Goal: Communication & Community: Participate in discussion

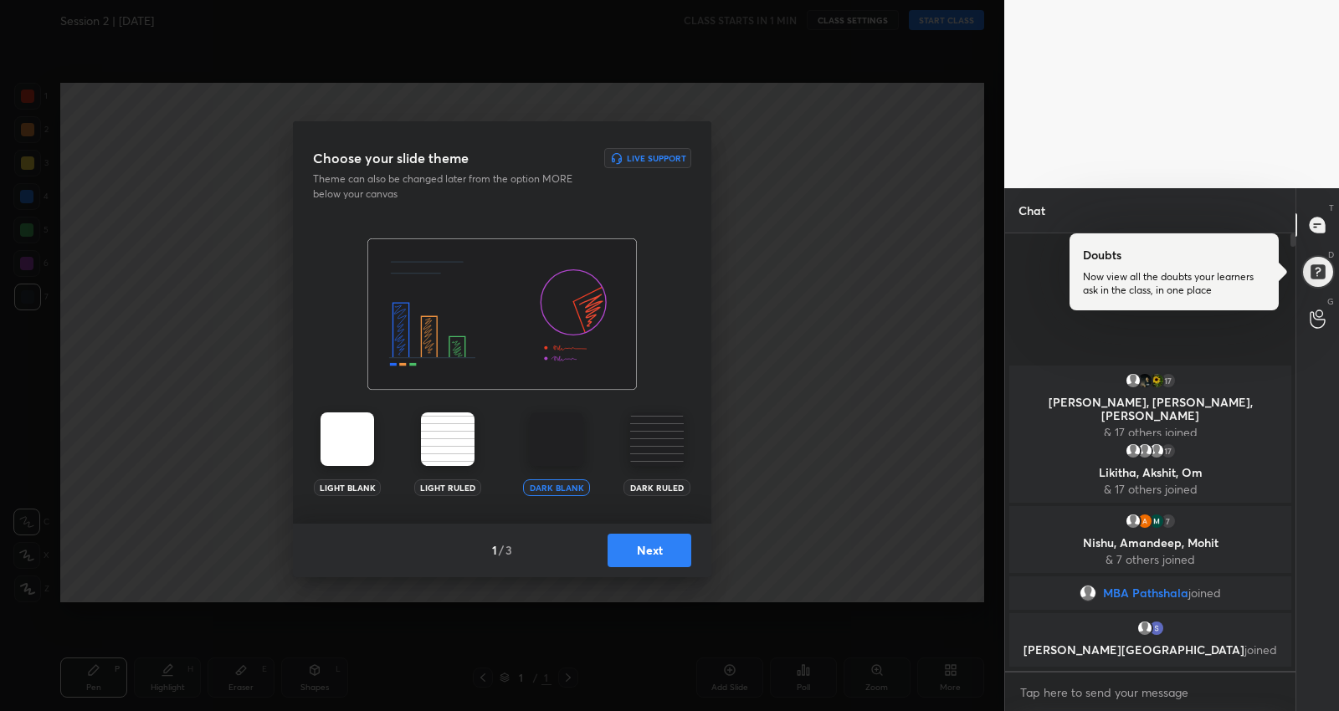
click at [664, 545] on button "Next" at bounding box center [650, 550] width 84 height 33
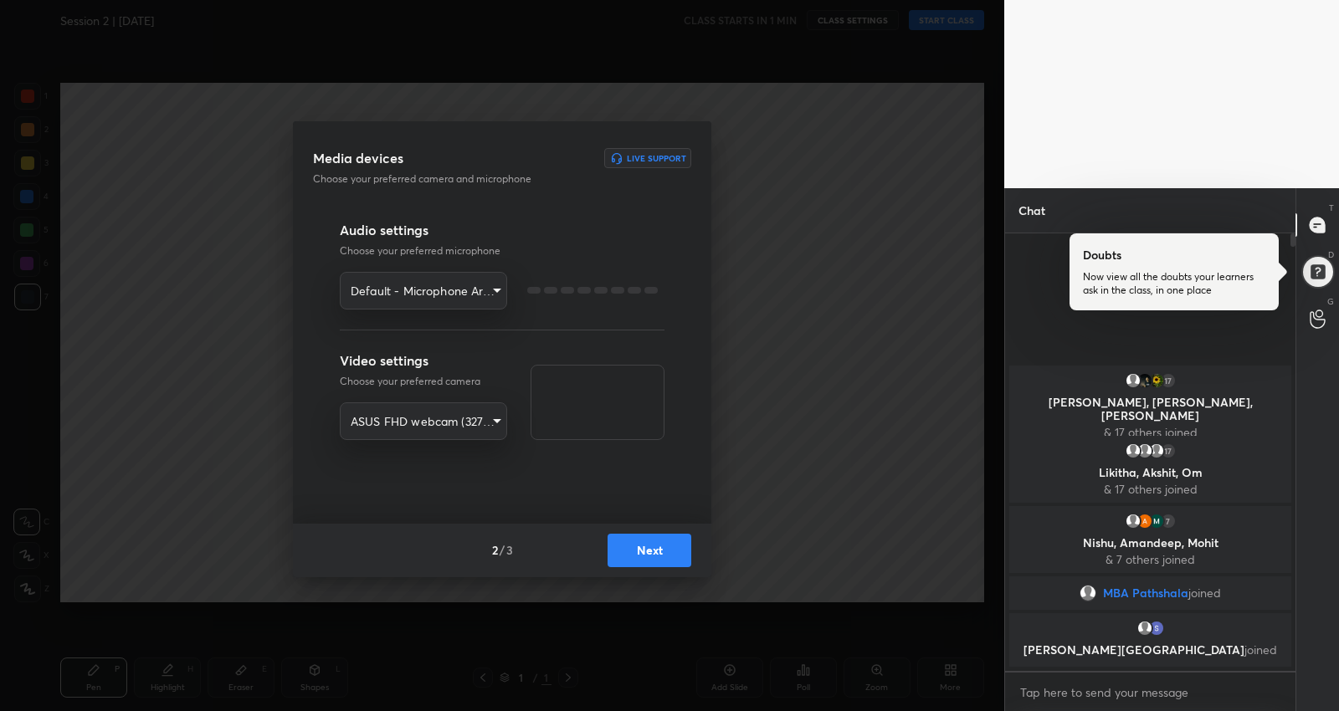
click at [664, 545] on button "Next" at bounding box center [650, 550] width 84 height 33
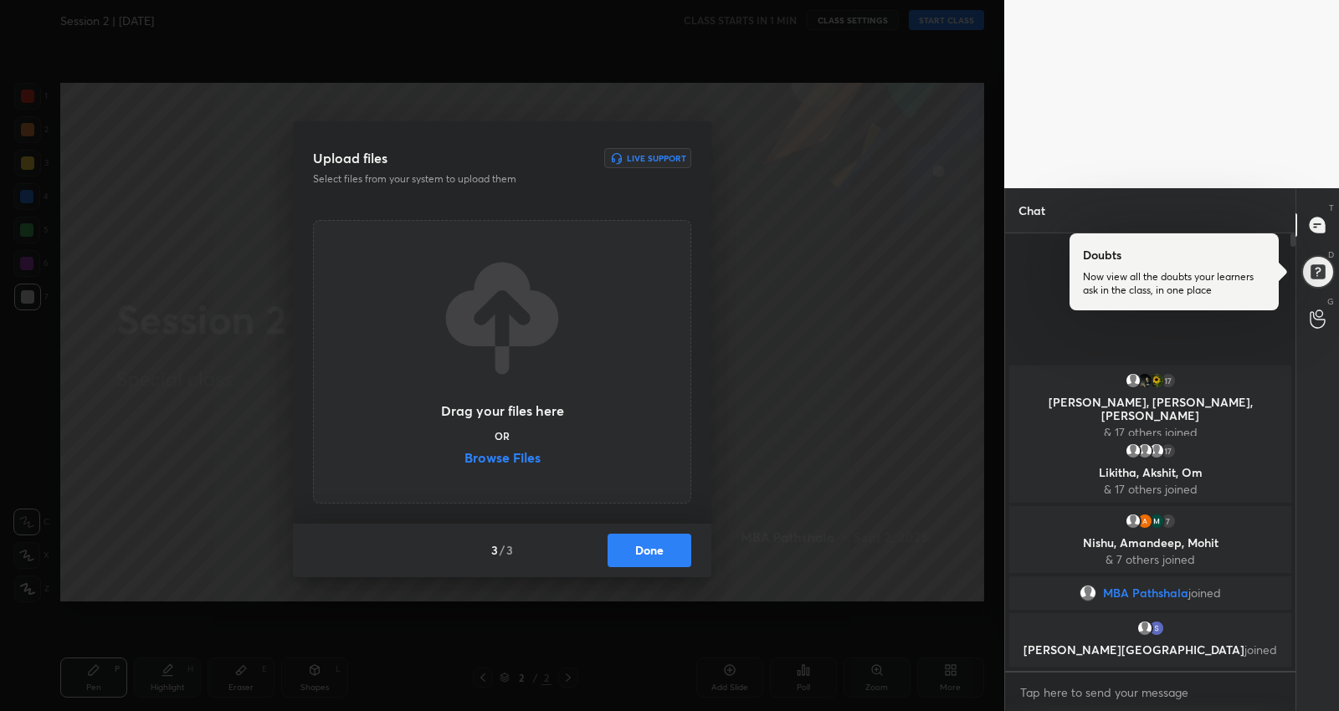
click at [664, 545] on button "Done" at bounding box center [650, 550] width 84 height 33
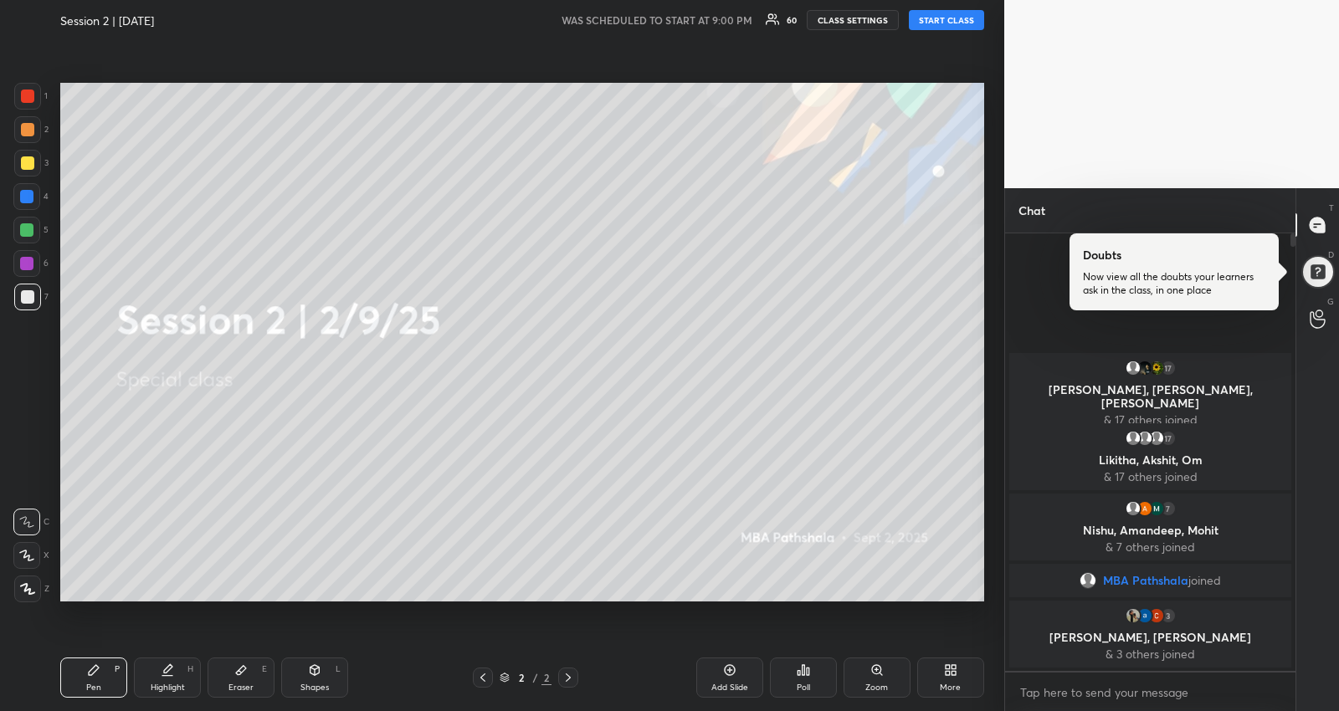
click at [975, 12] on button "START CLASS" at bounding box center [946, 20] width 75 height 20
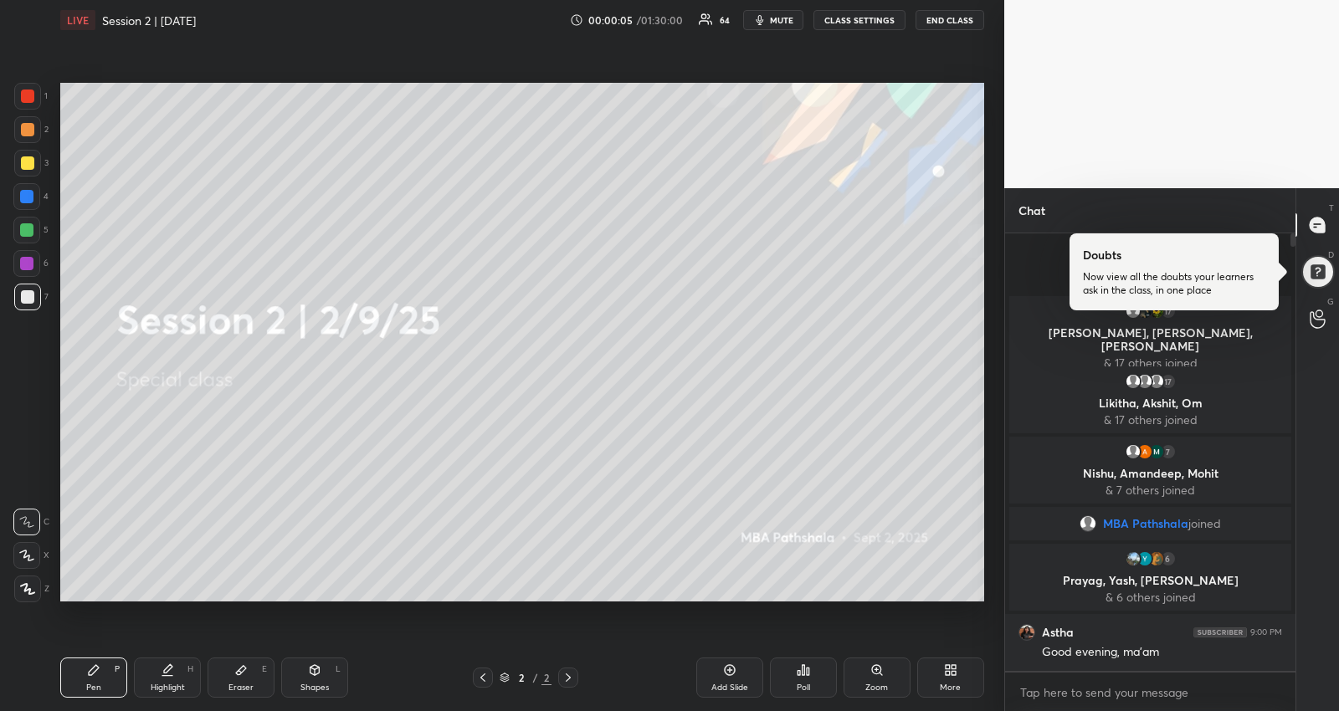
click at [28, 232] on div at bounding box center [26, 229] width 13 height 13
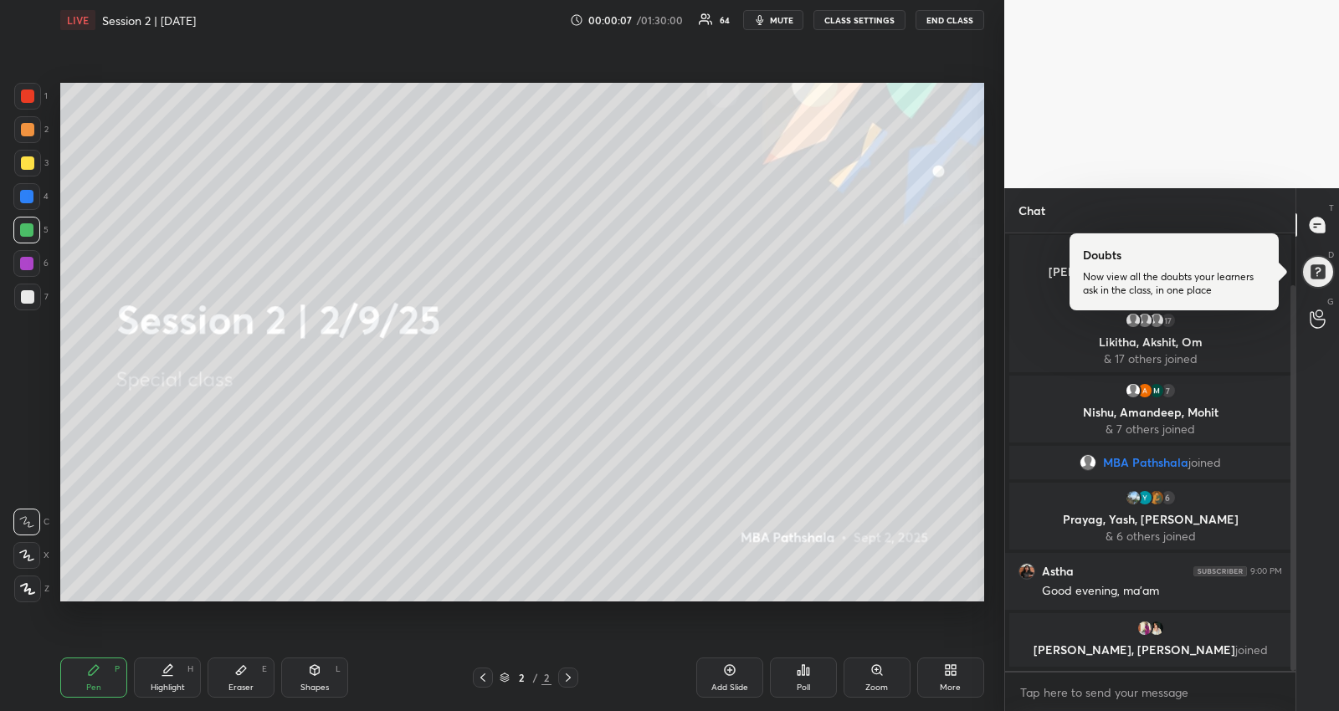
scroll to position [59, 0]
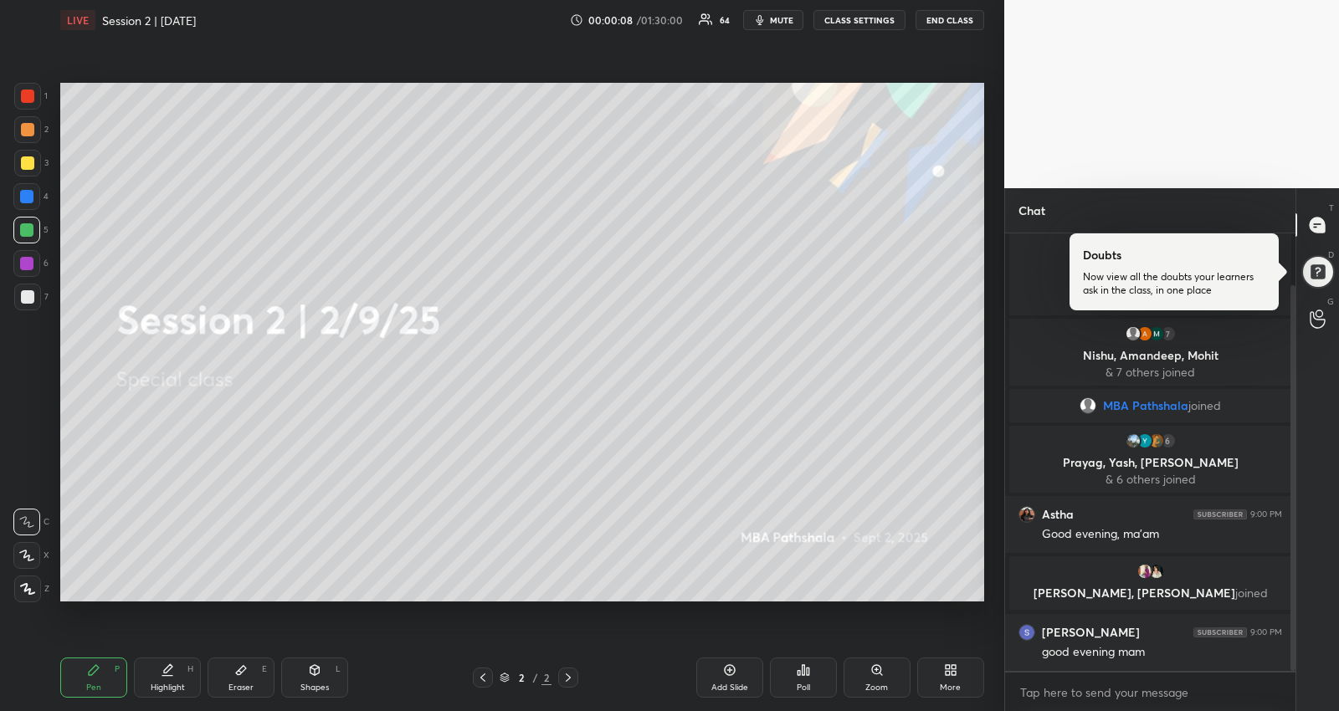
click at [25, 558] on icon at bounding box center [26, 556] width 15 height 12
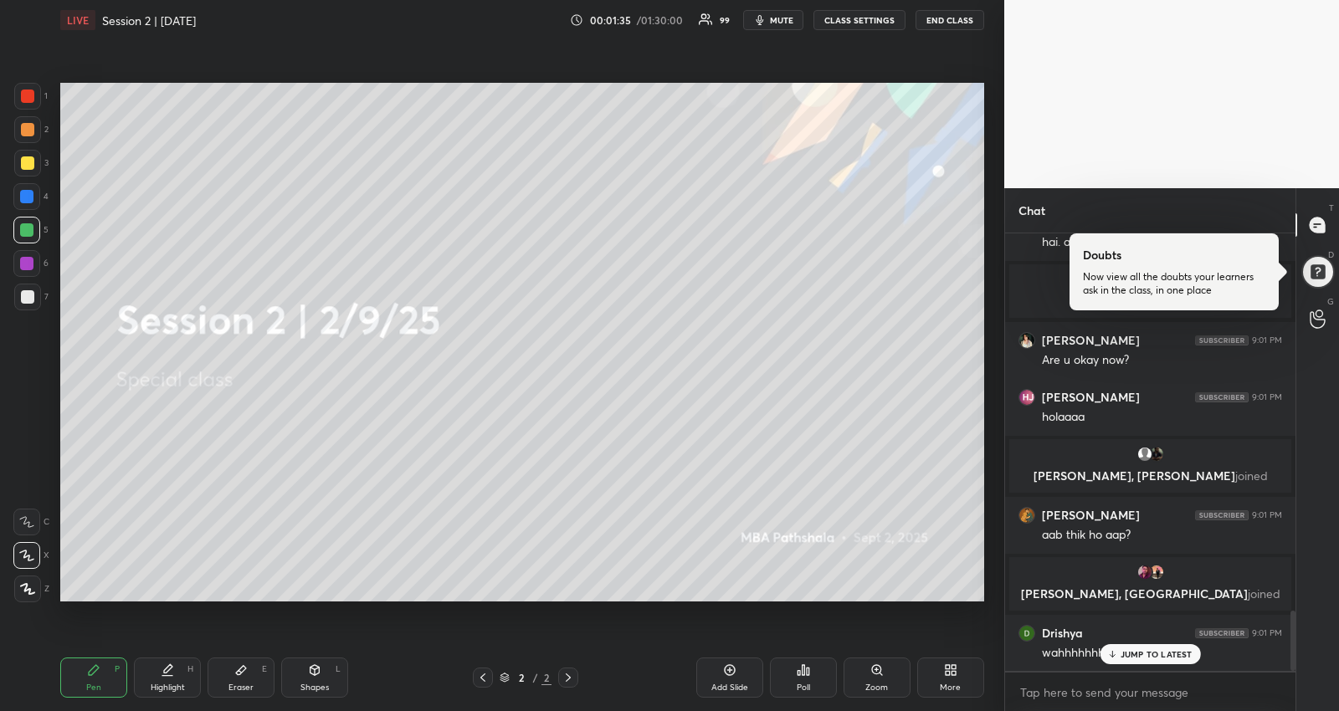
scroll to position [2793, 0]
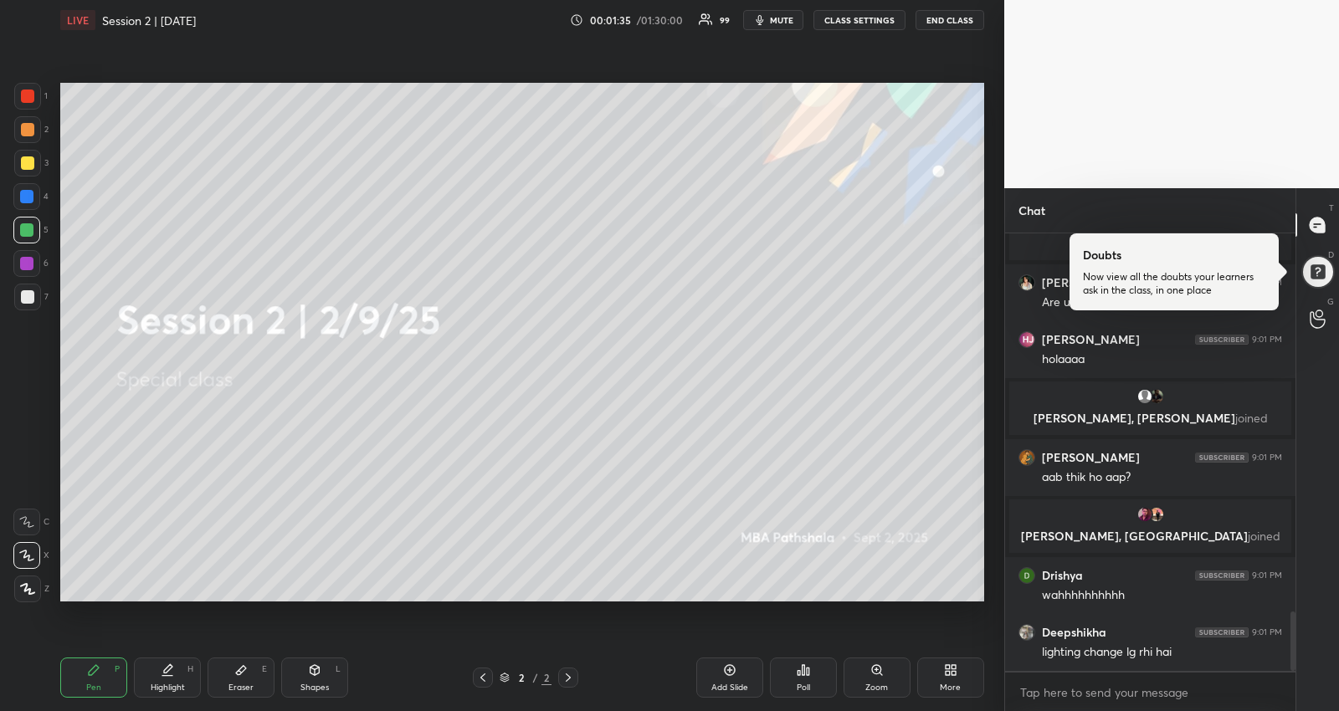
click at [1122, 654] on div "[PERSON_NAME] 9:01 PM Maam mai apko Snap pe request send kiya hai. ap plz accep…" at bounding box center [1150, 452] width 290 height 438
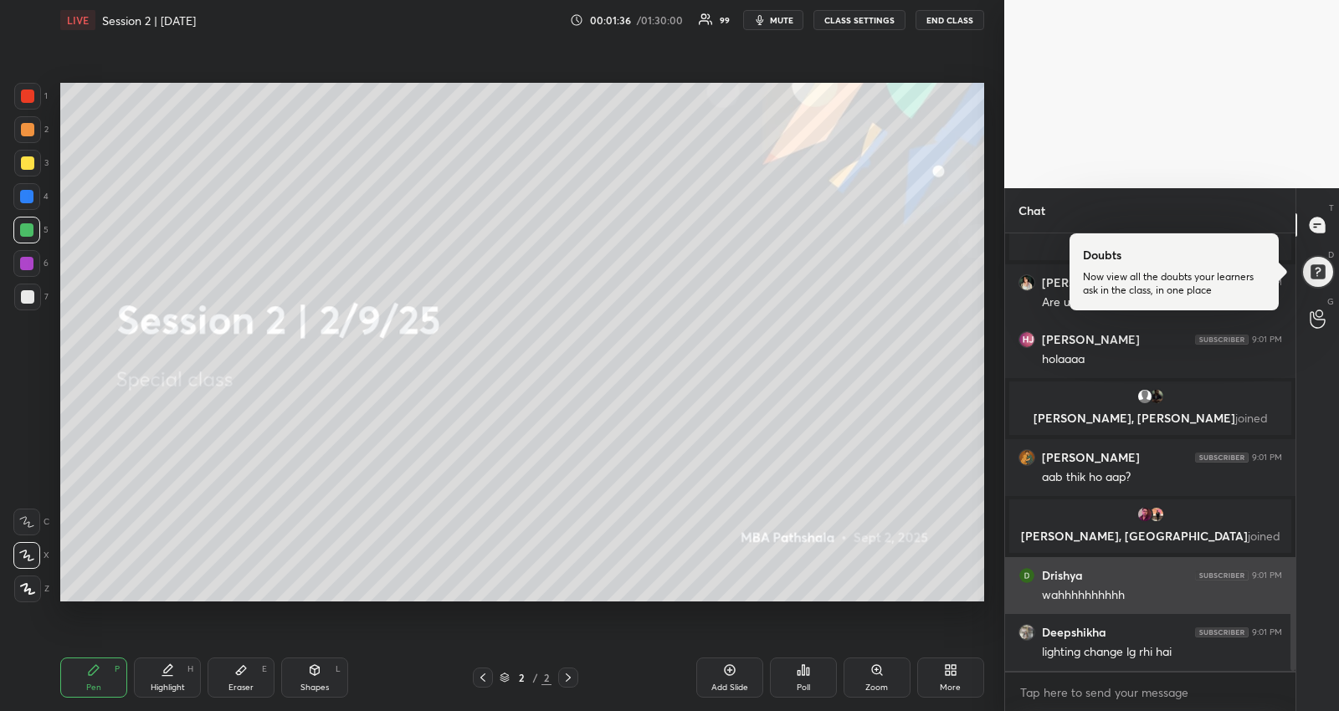
scroll to position [2854, 0]
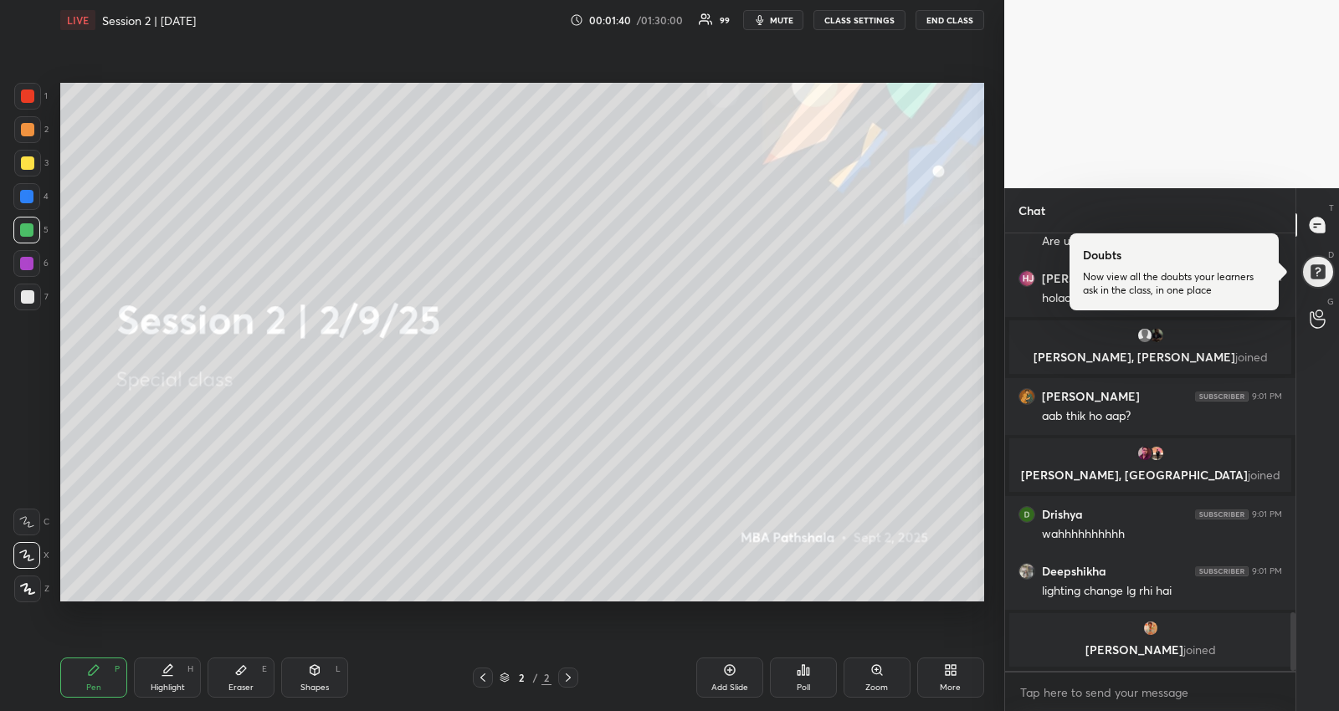
click at [33, 151] on div at bounding box center [27, 163] width 27 height 27
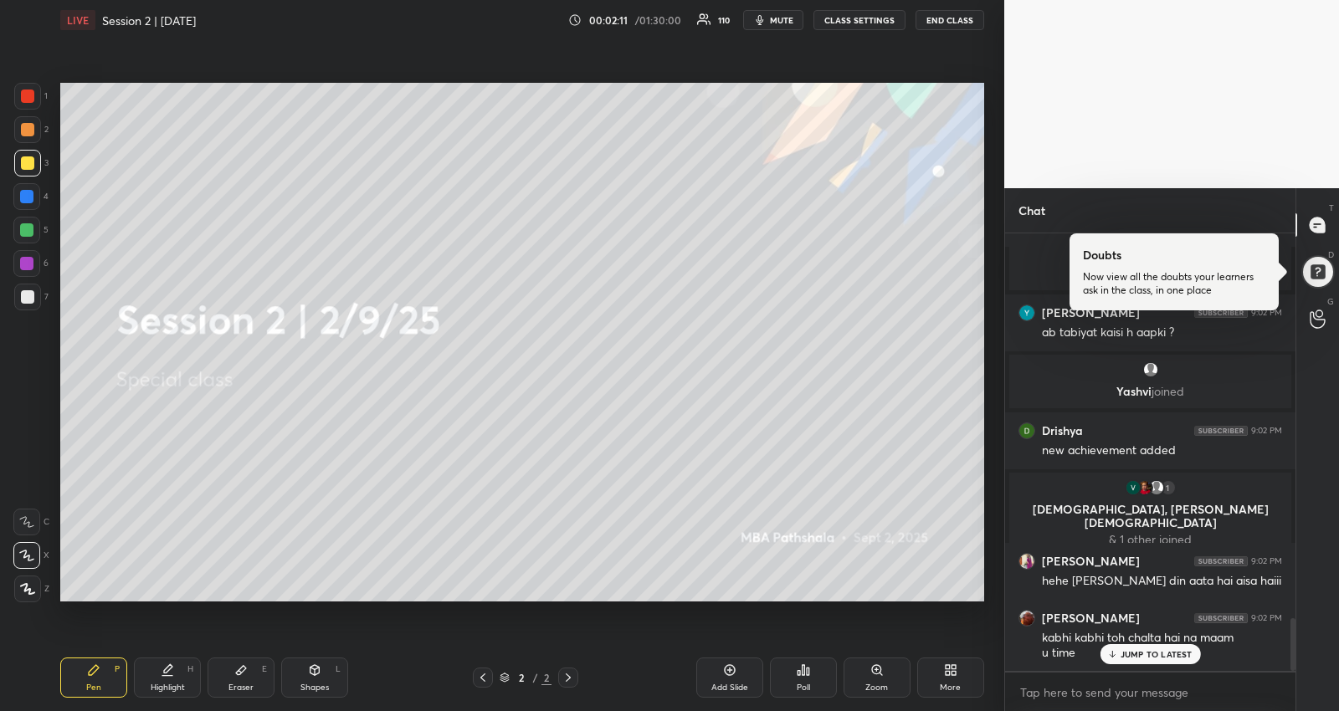
scroll to position [3273, 0]
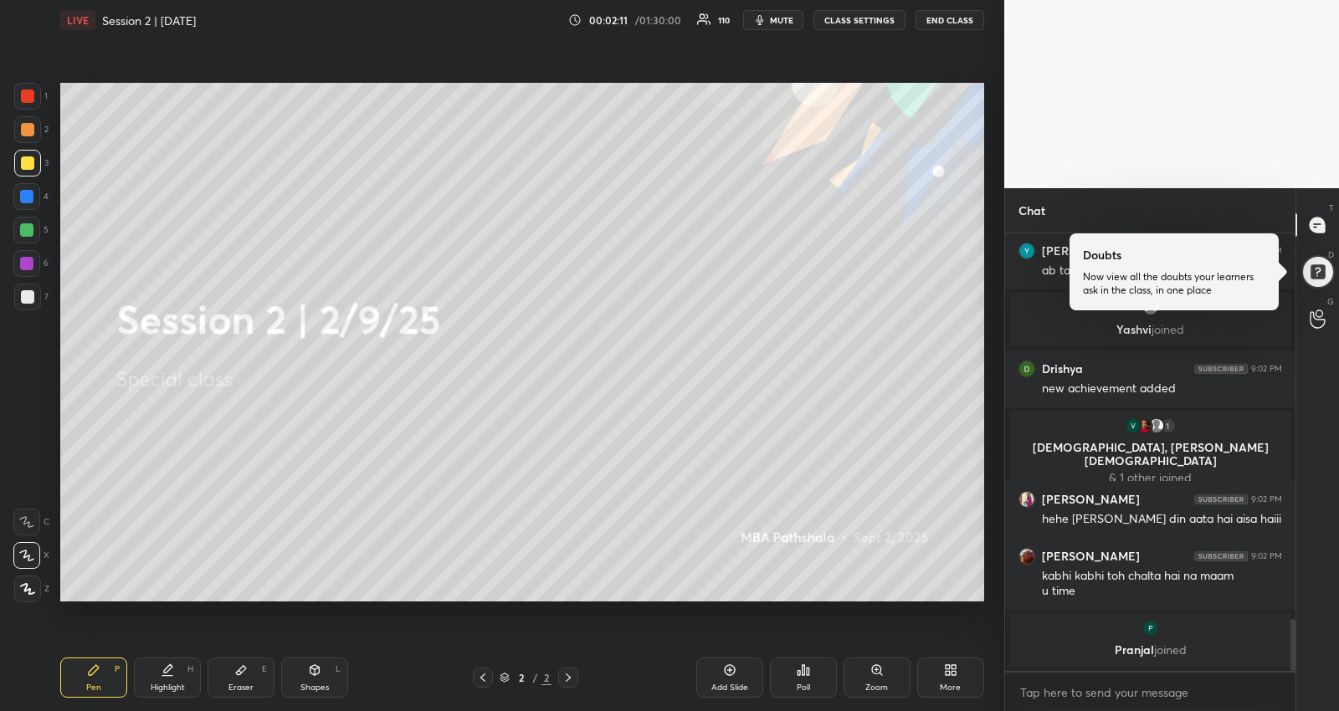
click at [1131, 649] on div "[PERSON_NAME] joined [PERSON_NAME] 9:02 PM ab tabiyat kaisi h aapki ? [PERSON_N…" at bounding box center [1150, 452] width 290 height 438
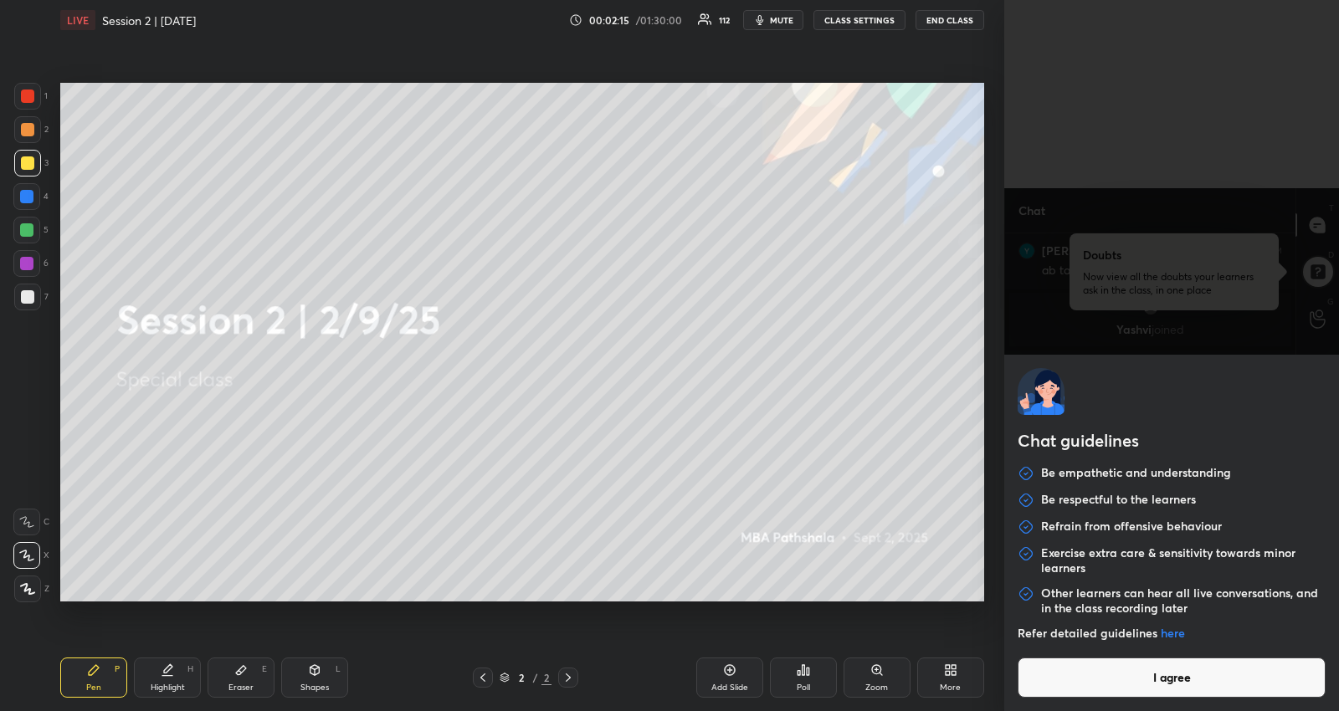
click at [1097, 685] on body "1 2 3 4 5 6 7 R O A L C X Z Erase all C X Z LIVE Session 2 | [DATE] 00:02:15 / …" at bounding box center [669, 355] width 1339 height 711
click at [1097, 685] on button "I agree" at bounding box center [1172, 678] width 308 height 40
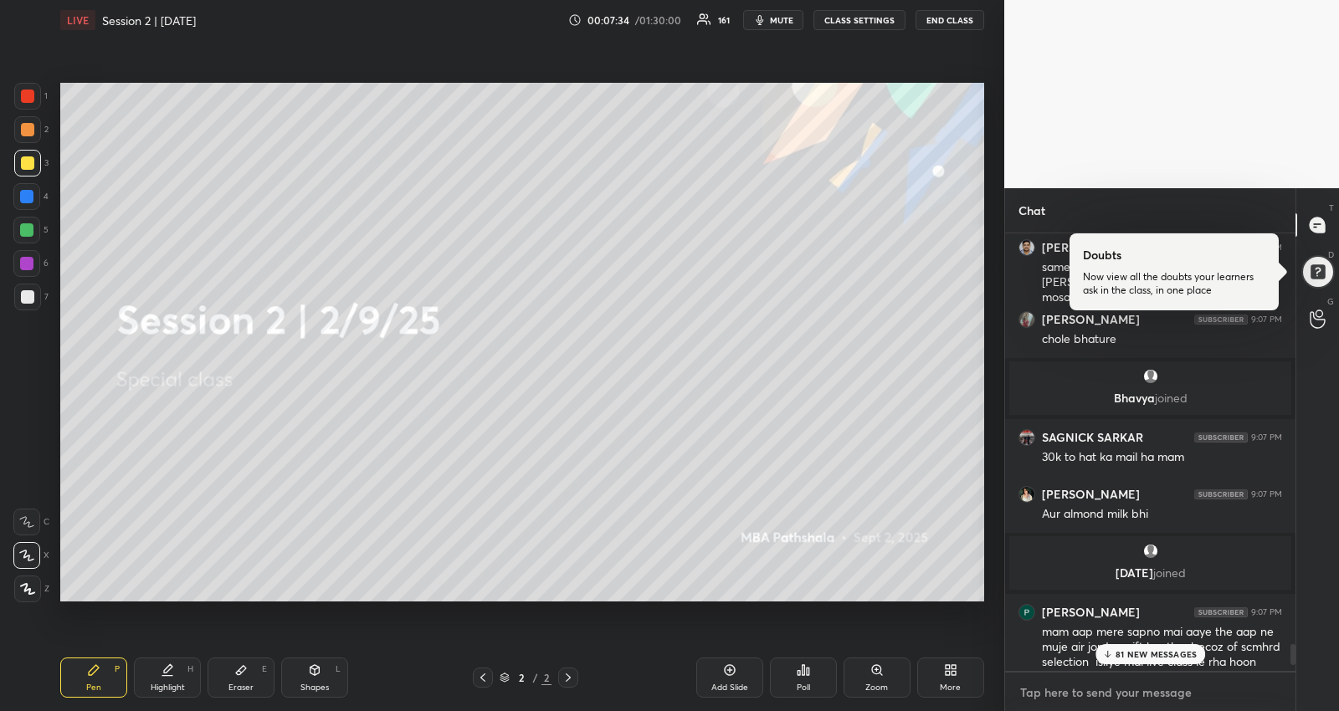
scroll to position [8757, 0]
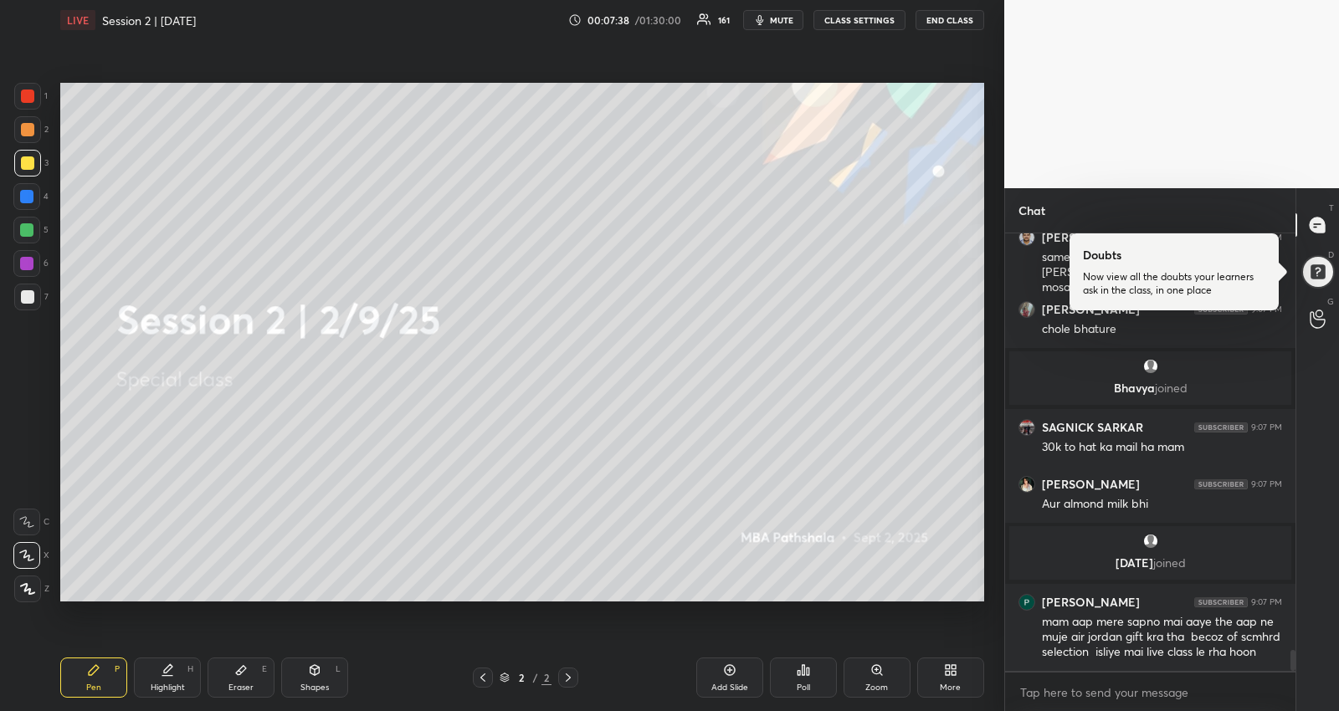
click at [24, 224] on div at bounding box center [26, 229] width 13 height 13
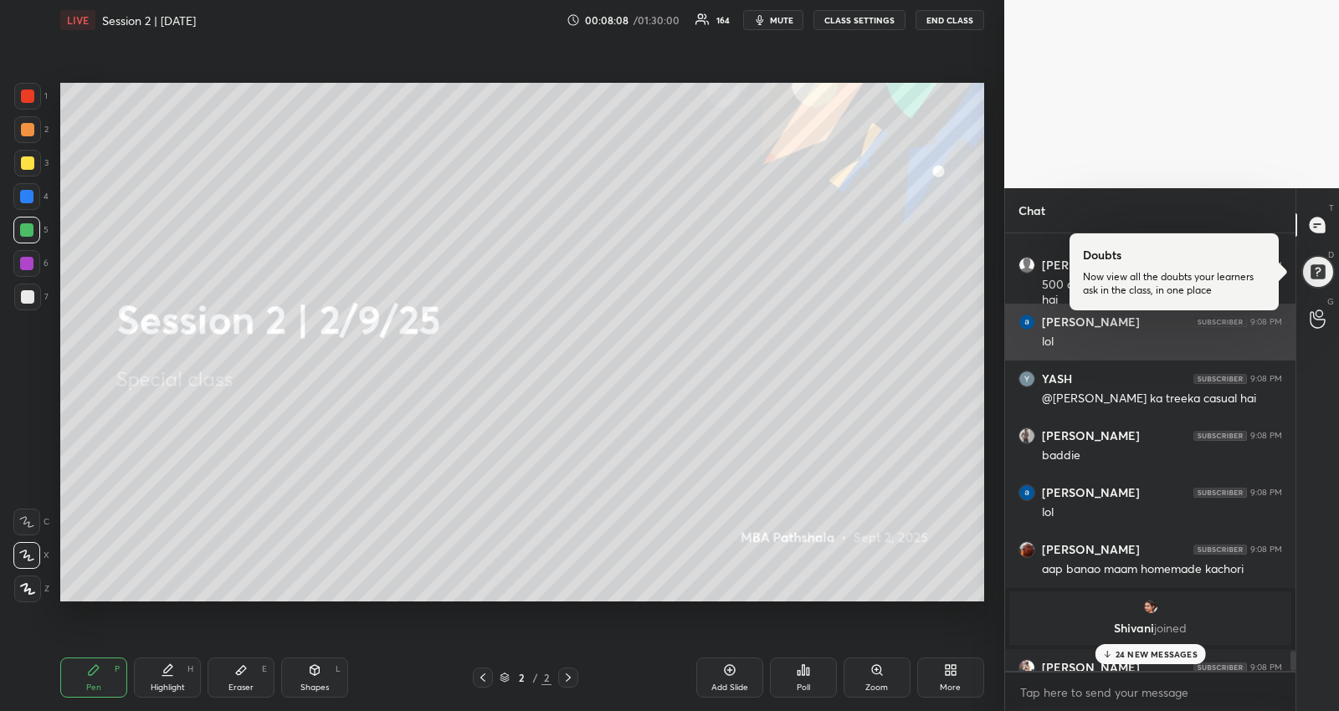
scroll to position [9227, 0]
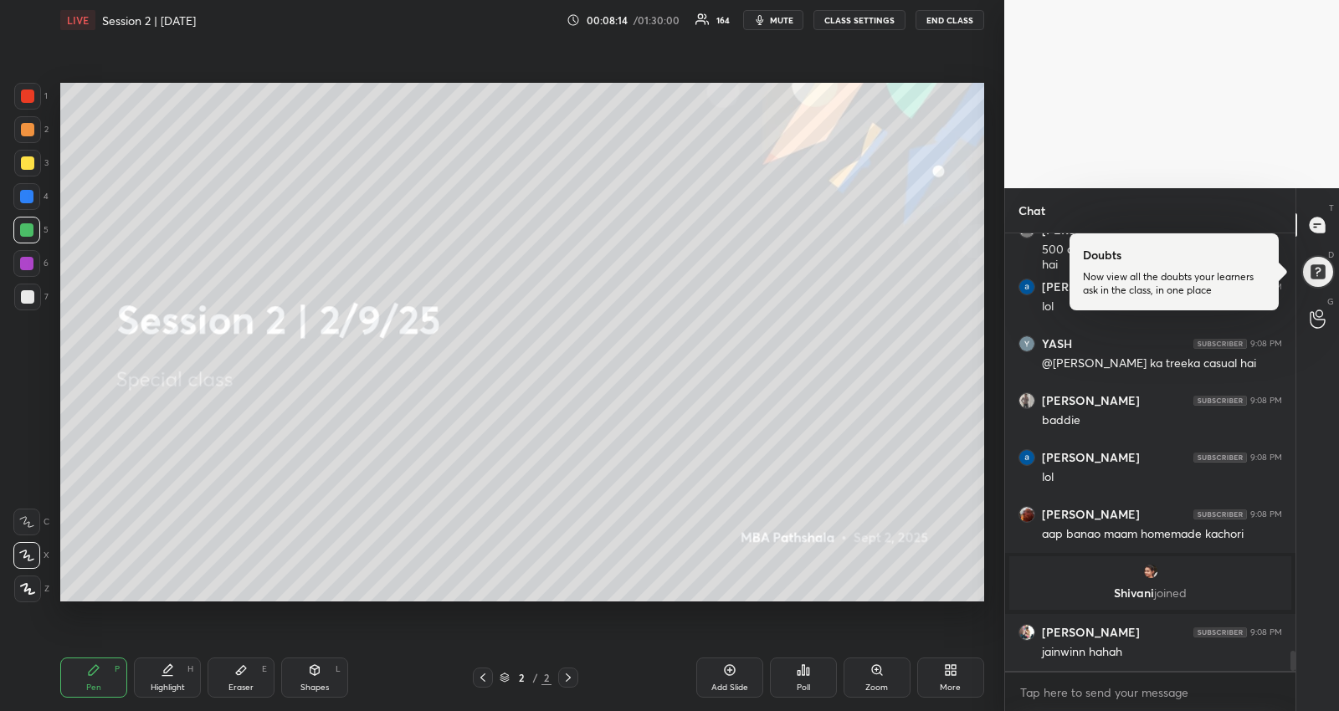
drag, startPoint x: 31, startPoint y: 156, endPoint x: 38, endPoint y: 191, distance: 35.1
click at [30, 156] on div at bounding box center [27, 162] width 13 height 13
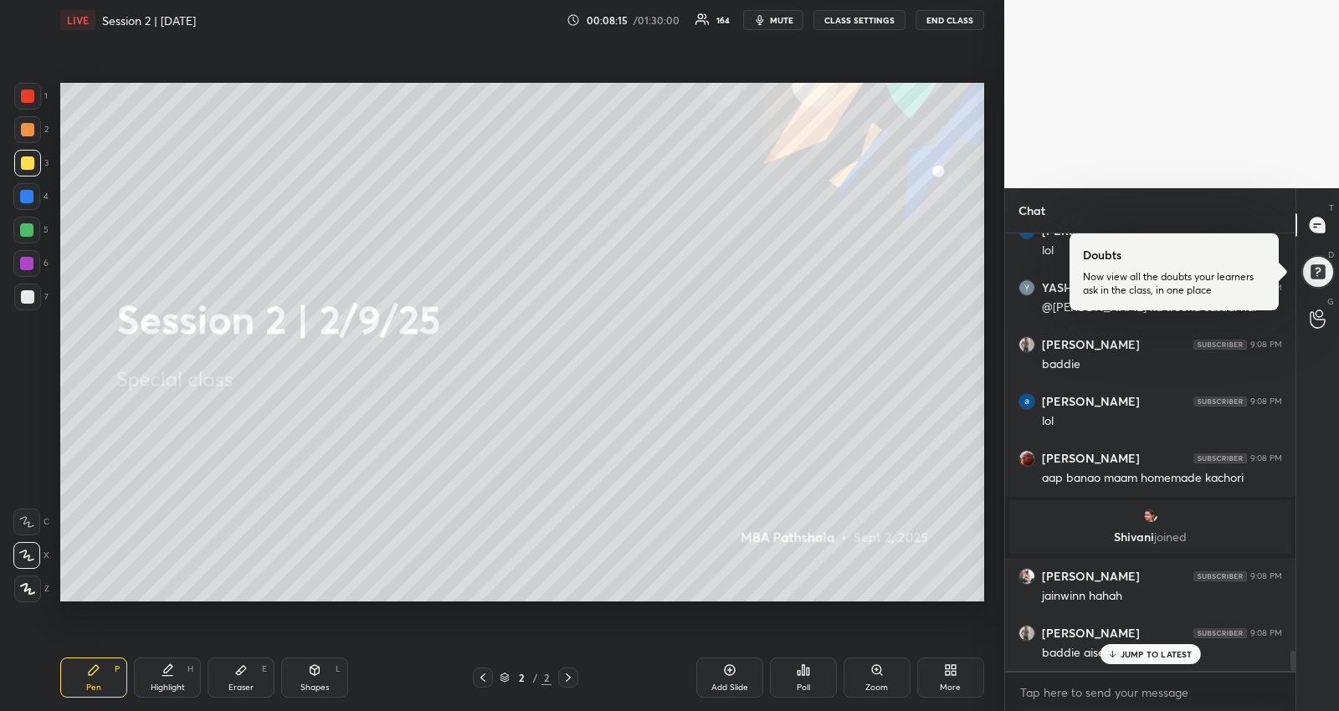
click at [29, 555] on icon at bounding box center [26, 556] width 13 height 10
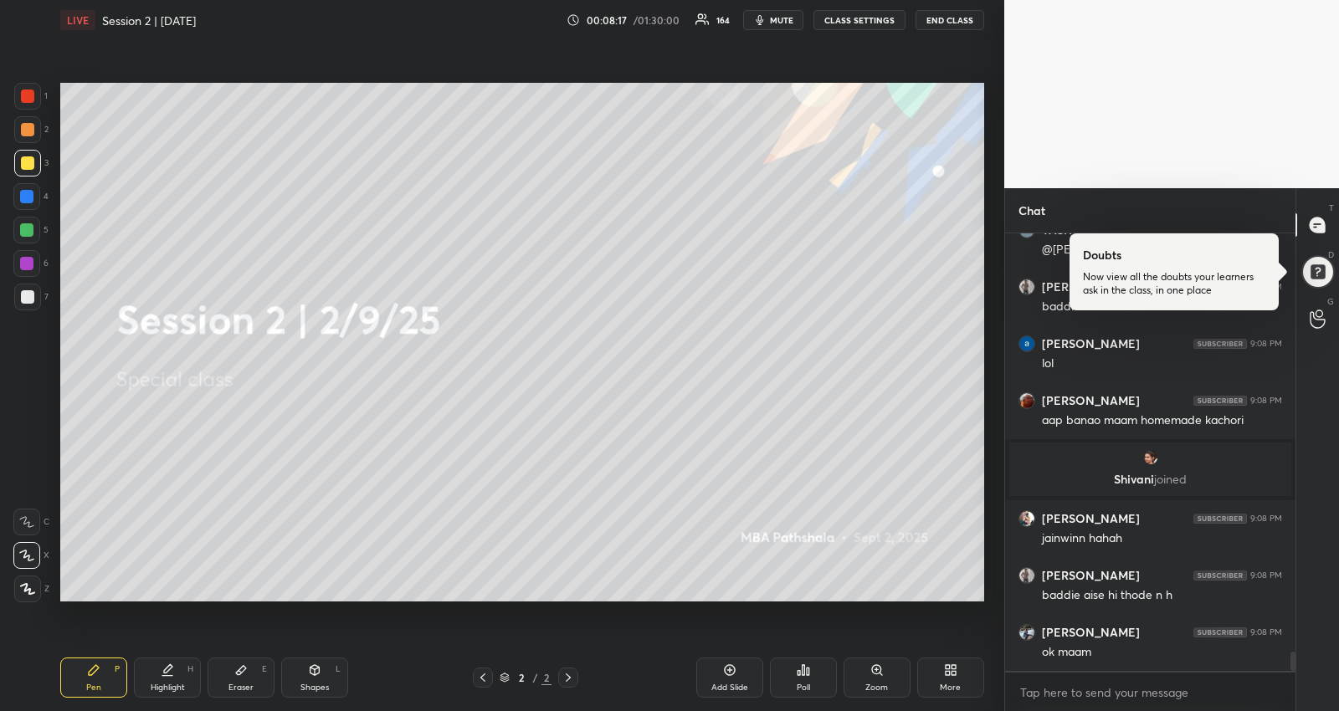
scroll to position [9401, 0]
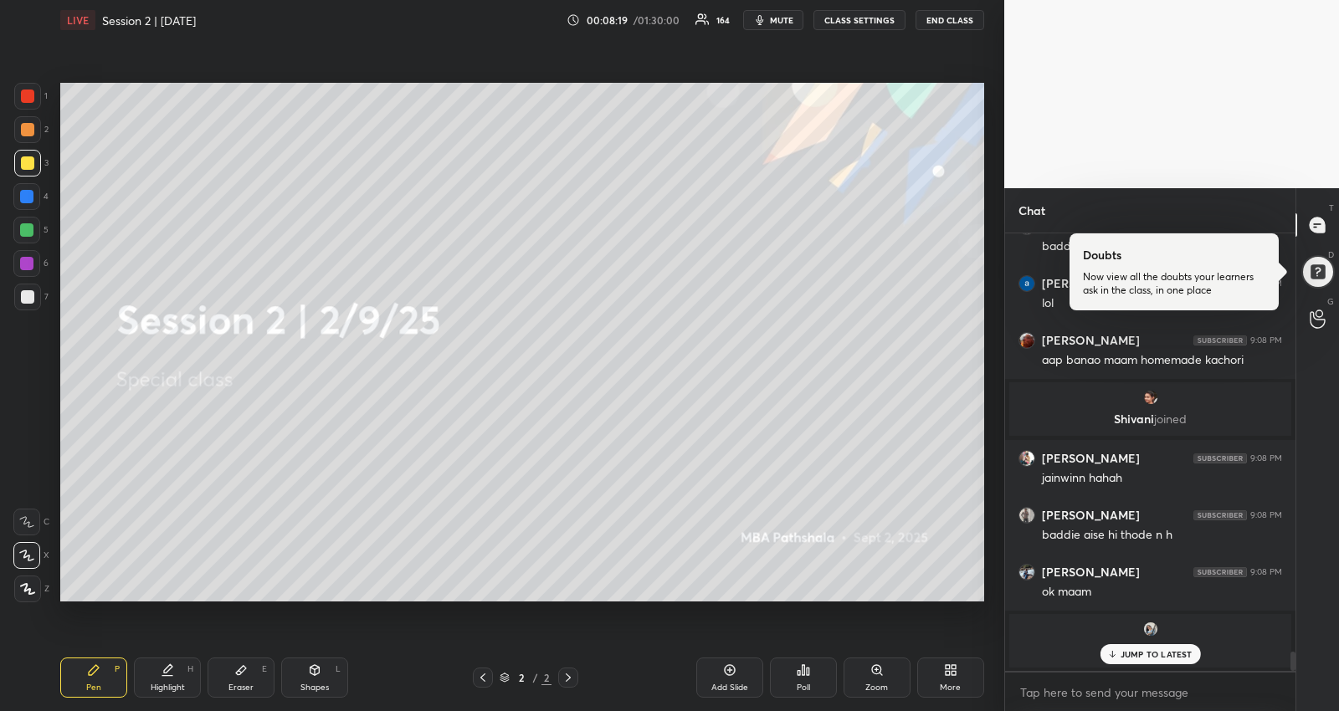
click at [948, 678] on div "More" at bounding box center [950, 678] width 67 height 40
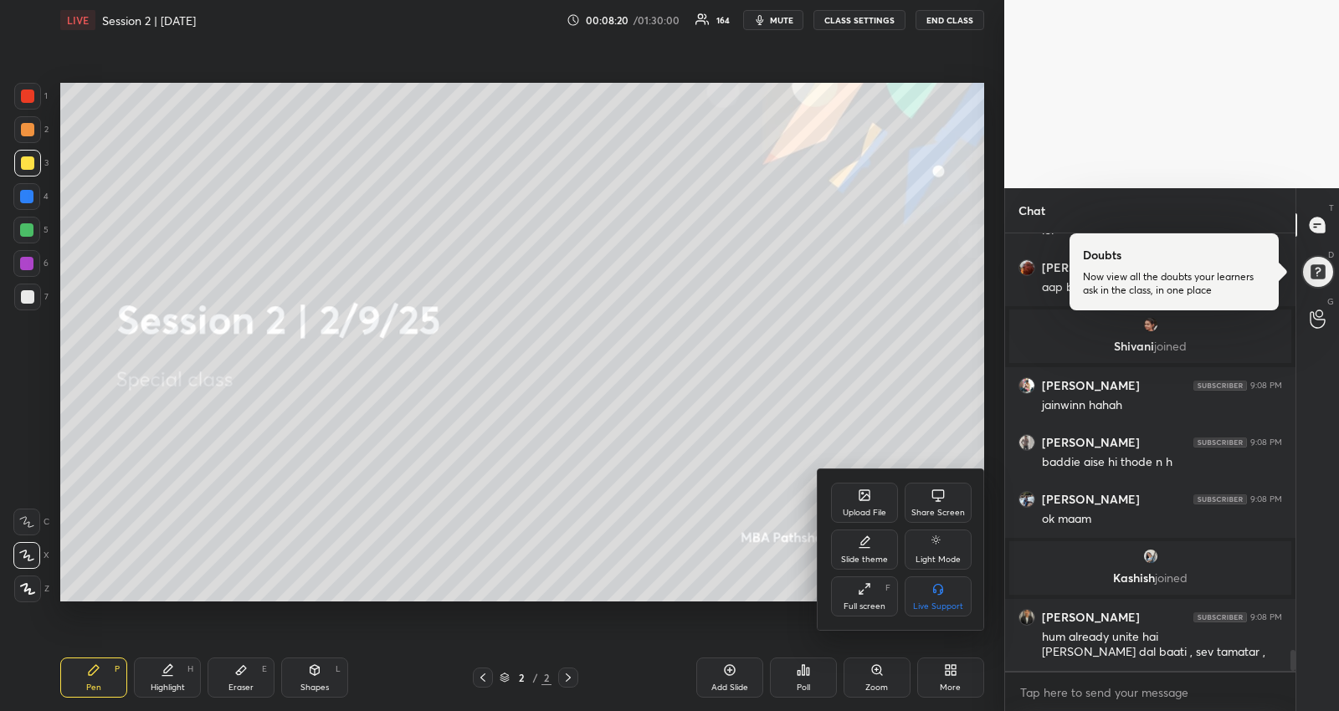
scroll to position [8842, 0]
click at [877, 515] on div "Upload File" at bounding box center [865, 513] width 44 height 8
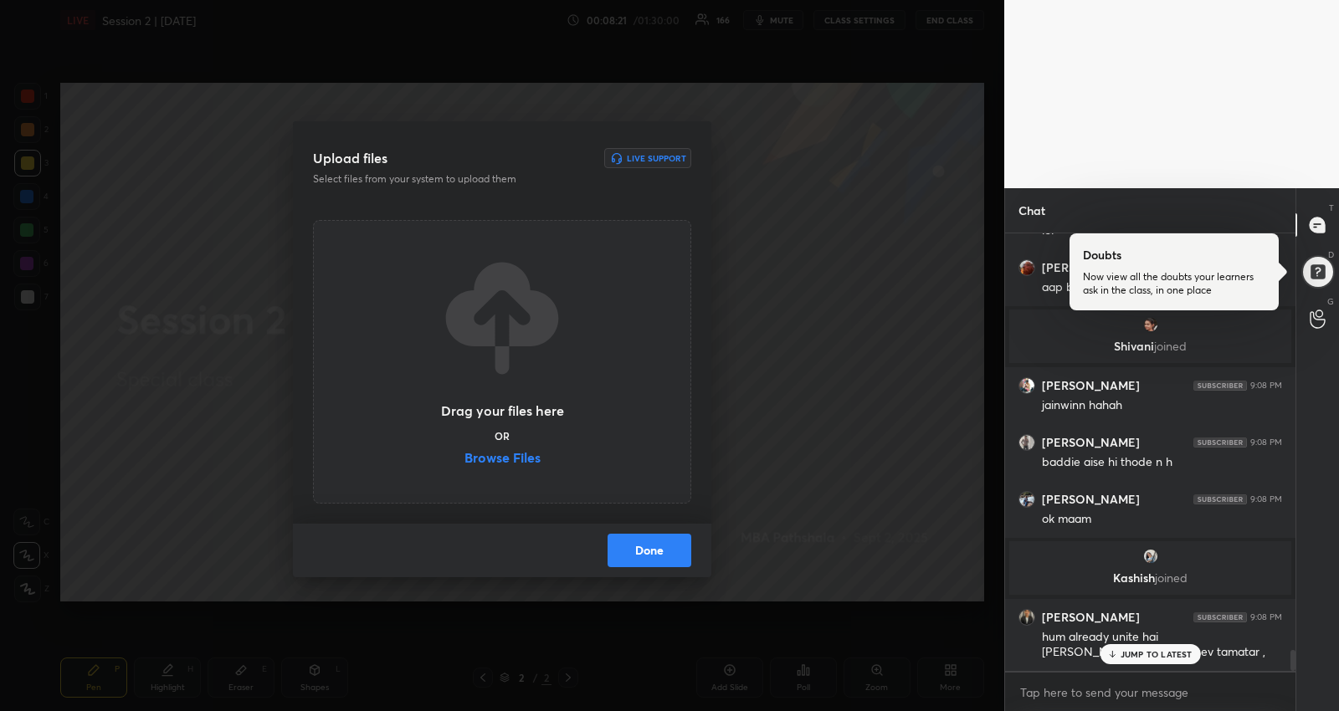
scroll to position [8898, 0]
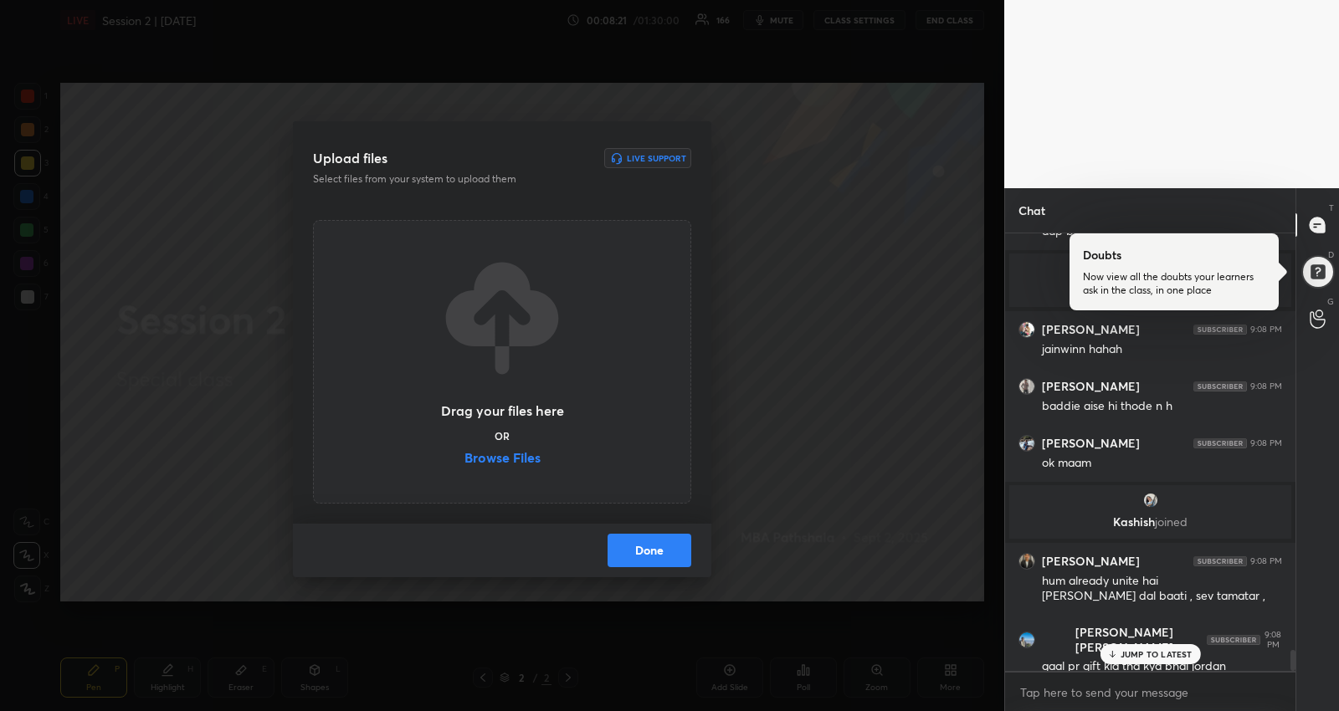
click at [498, 461] on label "Browse Files" at bounding box center [502, 460] width 76 height 18
click at [464, 461] on input "Browse Files" at bounding box center [464, 460] width 0 height 18
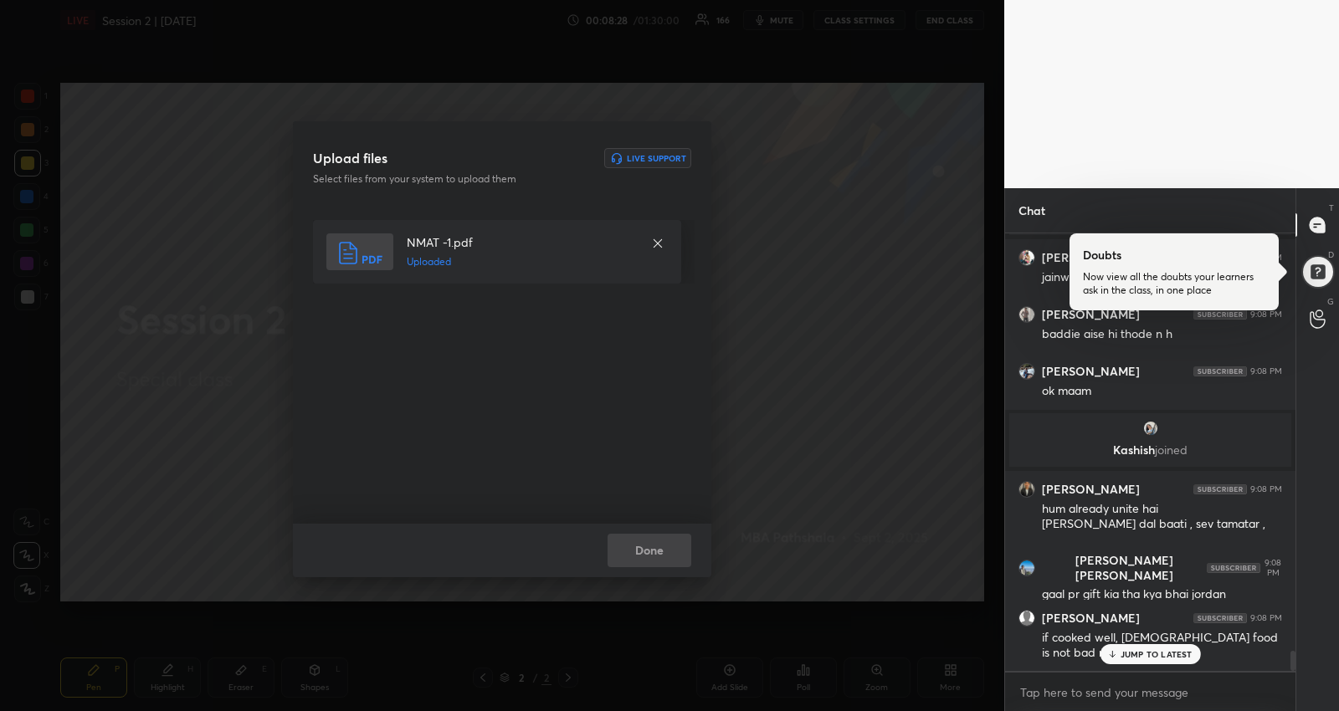
scroll to position [9027, 0]
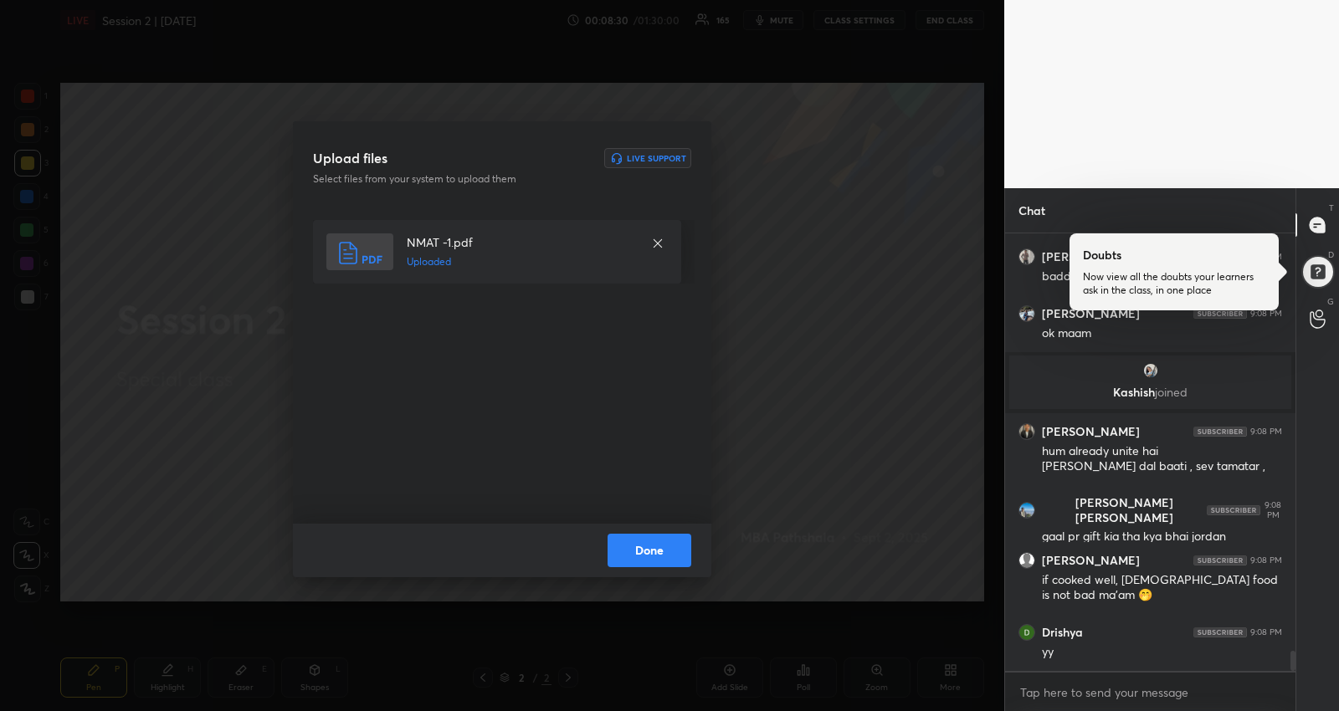
click at [670, 542] on button "Done" at bounding box center [650, 550] width 84 height 33
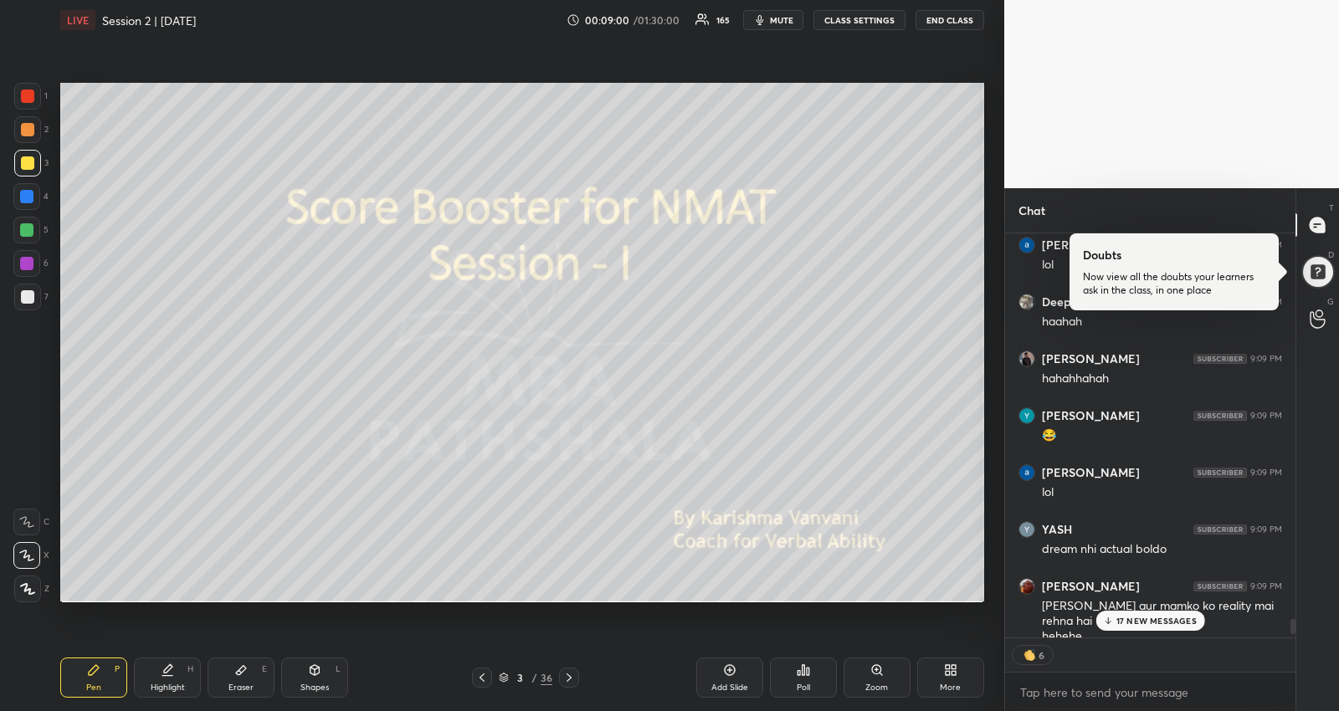
scroll to position [10214, 0]
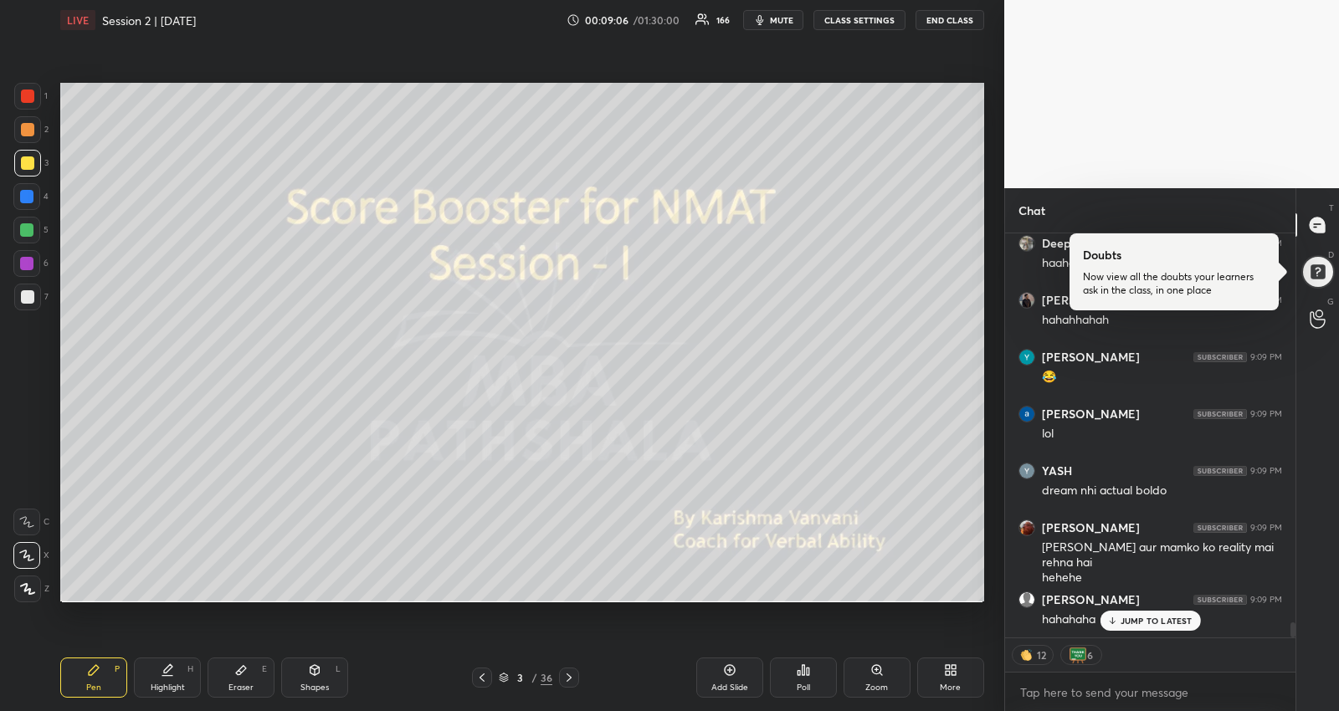
click at [1184, 620] on p "JUMP TO LATEST" at bounding box center [1157, 621] width 72 height 10
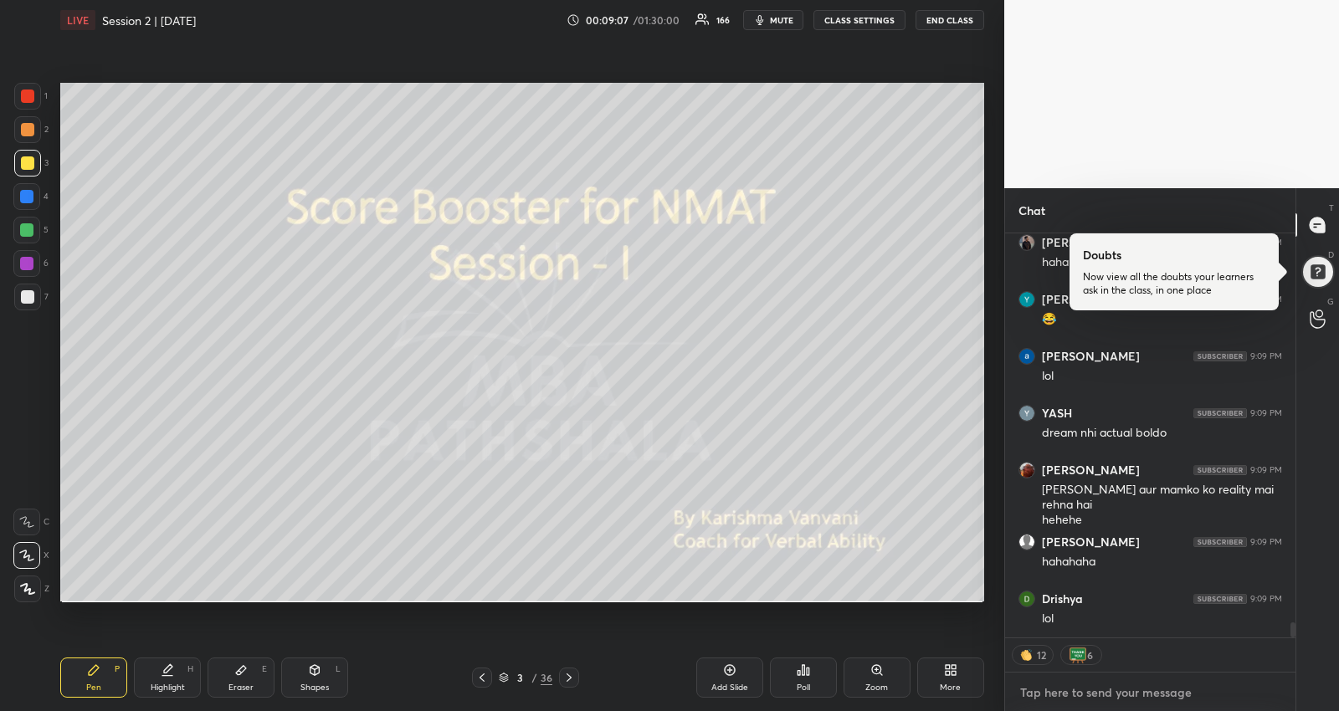
click at [1106, 687] on textarea at bounding box center [1150, 693] width 264 height 27
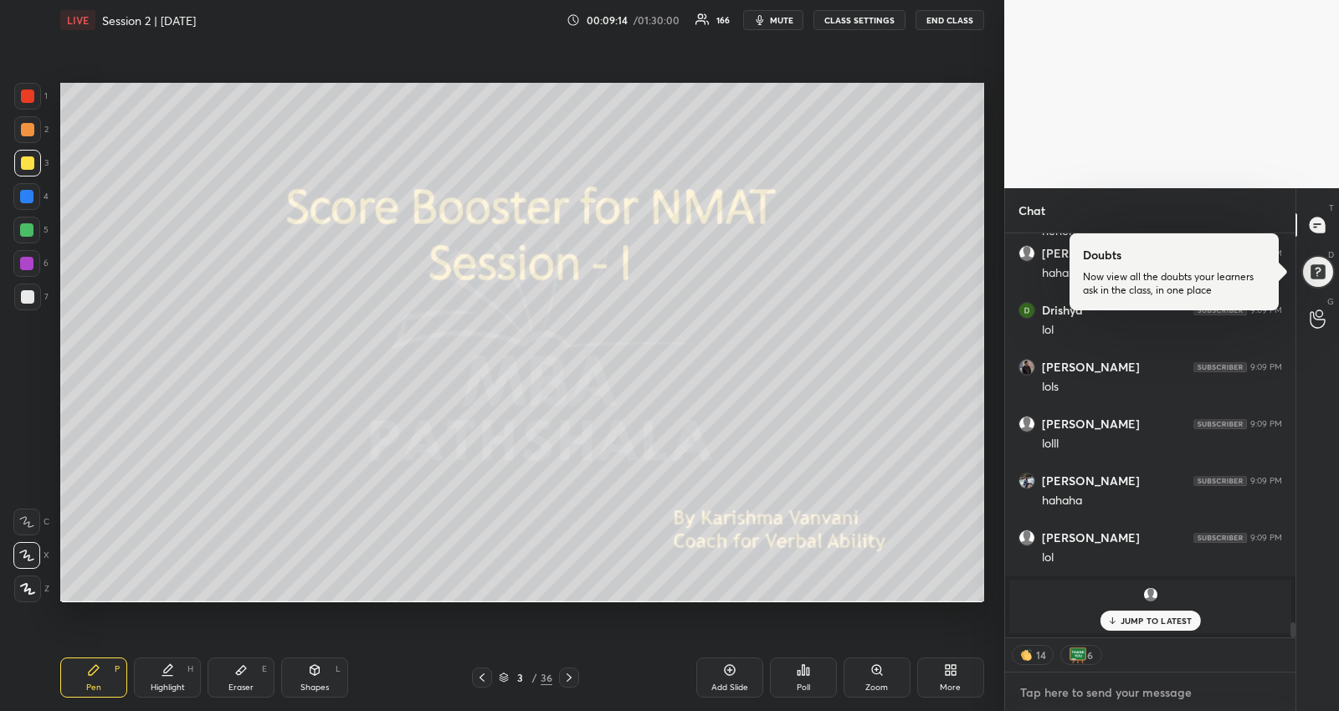
scroll to position [10673, 0]
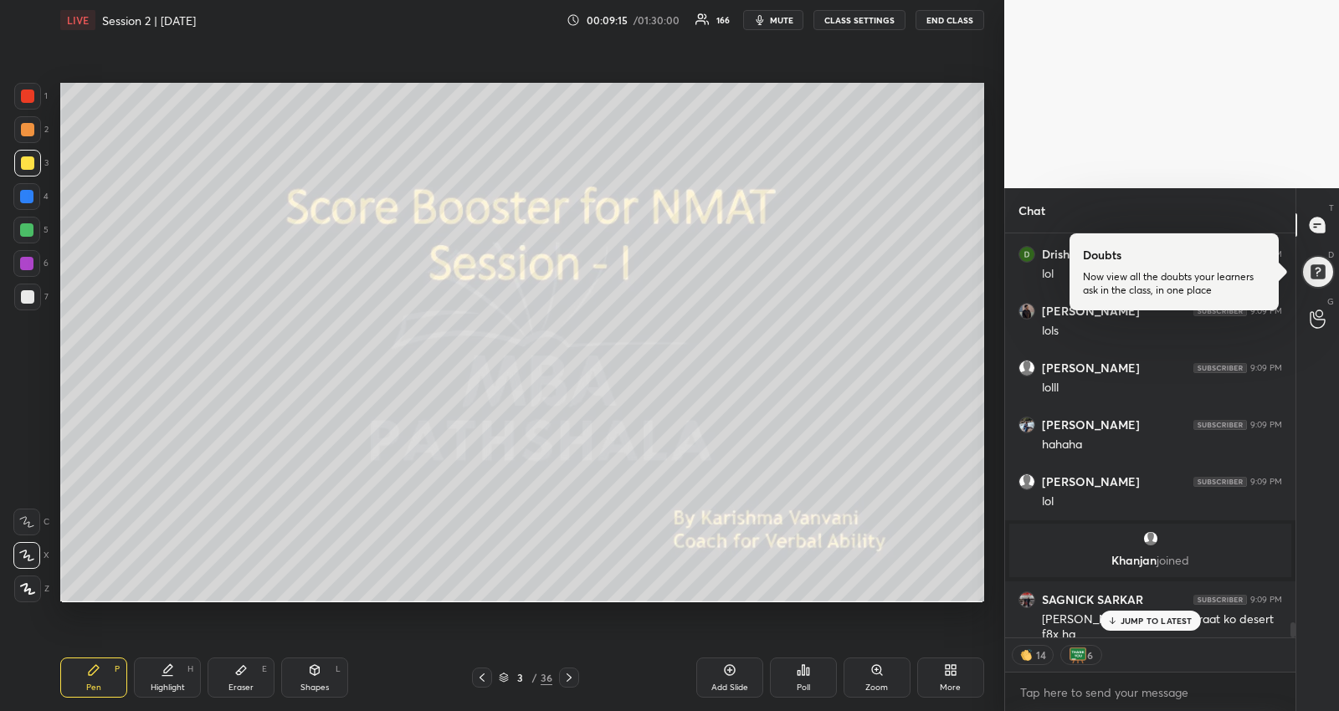
click at [1159, 622] on p "JUMP TO LATEST" at bounding box center [1157, 621] width 72 height 10
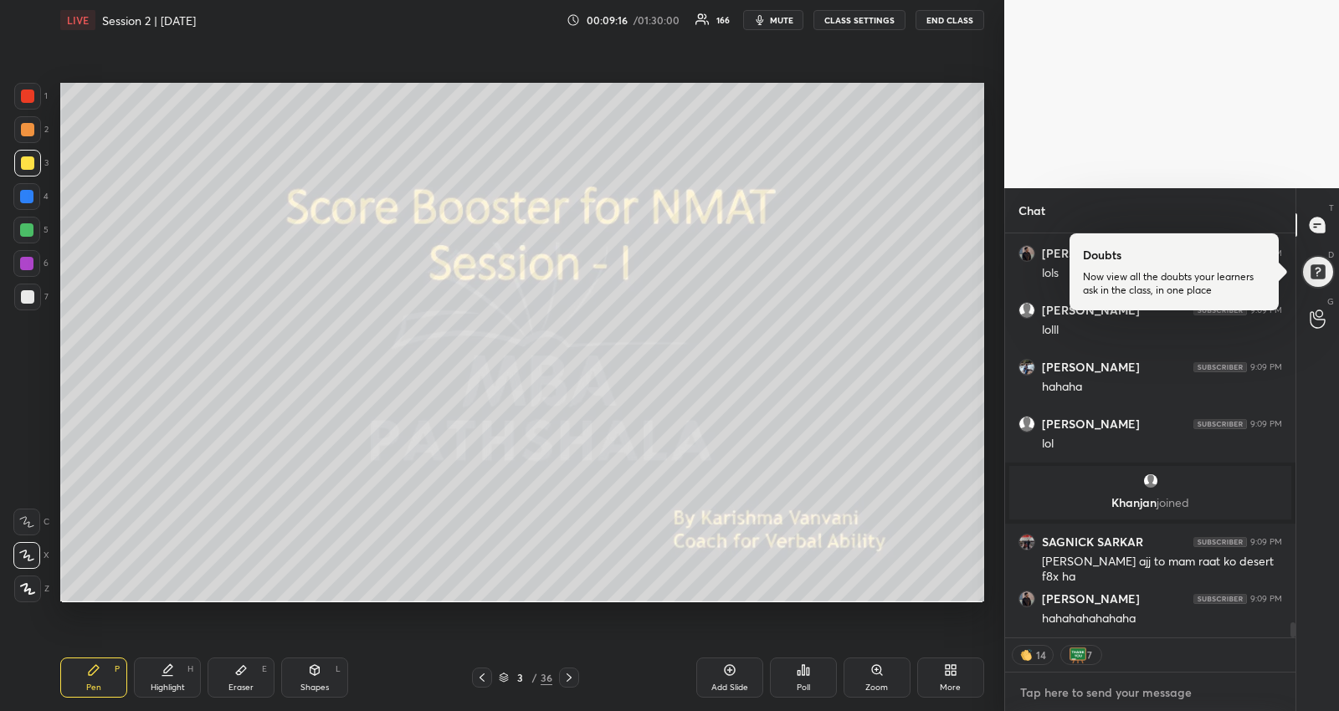
click at [1109, 699] on textarea at bounding box center [1150, 693] width 264 height 27
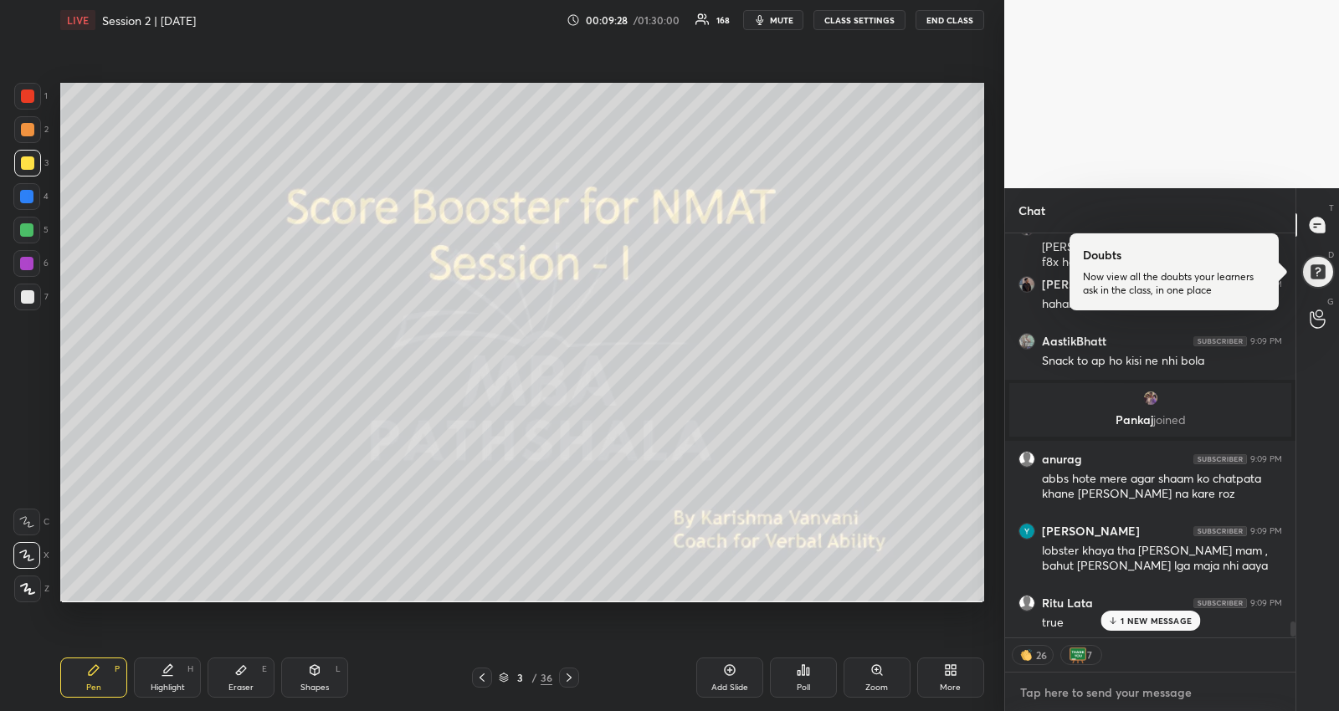
scroll to position [10453, 0]
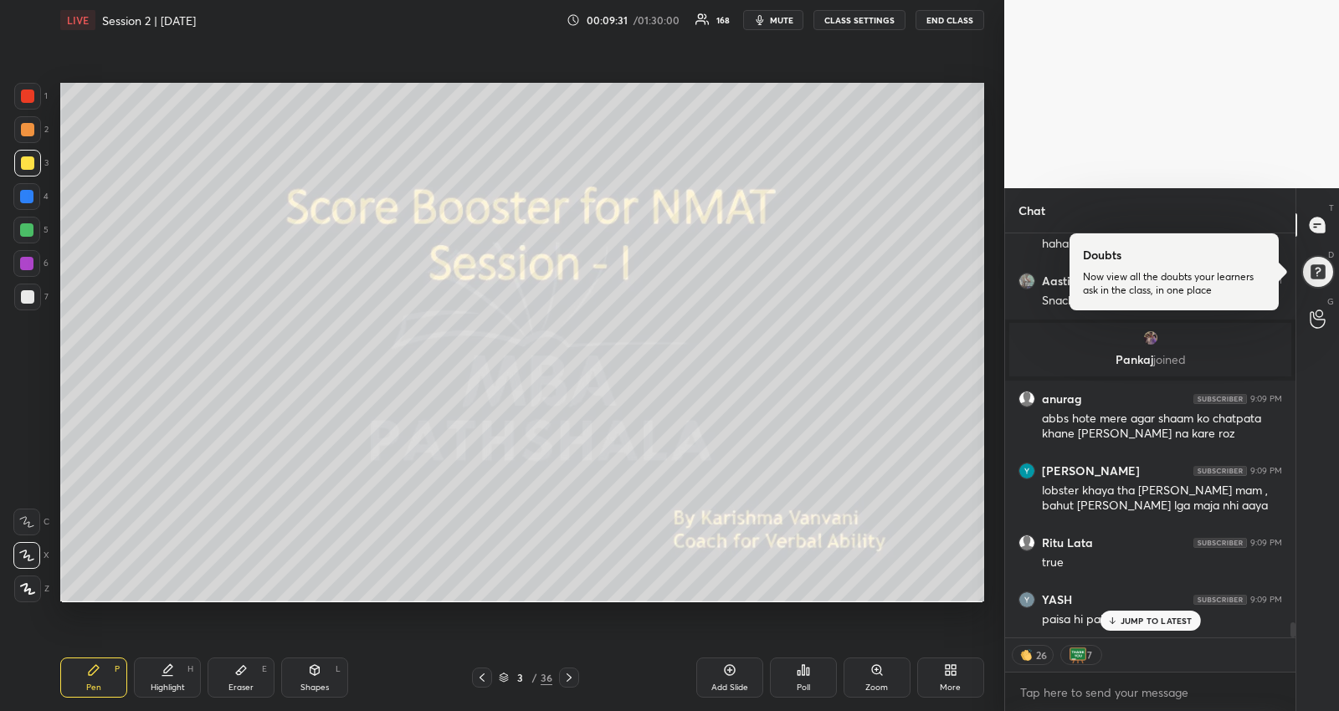
click at [500, 682] on icon at bounding box center [504, 678] width 10 height 10
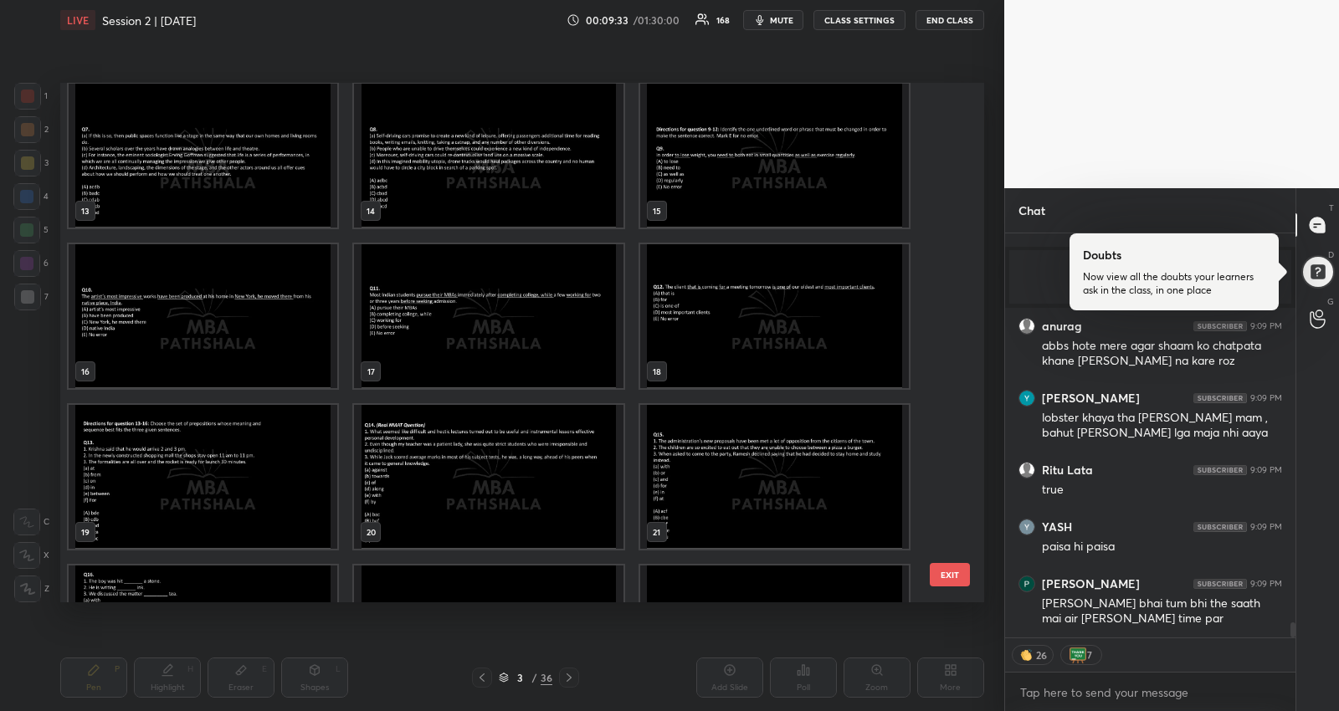
scroll to position [650, 0]
click at [415, 485] on img "grid" at bounding box center [488, 477] width 269 height 144
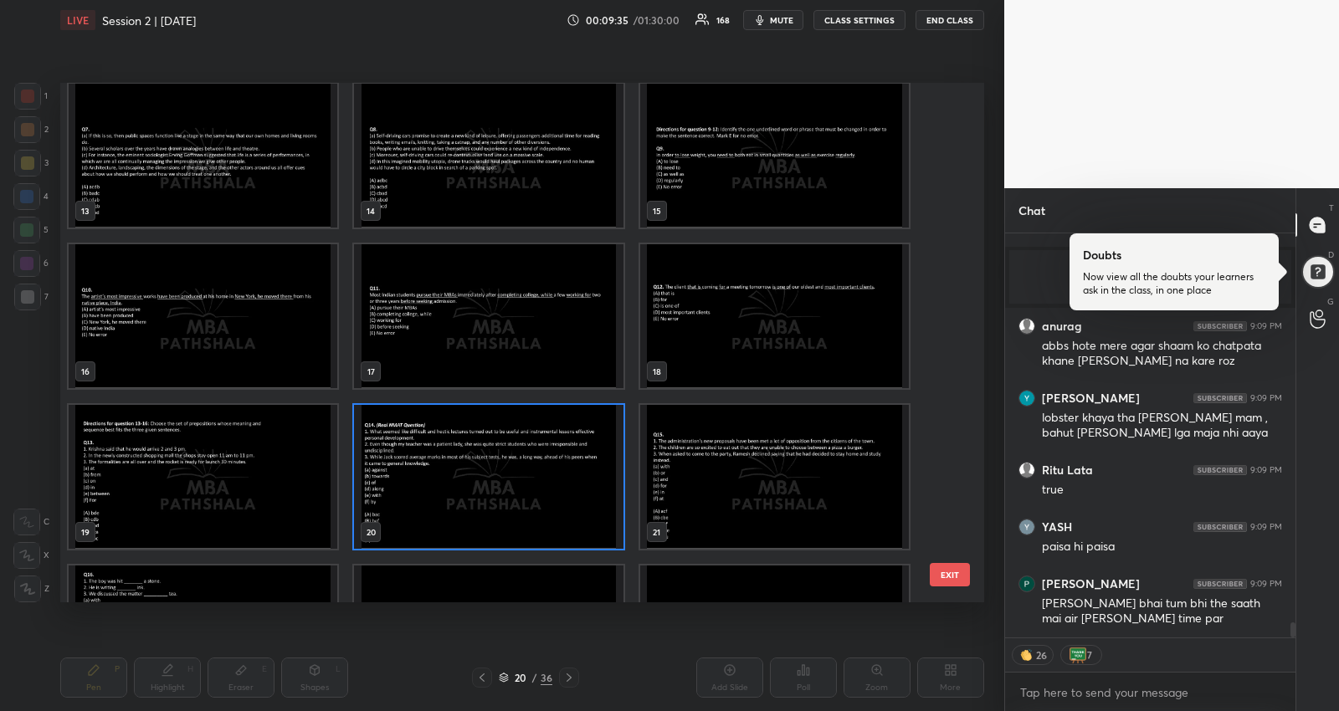
click at [415, 485] on img "grid" at bounding box center [488, 477] width 269 height 144
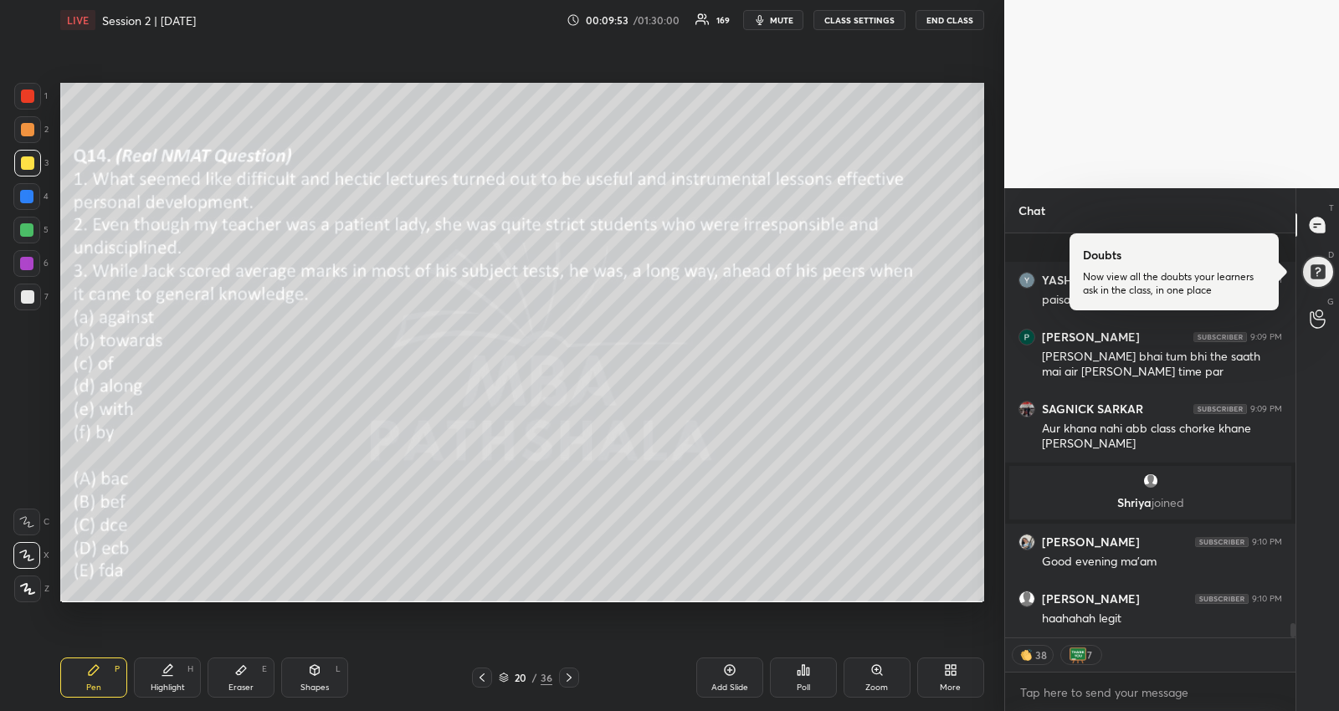
scroll to position [10822, 0]
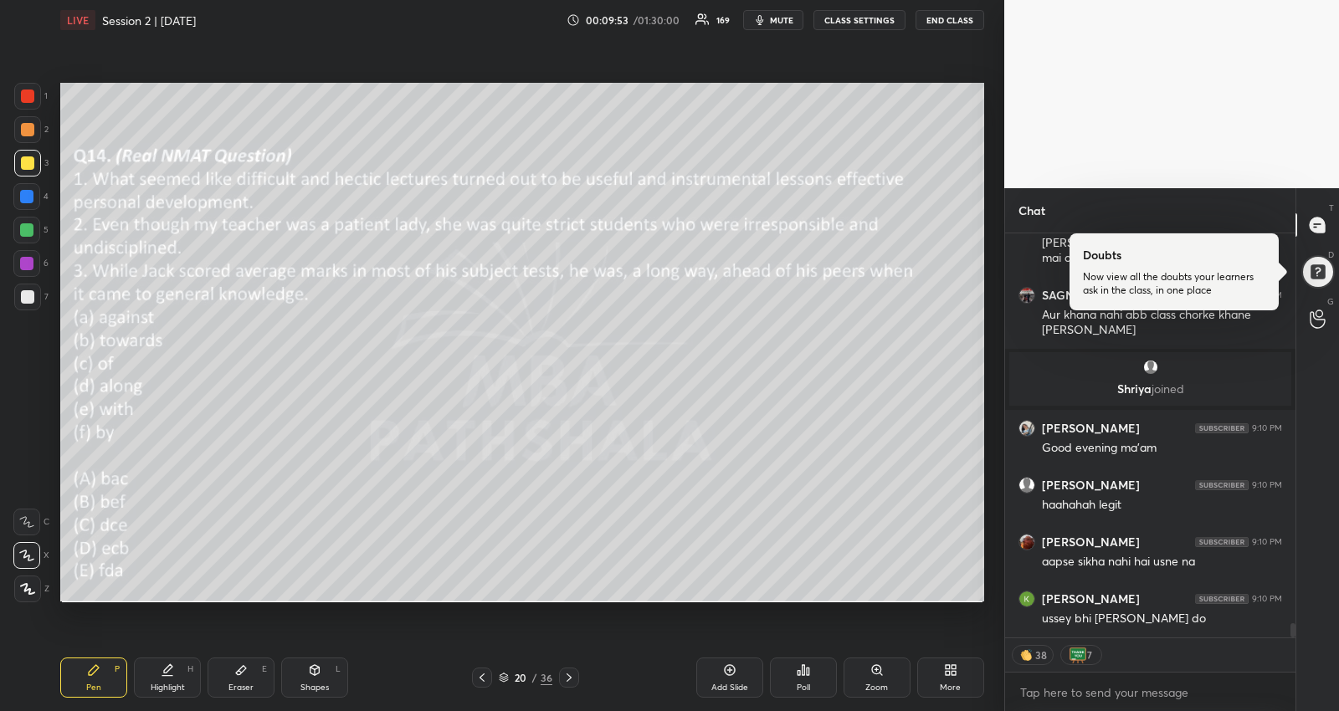
click at [567, 680] on icon at bounding box center [568, 677] width 13 height 13
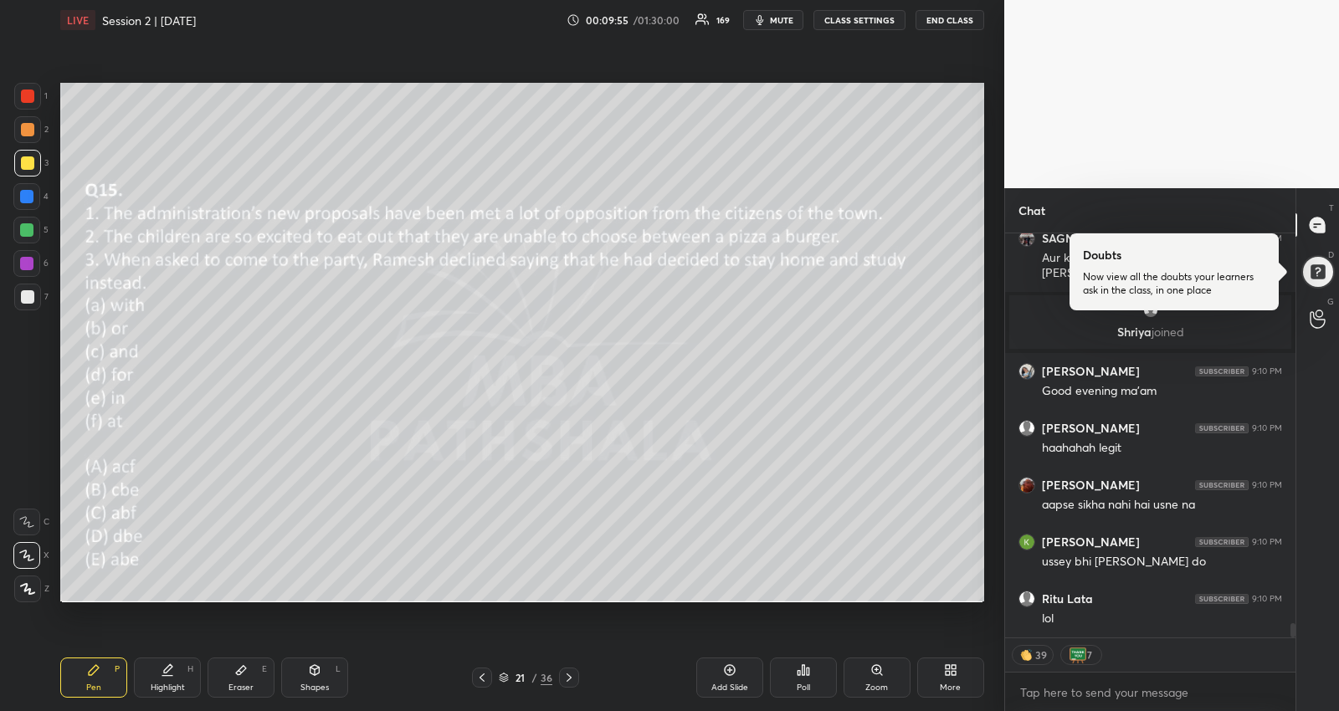
click at [762, 428] on div "LIVE Session 2 | [DATE] 00:09:55 / 01:30:00 169 mute CLASS SETTINGS END CLASS S…" at bounding box center [522, 355] width 937 height 711
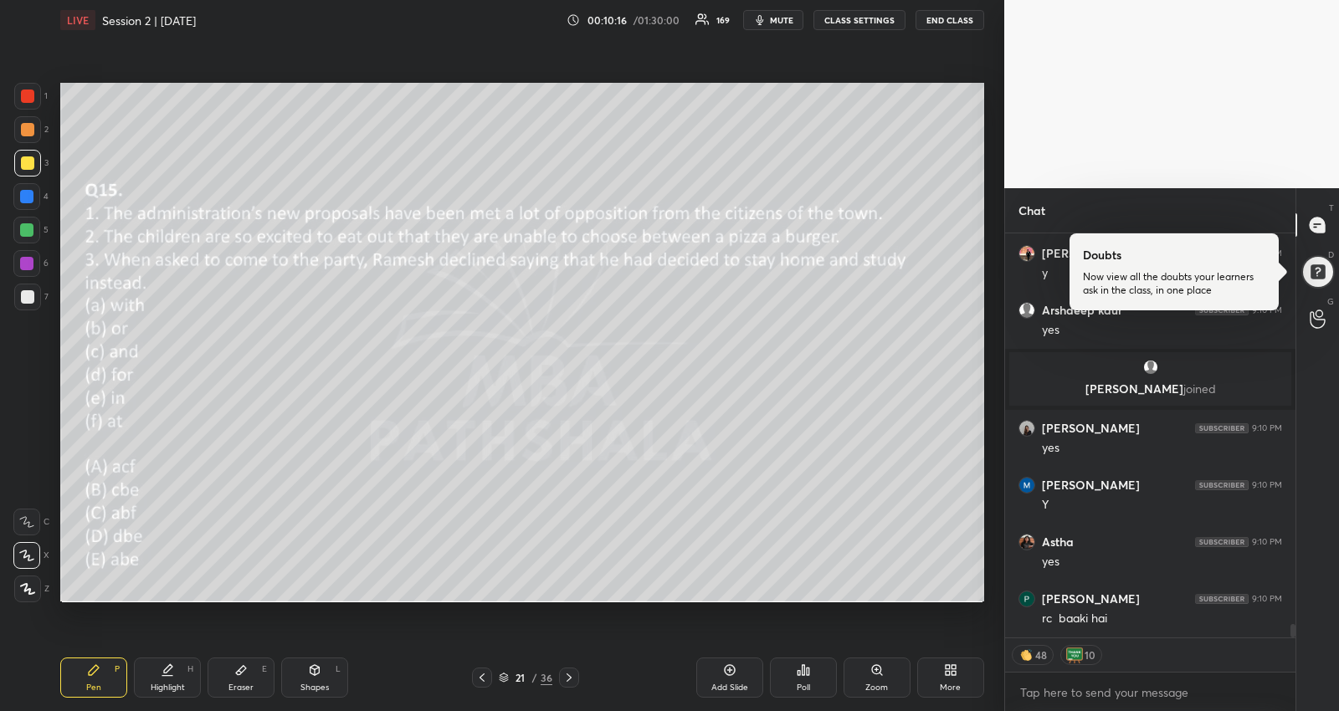
scroll to position [11626, 0]
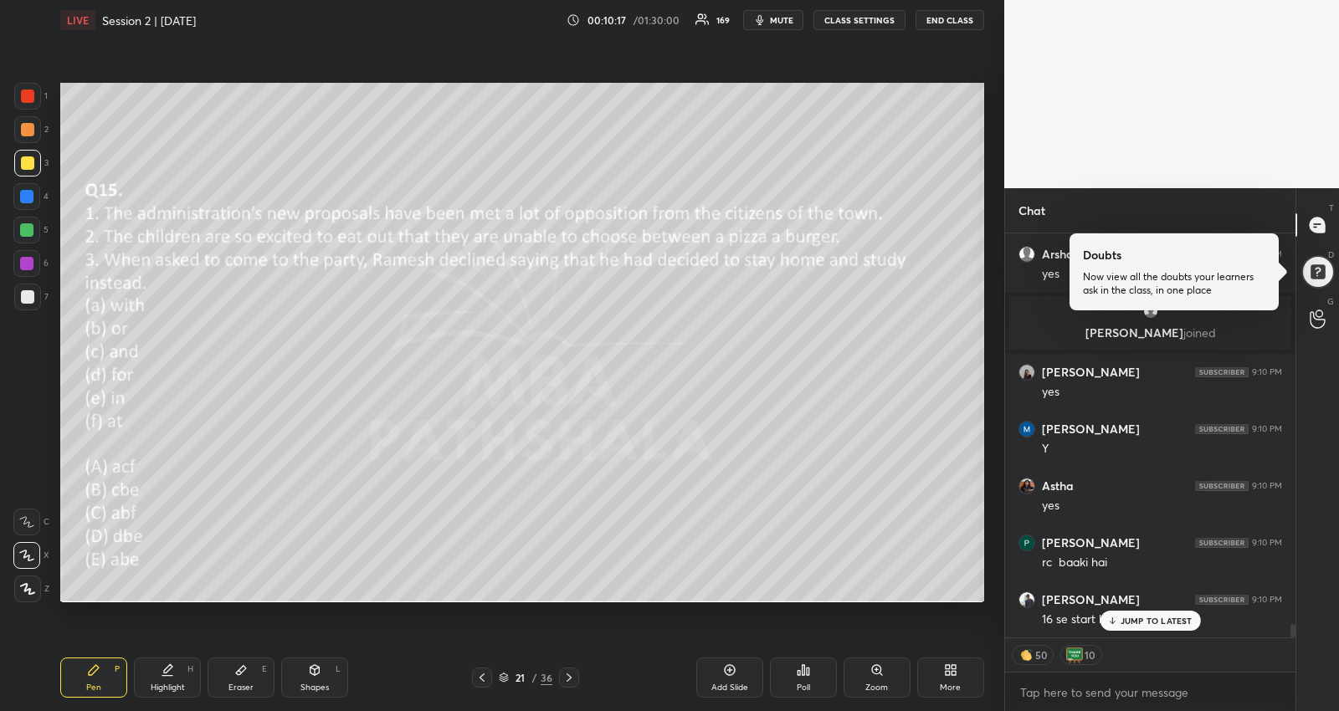
click at [1162, 623] on p "JUMP TO LATEST" at bounding box center [1157, 621] width 72 height 10
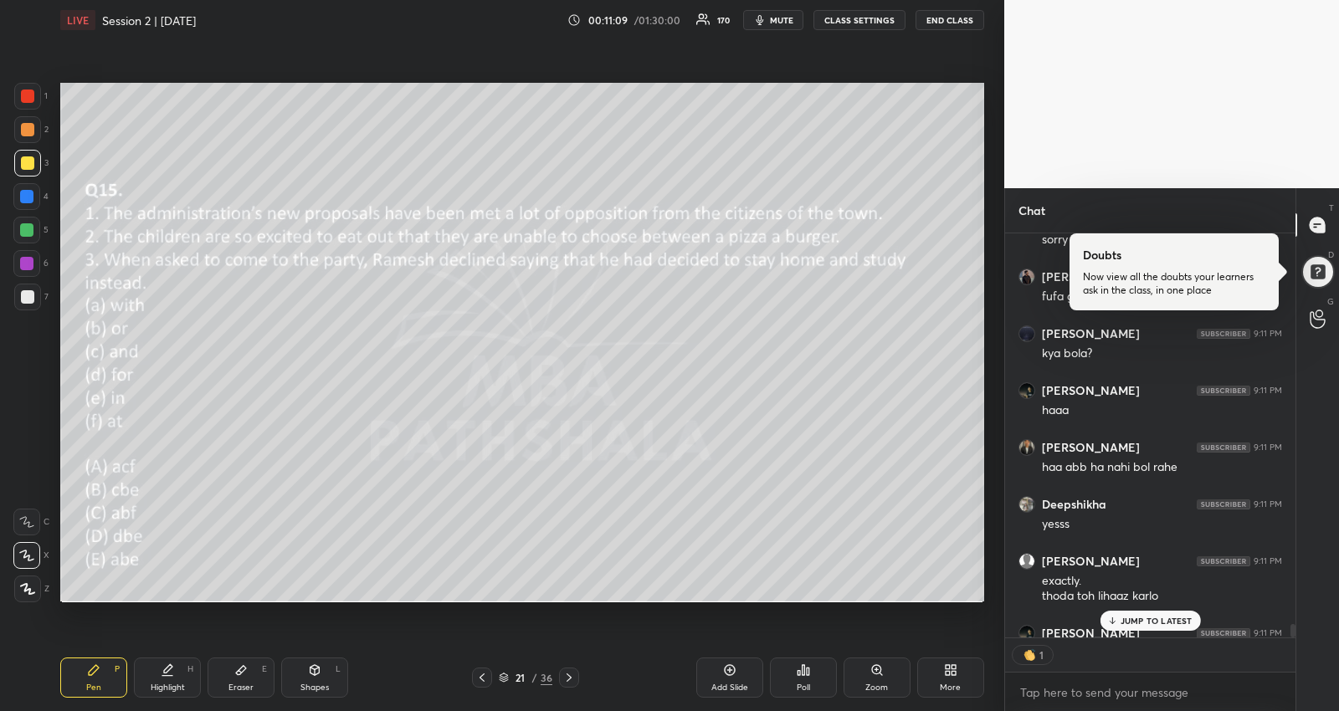
scroll to position [5, 5]
click at [1139, 654] on div "1" at bounding box center [1150, 655] width 290 height 33
click at [1141, 625] on p "JUMP TO LATEST" at bounding box center [1157, 621] width 72 height 10
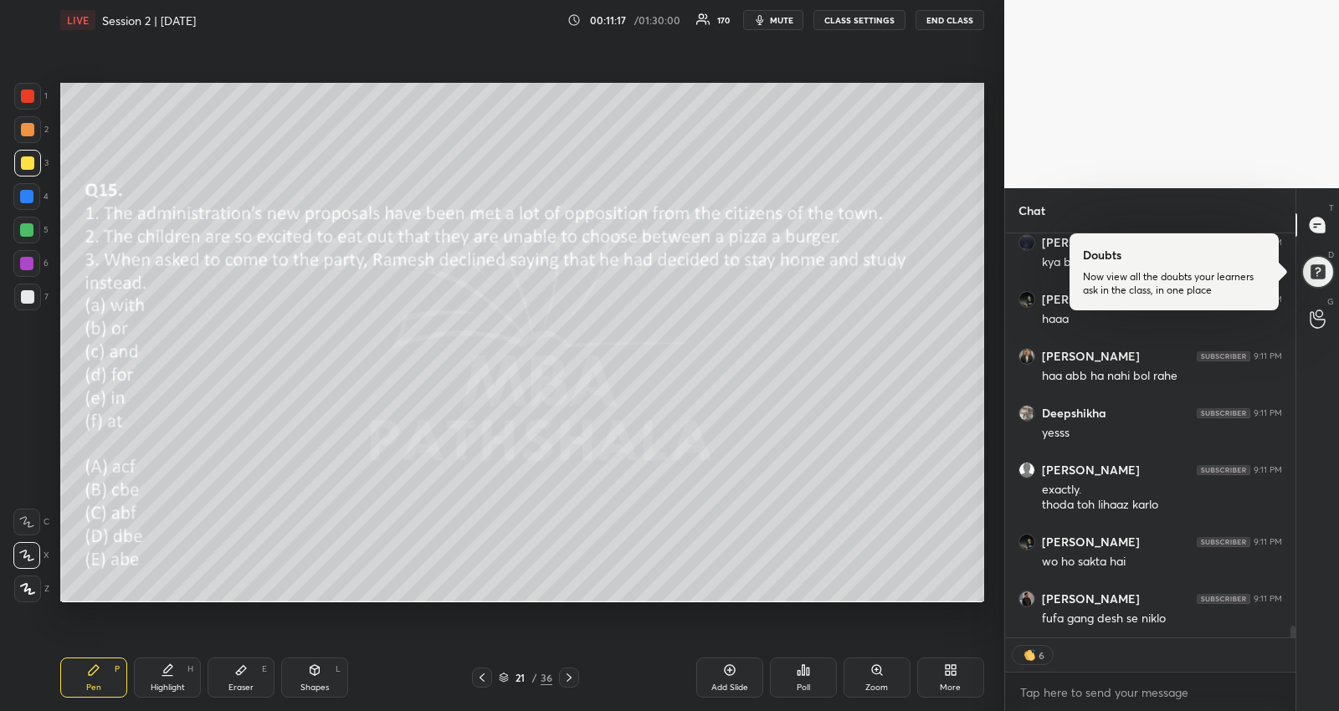
scroll to position [13338, 0]
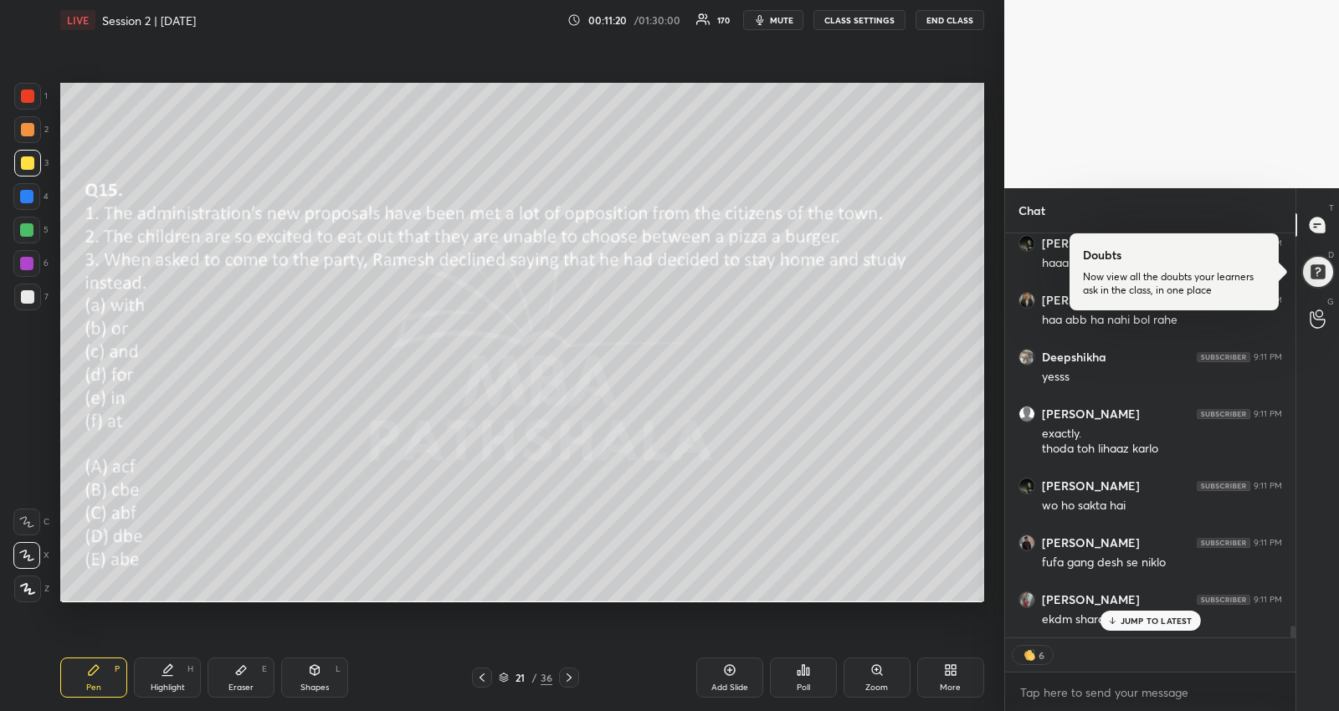
click at [500, 680] on icon at bounding box center [504, 678] width 10 height 10
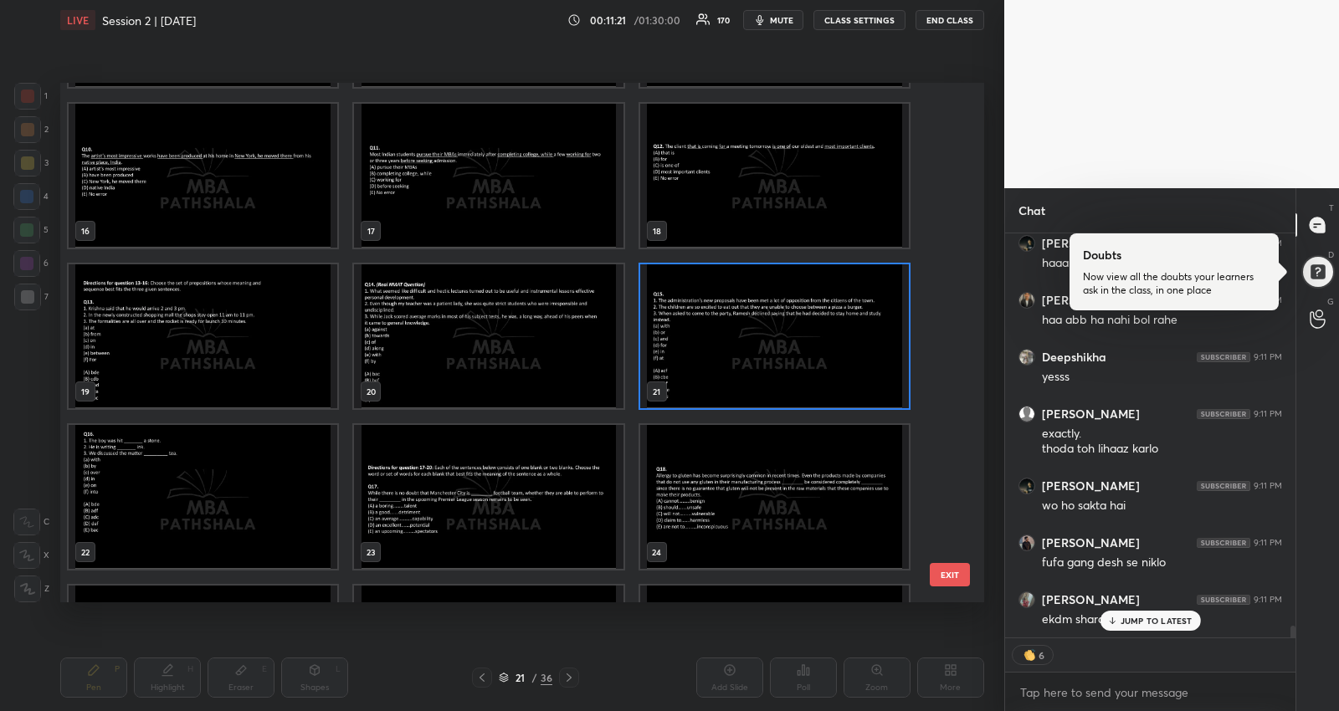
scroll to position [13396, 0]
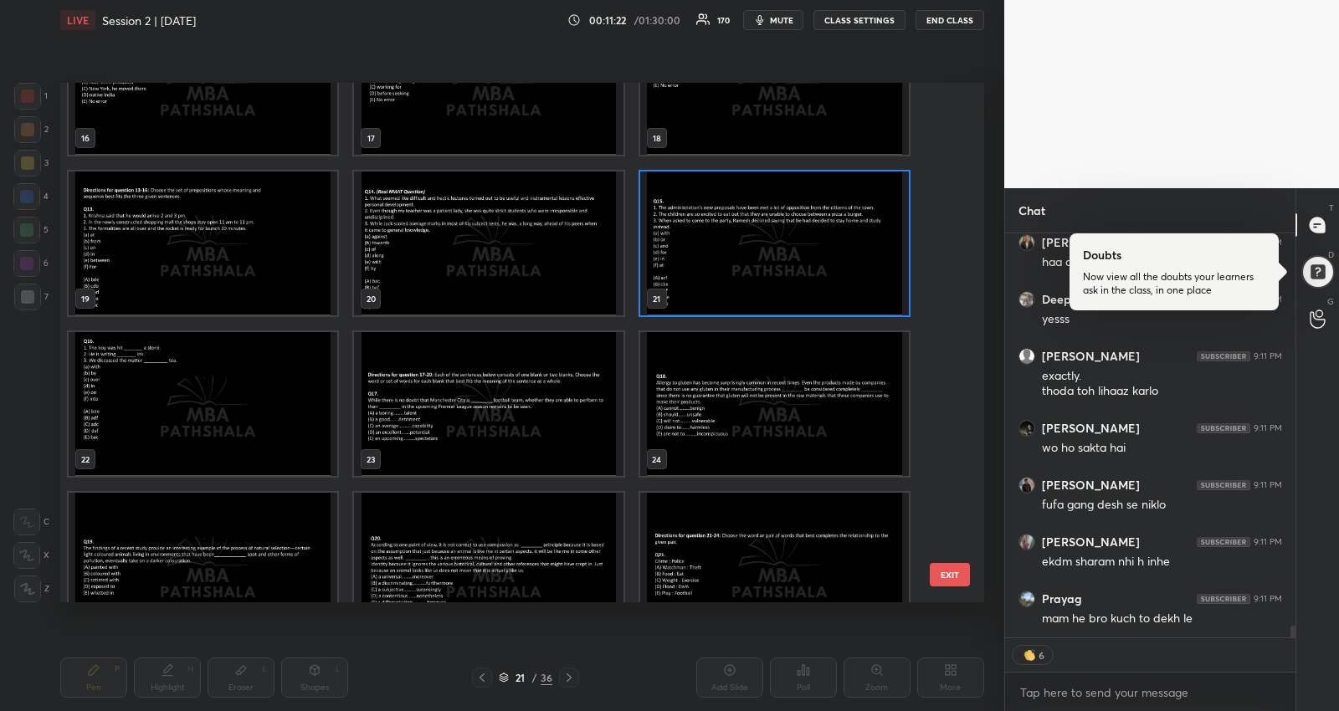
click at [251, 419] on img "grid" at bounding box center [203, 404] width 269 height 144
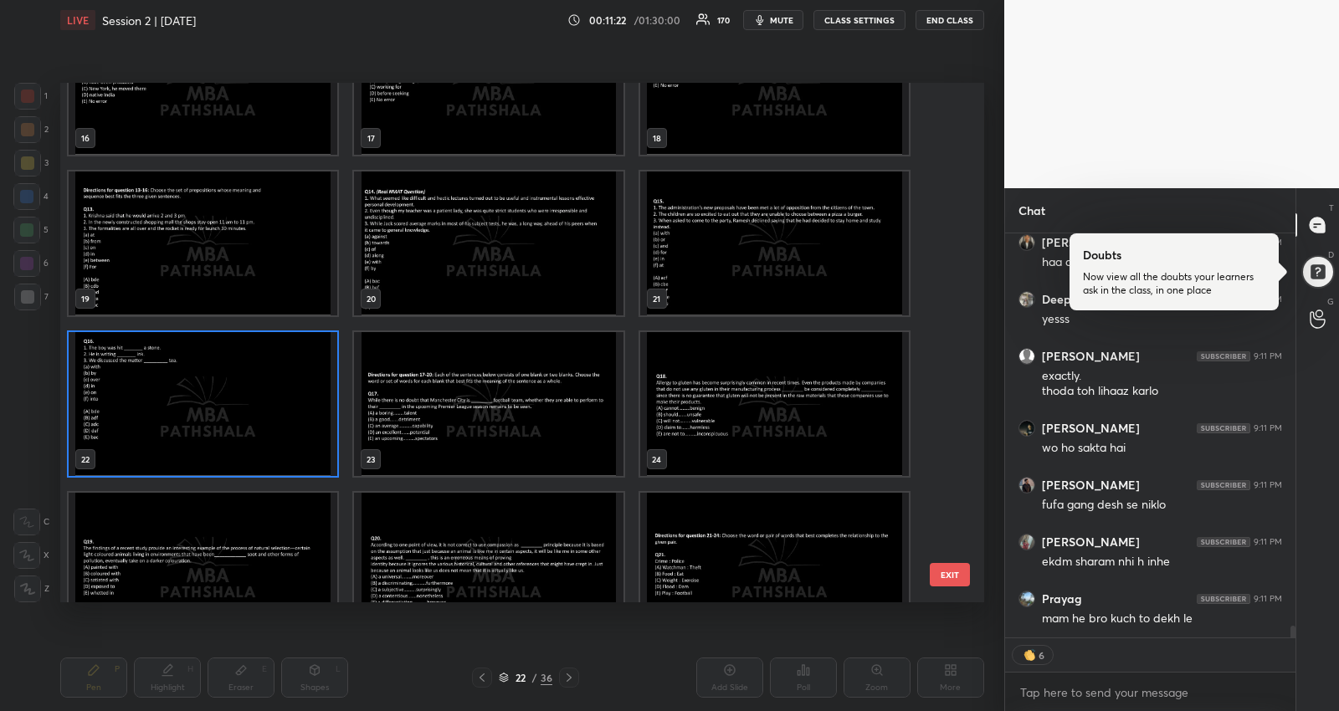
click at [251, 419] on img "grid" at bounding box center [203, 404] width 269 height 144
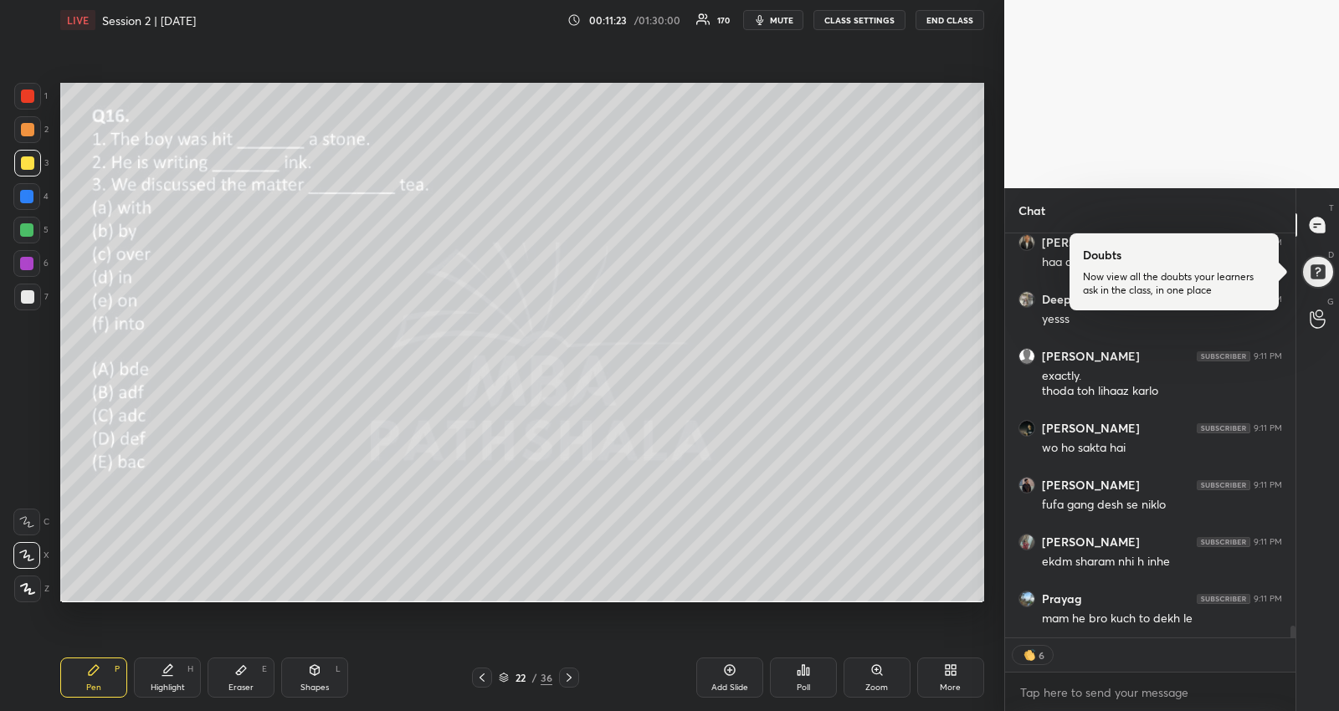
type textarea "x"
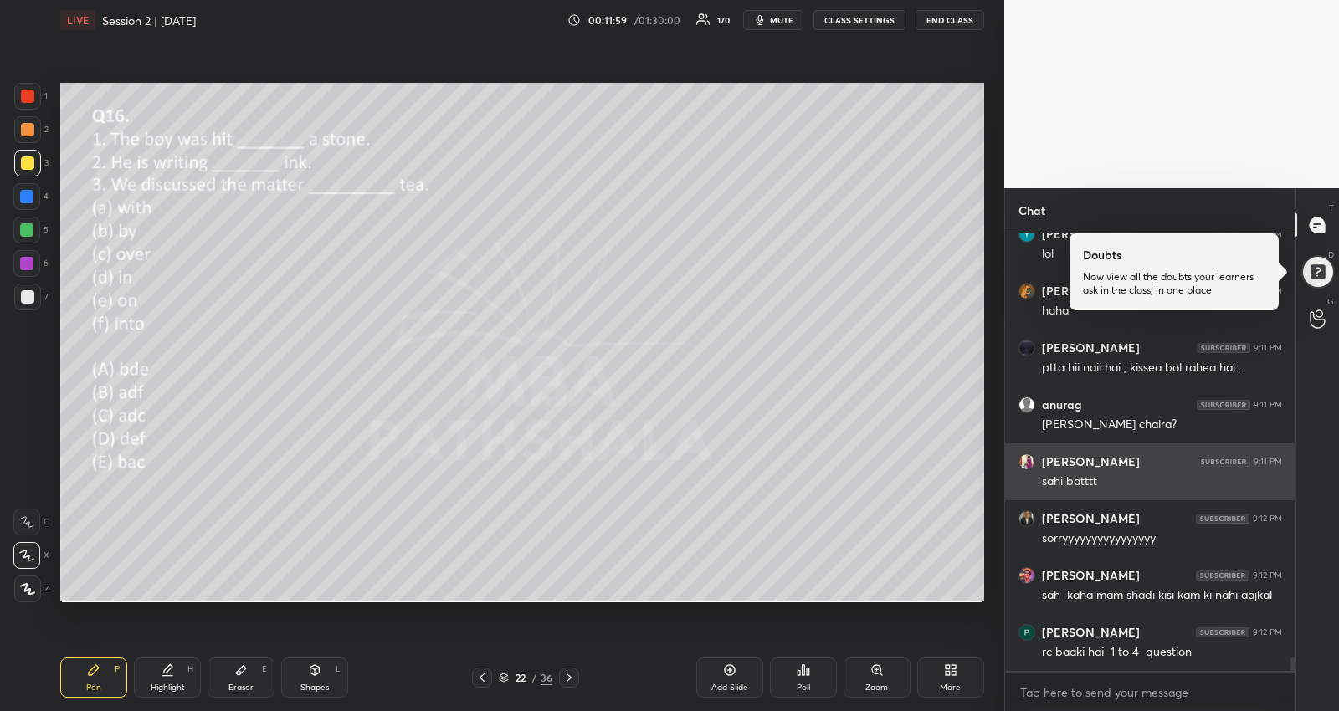
scroll to position [13878, 0]
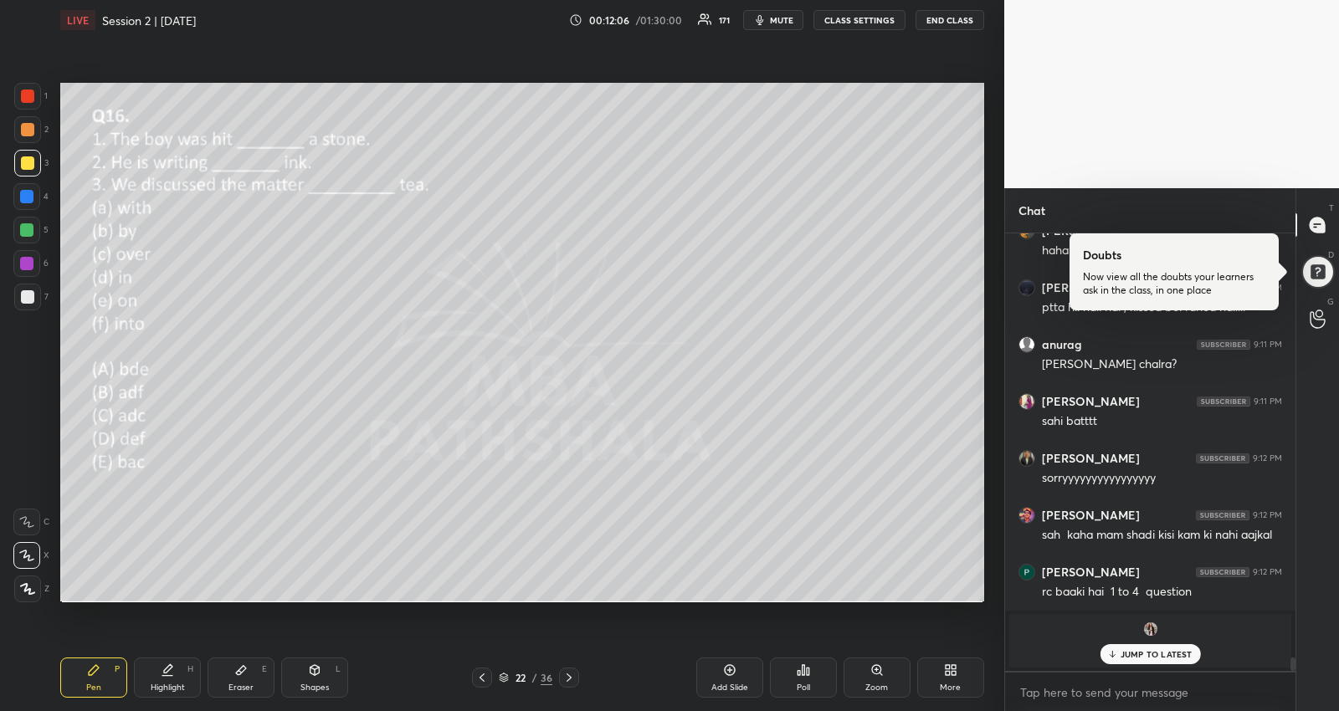
click at [482, 680] on icon at bounding box center [482, 678] width 5 height 8
click at [565, 678] on icon at bounding box center [568, 677] width 13 height 13
click at [792, 676] on div "Poll" at bounding box center [803, 678] width 67 height 40
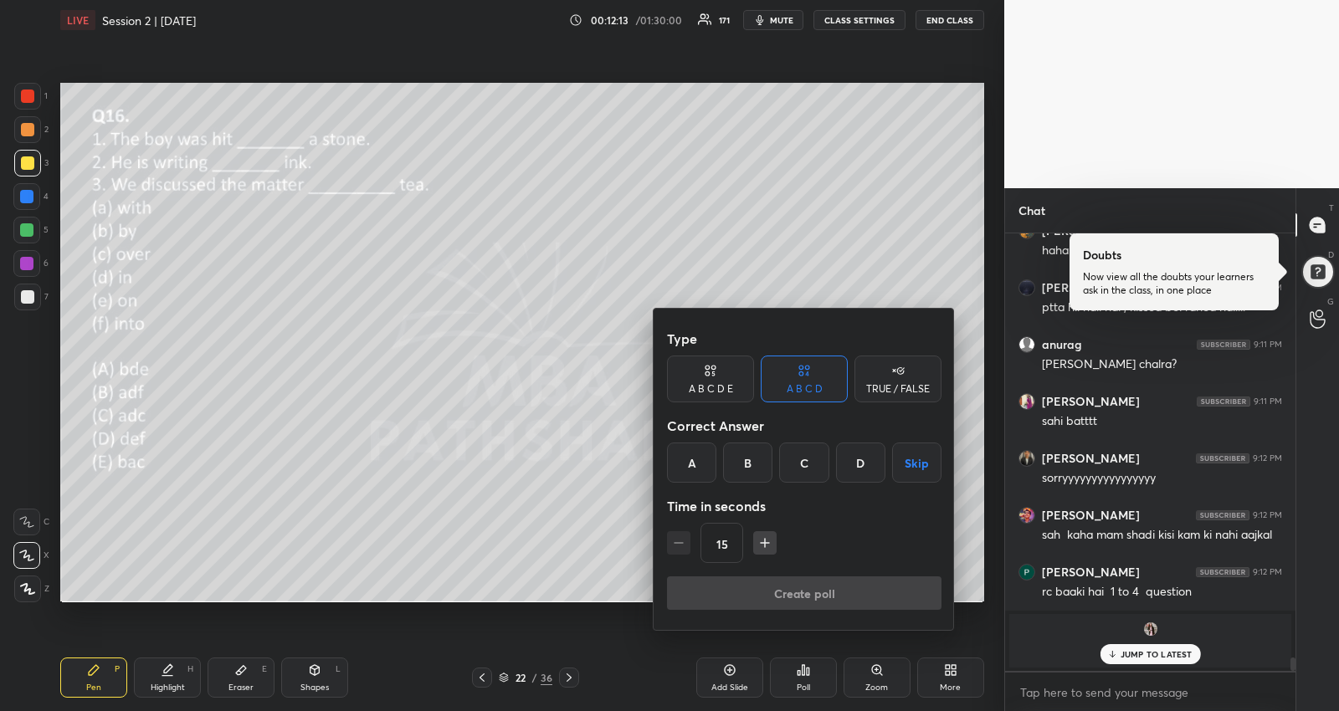
click at [767, 543] on icon "button" at bounding box center [765, 543] width 8 height 0
type input "45"
click at [910, 460] on button "Skip" at bounding box center [916, 463] width 49 height 40
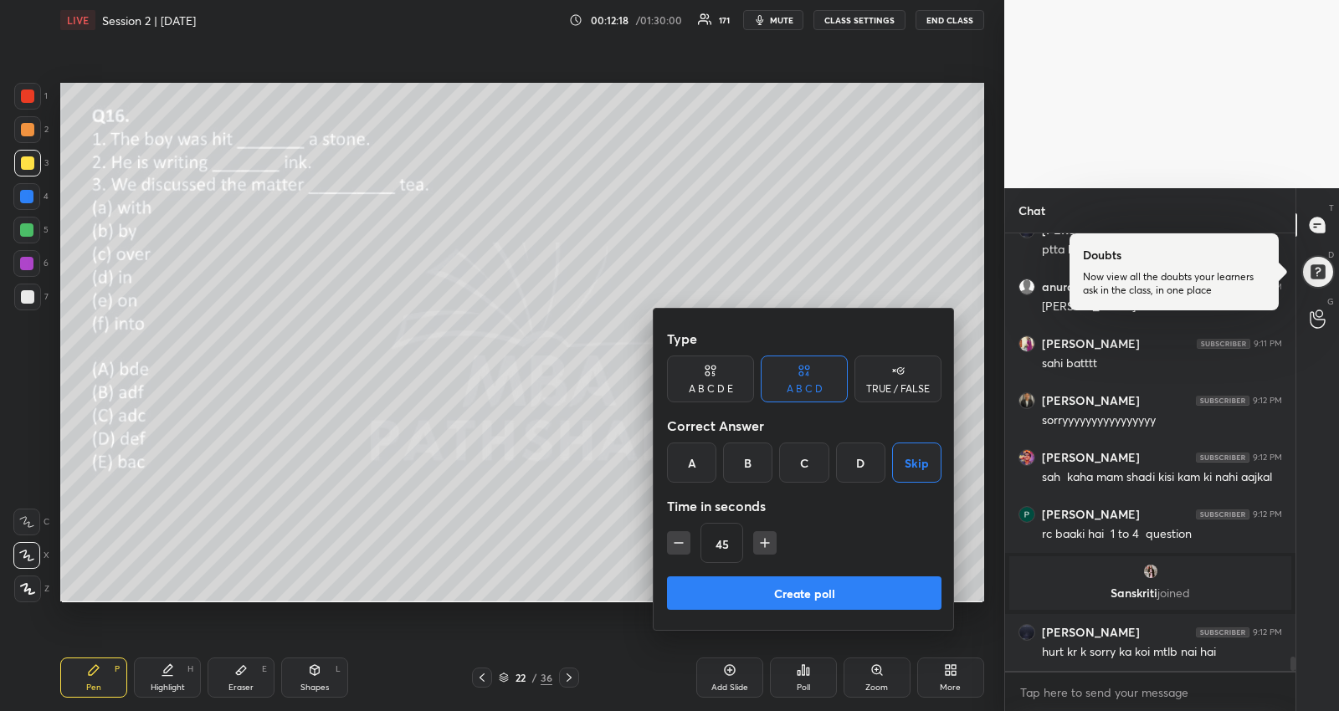
scroll to position [13231, 0]
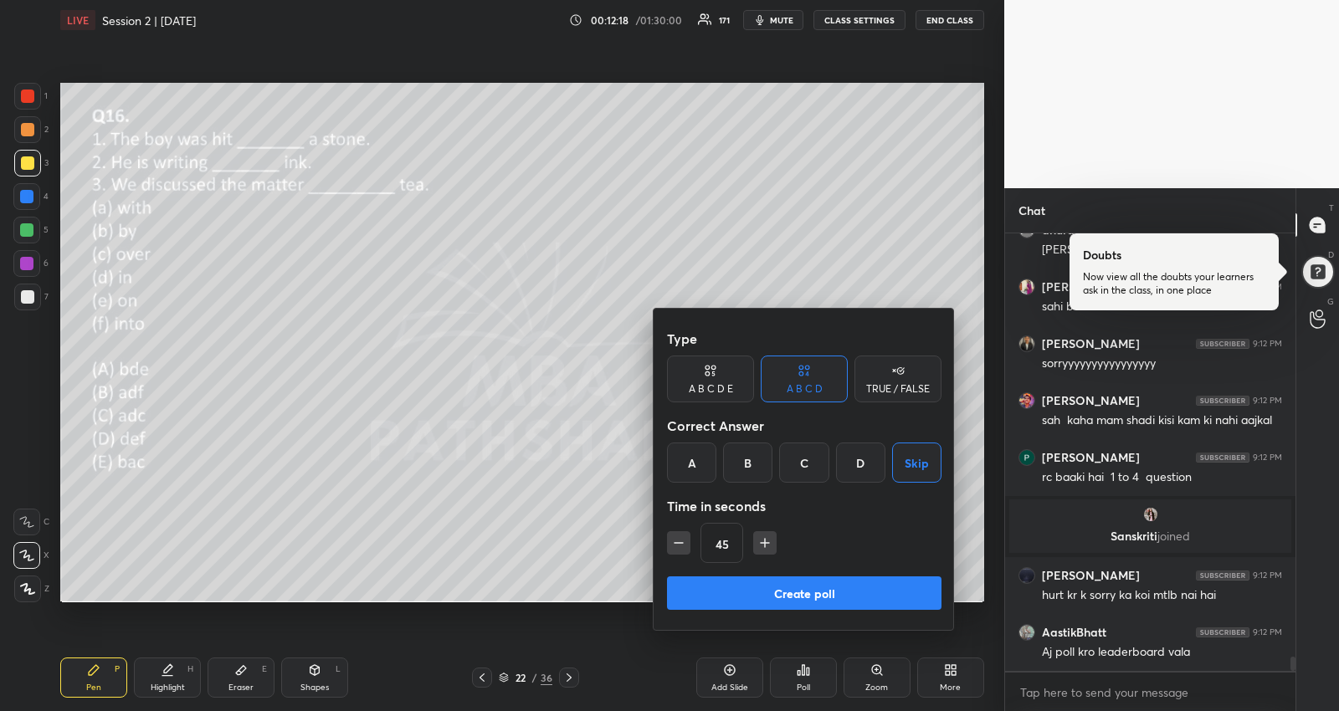
click at [808, 482] on div "C" at bounding box center [803, 463] width 49 height 40
click at [808, 605] on button "Create poll" at bounding box center [804, 593] width 274 height 33
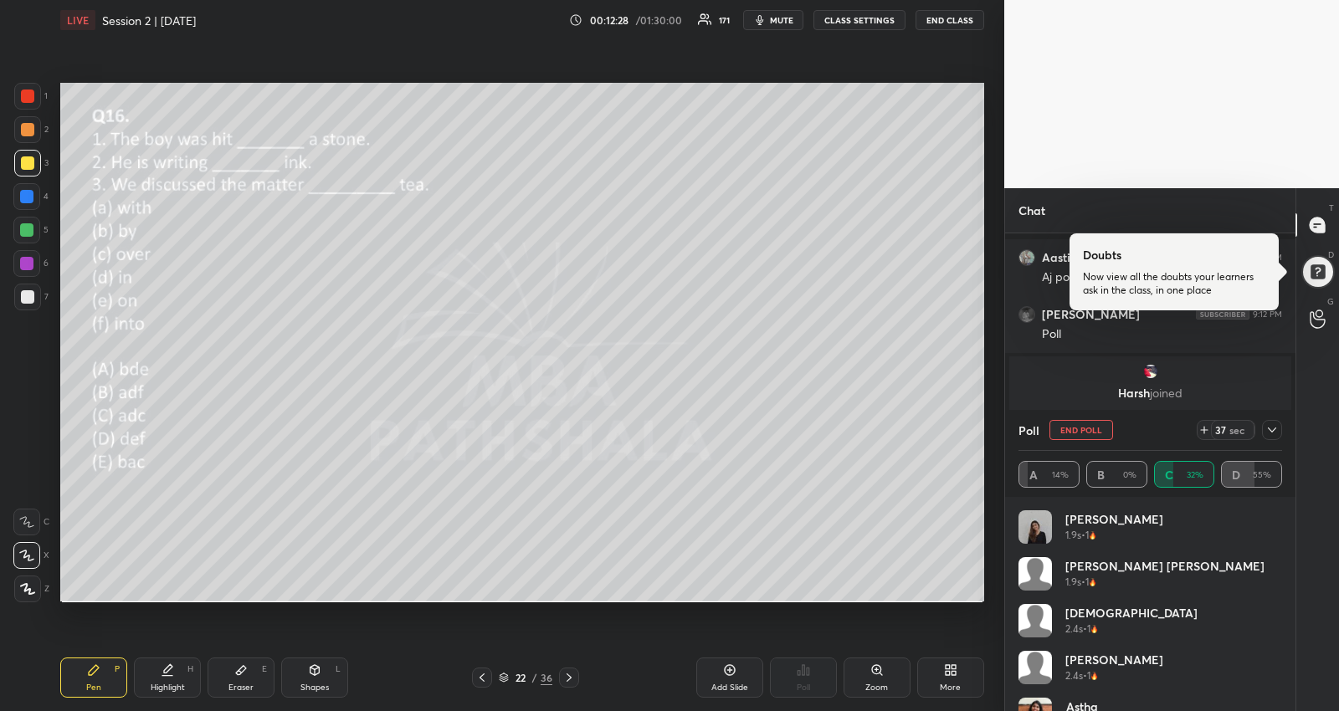
scroll to position [13725, 0]
click at [1272, 430] on icon at bounding box center [1271, 429] width 13 height 13
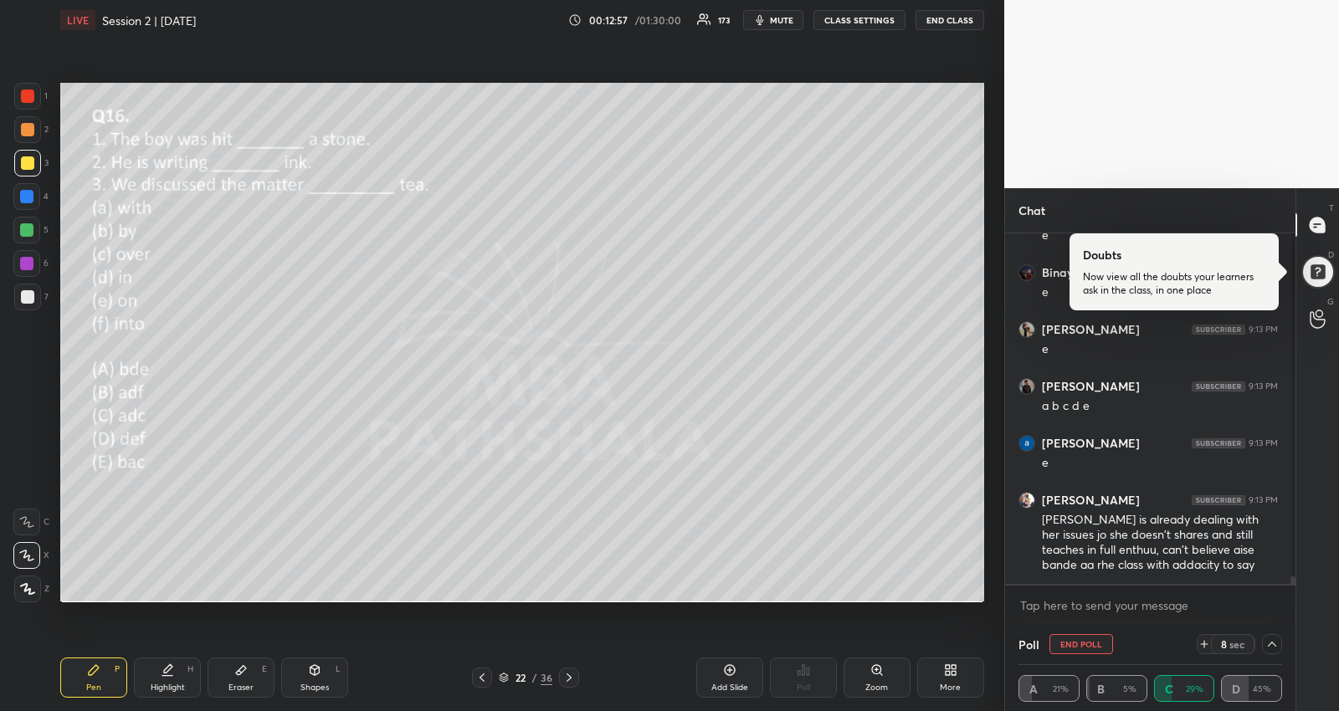
drag, startPoint x: 27, startPoint y: 227, endPoint x: 54, endPoint y: 240, distance: 30.7
click at [27, 228] on div at bounding box center [26, 229] width 13 height 13
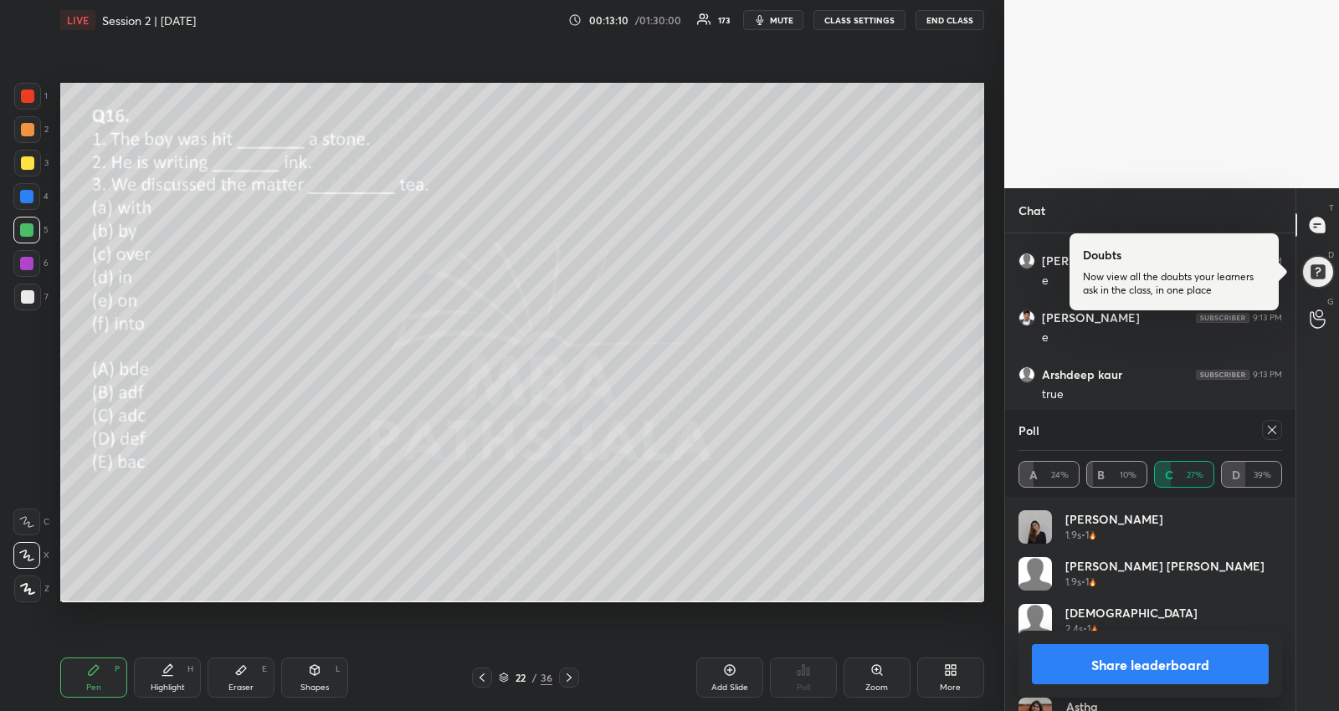
click at [1271, 431] on icon at bounding box center [1271, 429] width 13 height 13
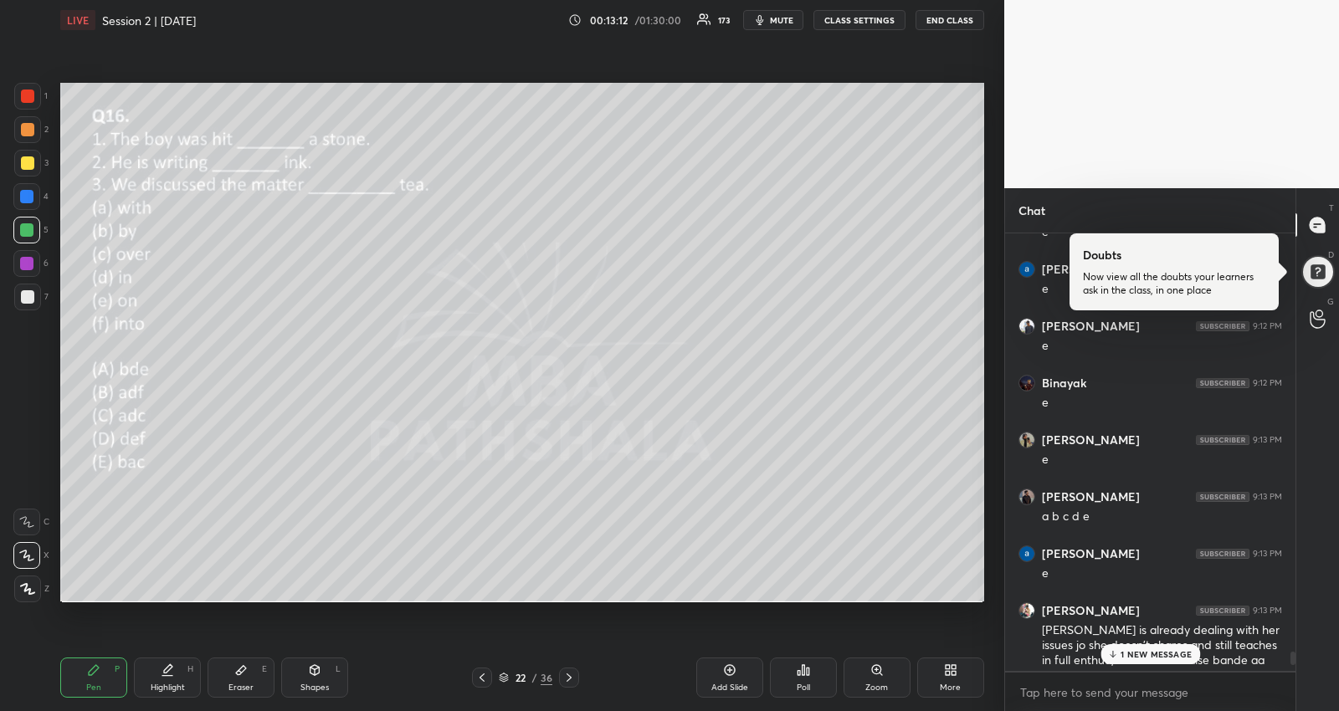
click at [1138, 654] on p "1 NEW MESSAGE" at bounding box center [1156, 654] width 71 height 10
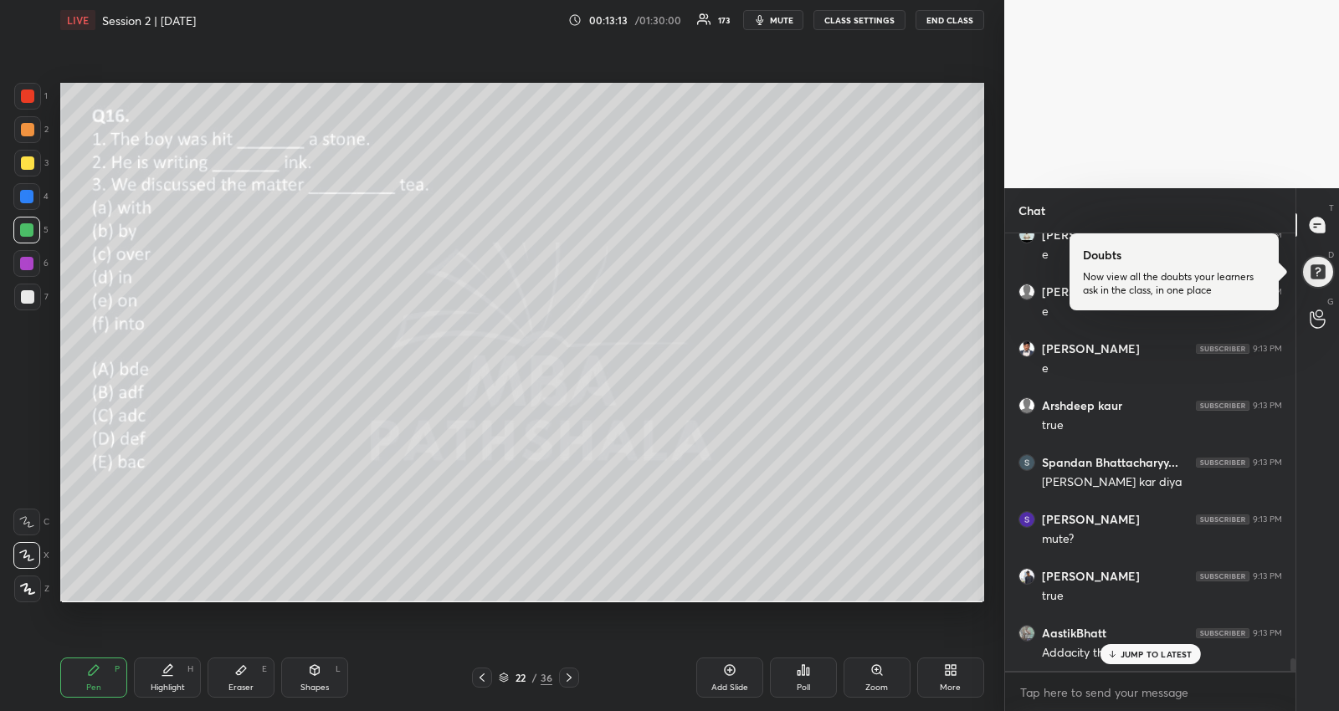
click at [1147, 657] on p "JUMP TO LATEST" at bounding box center [1157, 654] width 72 height 10
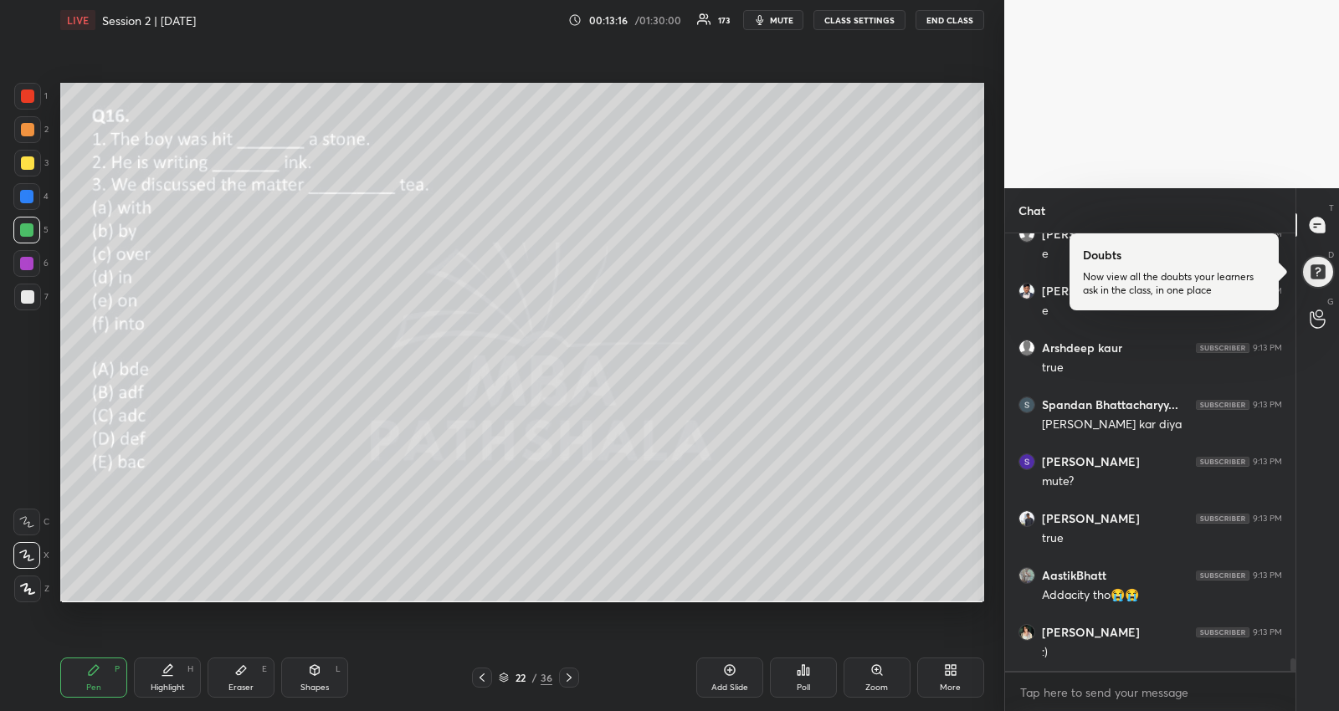
click at [22, 162] on div at bounding box center [27, 162] width 13 height 13
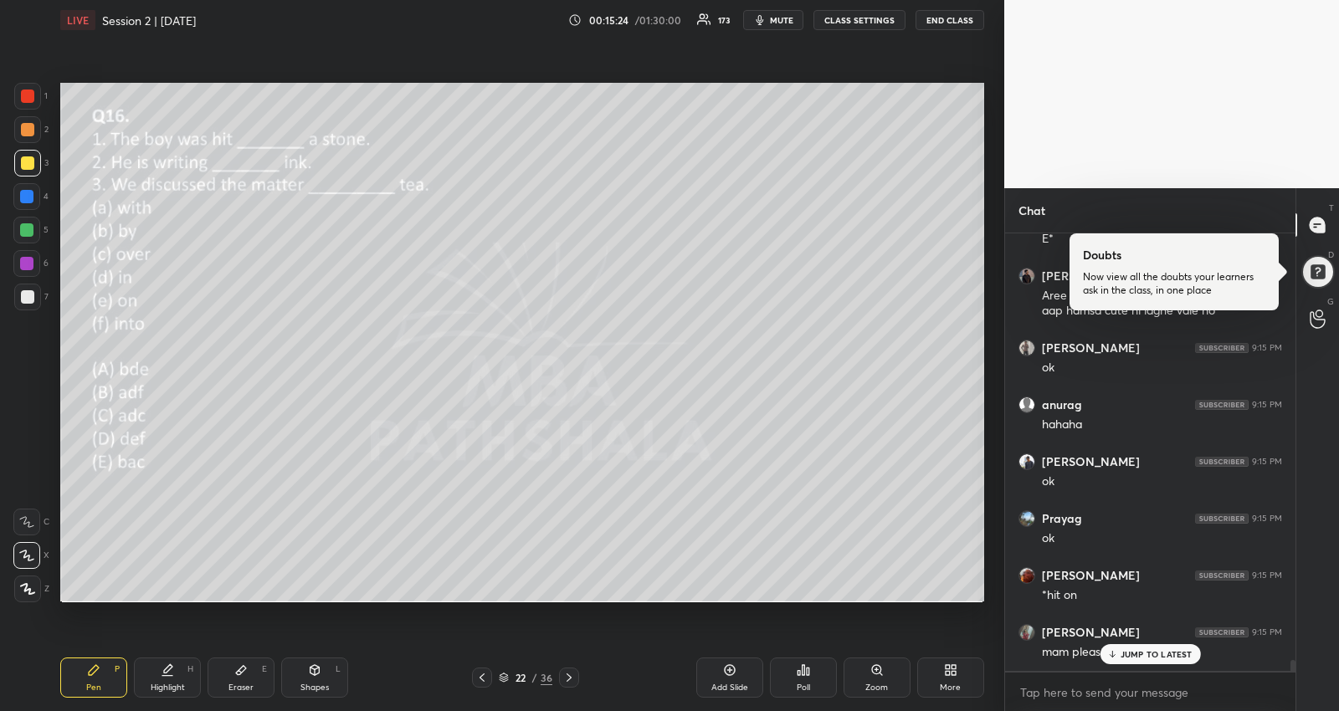
scroll to position [16856, 0]
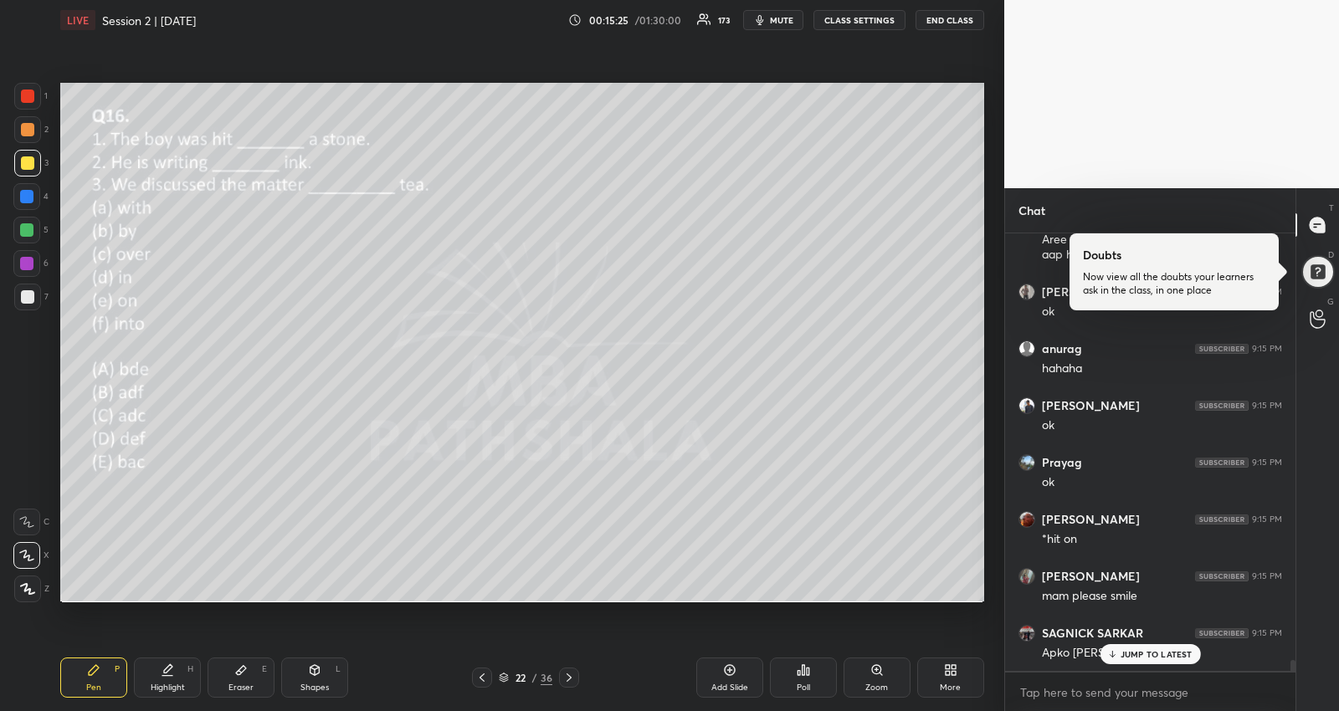
click at [563, 674] on icon at bounding box center [568, 677] width 13 height 13
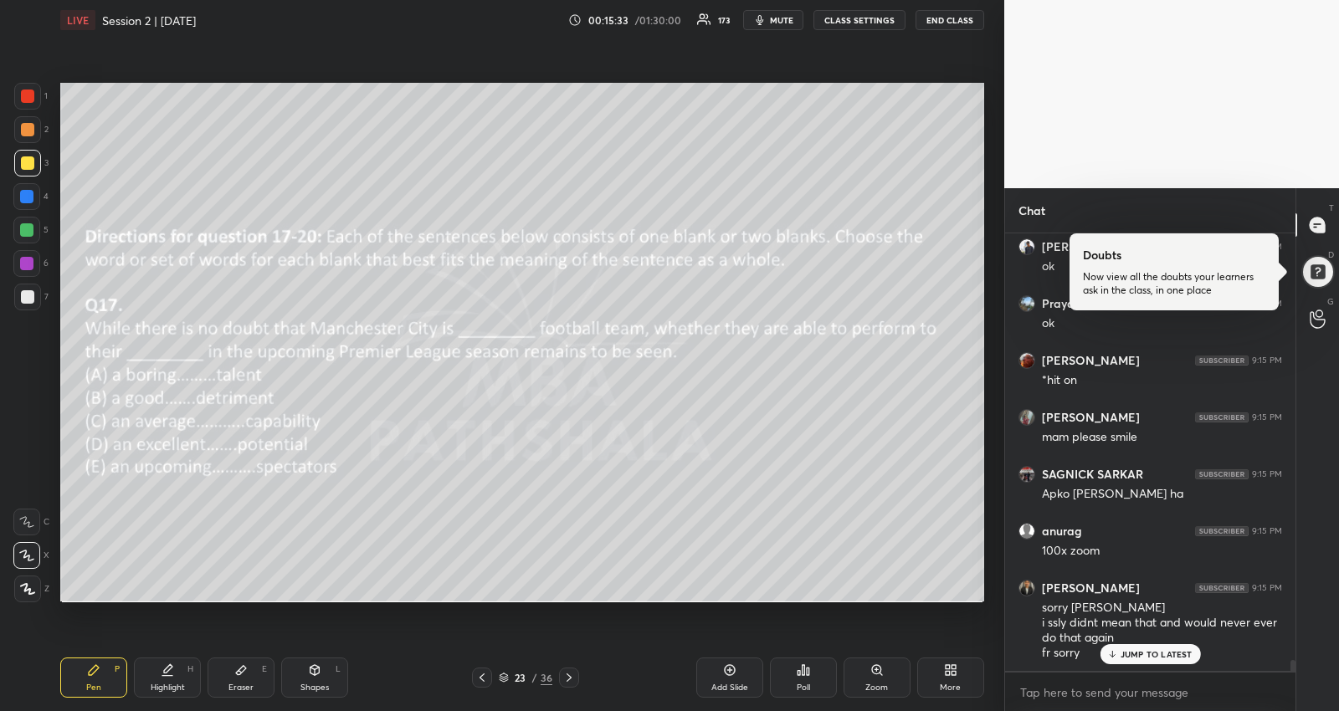
scroll to position [17073, 0]
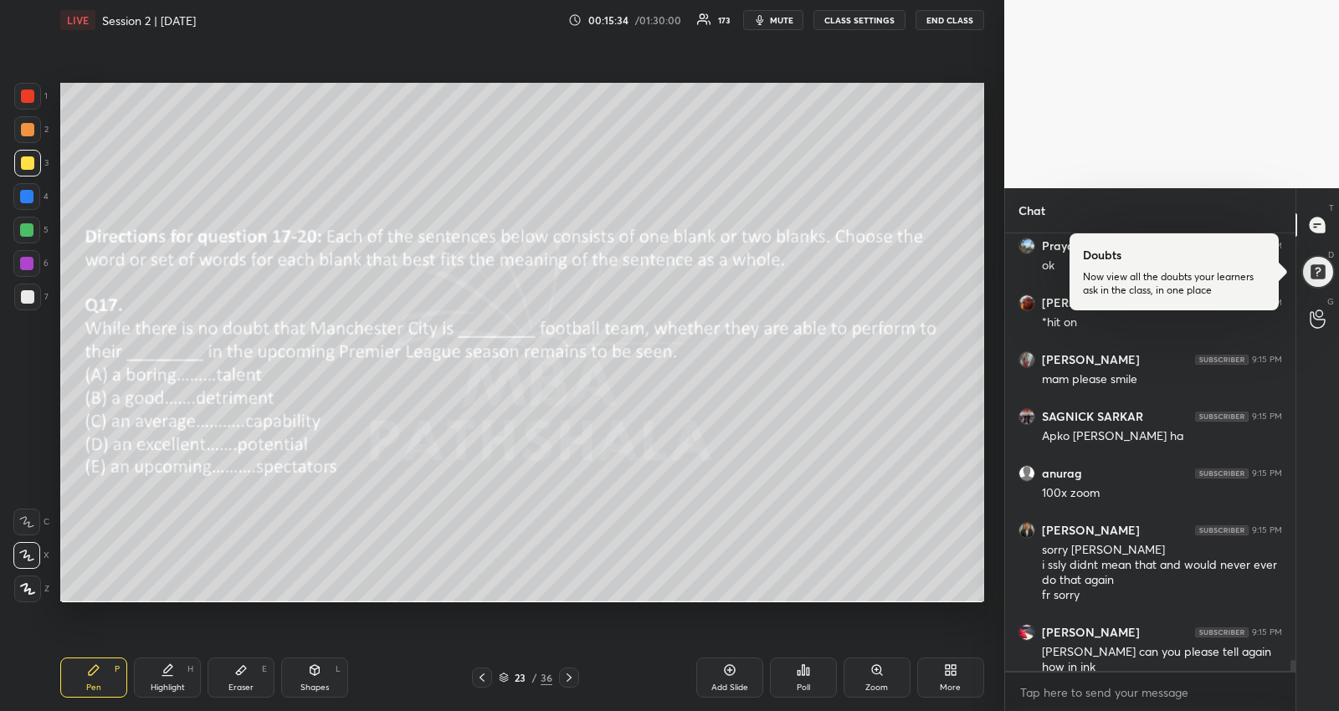
click at [816, 680] on div "Poll" at bounding box center [803, 678] width 67 height 40
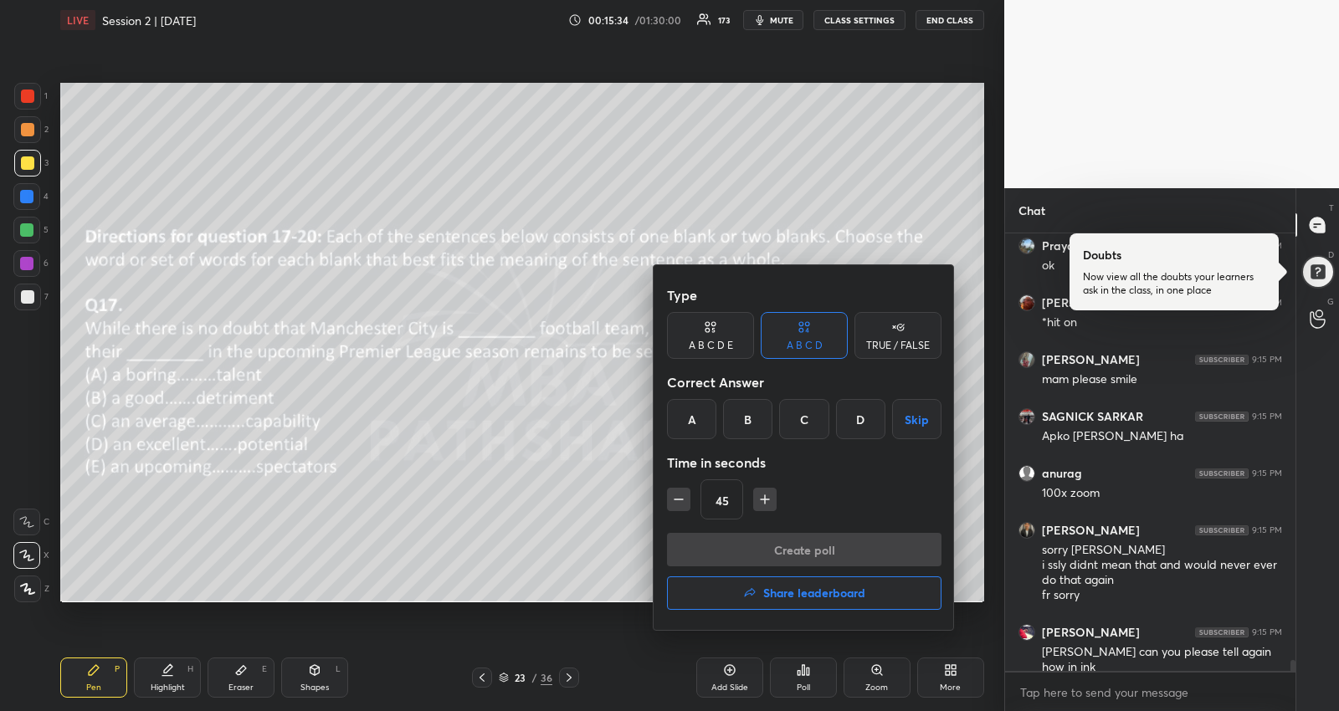
scroll to position [5, 5]
click at [859, 423] on div "D" at bounding box center [860, 419] width 49 height 40
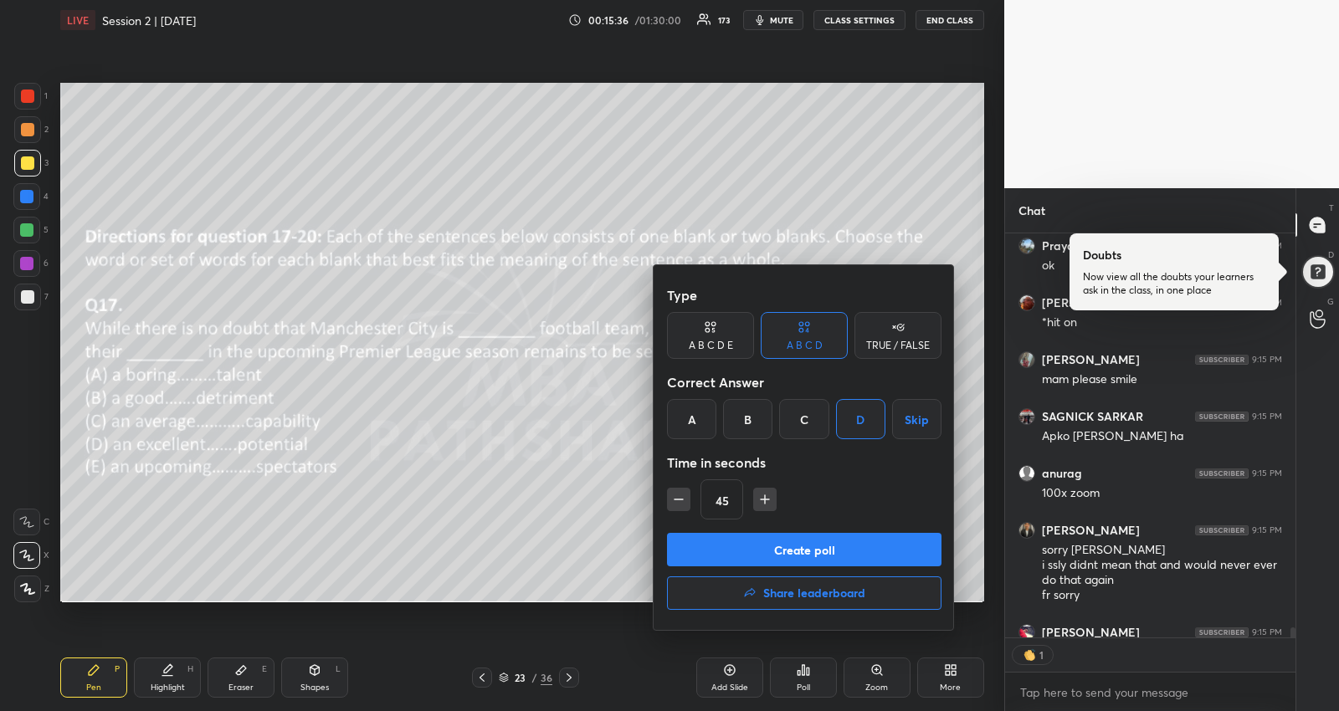
click at [726, 331] on div "A B C D E" at bounding box center [710, 335] width 87 height 47
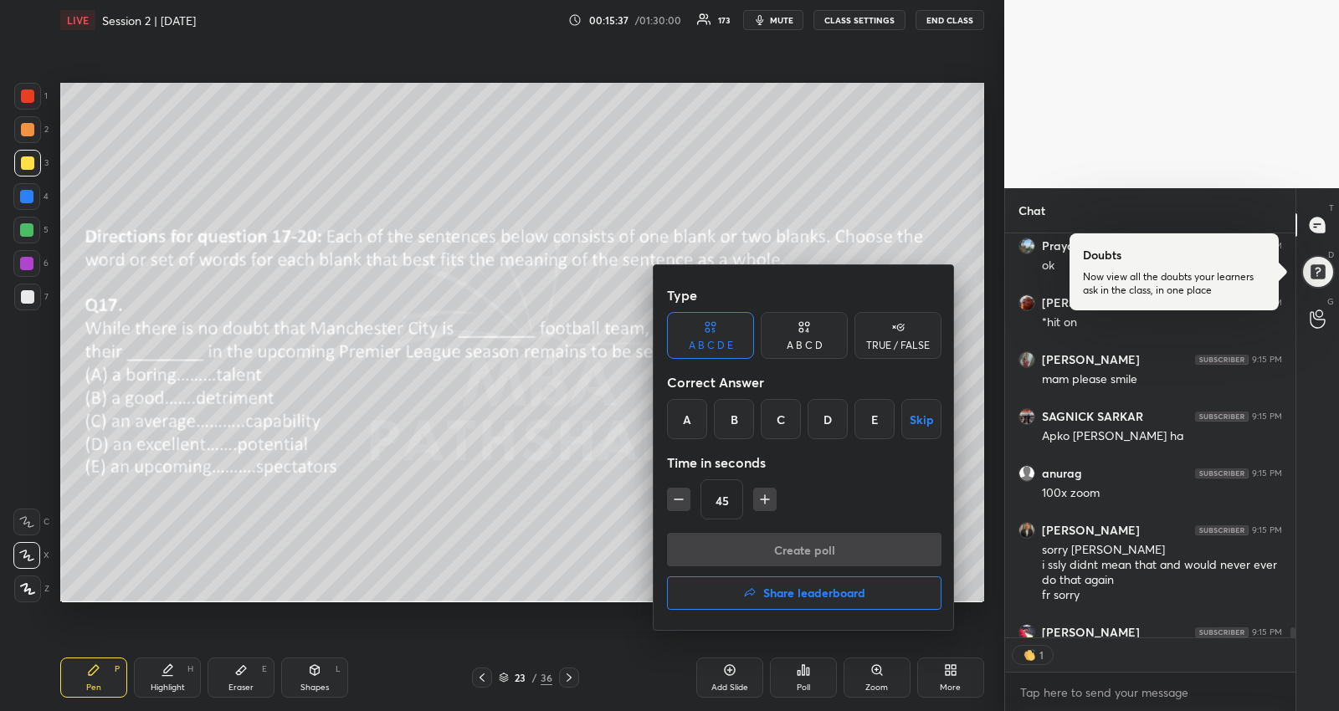
click at [841, 419] on div "D" at bounding box center [828, 419] width 40 height 40
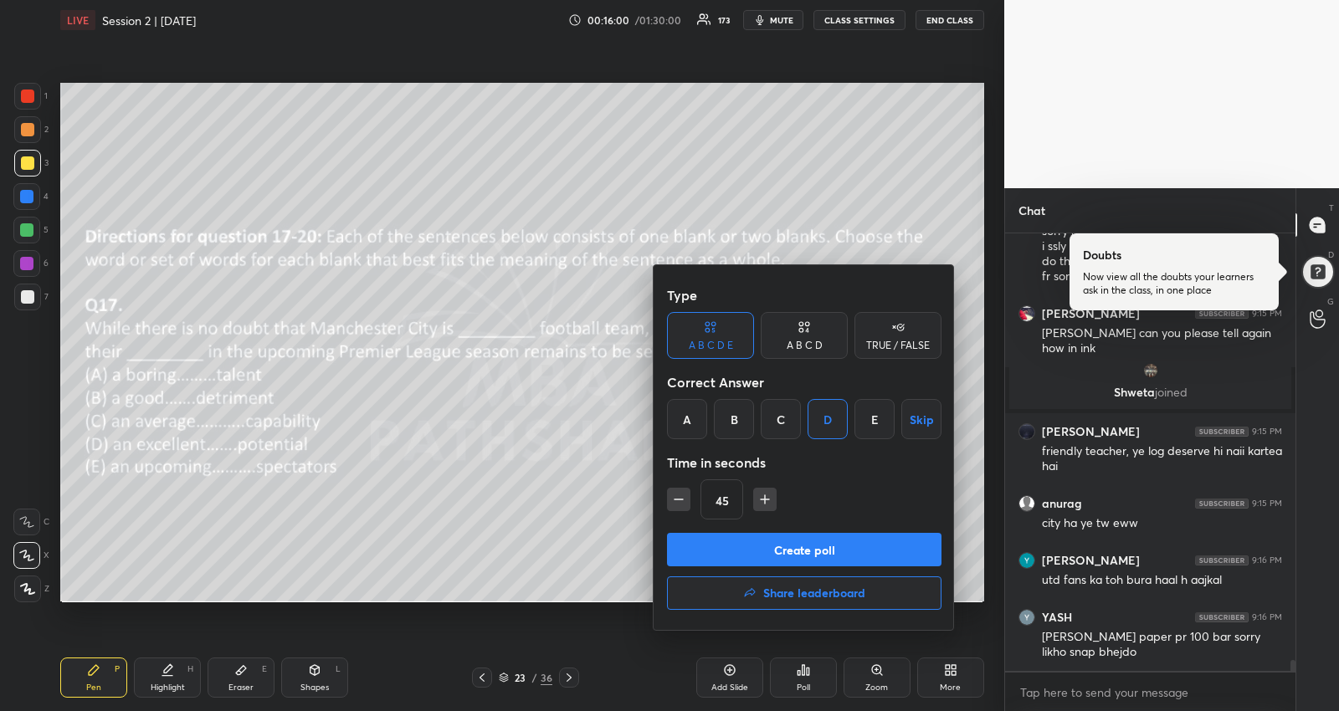
scroll to position [16740, 0]
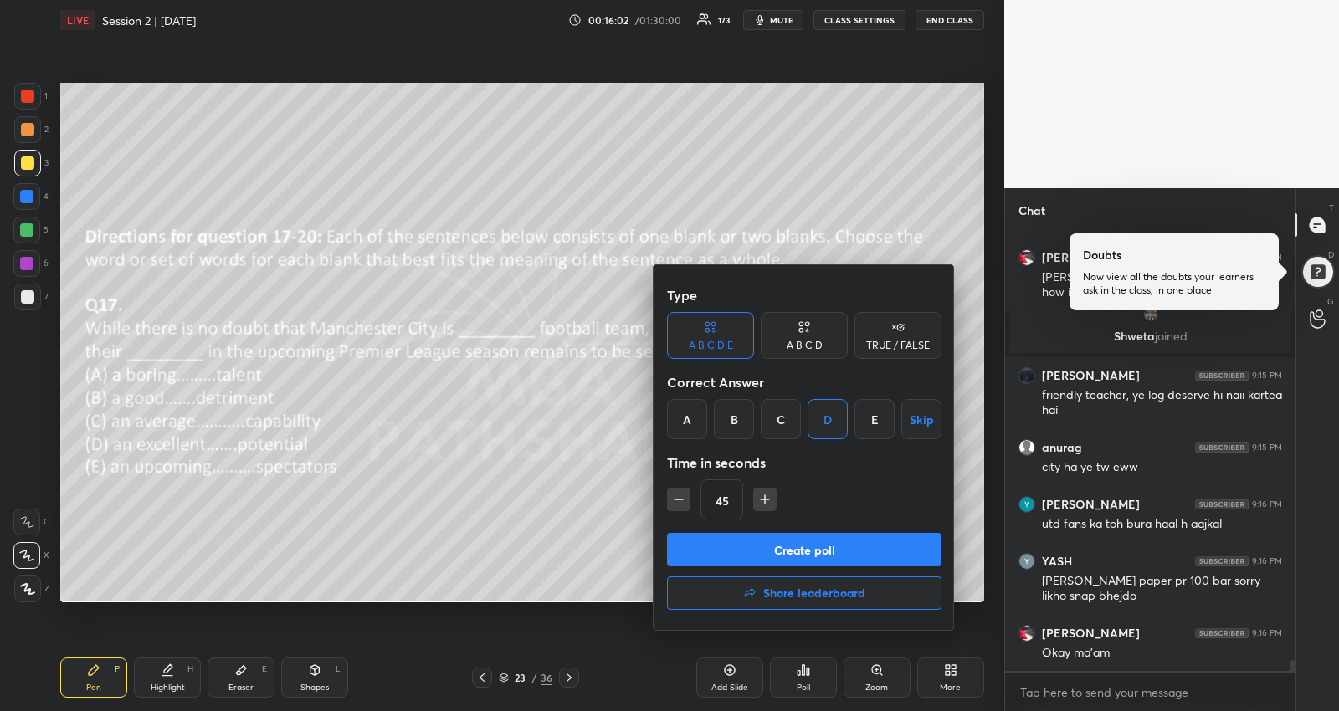
click at [826, 551] on button "Create poll" at bounding box center [804, 549] width 274 height 33
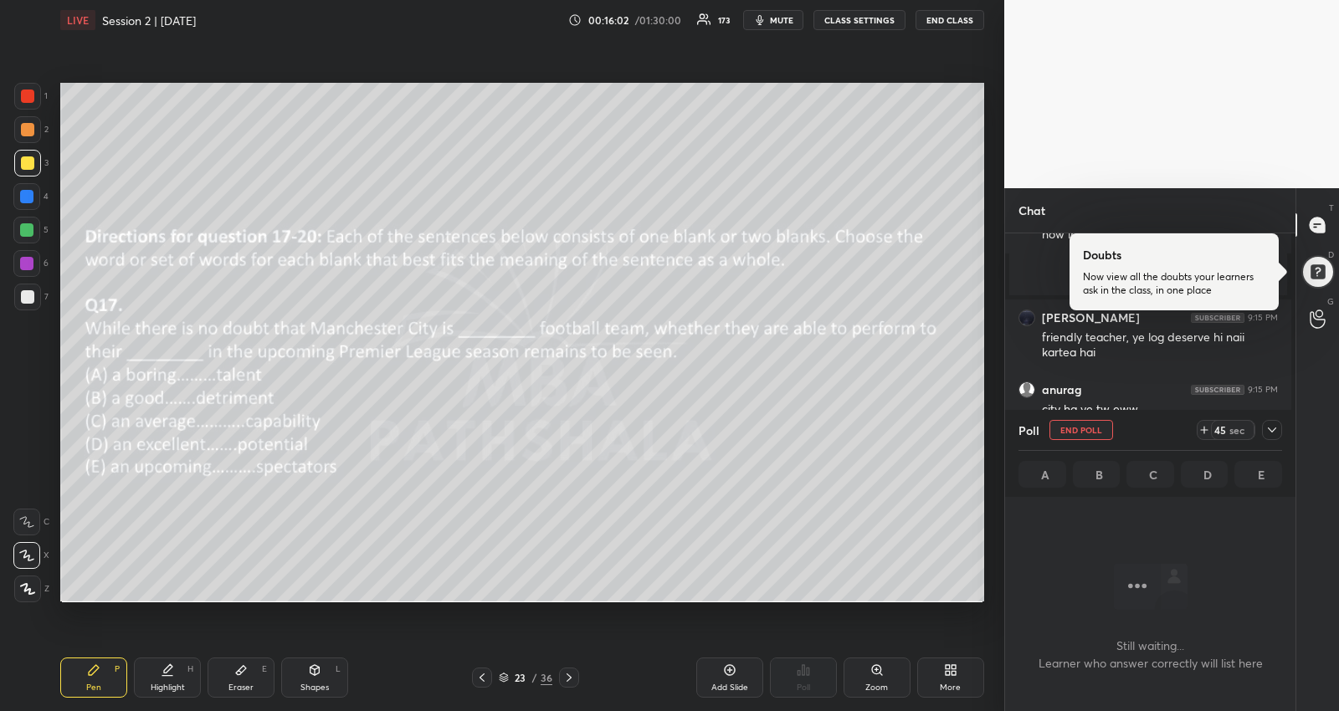
scroll to position [346, 286]
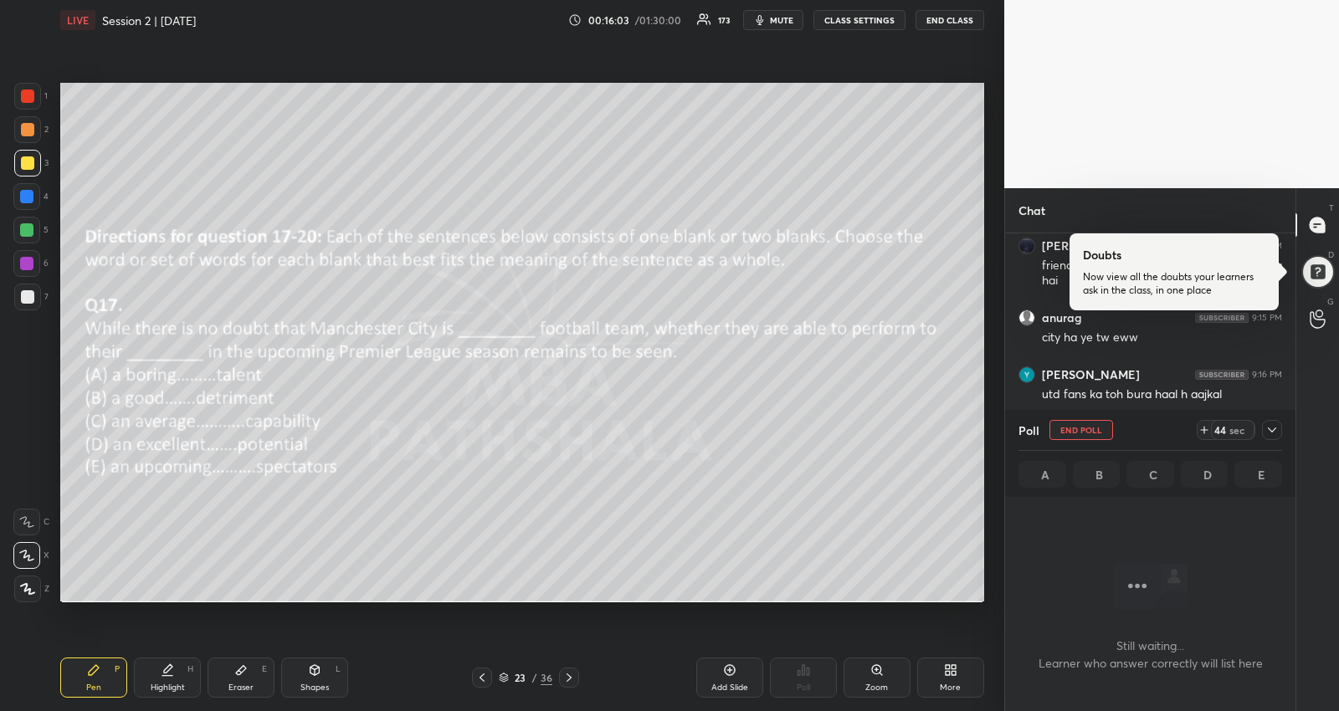
click at [1271, 432] on icon at bounding box center [1271, 429] width 13 height 13
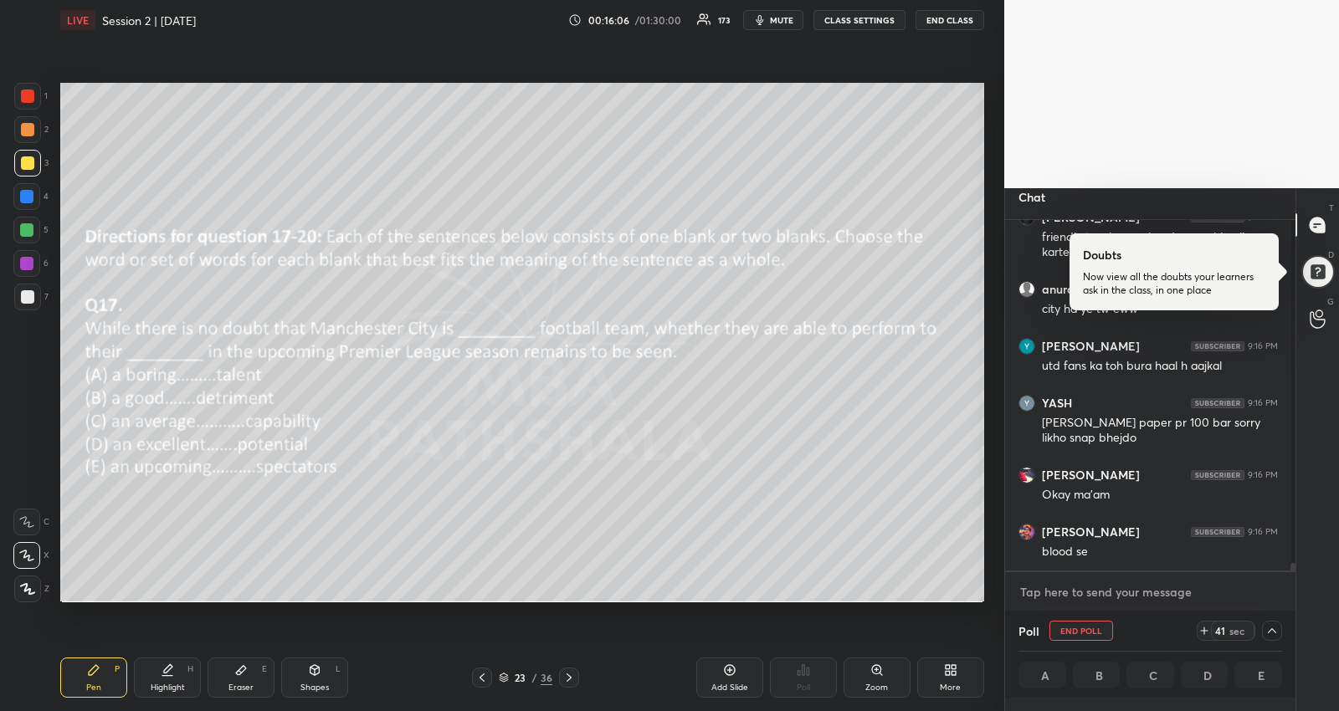
click at [1121, 588] on textarea at bounding box center [1150, 592] width 264 height 27
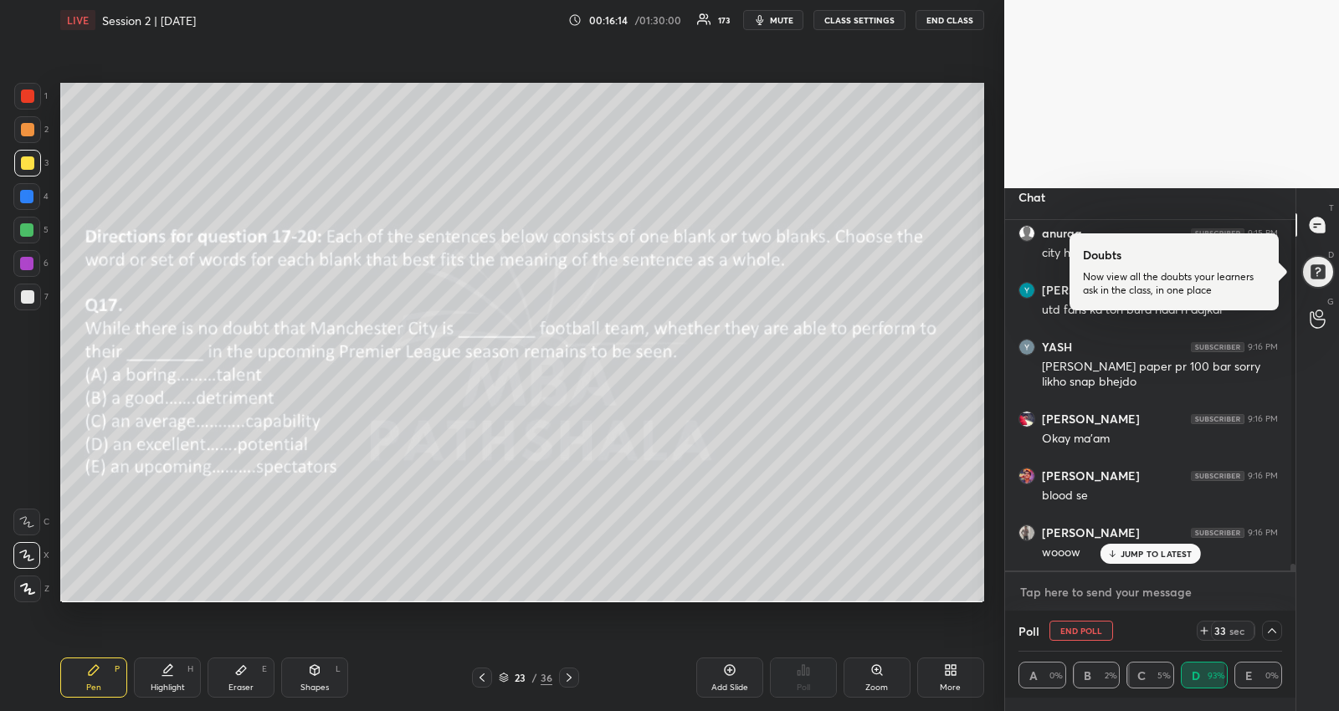
click at [1098, 591] on textarea at bounding box center [1150, 592] width 264 height 27
click at [1144, 549] on p "JUMP TO LATEST" at bounding box center [1157, 554] width 72 height 10
click at [1141, 590] on textarea at bounding box center [1150, 592] width 264 height 27
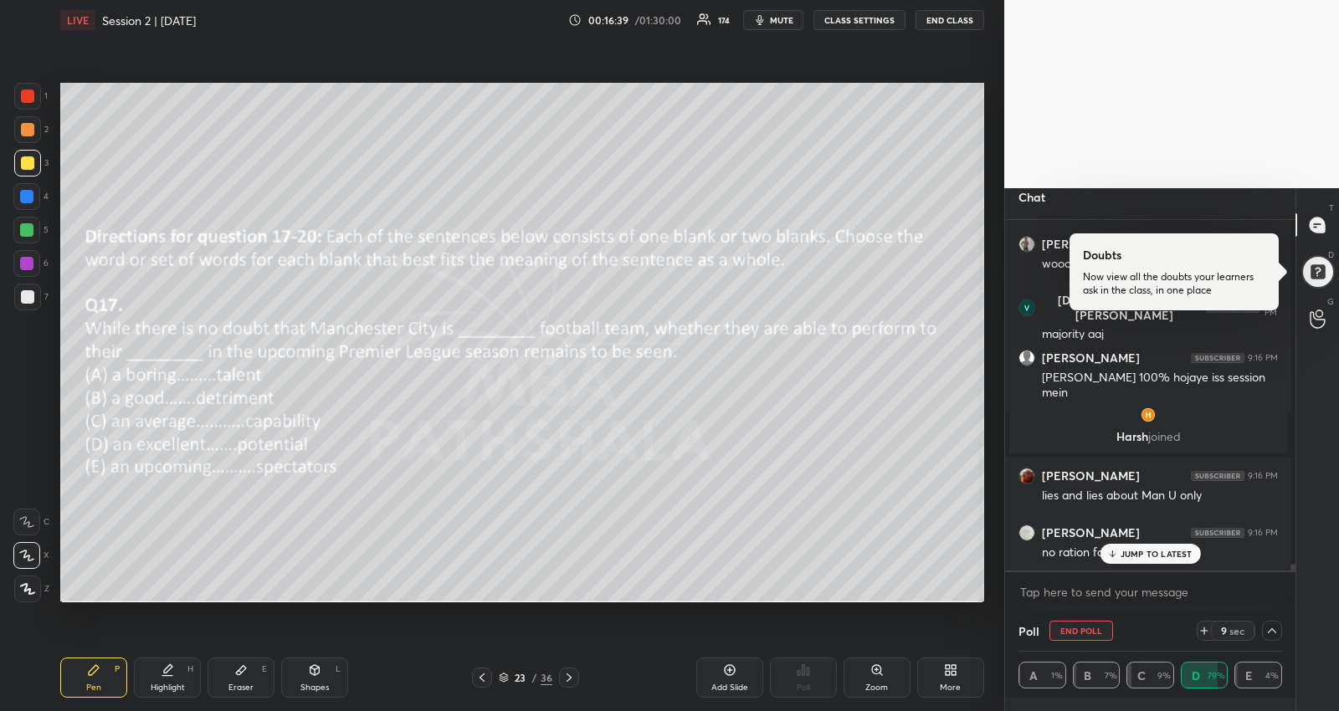
click at [1167, 551] on p "JUMP TO LATEST" at bounding box center [1157, 554] width 72 height 10
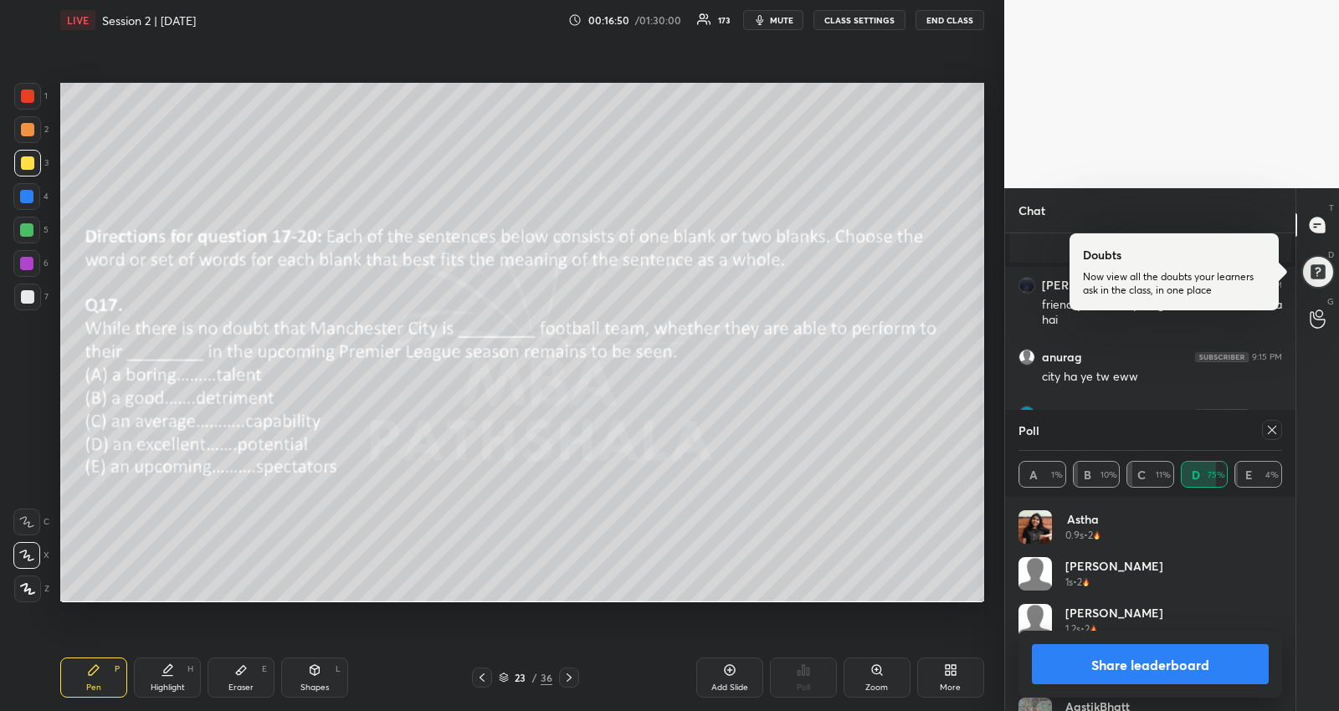
click at [1266, 433] on icon at bounding box center [1271, 429] width 13 height 13
type textarea "x"
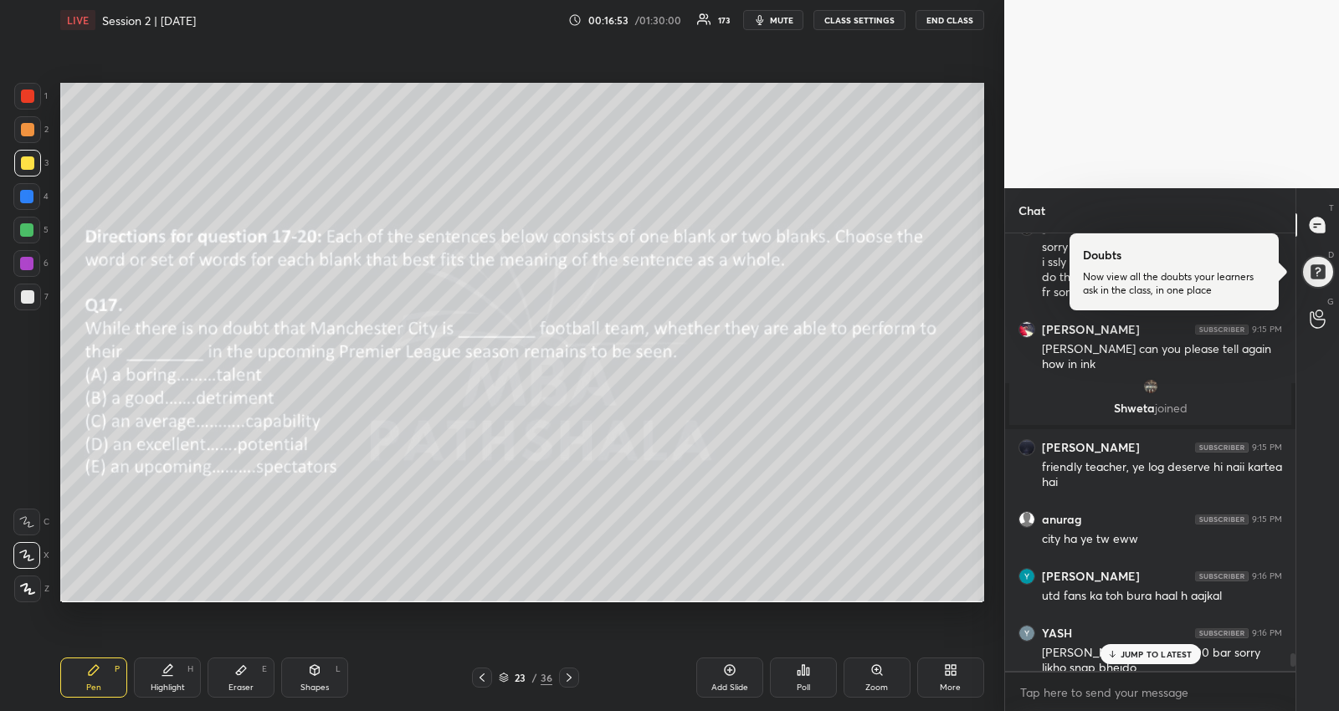
click at [1144, 651] on p "JUMP TO LATEST" at bounding box center [1157, 654] width 72 height 10
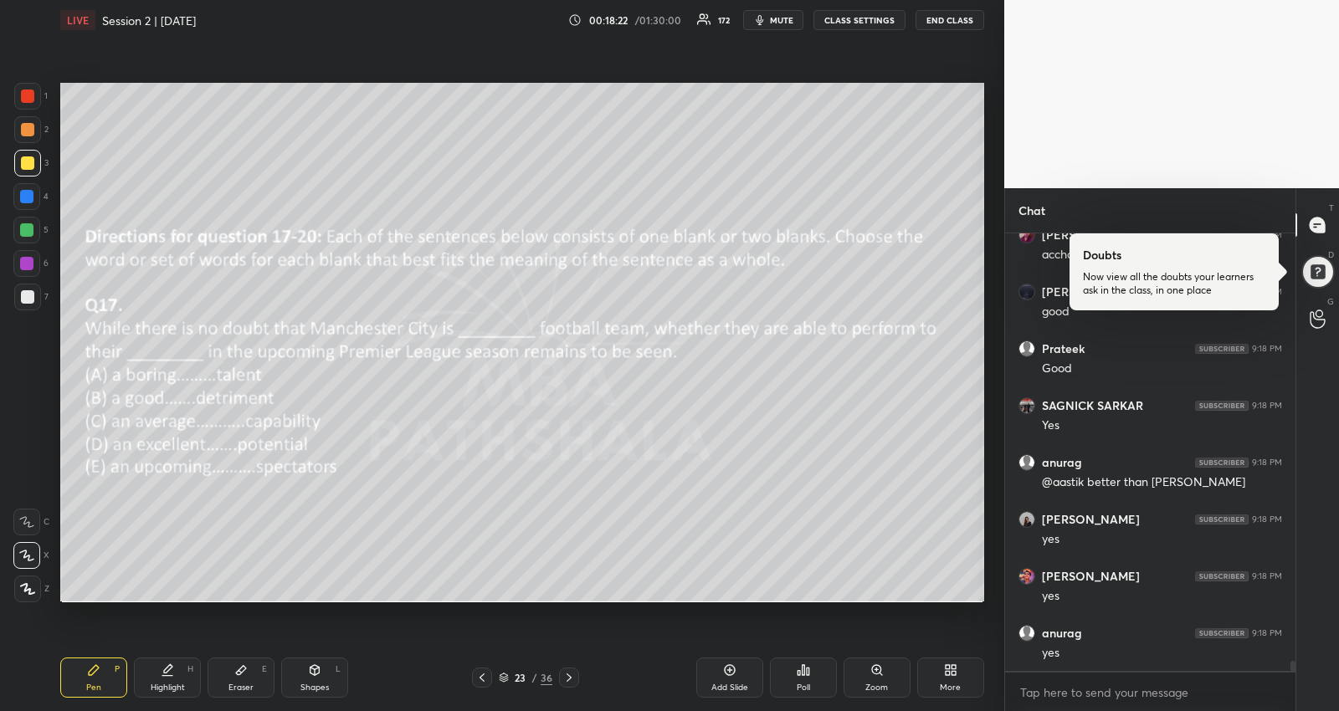
scroll to position [19052, 0]
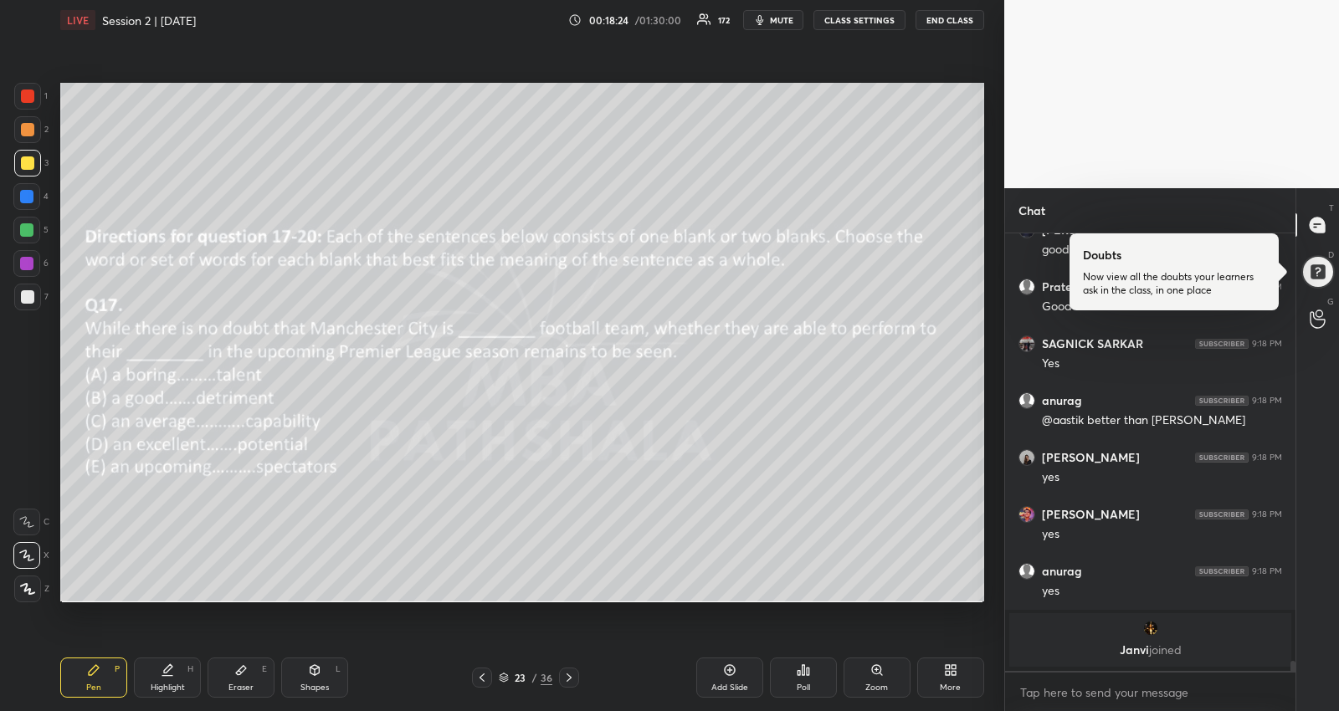
click at [567, 671] on icon at bounding box center [568, 677] width 13 height 13
click at [820, 669] on div "Poll" at bounding box center [803, 678] width 67 height 40
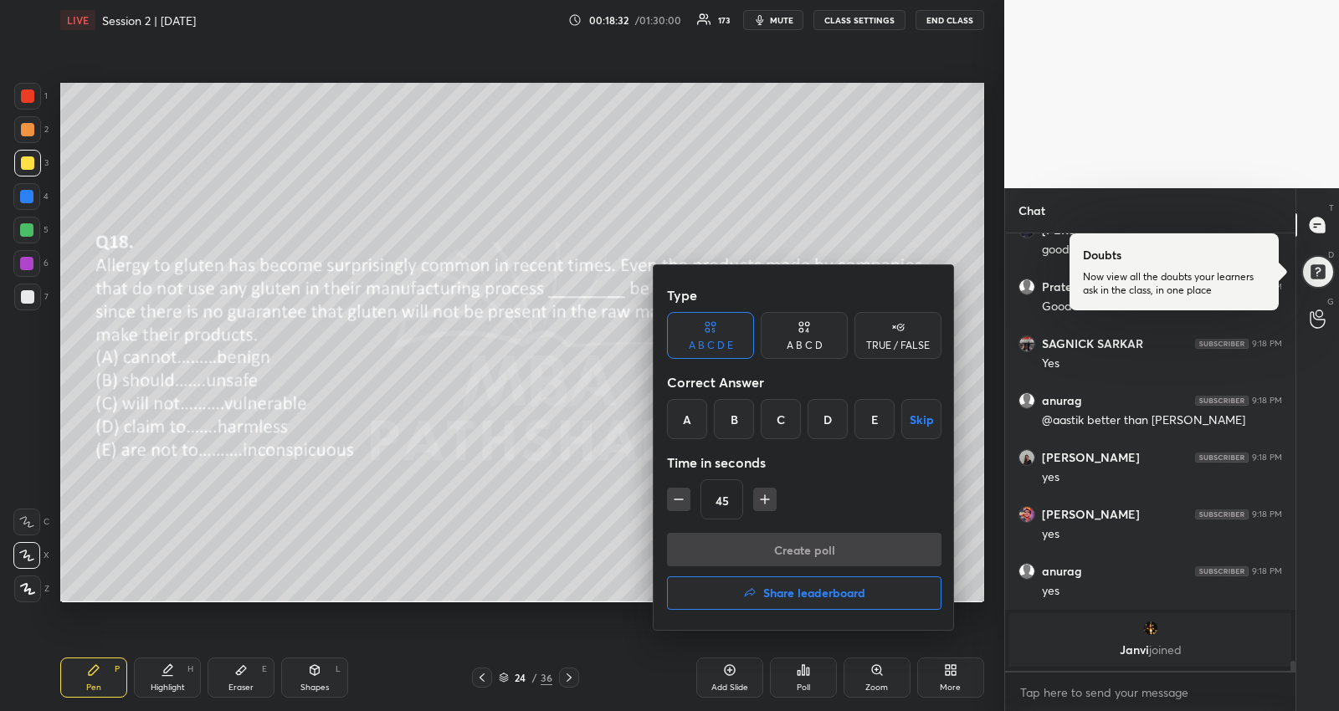
click at [680, 413] on div "A" at bounding box center [687, 419] width 40 height 40
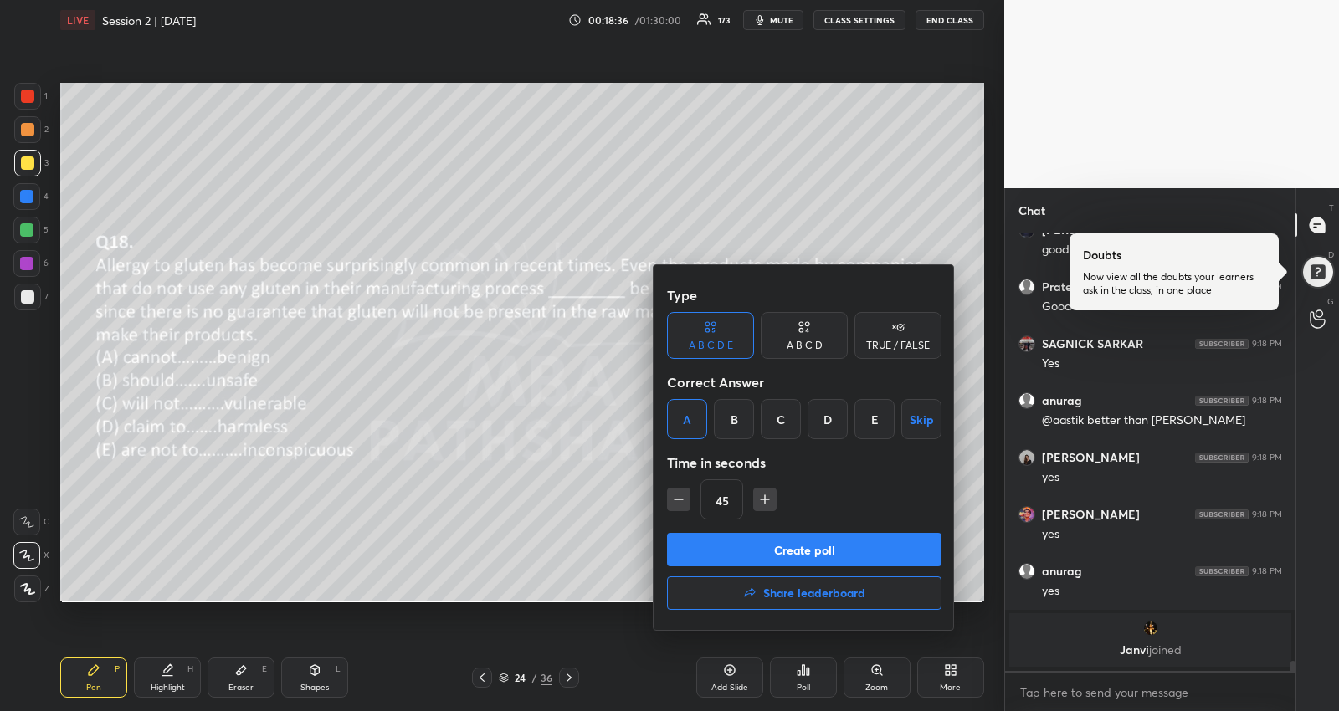
click at [753, 505] on button "button" at bounding box center [764, 499] width 23 height 23
type input "60"
click at [742, 543] on button "Create poll" at bounding box center [804, 549] width 274 height 33
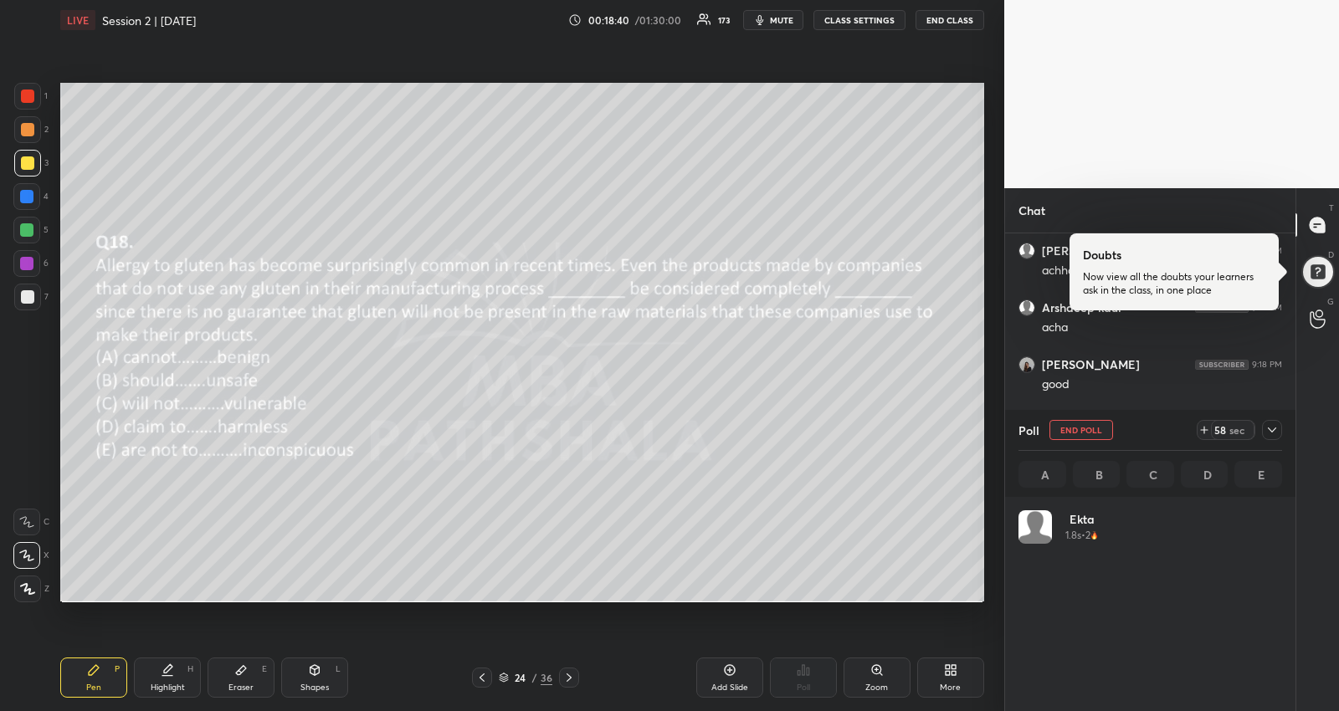
scroll to position [5, 5]
click at [1277, 429] on icon at bounding box center [1271, 429] width 13 height 13
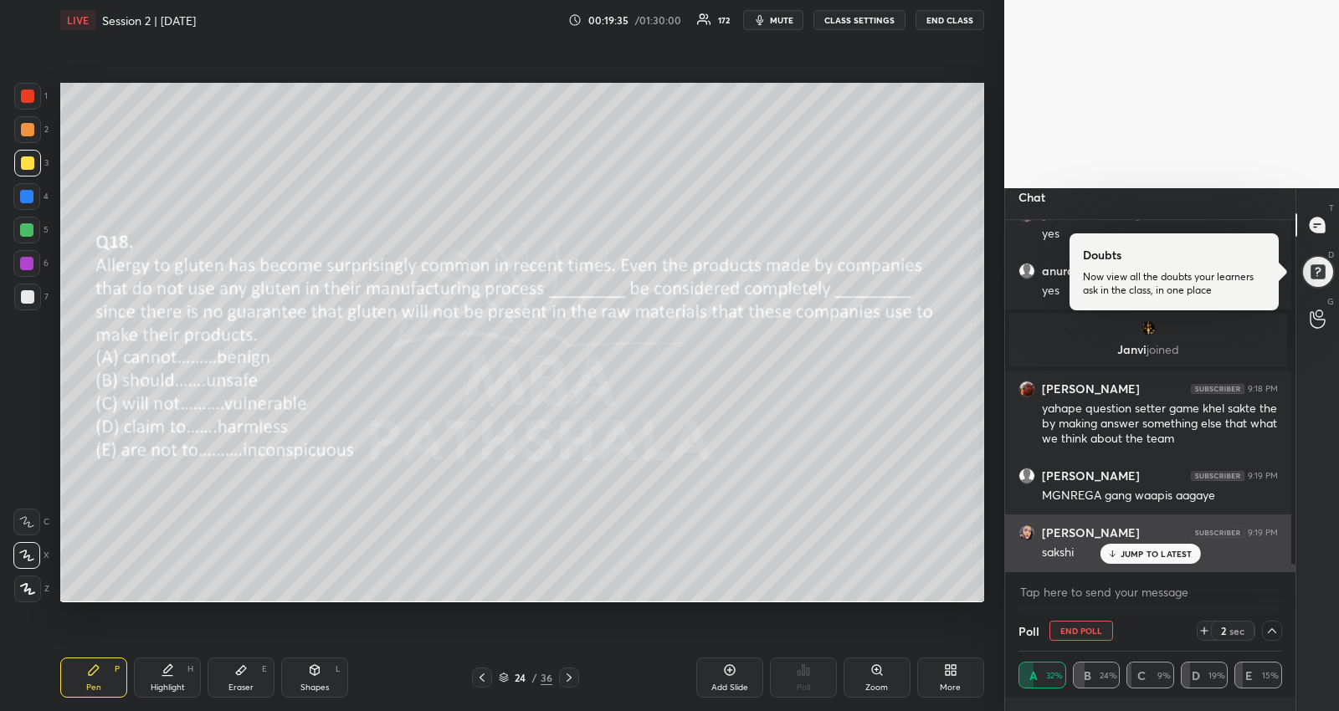
click at [1154, 553] on p "JUMP TO LATEST" at bounding box center [1157, 554] width 72 height 10
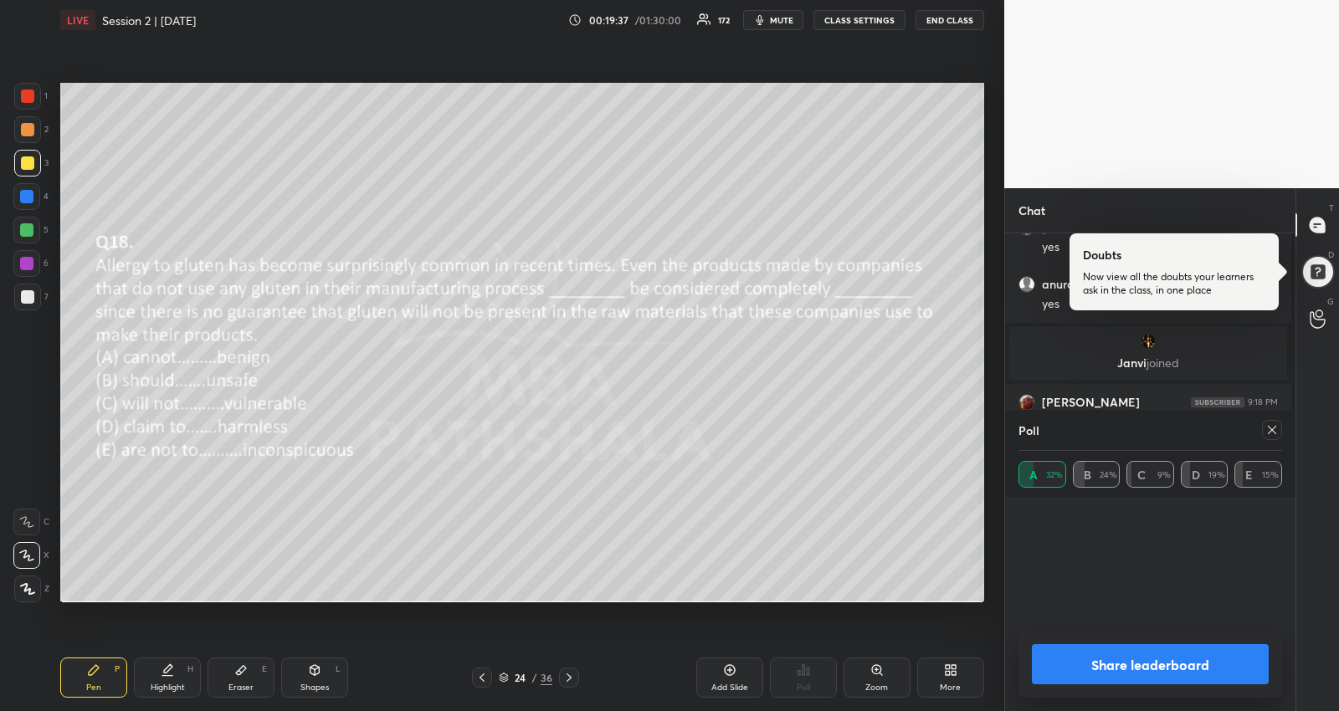
scroll to position [387, 286]
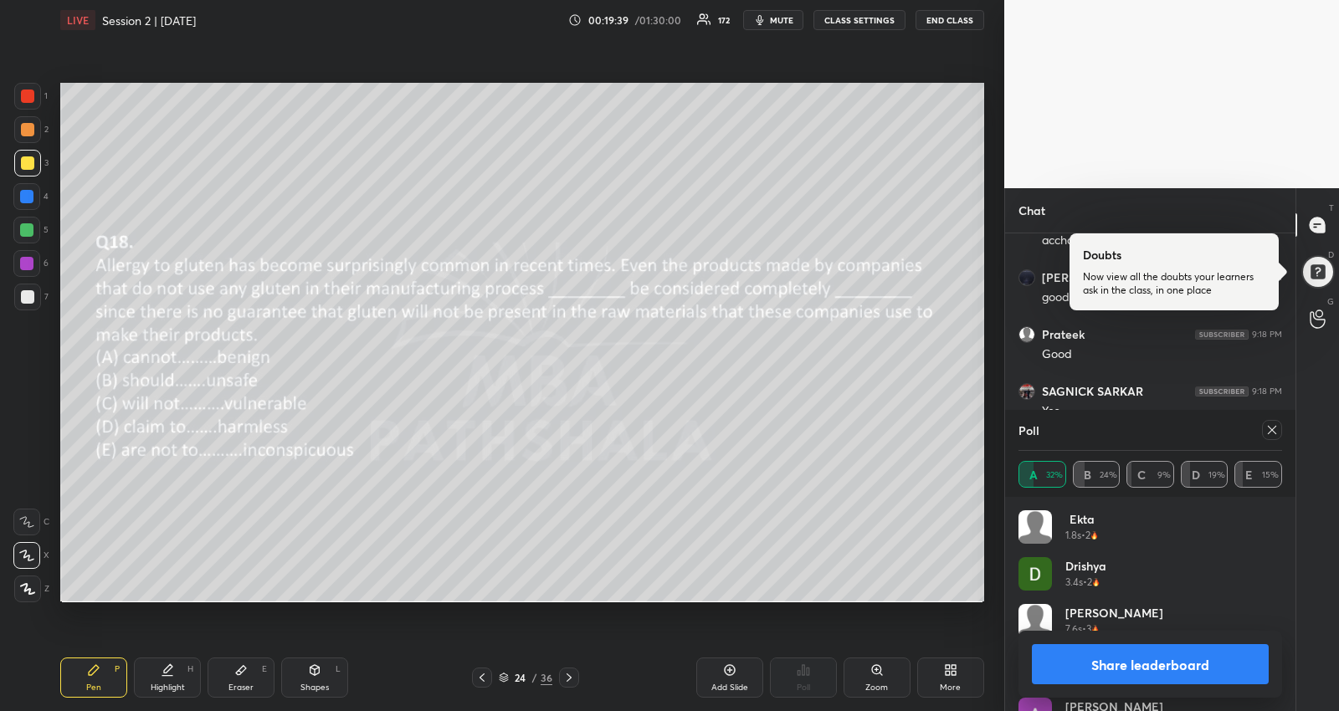
click at [1276, 427] on icon at bounding box center [1271, 429] width 13 height 13
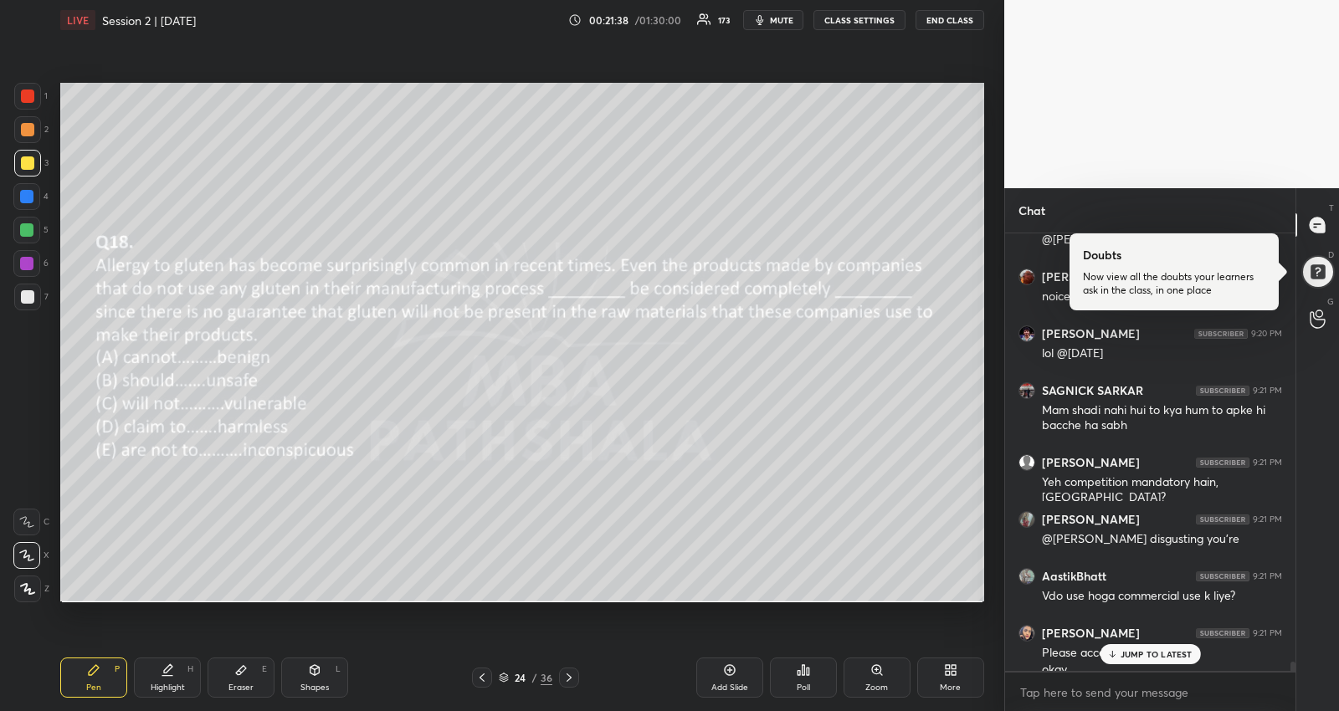
scroll to position [19728, 0]
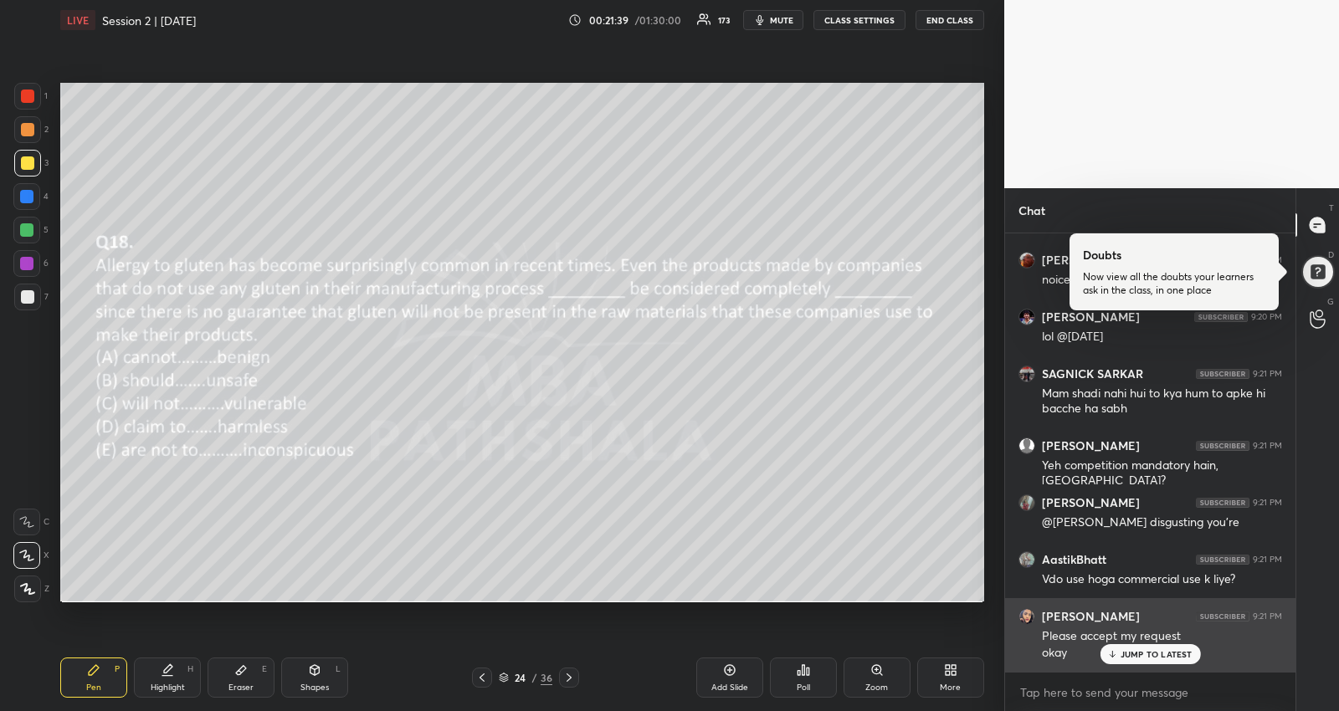
click at [1124, 652] on p "JUMP TO LATEST" at bounding box center [1157, 654] width 72 height 10
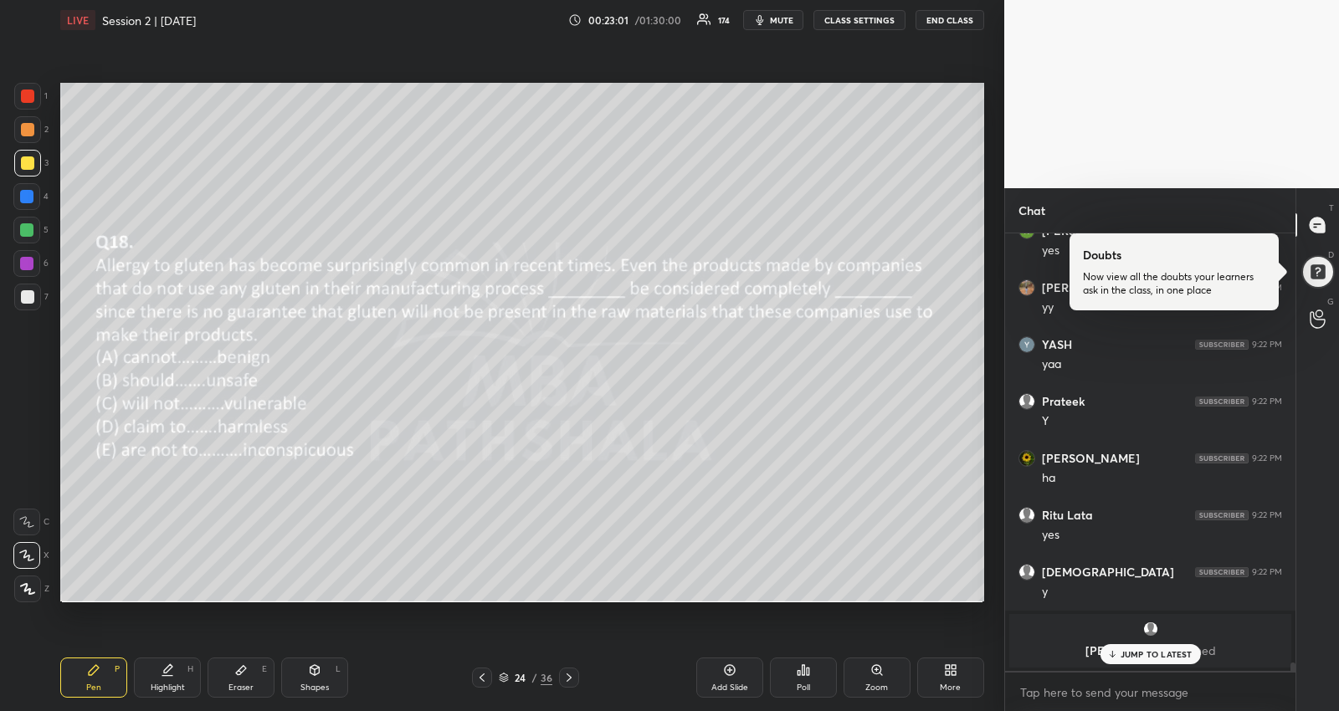
scroll to position [20857, 0]
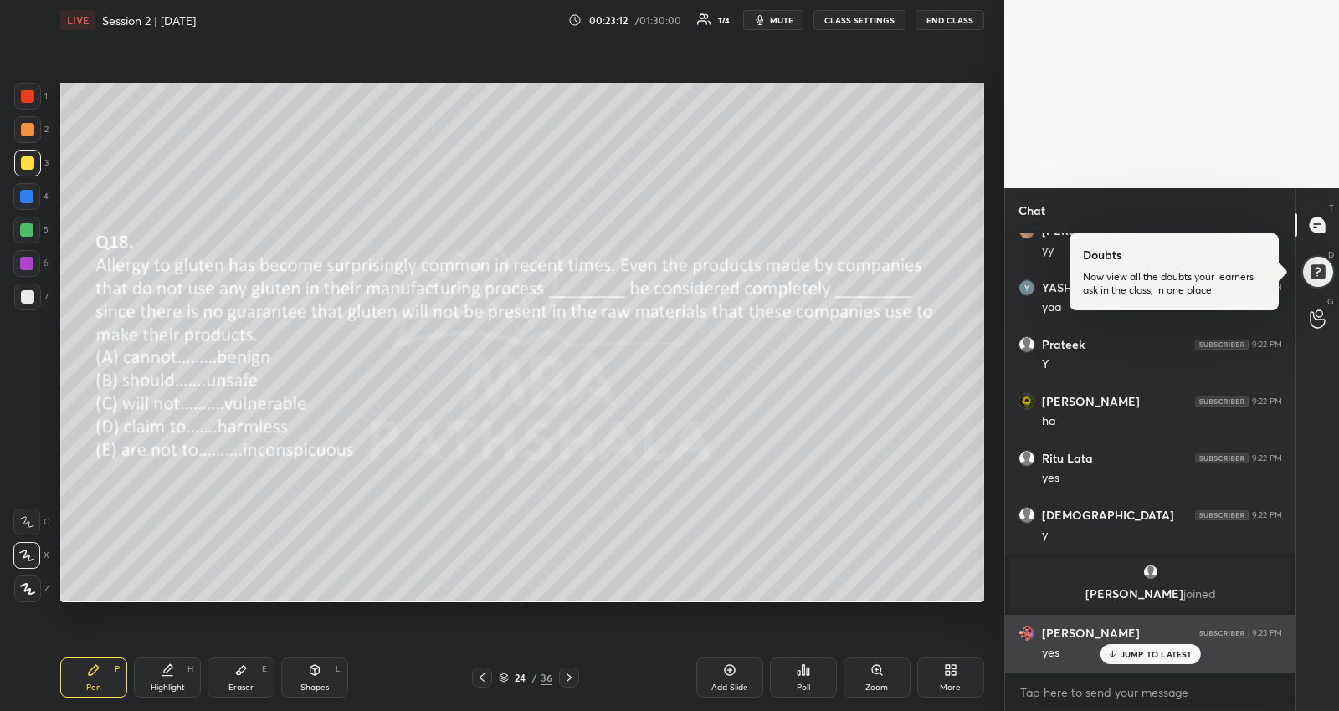
click at [1124, 648] on div "JUMP TO LATEST" at bounding box center [1150, 654] width 100 height 20
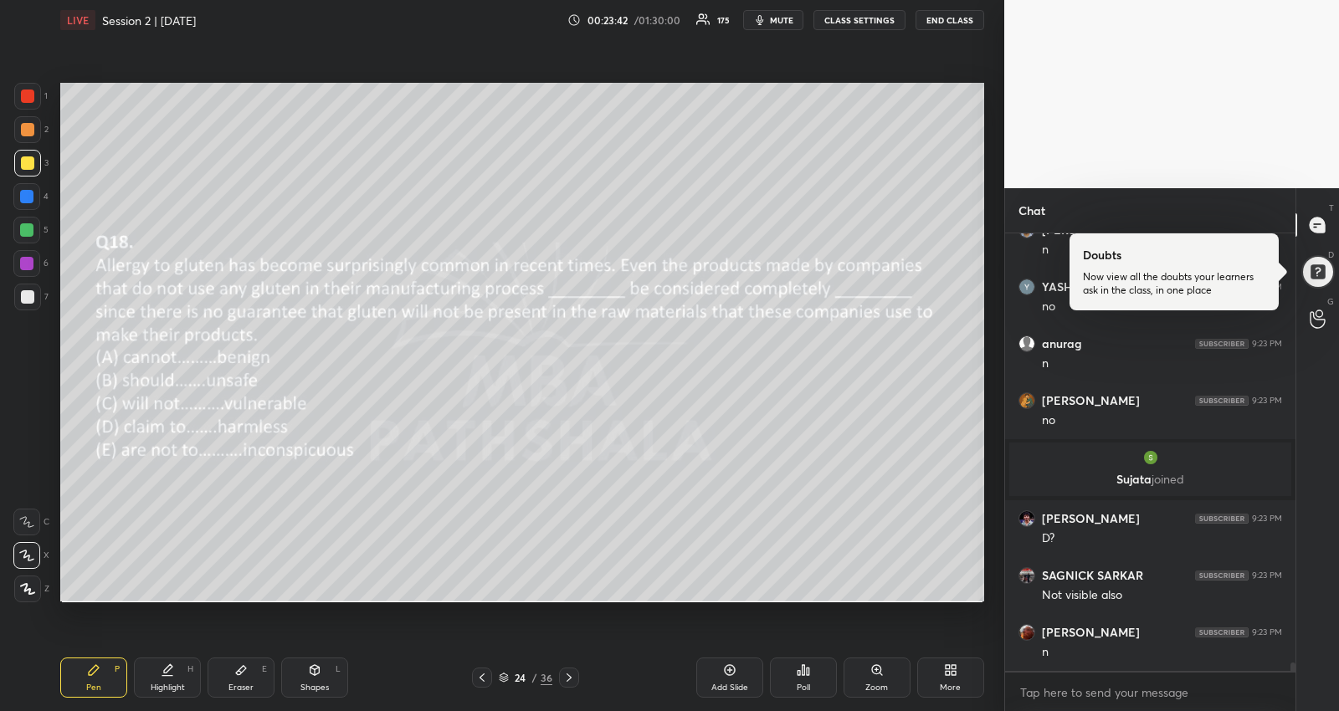
scroll to position [22138, 0]
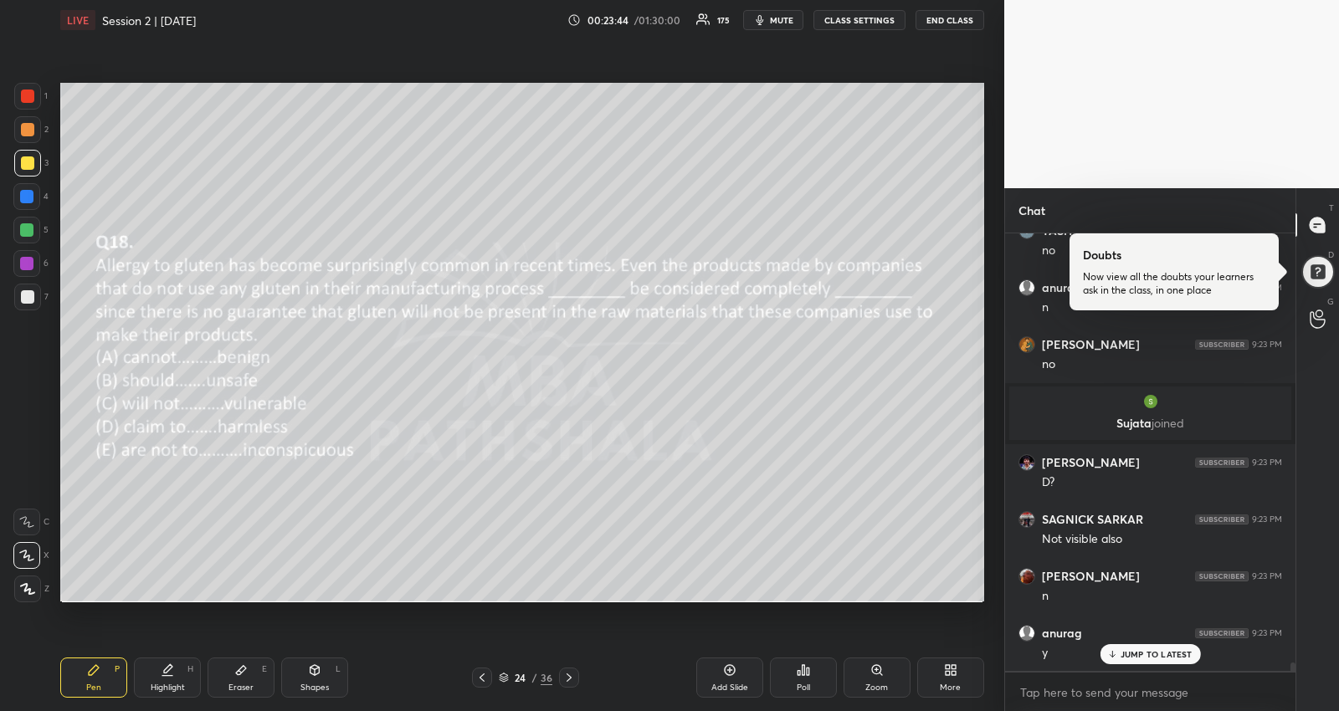
click at [572, 679] on icon at bounding box center [568, 677] width 13 height 13
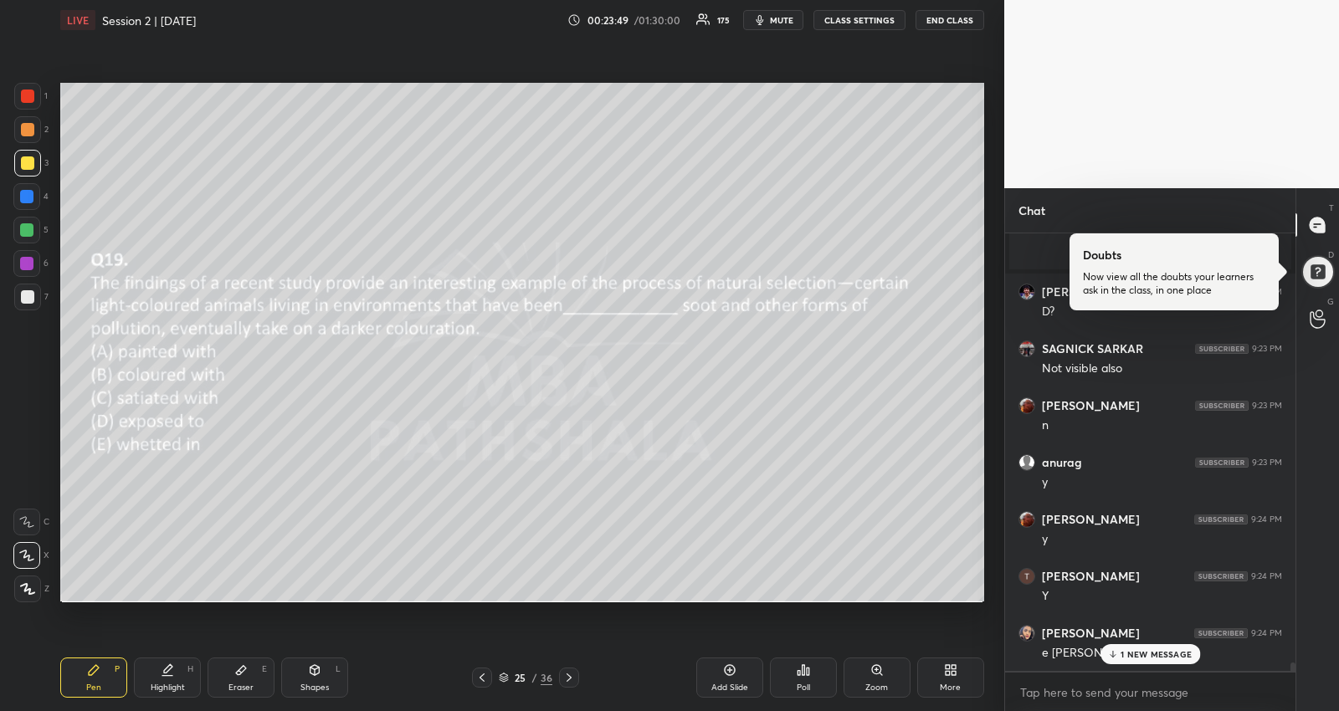
scroll to position [22366, 0]
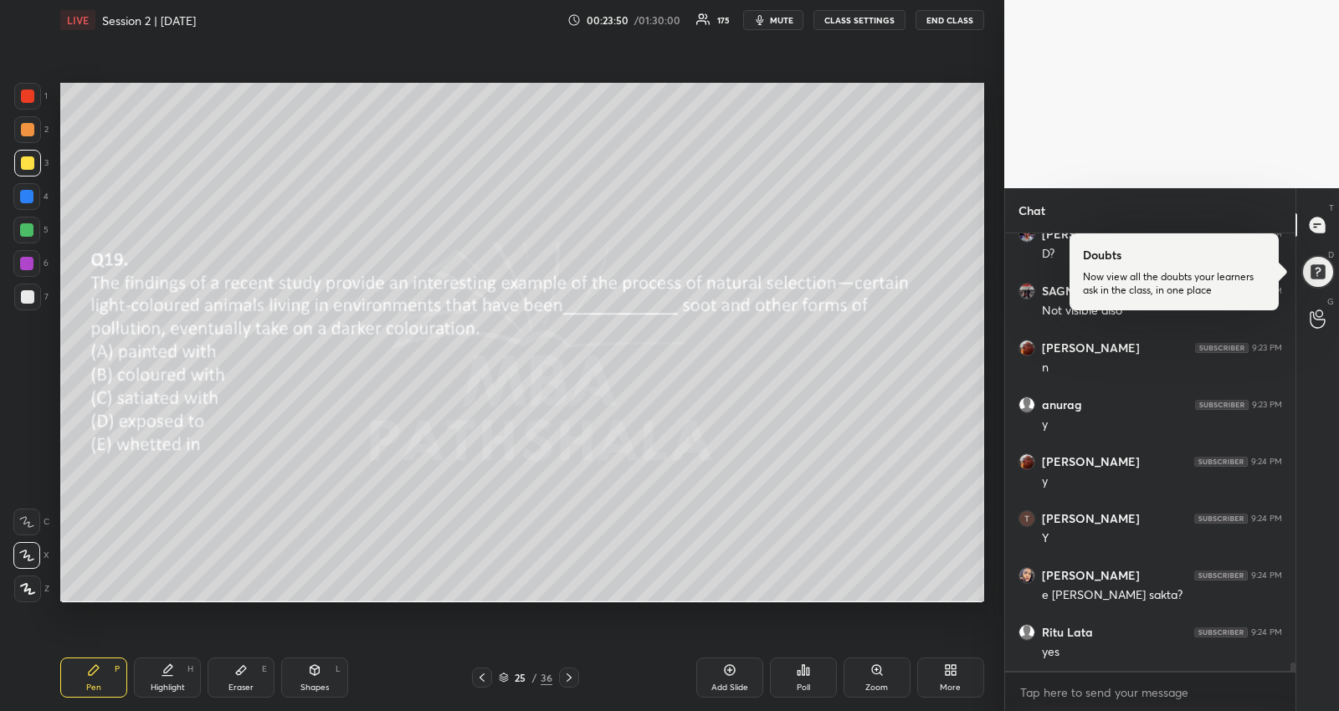
click at [800, 680] on div "Poll" at bounding box center [803, 678] width 67 height 40
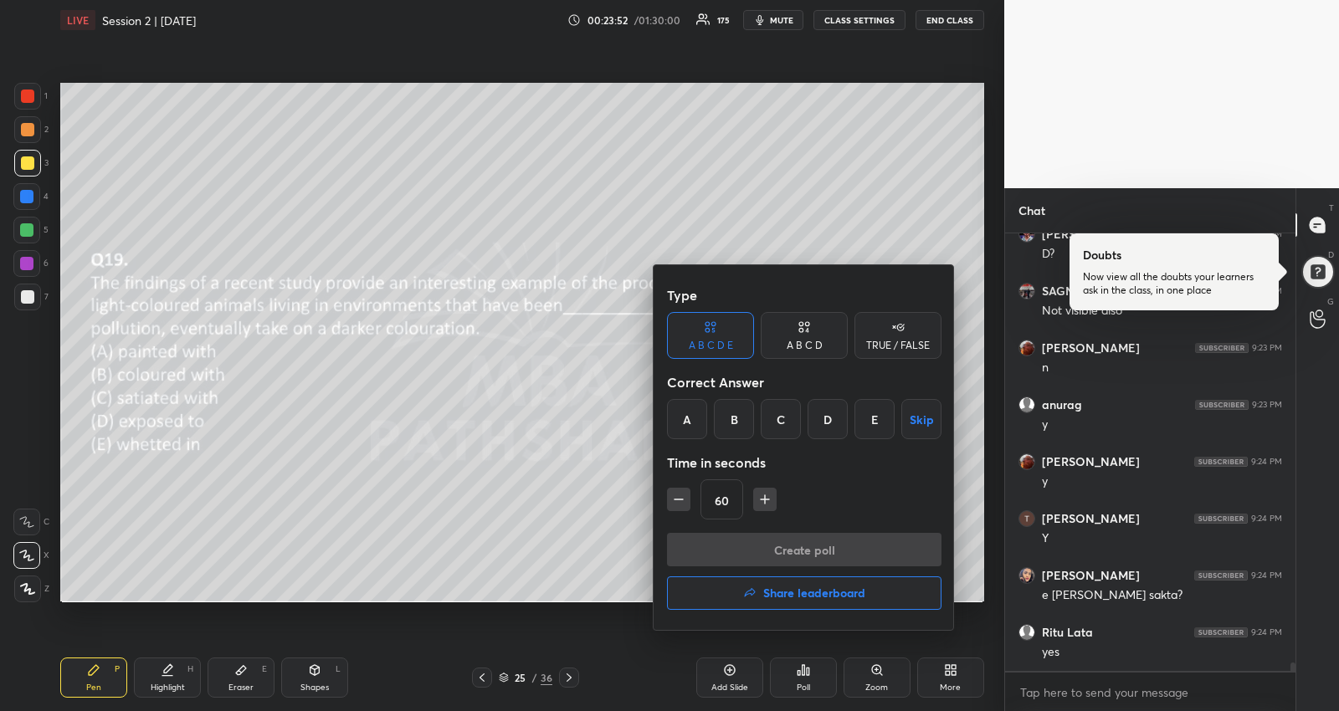
click at [822, 411] on div "D" at bounding box center [828, 419] width 40 height 40
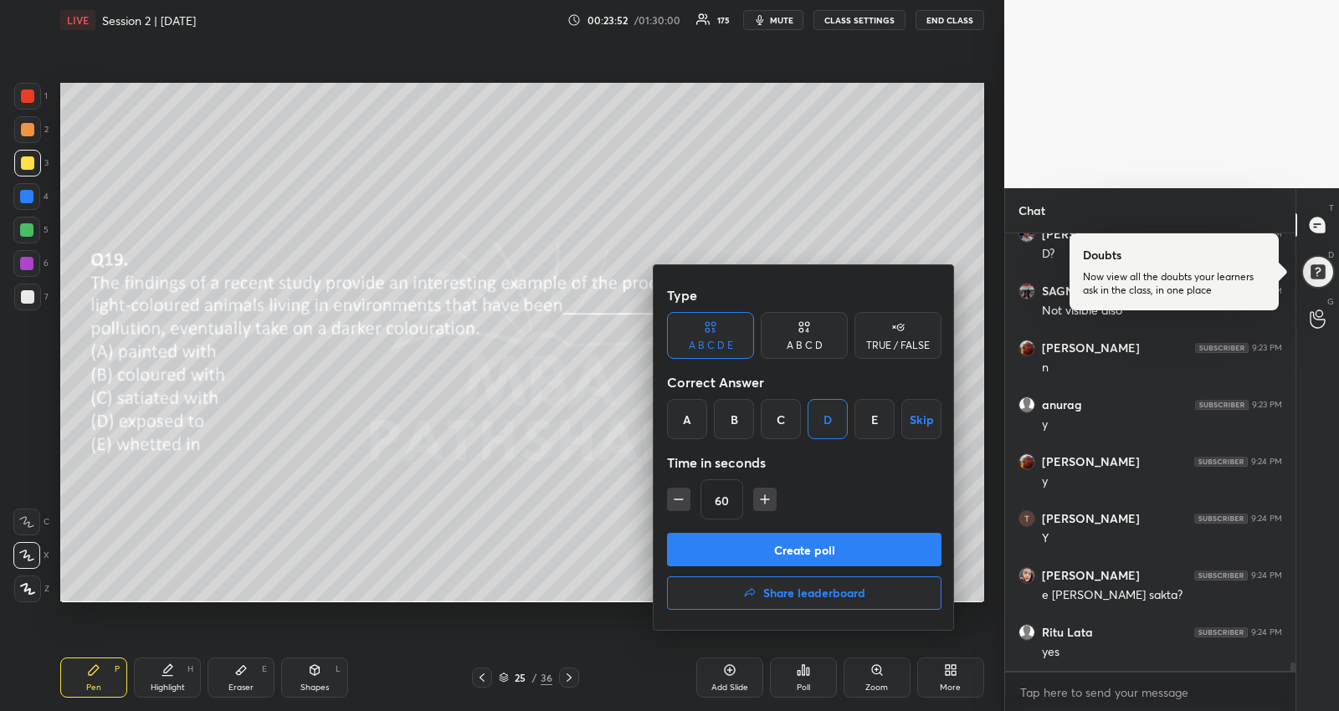
click at [777, 552] on button "Create poll" at bounding box center [804, 549] width 274 height 33
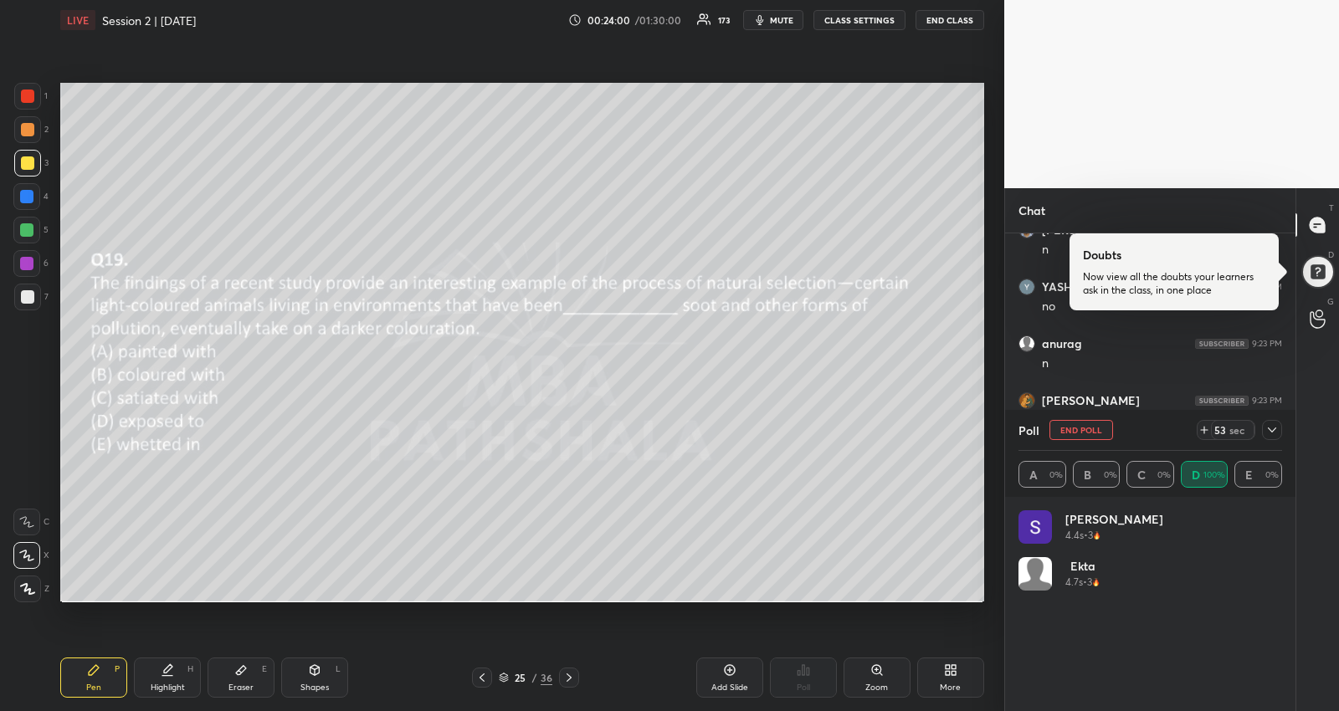
scroll to position [21794, 0]
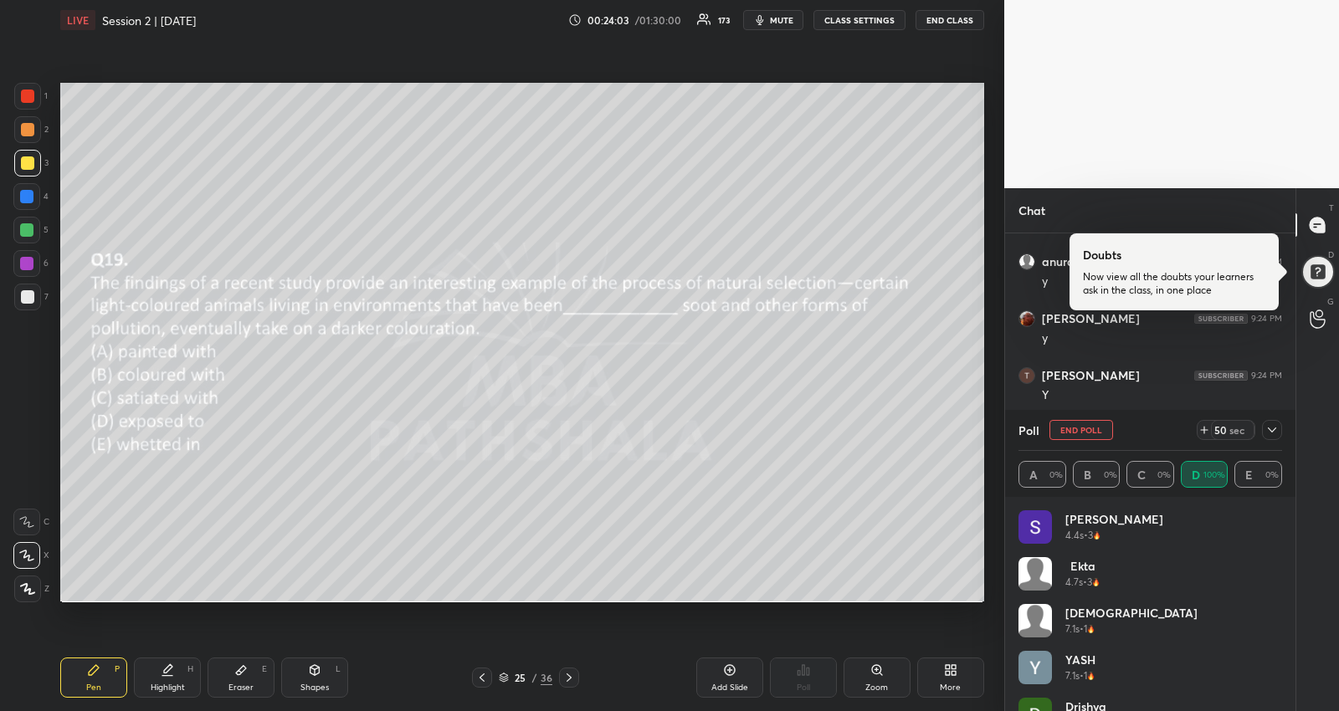
click at [1275, 433] on icon at bounding box center [1271, 429] width 13 height 13
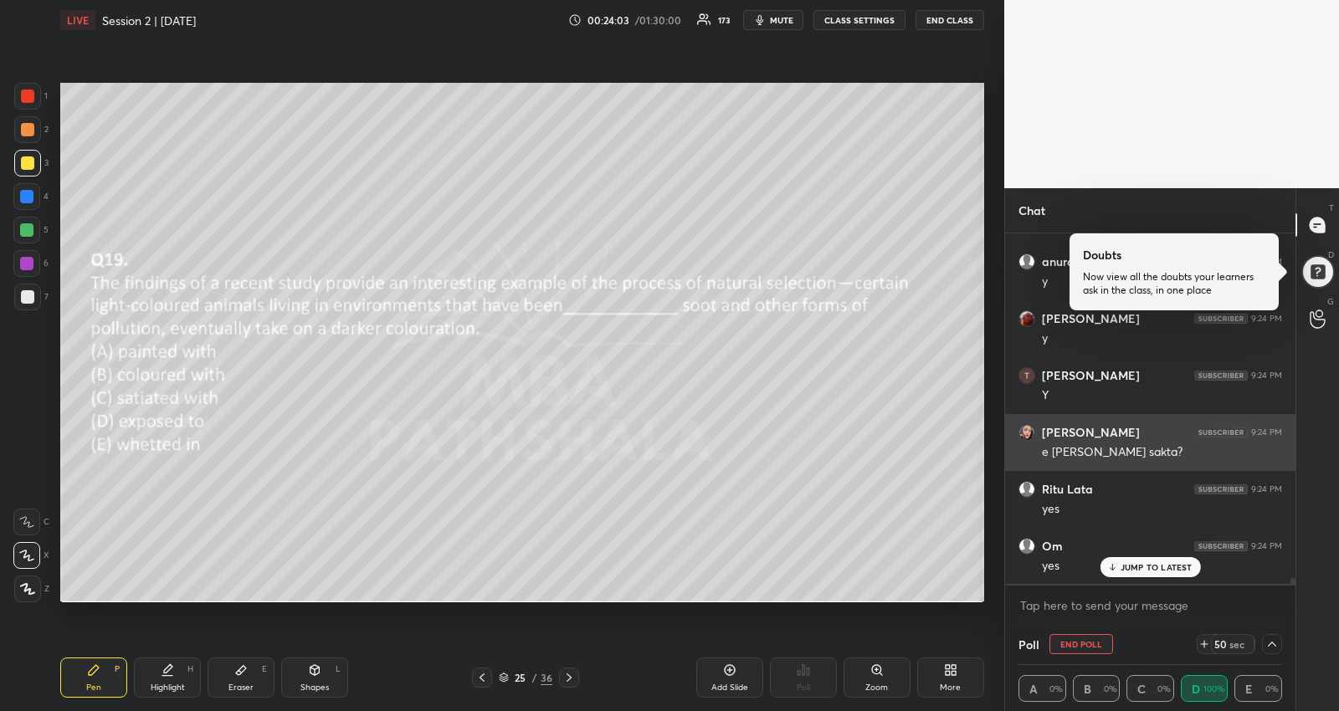
scroll to position [0, 0]
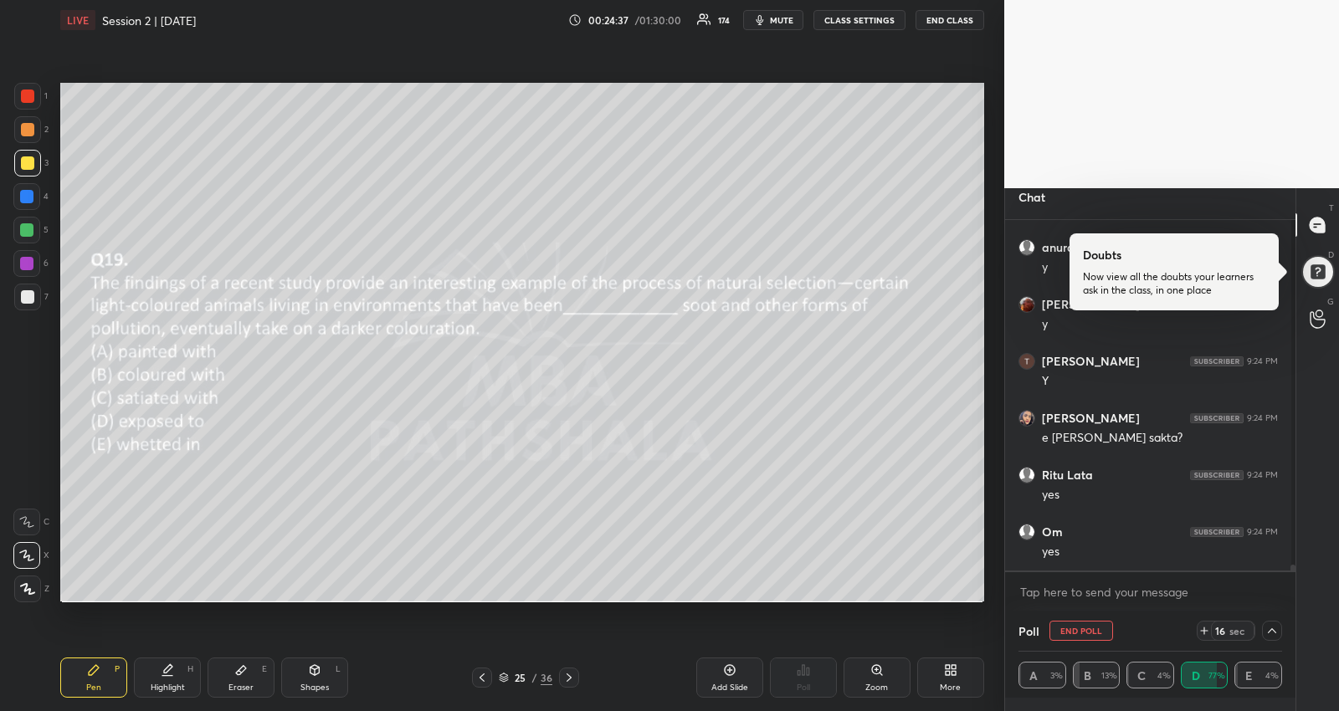
click at [1094, 624] on button "END POLL" at bounding box center [1081, 631] width 64 height 20
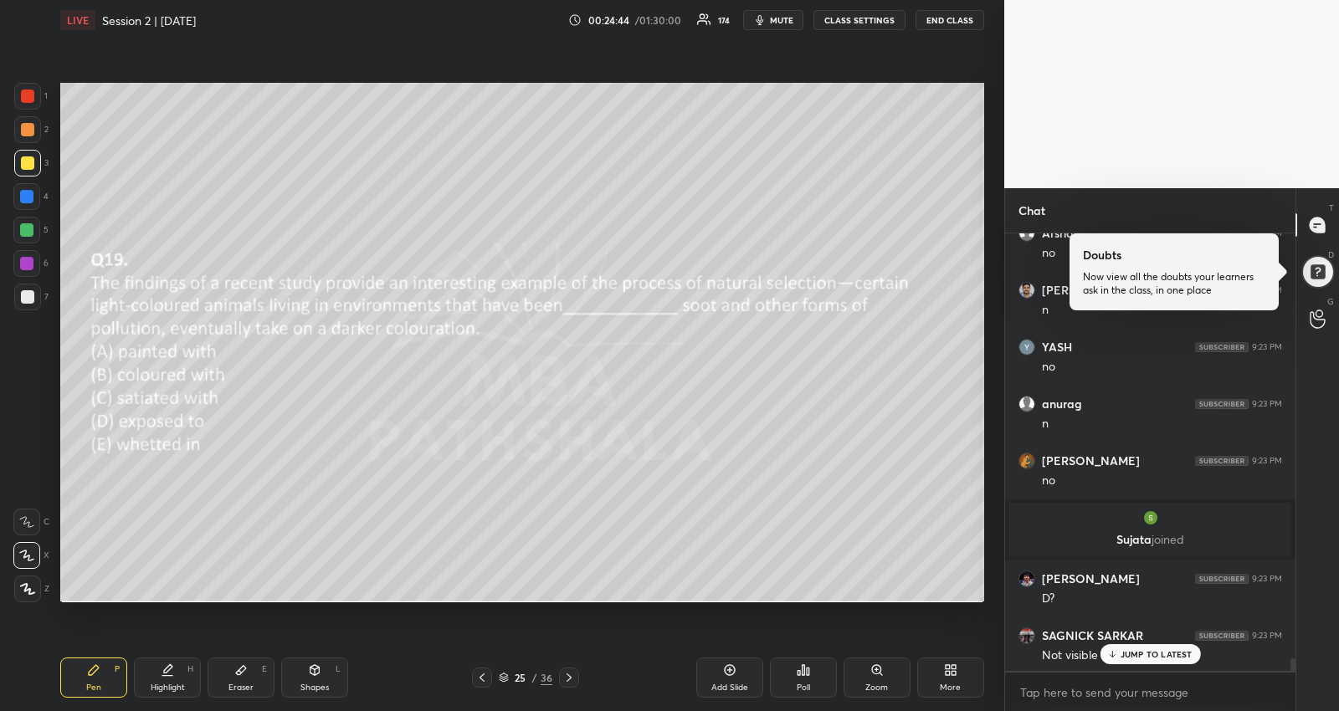
click at [1115, 650] on icon at bounding box center [1111, 654] width 11 height 10
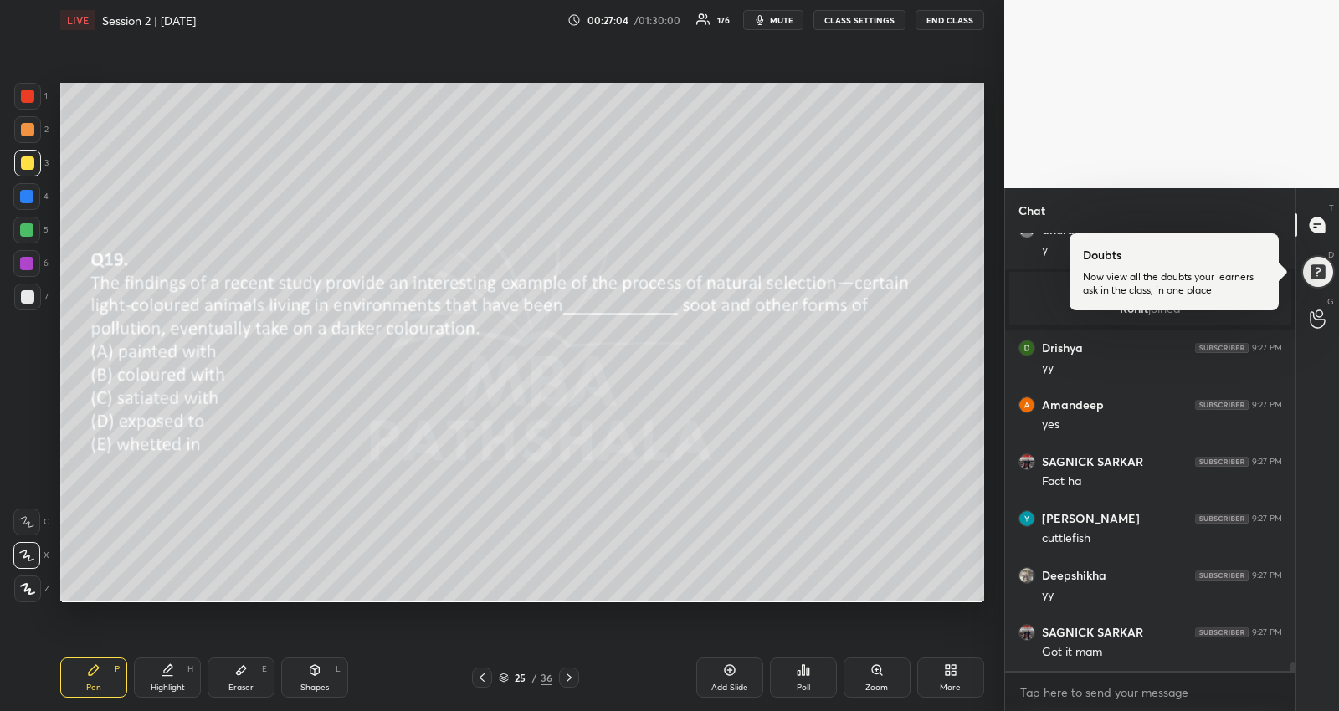
scroll to position [23556, 0]
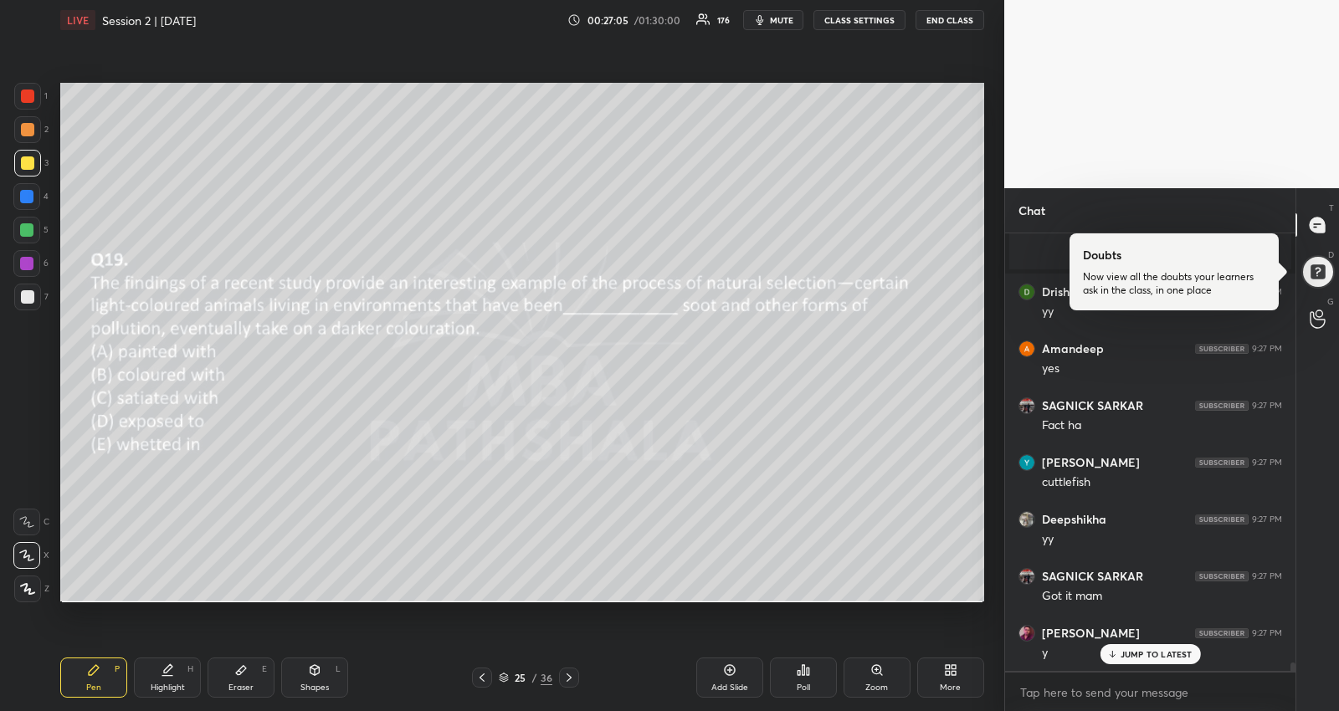
click at [571, 675] on icon at bounding box center [568, 677] width 13 height 13
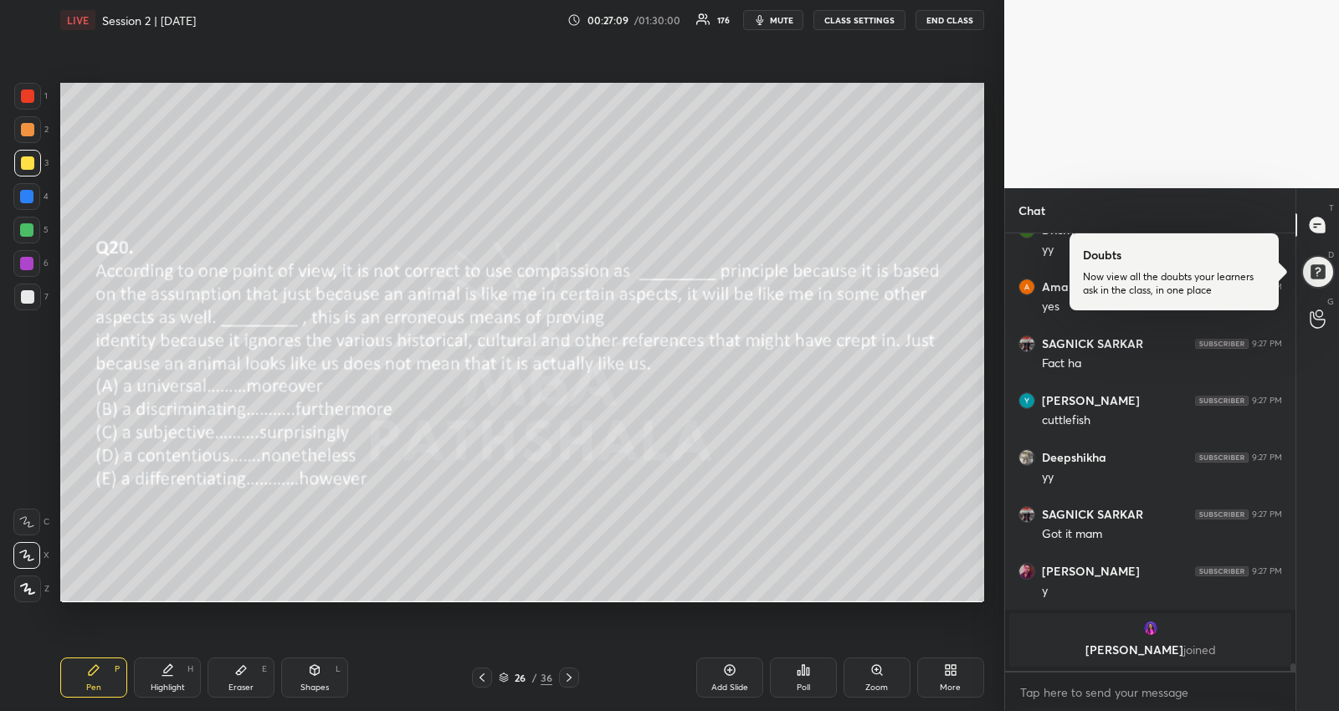
scroll to position [23675, 0]
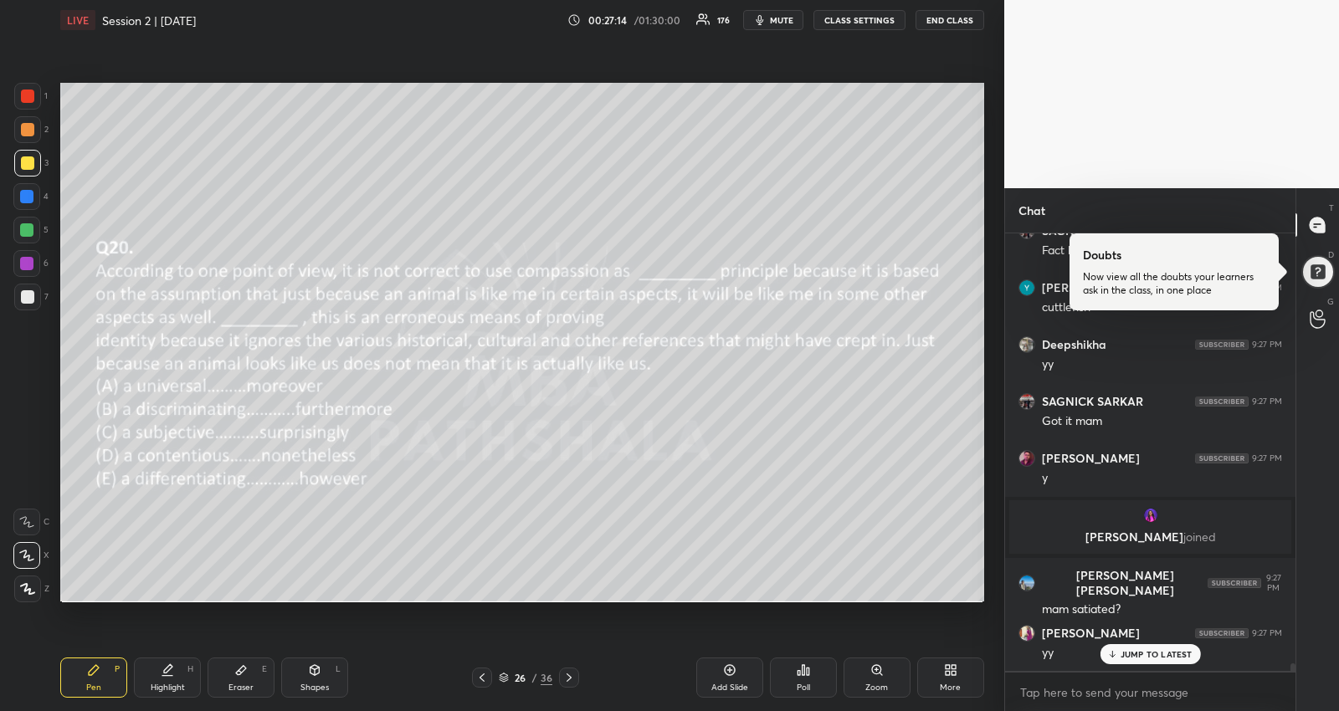
click at [482, 674] on icon at bounding box center [481, 677] width 13 height 13
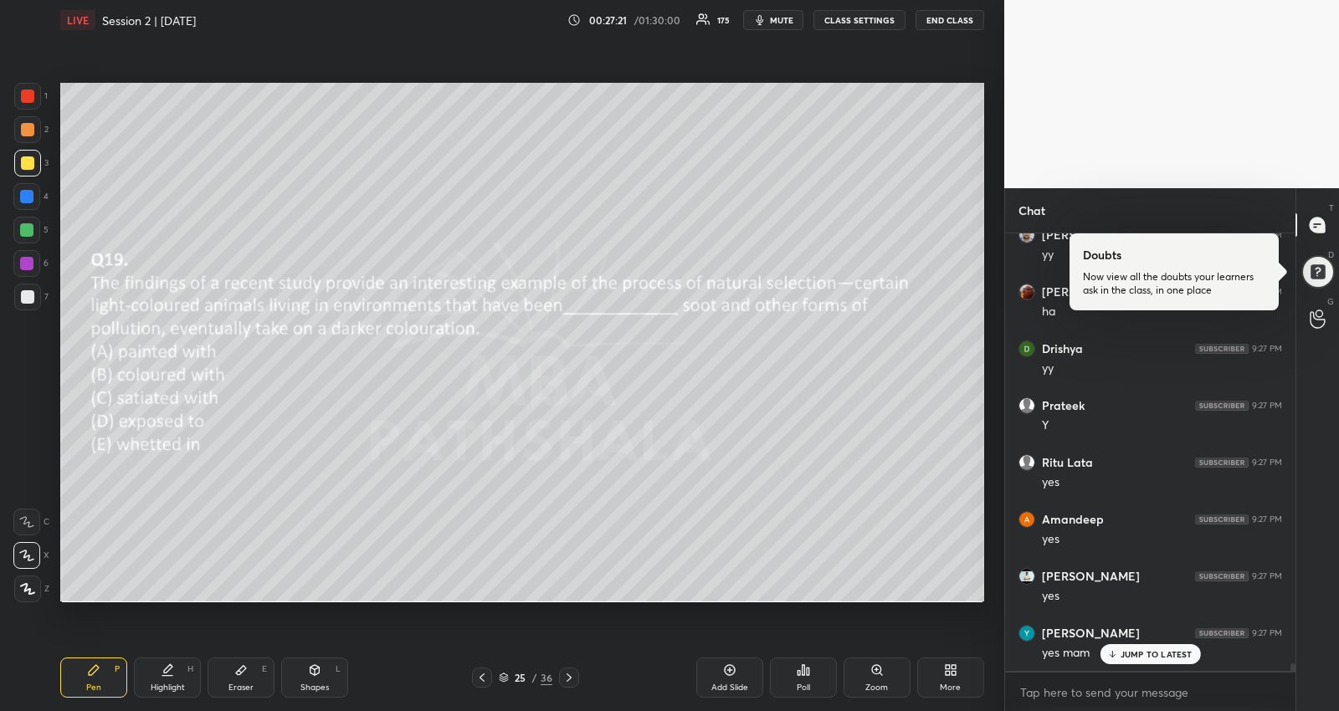
scroll to position [24358, 0]
click at [305, 682] on div "Shapes L" at bounding box center [314, 678] width 67 height 40
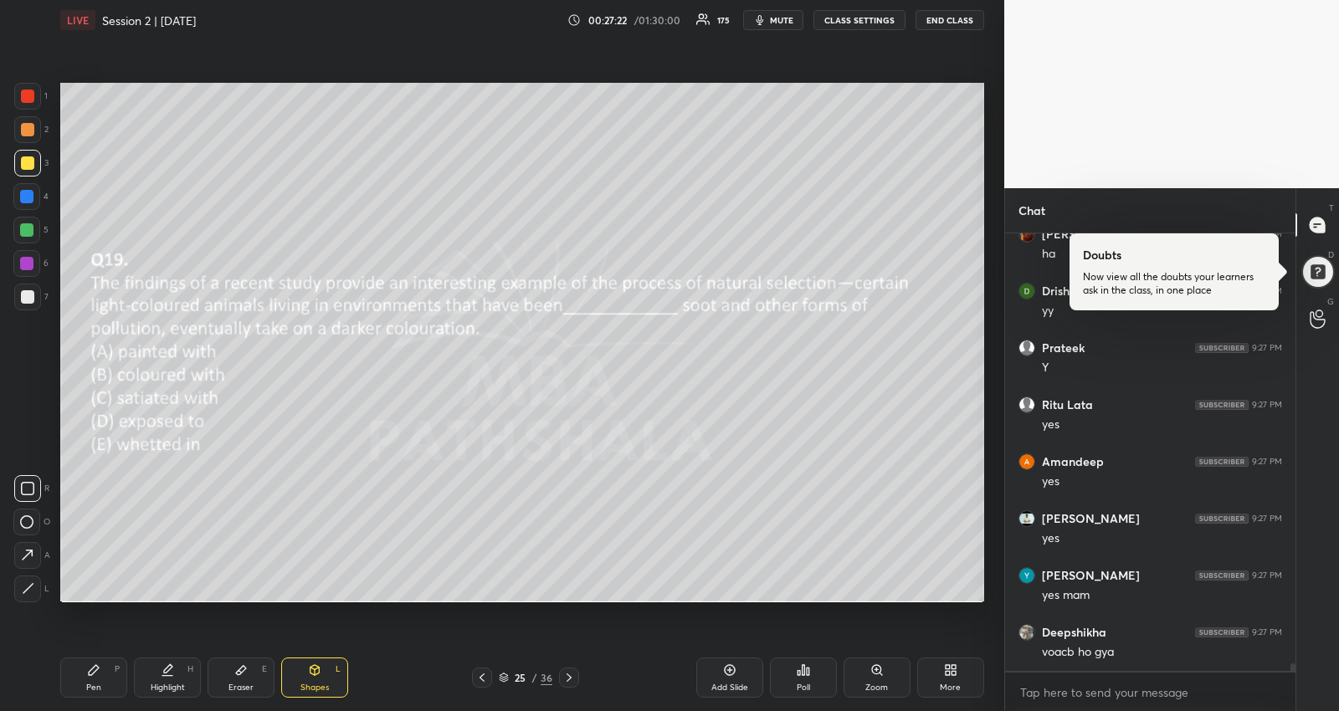
click at [248, 678] on div "Eraser E" at bounding box center [241, 678] width 67 height 40
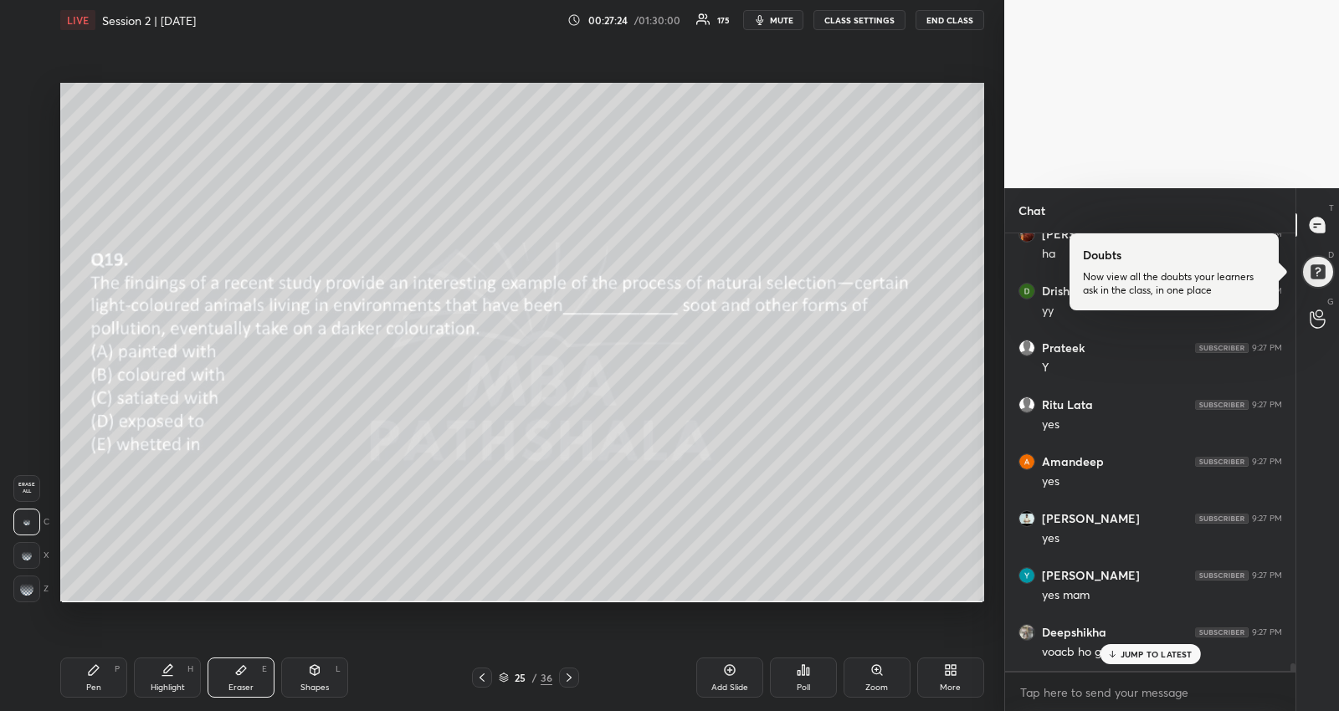
scroll to position [24414, 0]
click at [99, 669] on icon at bounding box center [93, 670] width 13 height 13
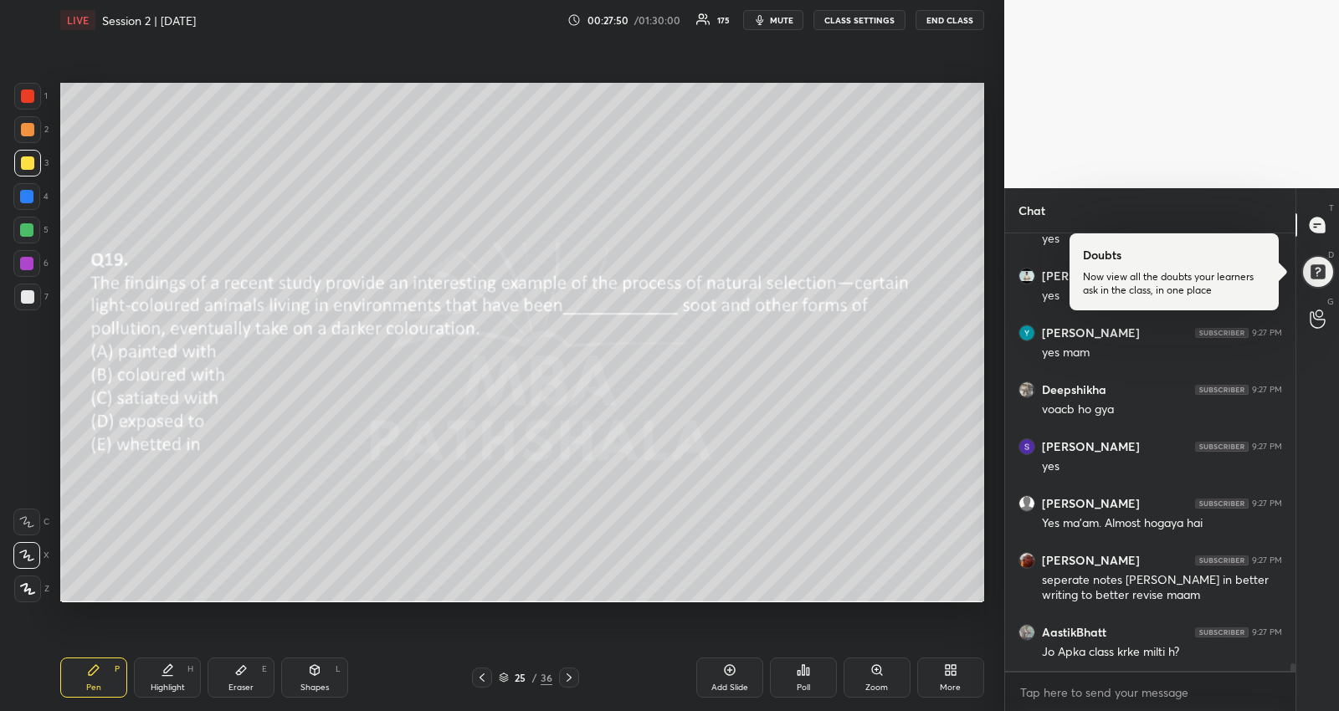
scroll to position [24657, 0]
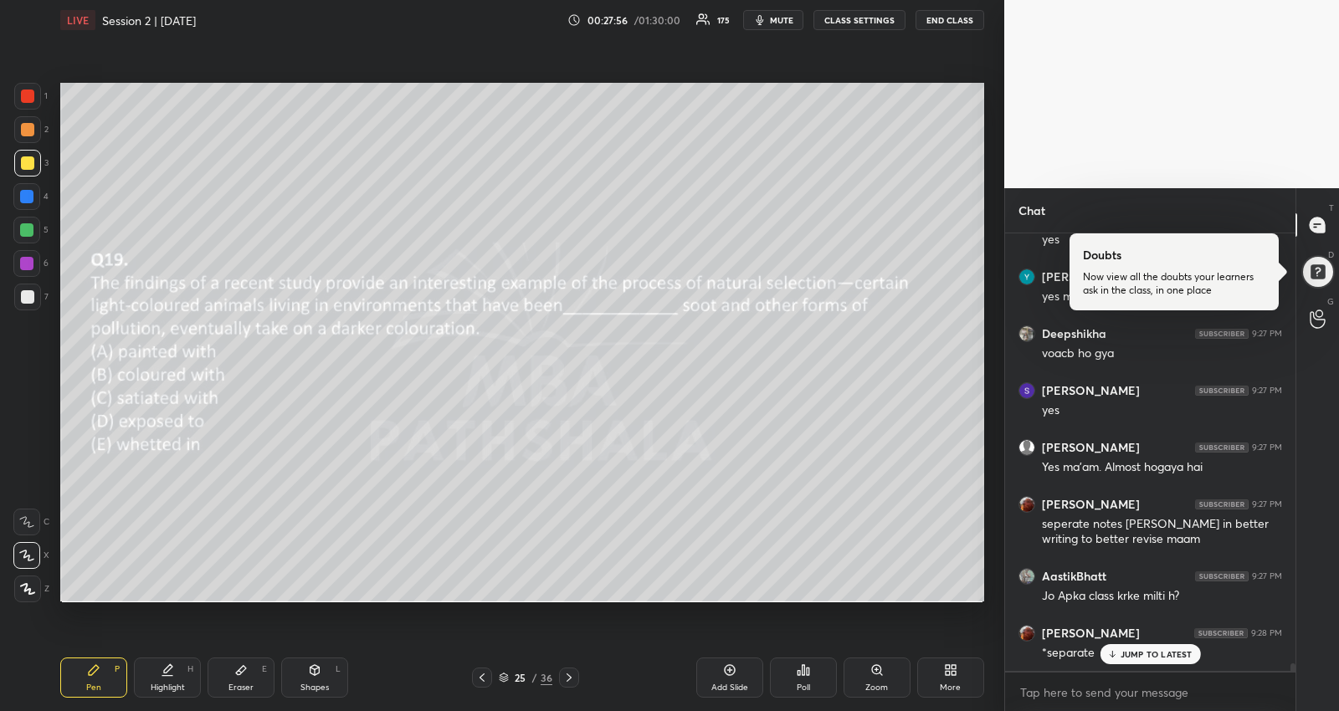
drag, startPoint x: 1172, startPoint y: 659, endPoint x: 1085, endPoint y: 680, distance: 90.3
click at [1171, 659] on p "JUMP TO LATEST" at bounding box center [1157, 654] width 72 height 10
click at [574, 672] on icon at bounding box center [568, 677] width 13 height 13
click at [803, 678] on div "Poll" at bounding box center [803, 678] width 67 height 40
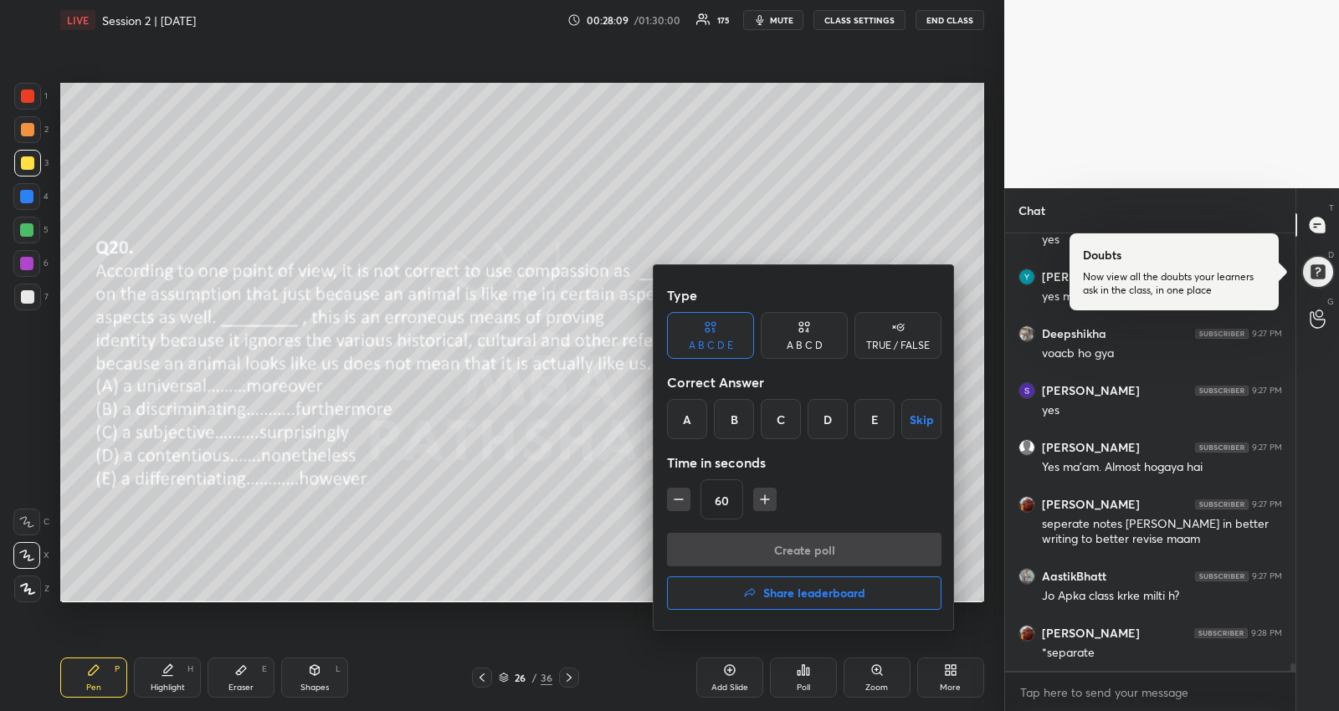
click at [868, 423] on div "E" at bounding box center [874, 419] width 40 height 40
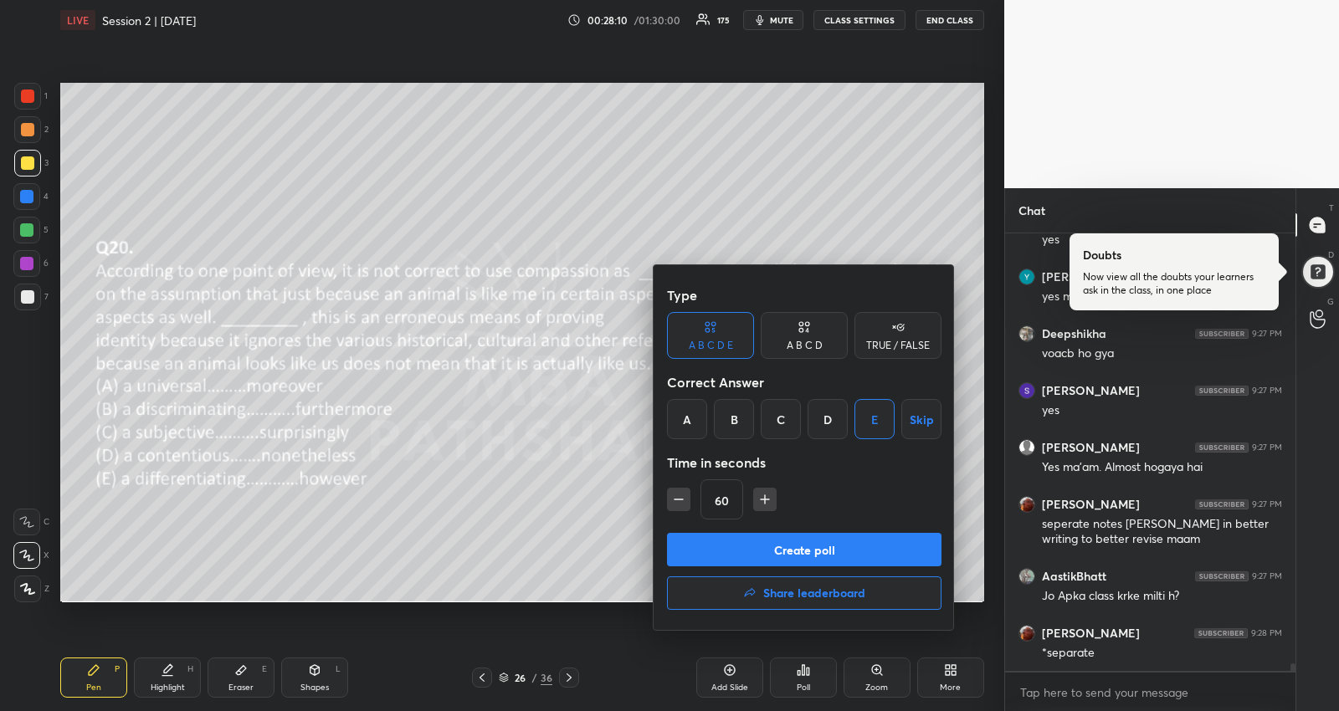
click at [787, 548] on button "Create poll" at bounding box center [804, 549] width 274 height 33
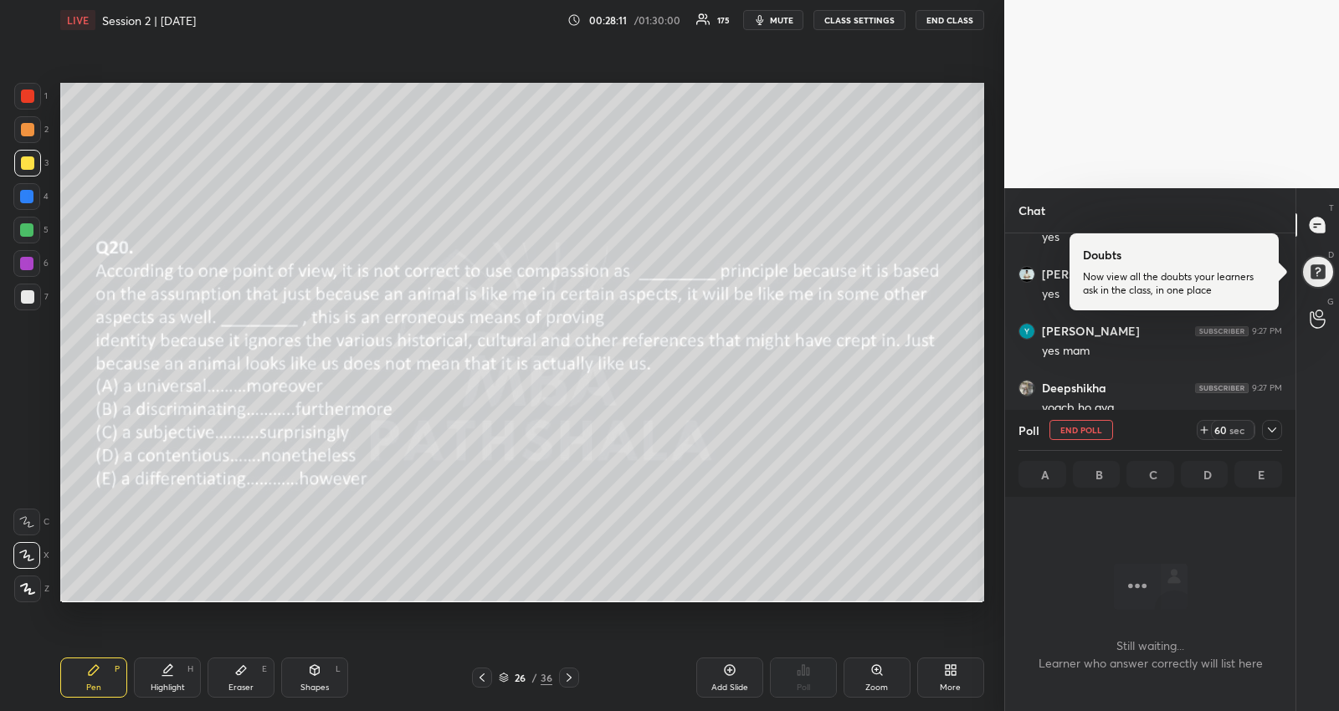
scroll to position [23949, 0]
click at [1276, 429] on icon at bounding box center [1271, 429] width 13 height 13
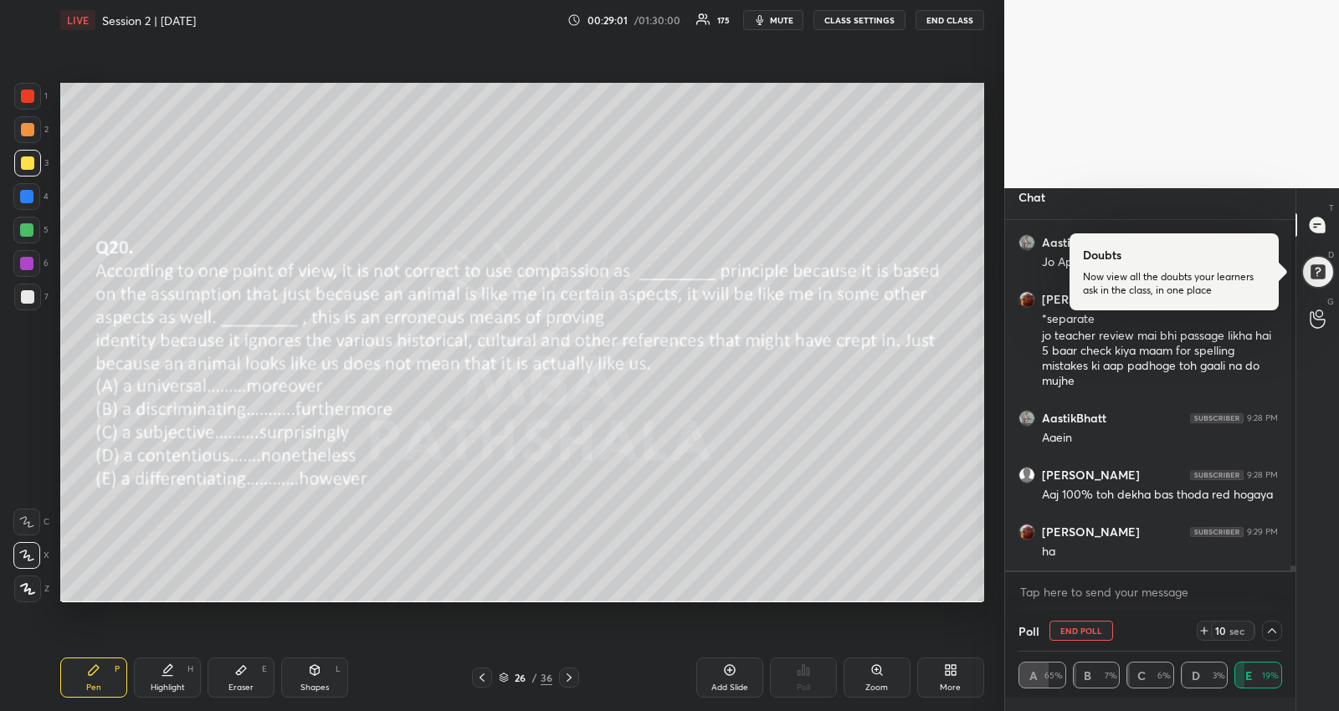
scroll to position [24573, 0]
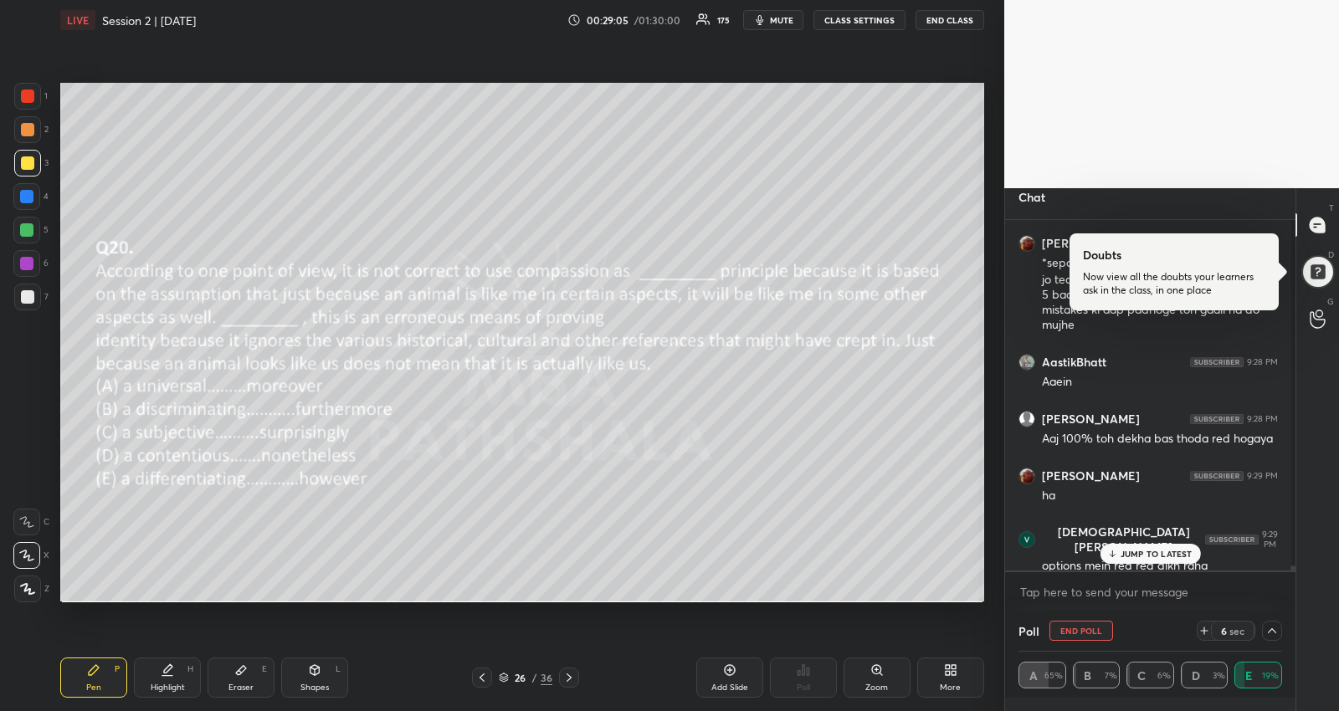
click at [1177, 544] on div "JUMP TO LATEST" at bounding box center [1150, 554] width 100 height 20
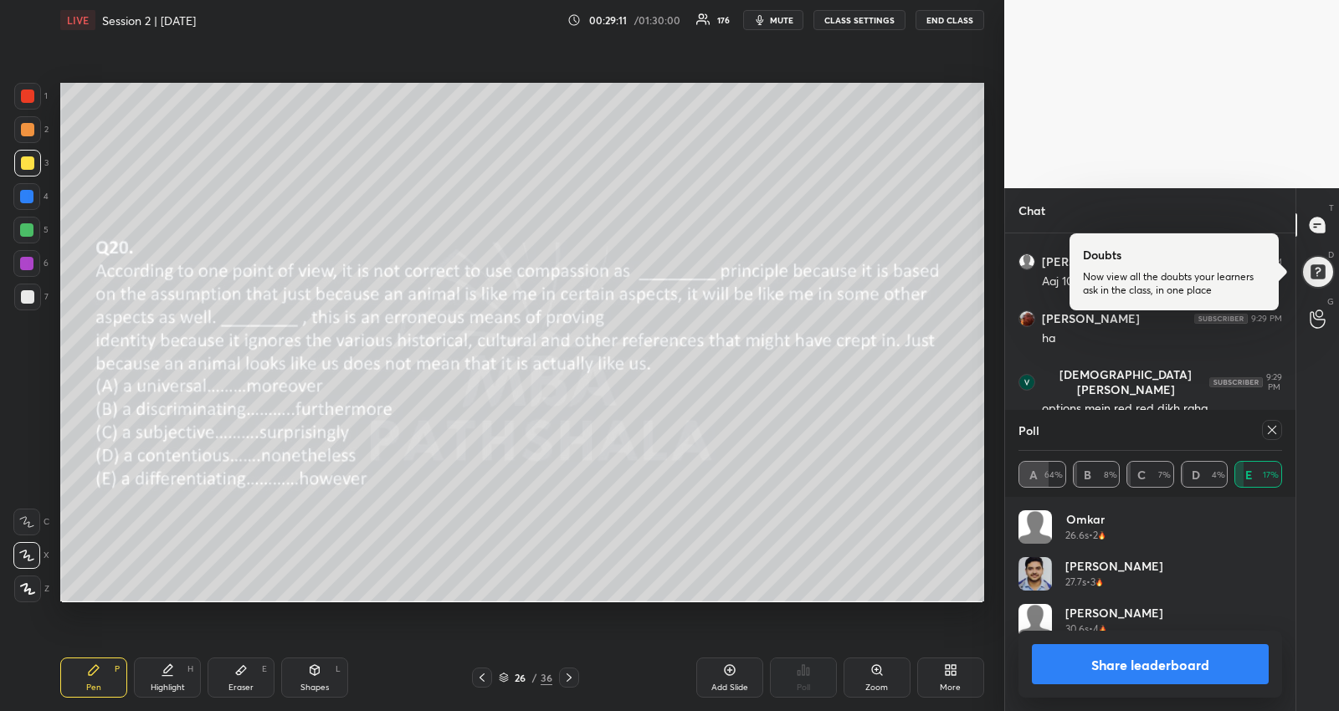
scroll to position [174, 259]
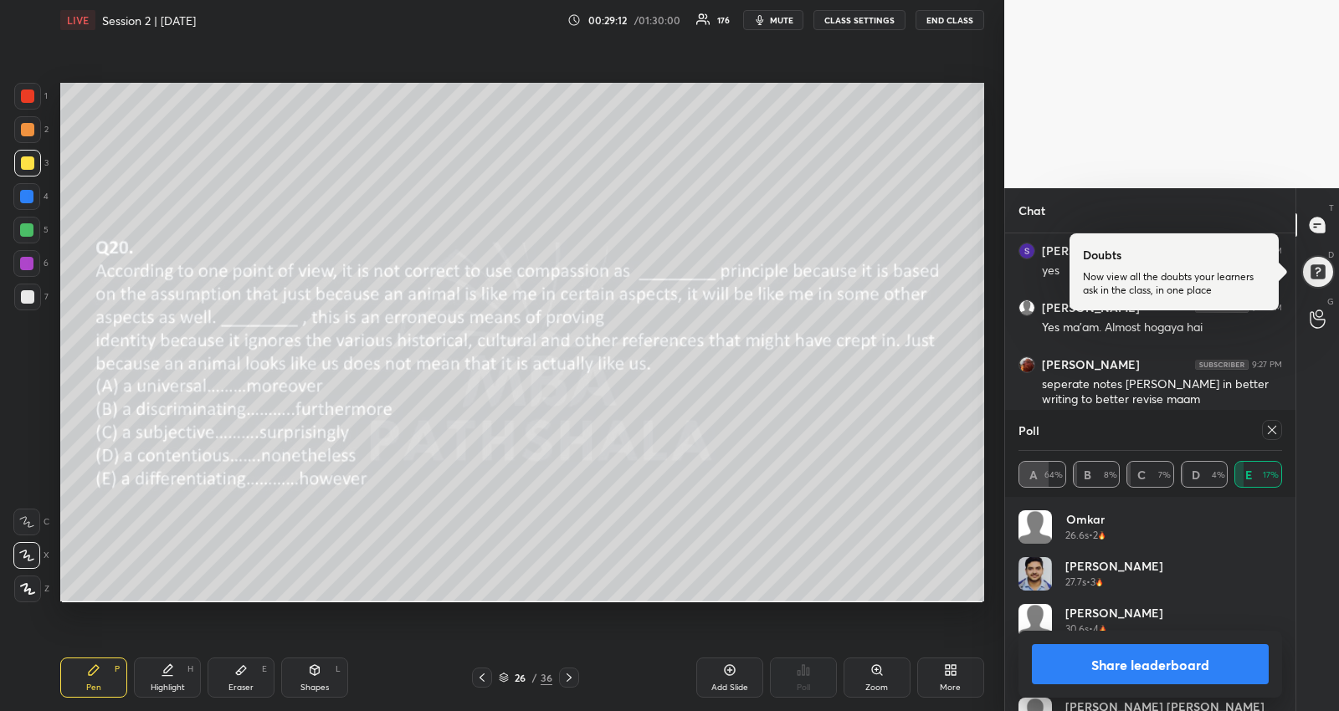
click at [1276, 428] on icon at bounding box center [1271, 429] width 13 height 13
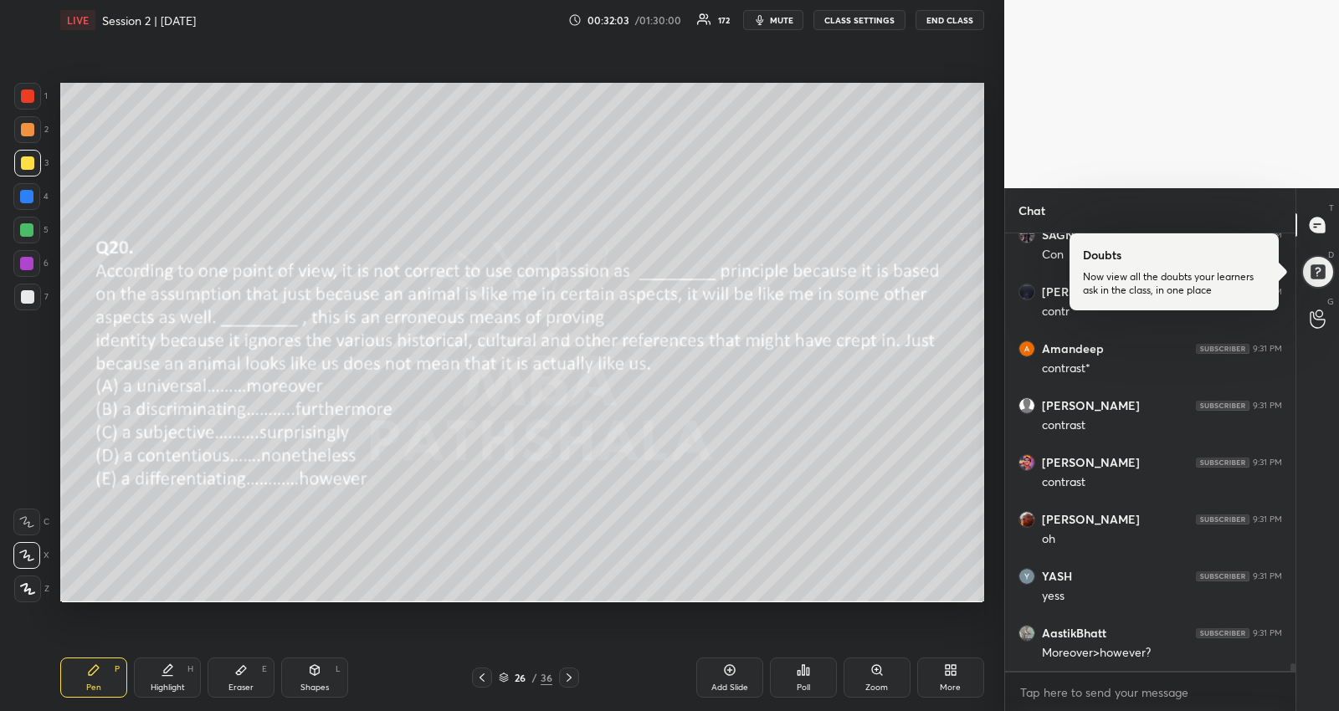
scroll to position [26384, 0]
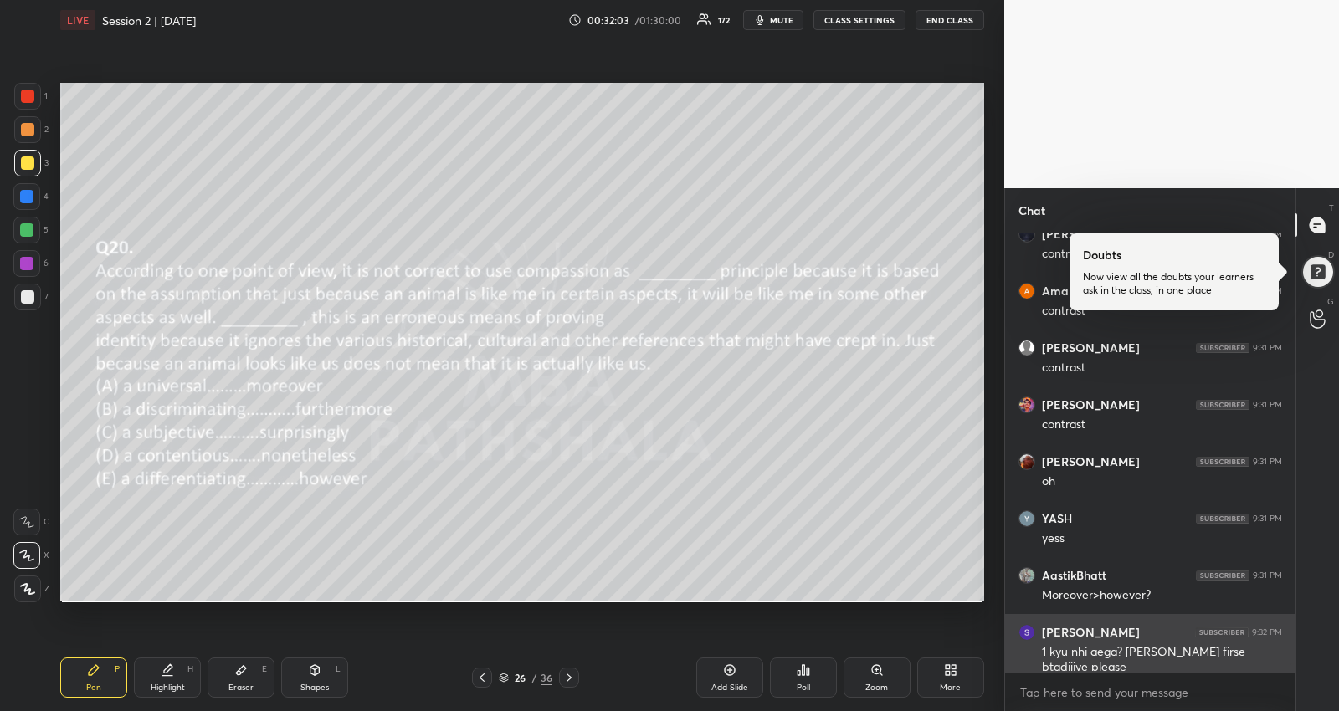
drag, startPoint x: 1116, startPoint y: 650, endPoint x: 1105, endPoint y: 654, distance: 12.2
click at [1116, 649] on div "[PERSON_NAME] 9:31 PM Con [PERSON_NAME] 9:31 PM contr [PERSON_NAME] 9:31 PM con…" at bounding box center [1150, 452] width 290 height 438
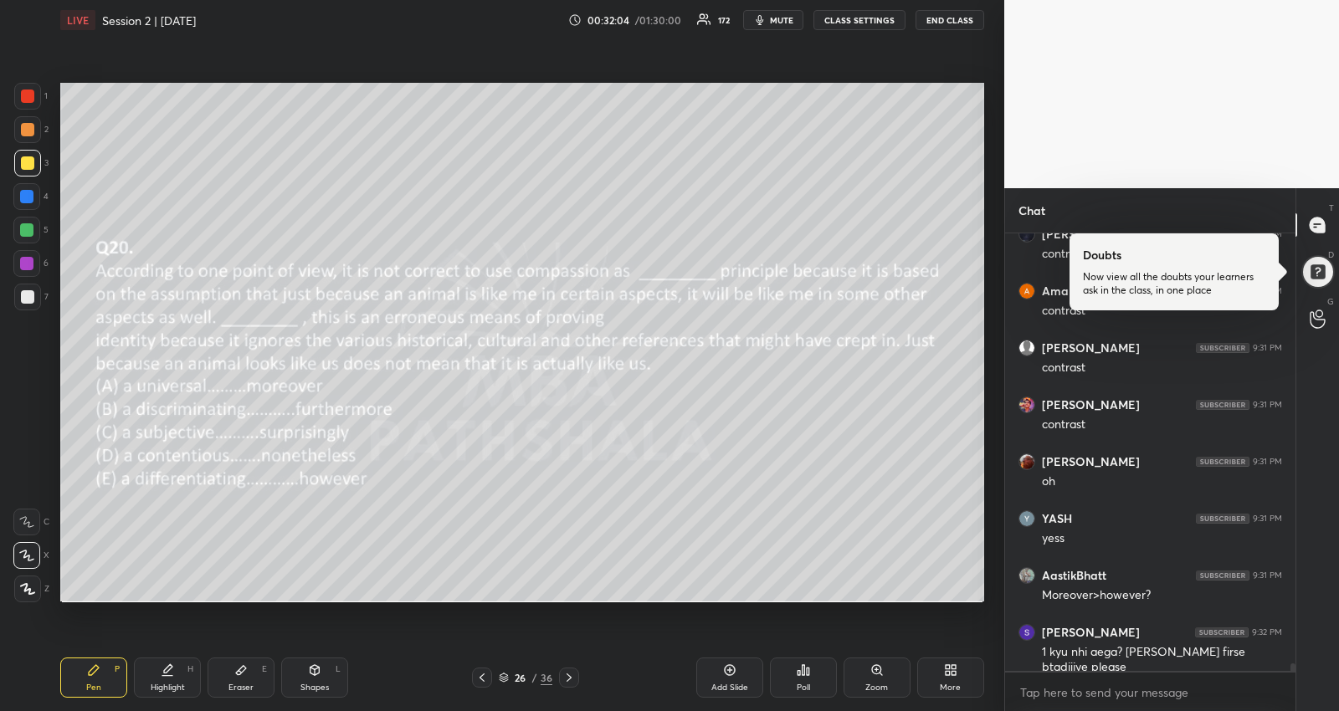
scroll to position [26441, 0]
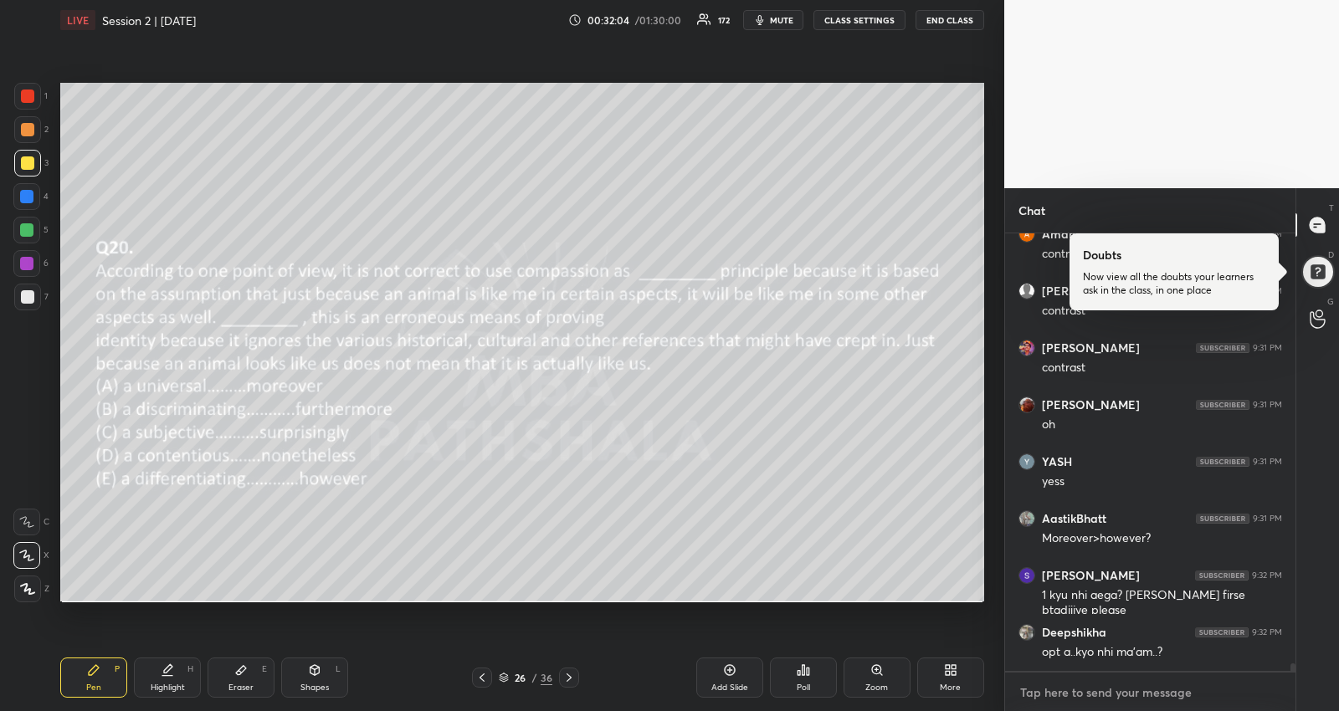
click at [1071, 695] on textarea at bounding box center [1150, 693] width 264 height 27
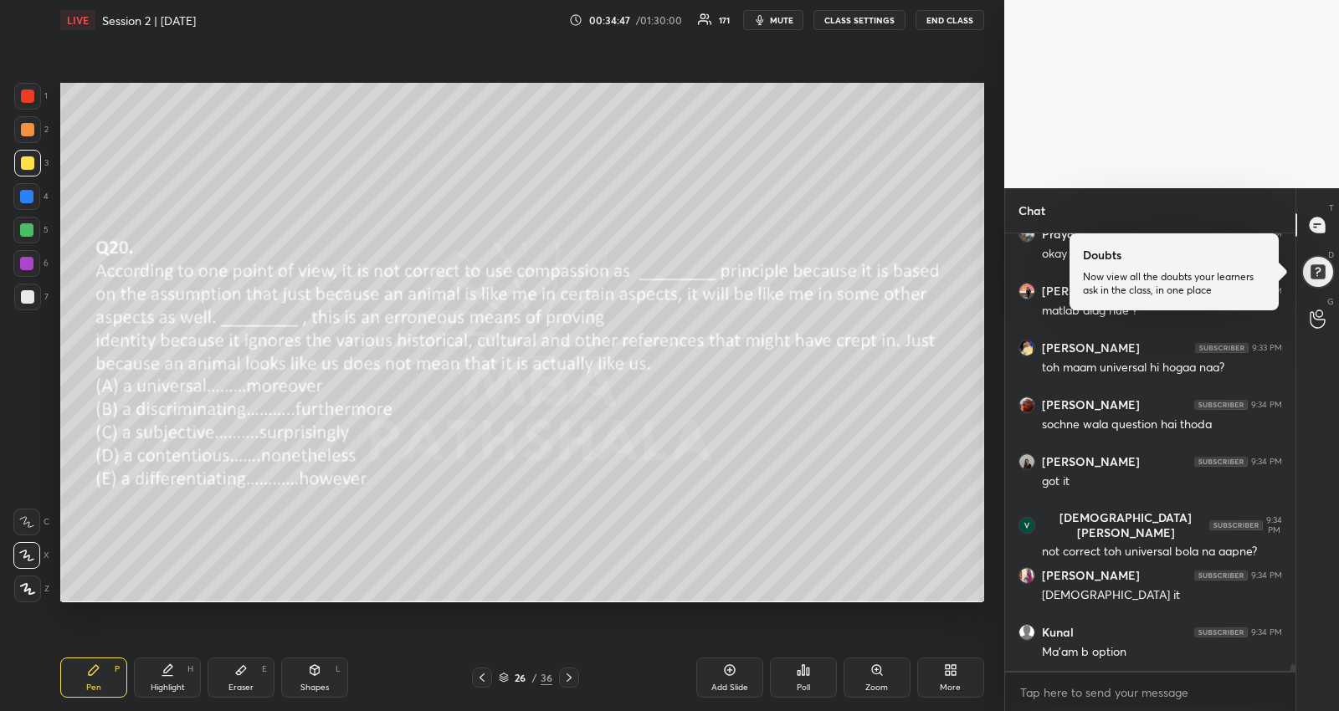
scroll to position [27253, 0]
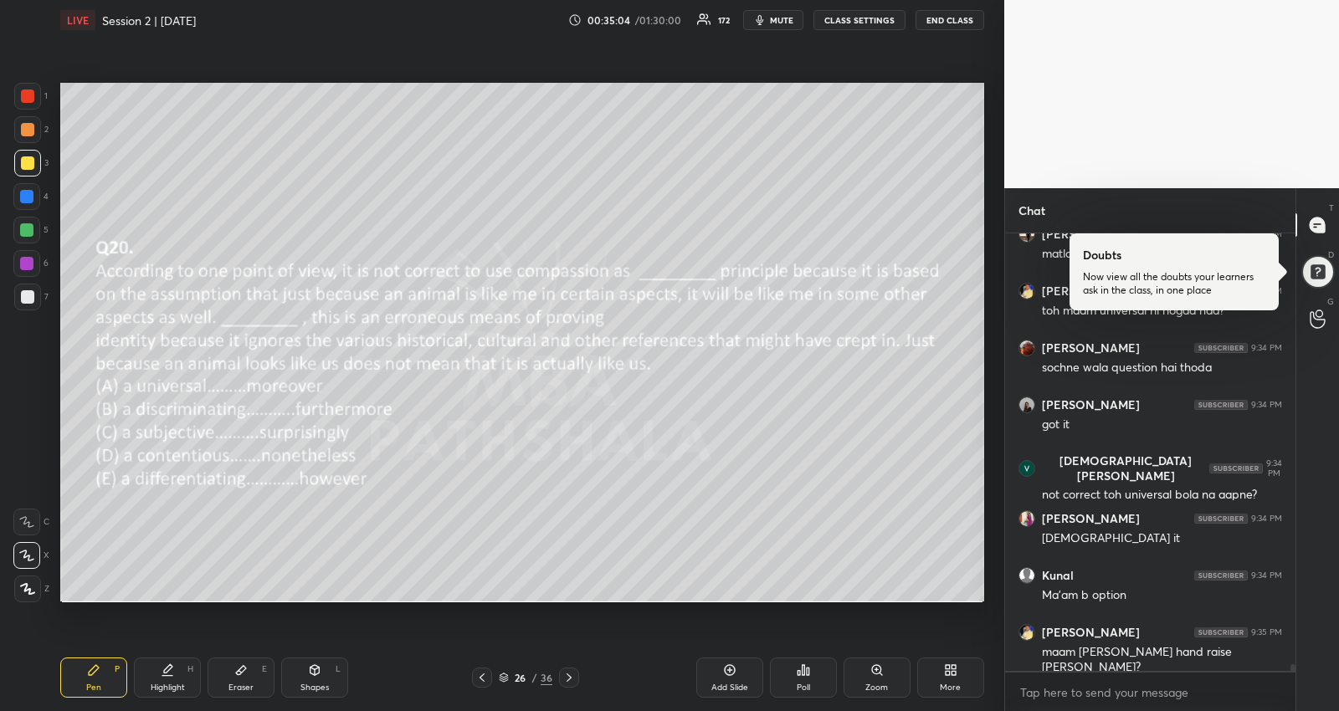
drag, startPoint x: 28, startPoint y: 231, endPoint x: 33, endPoint y: 238, distance: 8.9
click at [28, 231] on div at bounding box center [26, 229] width 13 height 13
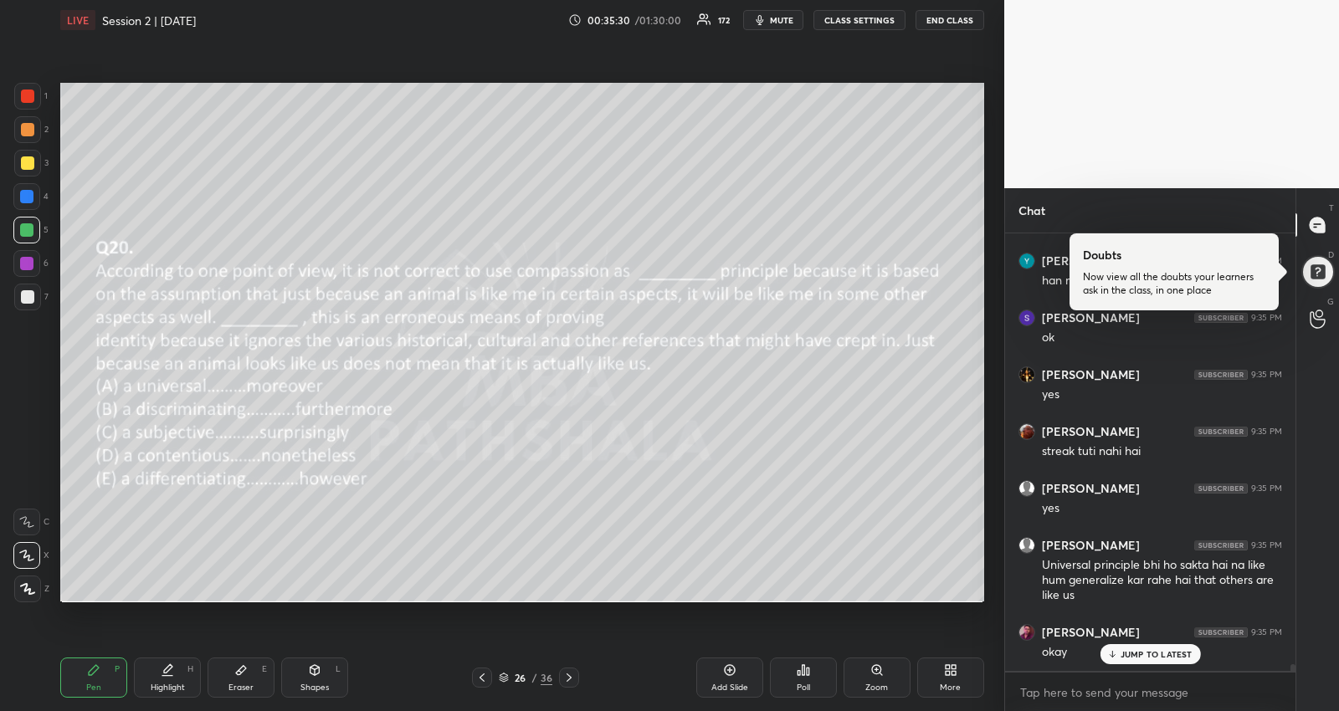
scroll to position [27079, 0]
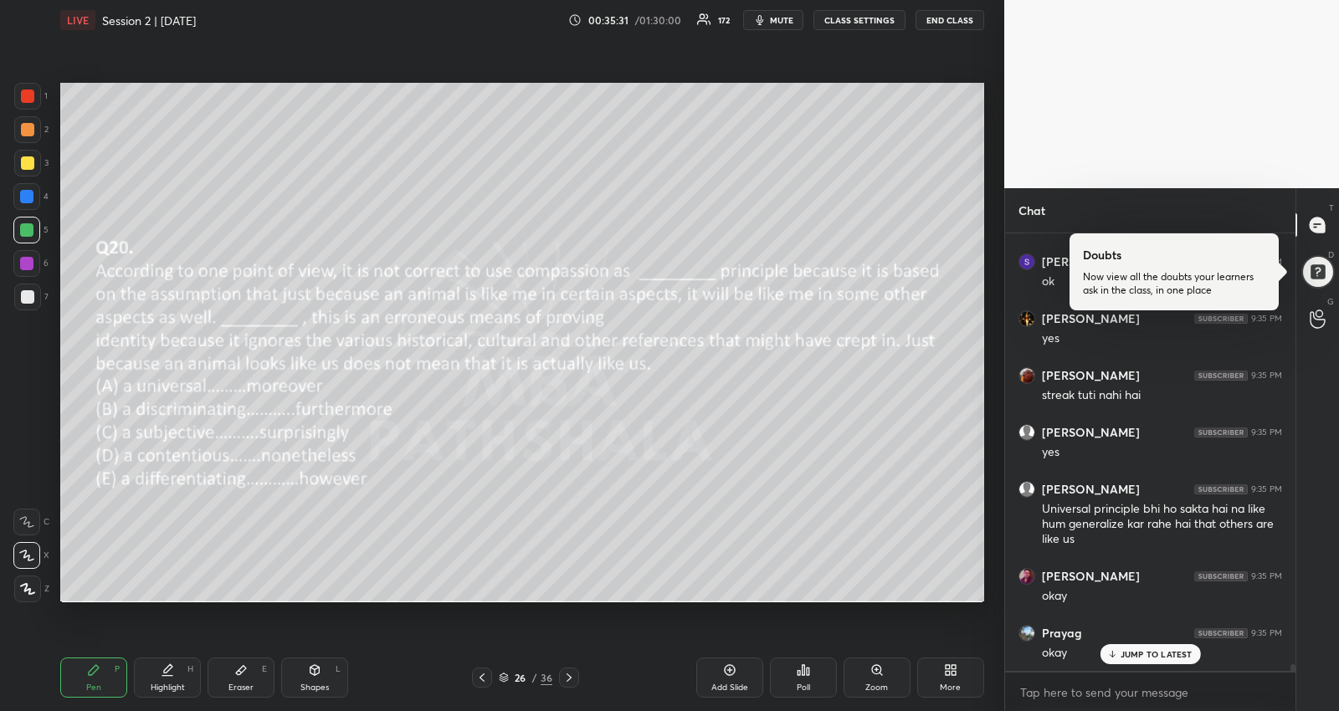
click at [1017, 0] on html "1 2 3 4 5 6 7 R O A L C X Z Erase all C X Z LIVE Session 2 | [DATE] 00:35:31 / …" at bounding box center [669, 0] width 1339 height 0
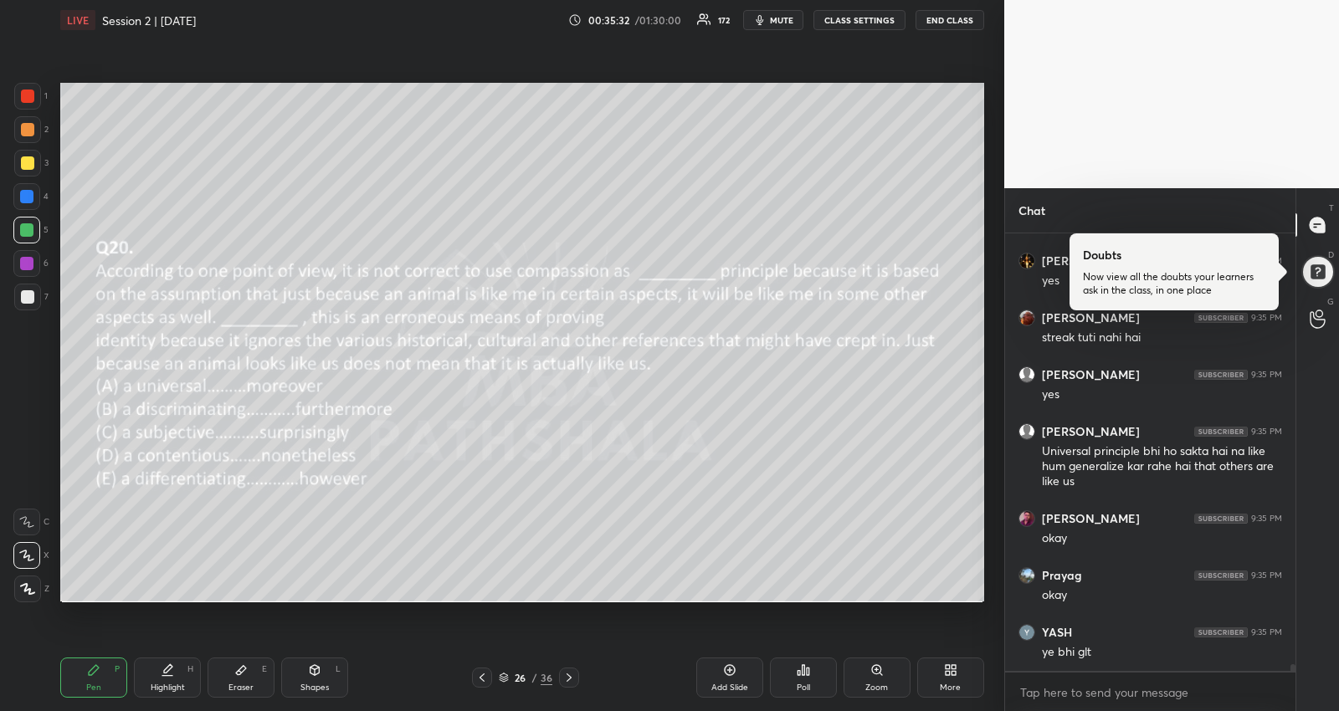
click at [566, 671] on icon at bounding box center [568, 677] width 13 height 13
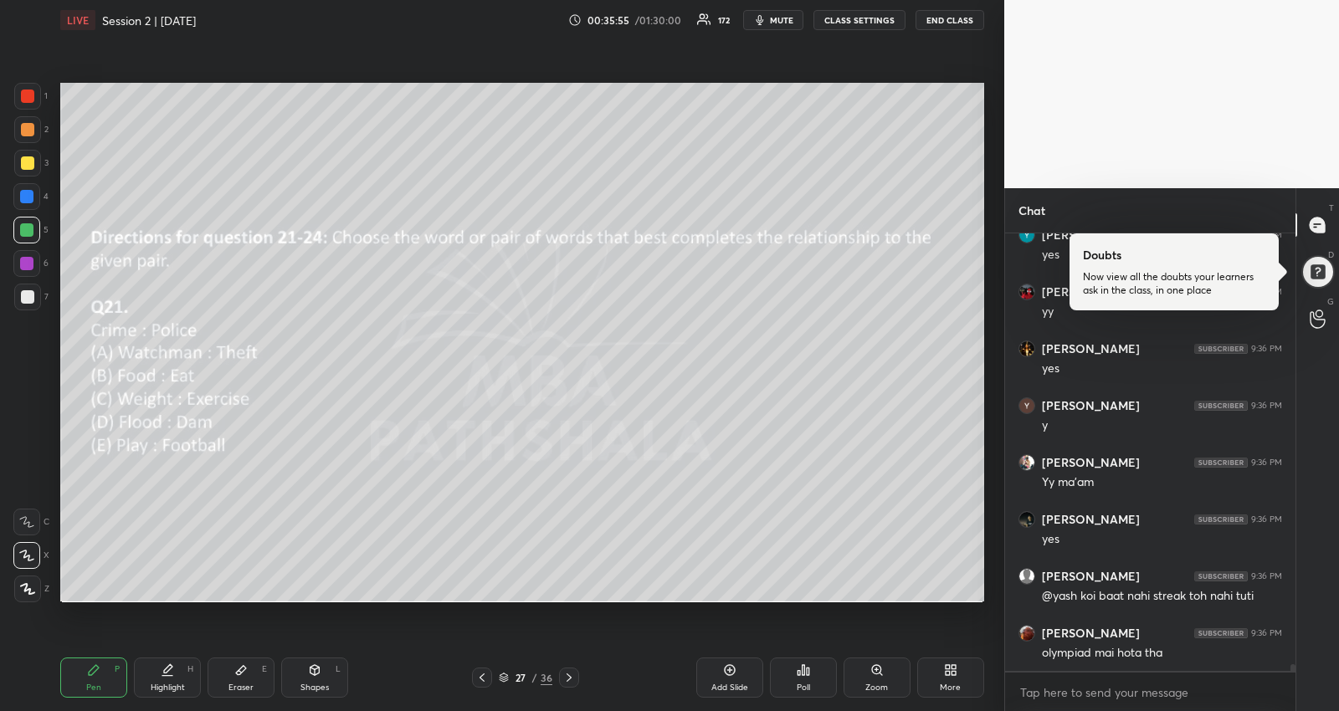
scroll to position [27990, 0]
click at [772, 11] on button "mute" at bounding box center [773, 20] width 60 height 20
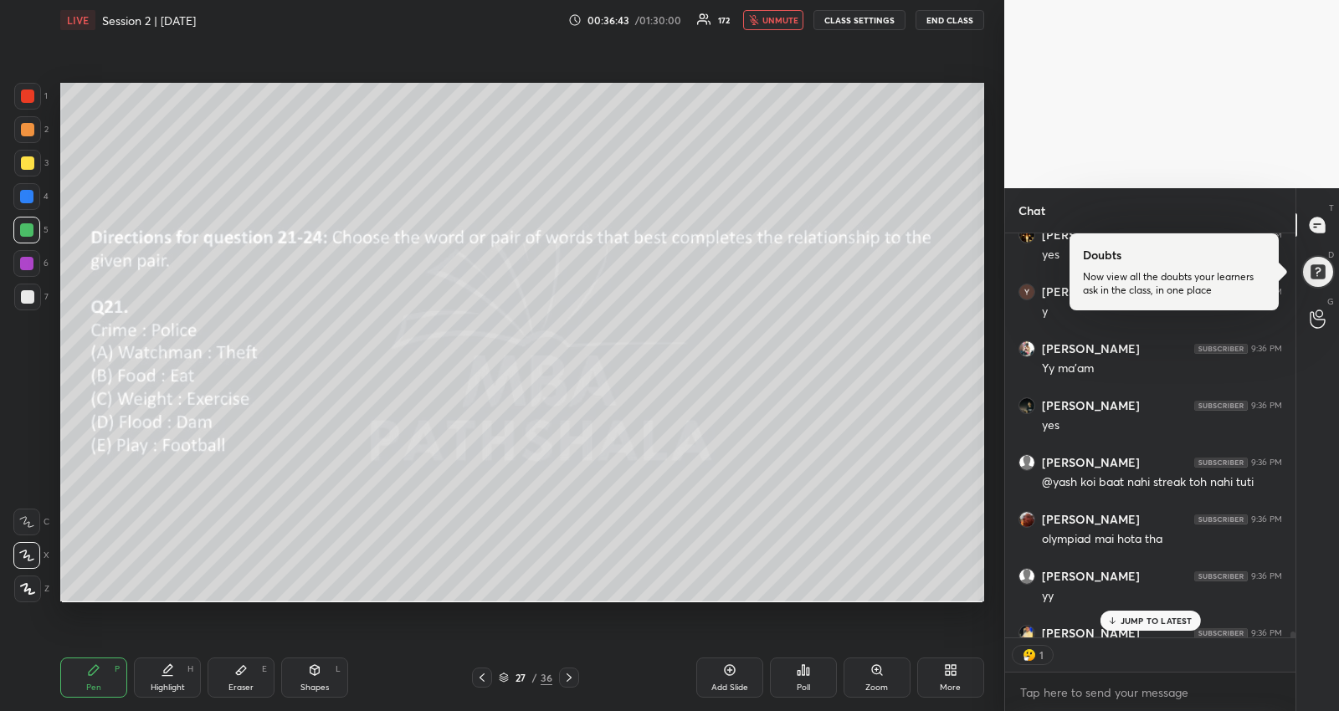
scroll to position [399, 286]
click at [777, 11] on button "unmute" at bounding box center [773, 20] width 60 height 20
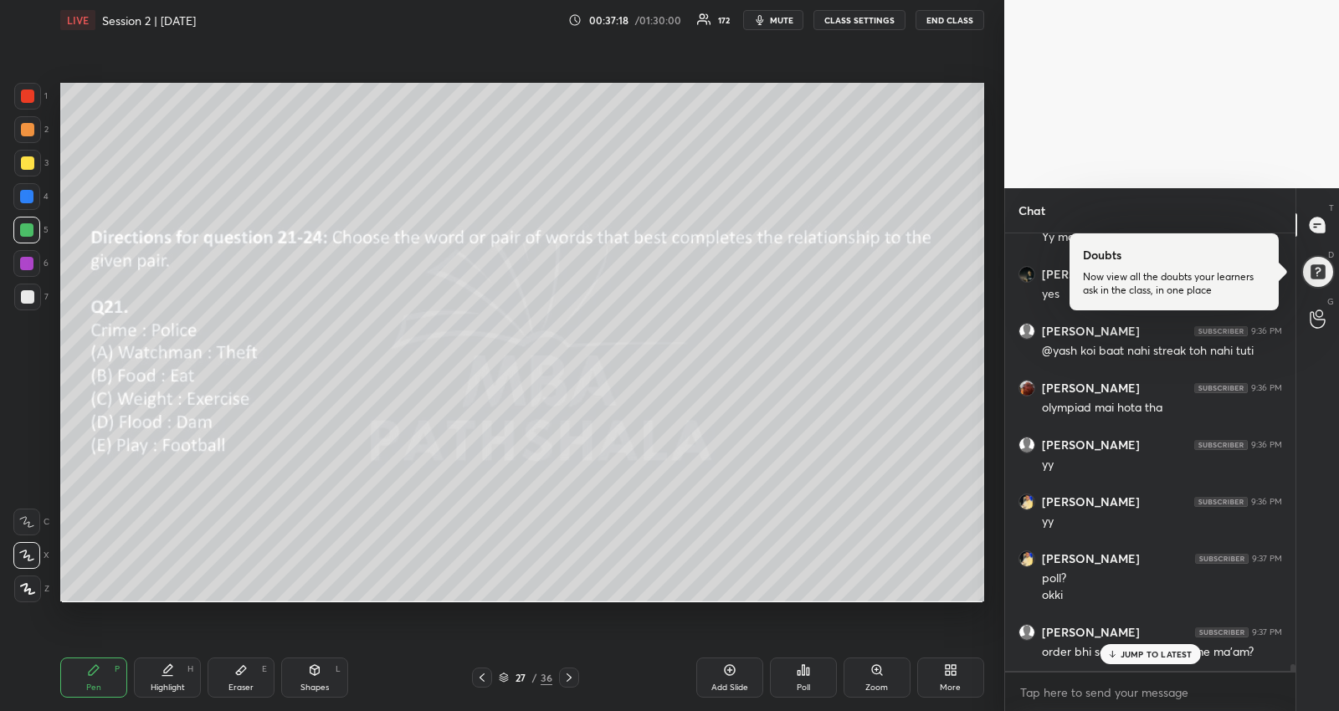
scroll to position [28234, 0]
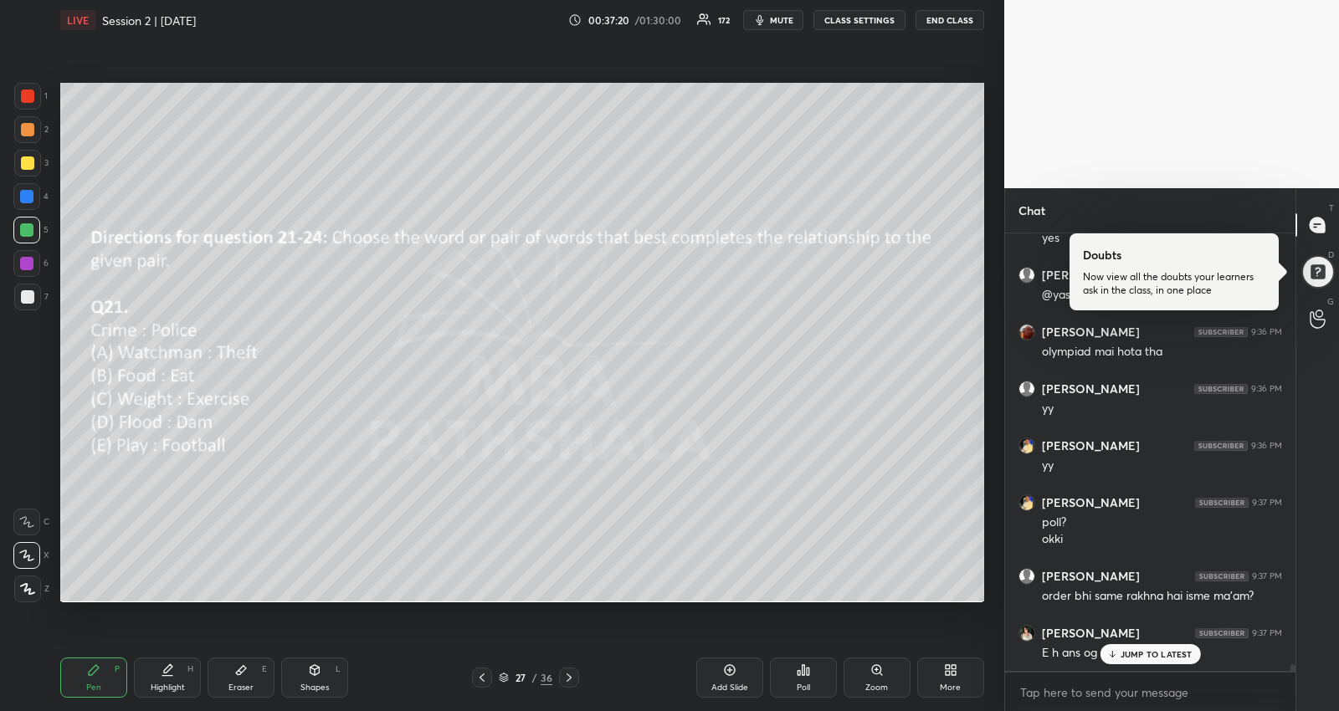
click at [808, 659] on div "Poll" at bounding box center [803, 678] width 67 height 40
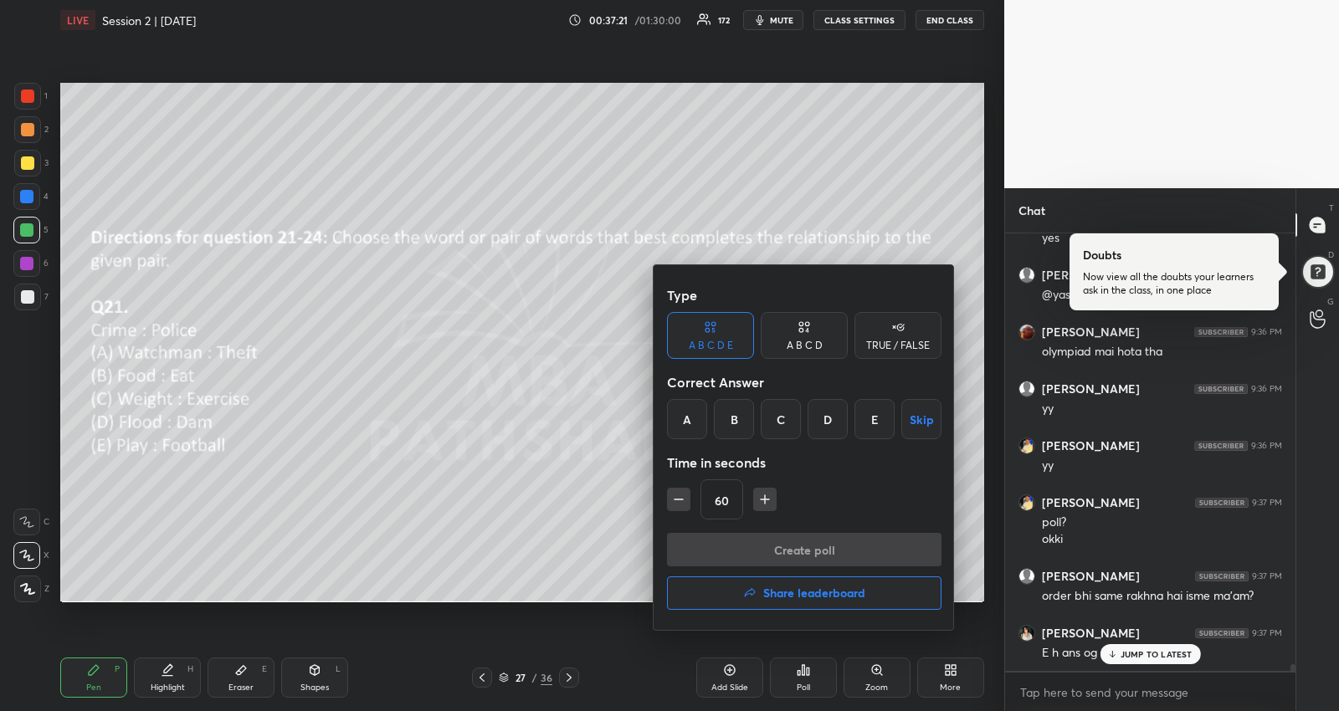
click at [831, 423] on div "D" at bounding box center [828, 419] width 40 height 40
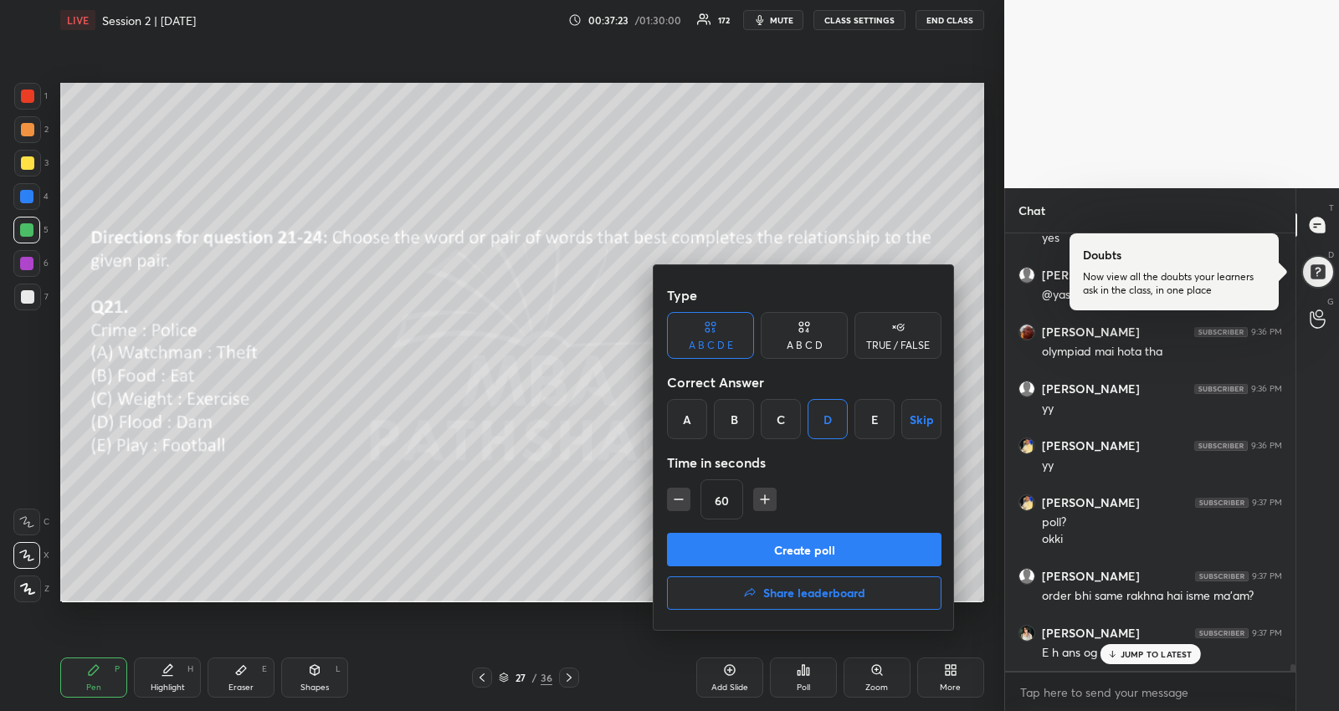
click at [795, 546] on button "Create poll" at bounding box center [804, 549] width 274 height 33
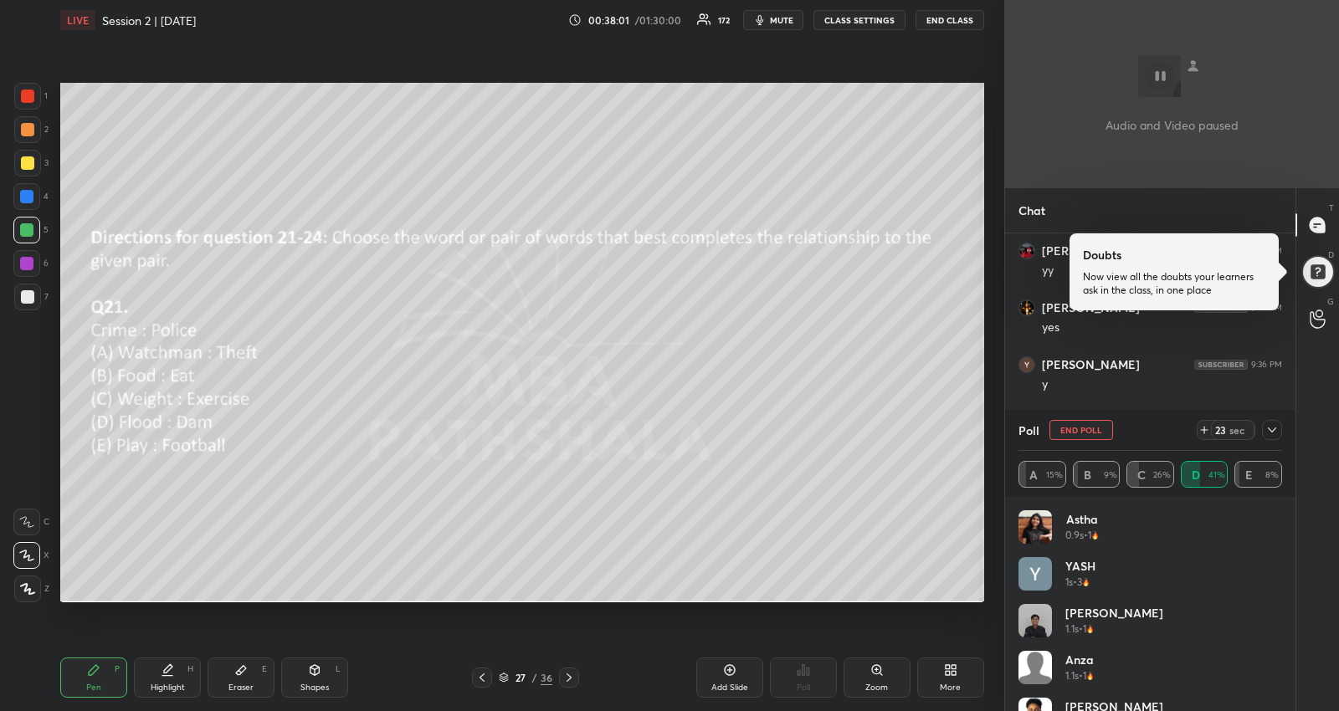
scroll to position [196, 259]
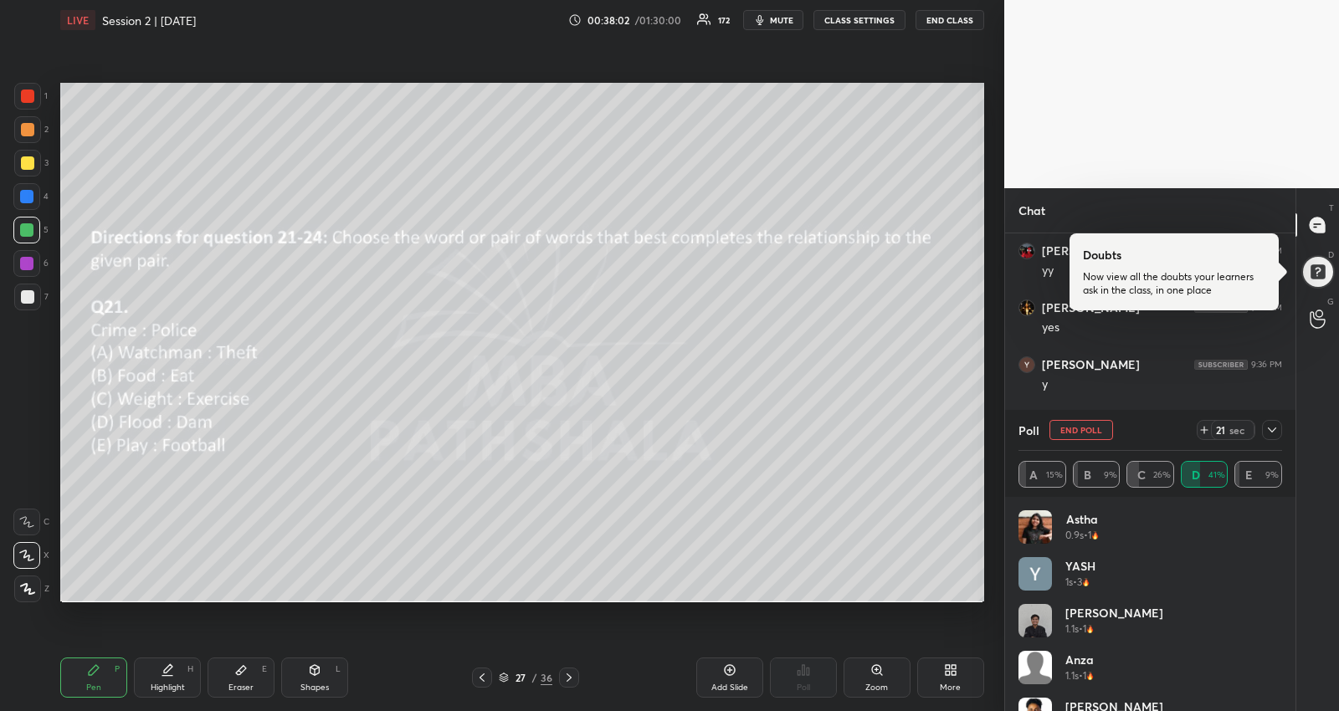
click at [1275, 425] on icon at bounding box center [1271, 429] width 13 height 13
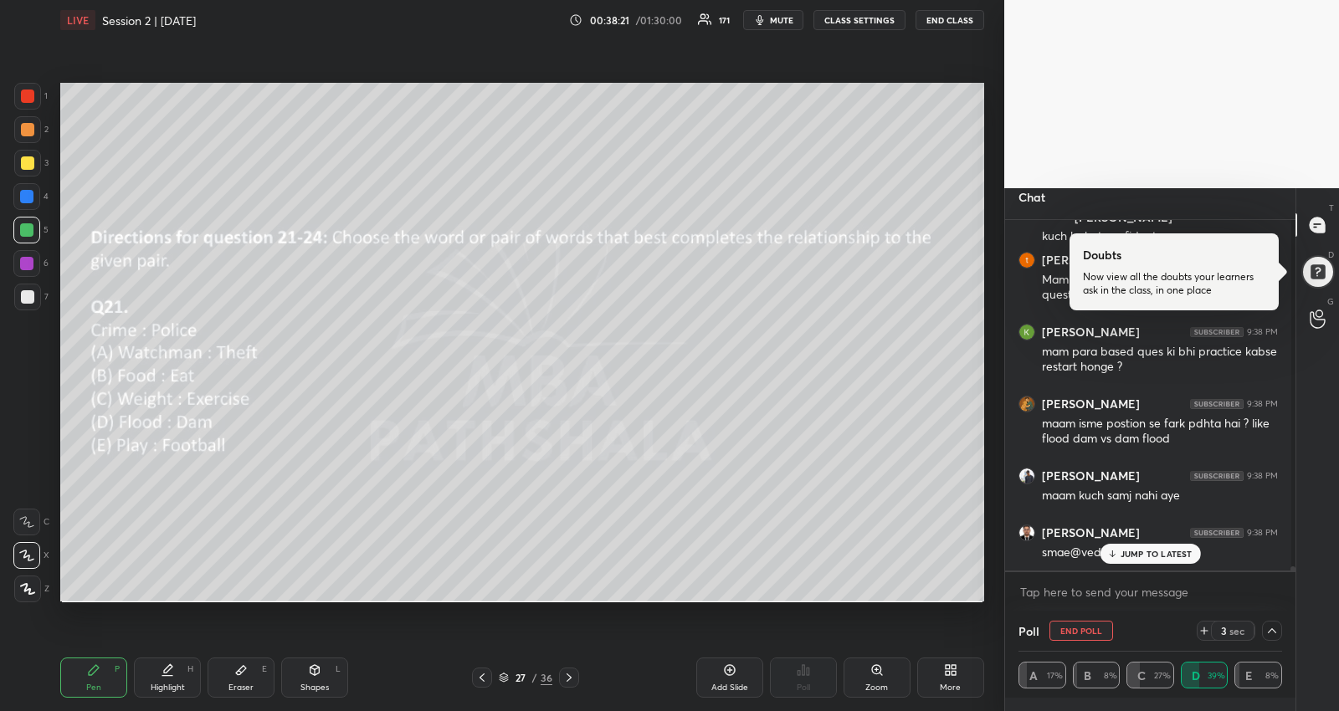
click at [1169, 551] on p "JUMP TO LATEST" at bounding box center [1157, 554] width 72 height 10
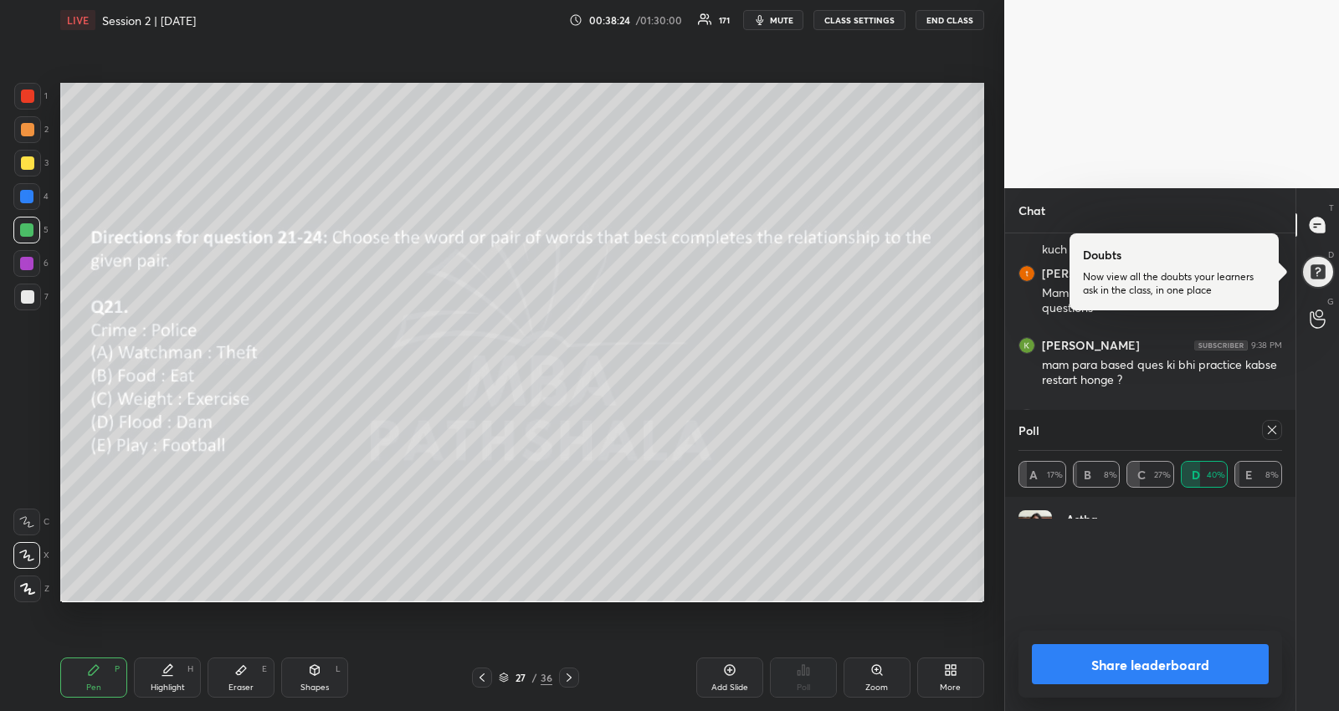
scroll to position [5, 5]
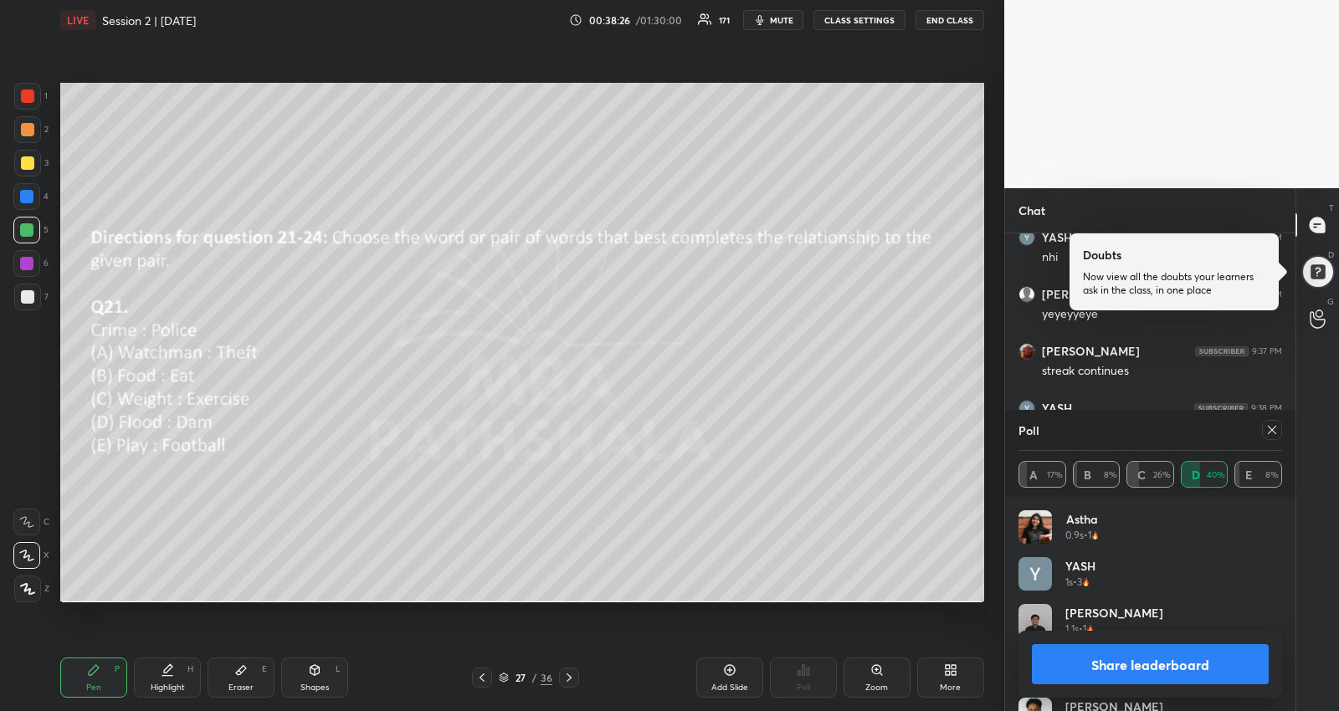
click at [1276, 432] on icon at bounding box center [1271, 429] width 13 height 13
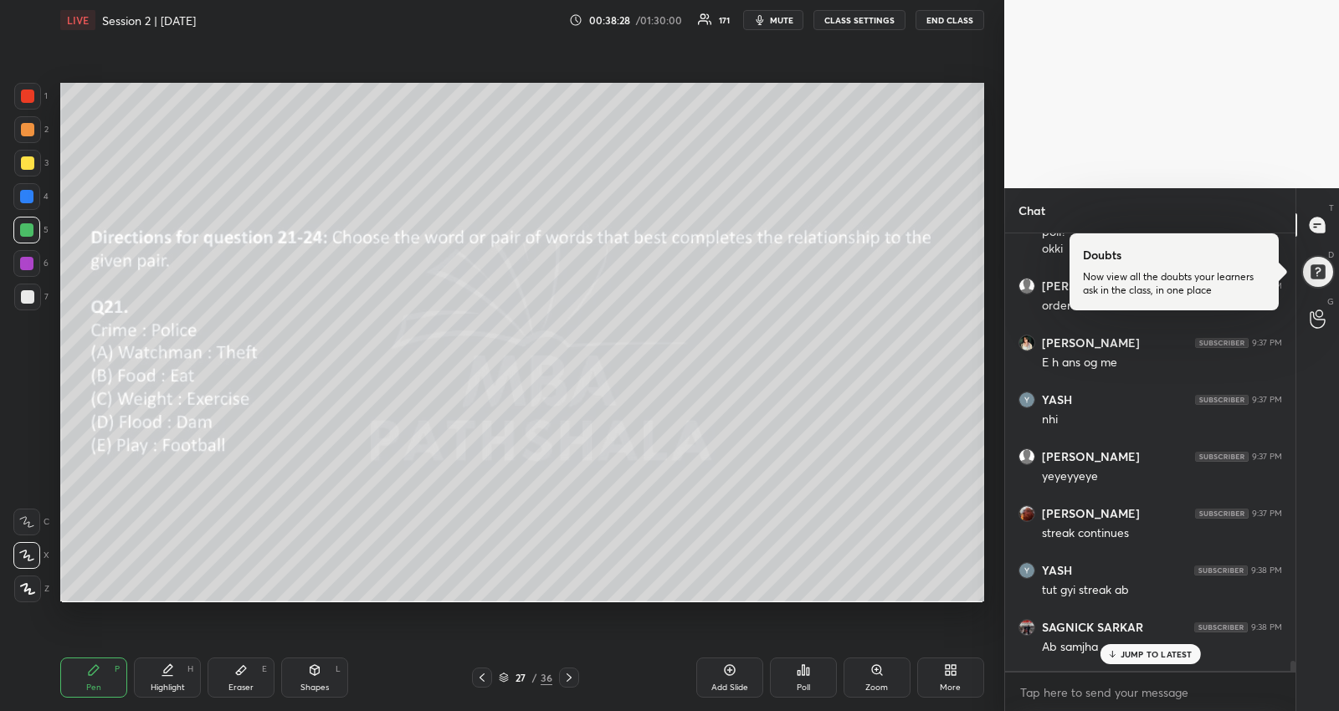
click at [242, 685] on div "Eraser" at bounding box center [240, 688] width 25 height 8
click at [28, 597] on div at bounding box center [26, 589] width 27 height 27
click at [99, 662] on div "Pen P" at bounding box center [93, 678] width 67 height 40
click at [1148, 651] on p "JUMP TO LATEST" at bounding box center [1157, 654] width 72 height 10
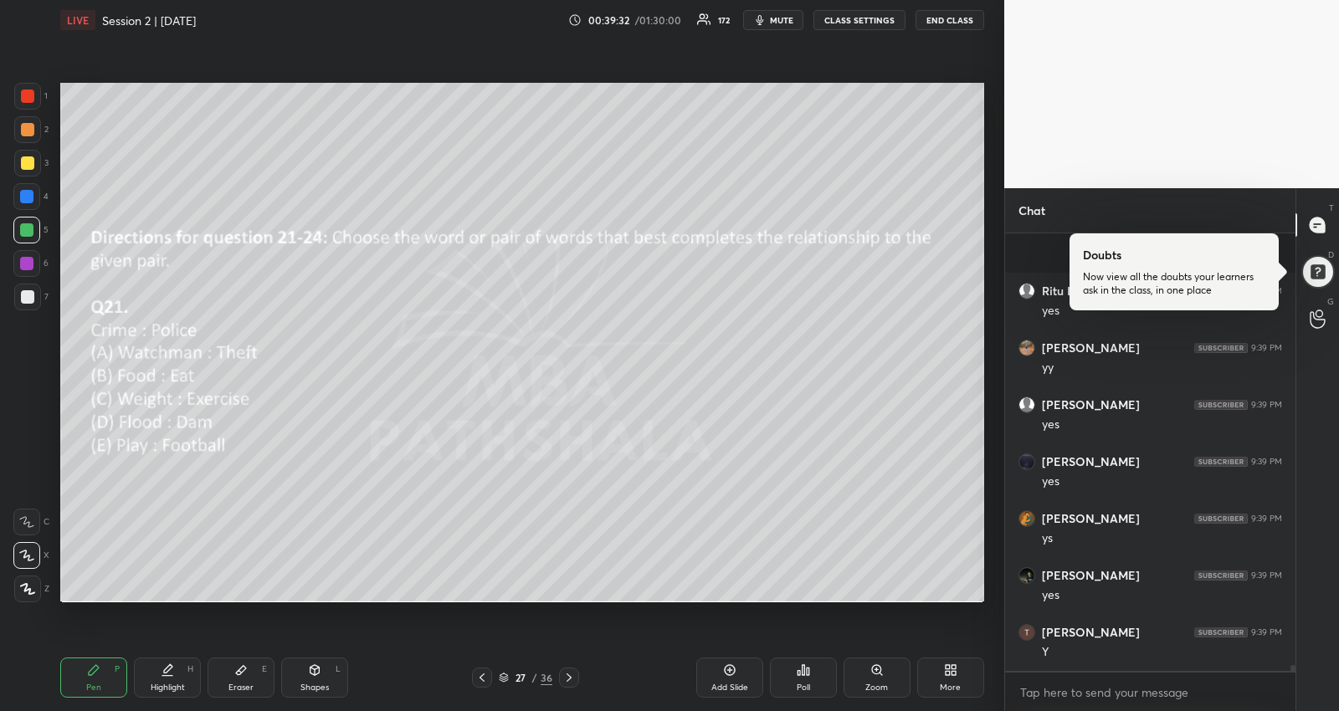
scroll to position [31899, 0]
drag, startPoint x: 29, startPoint y: 264, endPoint x: 36, endPoint y: 277, distance: 15.0
click at [30, 265] on div at bounding box center [26, 263] width 13 height 13
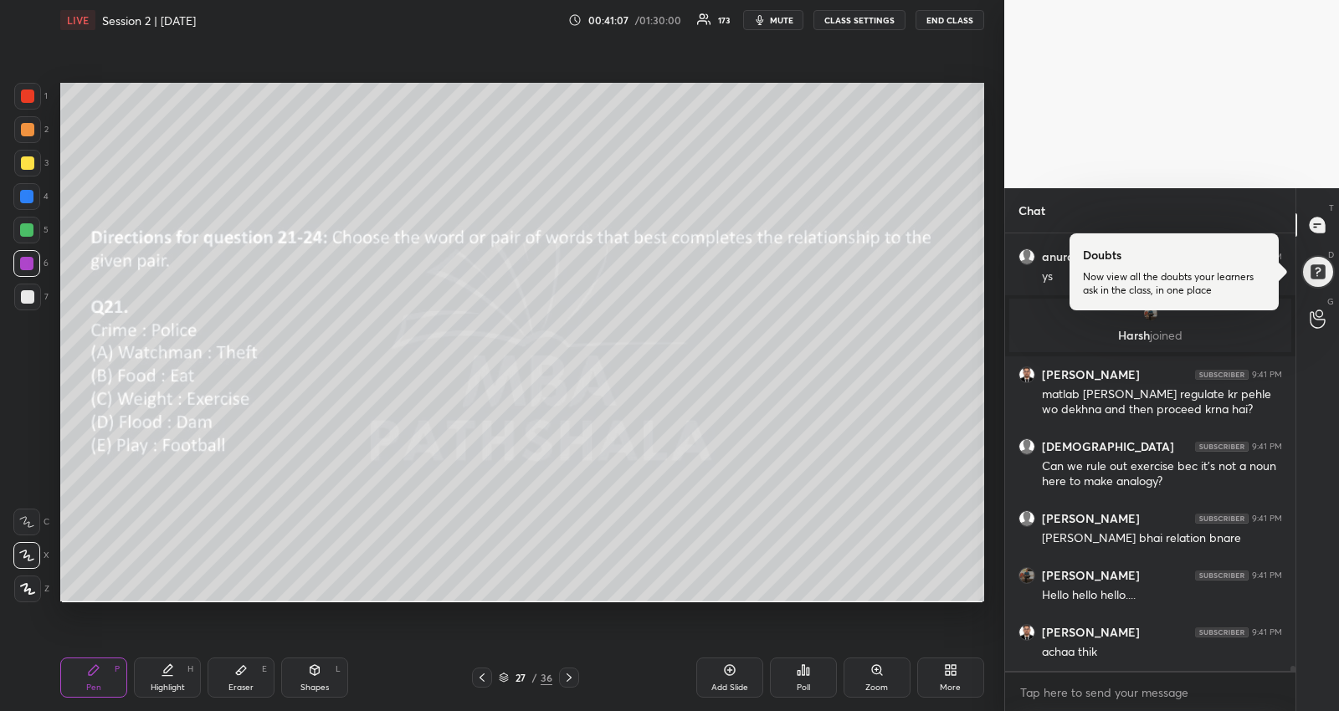
scroll to position [35440, 0]
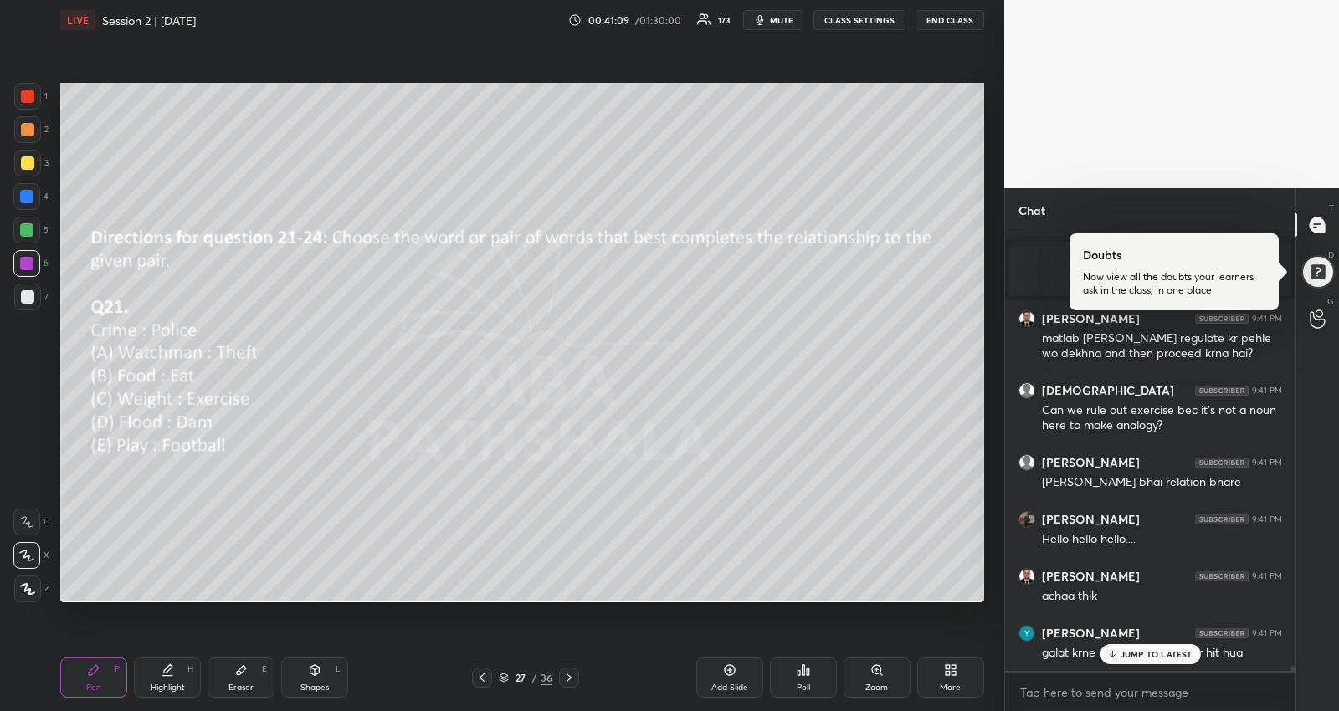
click at [1185, 651] on p "JUMP TO LATEST" at bounding box center [1157, 654] width 72 height 10
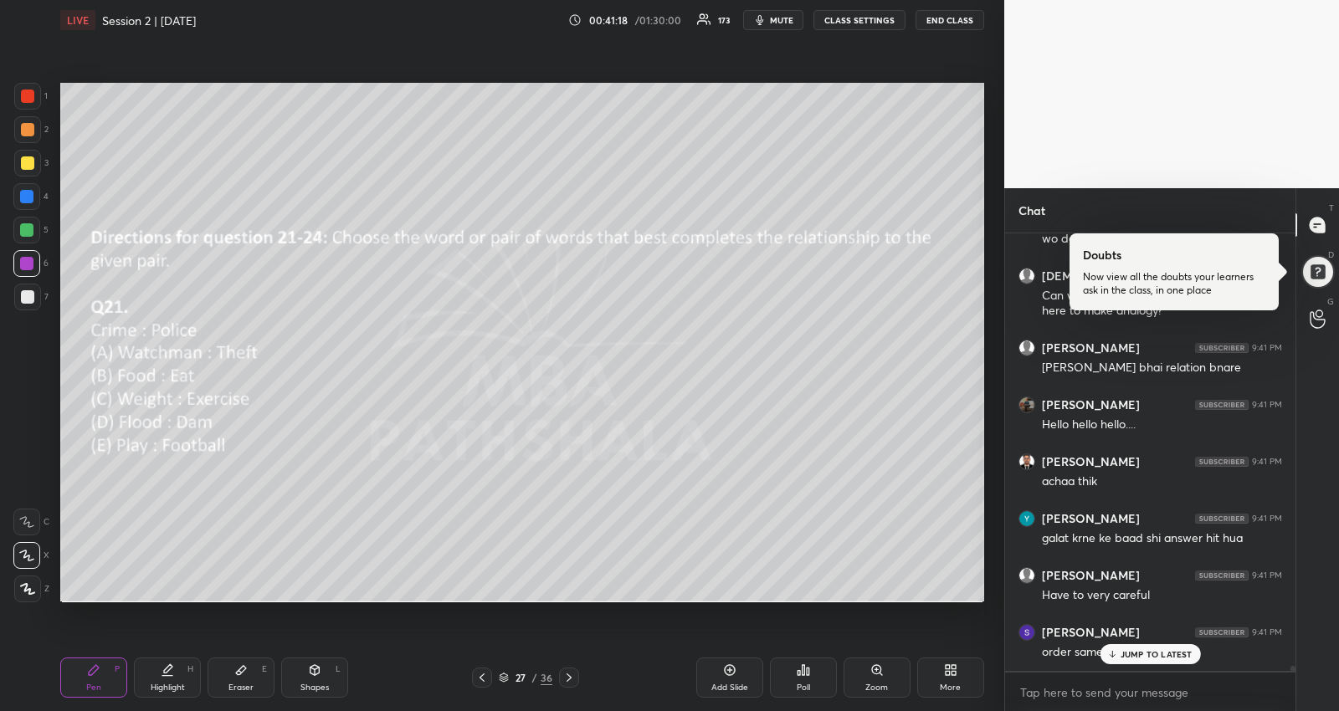
scroll to position [35611, 0]
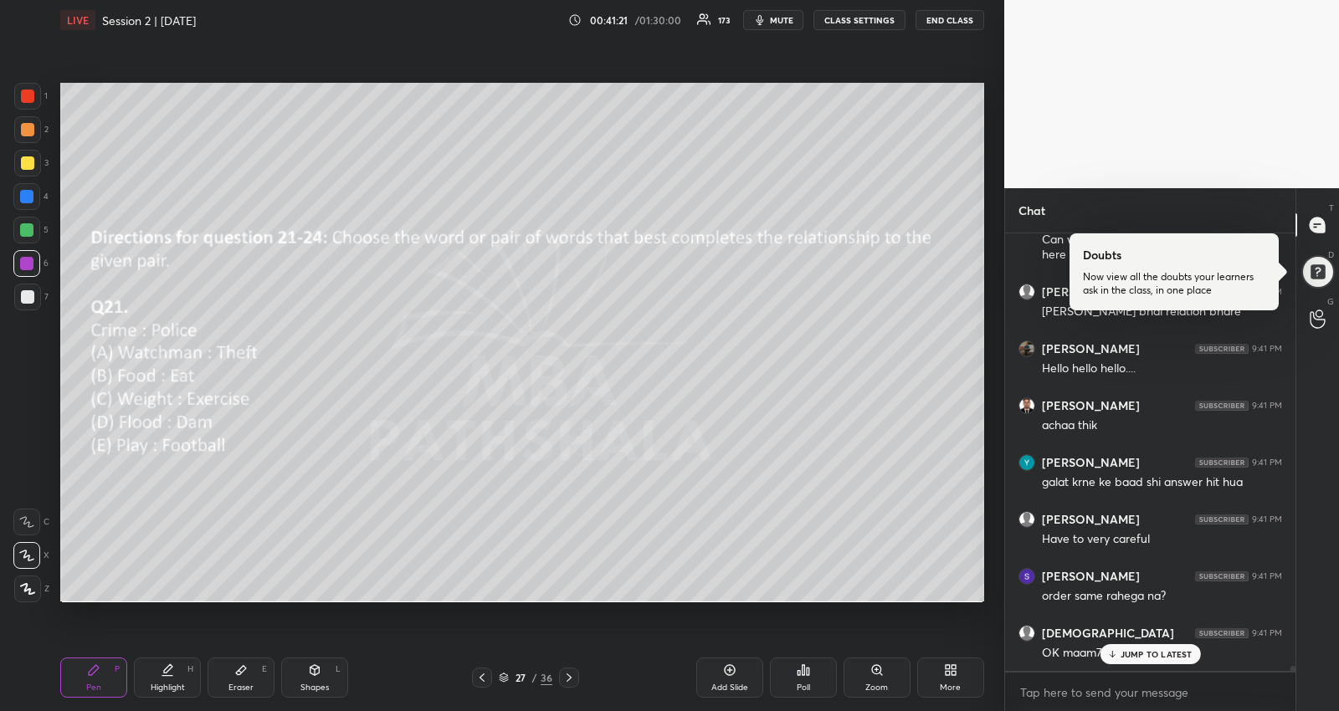
click at [1169, 654] on p "JUMP TO LATEST" at bounding box center [1157, 654] width 72 height 10
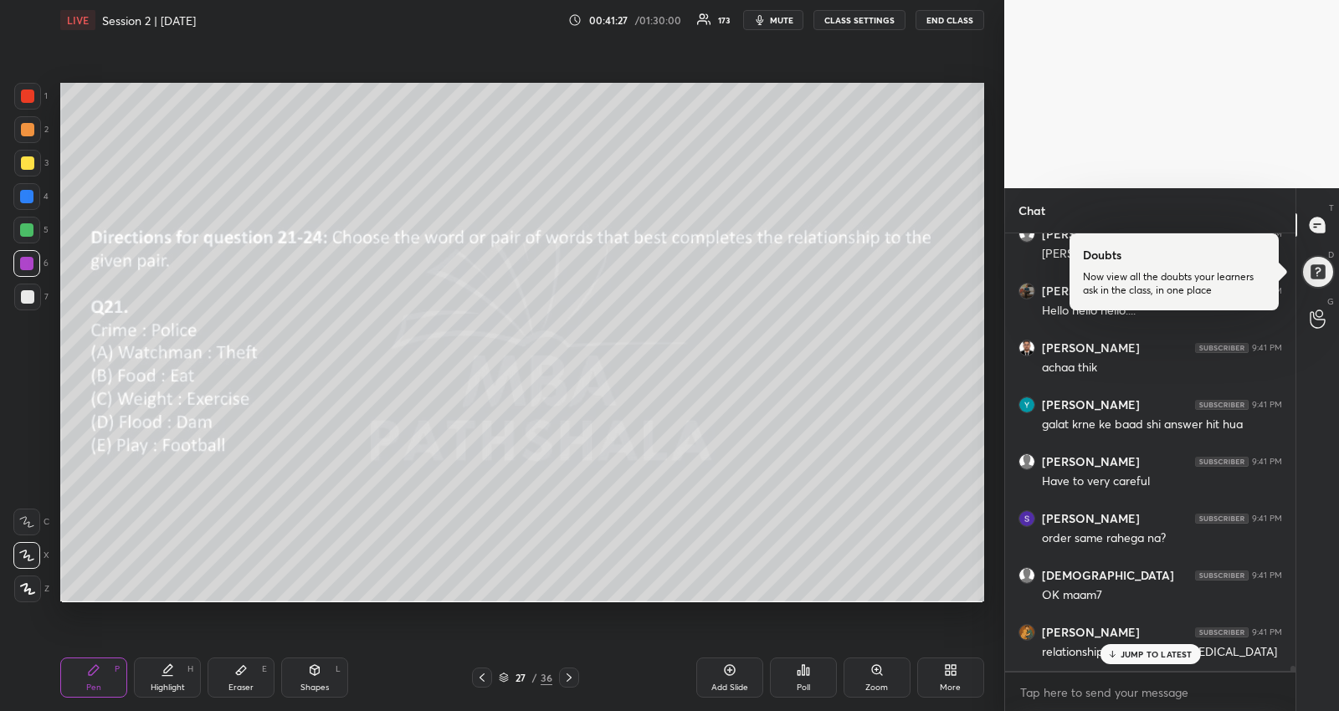
scroll to position [35724, 0]
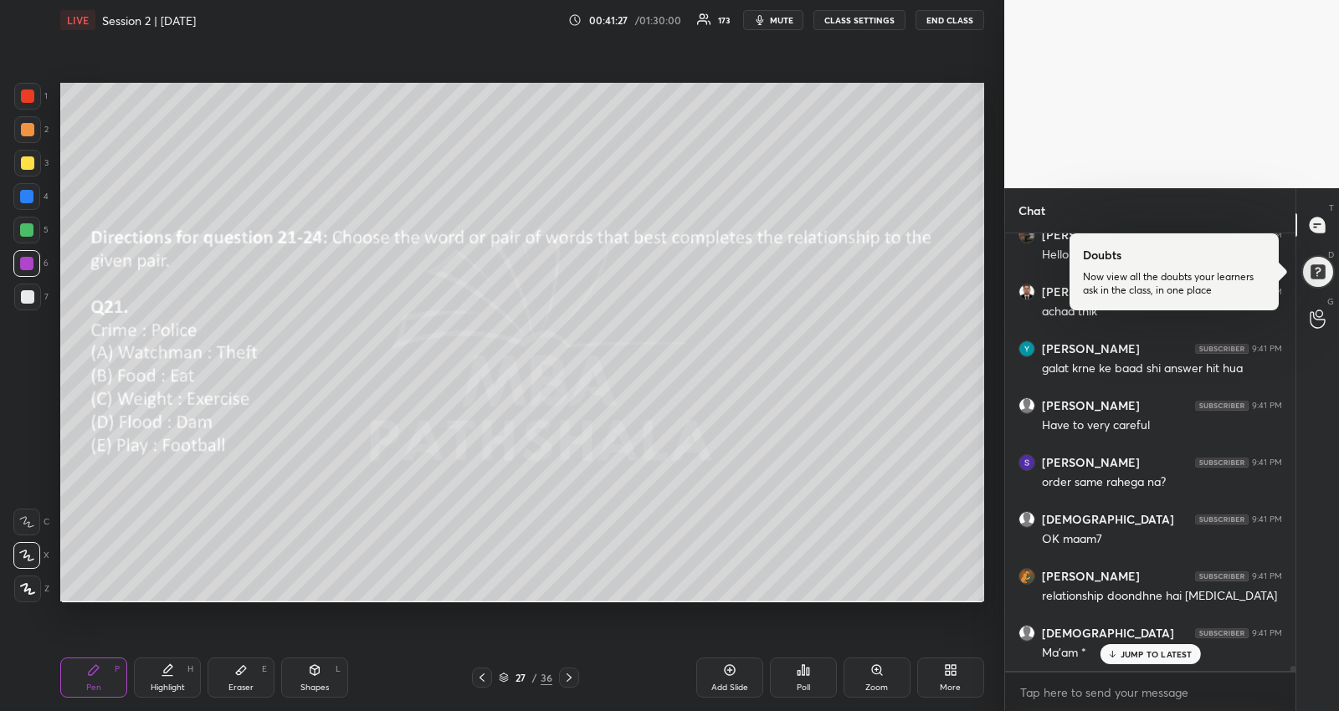
click at [570, 680] on icon at bounding box center [568, 677] width 13 height 13
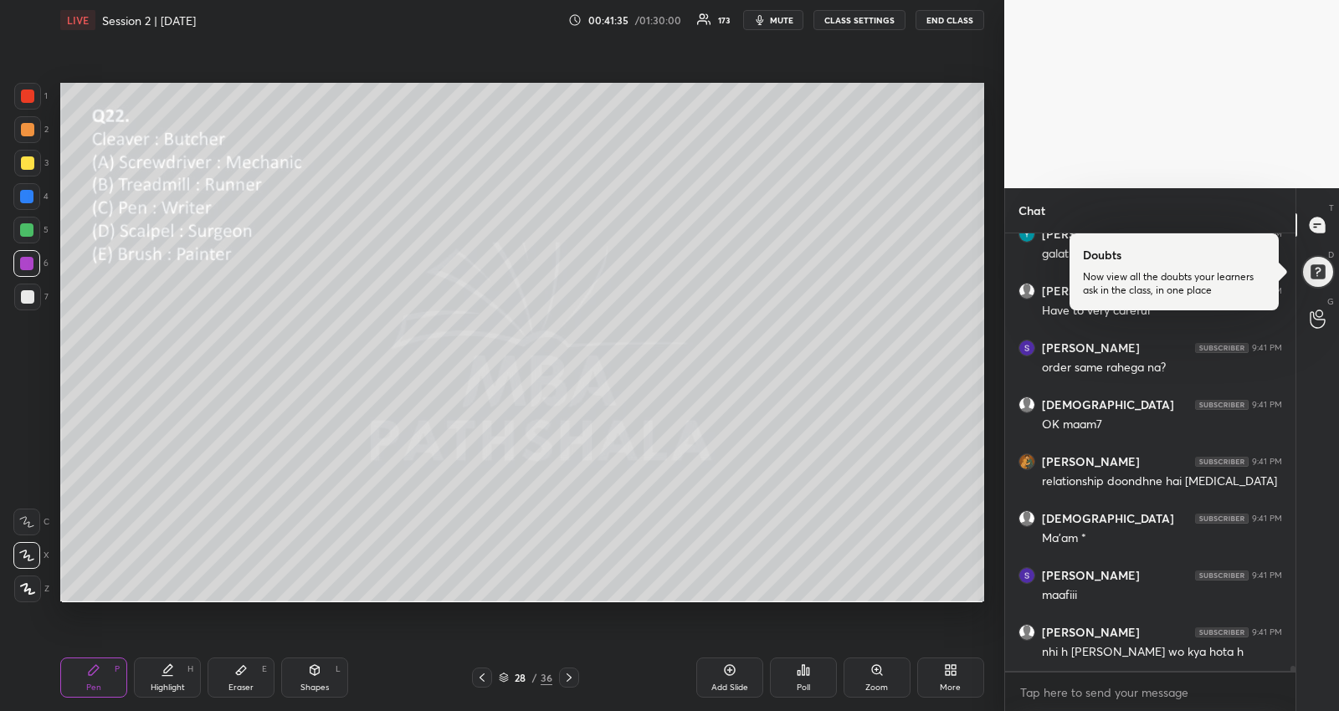
scroll to position [35895, 0]
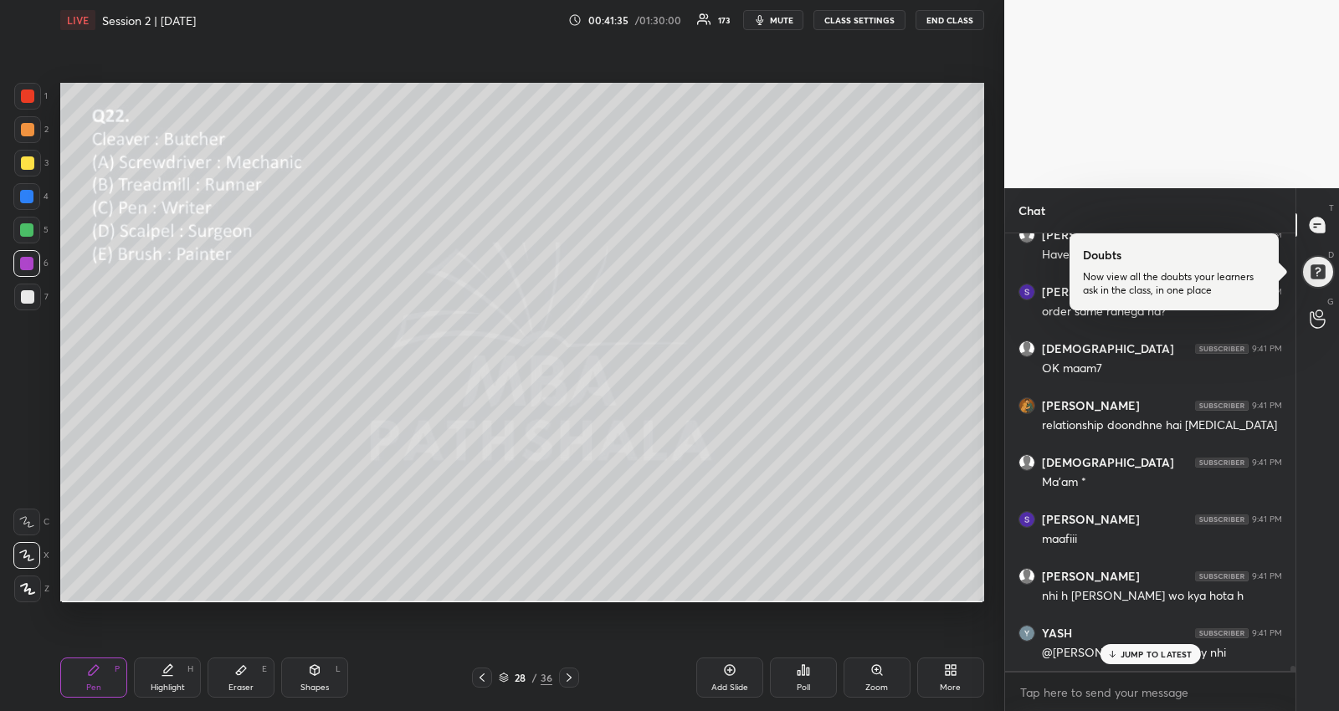
click at [798, 675] on icon at bounding box center [799, 673] width 3 height 4
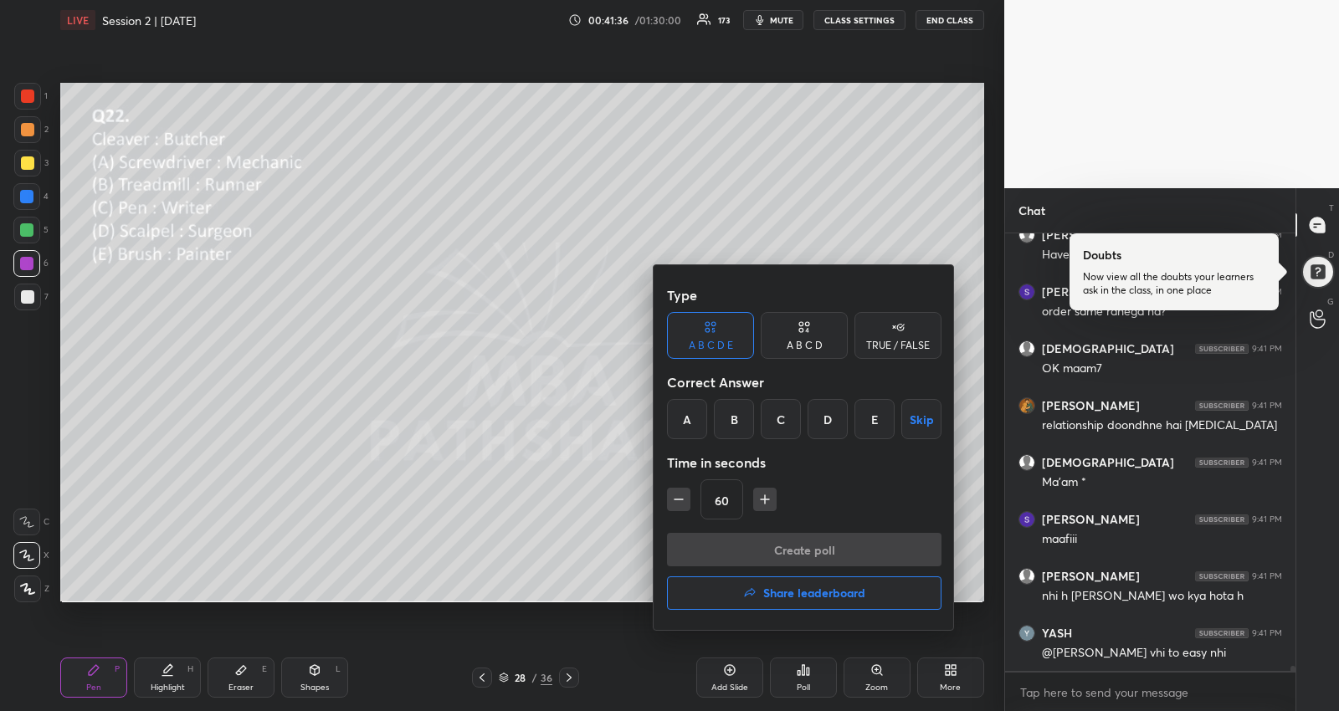
scroll to position [35953, 0]
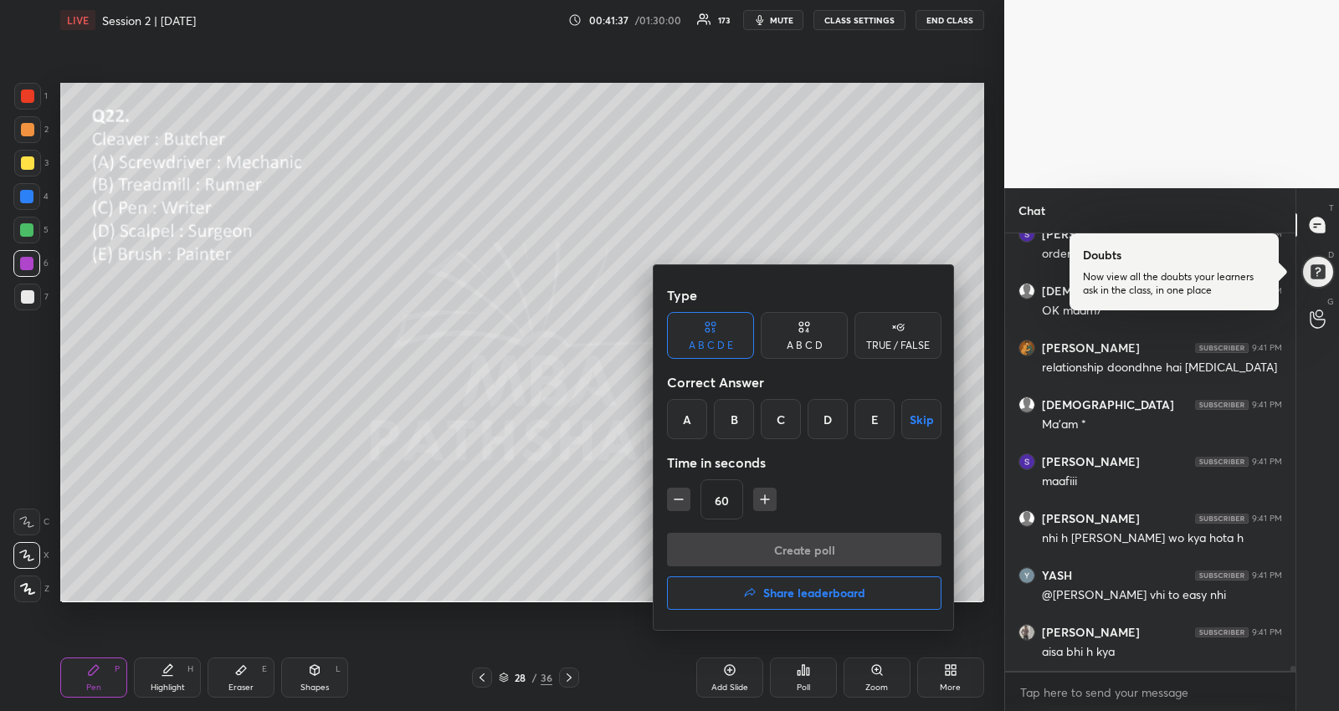
click at [836, 414] on div "D" at bounding box center [828, 419] width 40 height 40
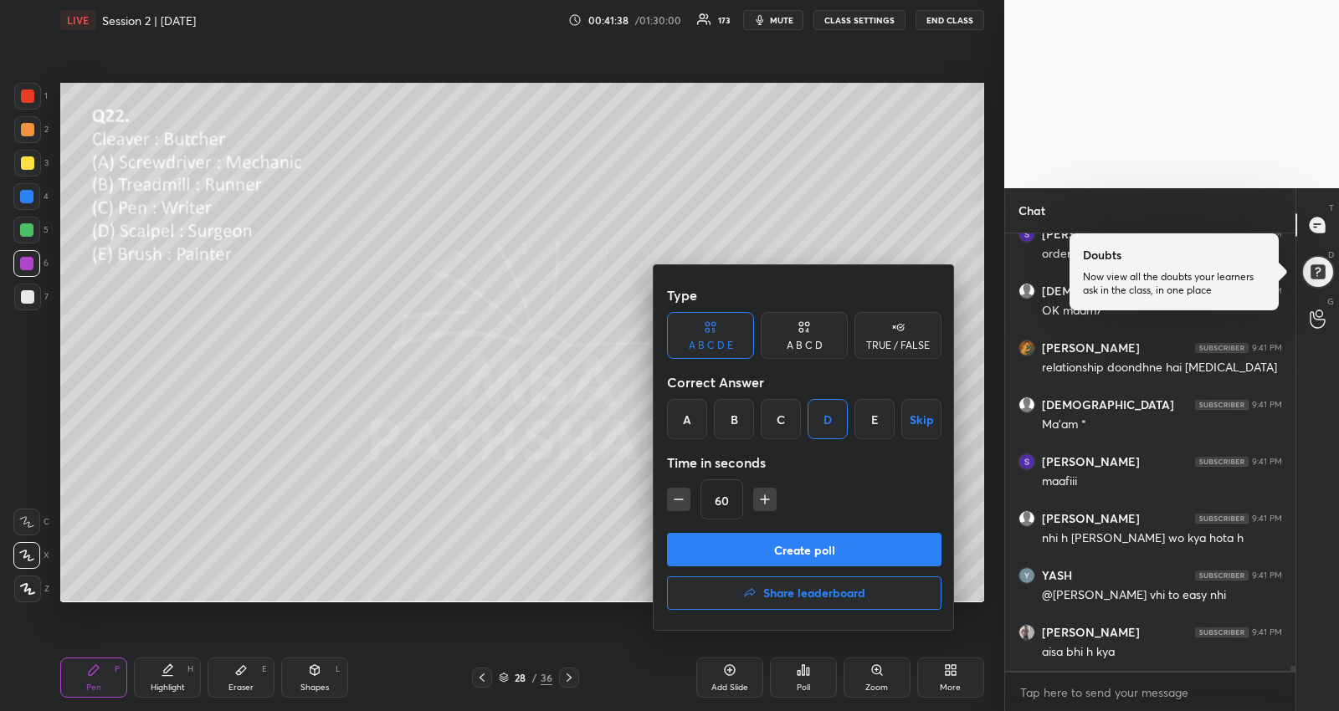
click at [768, 551] on button "Create poll" at bounding box center [804, 549] width 274 height 33
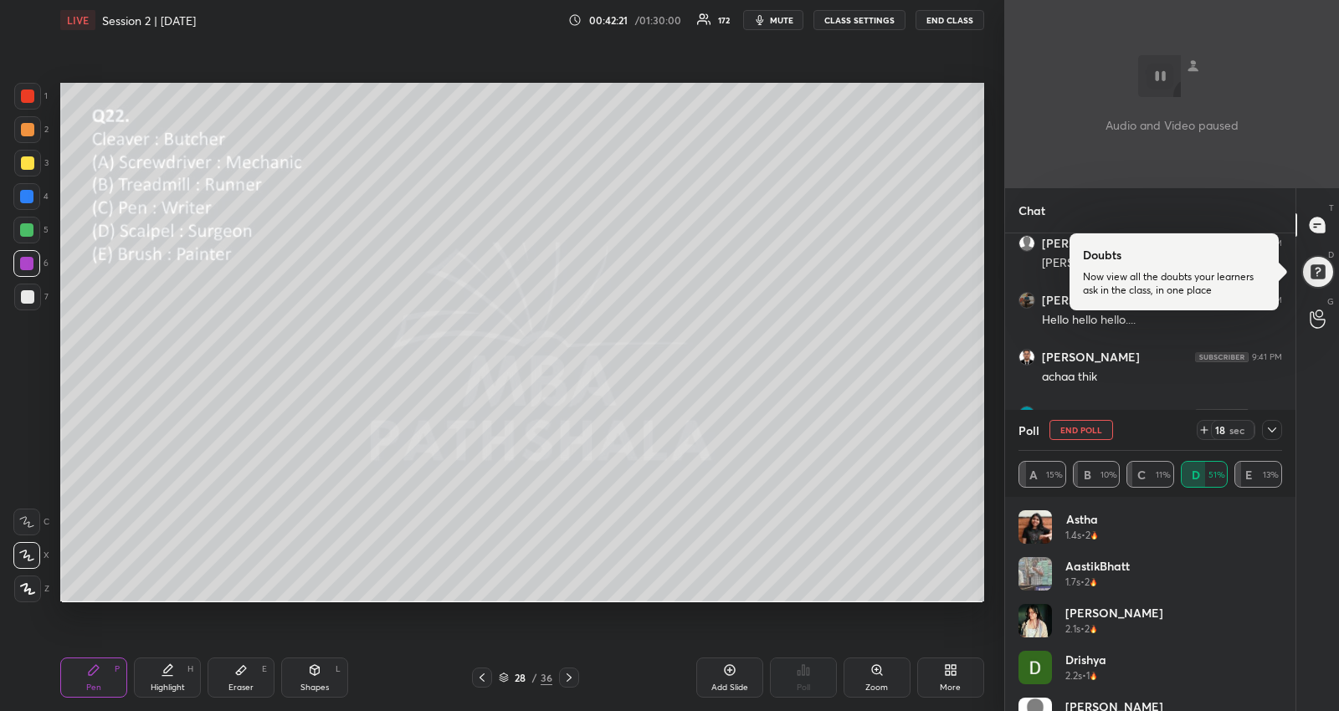
scroll to position [34094, 0]
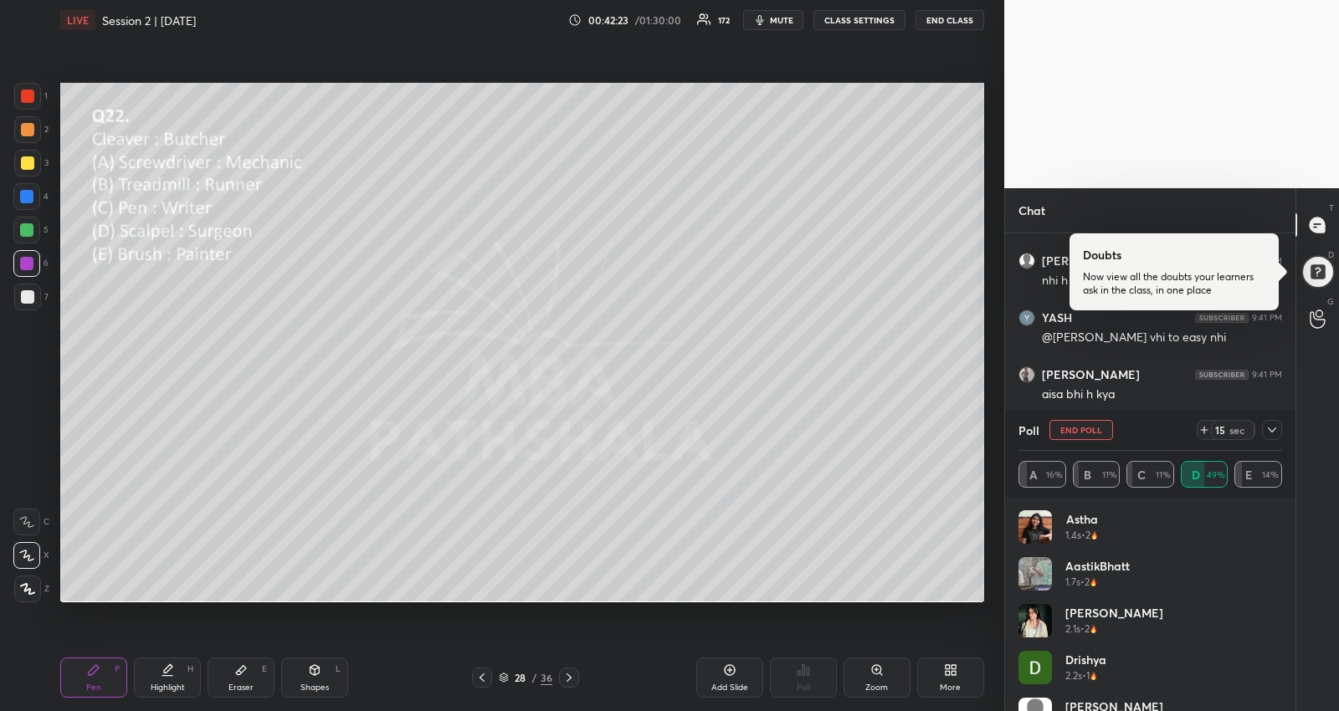
click at [1273, 427] on icon at bounding box center [1271, 429] width 13 height 13
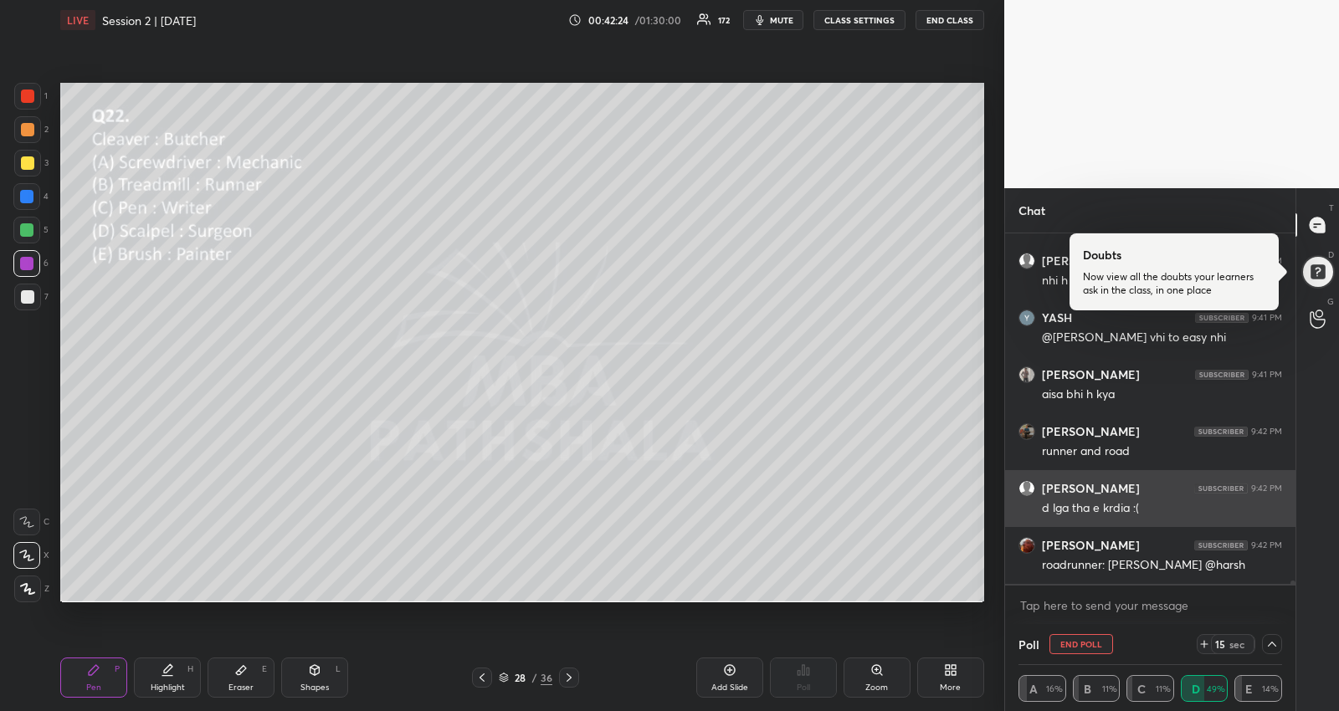
scroll to position [0, 0]
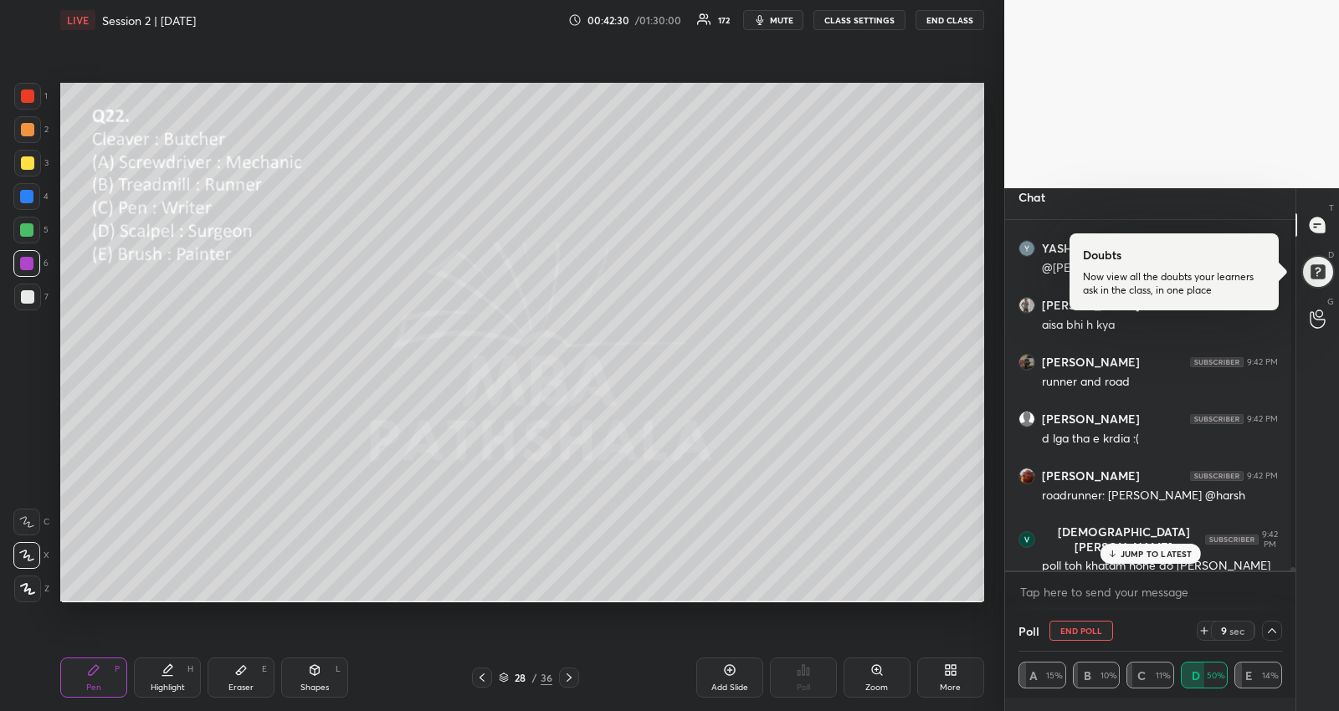
click at [1152, 550] on p "JUMP TO LATEST" at bounding box center [1157, 554] width 72 height 10
click at [1141, 587] on textarea at bounding box center [1150, 592] width 264 height 27
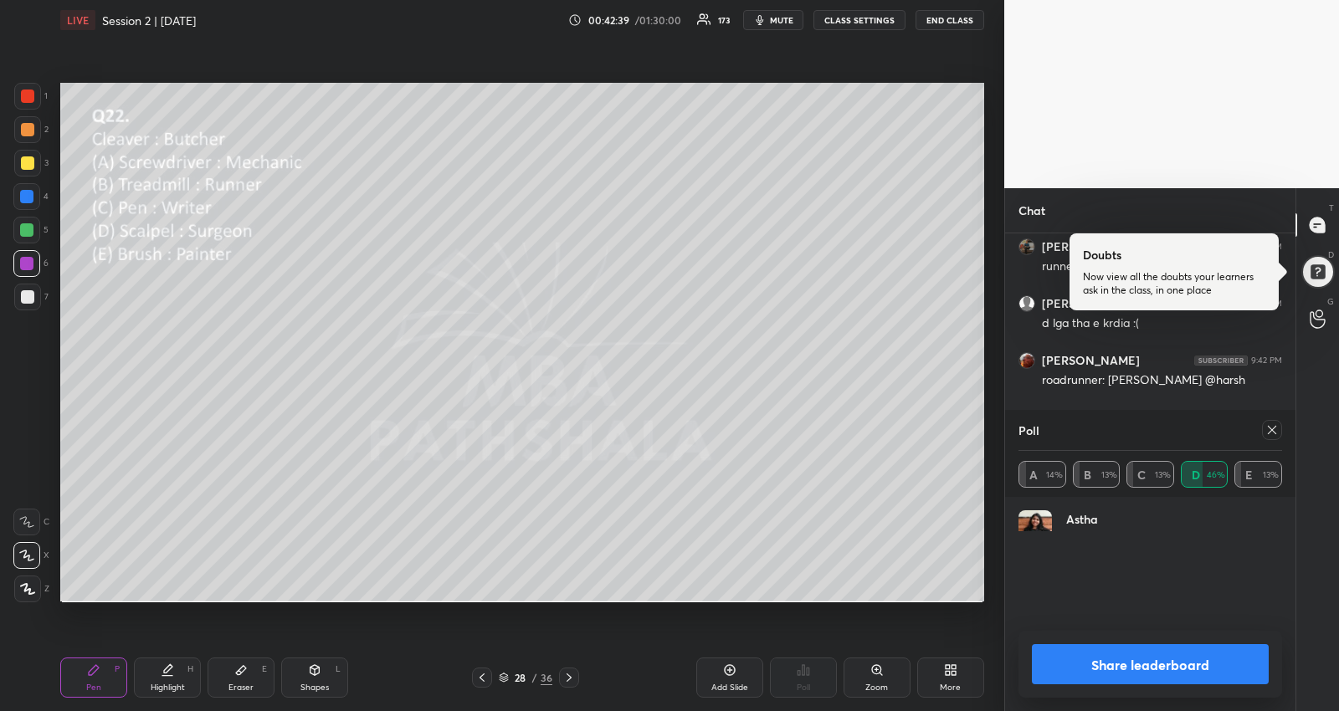
scroll to position [196, 259]
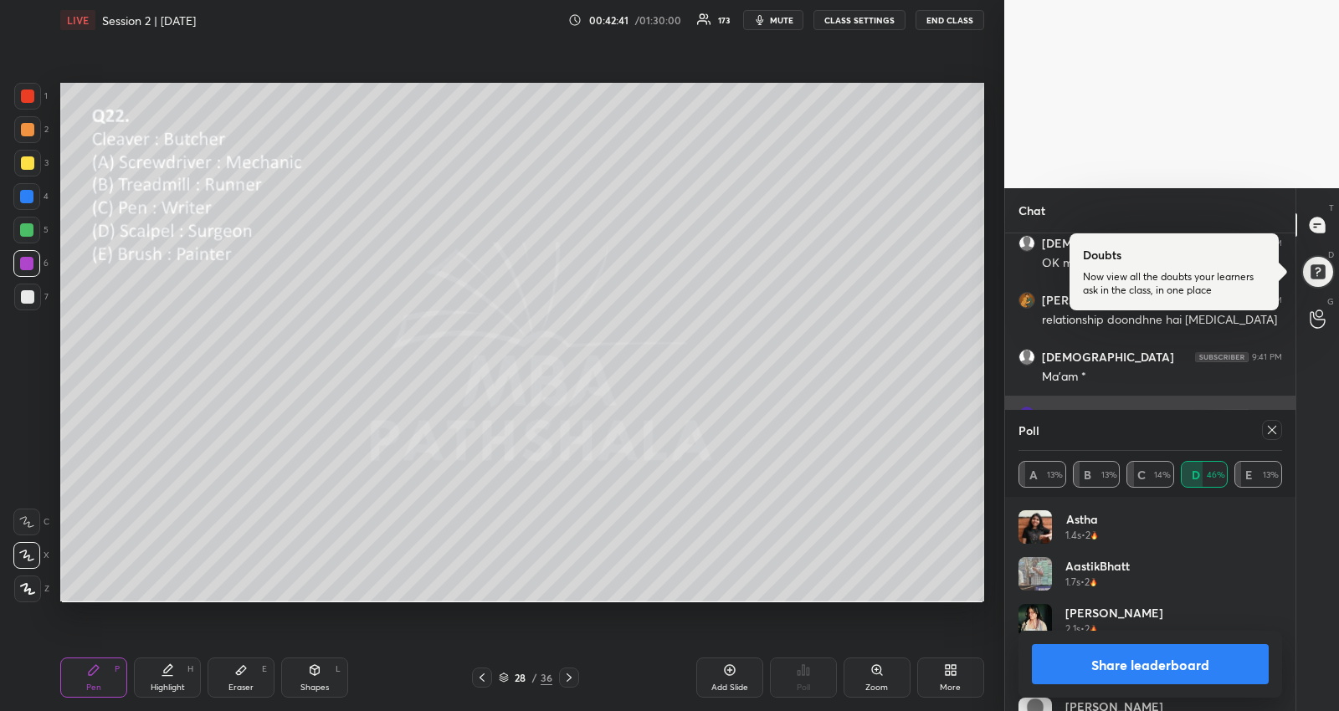
click at [1272, 430] on icon at bounding box center [1272, 430] width 8 height 8
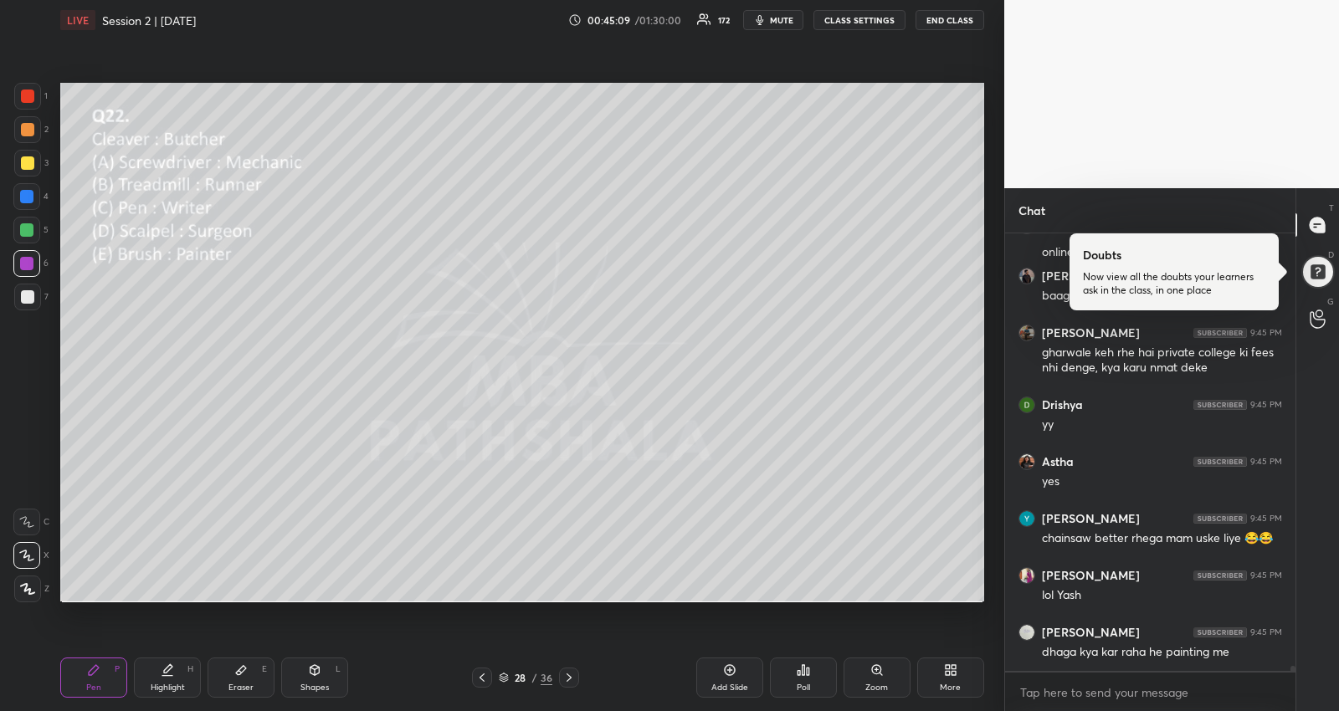
scroll to position [37904, 0]
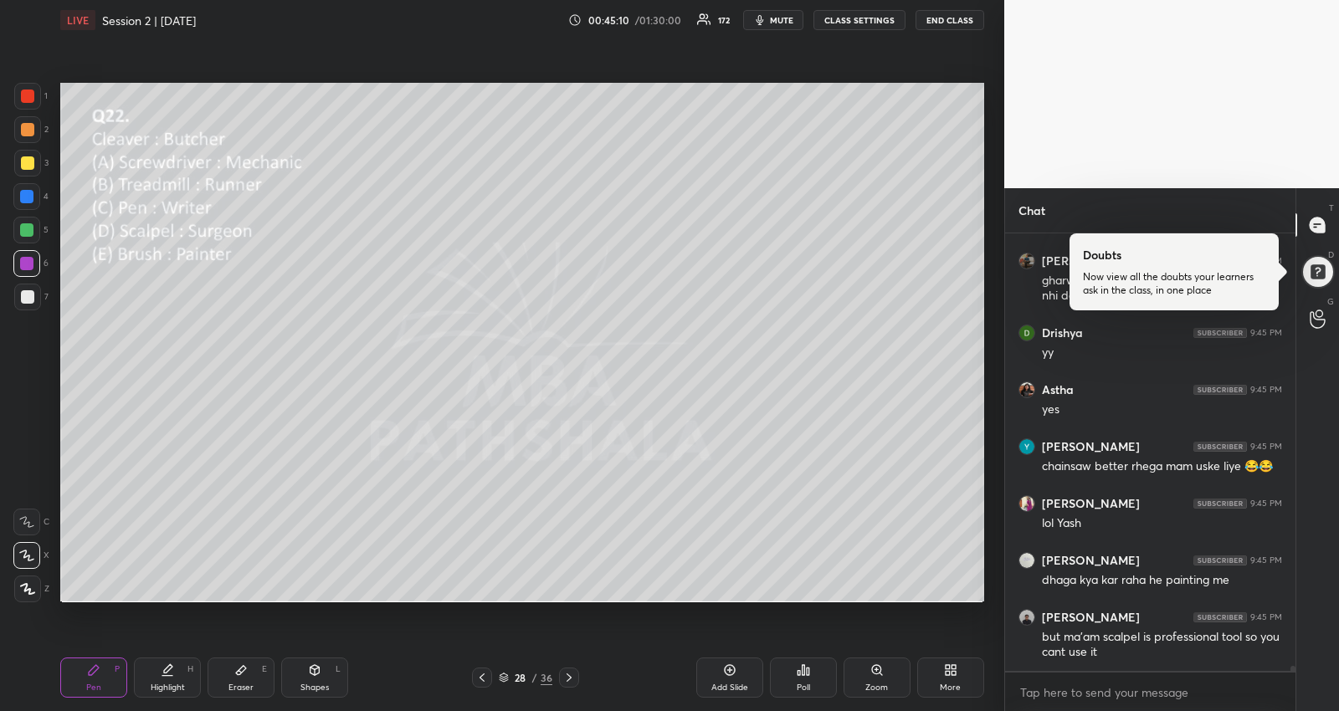
drag, startPoint x: 241, startPoint y: 668, endPoint x: 277, endPoint y: 604, distance: 73.1
click at [242, 667] on icon at bounding box center [241, 670] width 10 height 9
click at [94, 673] on icon at bounding box center [94, 670] width 10 height 10
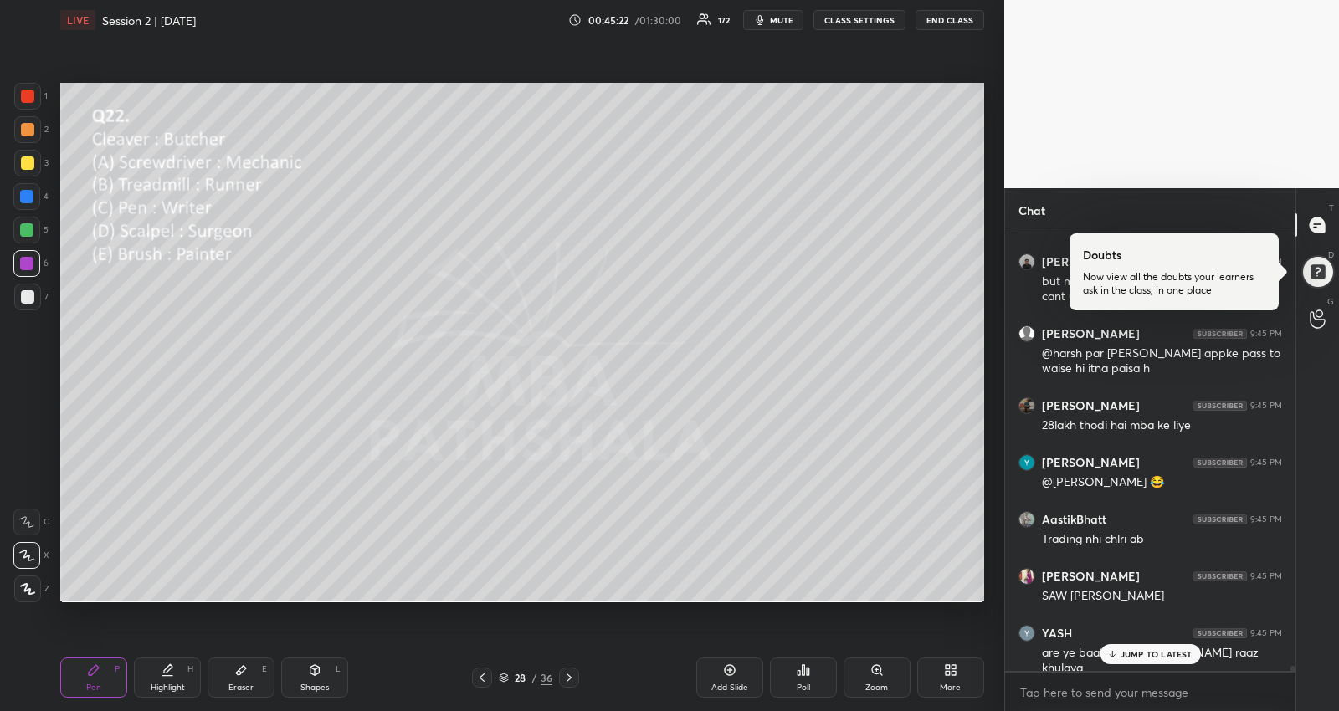
scroll to position [38276, 0]
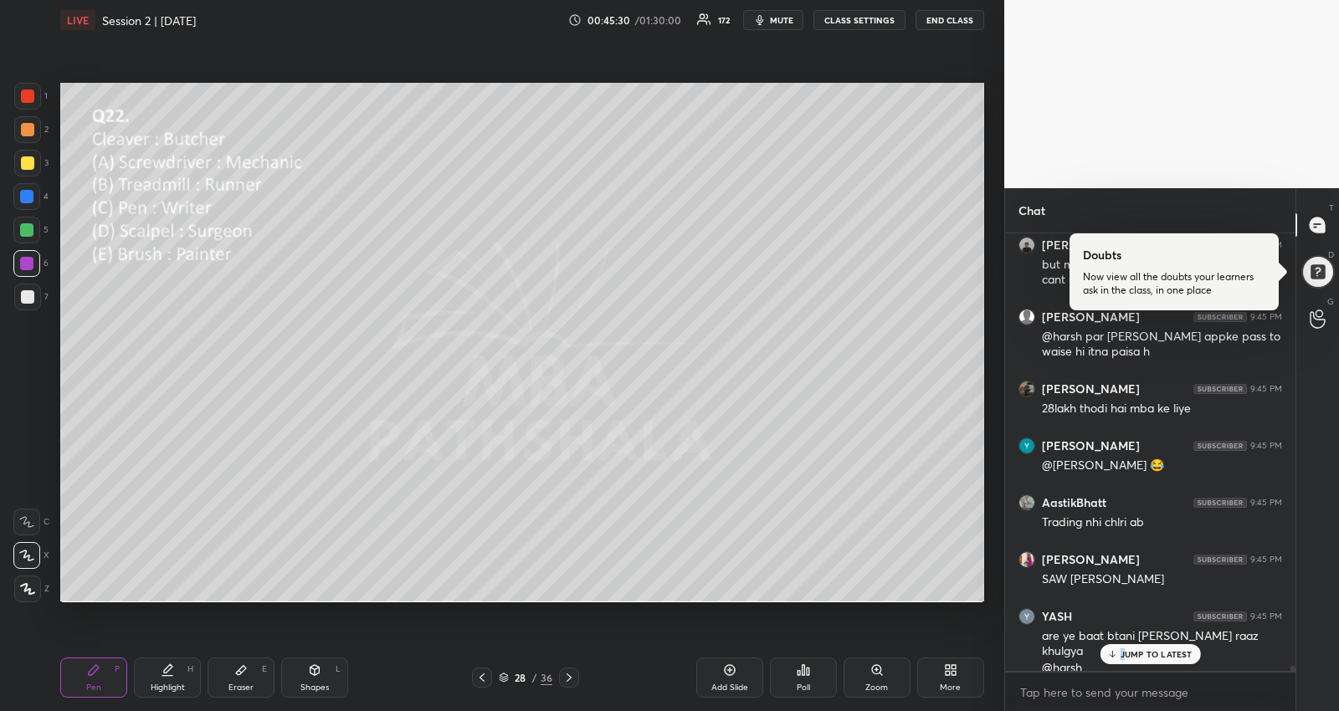
click at [1122, 649] on p "JUMP TO LATEST" at bounding box center [1157, 654] width 72 height 10
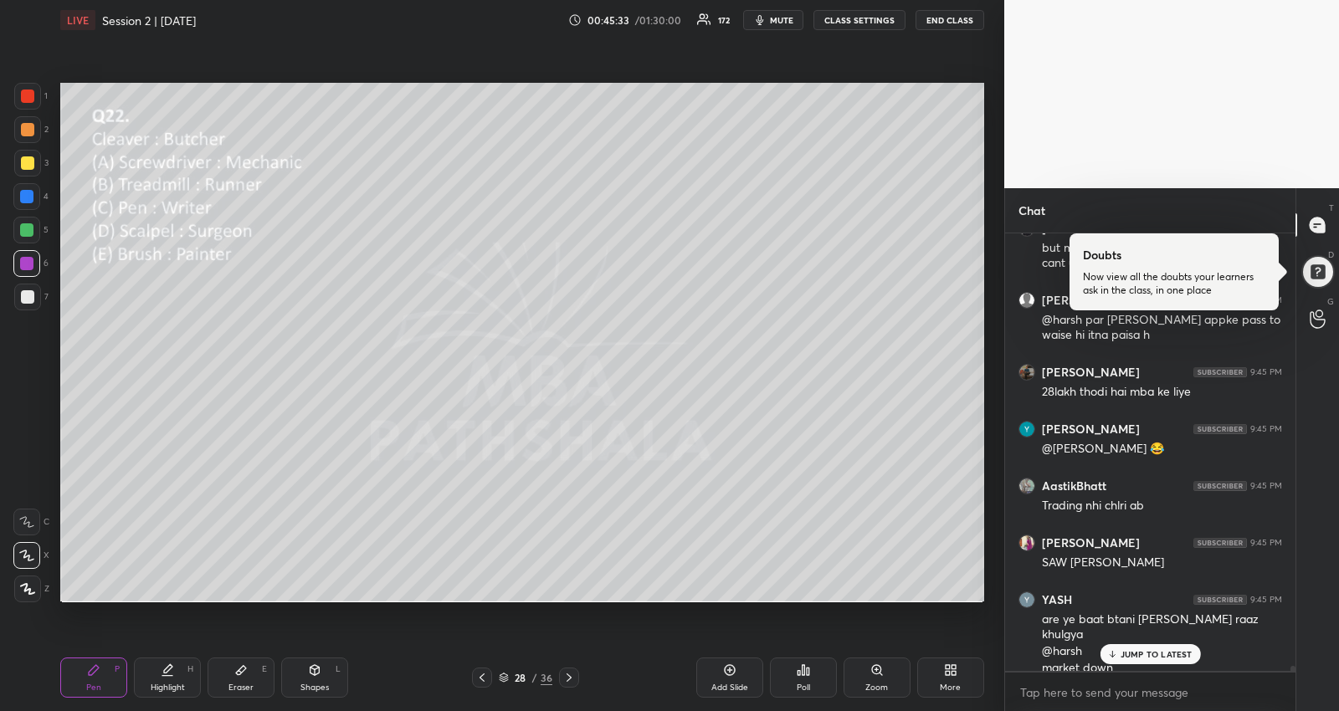
scroll to position [38365, 0]
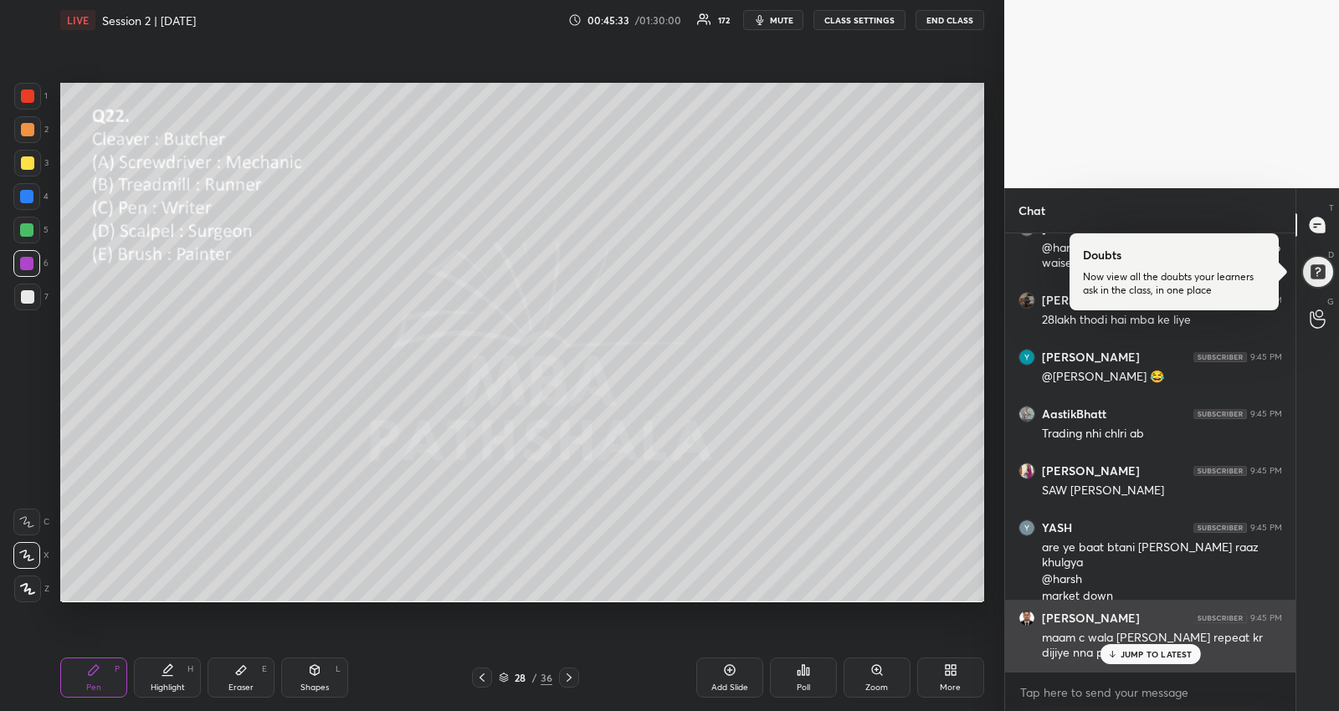
click at [1111, 647] on div "JUMP TO LATEST" at bounding box center [1150, 654] width 100 height 20
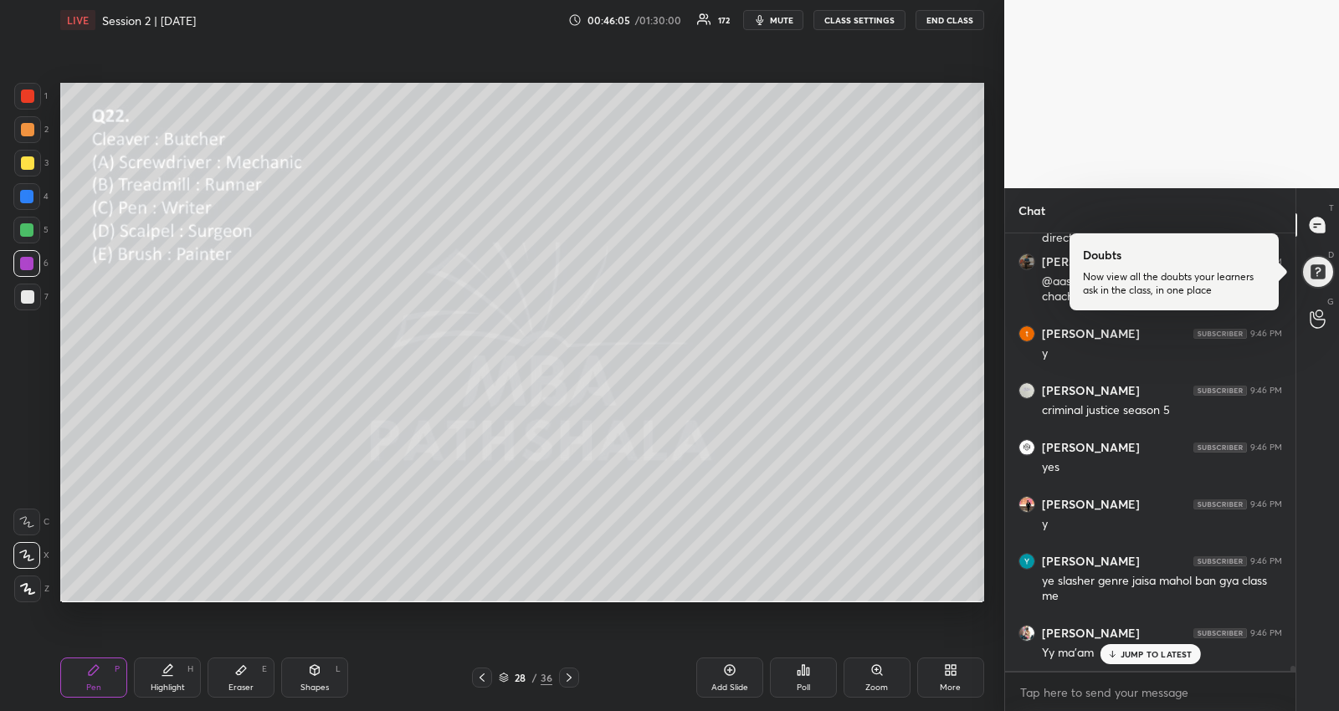
scroll to position [5, 5]
click at [567, 680] on icon at bounding box center [569, 678] width 5 height 8
click at [1130, 613] on div "JUMP TO LATEST" at bounding box center [1150, 621] width 100 height 20
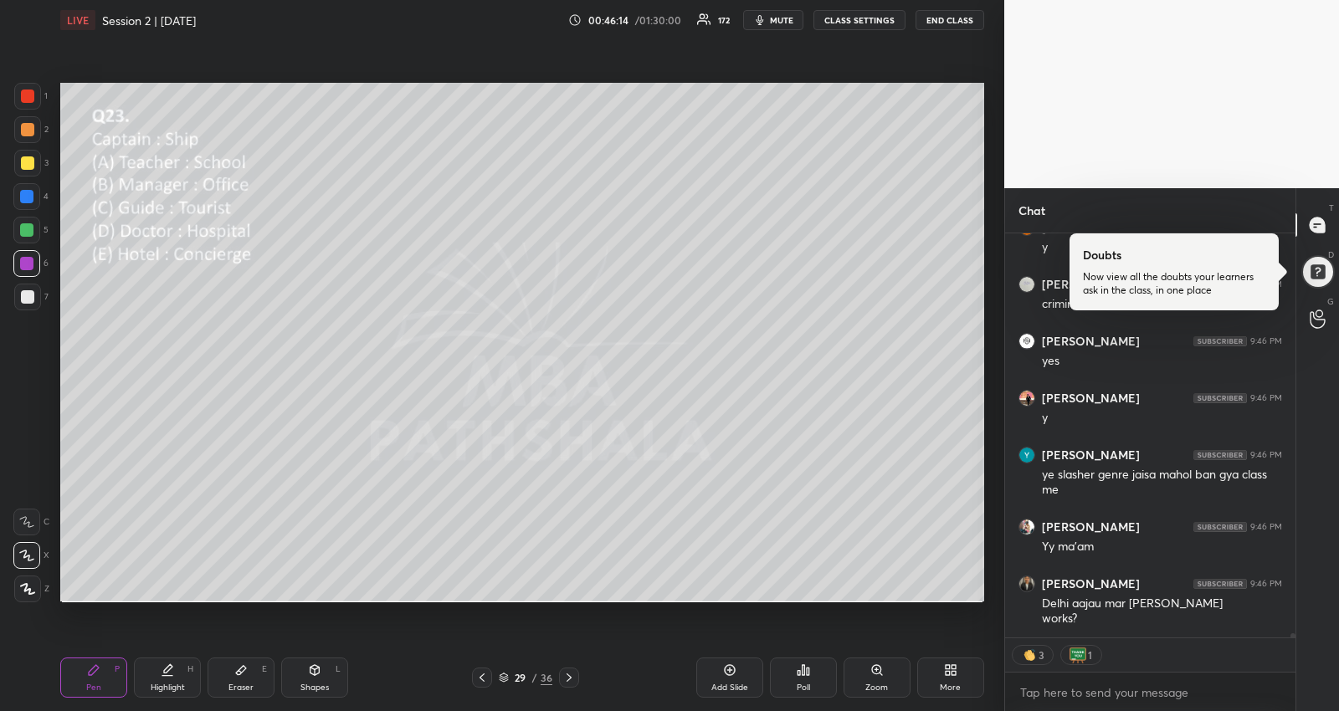
scroll to position [39556, 0]
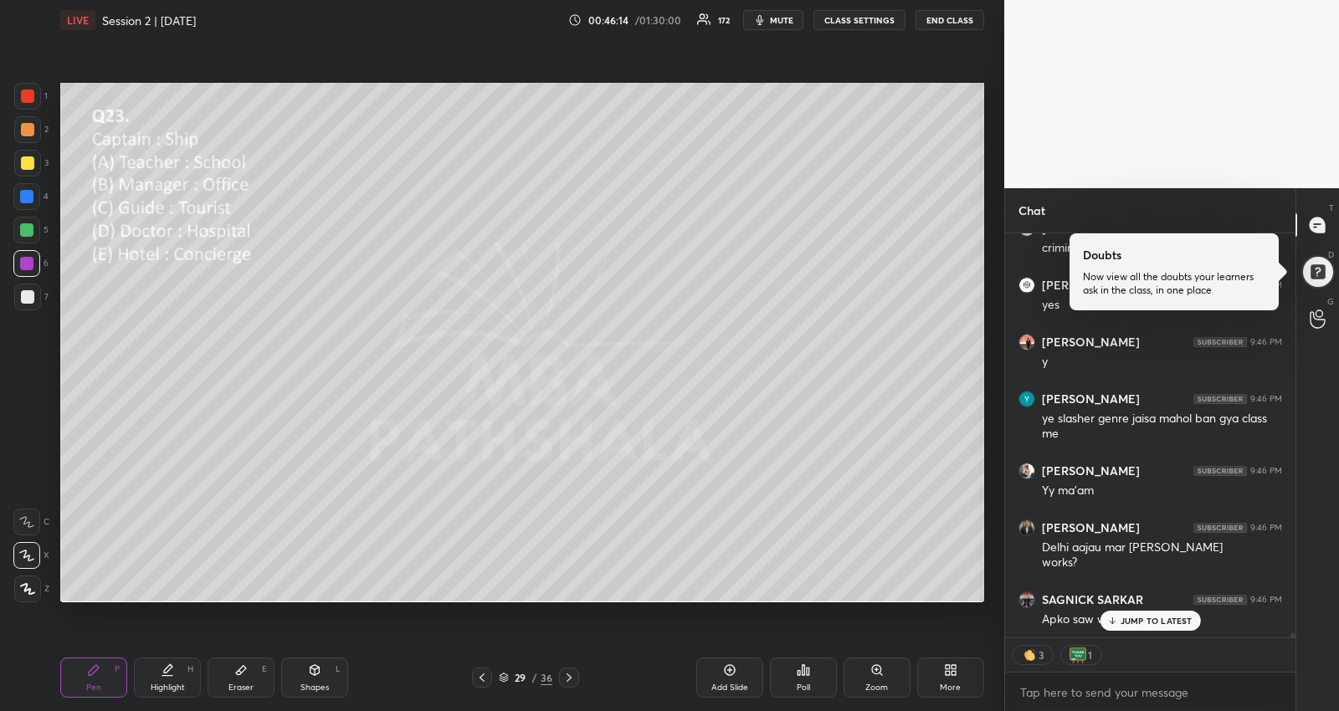
click at [810, 683] on div "Poll" at bounding box center [803, 678] width 67 height 40
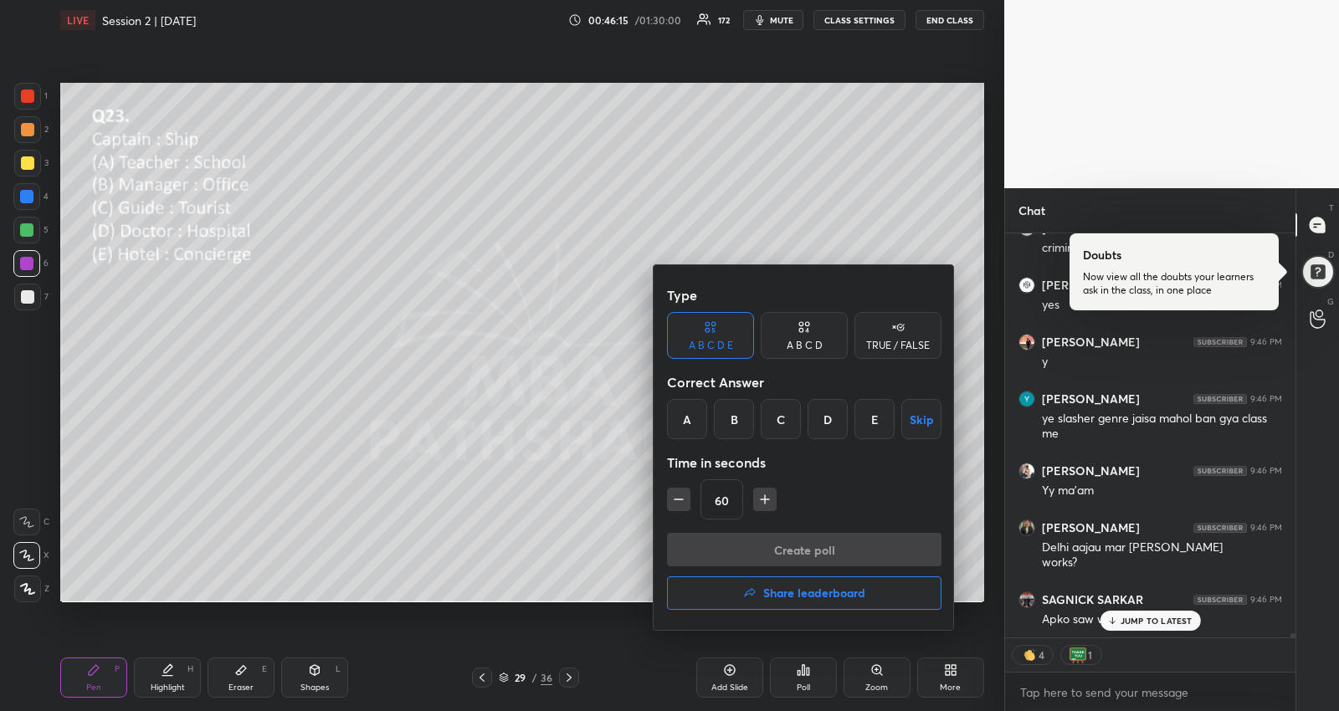
click at [736, 412] on div "B" at bounding box center [734, 419] width 40 height 40
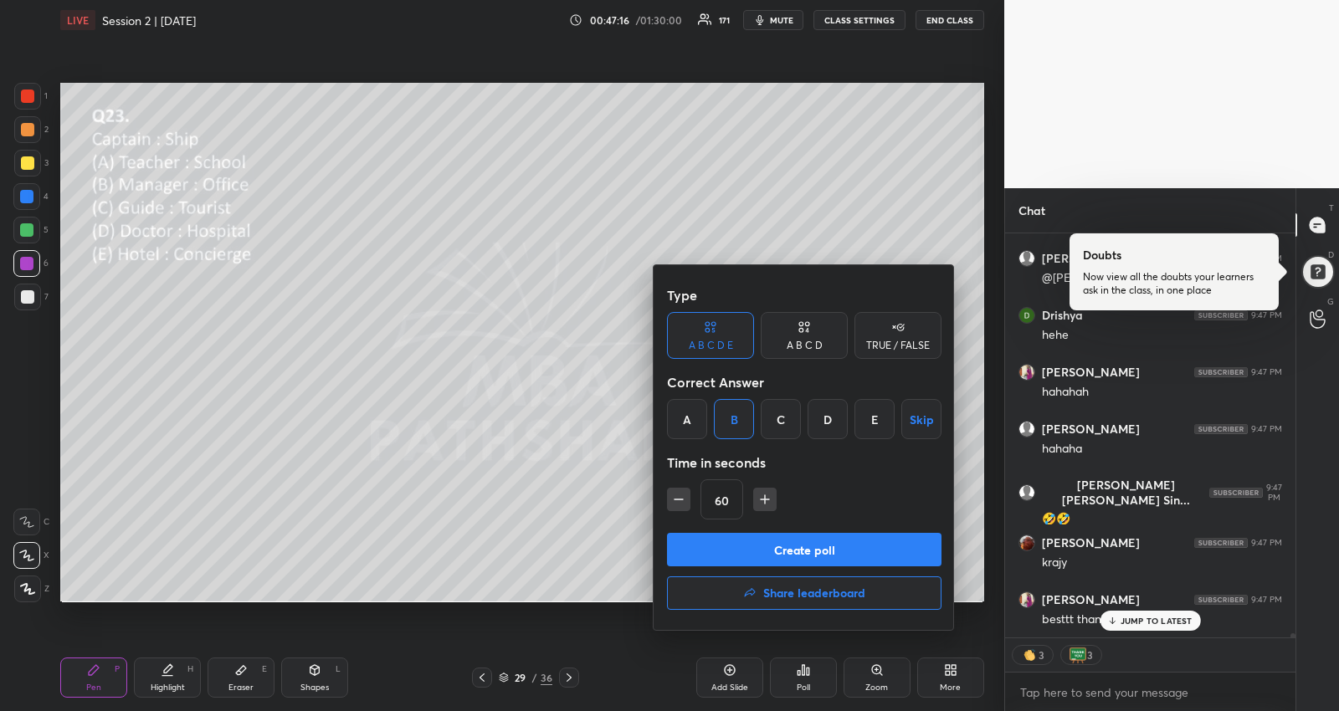
scroll to position [41037, 0]
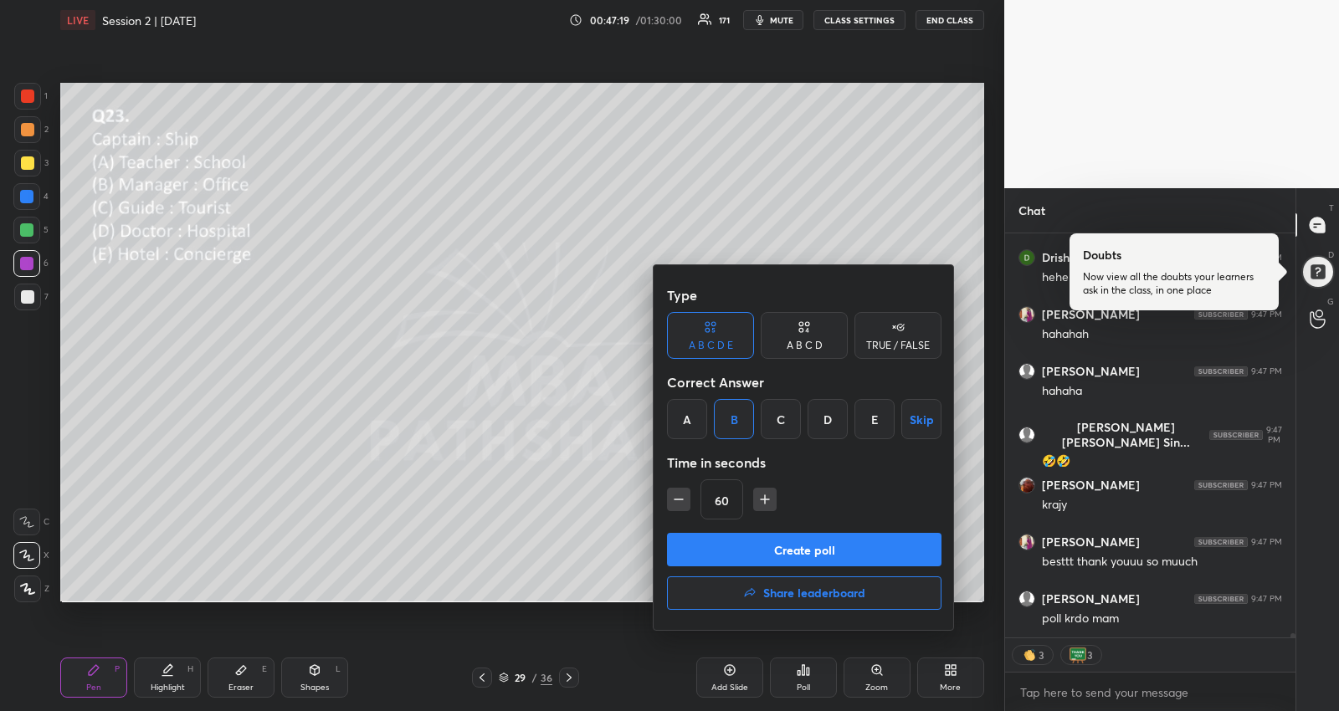
click at [737, 546] on button "Create poll" at bounding box center [804, 549] width 274 height 33
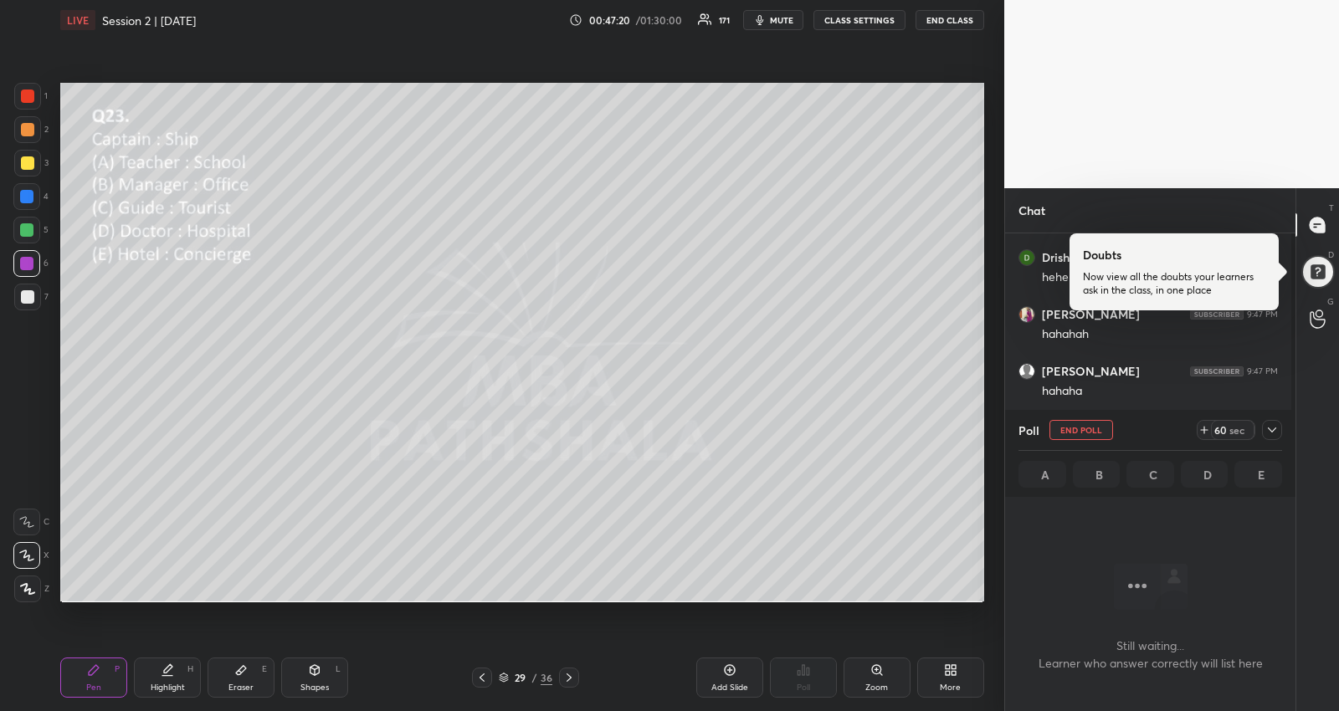
scroll to position [387, 286]
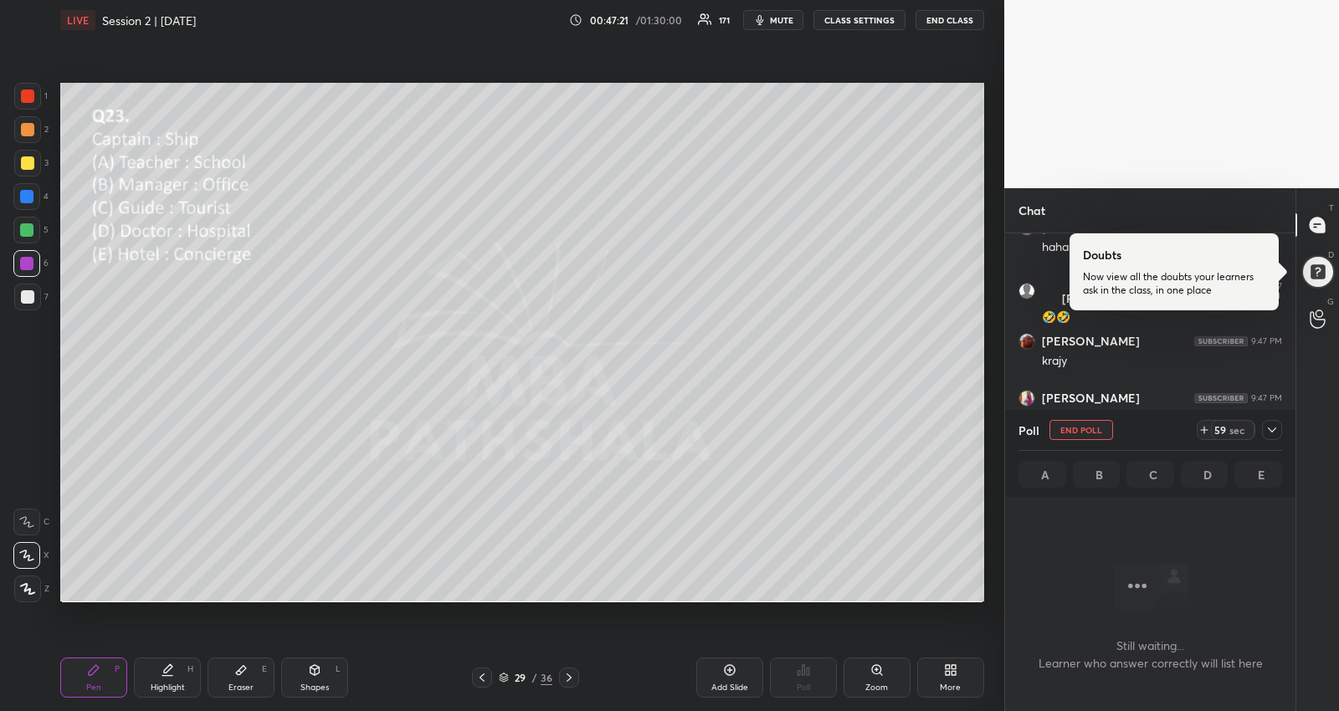
click at [1277, 428] on icon at bounding box center [1271, 429] width 13 height 13
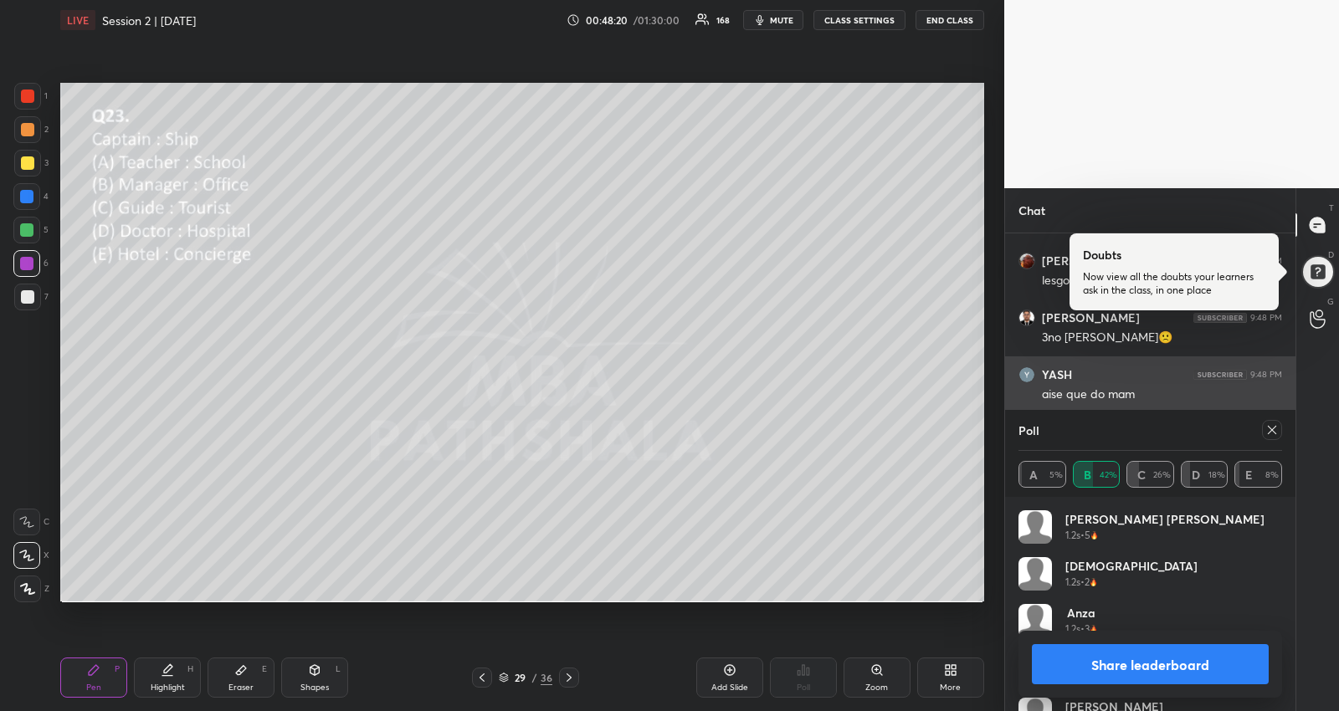
scroll to position [346, 286]
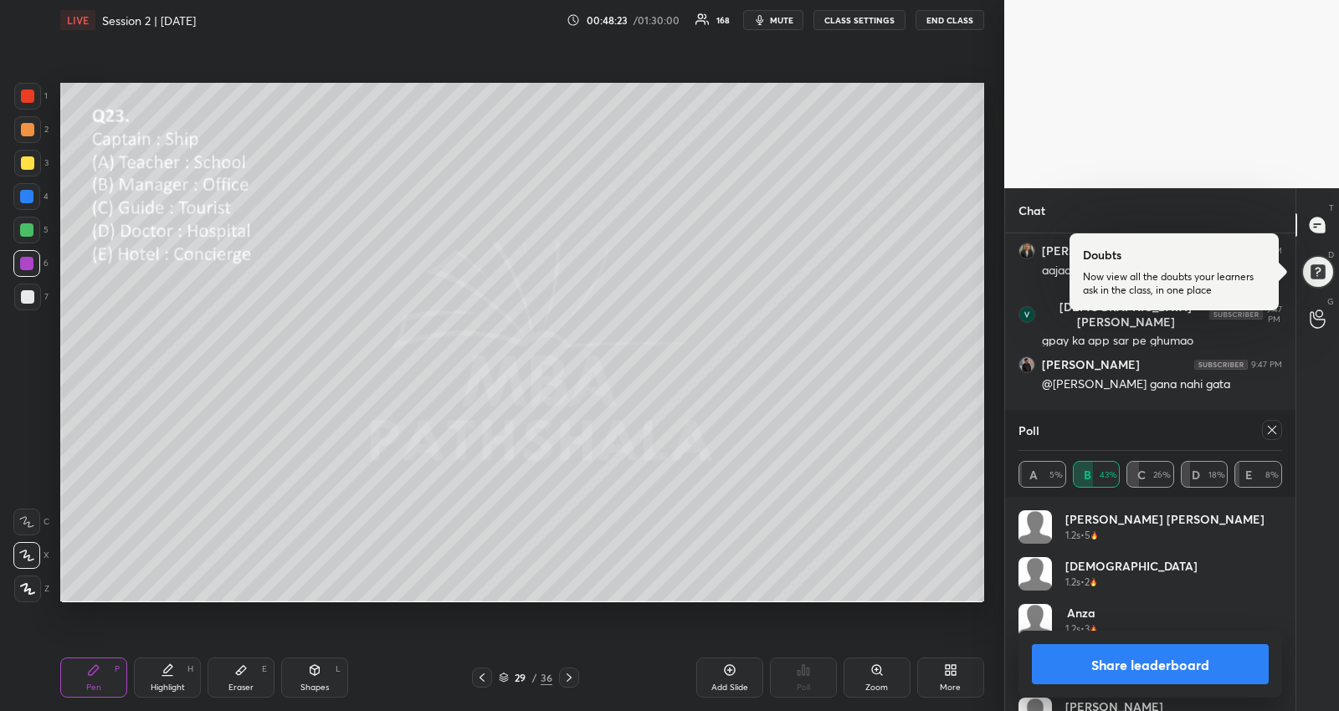
click at [1274, 433] on icon at bounding box center [1271, 429] width 13 height 13
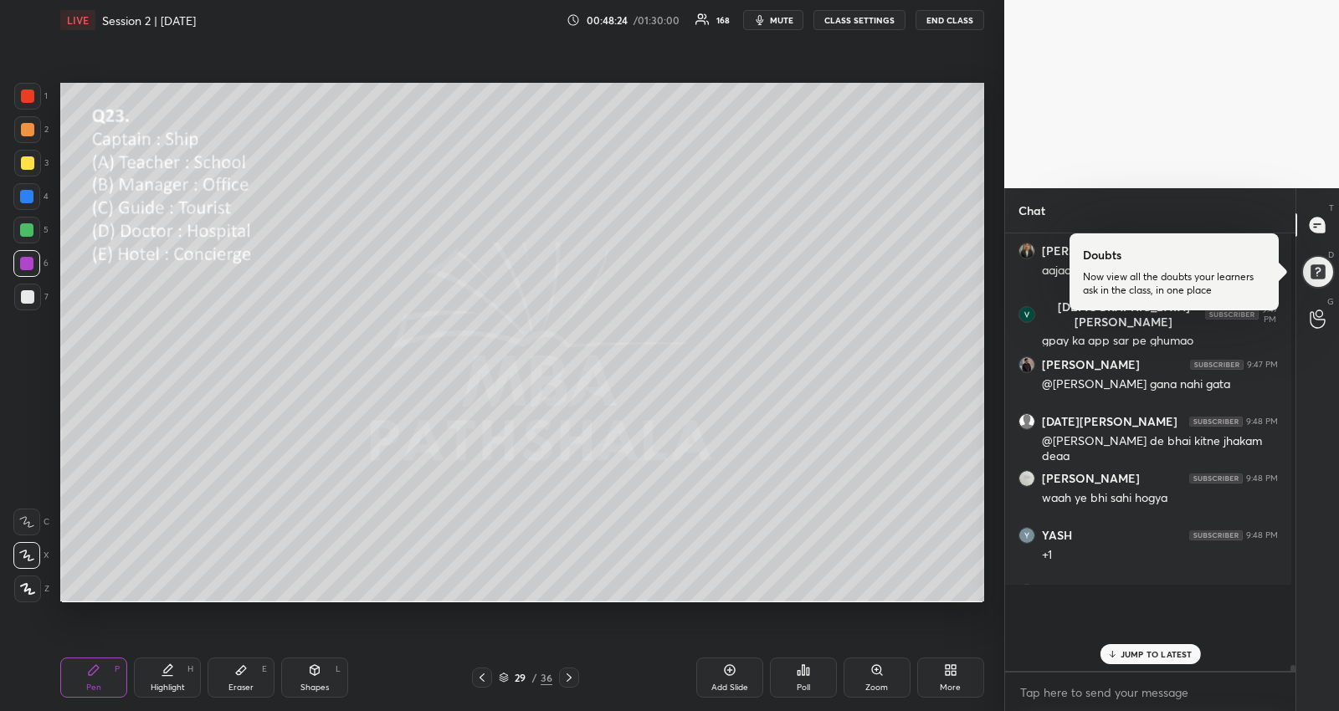
scroll to position [1, 5]
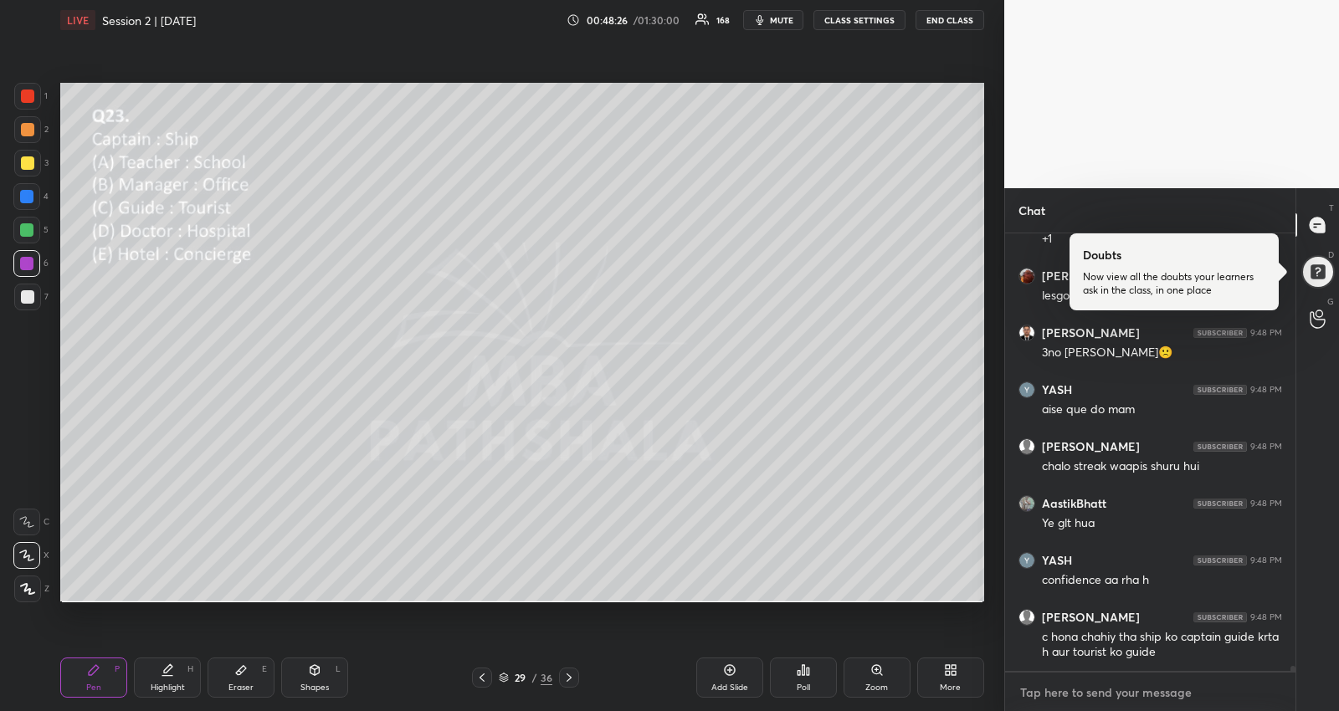
click at [1107, 685] on textarea at bounding box center [1150, 693] width 264 height 27
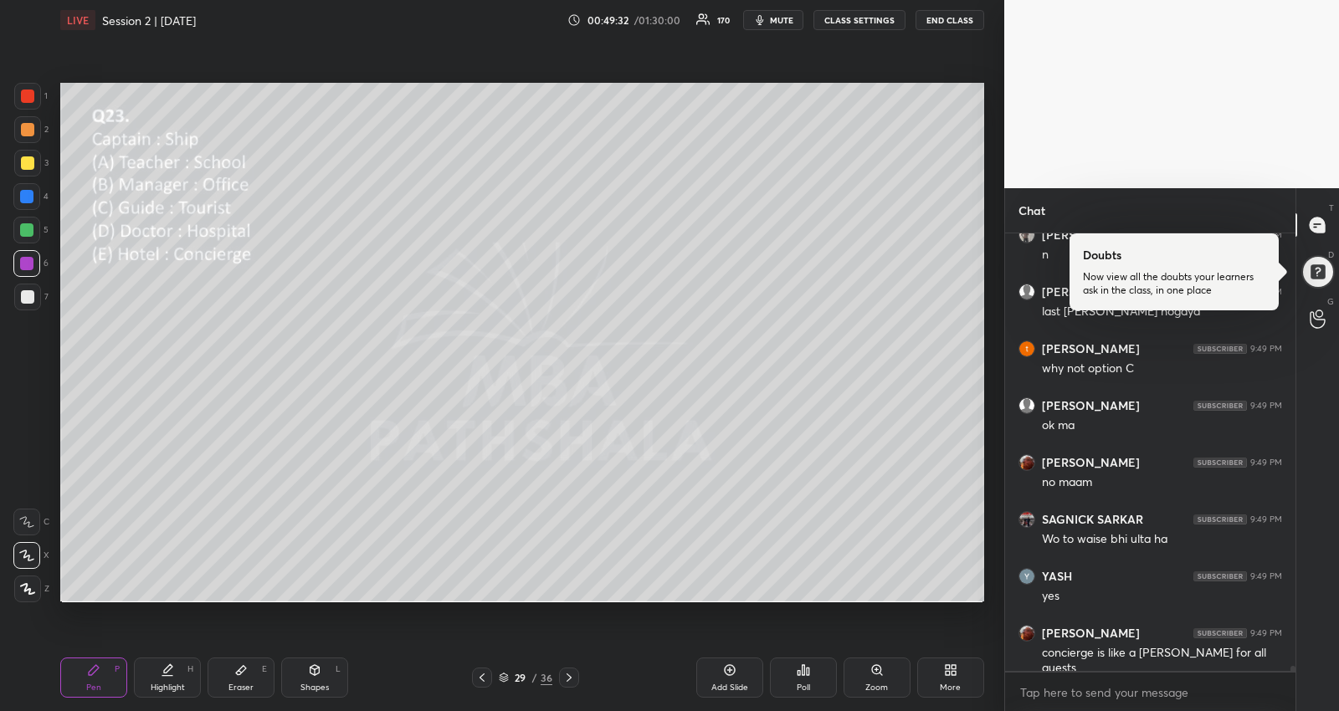
scroll to position [41009, 0]
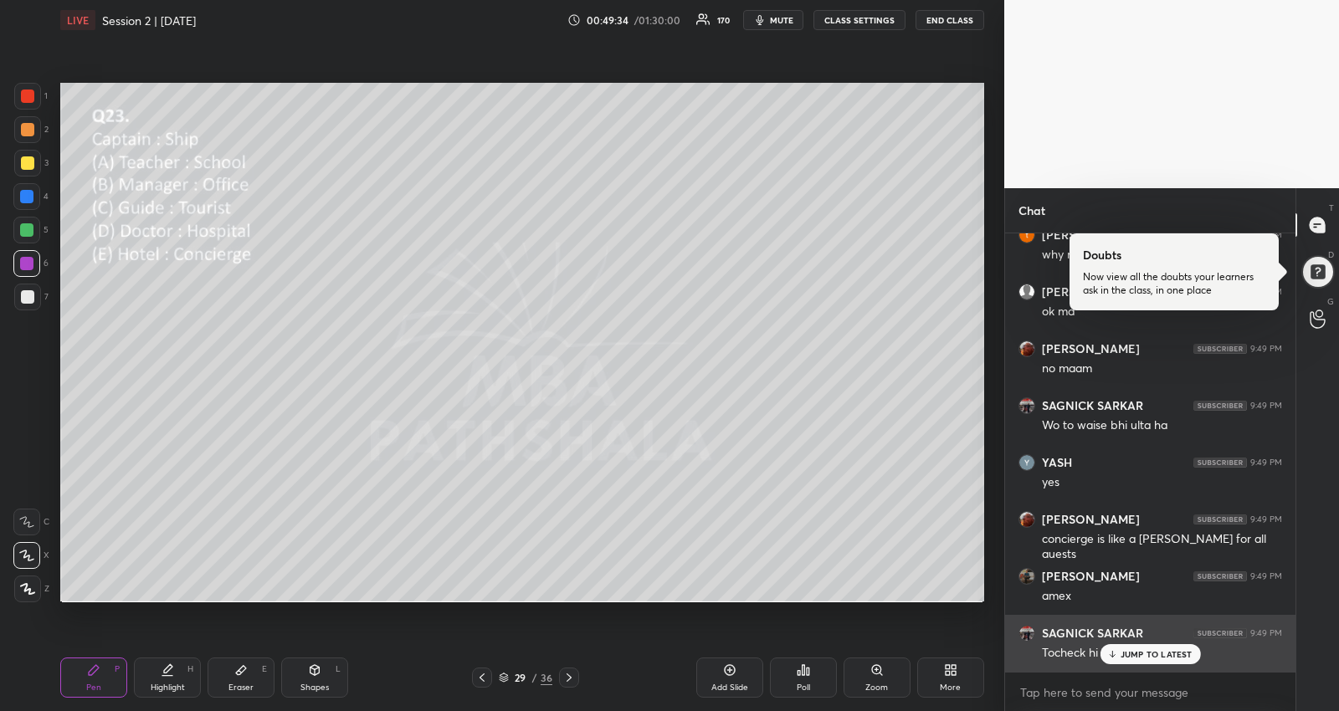
click at [1170, 649] on p "JUMP TO LATEST" at bounding box center [1157, 654] width 72 height 10
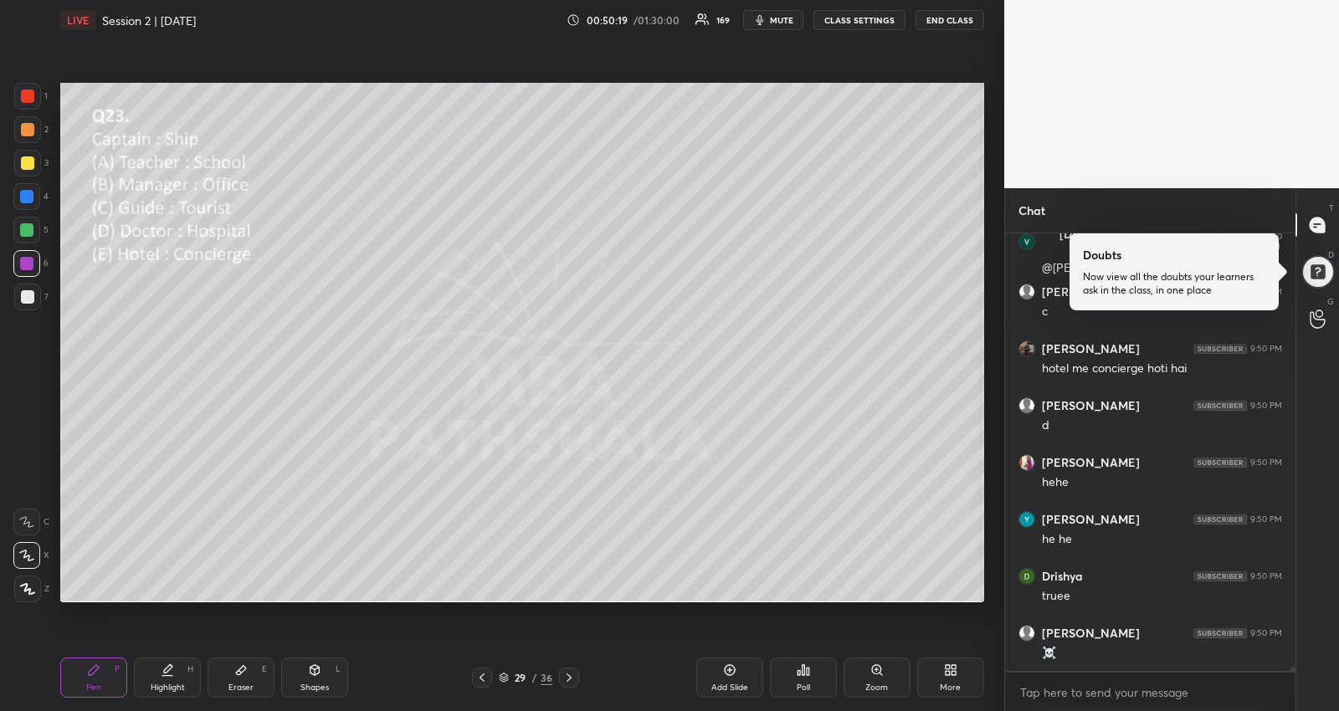
scroll to position [42049, 0]
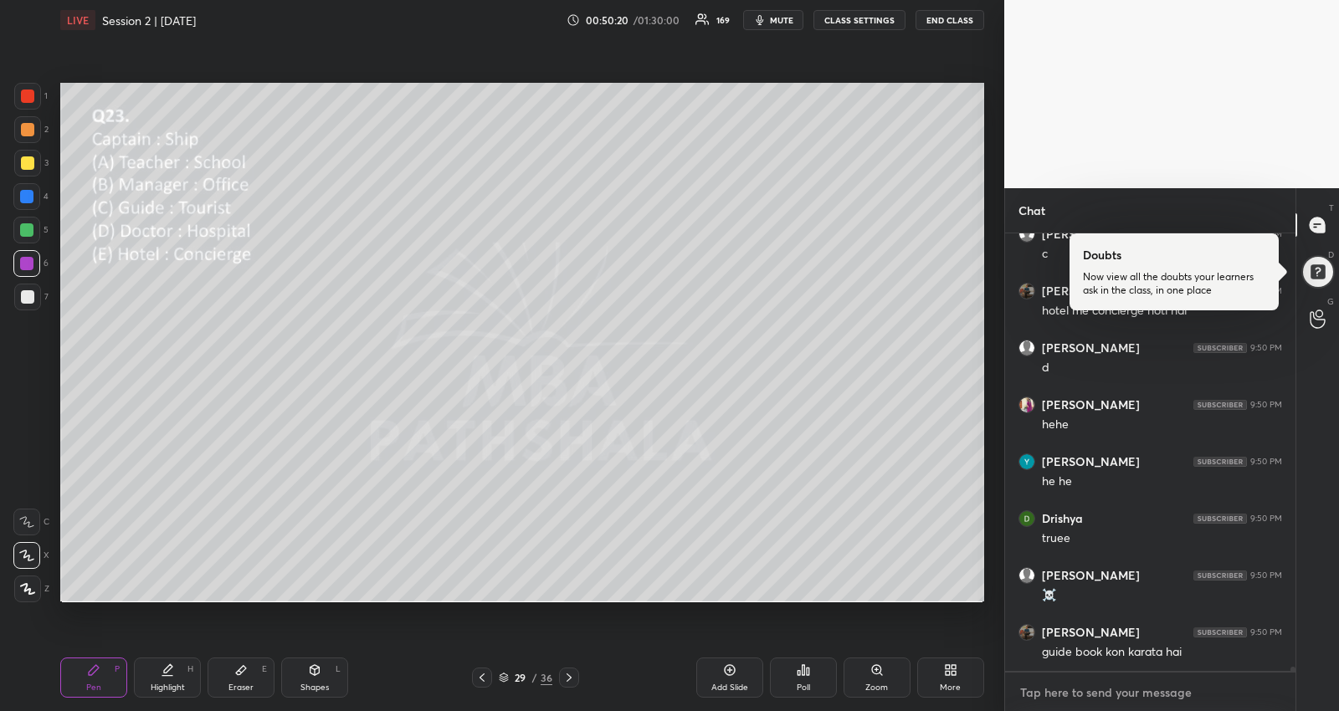
click at [1152, 689] on textarea at bounding box center [1150, 693] width 264 height 27
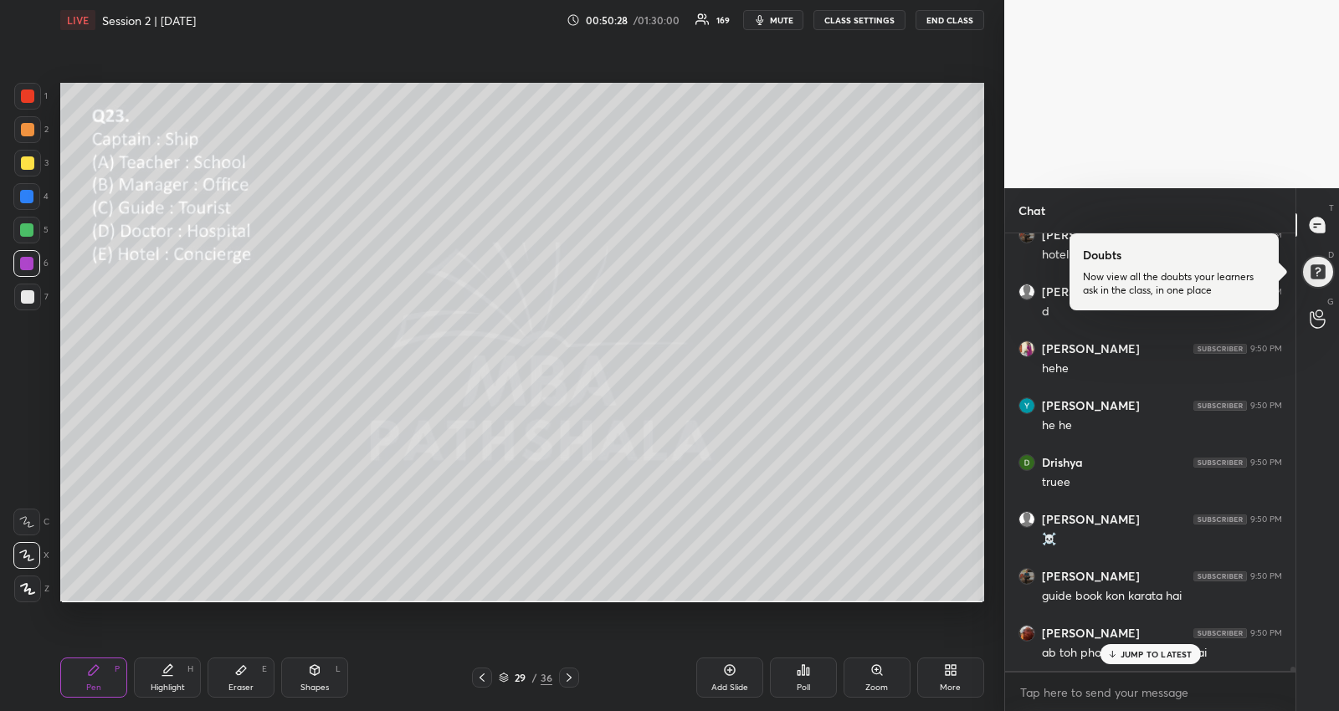
click at [1165, 654] on p "JUMP TO LATEST" at bounding box center [1157, 654] width 72 height 10
click at [1165, 692] on textarea at bounding box center [1150, 693] width 264 height 27
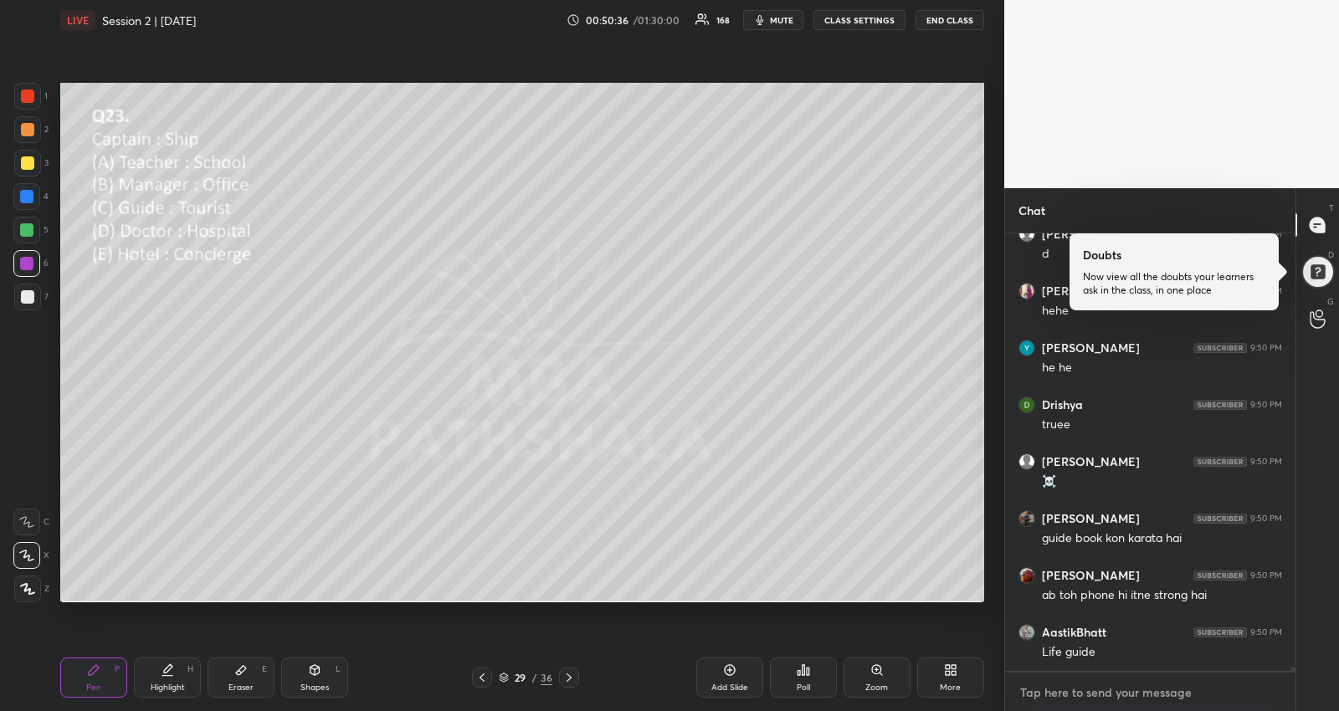
scroll to position [42220, 0]
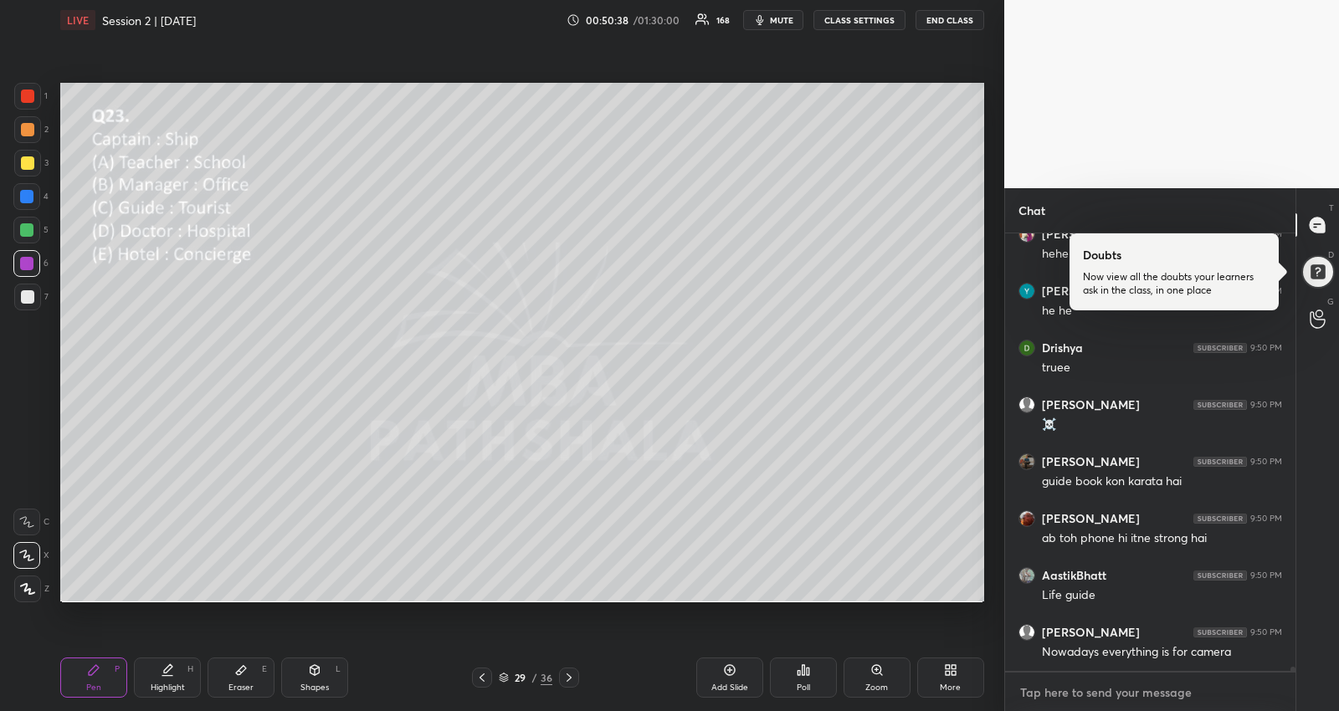
click at [1121, 695] on textarea at bounding box center [1150, 693] width 264 height 27
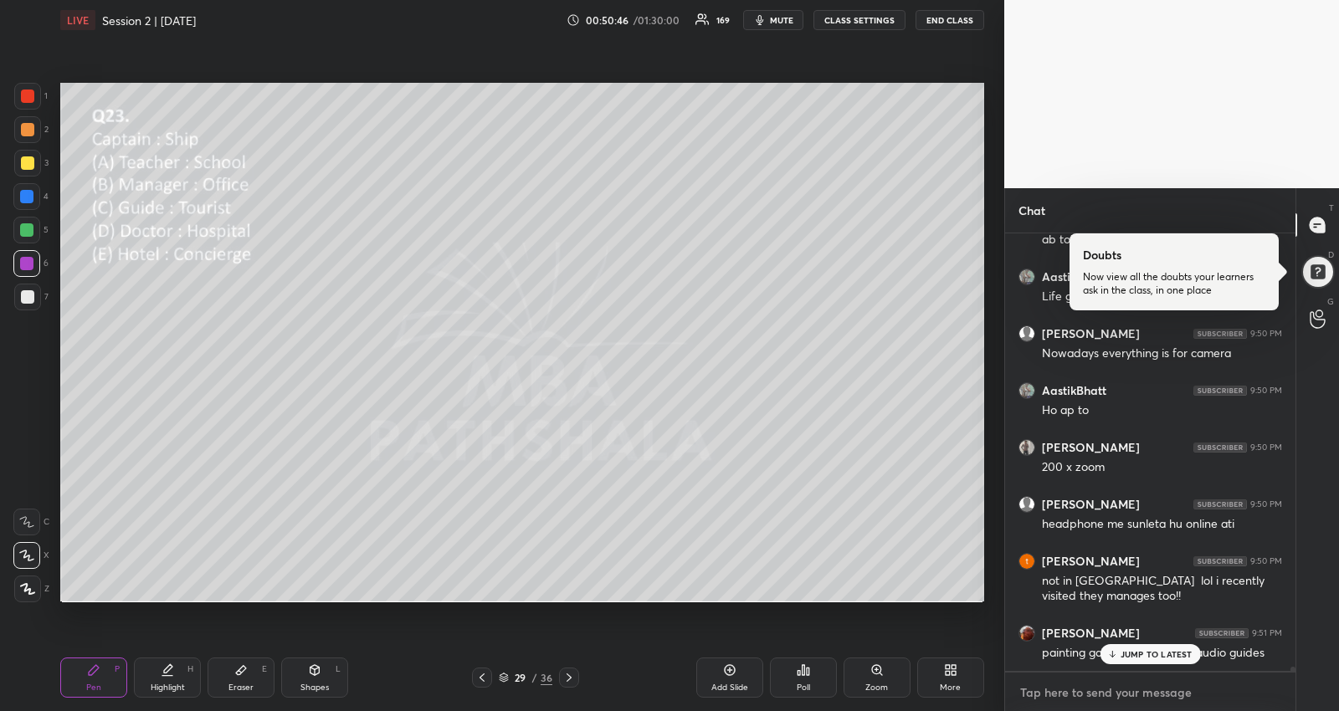
scroll to position [42591, 0]
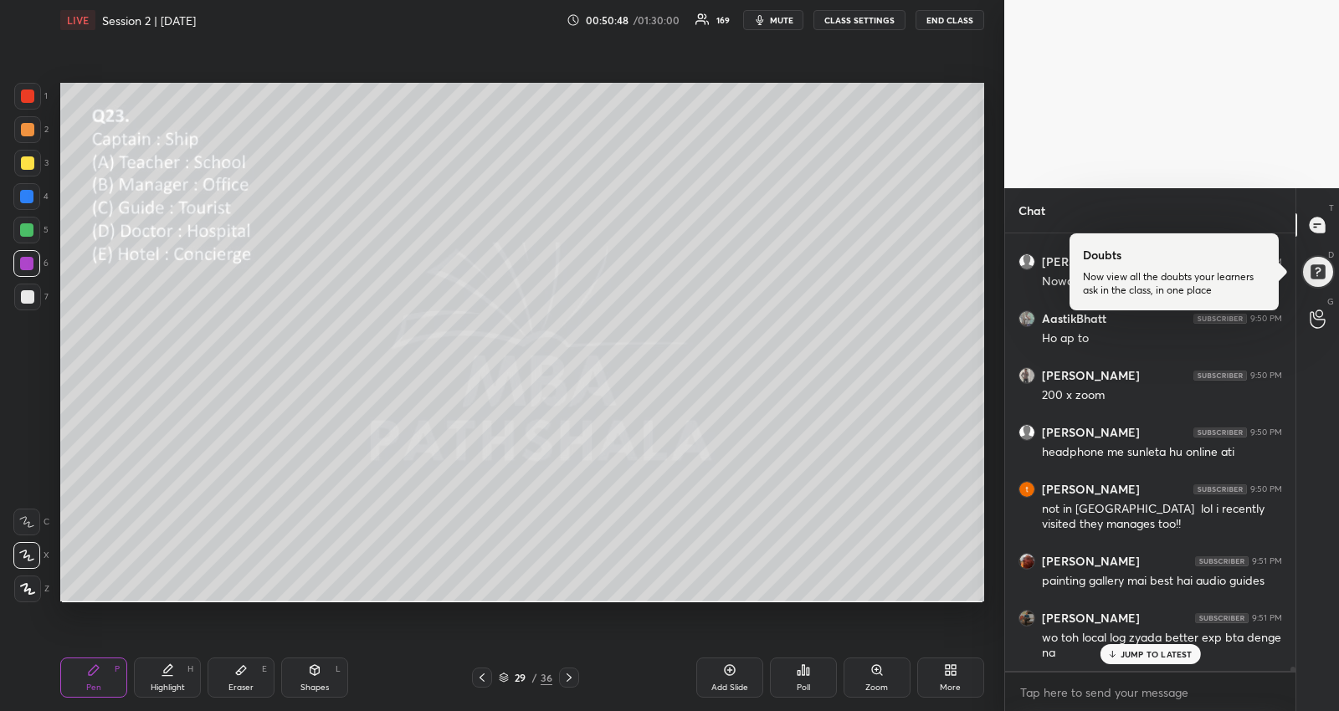
click at [1147, 655] on p "JUMP TO LATEST" at bounding box center [1157, 654] width 72 height 10
click at [572, 675] on icon at bounding box center [568, 677] width 13 height 13
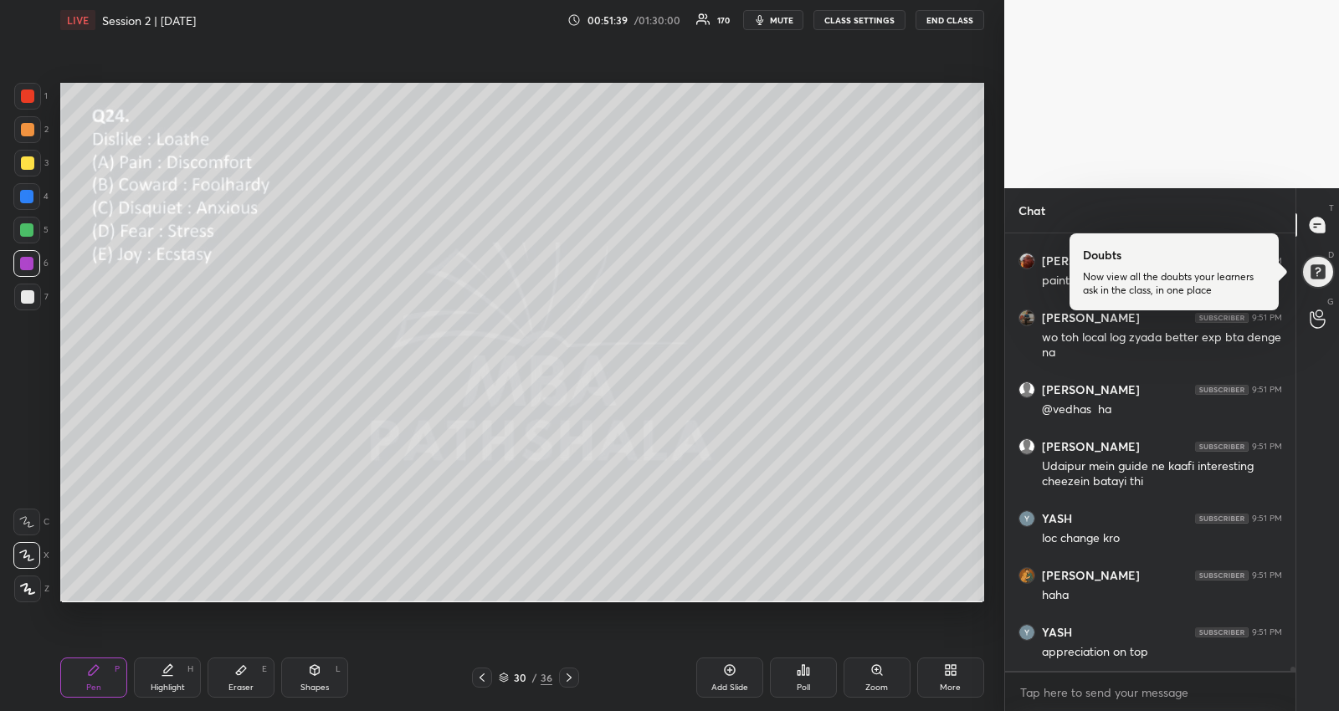
scroll to position [42948, 0]
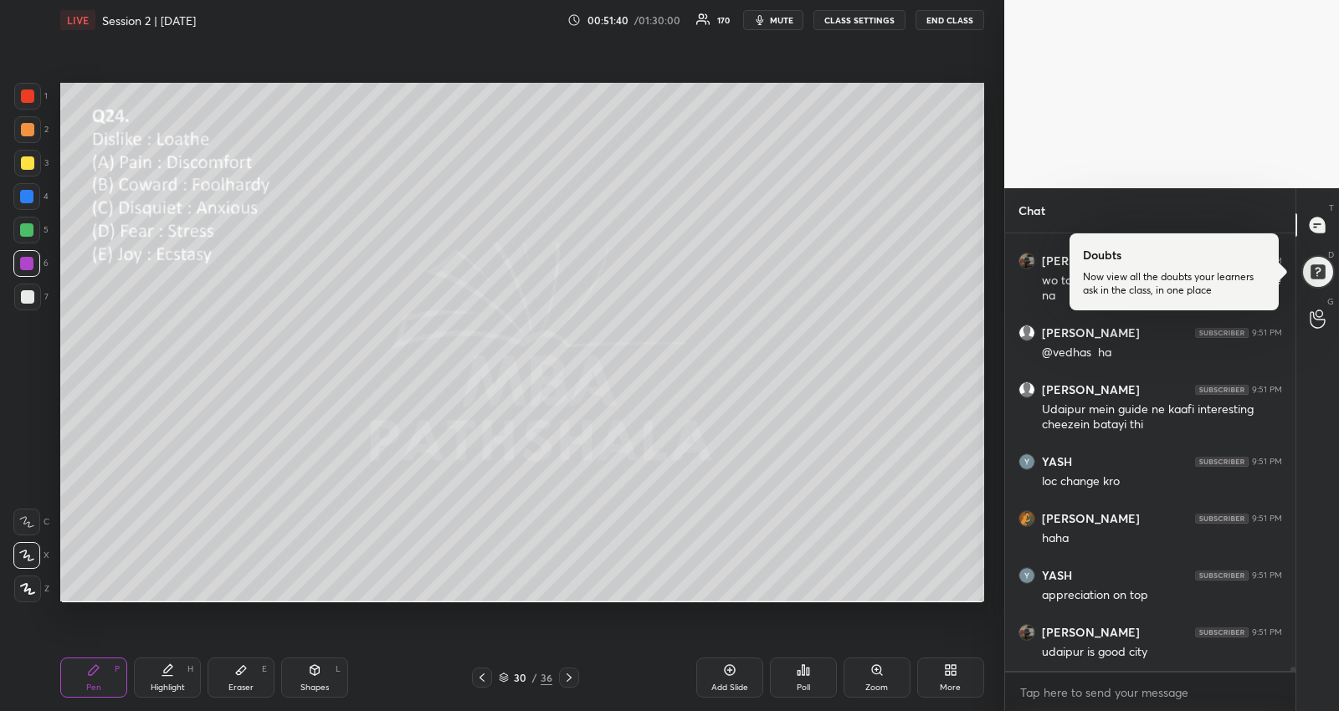
click at [796, 677] on div "Poll" at bounding box center [803, 678] width 67 height 40
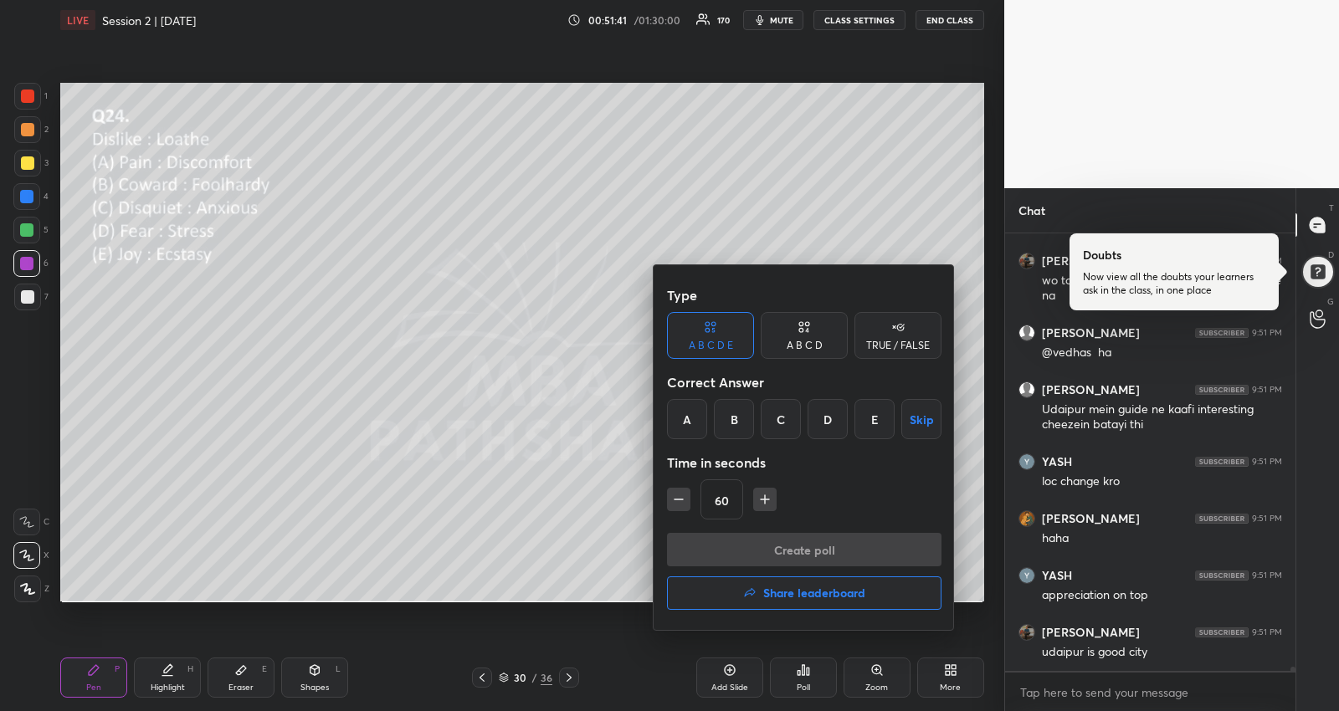
click at [864, 412] on div "E" at bounding box center [874, 419] width 40 height 40
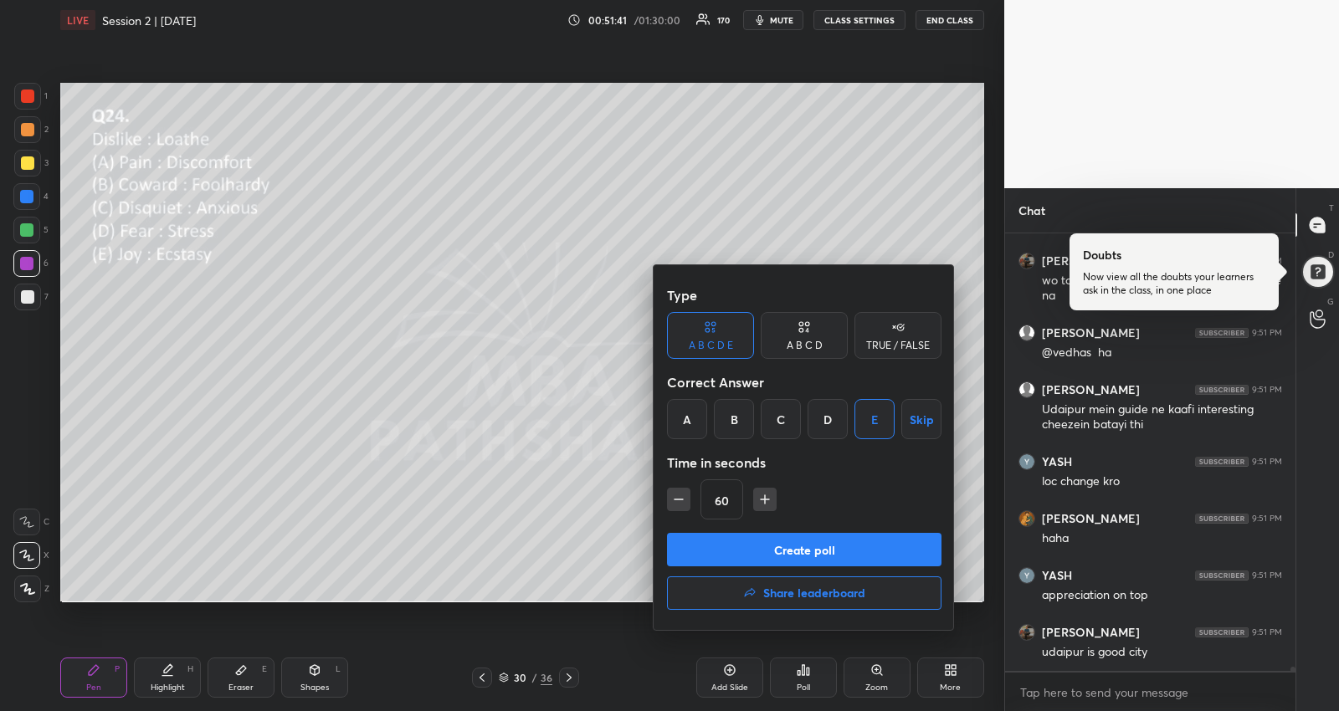
click at [859, 546] on button "Create poll" at bounding box center [804, 549] width 274 height 33
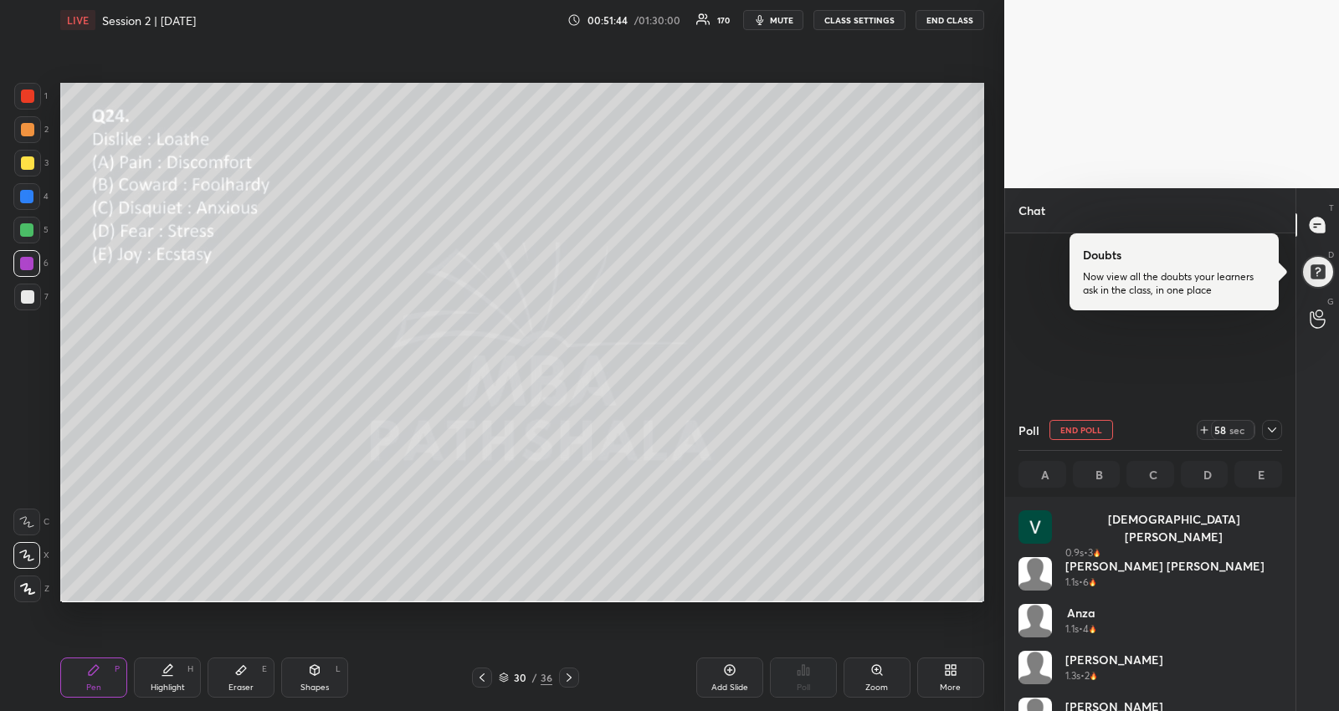
scroll to position [42527, 0]
click at [1274, 428] on icon at bounding box center [1271, 429] width 13 height 13
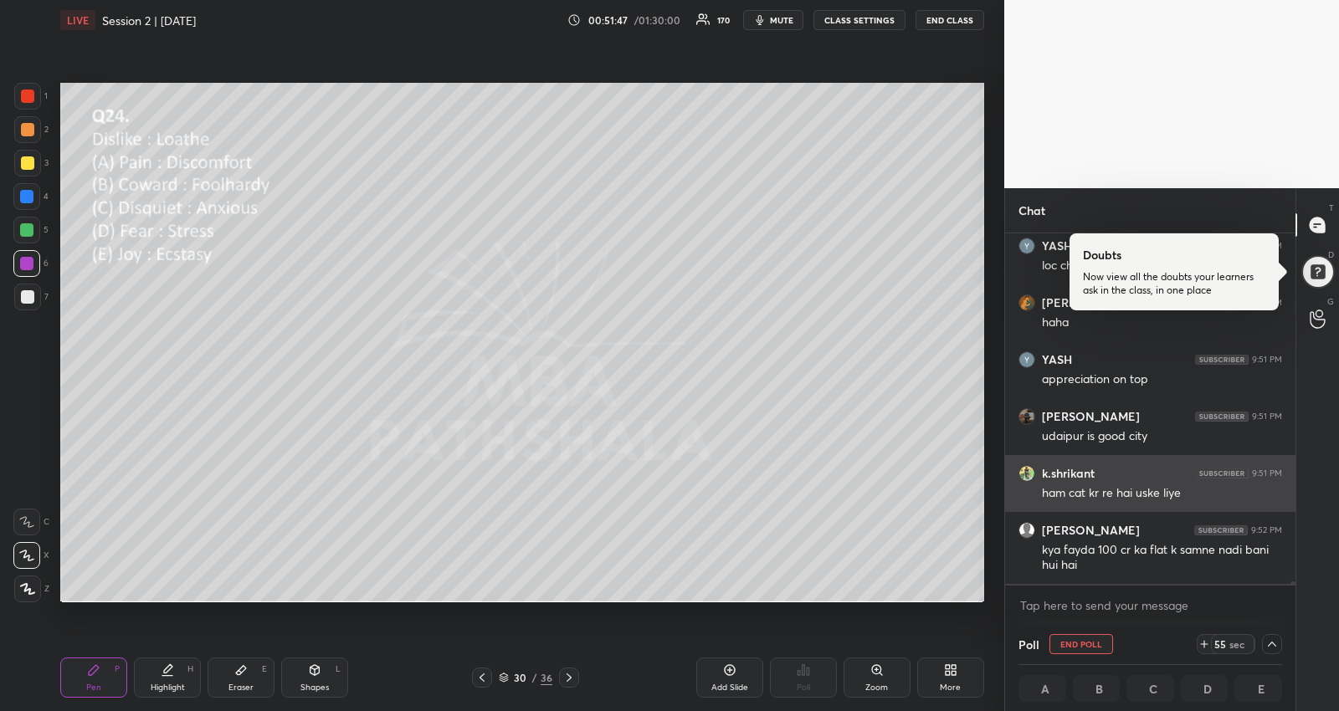
scroll to position [0, 0]
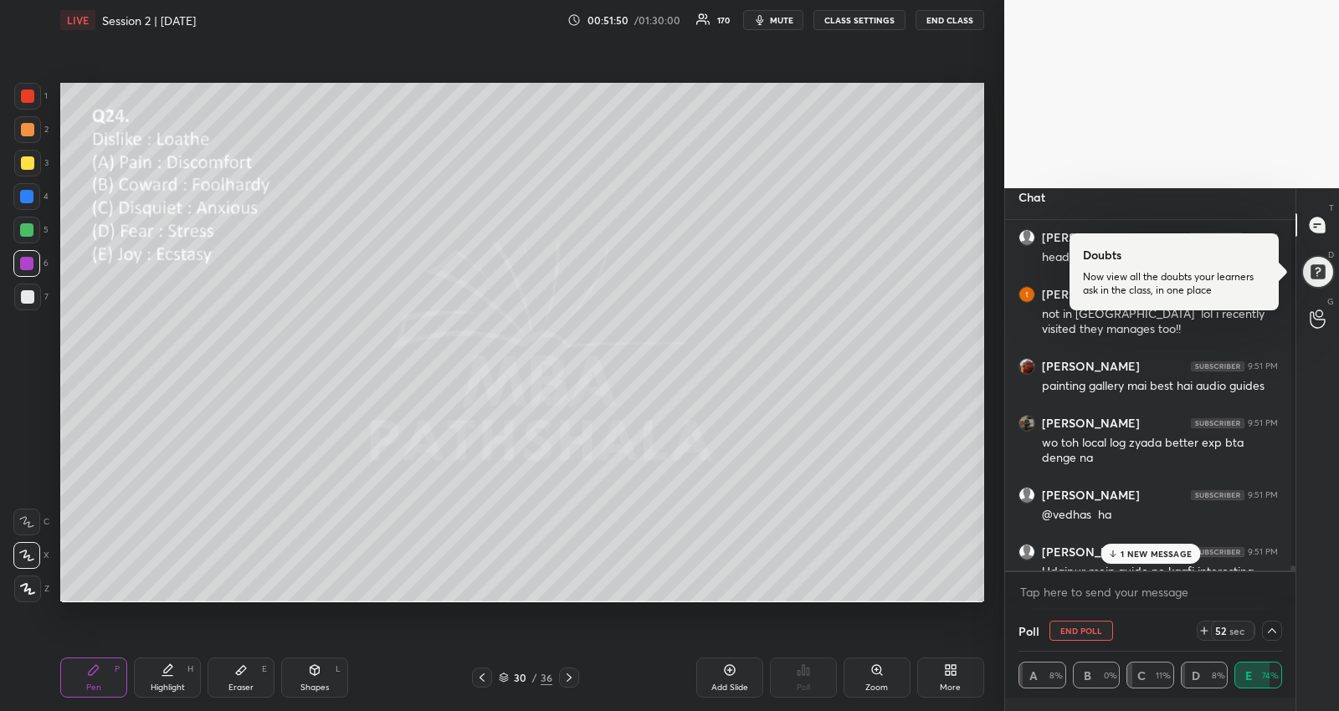
click at [1171, 549] on p "1 NEW MESSAGE" at bounding box center [1156, 554] width 71 height 10
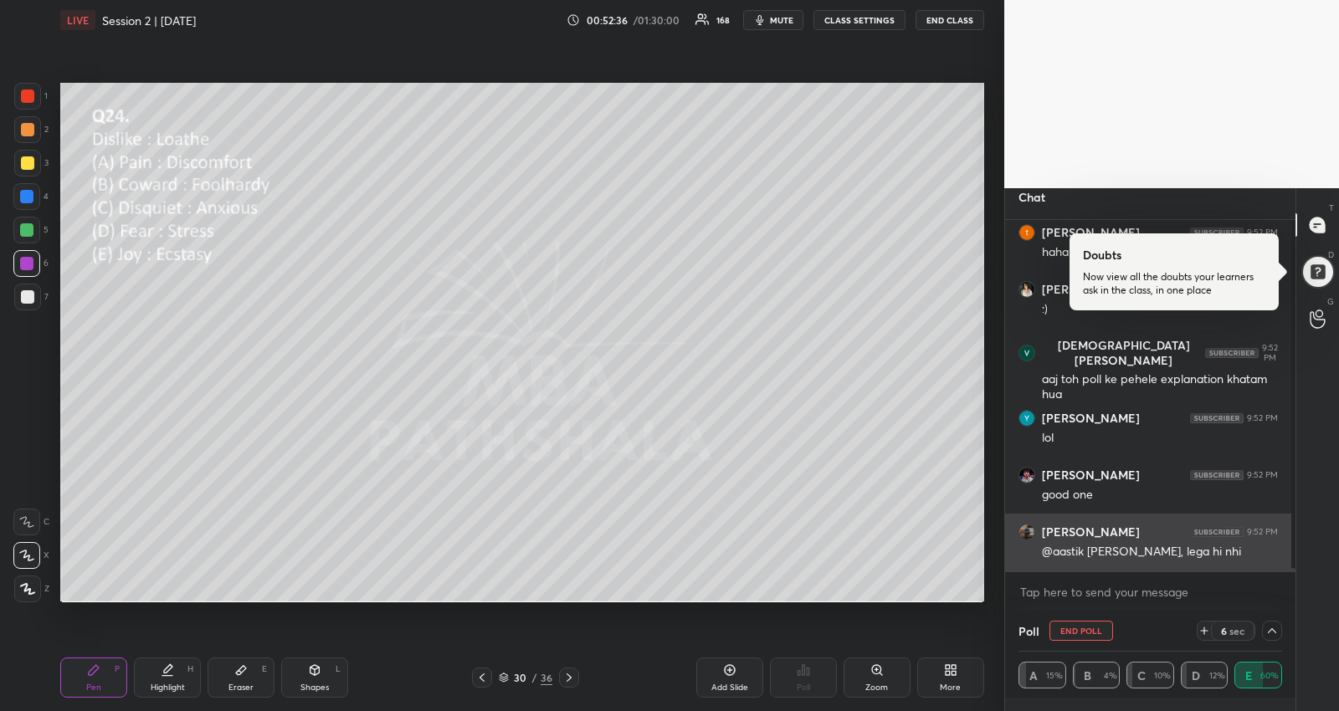
click at [1144, 547] on div "@aastik [PERSON_NAME], lega hi nhi" at bounding box center [1160, 552] width 236 height 17
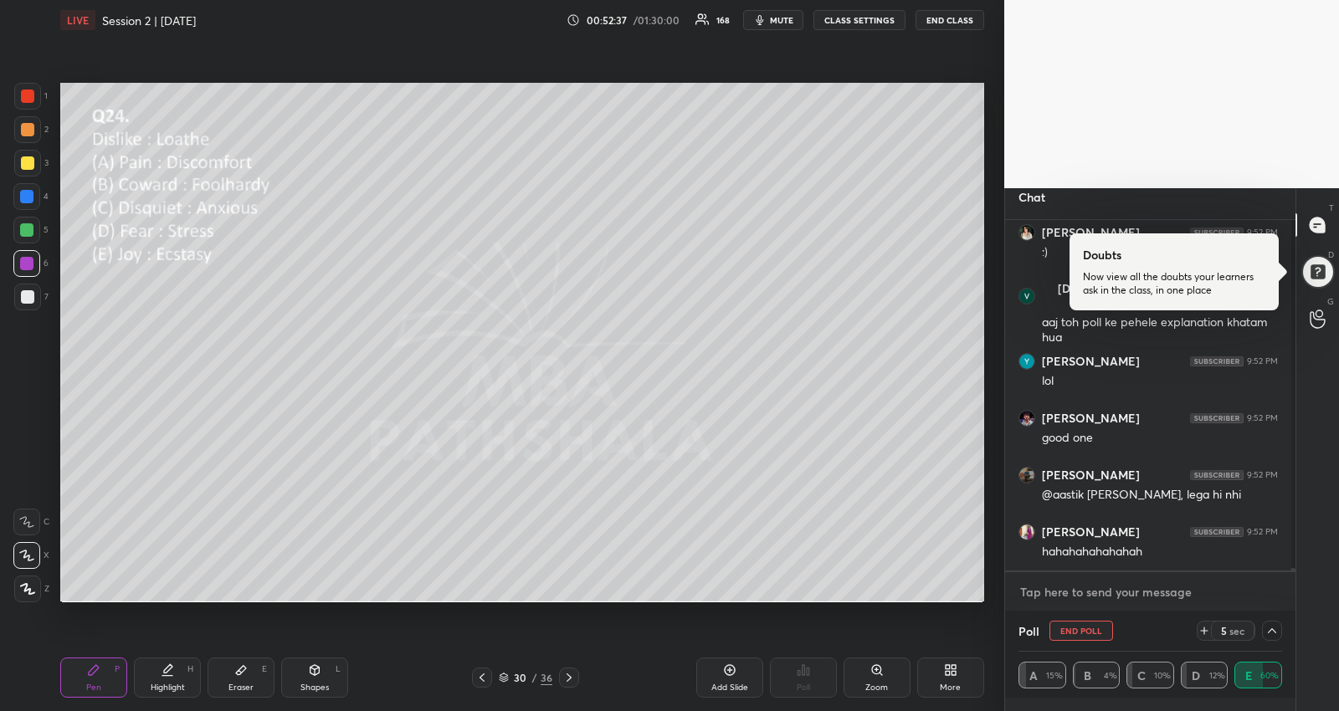
click at [1139, 592] on textarea at bounding box center [1150, 592] width 264 height 27
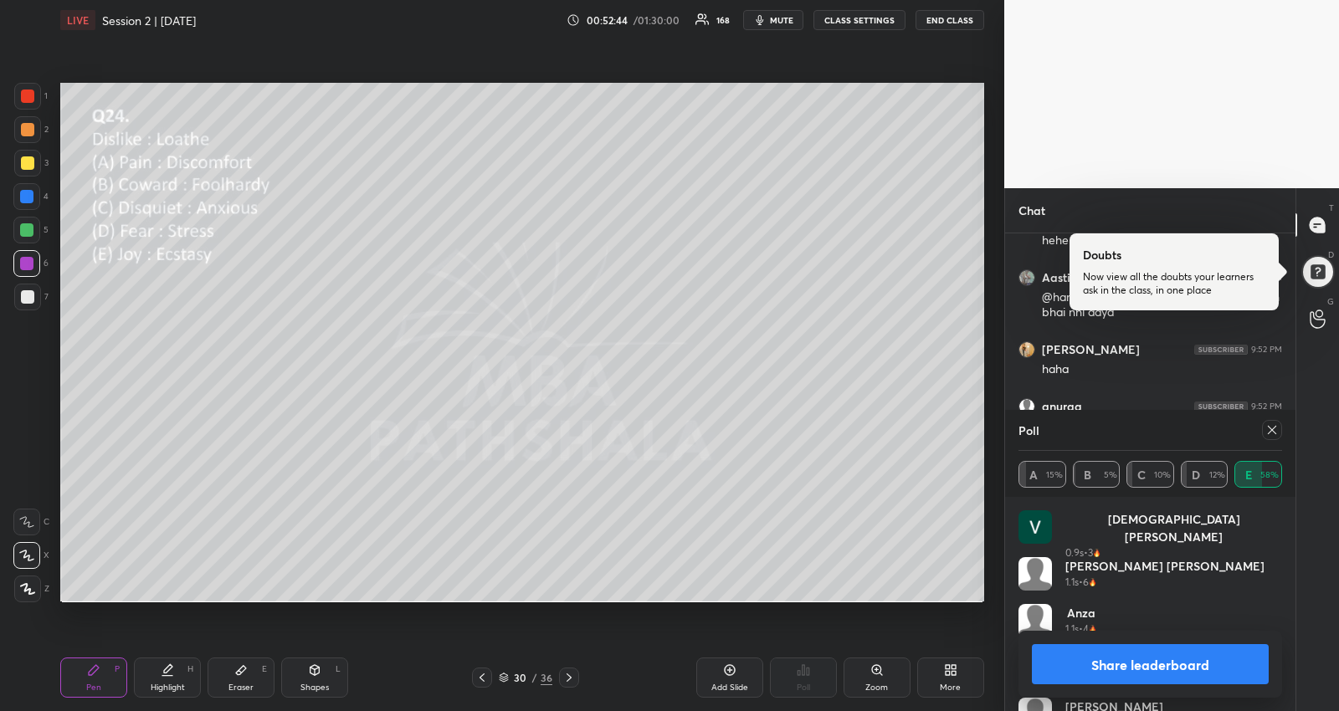
click at [1269, 431] on icon at bounding box center [1271, 429] width 13 height 13
type textarea "x"
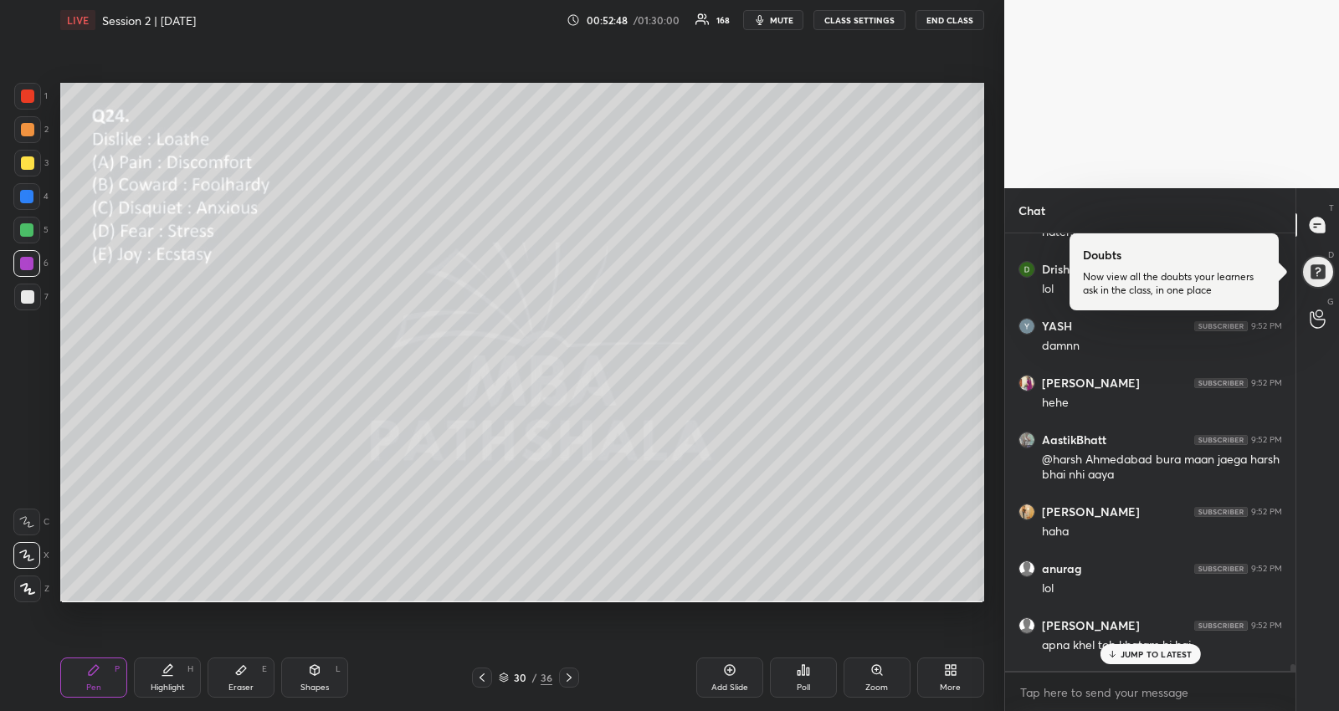
click at [1176, 645] on div "JUMP TO LATEST" at bounding box center [1150, 654] width 100 height 20
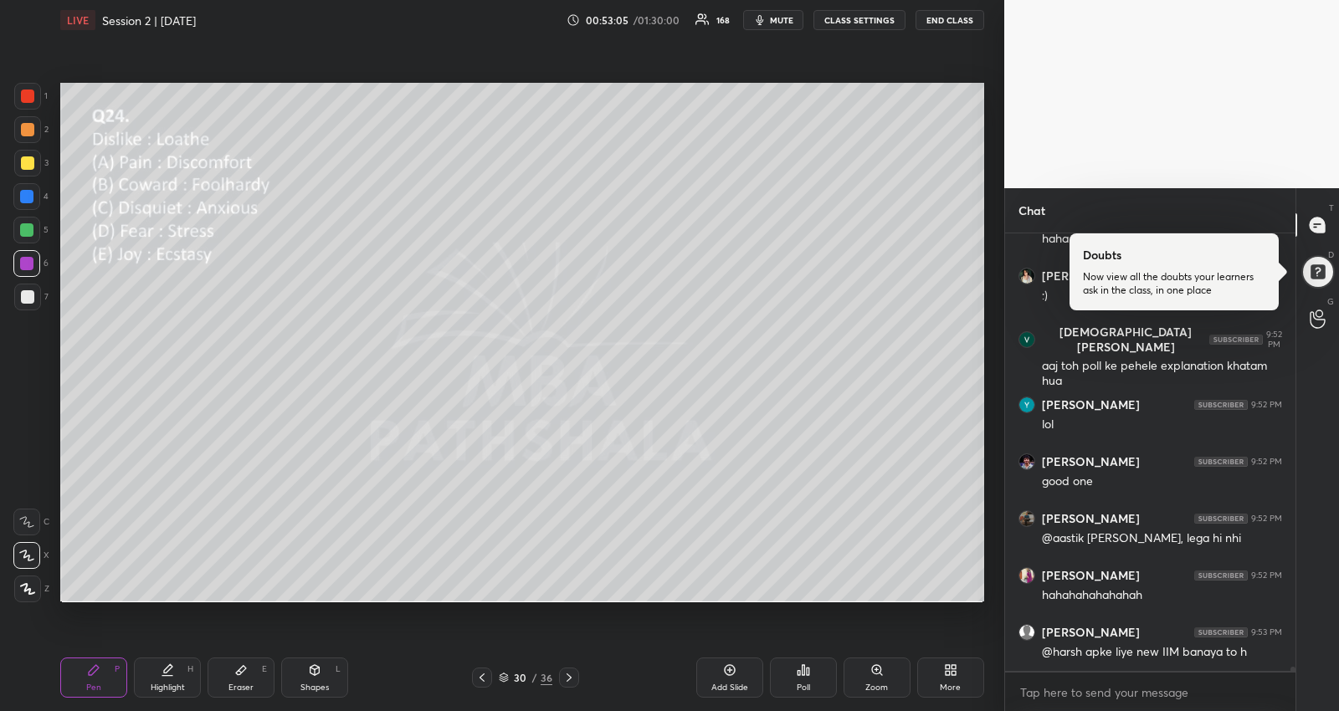
click at [564, 675] on icon at bounding box center [568, 677] width 13 height 13
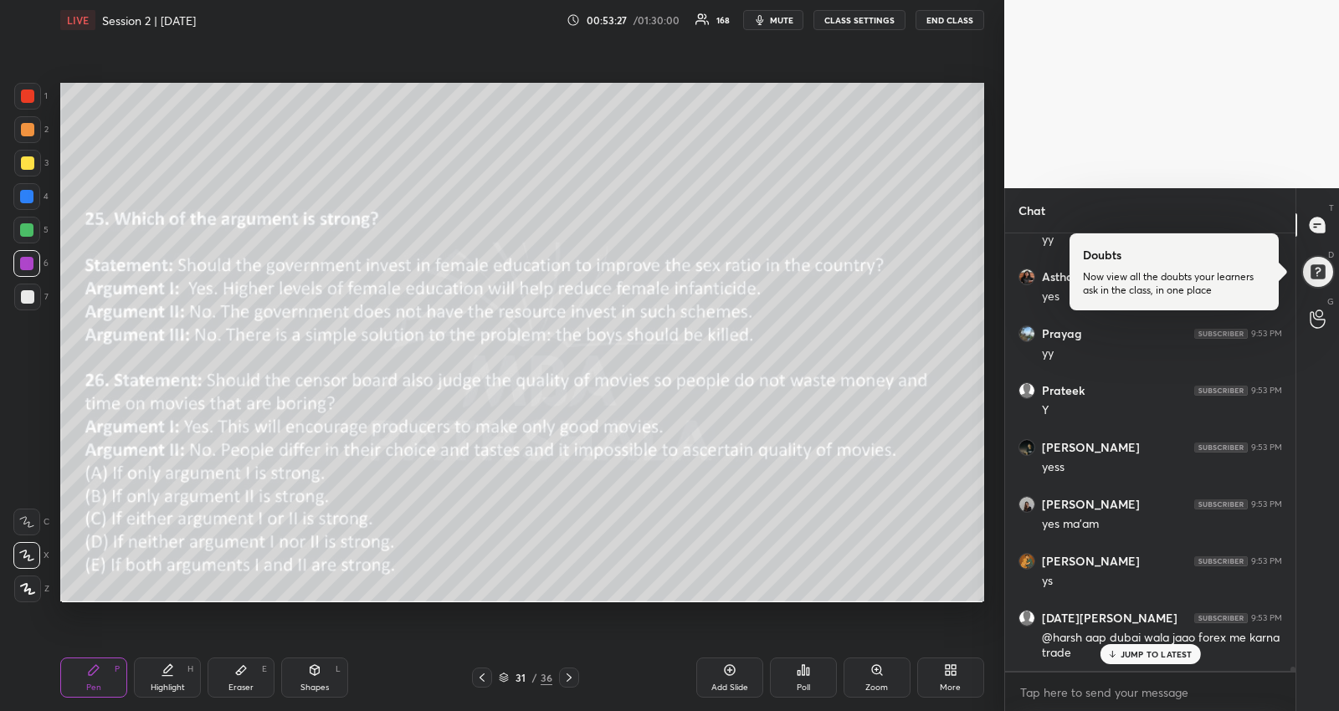
click at [1114, 651] on icon at bounding box center [1111, 654] width 11 height 10
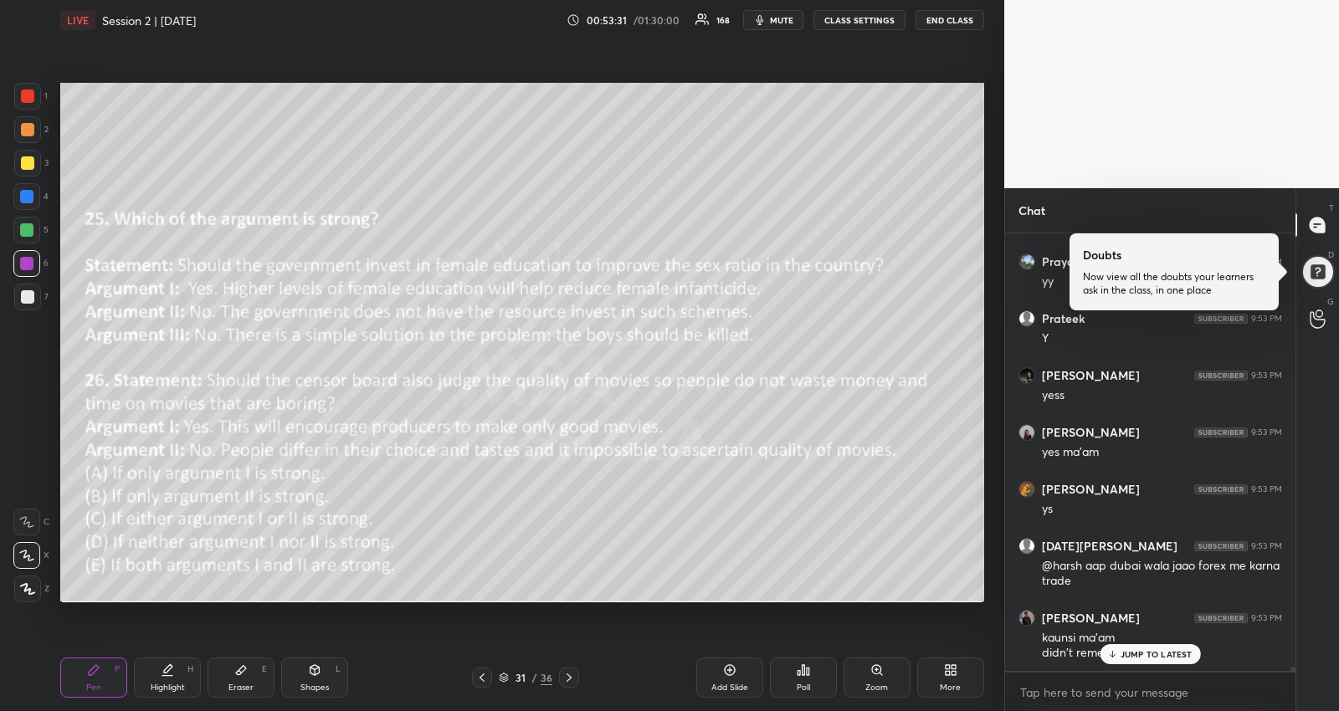
click at [1121, 649] on p "JUMP TO LATEST" at bounding box center [1157, 654] width 72 height 10
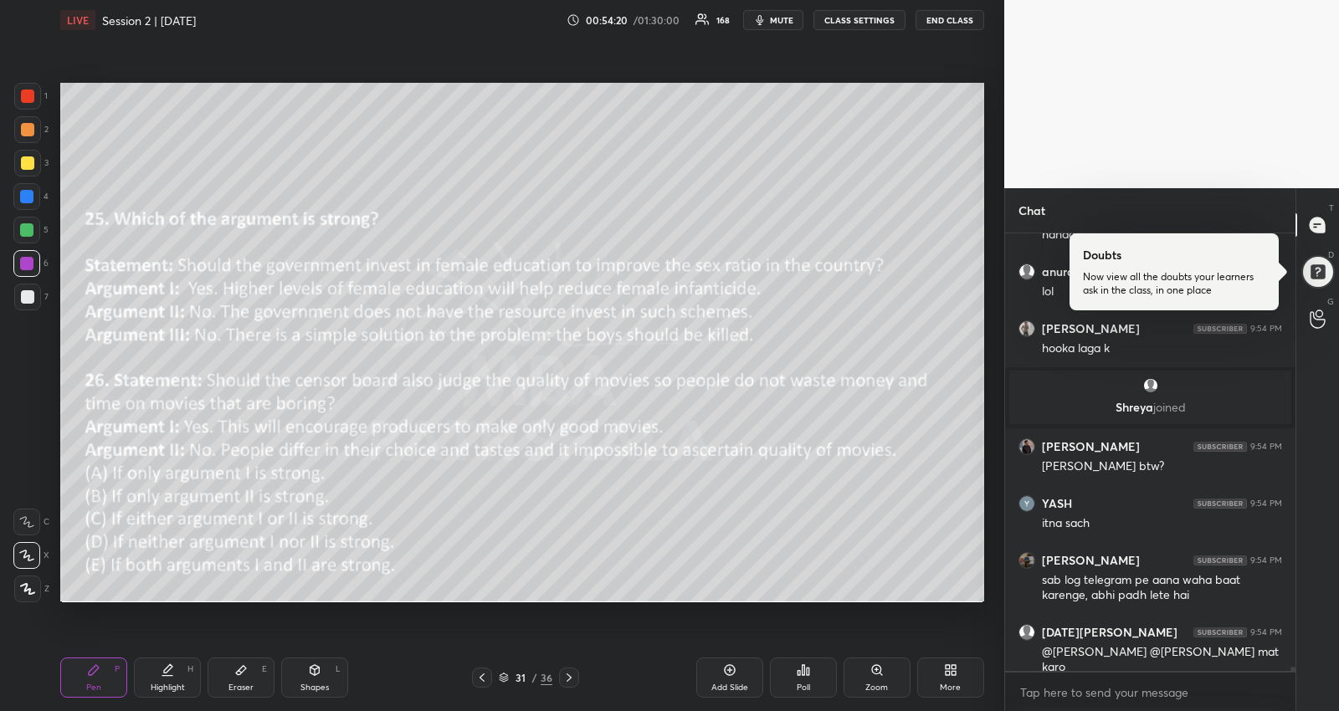
scroll to position [45185, 0]
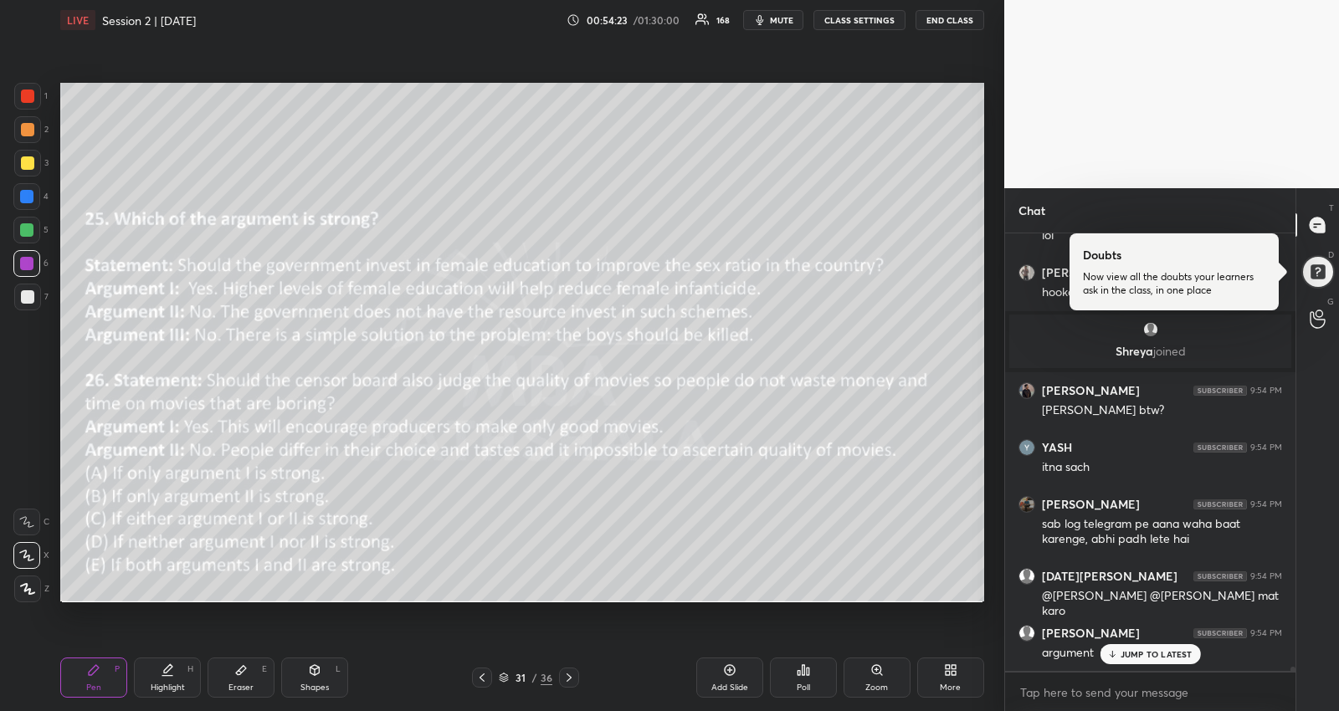
drag, startPoint x: 308, startPoint y: 689, endPoint x: 74, endPoint y: 633, distance: 240.1
click at [310, 689] on div "Shapes" at bounding box center [314, 688] width 28 height 8
click at [26, 594] on icon at bounding box center [28, 588] width 13 height 13
click at [26, 159] on div at bounding box center [27, 162] width 13 height 13
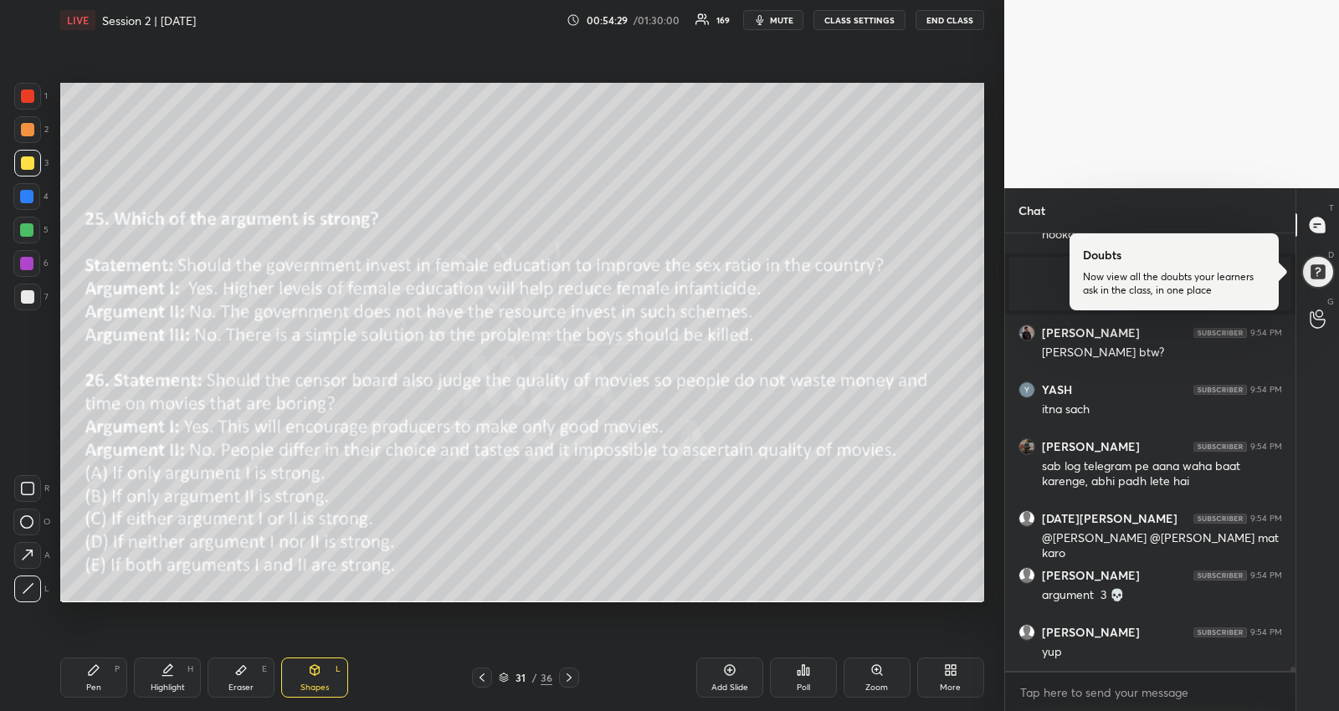
scroll to position [45304, 0]
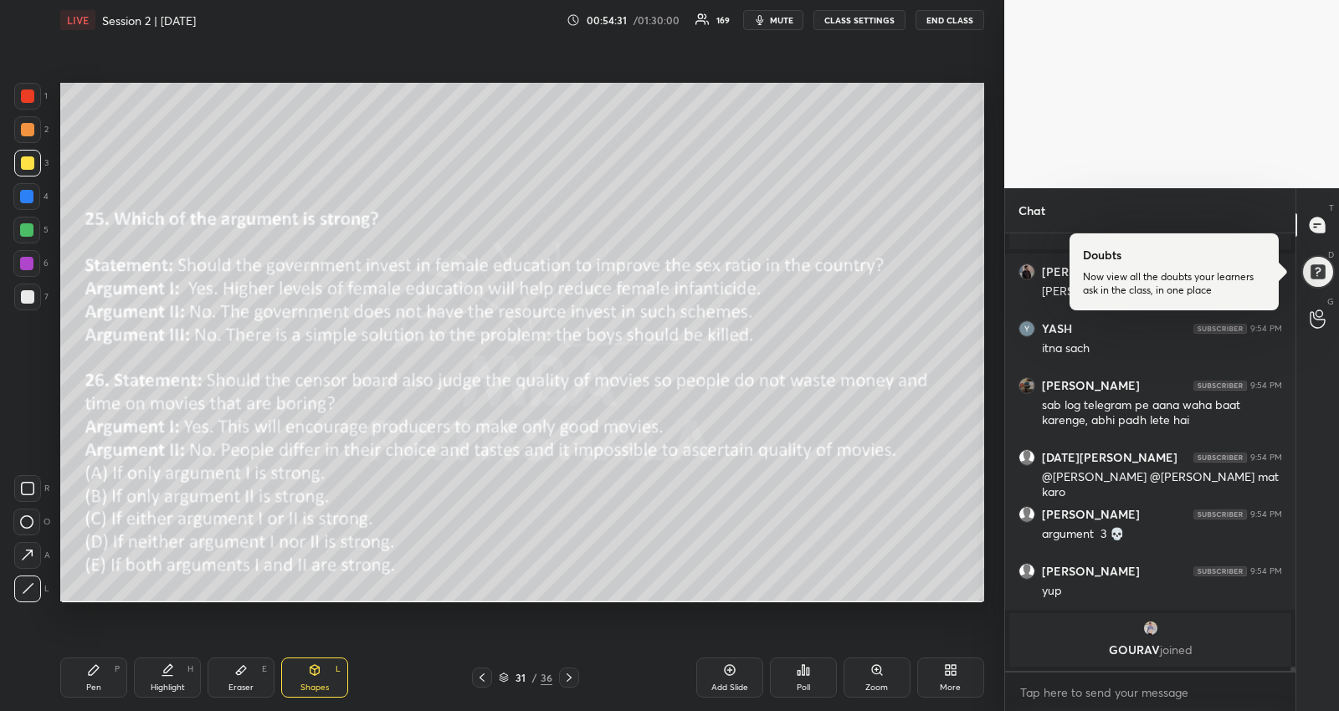
drag, startPoint x: 90, startPoint y: 675, endPoint x: 119, endPoint y: 603, distance: 76.6
click at [91, 675] on icon at bounding box center [94, 670] width 10 height 10
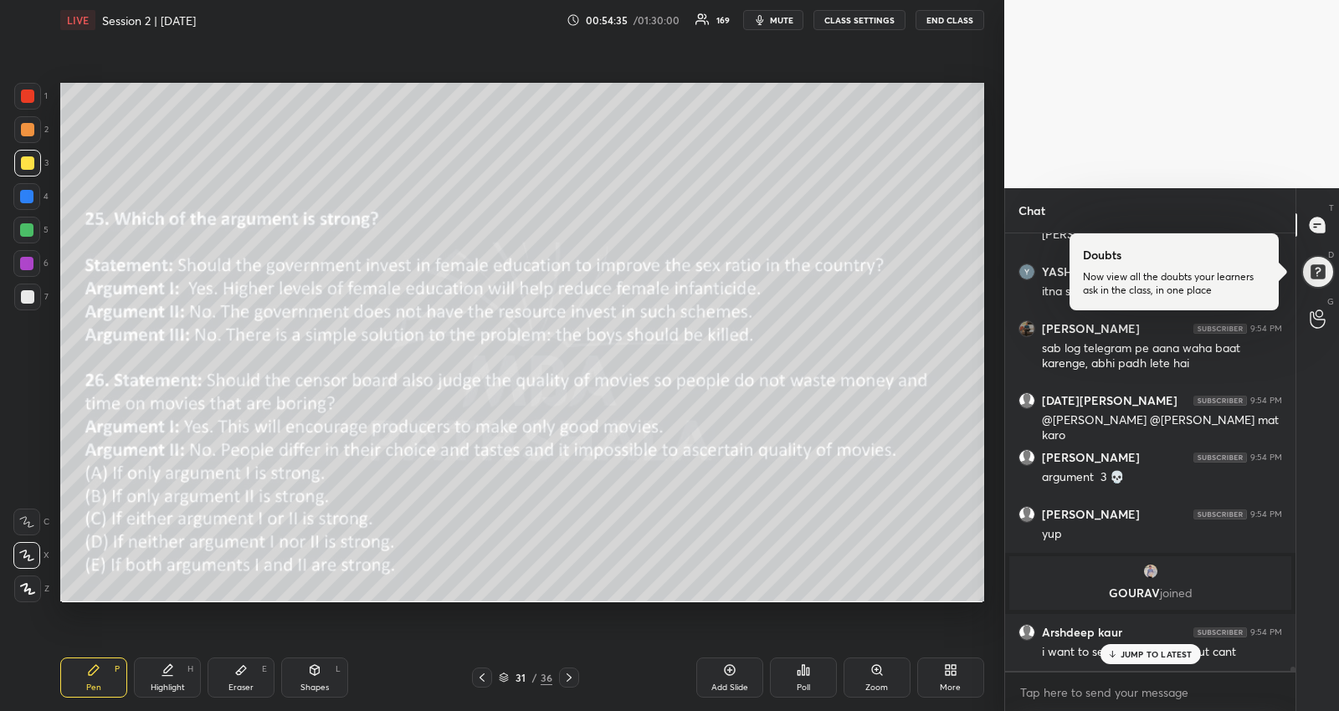
scroll to position [44788, 0]
click at [808, 676] on icon at bounding box center [803, 670] width 13 height 13
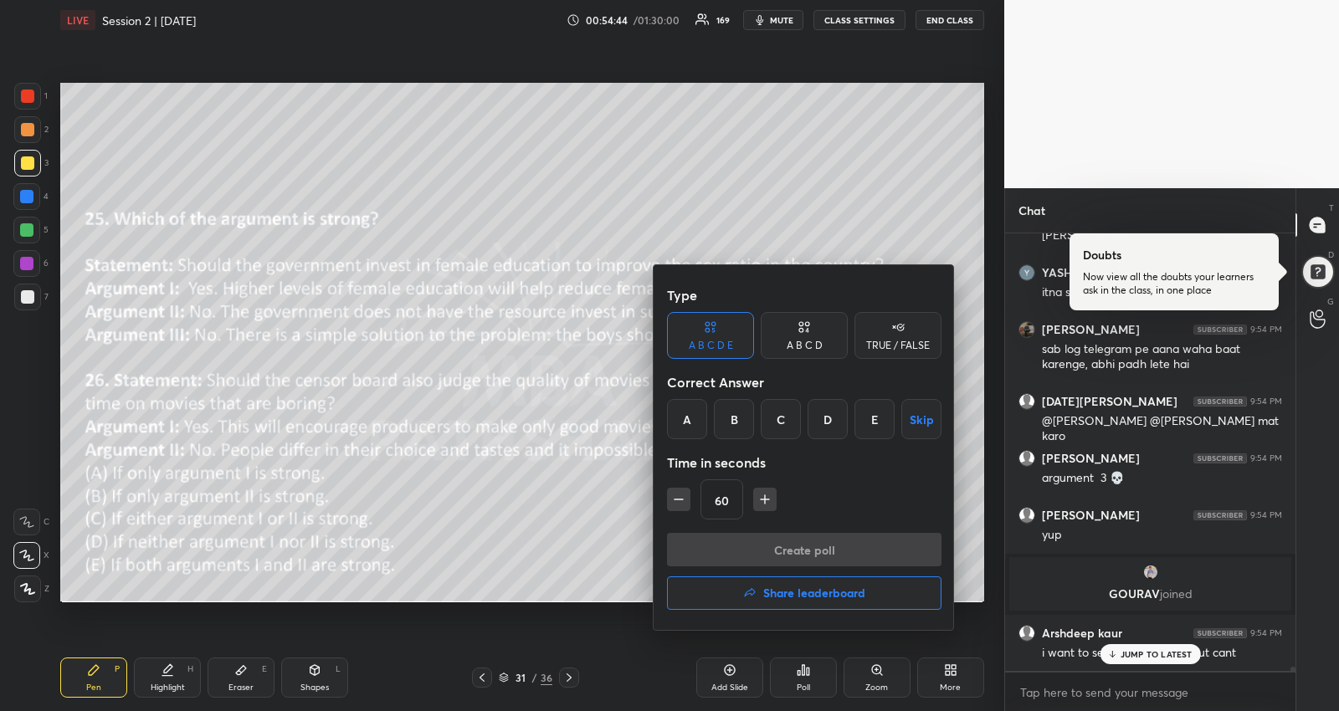
click at [810, 348] on div "A B C D" at bounding box center [805, 346] width 36 height 10
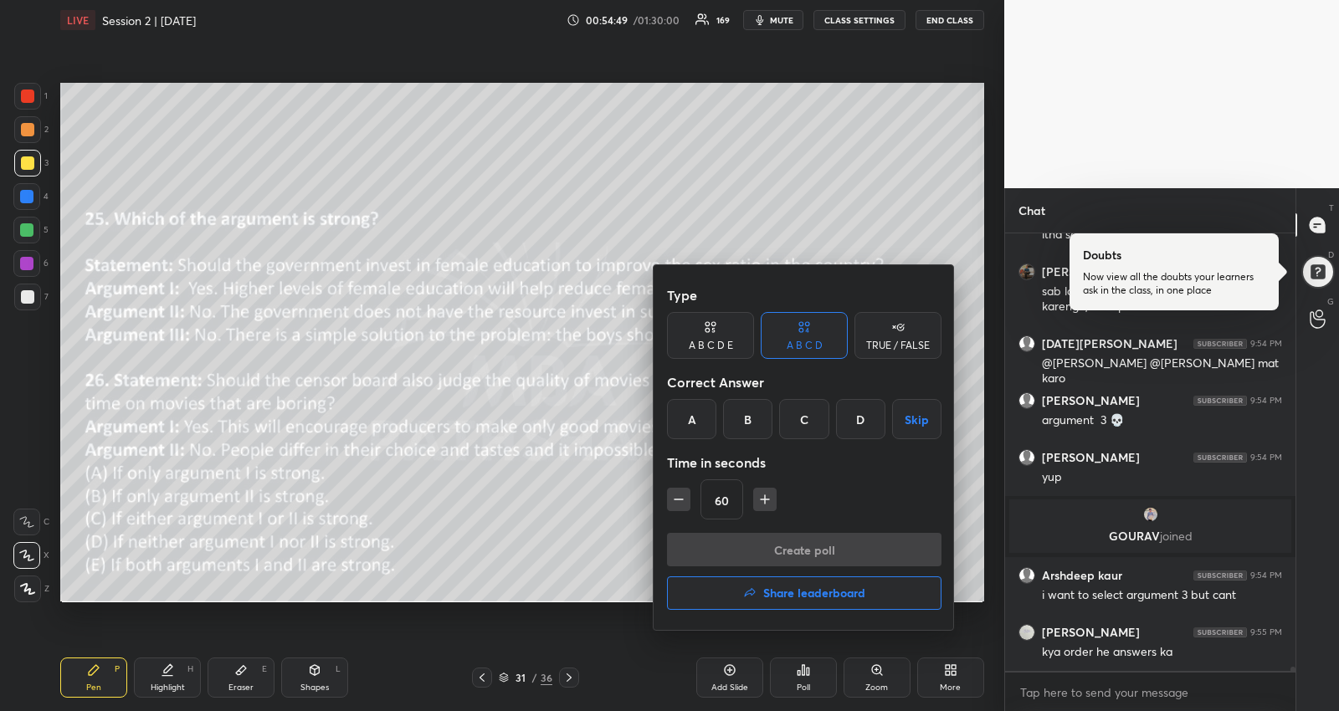
click at [912, 415] on button "Skip" at bounding box center [916, 419] width 49 height 40
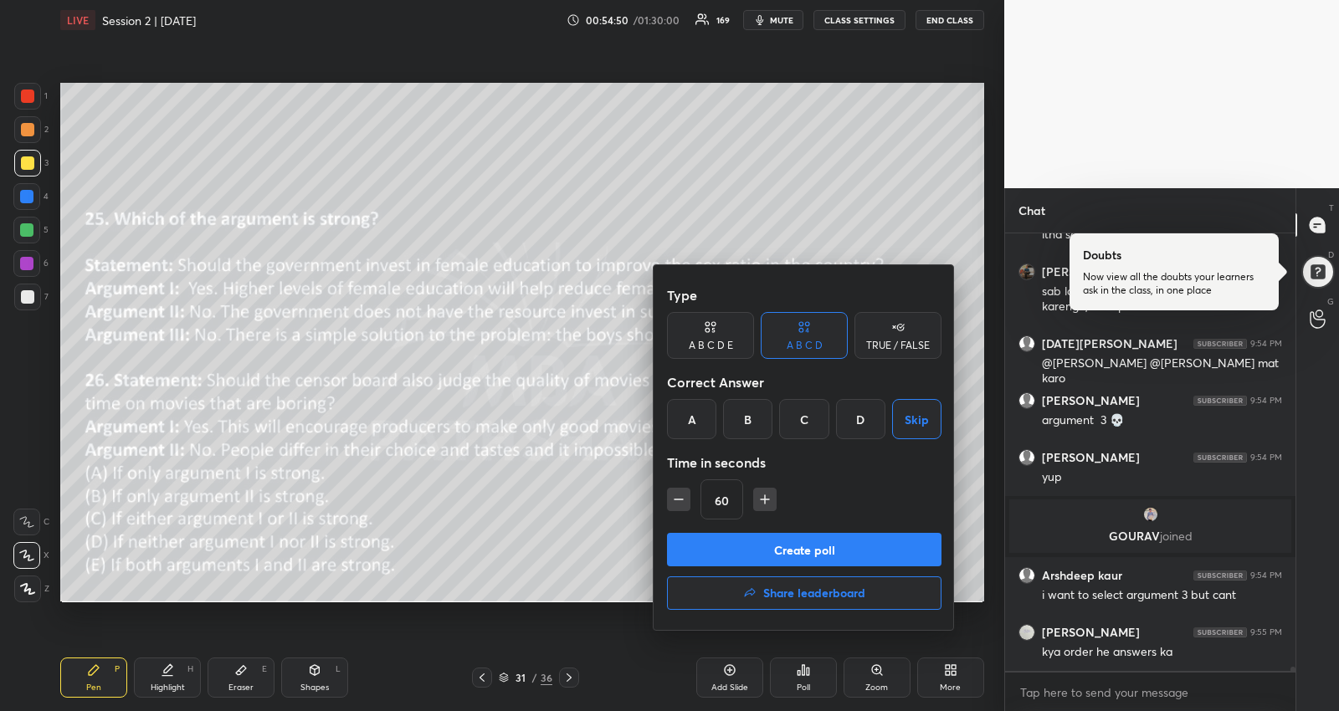
click at [675, 499] on icon "button" at bounding box center [678, 499] width 17 height 17
type input "30"
click at [697, 541] on button "Create poll" at bounding box center [804, 549] width 274 height 33
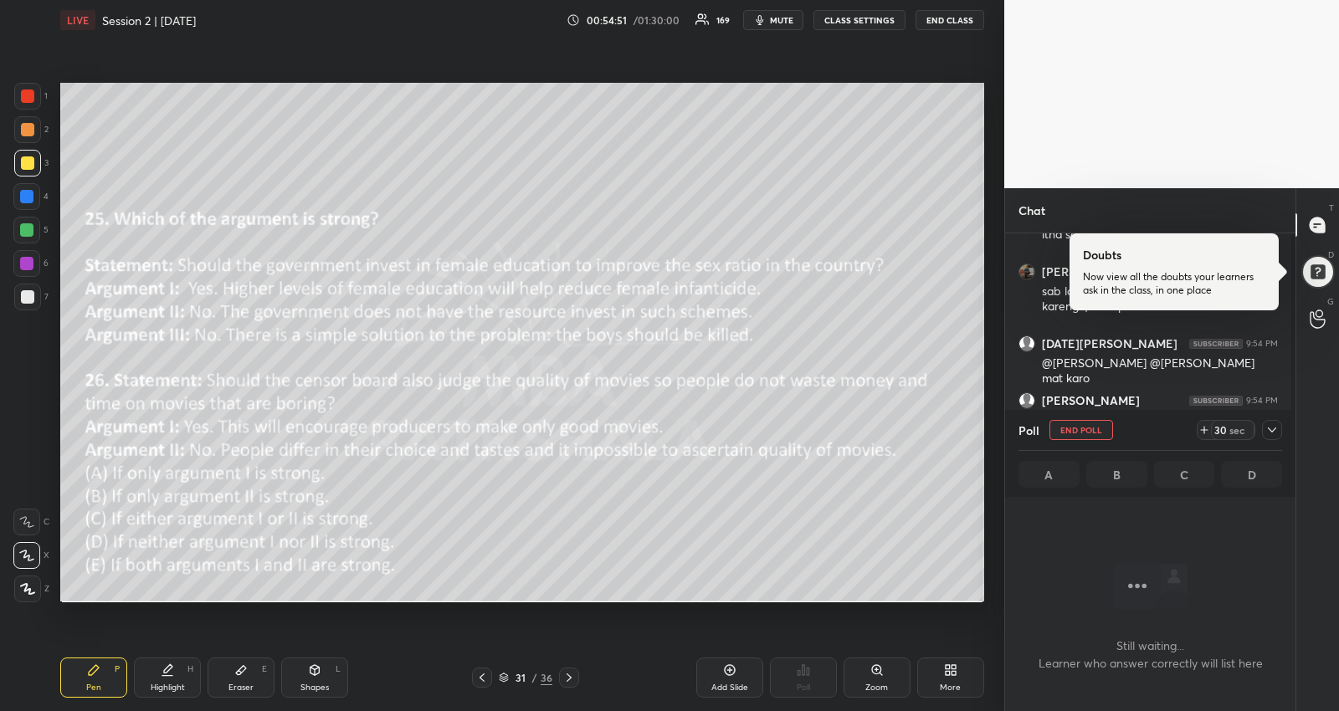
scroll to position [387, 286]
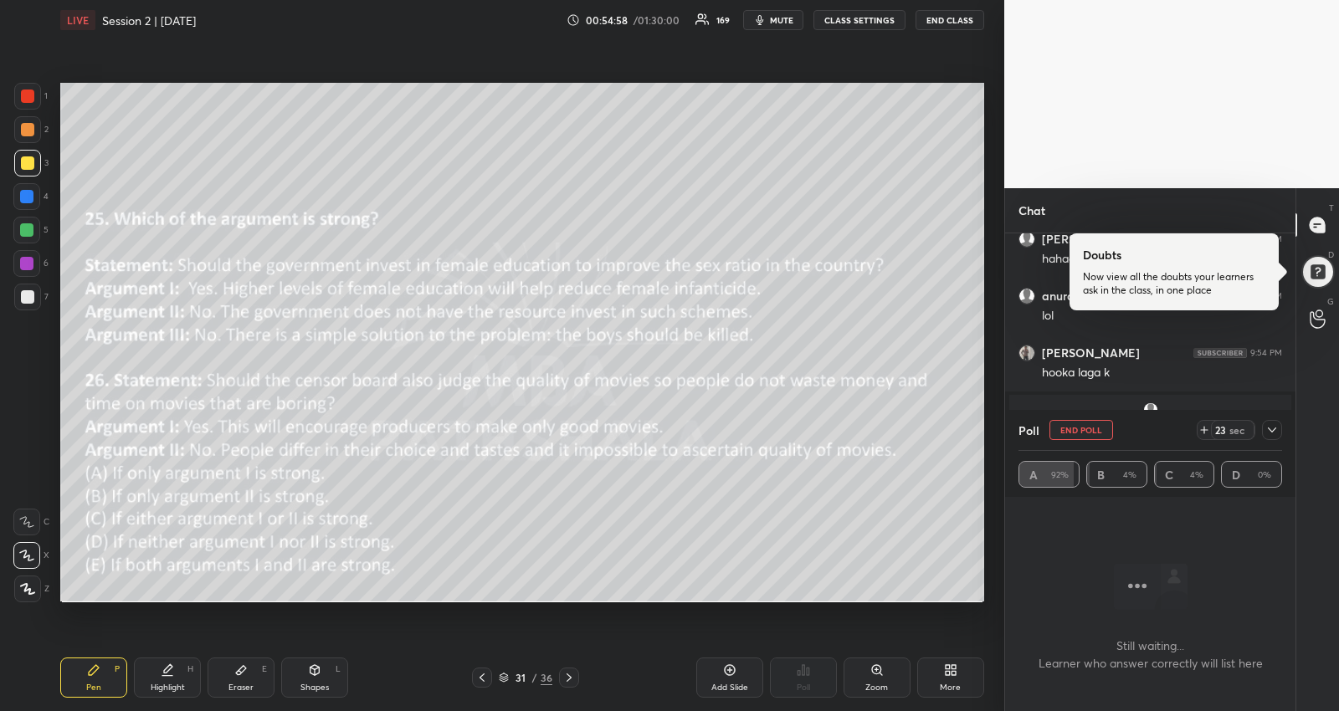
click at [1275, 423] on icon at bounding box center [1271, 429] width 13 height 13
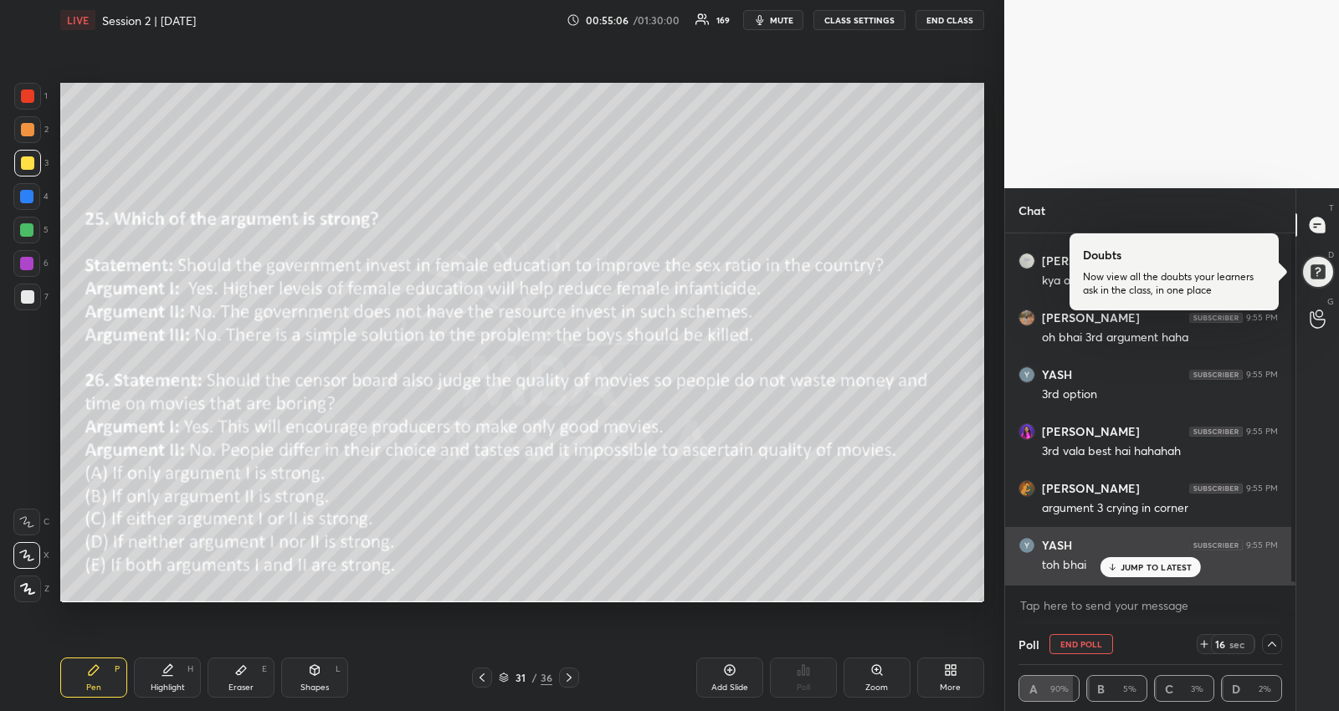
scroll to position [45168, 0]
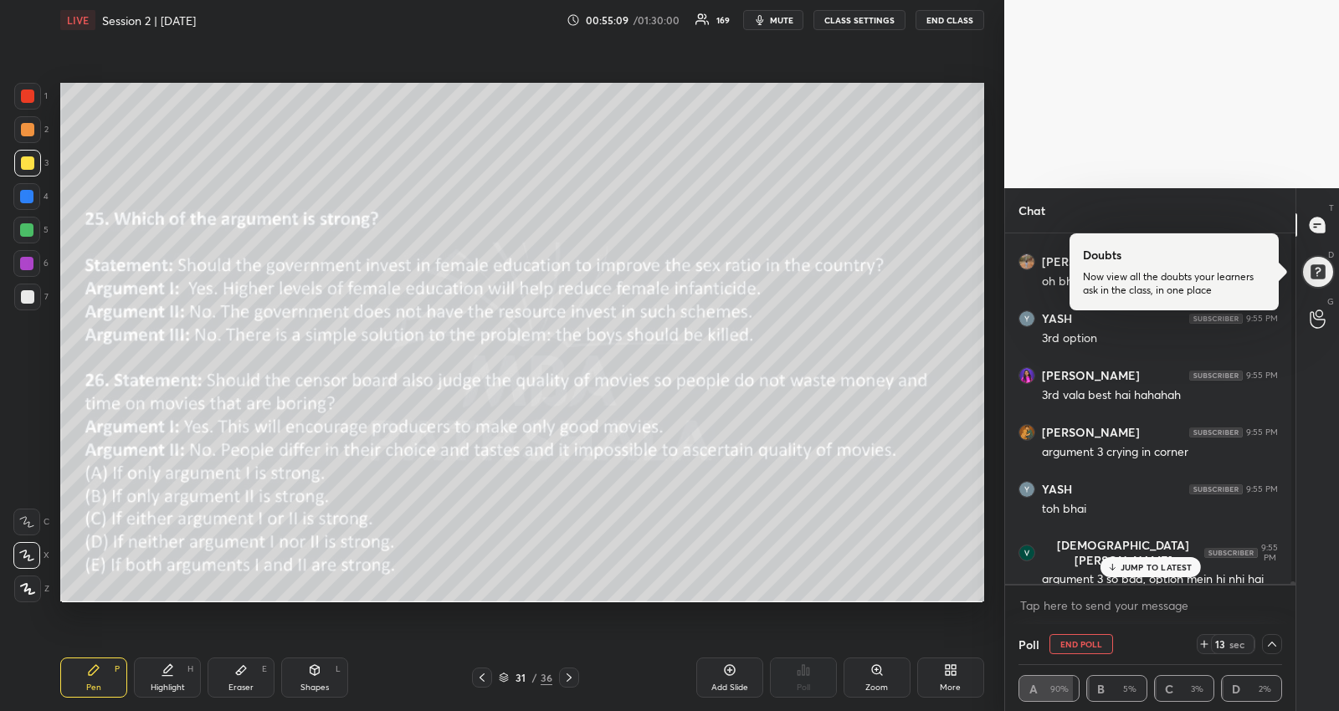
click at [1157, 567] on p "JUMP TO LATEST" at bounding box center [1157, 567] width 72 height 10
click at [1141, 596] on textarea at bounding box center [1150, 606] width 264 height 27
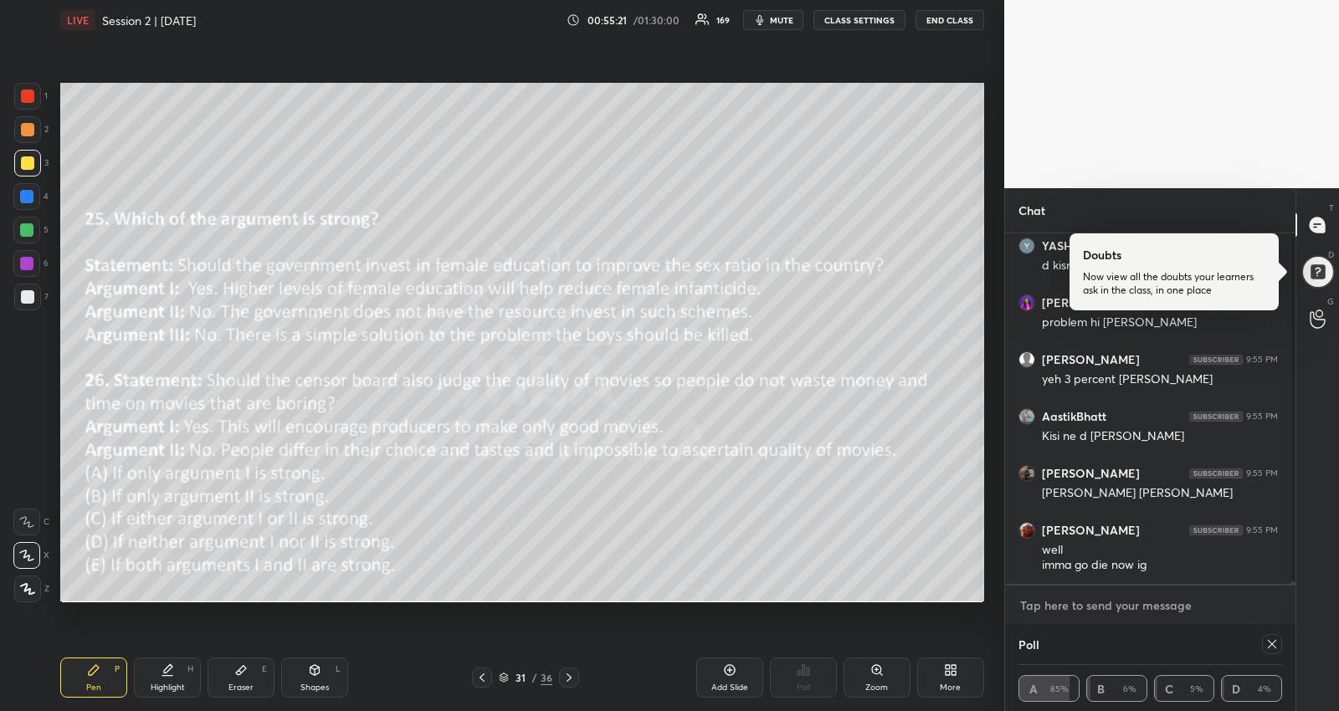
scroll to position [5, 5]
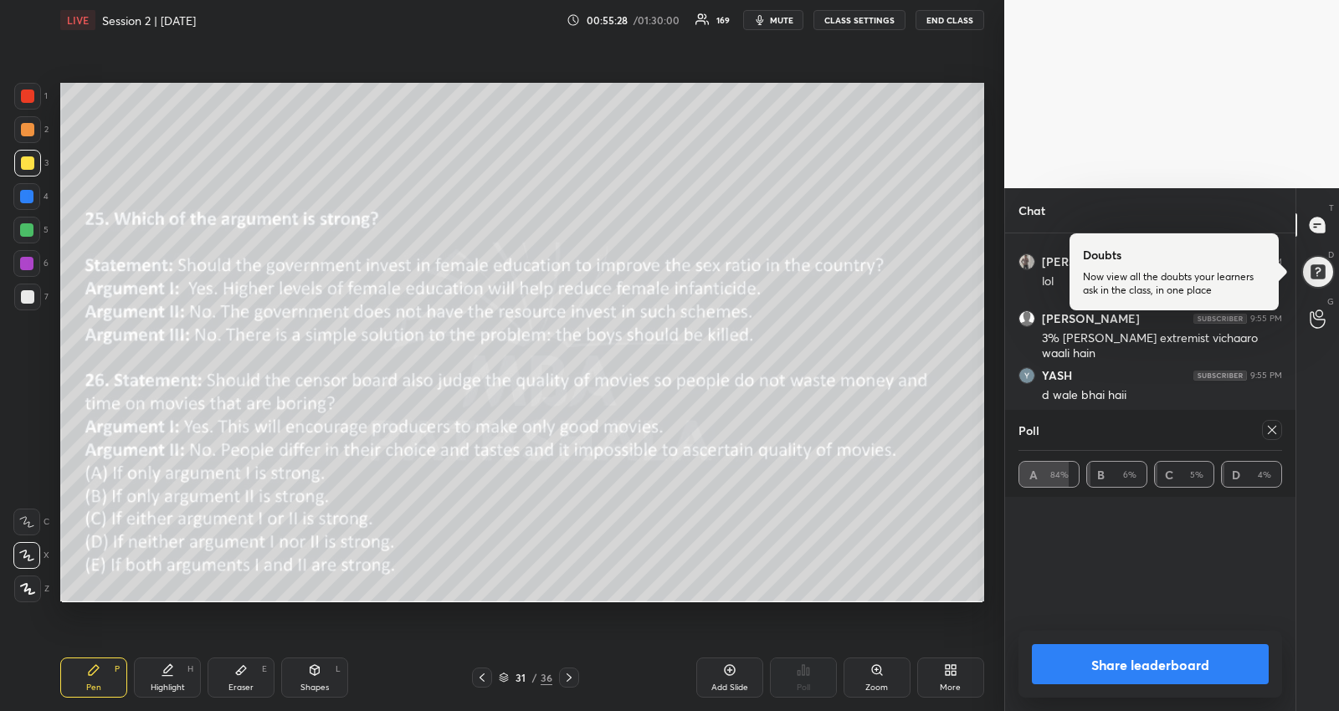
click at [1273, 428] on icon at bounding box center [1272, 430] width 8 height 8
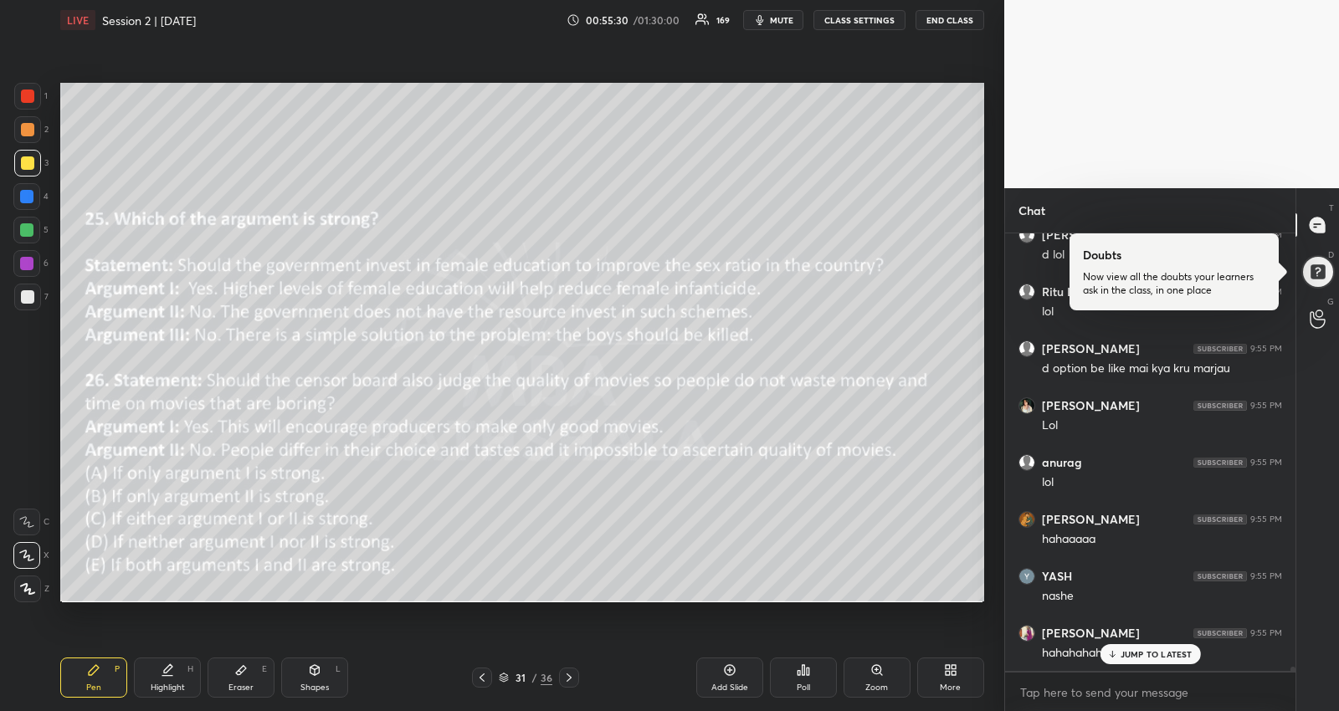
click at [1128, 653] on p "JUMP TO LATEST" at bounding box center [1157, 654] width 72 height 10
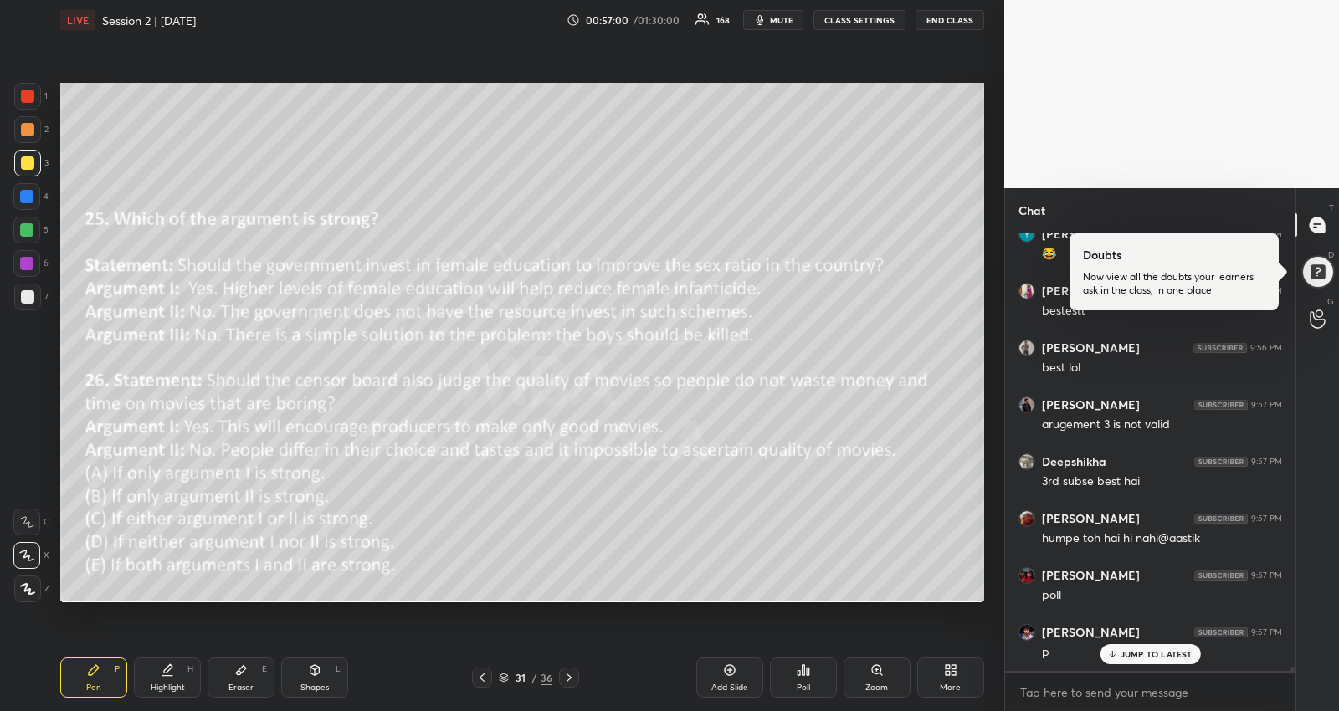
scroll to position [49528, 0]
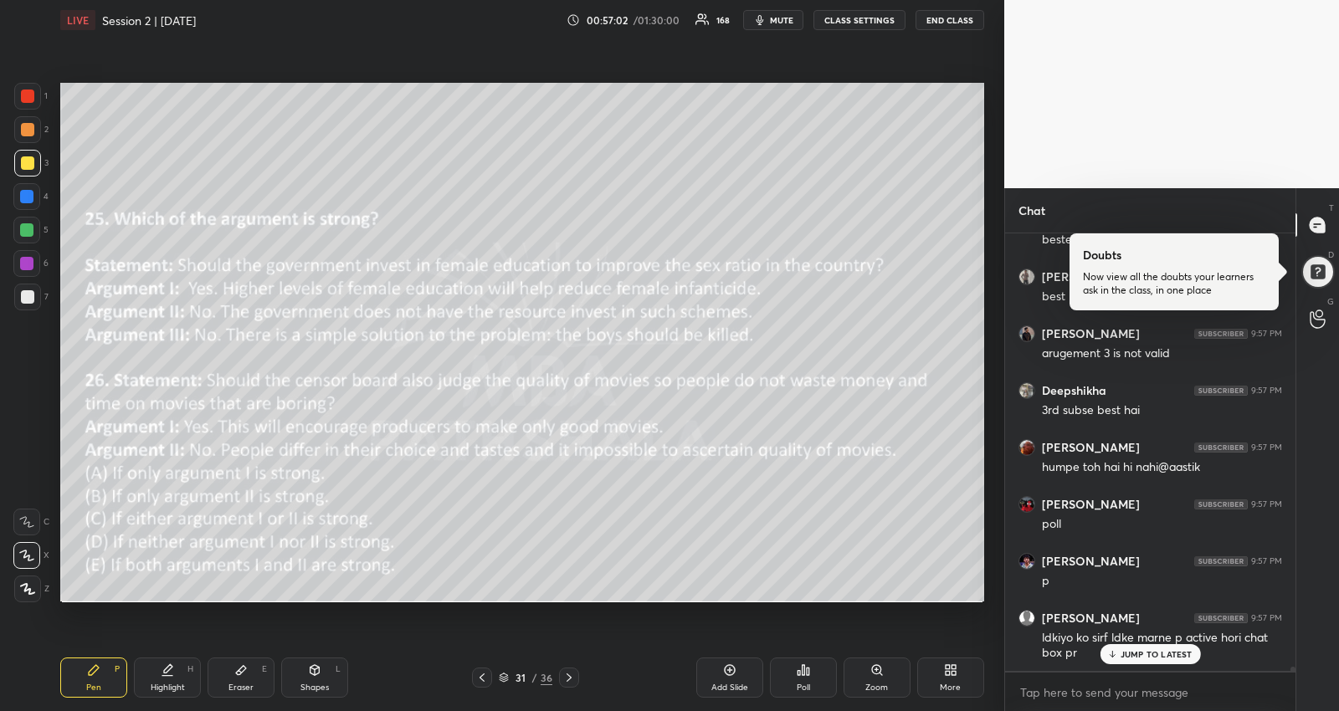
click at [805, 667] on icon at bounding box center [803, 670] width 13 height 13
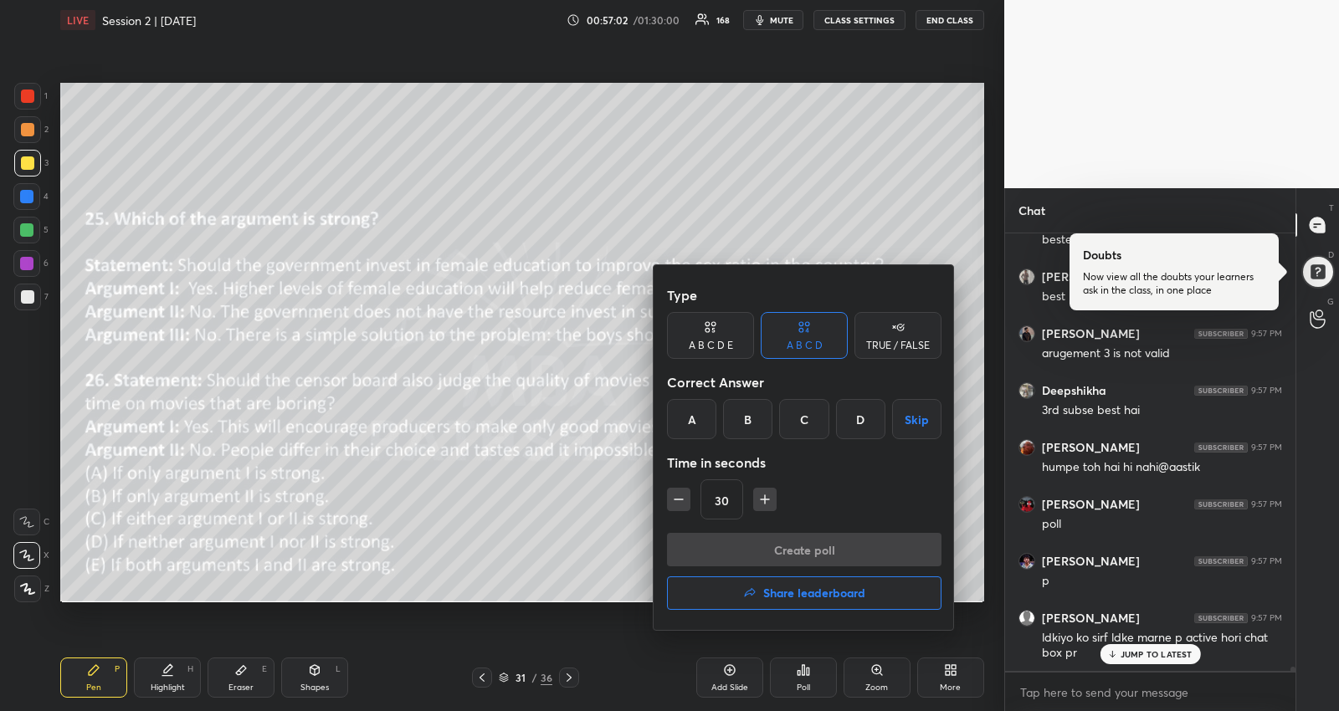
scroll to position [49586, 0]
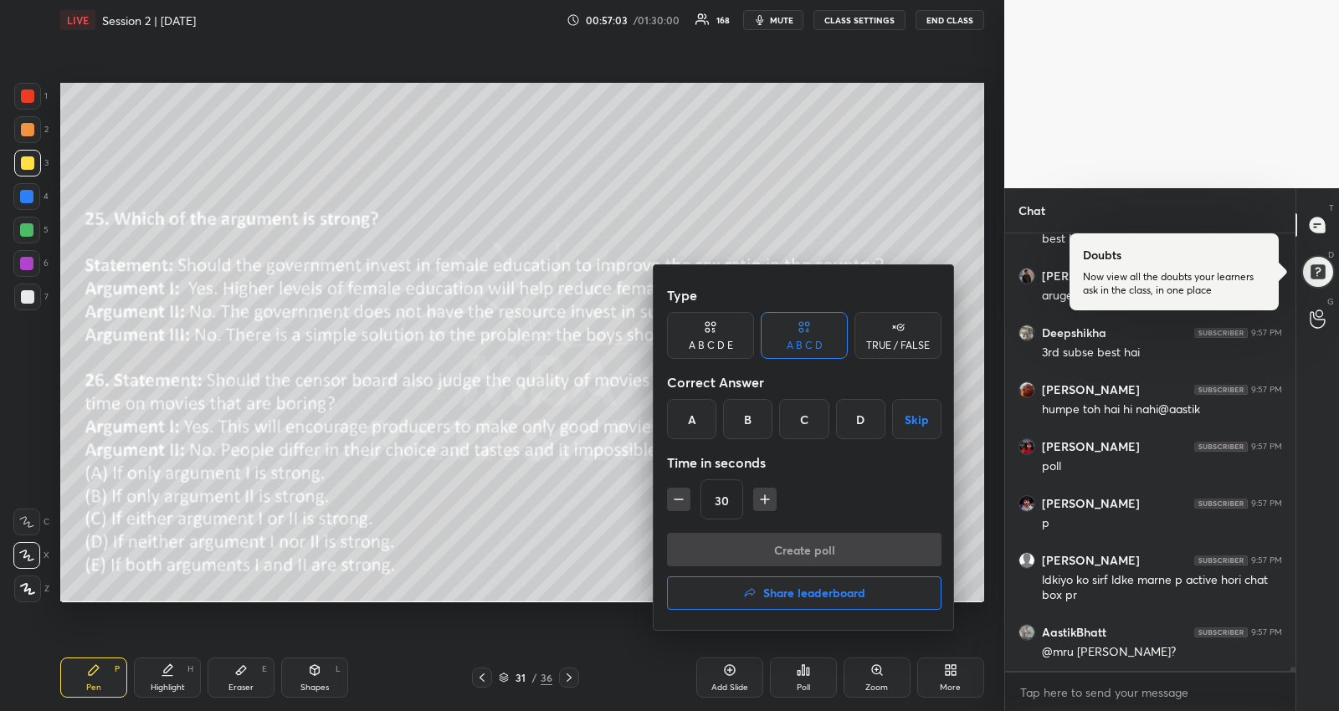
click at [808, 427] on div "C" at bounding box center [803, 419] width 49 height 40
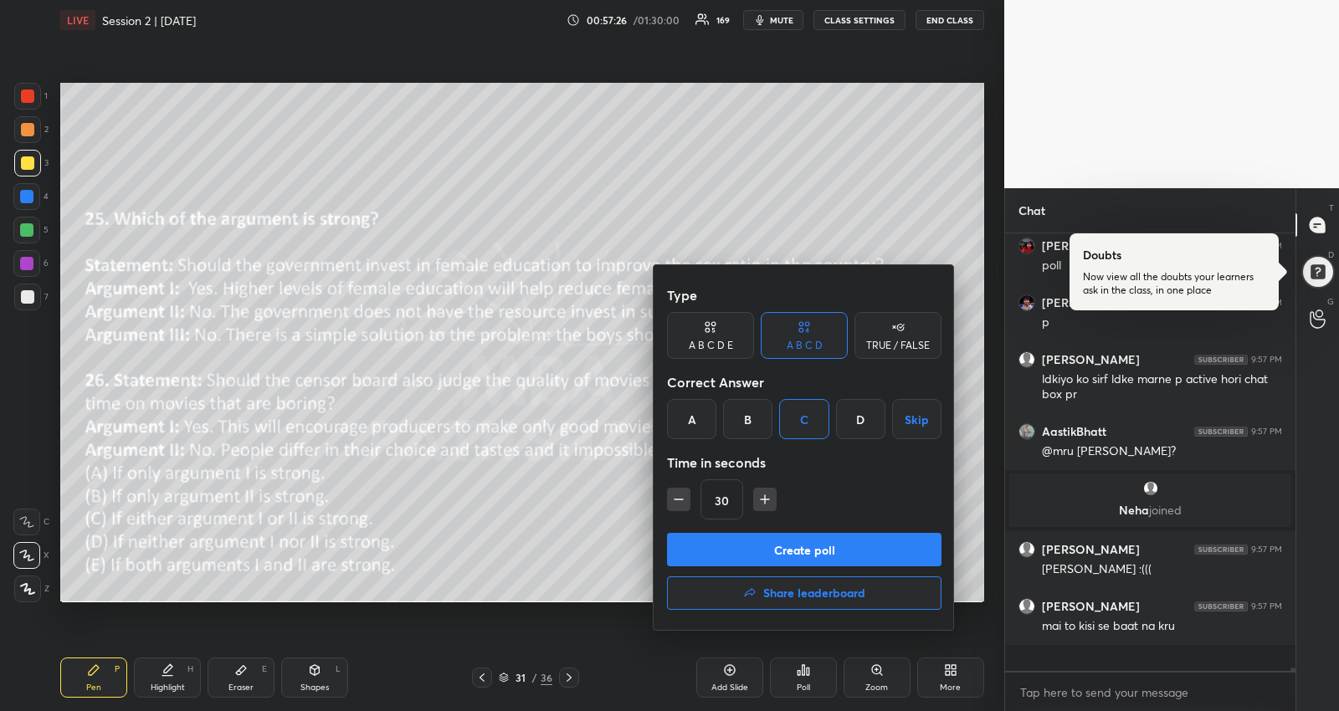
scroll to position [48616, 0]
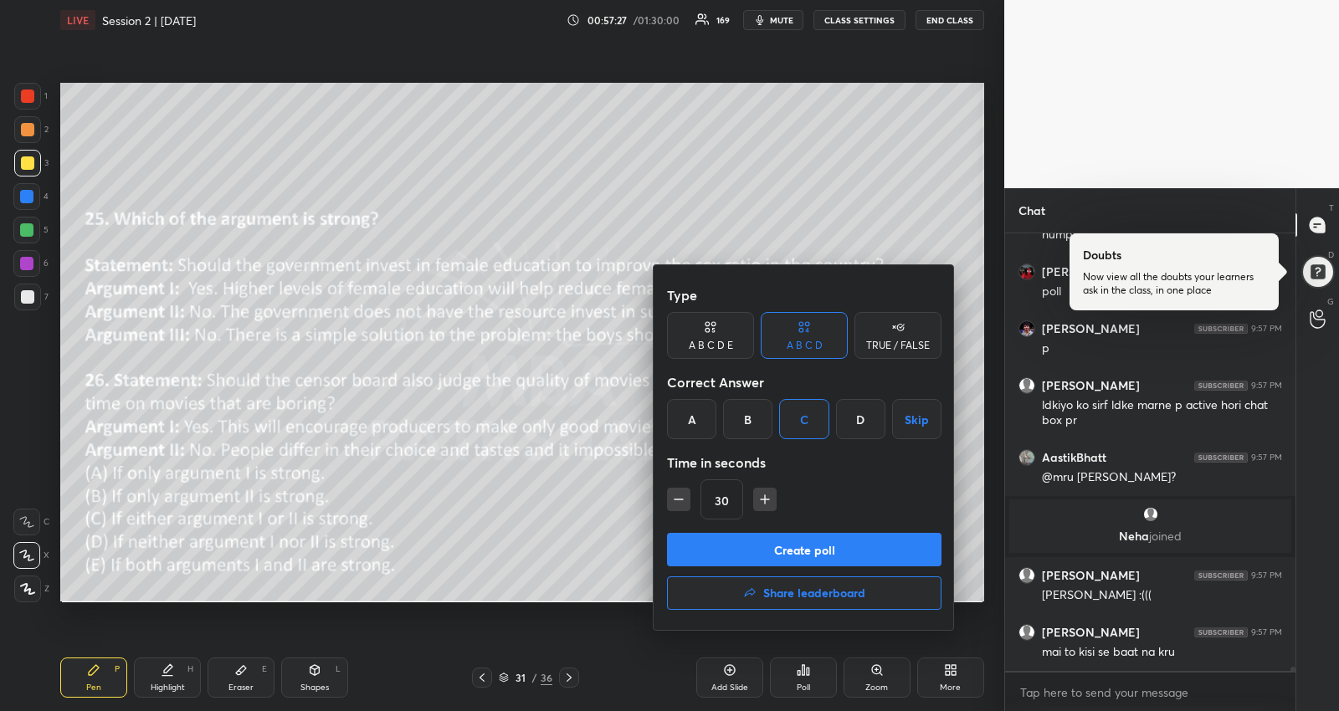
click at [736, 335] on div "A B C D E" at bounding box center [710, 335] width 87 height 47
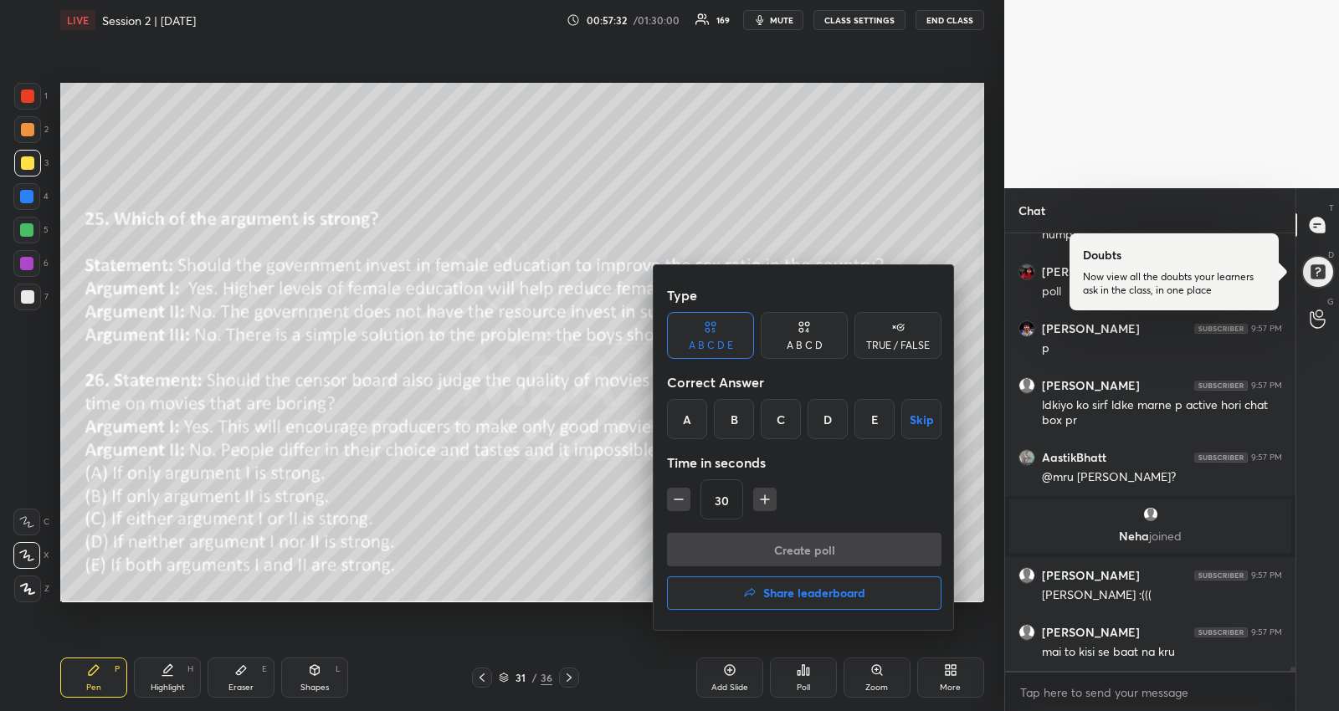
click at [821, 422] on div "D" at bounding box center [828, 419] width 40 height 40
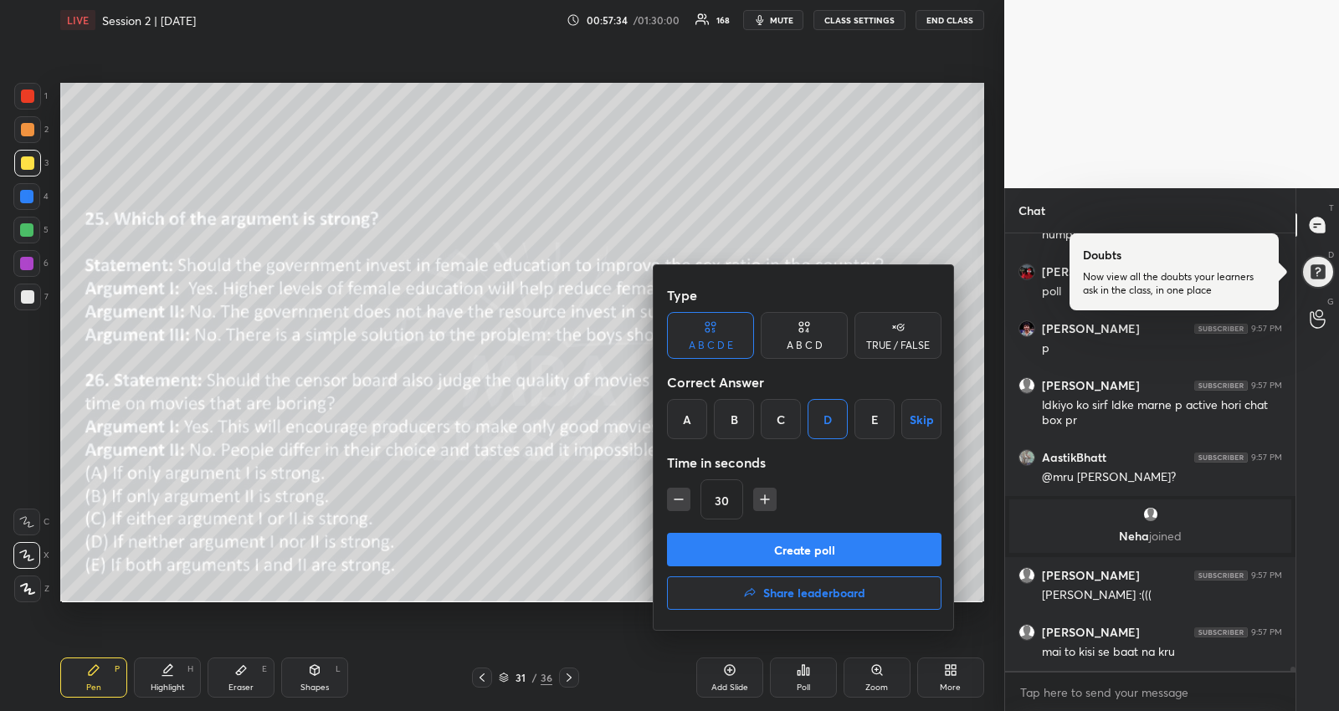
click at [772, 546] on button "Create poll" at bounding box center [804, 549] width 274 height 33
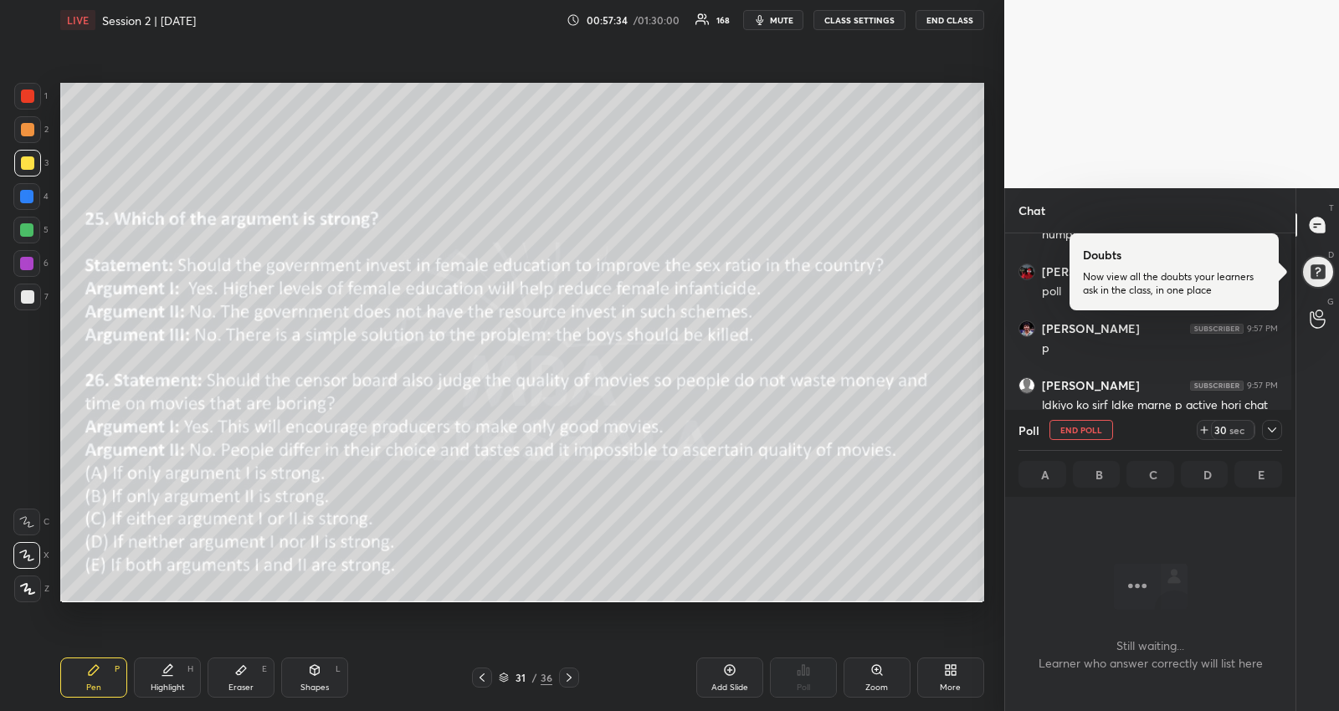
scroll to position [5, 5]
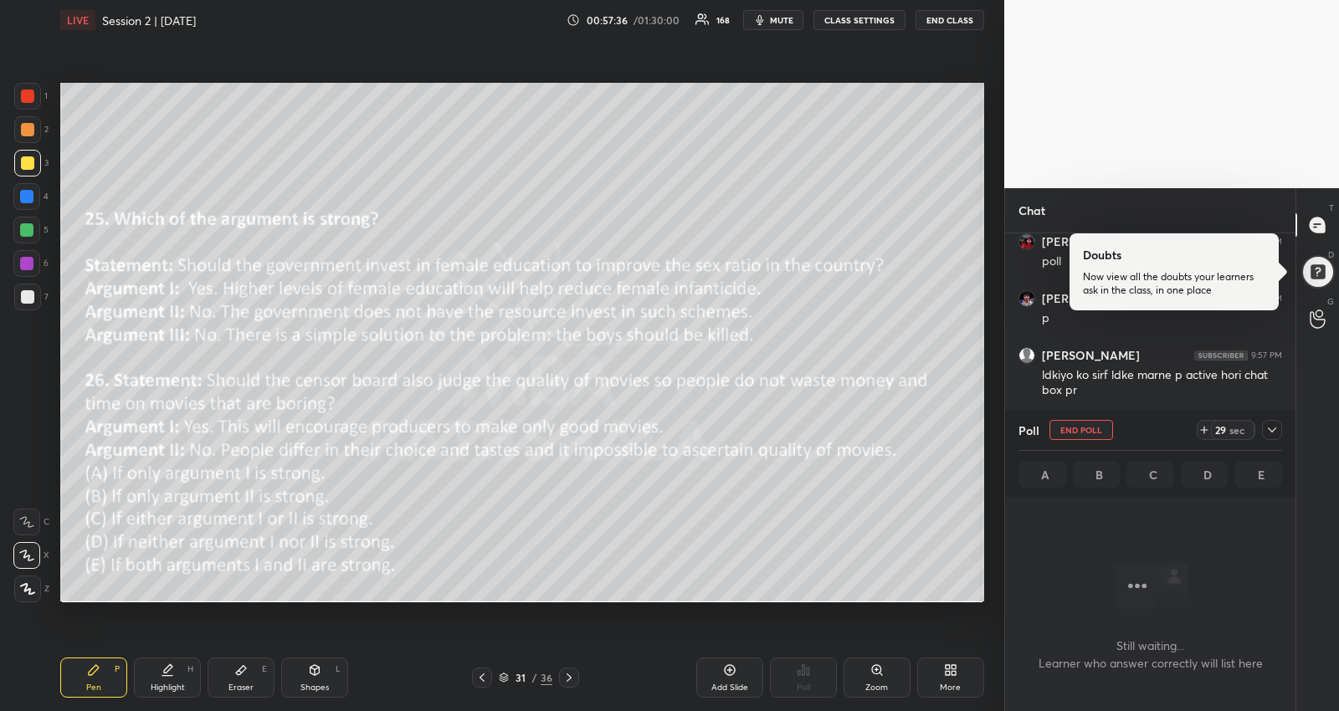
click at [1270, 423] on icon at bounding box center [1271, 429] width 13 height 13
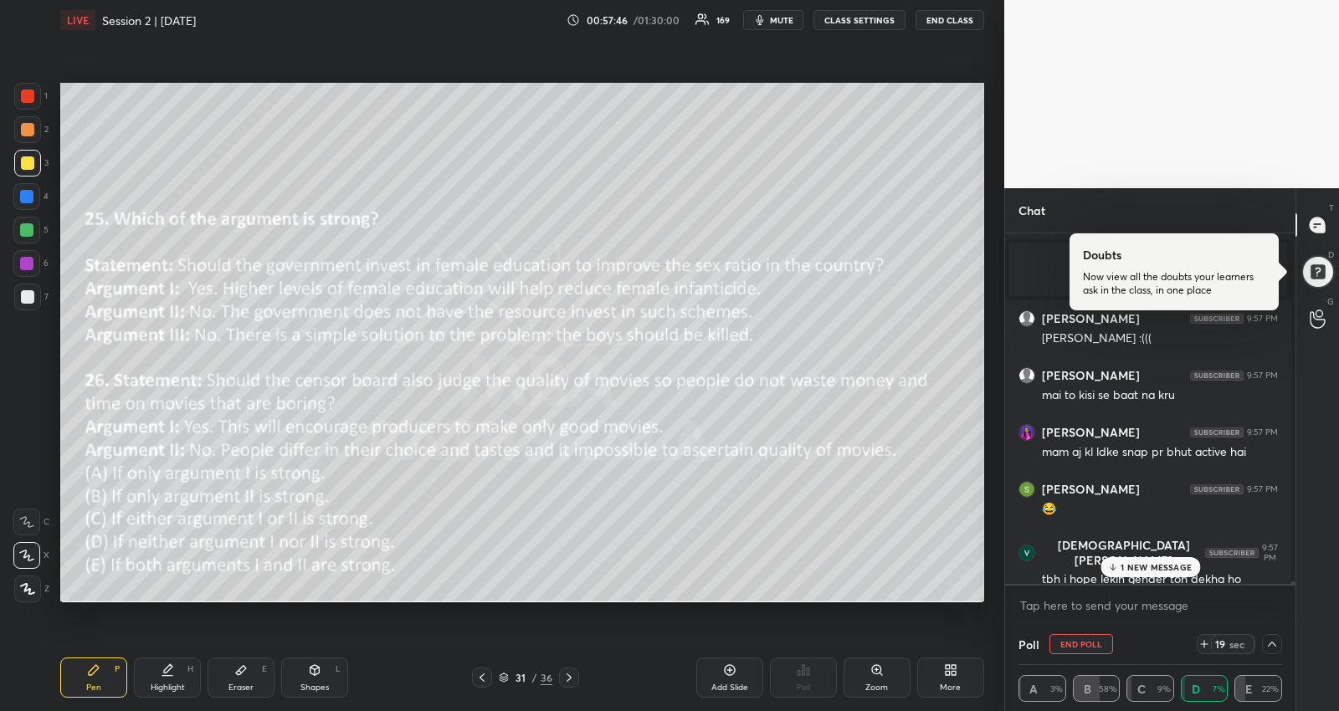
scroll to position [48903, 0]
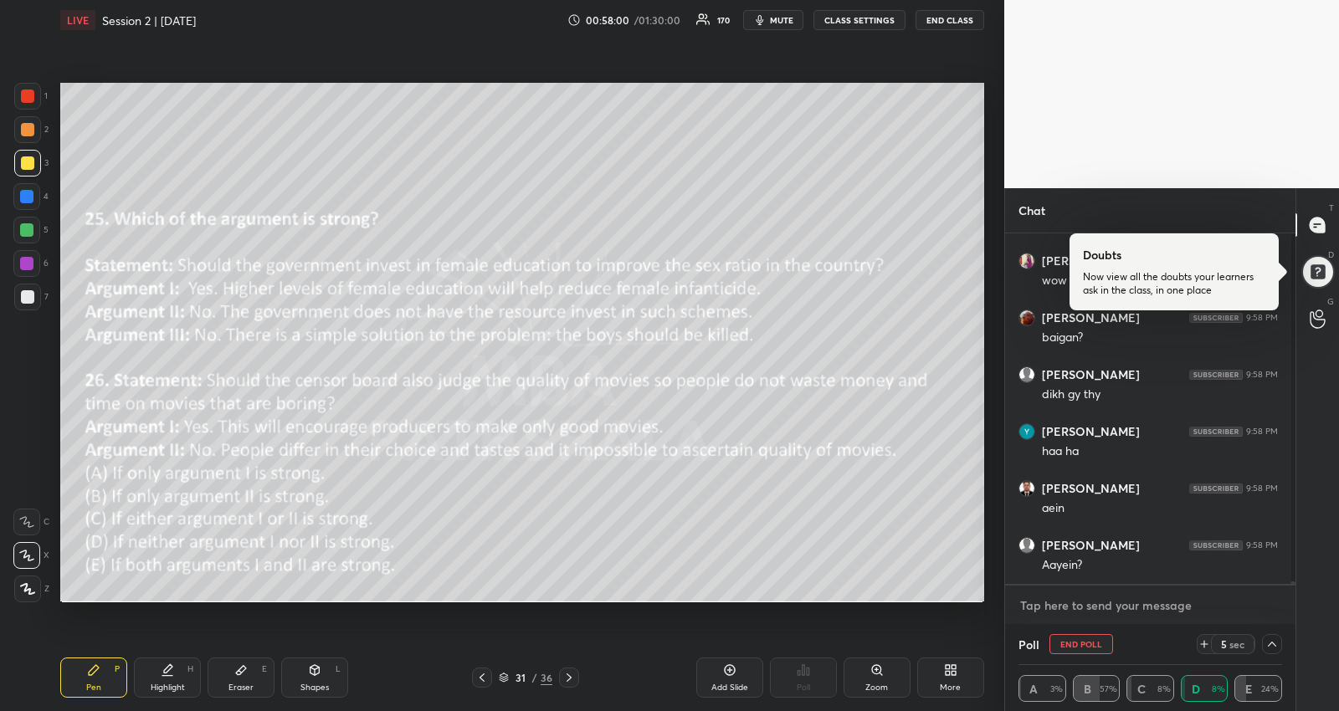
click at [1110, 609] on textarea at bounding box center [1150, 606] width 264 height 27
click at [1156, 565] on div "[PERSON_NAME] 9:57 PM ldkiyo ko sirf ldke marne p active hori chat box pr Aasti…" at bounding box center [1150, 408] width 290 height 351
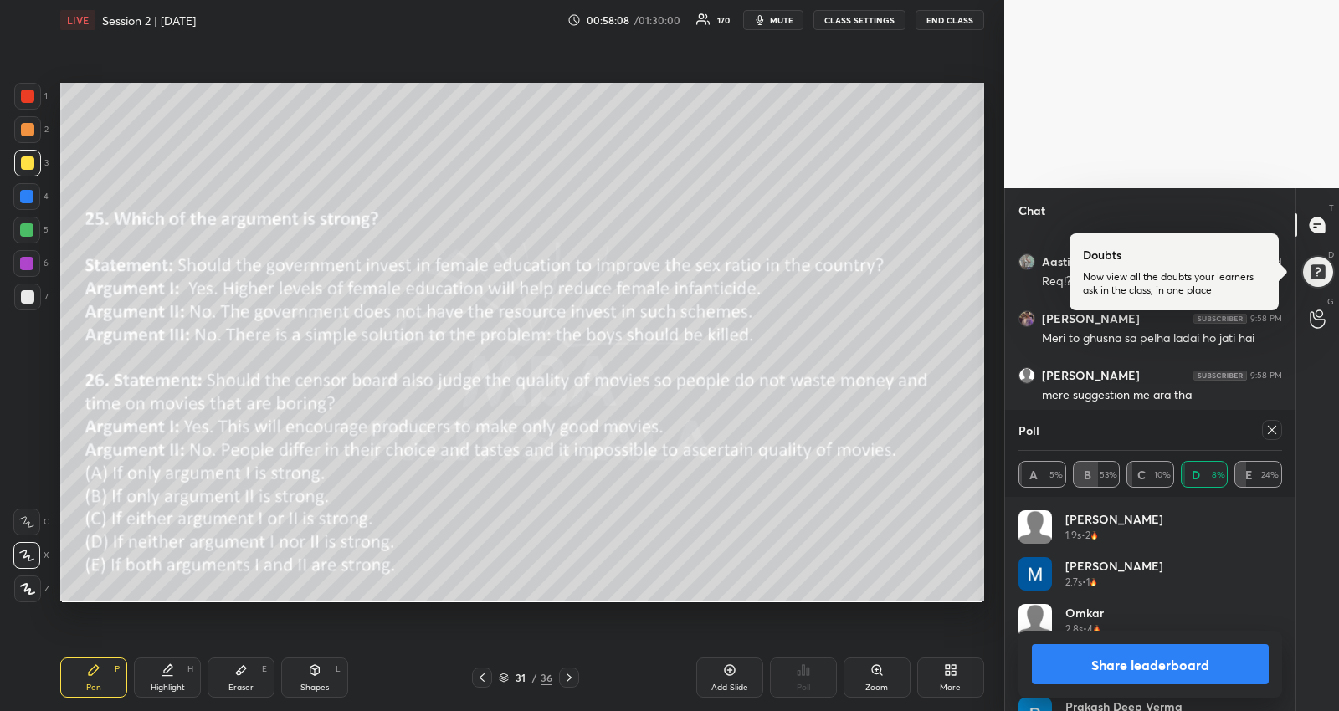
click at [1274, 429] on icon at bounding box center [1271, 429] width 13 height 13
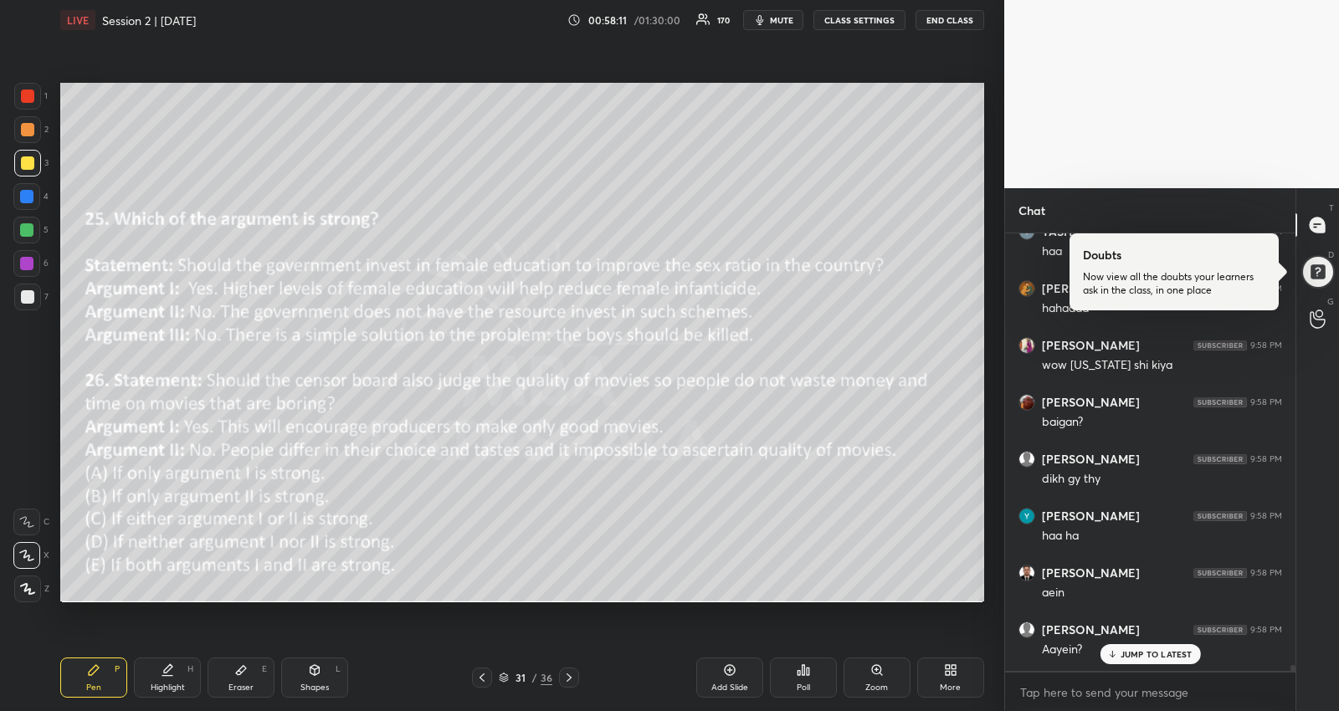
click at [1137, 649] on p "JUMP TO LATEST" at bounding box center [1157, 654] width 72 height 10
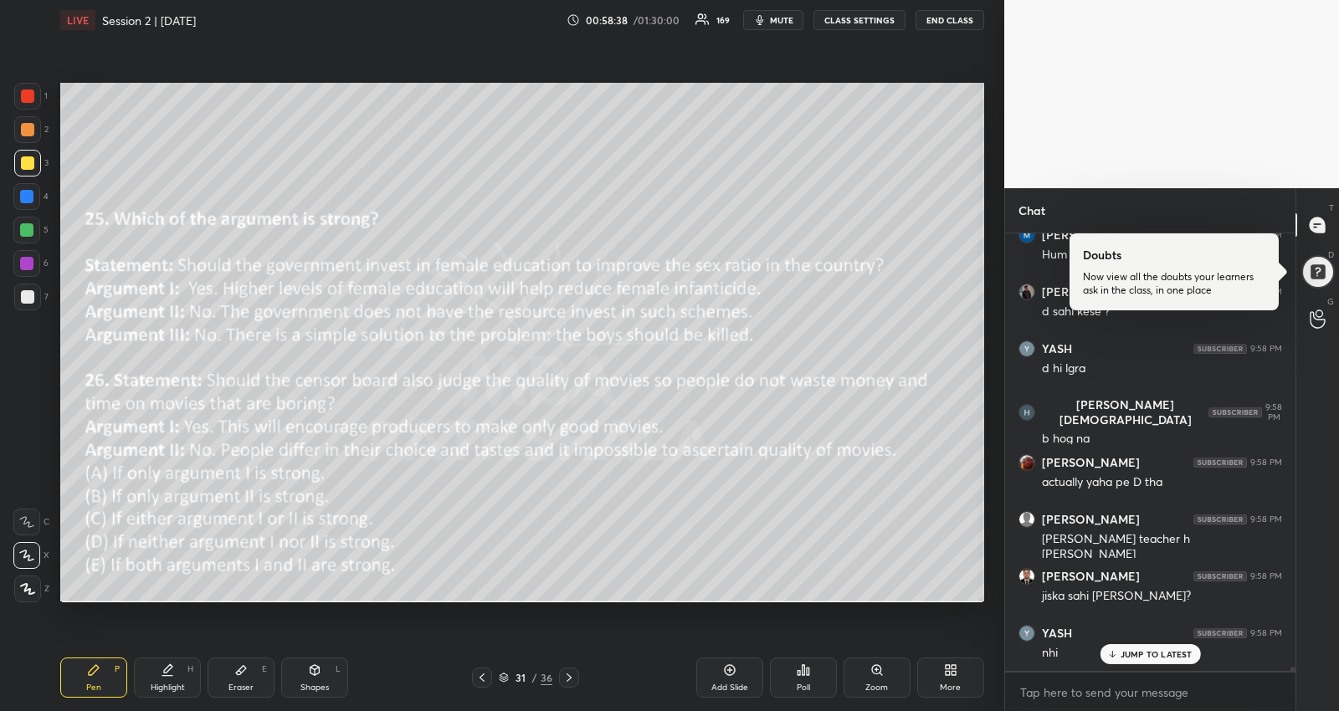
click at [1129, 648] on div "JUMP TO LATEST" at bounding box center [1150, 654] width 100 height 20
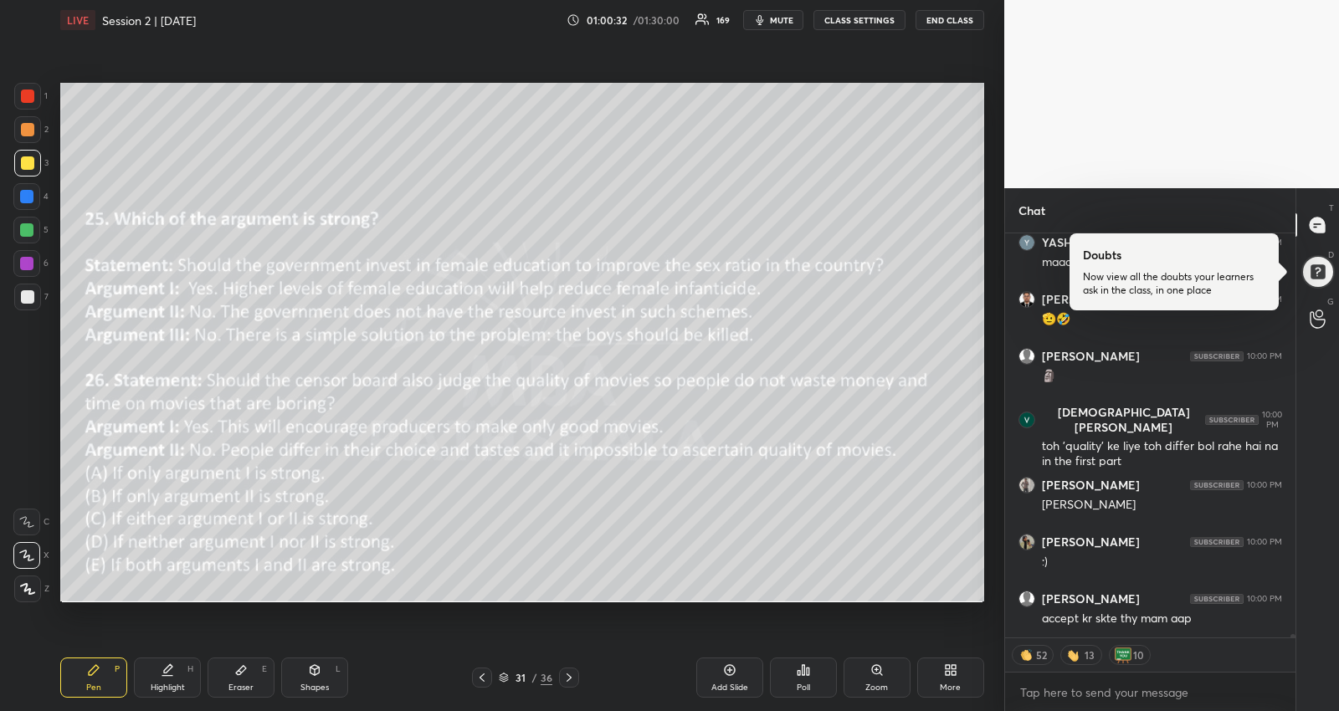
scroll to position [52382, 0]
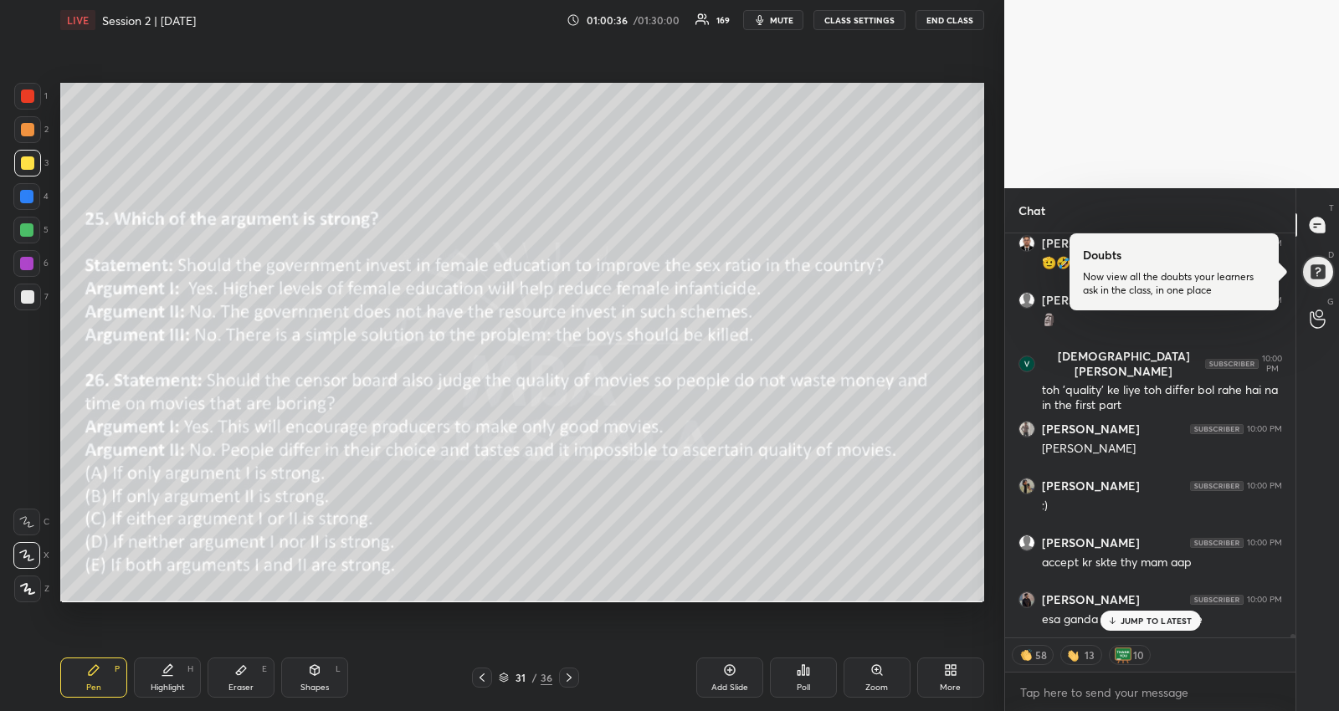
click at [1135, 614] on div "JUMP TO LATEST" at bounding box center [1150, 621] width 100 height 20
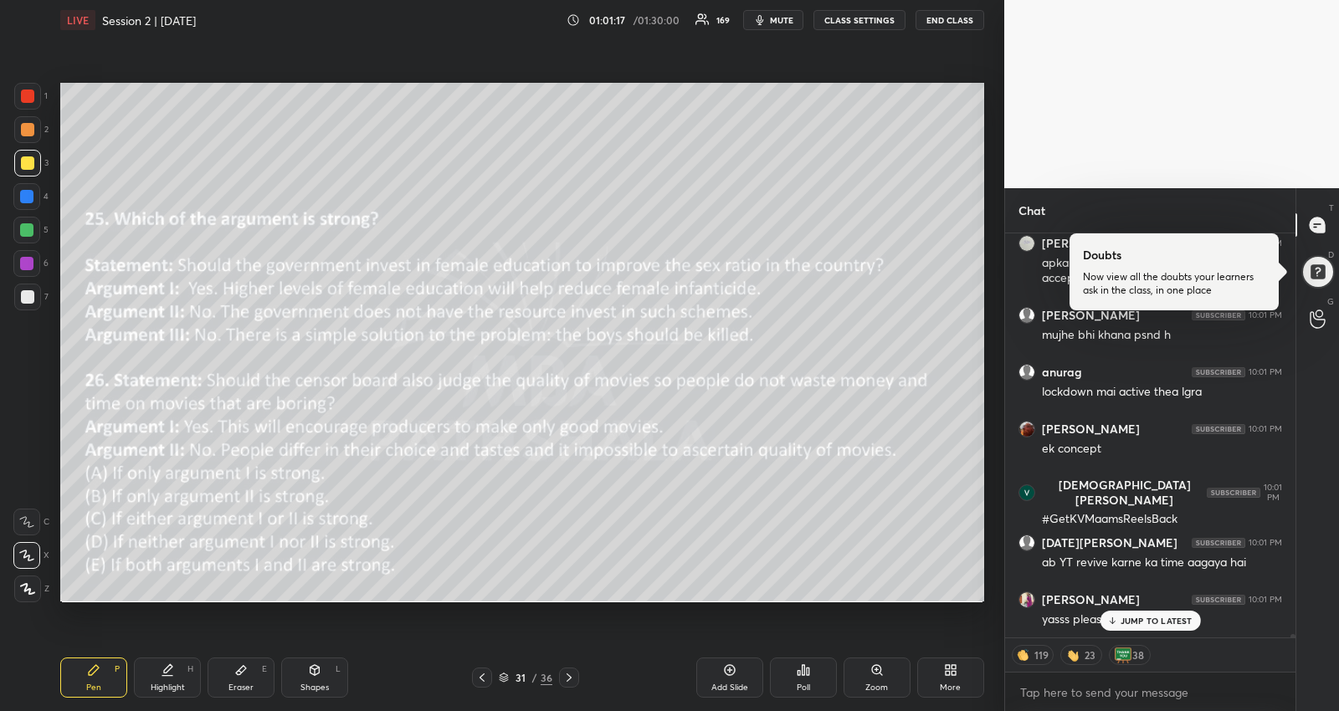
scroll to position [52356, 0]
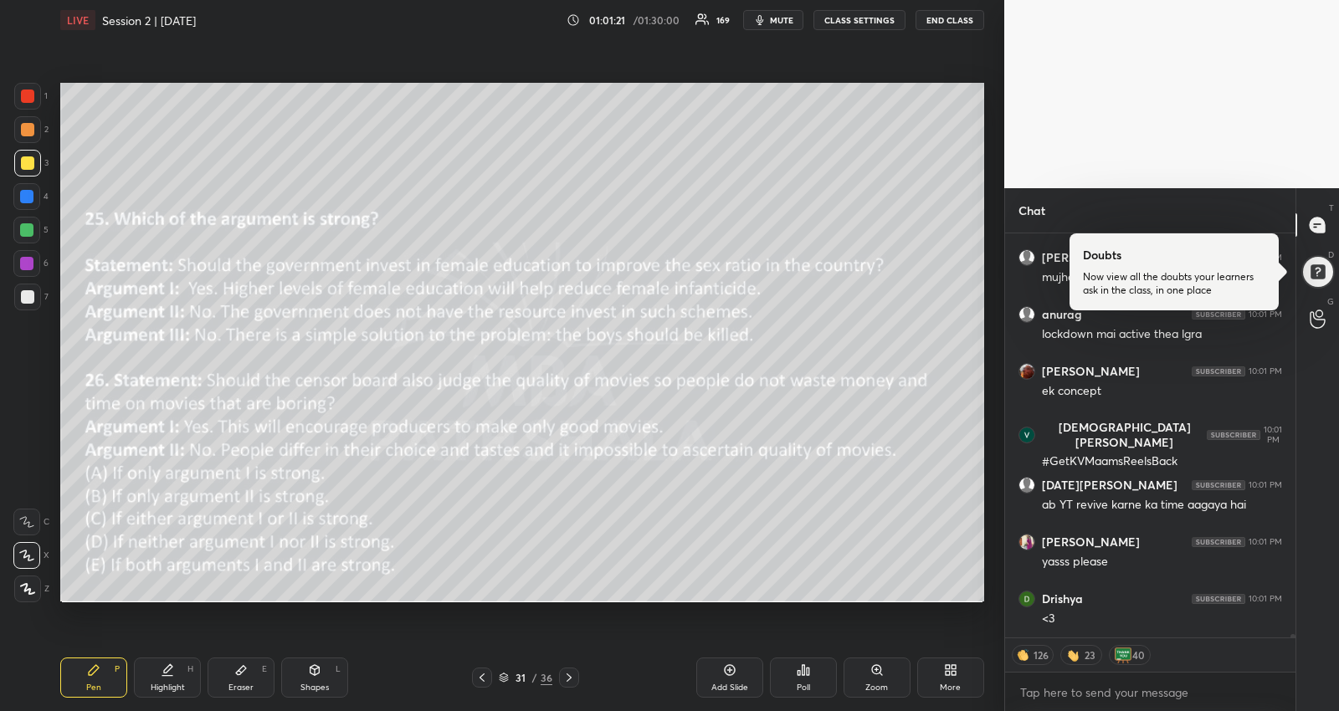
click at [570, 676] on icon at bounding box center [568, 677] width 13 height 13
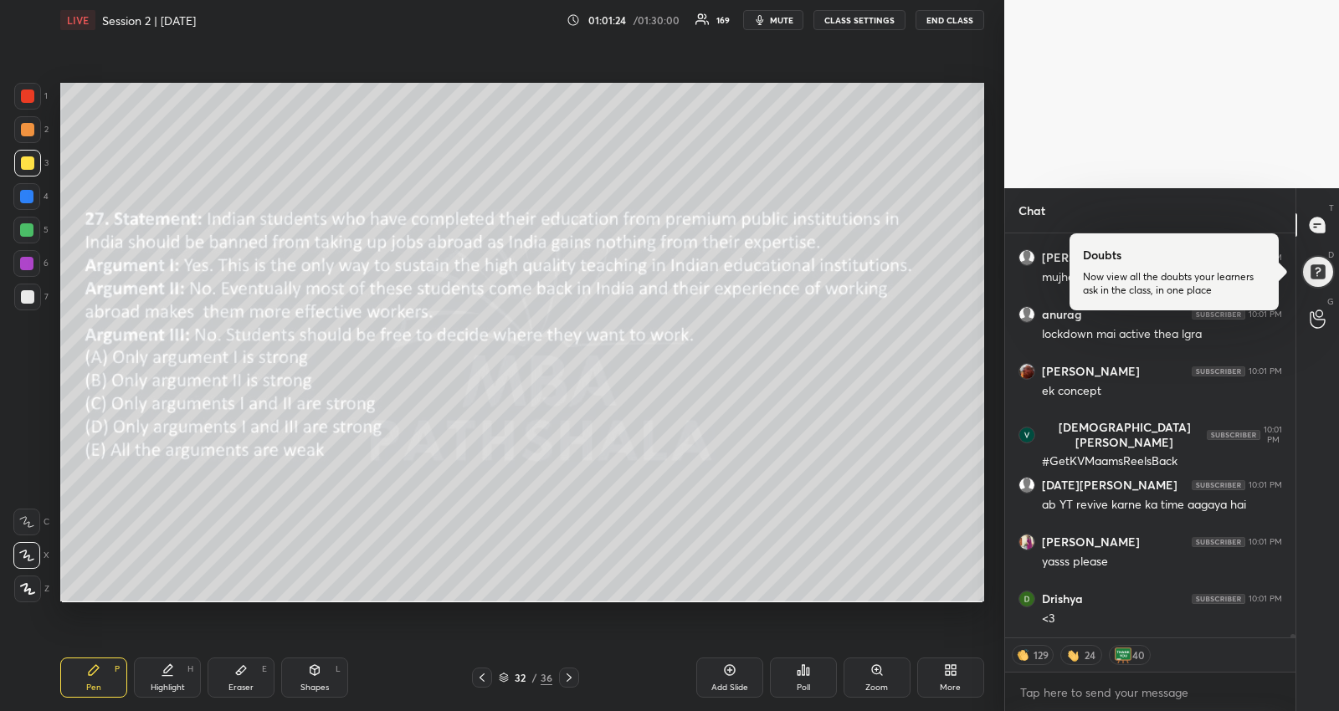
click at [26, 230] on div at bounding box center [26, 229] width 13 height 13
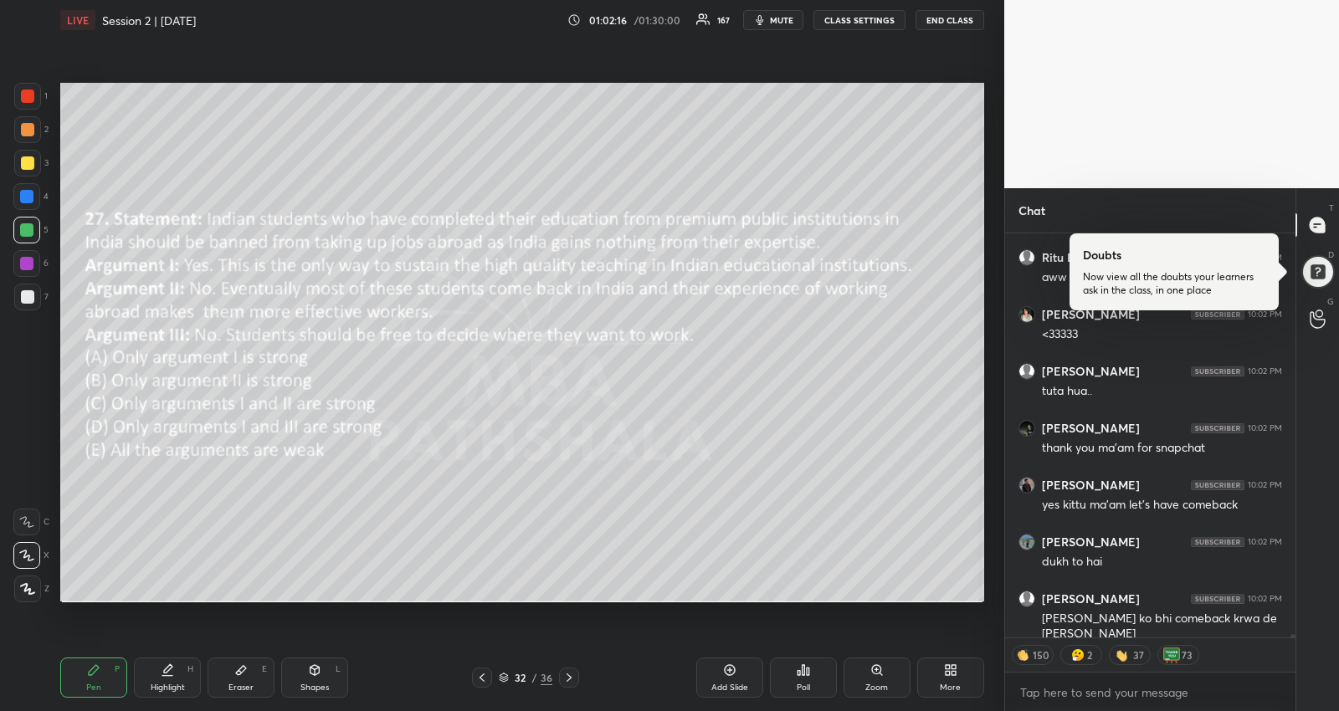
scroll to position [53043, 0]
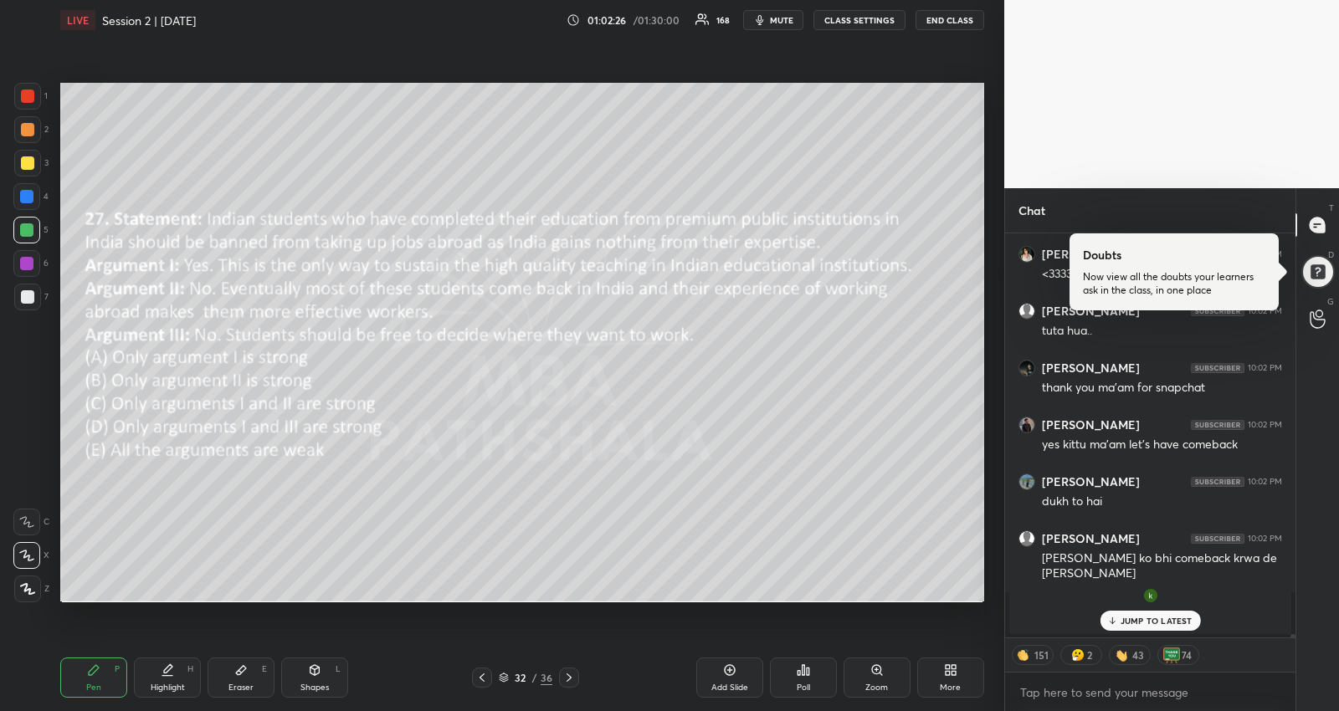
click at [1130, 621] on p "JUMP TO LATEST" at bounding box center [1157, 621] width 72 height 10
click at [822, 672] on div "Poll" at bounding box center [803, 678] width 67 height 40
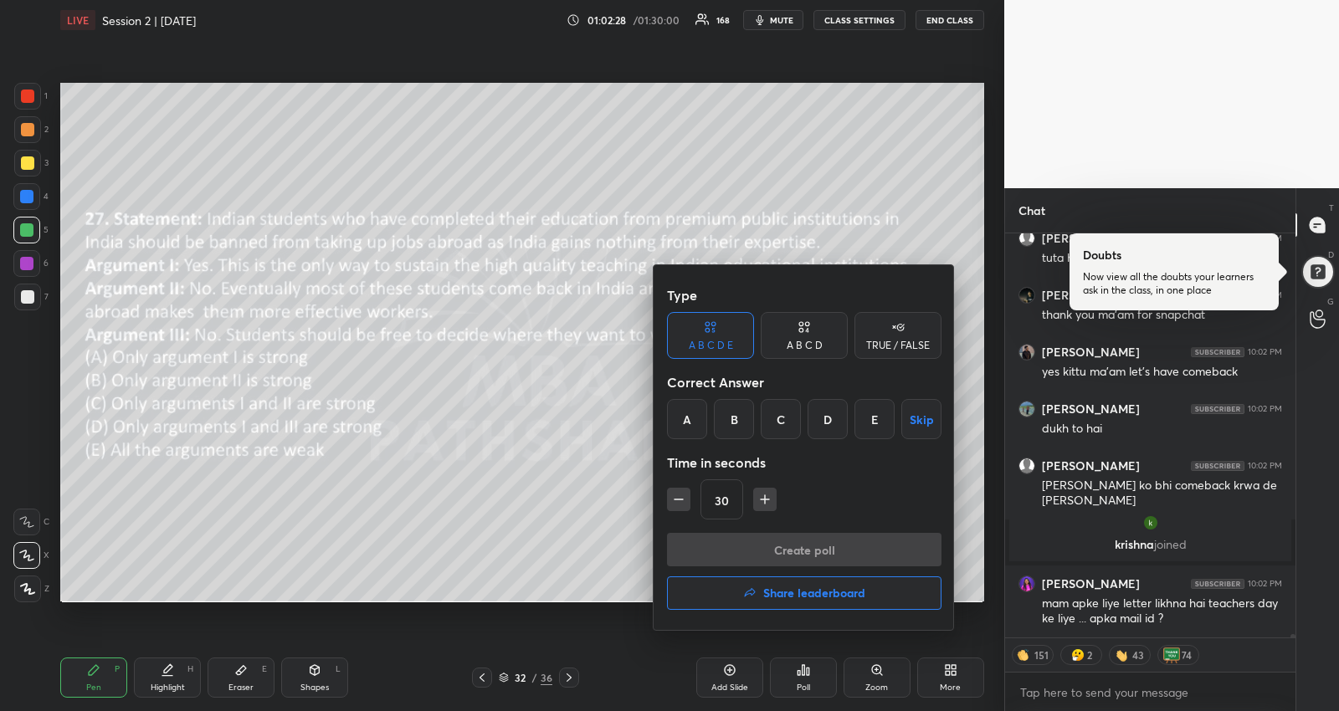
click at [722, 415] on div "B" at bounding box center [734, 419] width 40 height 40
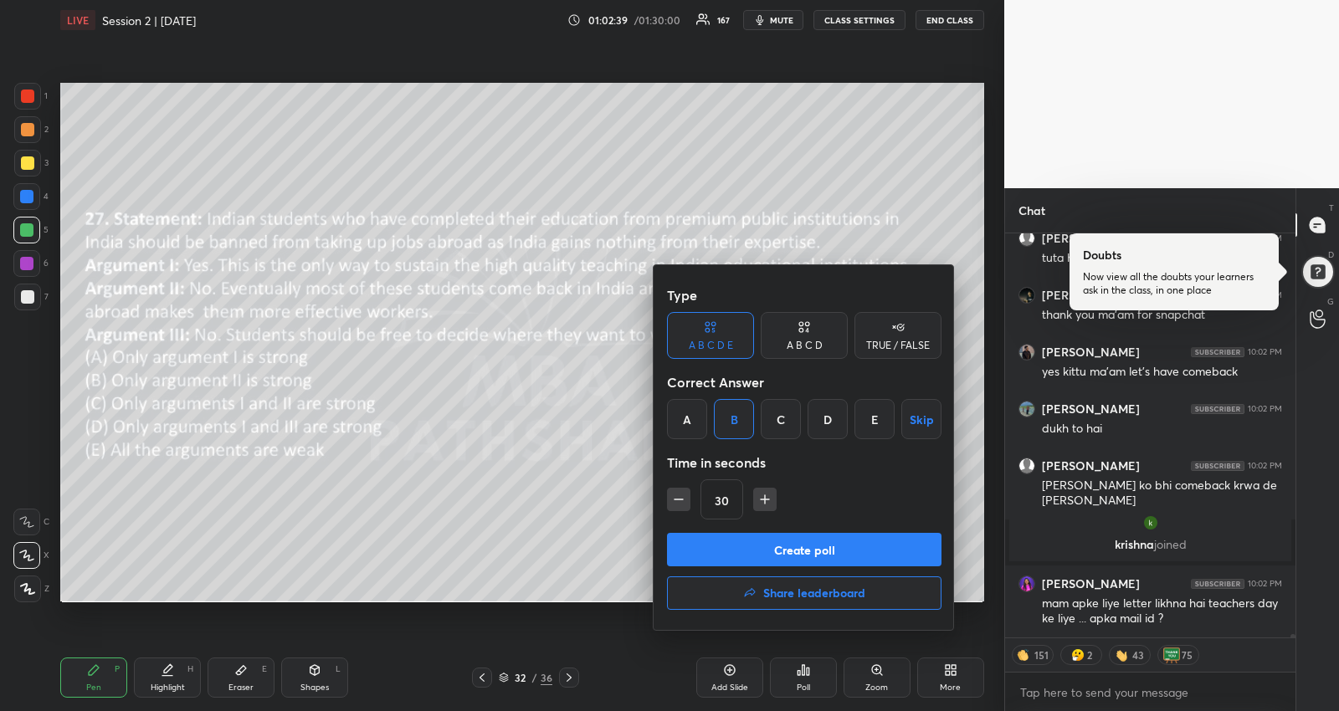
type textarea "x"
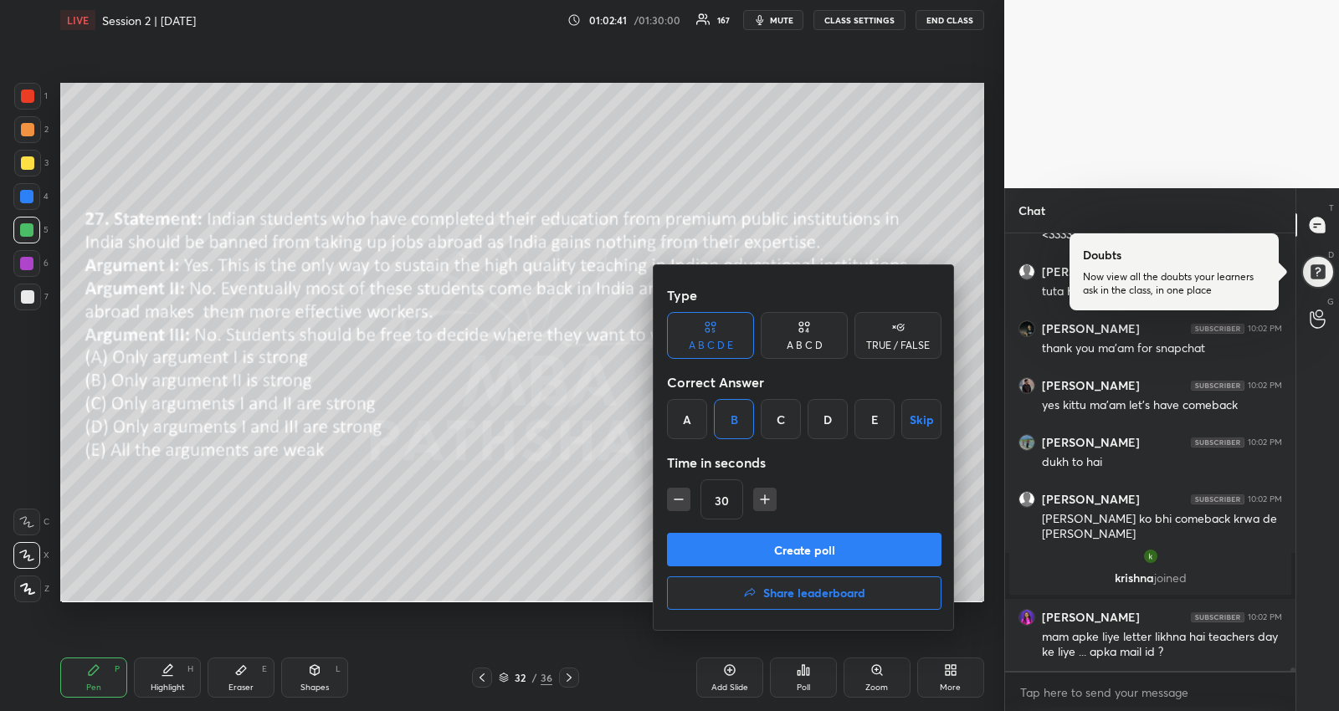
scroll to position [52733, 0]
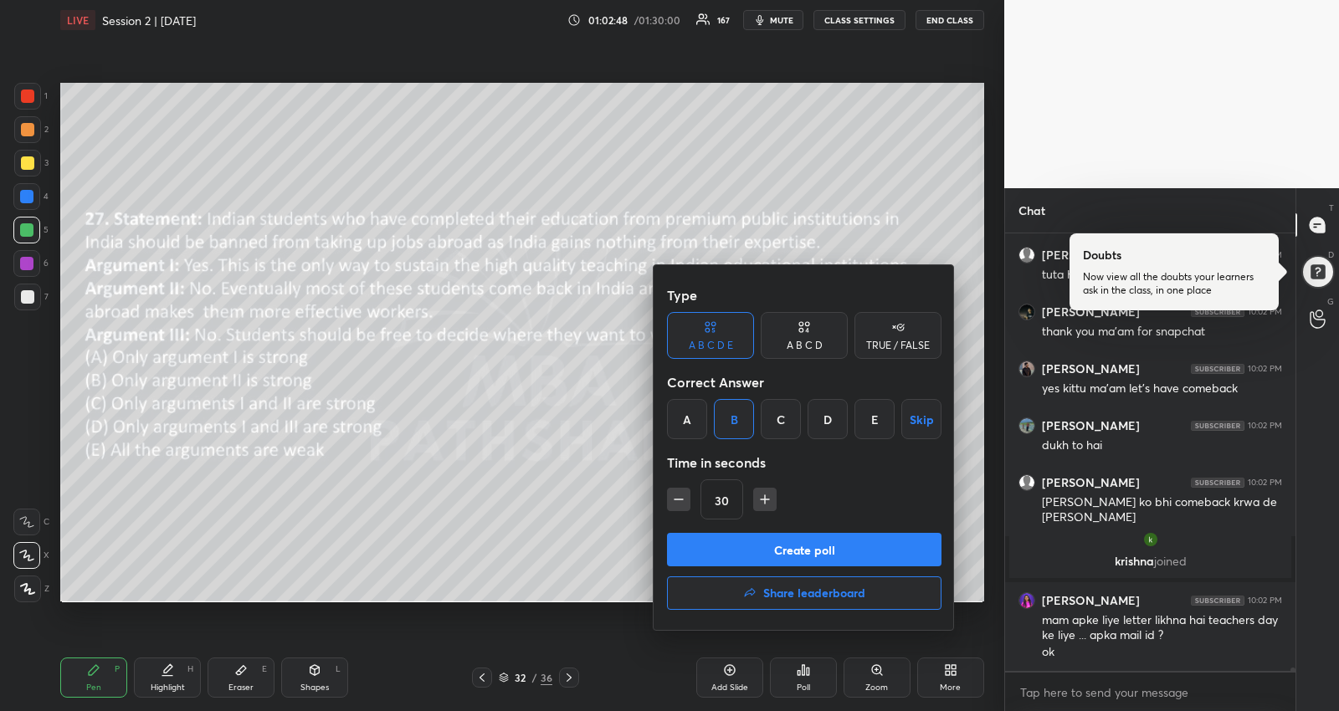
click at [757, 500] on icon "button" at bounding box center [765, 499] width 17 height 17
type input "60"
click at [757, 523] on div "Type A B C D E A B C D TRUE / FALSE Correct Answer A B C D E Skip Time in secon…" at bounding box center [804, 447] width 301 height 365
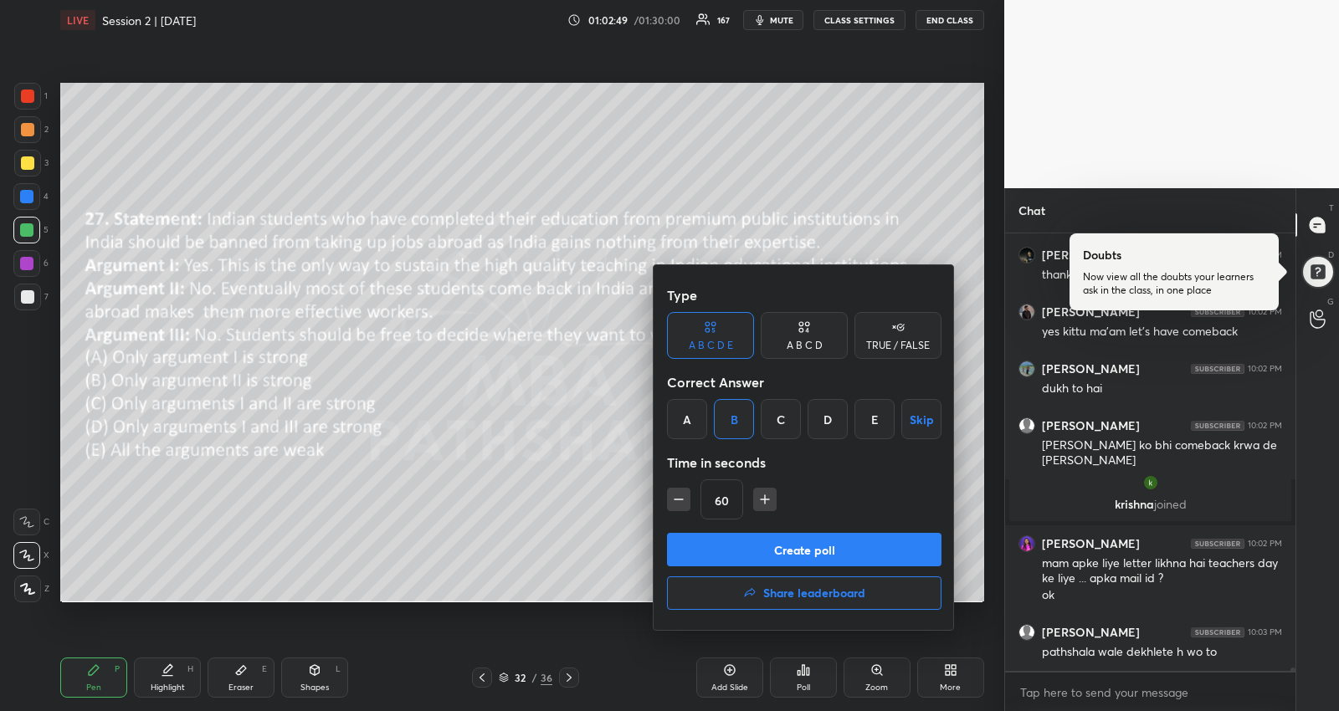
click at [752, 540] on button "Create poll" at bounding box center [804, 549] width 274 height 33
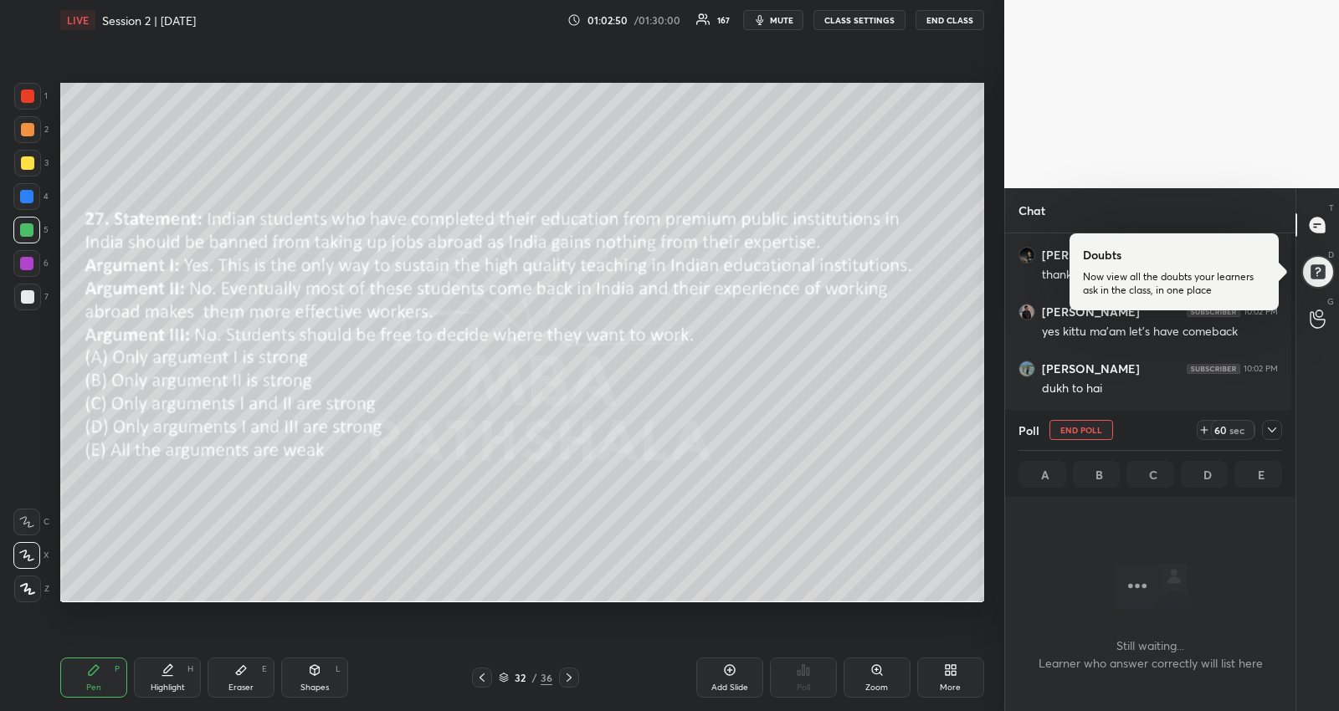
scroll to position [354, 281]
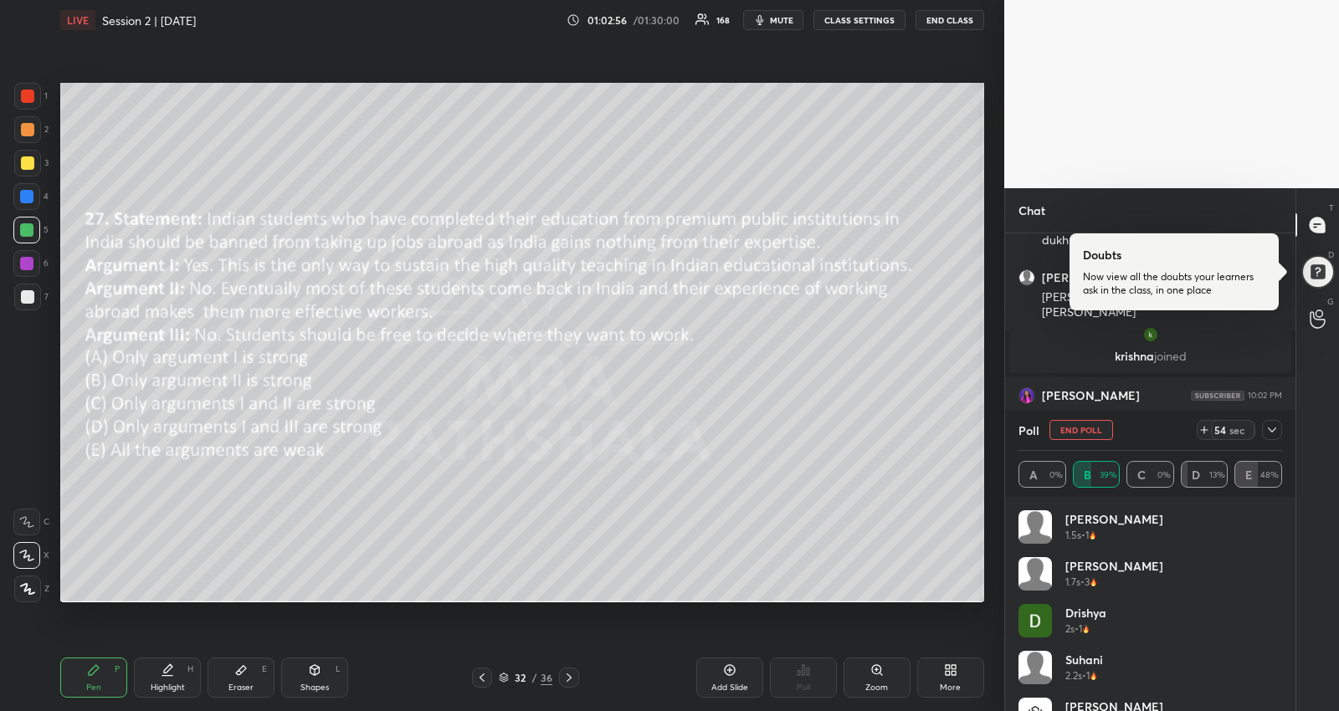
click at [1270, 433] on icon at bounding box center [1271, 429] width 13 height 13
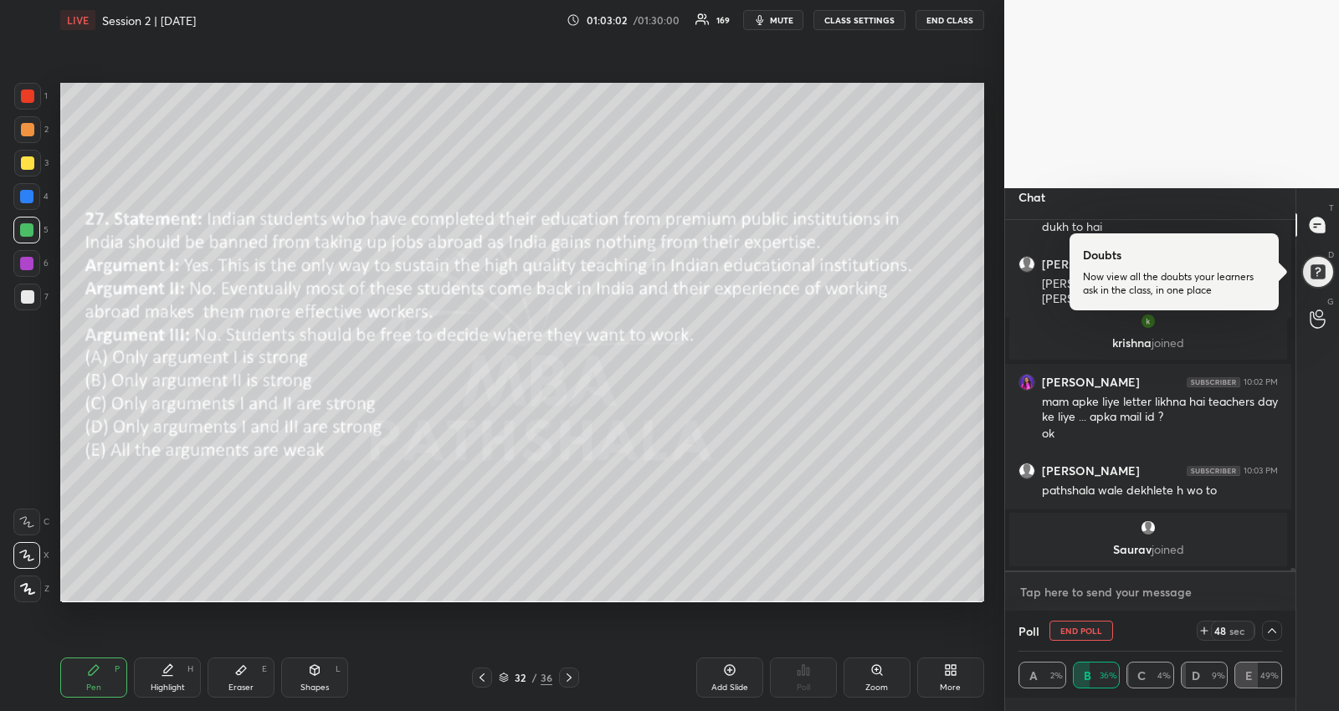
click at [1170, 590] on textarea at bounding box center [1150, 592] width 264 height 27
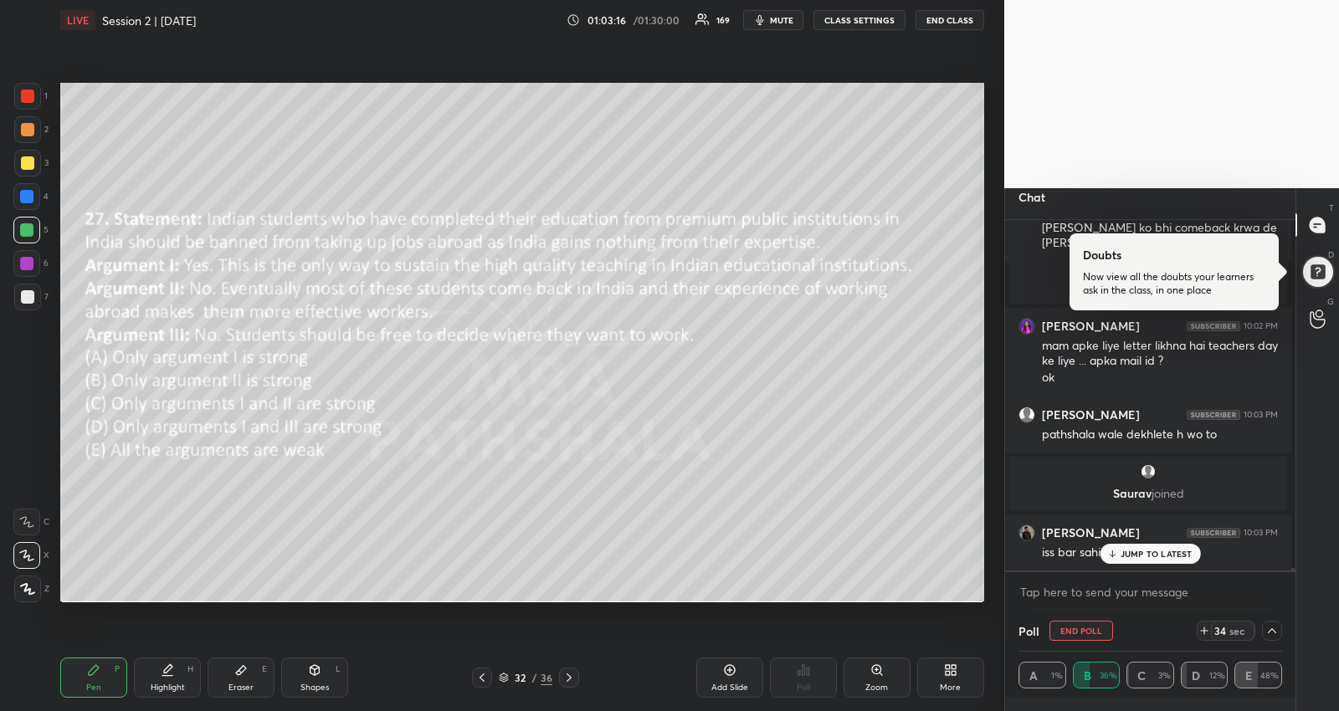
click at [1145, 557] on p "JUMP TO LATEST" at bounding box center [1157, 554] width 72 height 10
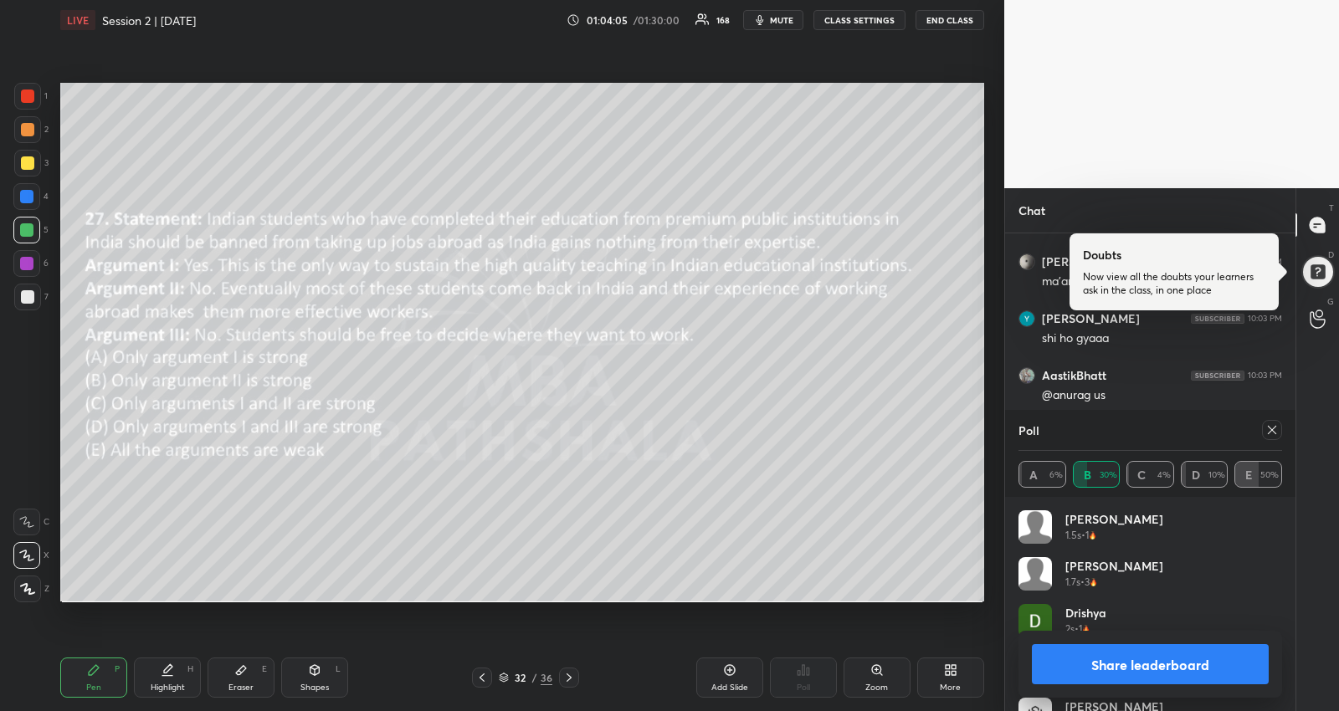
scroll to position [53587, 0]
click at [1275, 435] on icon at bounding box center [1271, 429] width 13 height 13
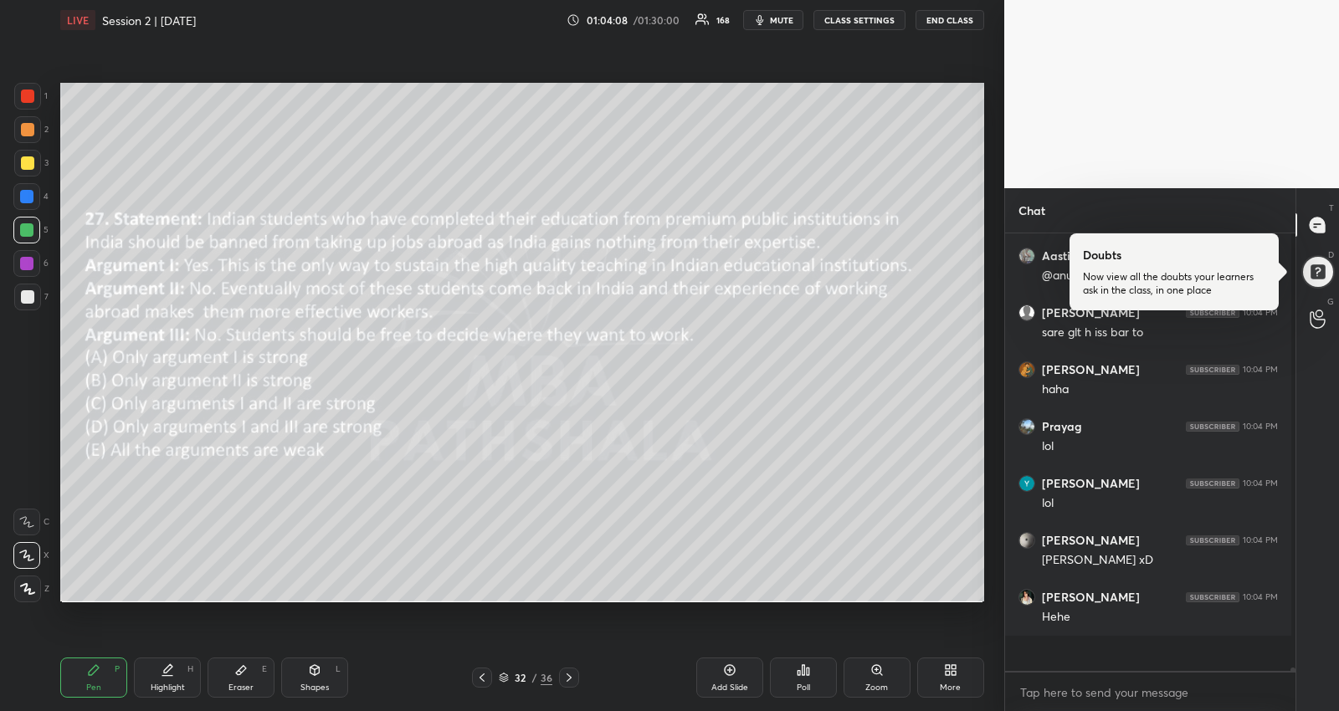
scroll to position [2, 254]
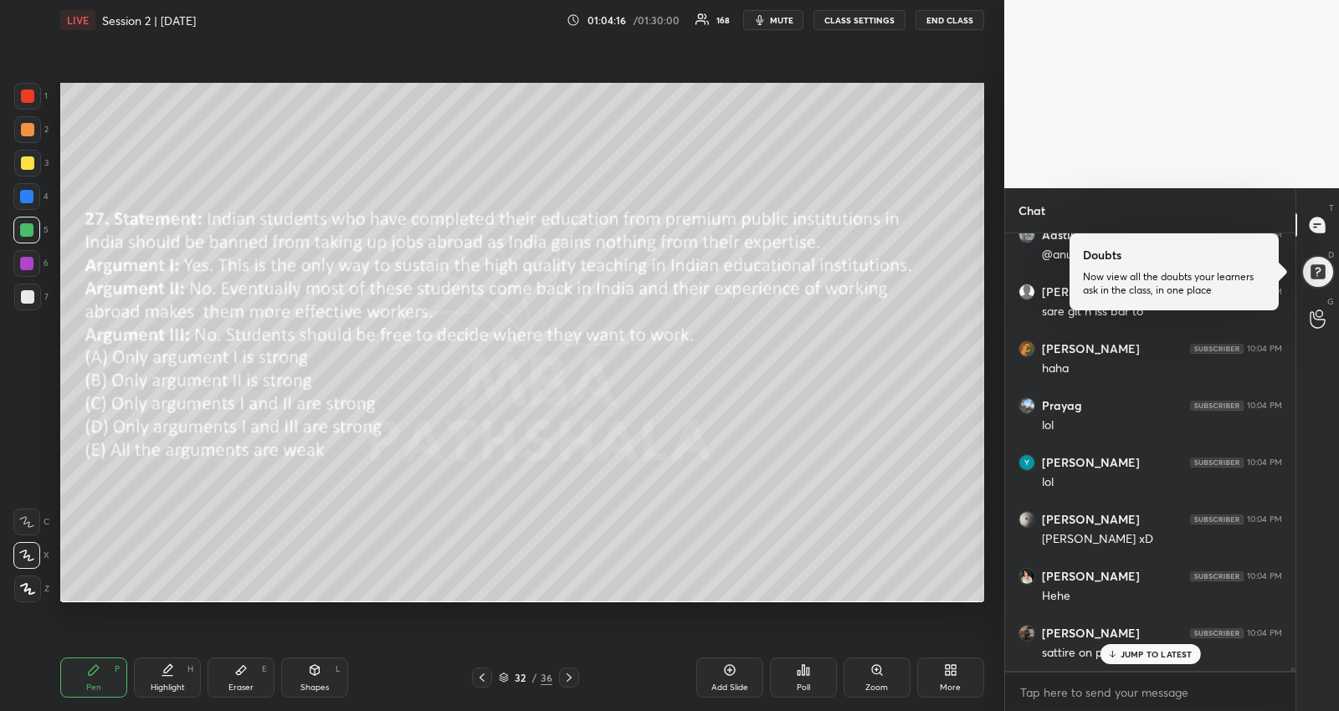
click at [1193, 654] on div "JUMP TO LATEST" at bounding box center [1150, 654] width 100 height 20
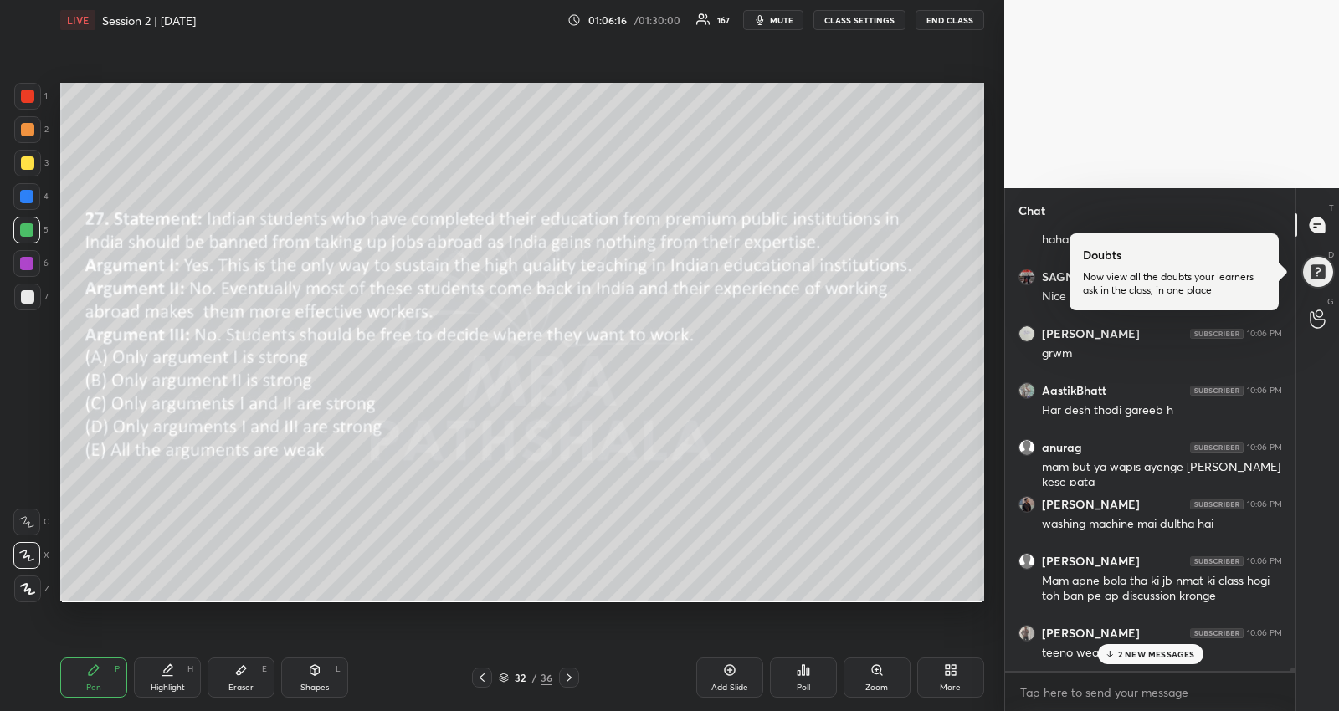
scroll to position [55069, 0]
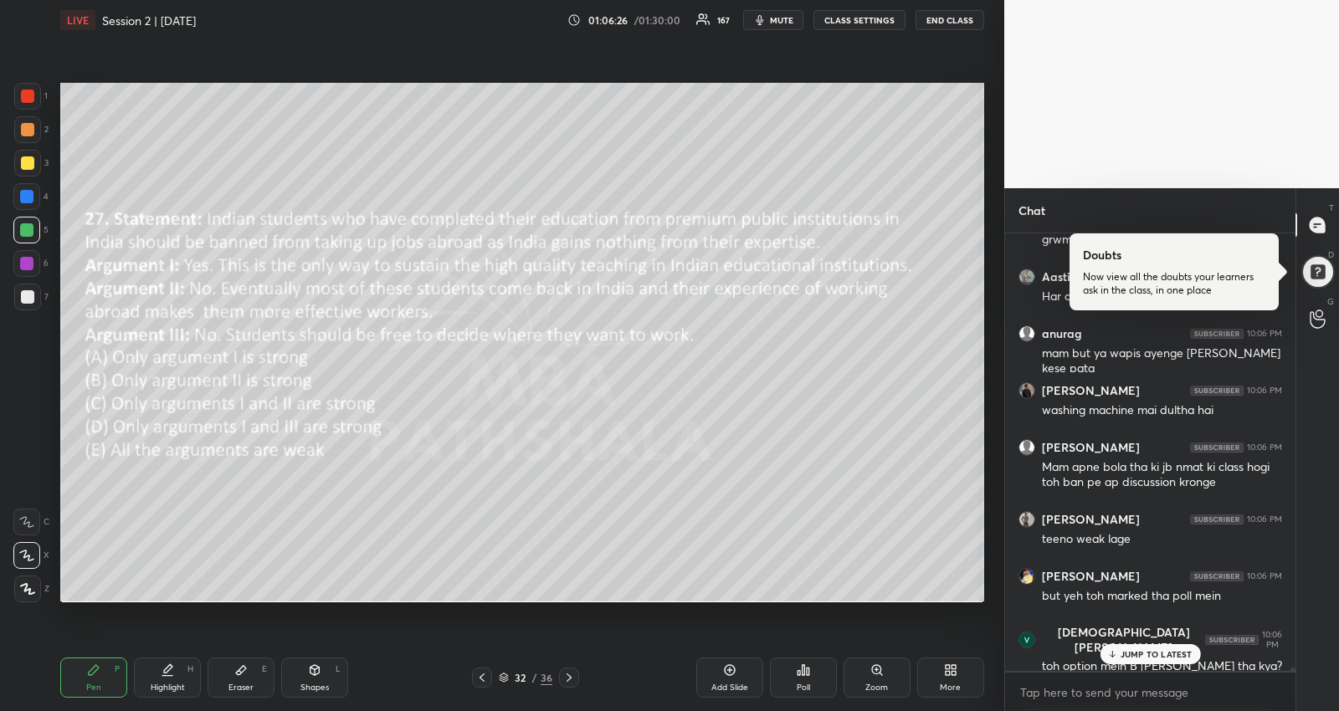
drag, startPoint x: 242, startPoint y: 672, endPoint x: 240, endPoint y: 664, distance: 8.5
click at [243, 672] on icon at bounding box center [241, 670] width 10 height 9
drag, startPoint x: 94, startPoint y: 667, endPoint x: 114, endPoint y: 647, distance: 28.4
click at [94, 665] on icon at bounding box center [93, 670] width 13 height 13
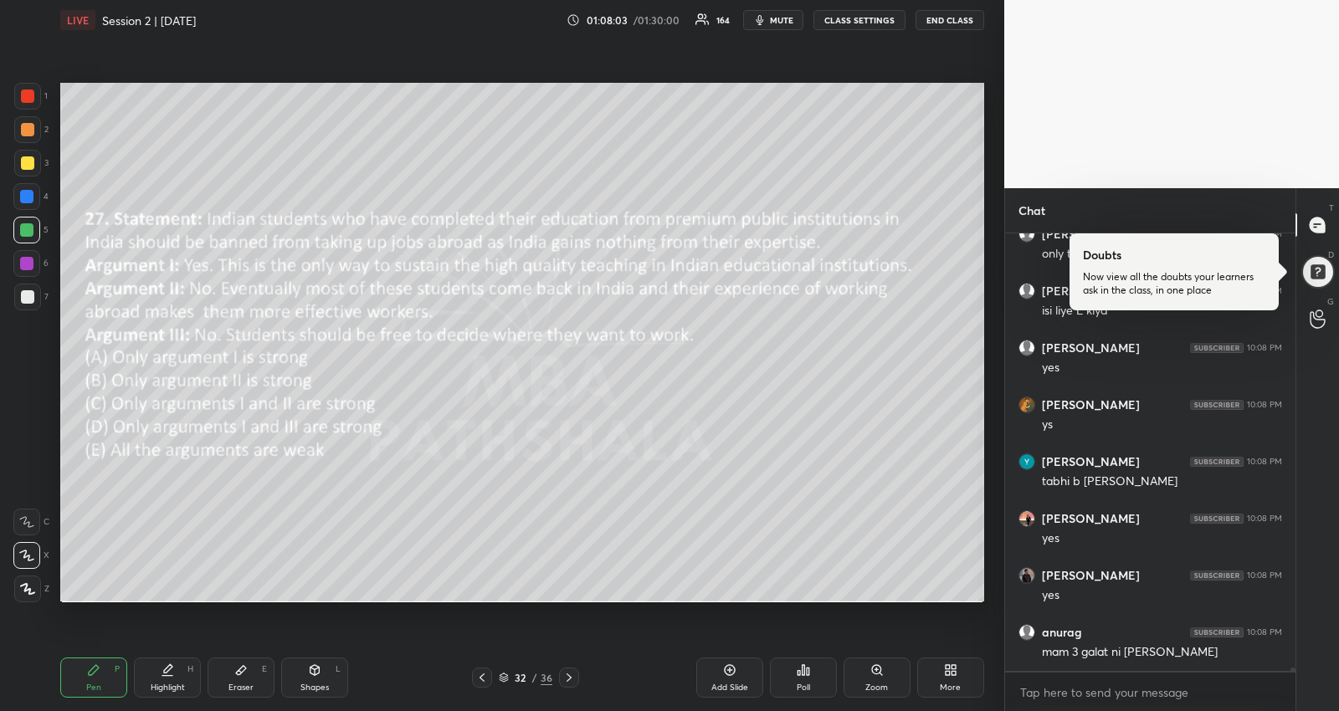
scroll to position [57035, 0]
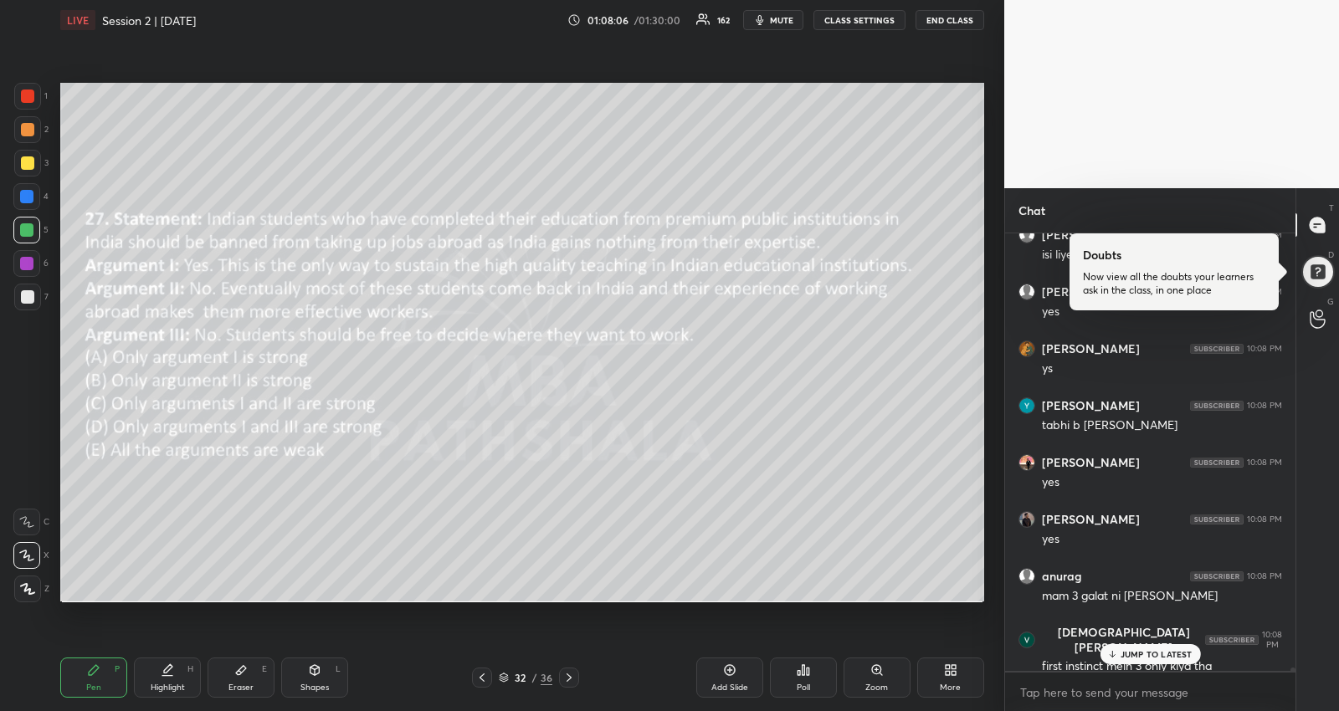
click at [1126, 653] on p "JUMP TO LATEST" at bounding box center [1157, 654] width 72 height 10
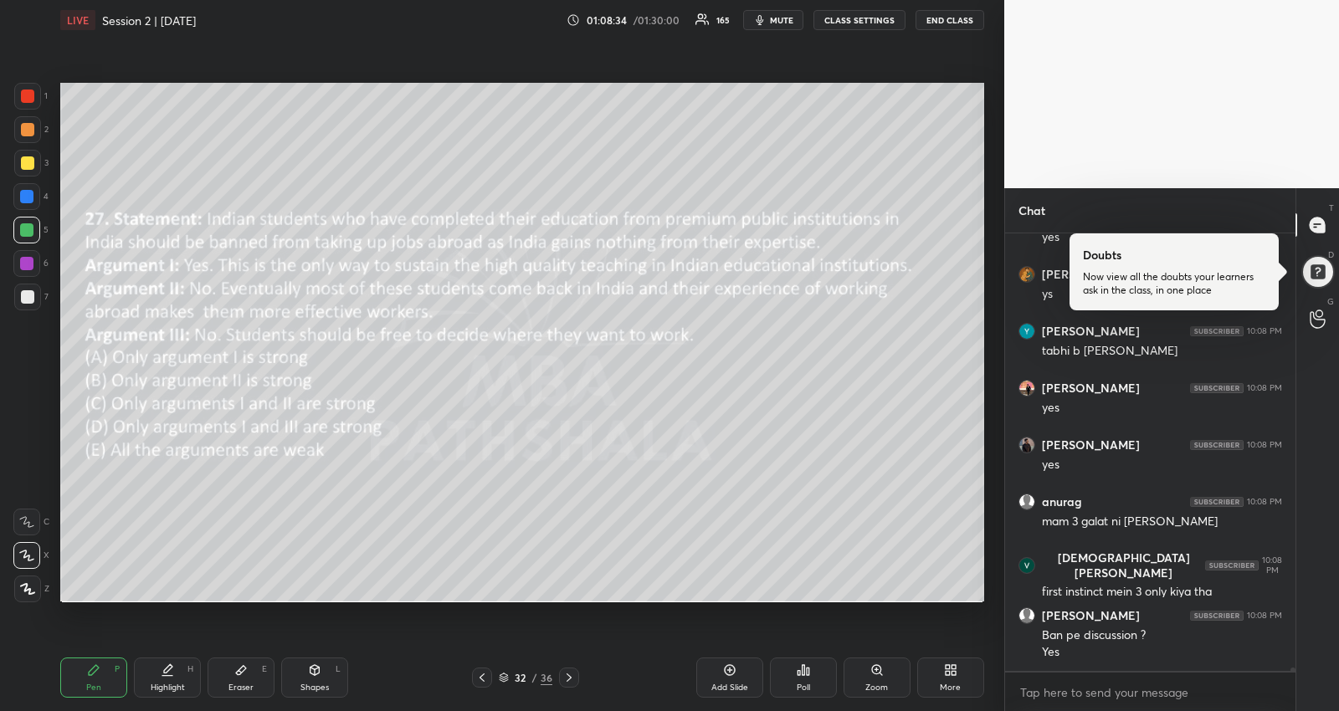
scroll to position [57167, 0]
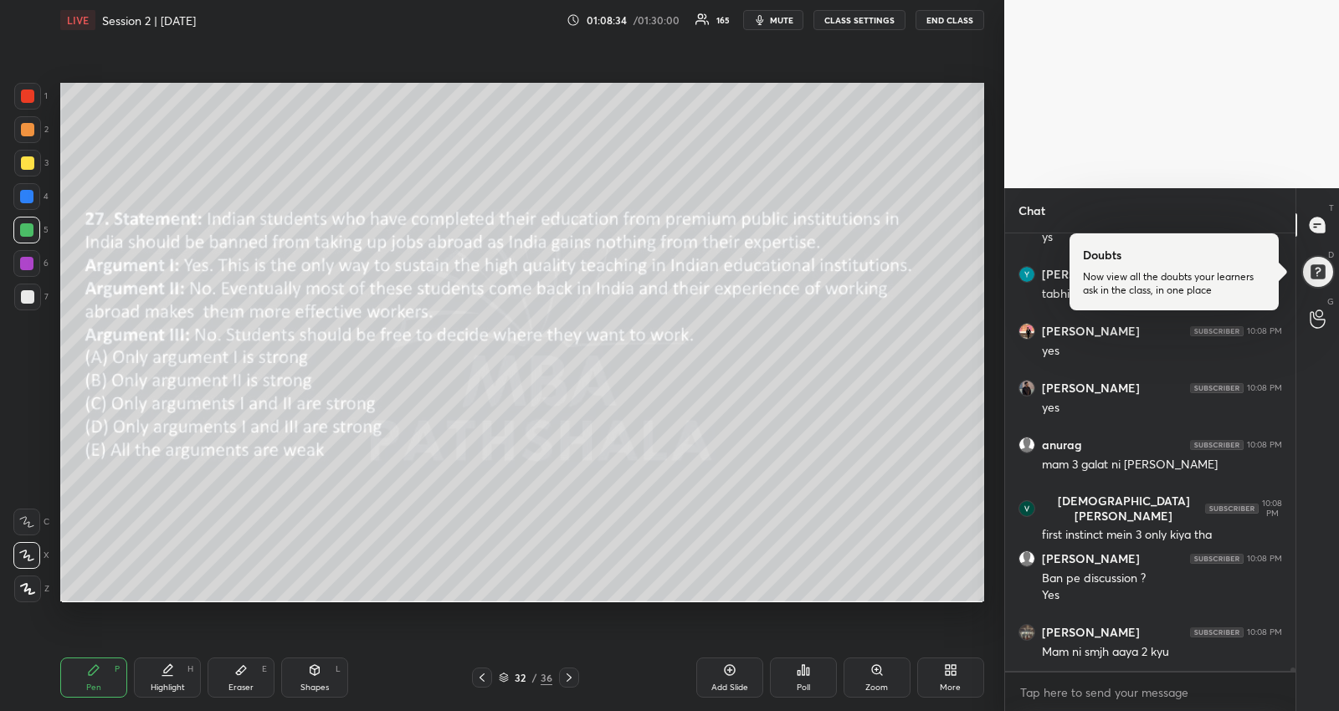
click at [734, 667] on icon at bounding box center [729, 670] width 11 height 11
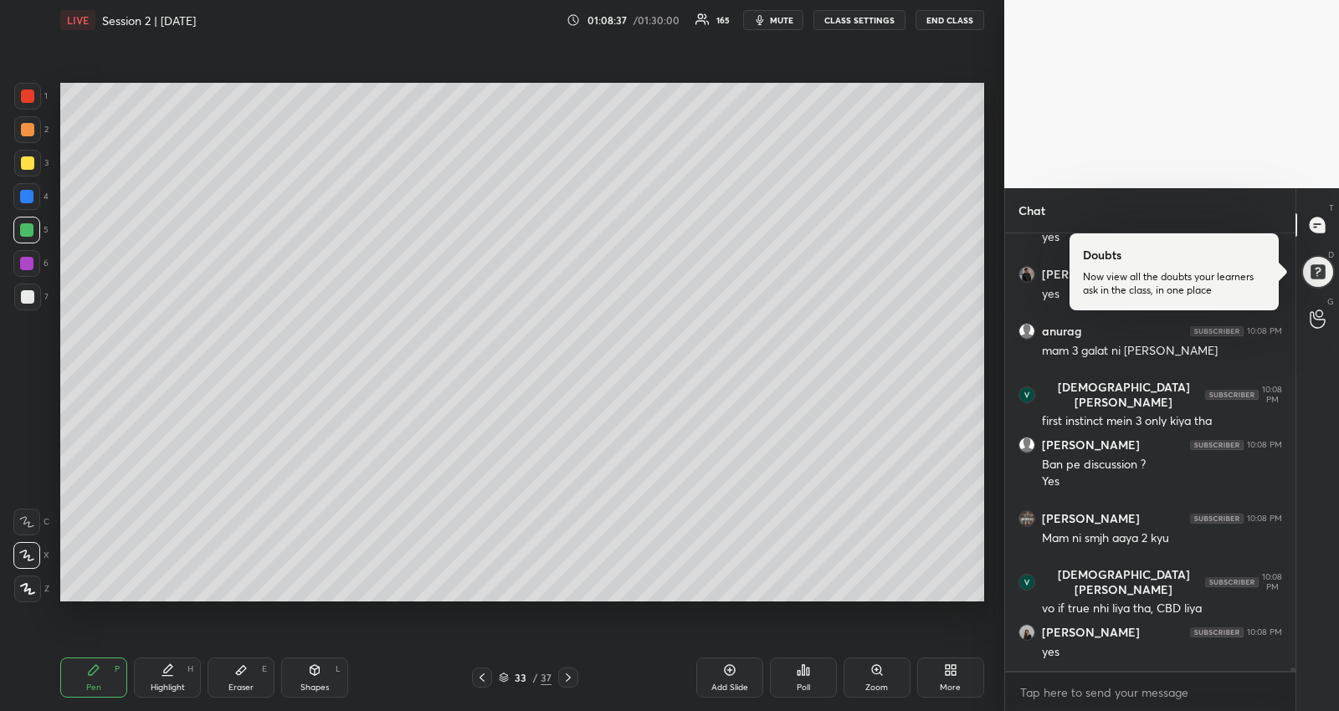
click at [482, 670] on div at bounding box center [482, 678] width 20 height 20
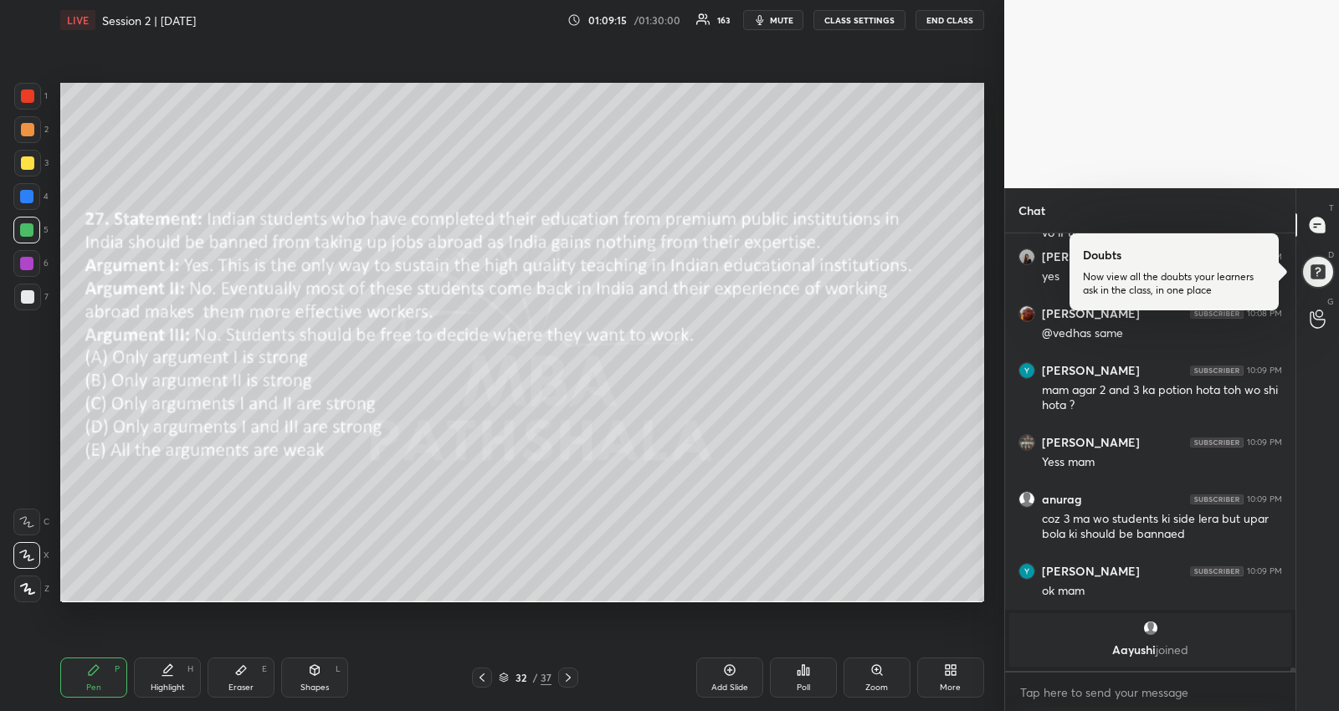
scroll to position [56863, 0]
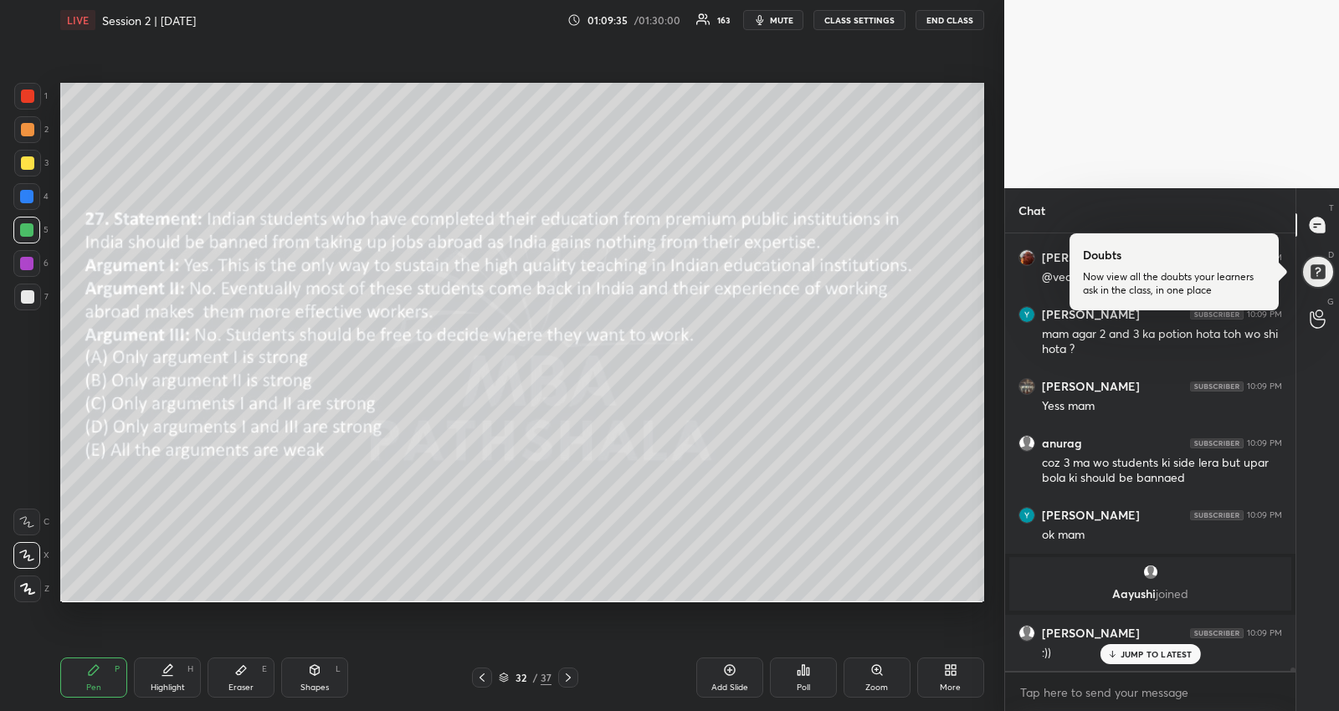
click at [729, 675] on icon at bounding box center [729, 670] width 13 height 13
click at [33, 157] on div at bounding box center [27, 162] width 13 height 13
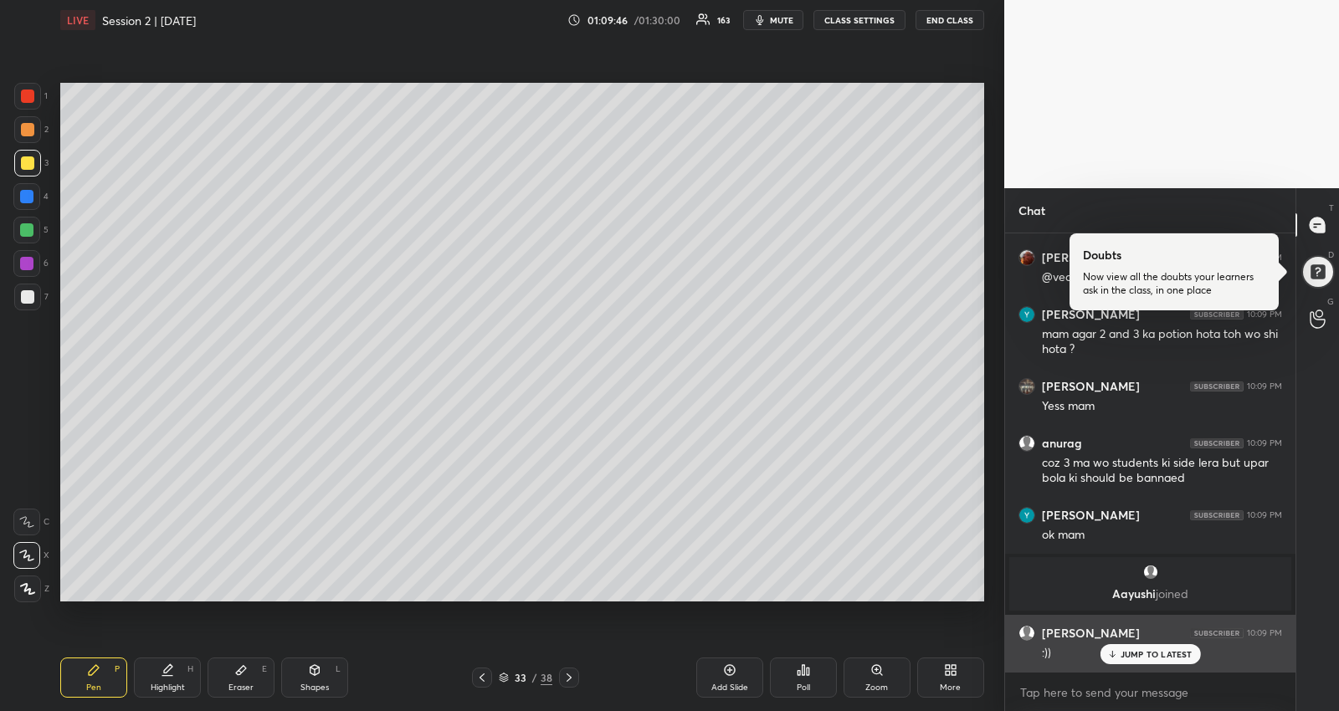
click at [1128, 659] on p "JUMP TO LATEST" at bounding box center [1157, 654] width 72 height 10
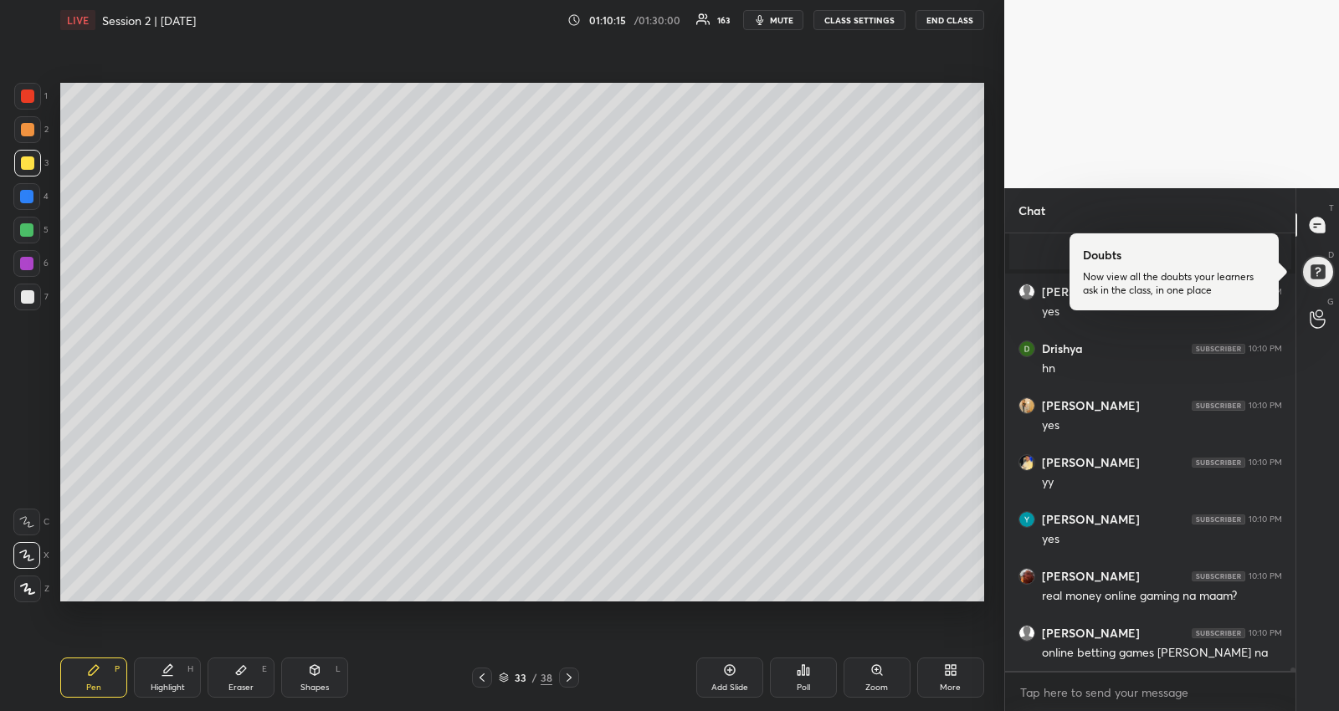
scroll to position [57377, 0]
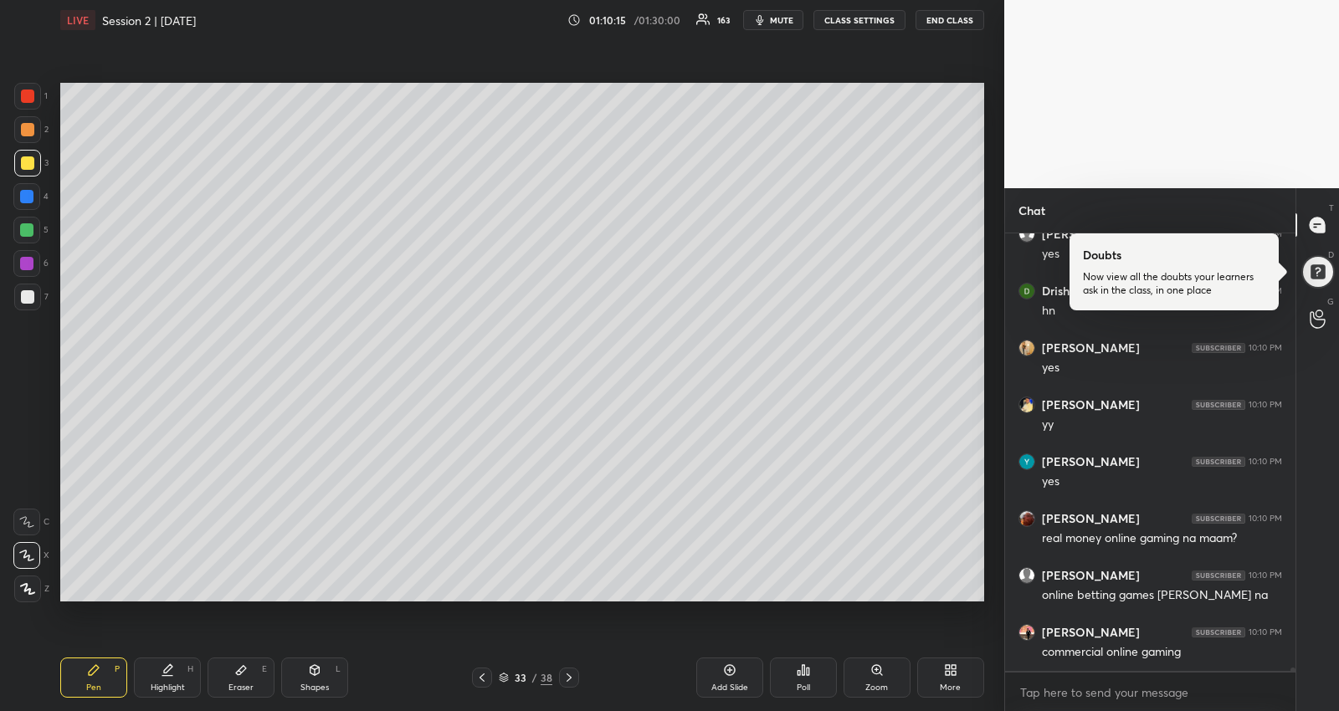
click at [235, 659] on div "Eraser E" at bounding box center [241, 678] width 67 height 40
drag, startPoint x: 97, startPoint y: 652, endPoint x: 105, endPoint y: 627, distance: 26.2
click at [98, 653] on div "Pen P Highlight H Eraser E Shapes L 33 / 38 Add Slide Poll Zoom More" at bounding box center [522, 677] width 924 height 67
drag, startPoint x: 101, startPoint y: 684, endPoint x: 100, endPoint y: 662, distance: 21.8
click at [101, 683] on div "Pen P" at bounding box center [93, 678] width 67 height 40
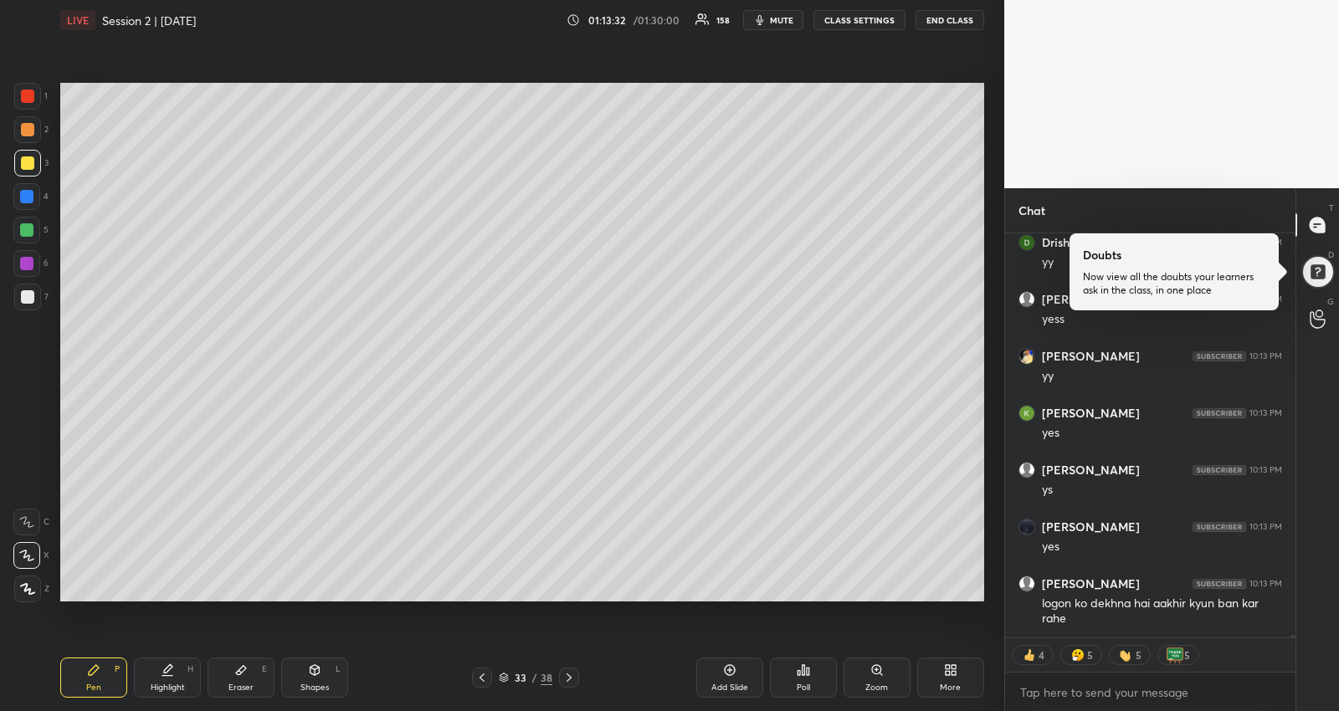
scroll to position [59575, 0]
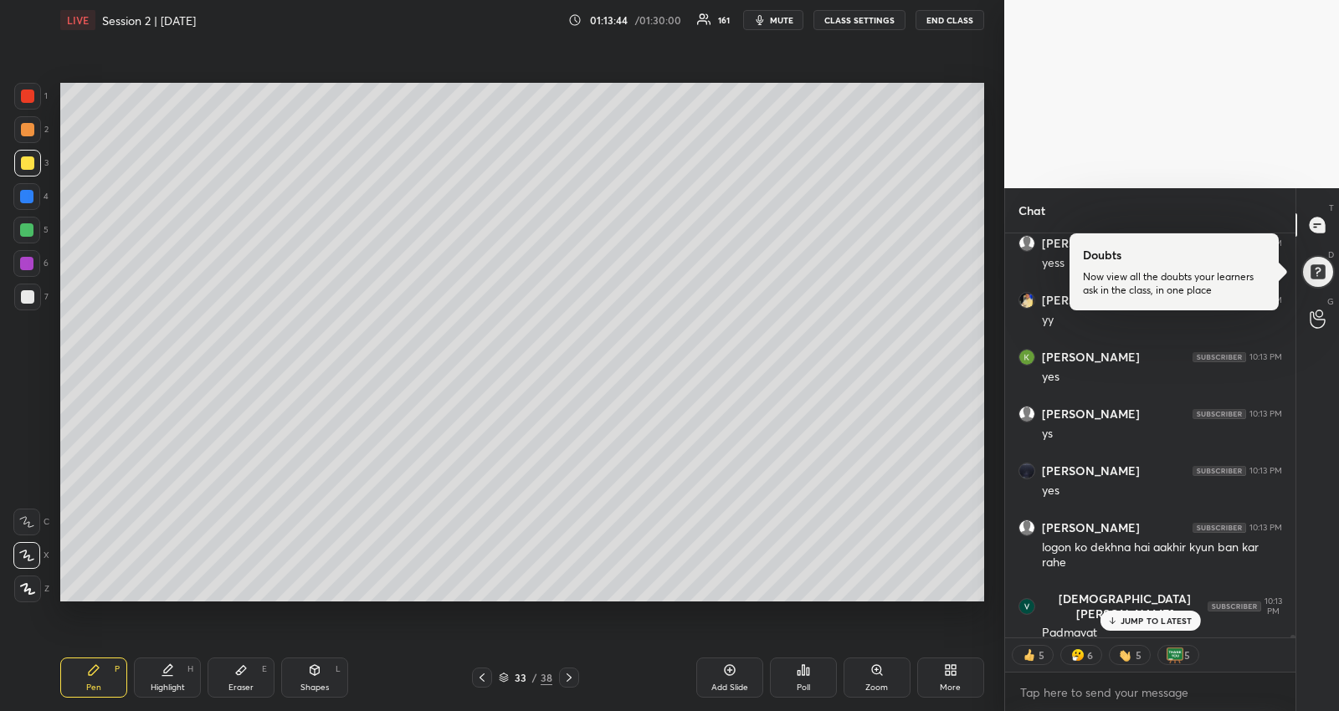
click at [31, 229] on div at bounding box center [26, 229] width 13 height 13
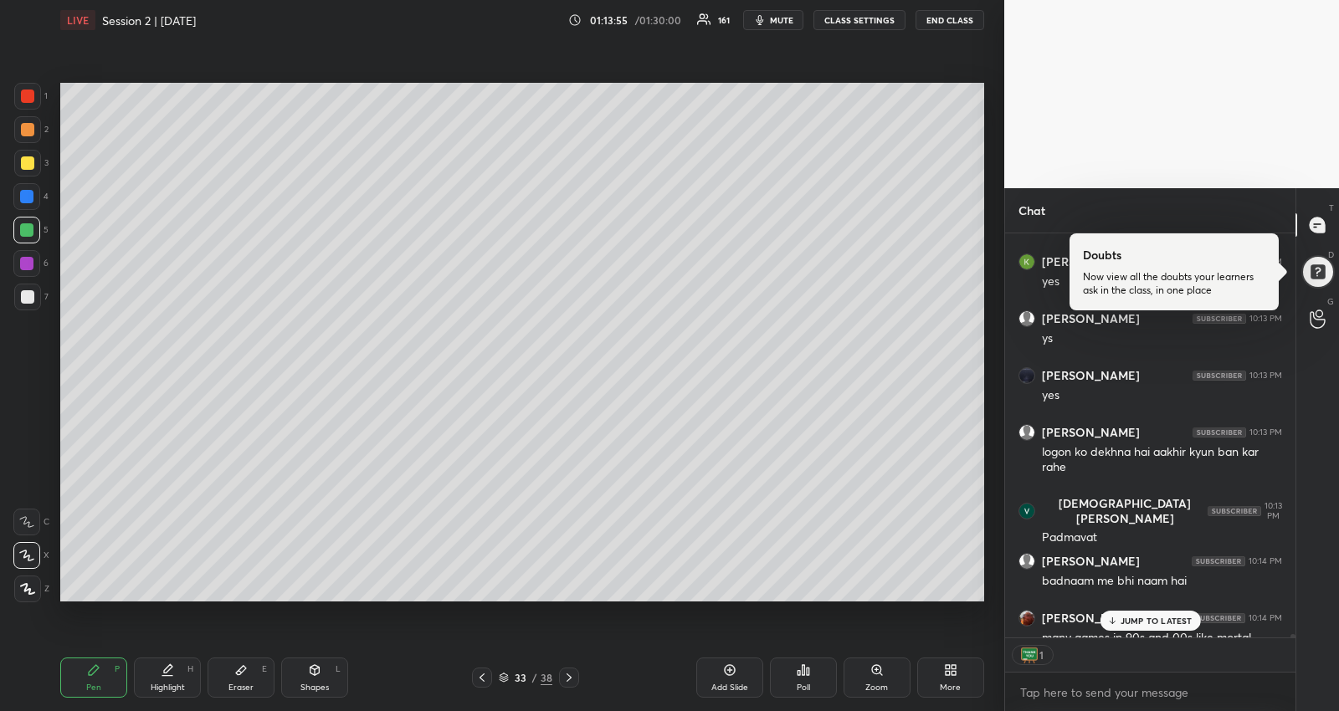
scroll to position [5, 5]
drag, startPoint x: 1141, startPoint y: 611, endPoint x: 1131, endPoint y: 613, distance: 10.4
click at [1138, 611] on div "JUMP TO LATEST" at bounding box center [1150, 621] width 100 height 20
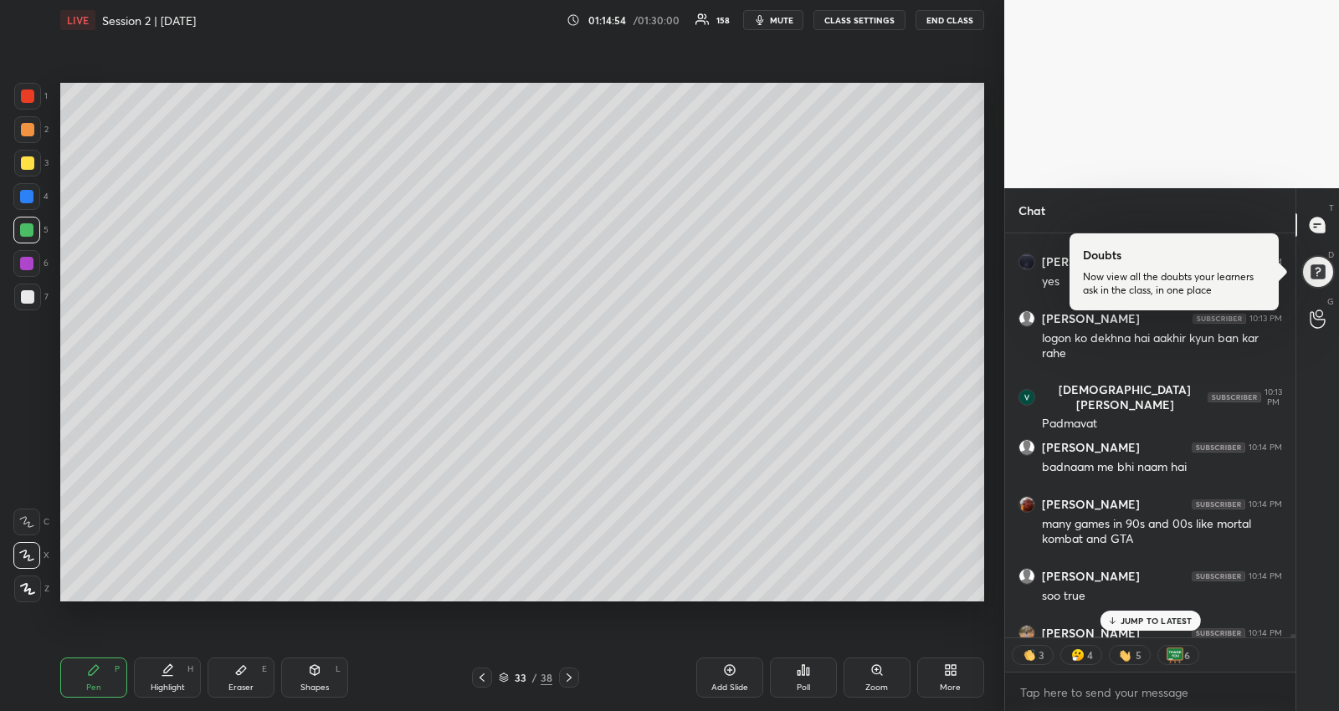
click at [1142, 617] on p "JUMP TO LATEST" at bounding box center [1157, 621] width 72 height 10
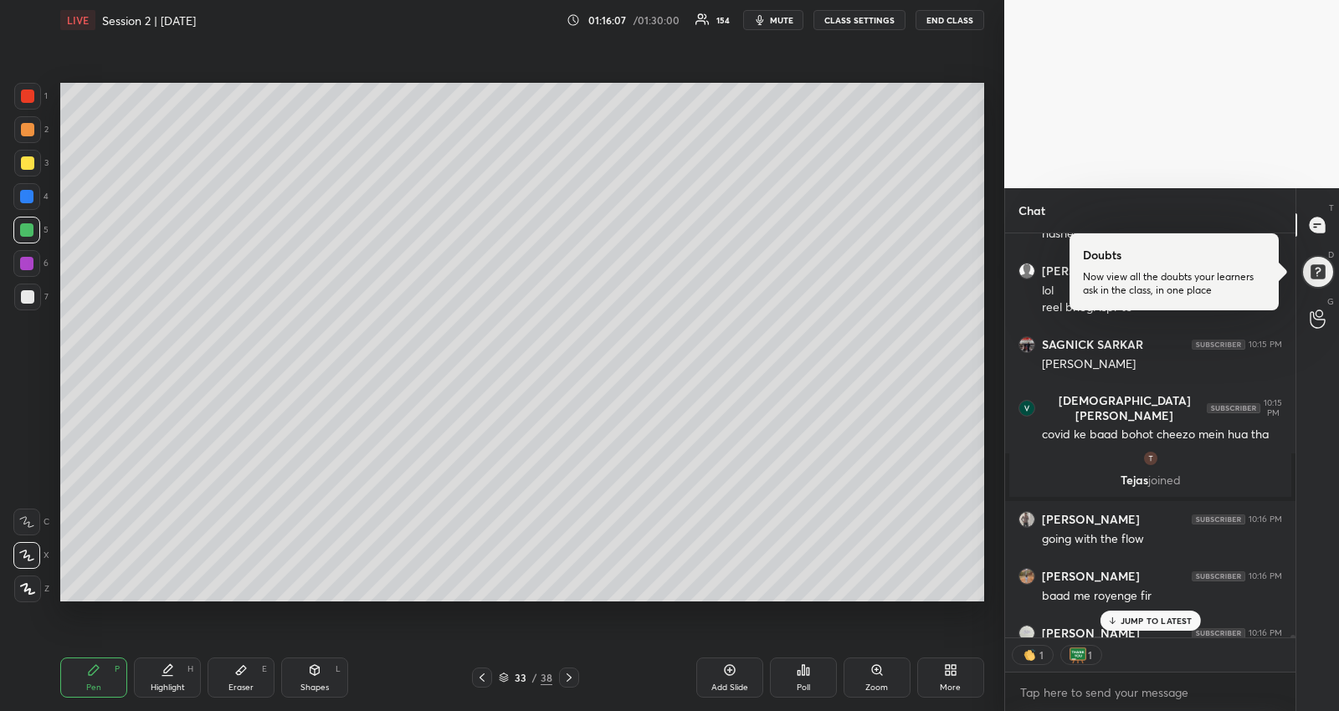
click at [1145, 616] on p "JUMP TO LATEST" at bounding box center [1157, 621] width 72 height 10
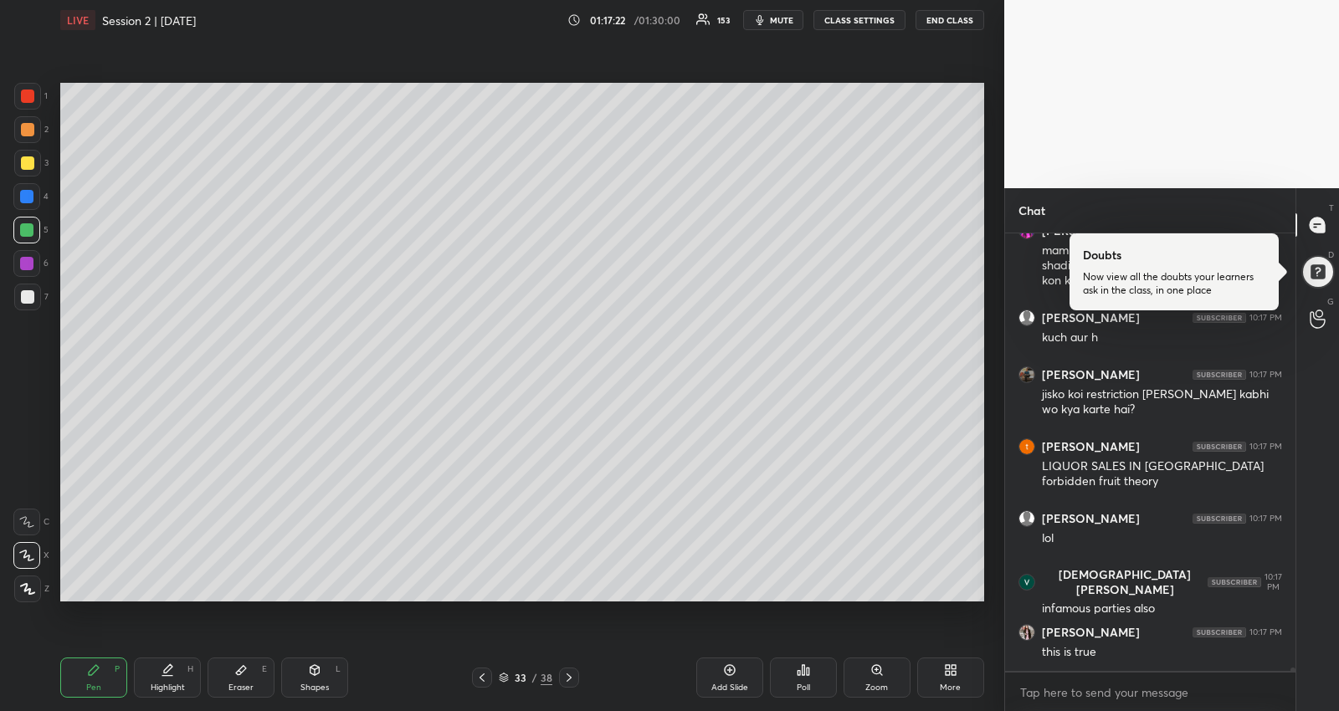
scroll to position [61093, 0]
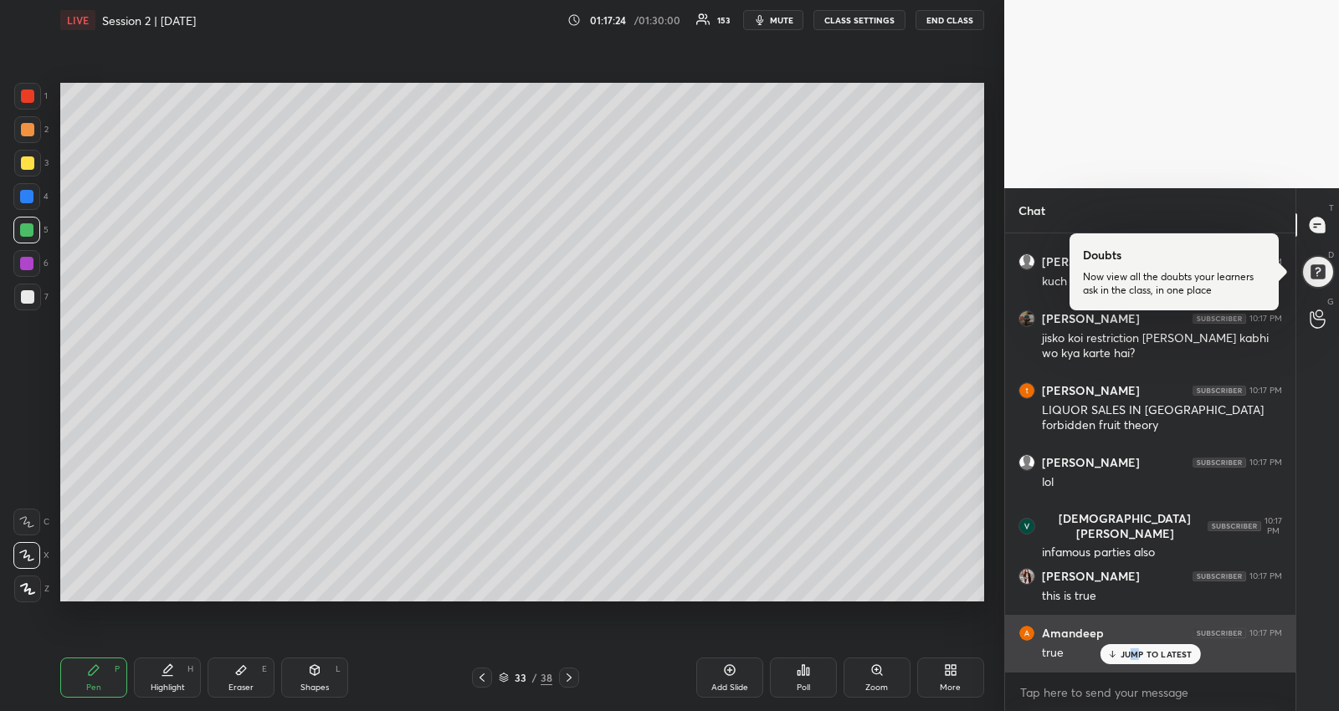
click at [1134, 652] on p "JUMP TO LATEST" at bounding box center [1157, 654] width 72 height 10
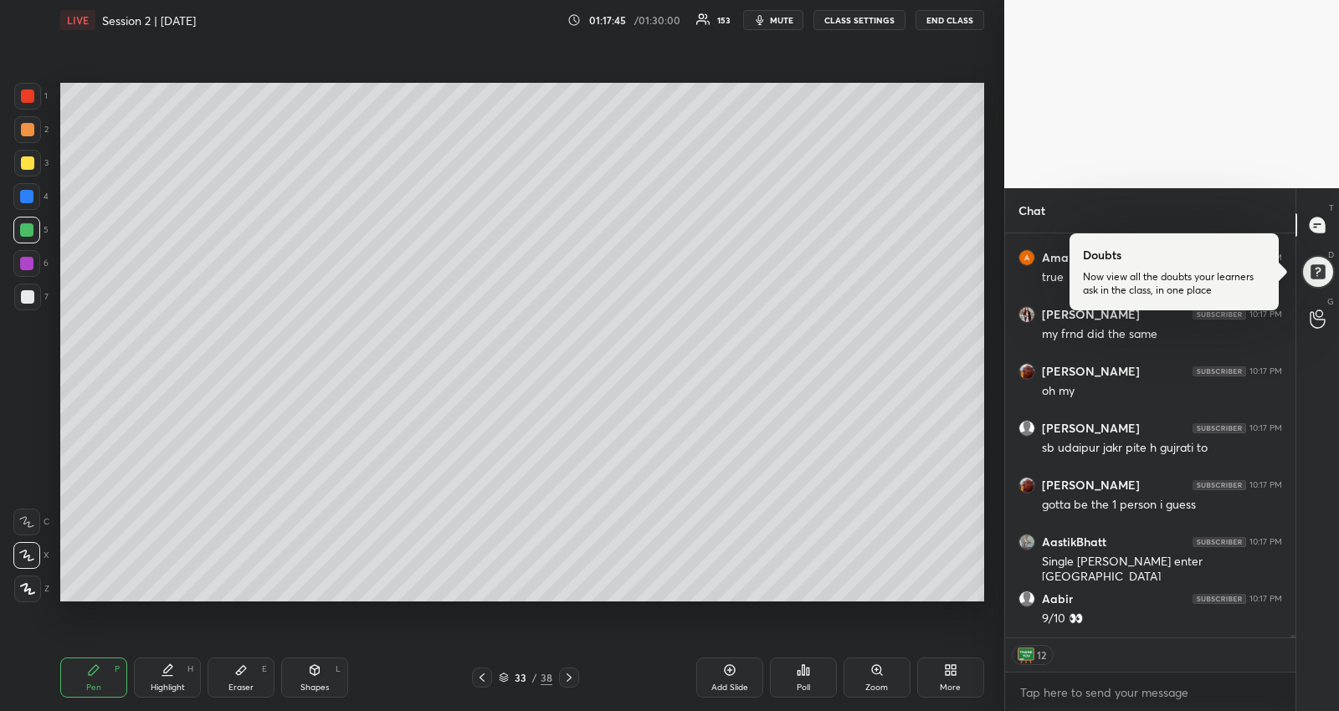
scroll to position [61525, 0]
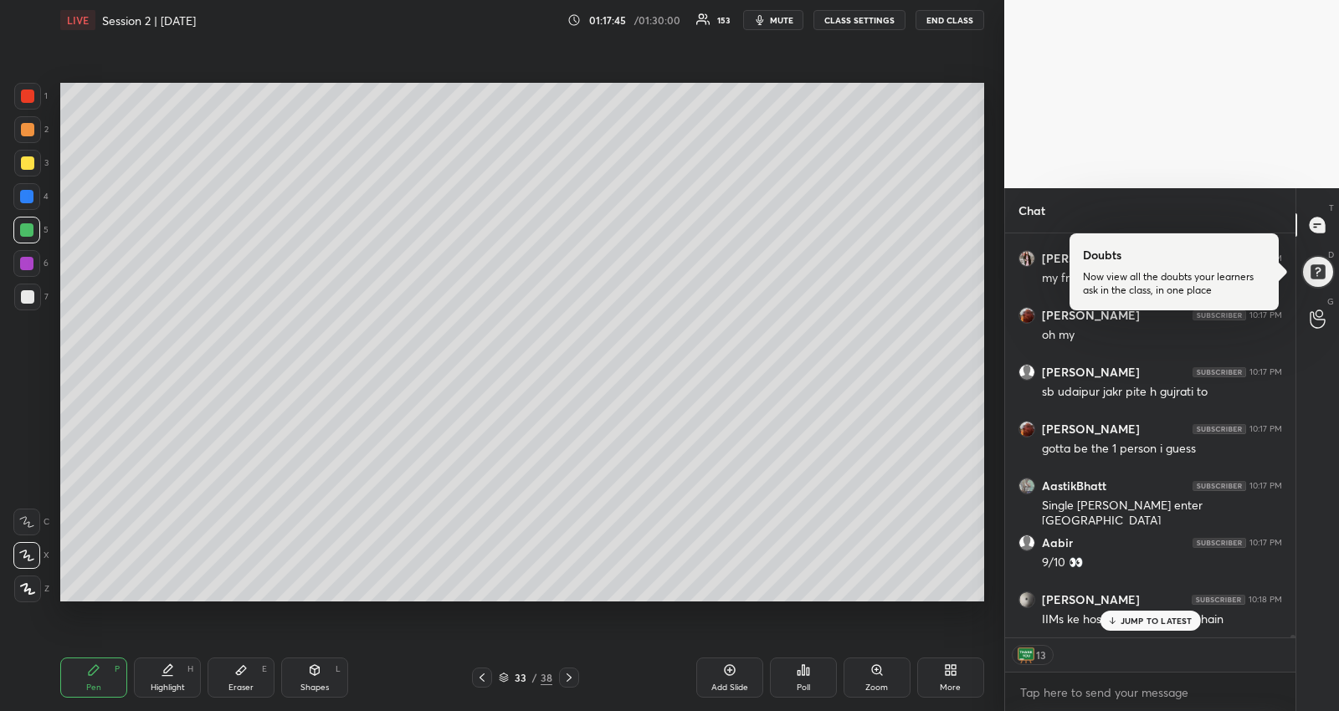
click at [29, 148] on div "1 2 3 4 5 6 7" at bounding box center [30, 200] width 35 height 234
click at [26, 164] on div at bounding box center [27, 162] width 13 height 13
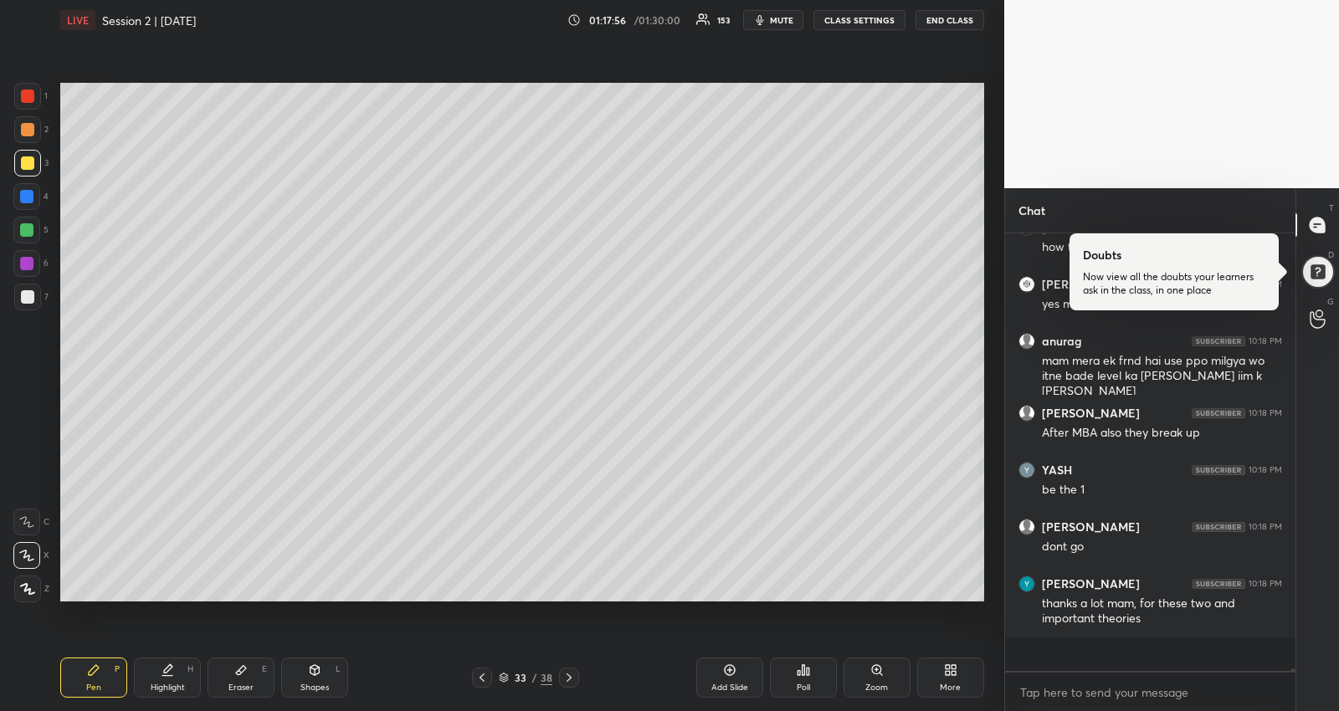
scroll to position [61921, 0]
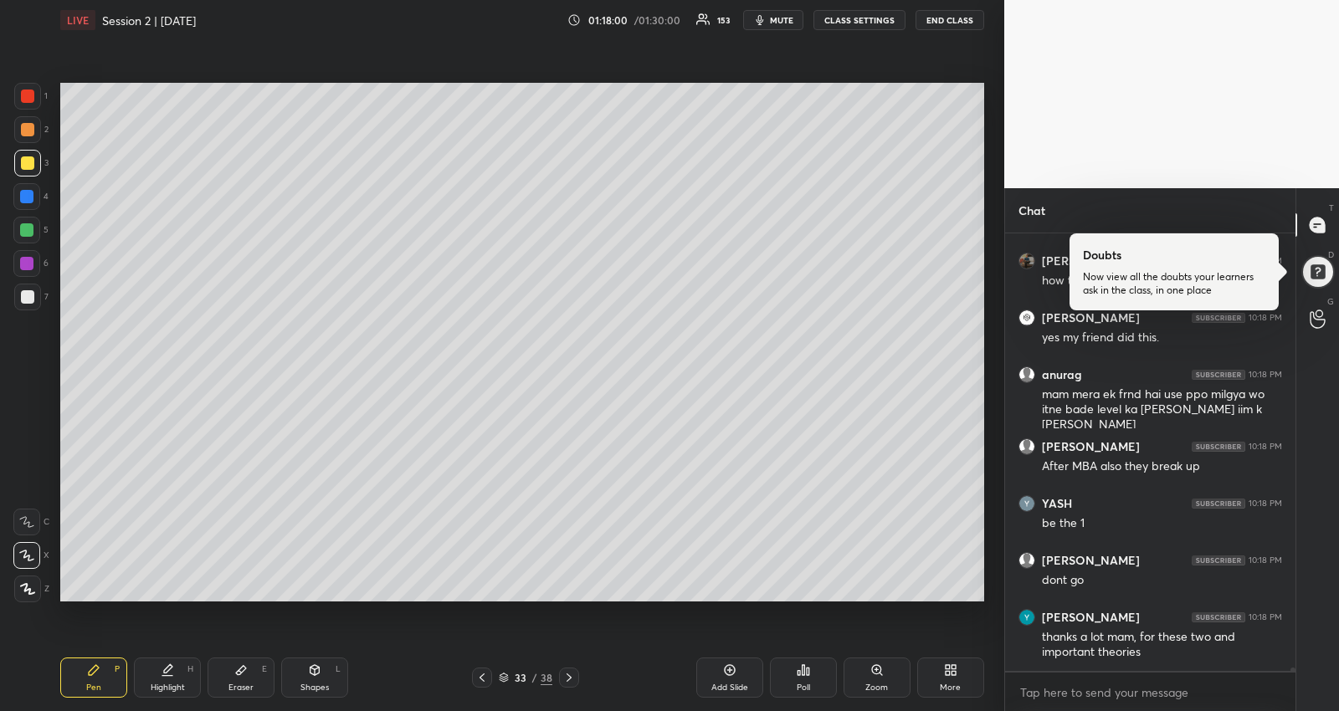
click at [569, 674] on icon at bounding box center [568, 677] width 13 height 13
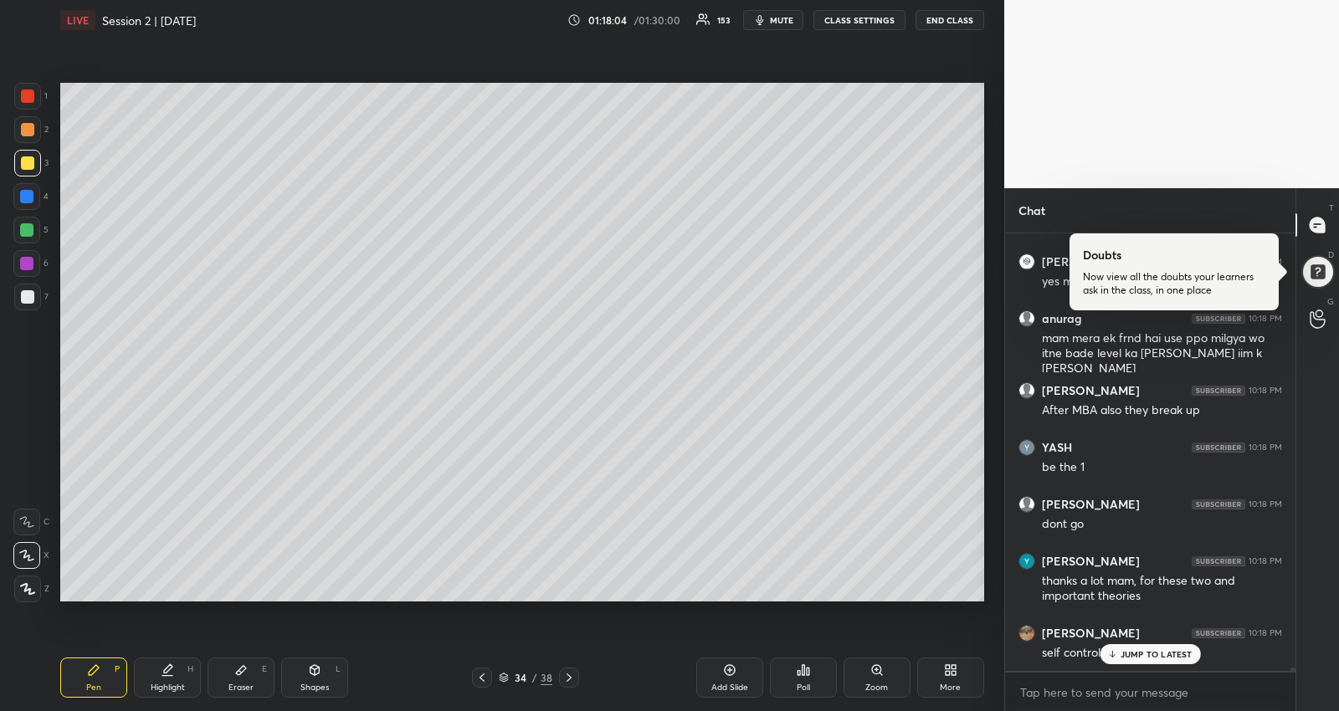
click at [571, 679] on icon at bounding box center [568, 677] width 13 height 13
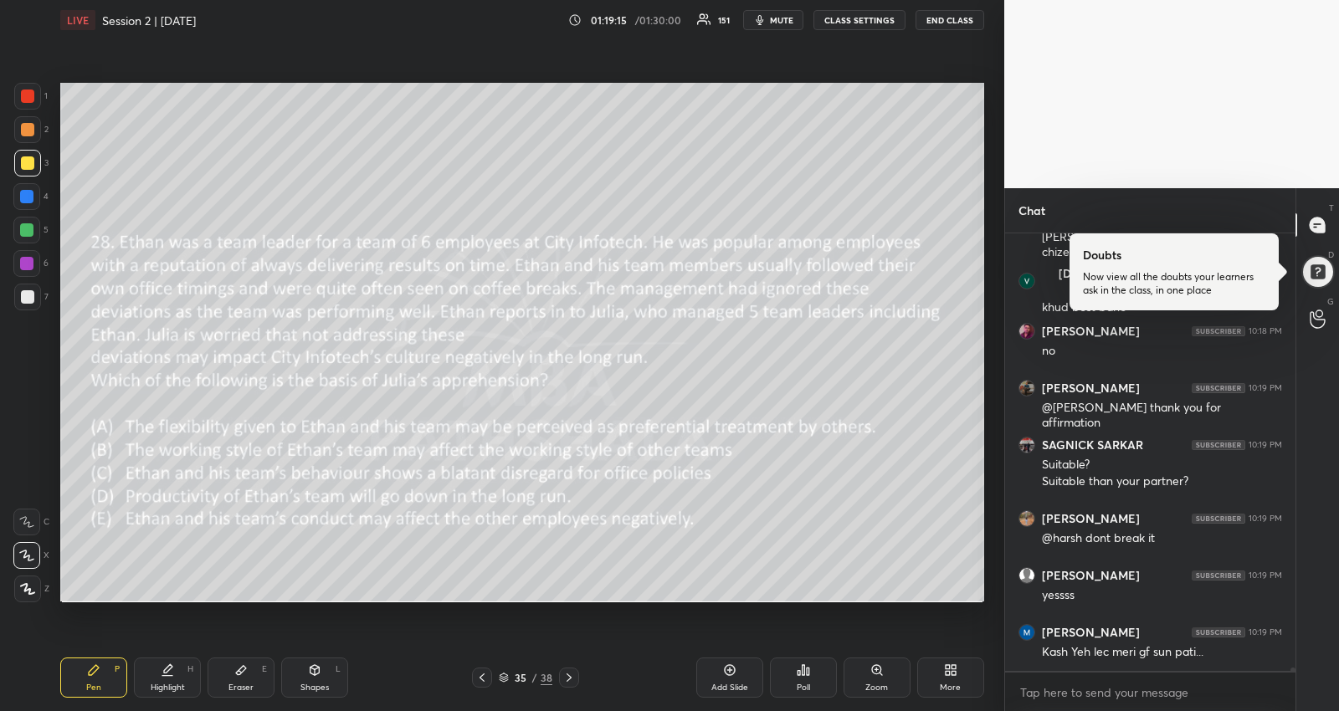
scroll to position [62976, 0]
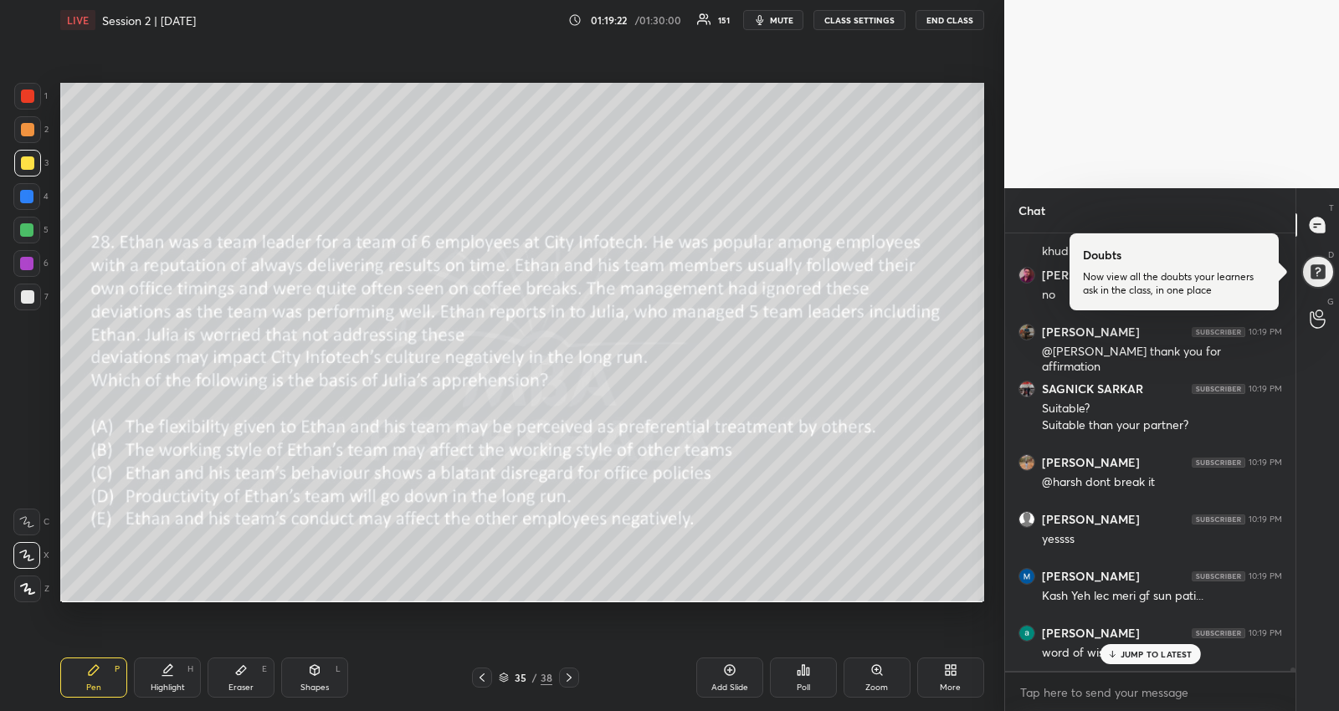
click at [1156, 654] on p "JUMP TO LATEST" at bounding box center [1157, 654] width 72 height 10
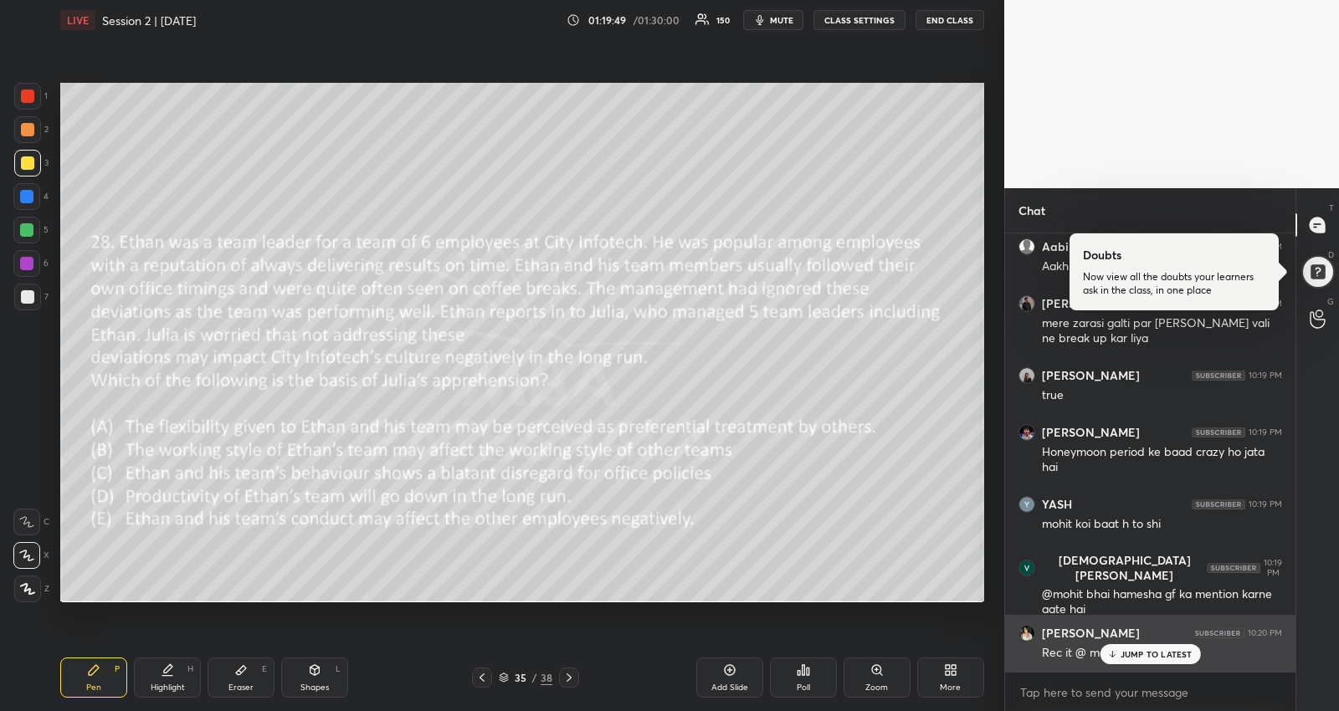
scroll to position [63621, 0]
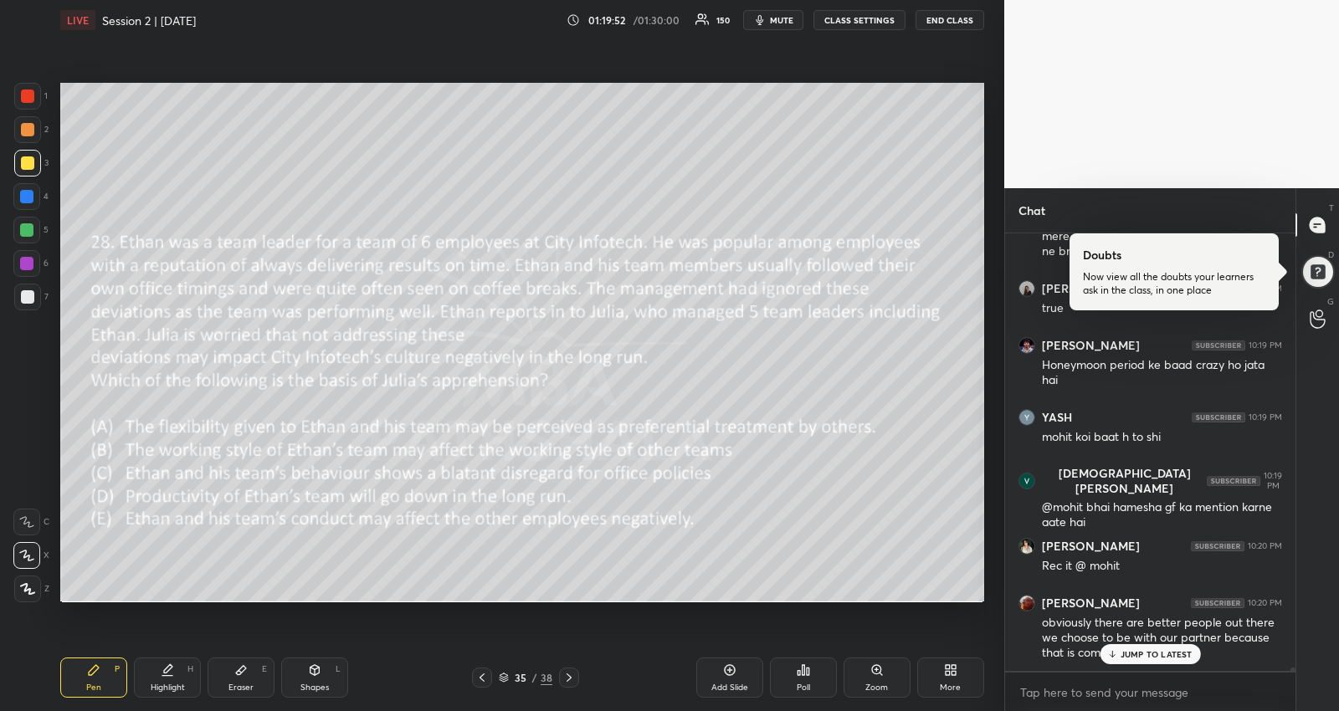
click at [1130, 654] on p "JUMP TO LATEST" at bounding box center [1157, 654] width 72 height 10
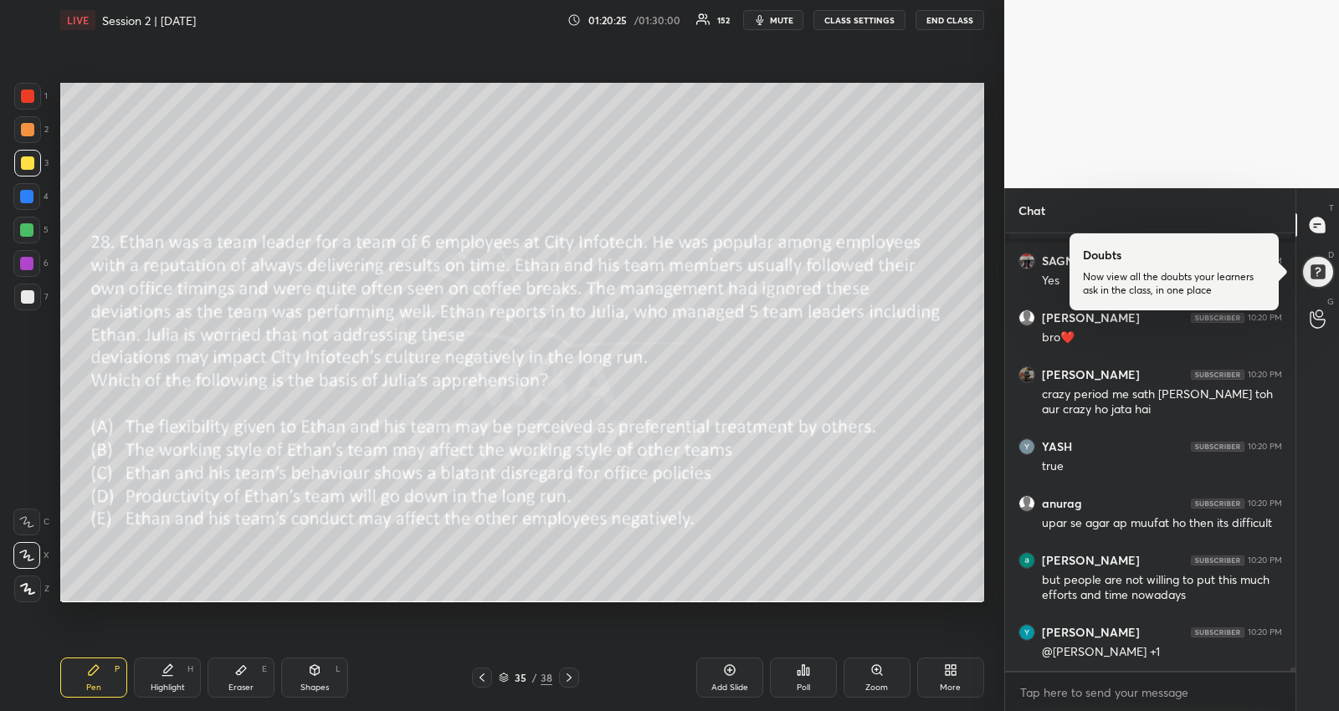
scroll to position [63027, 0]
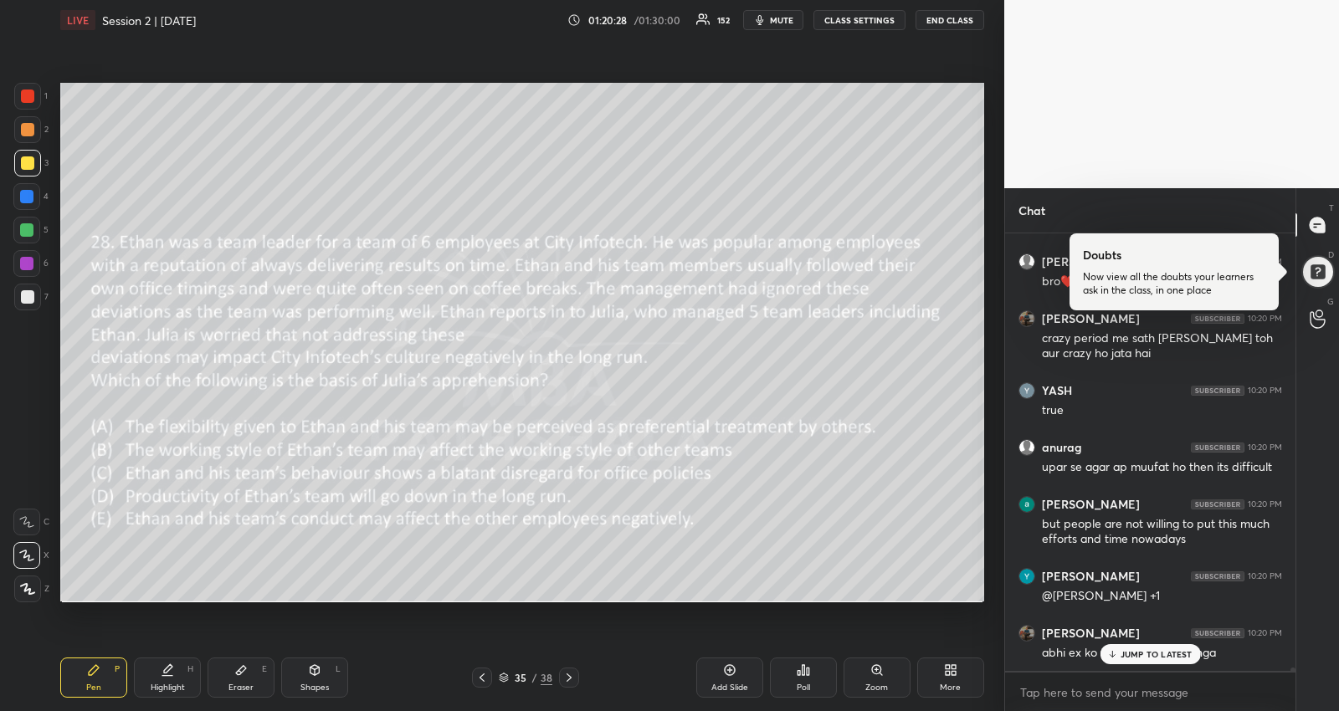
click at [802, 676] on div "Poll" at bounding box center [803, 678] width 67 height 40
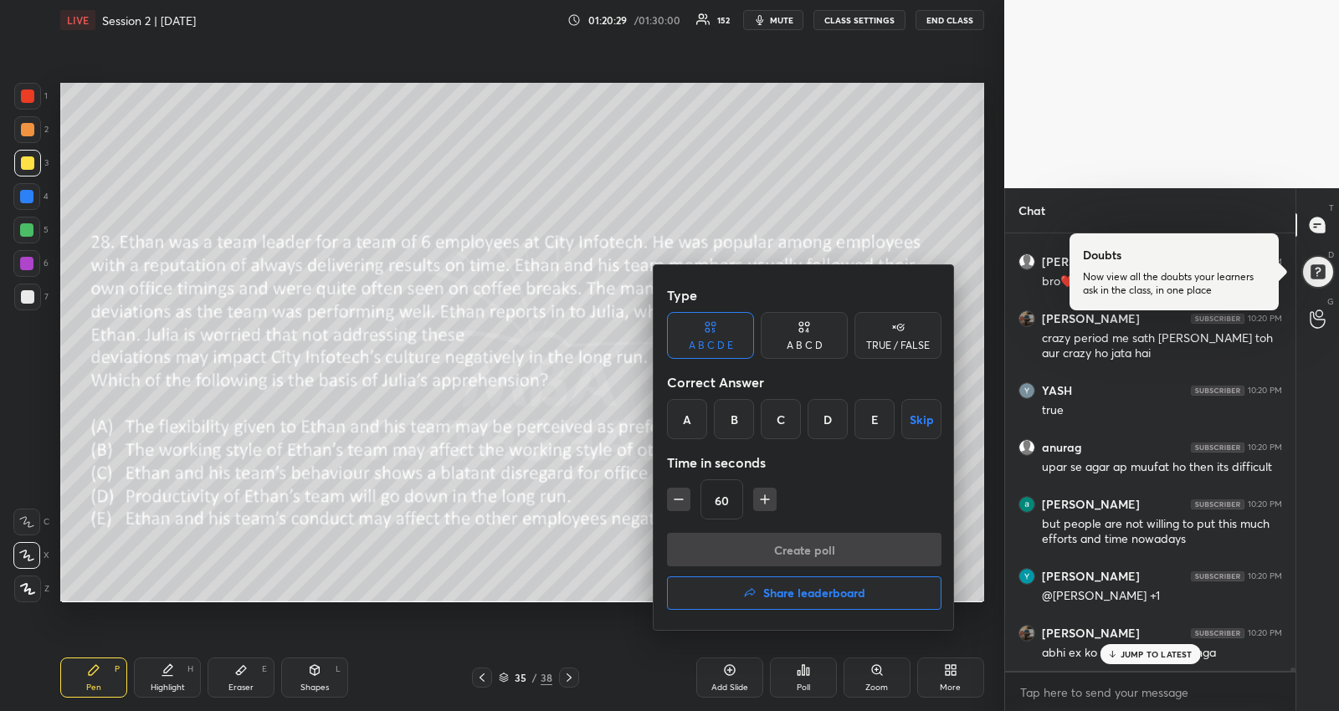
click at [875, 433] on div "E" at bounding box center [874, 419] width 40 height 40
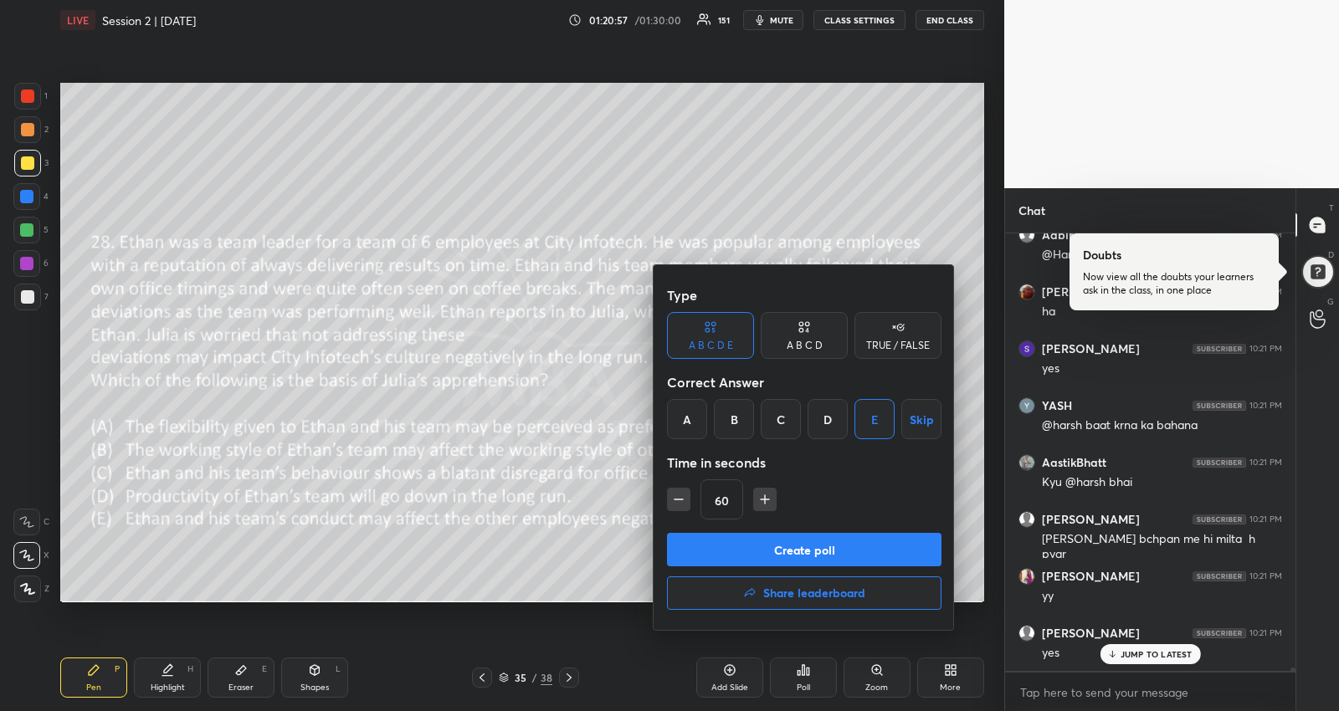
scroll to position [63897, 0]
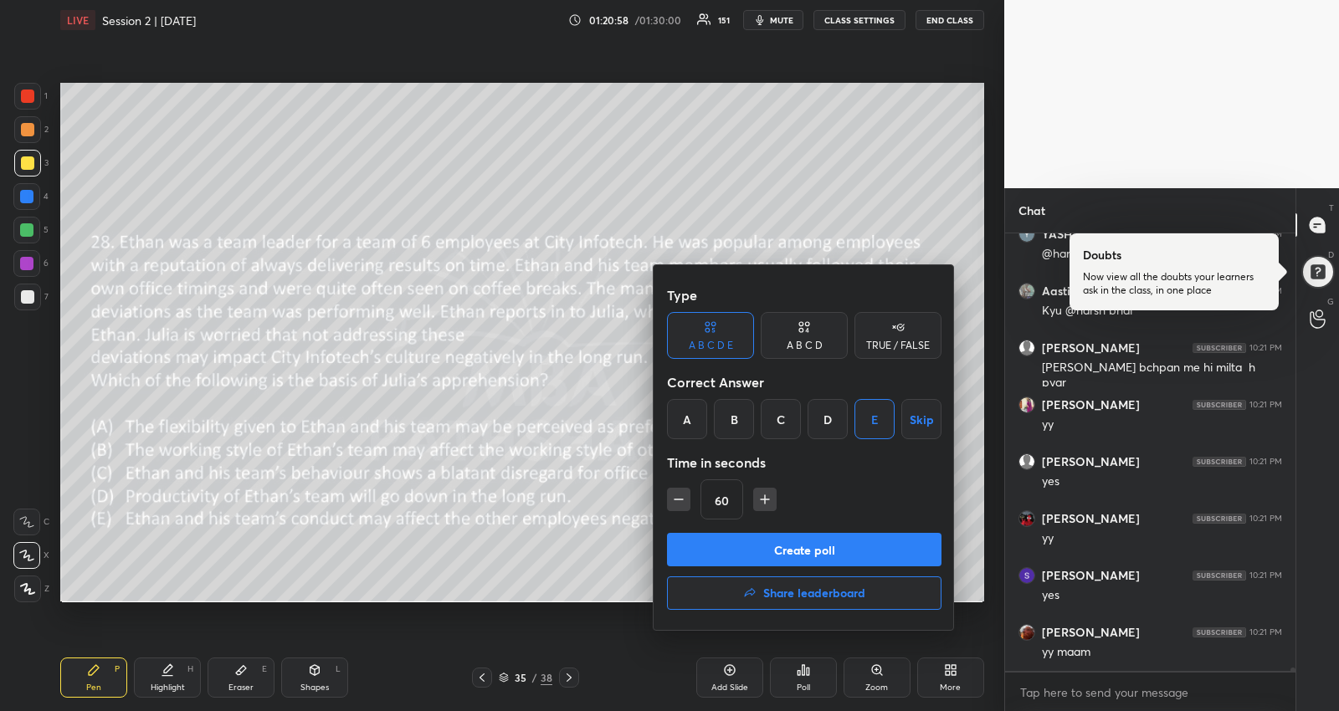
click at [900, 543] on button "Create poll" at bounding box center [804, 549] width 274 height 33
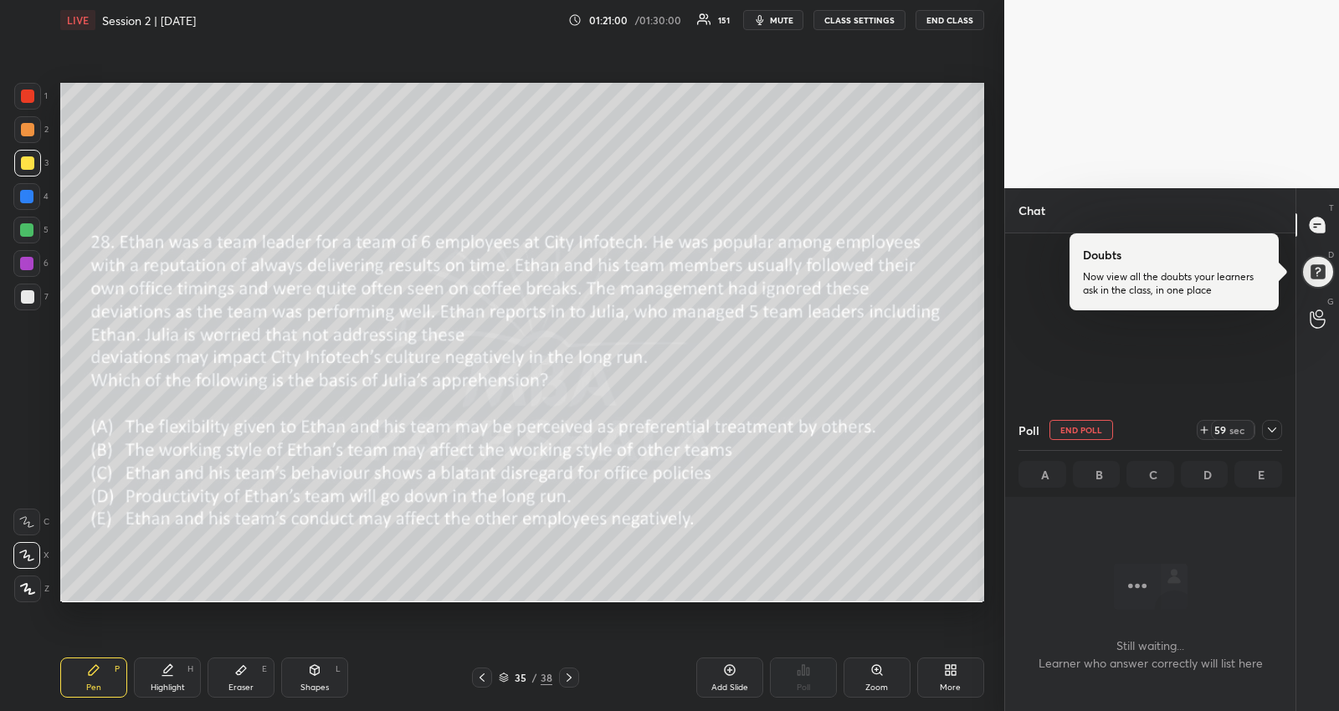
scroll to position [63678, 0]
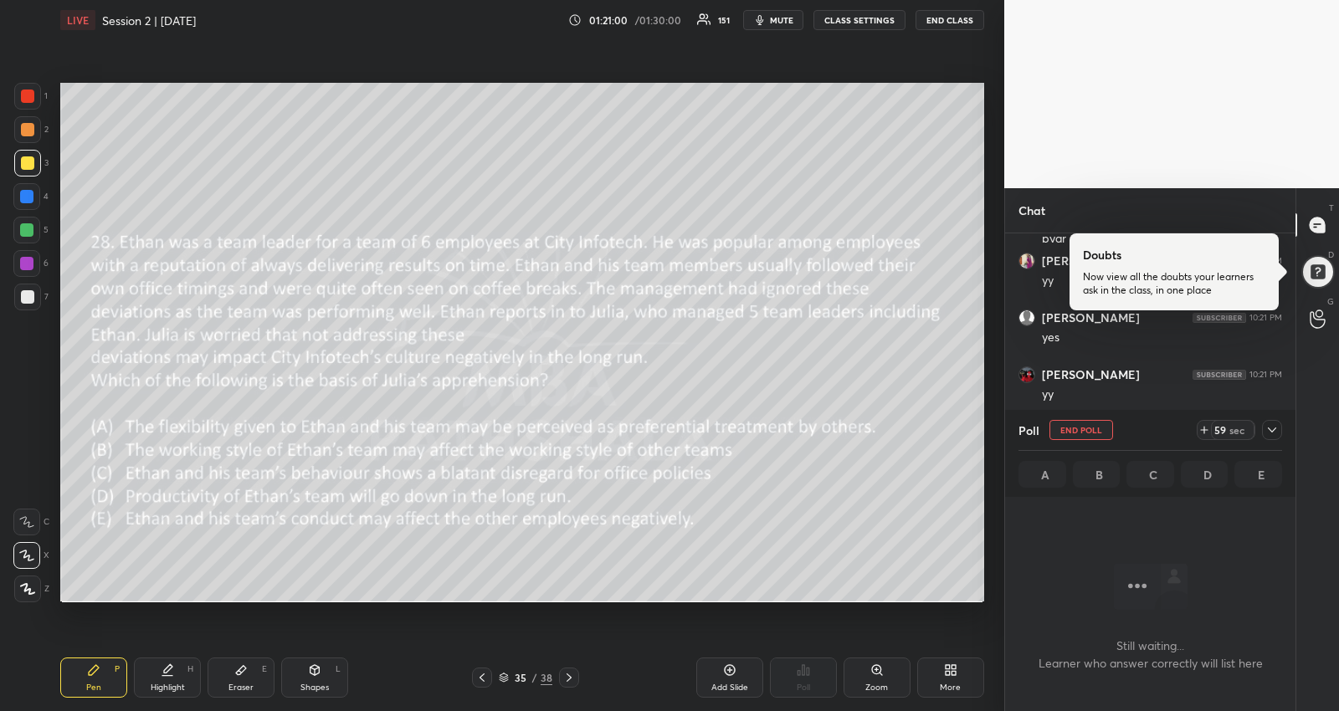
click at [1277, 425] on icon at bounding box center [1271, 429] width 13 height 13
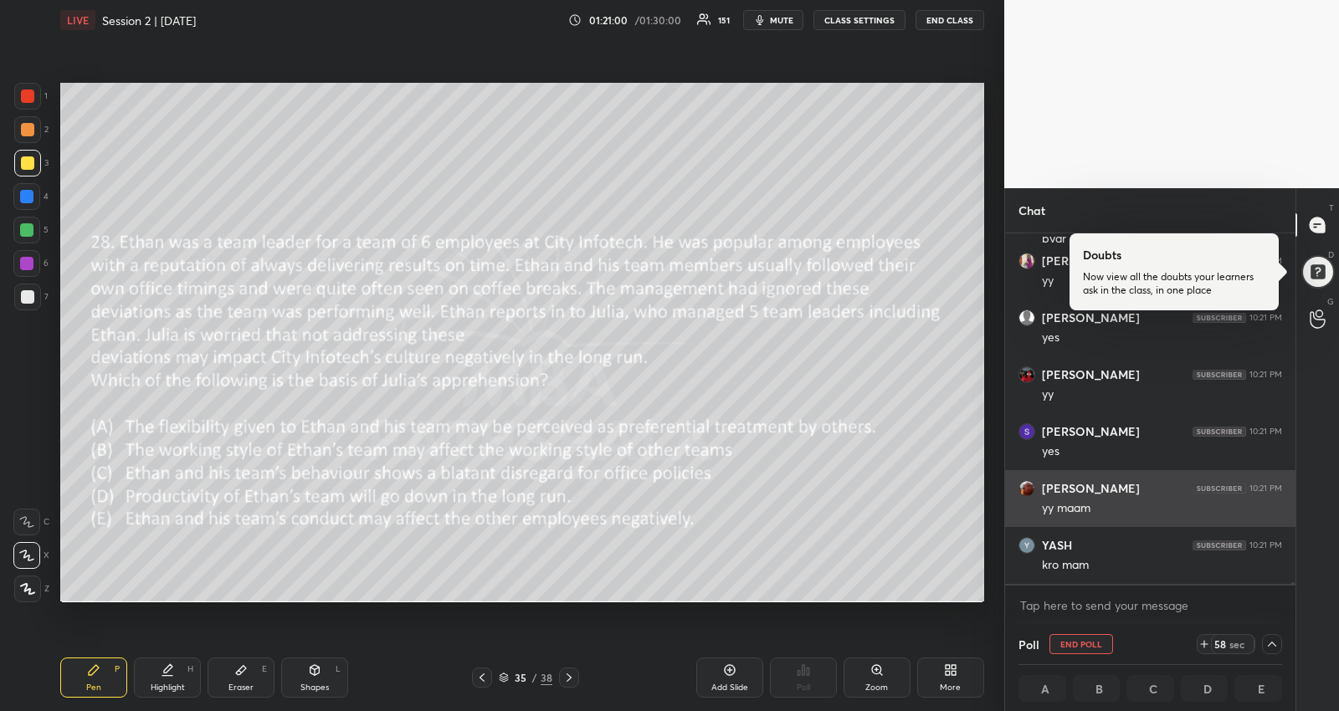
scroll to position [387, 281]
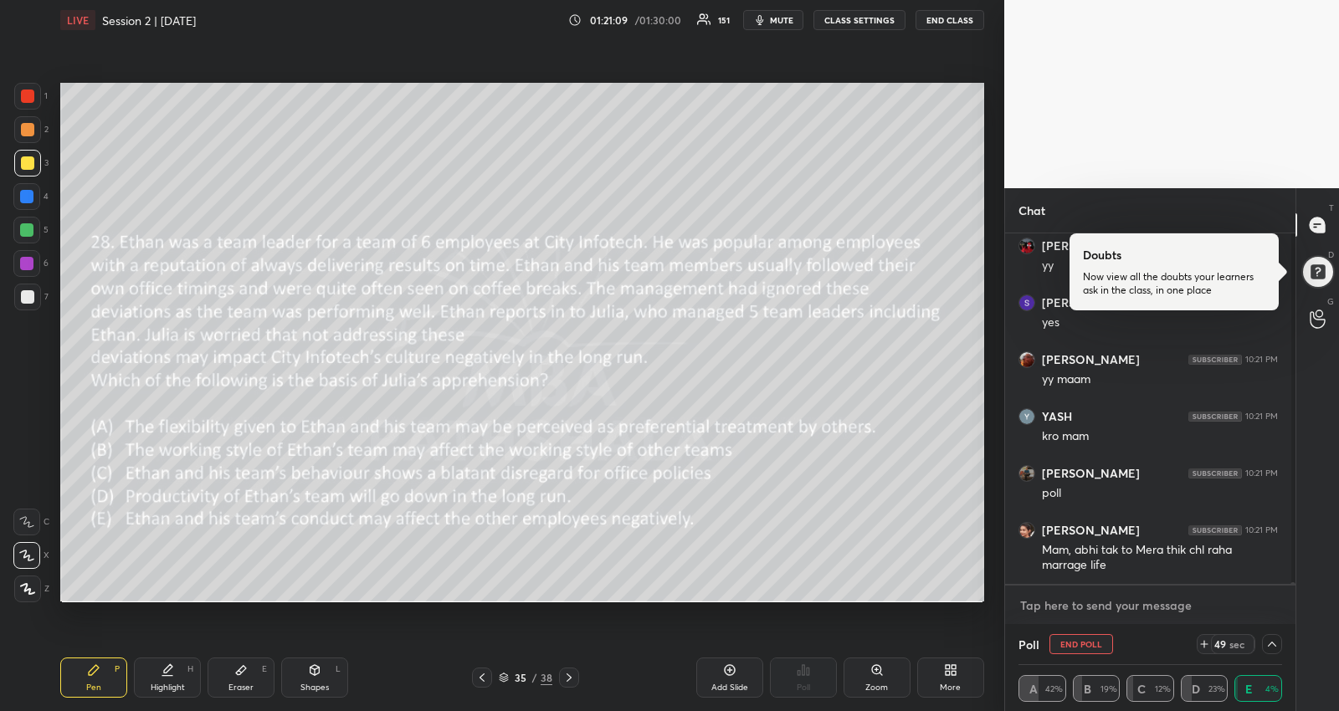
click at [1128, 603] on textarea at bounding box center [1150, 606] width 264 height 27
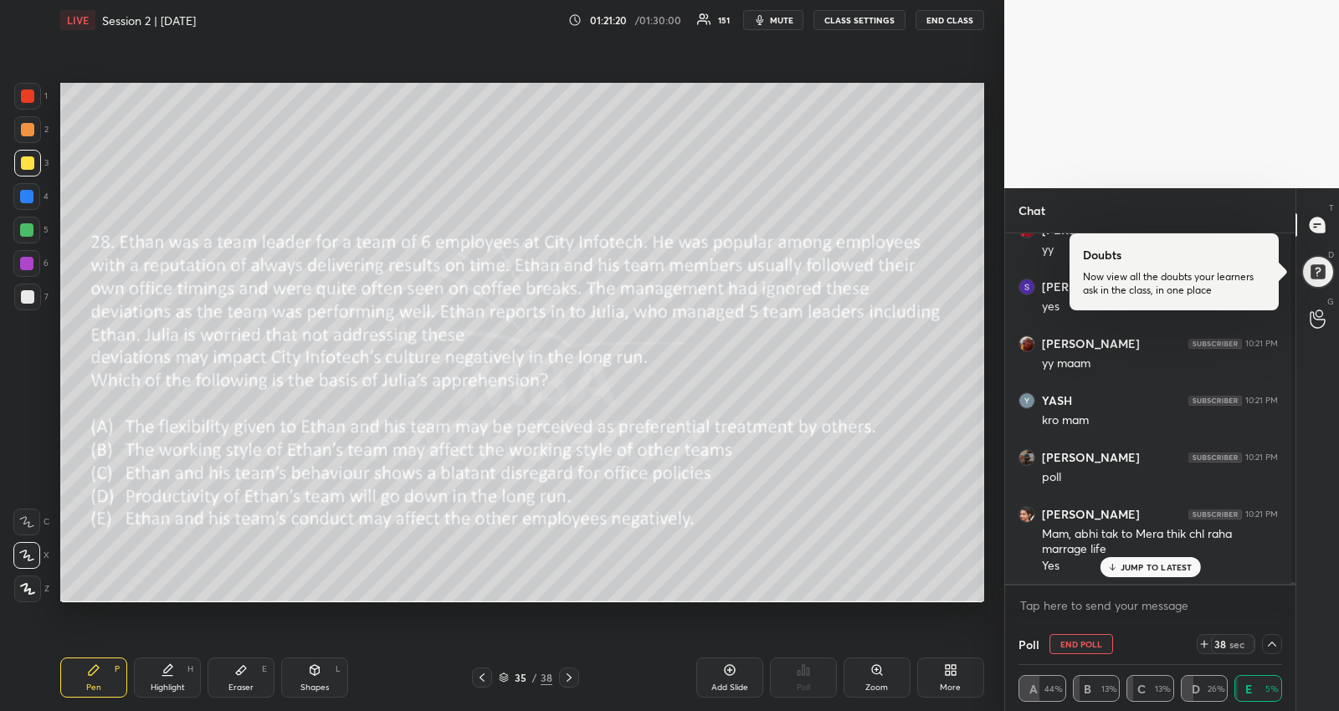
click at [1176, 566] on p "JUMP TO LATEST" at bounding box center [1157, 567] width 72 height 10
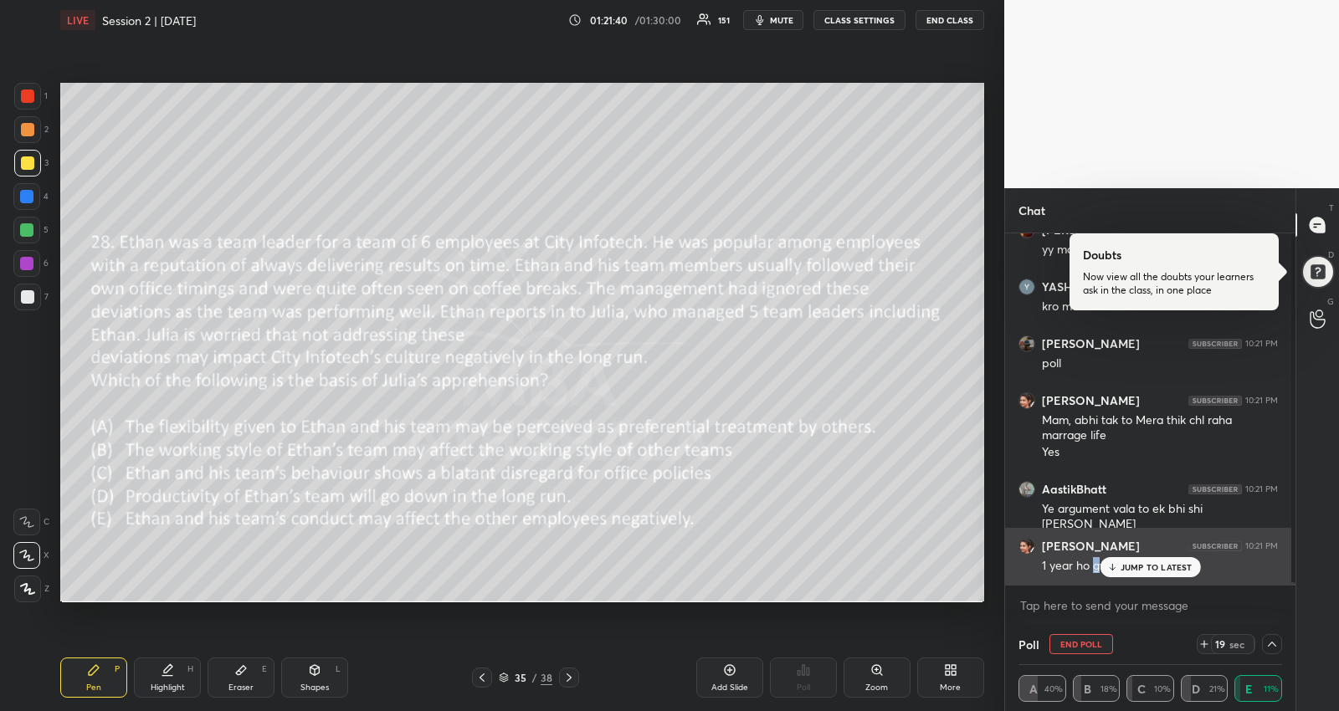
click at [1094, 564] on div "1 year ho gye" at bounding box center [1160, 566] width 236 height 17
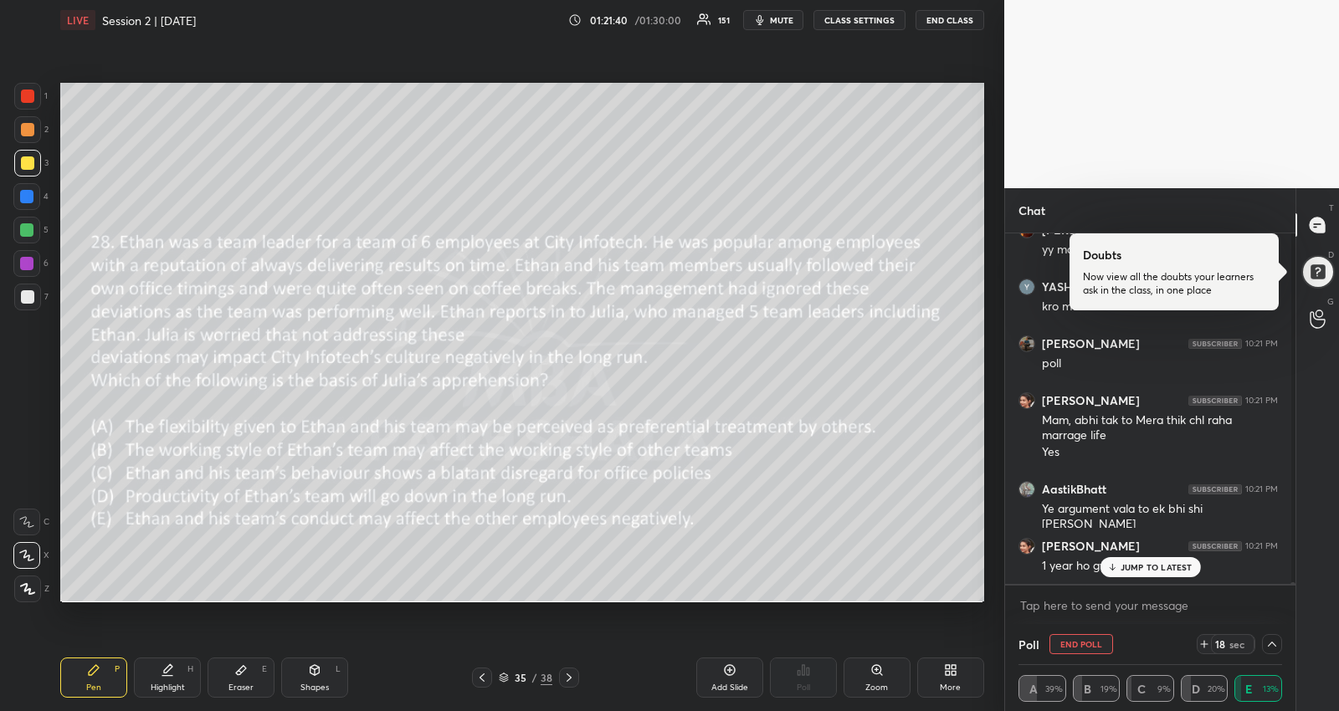
click at [1107, 564] on icon at bounding box center [1111, 567] width 11 height 10
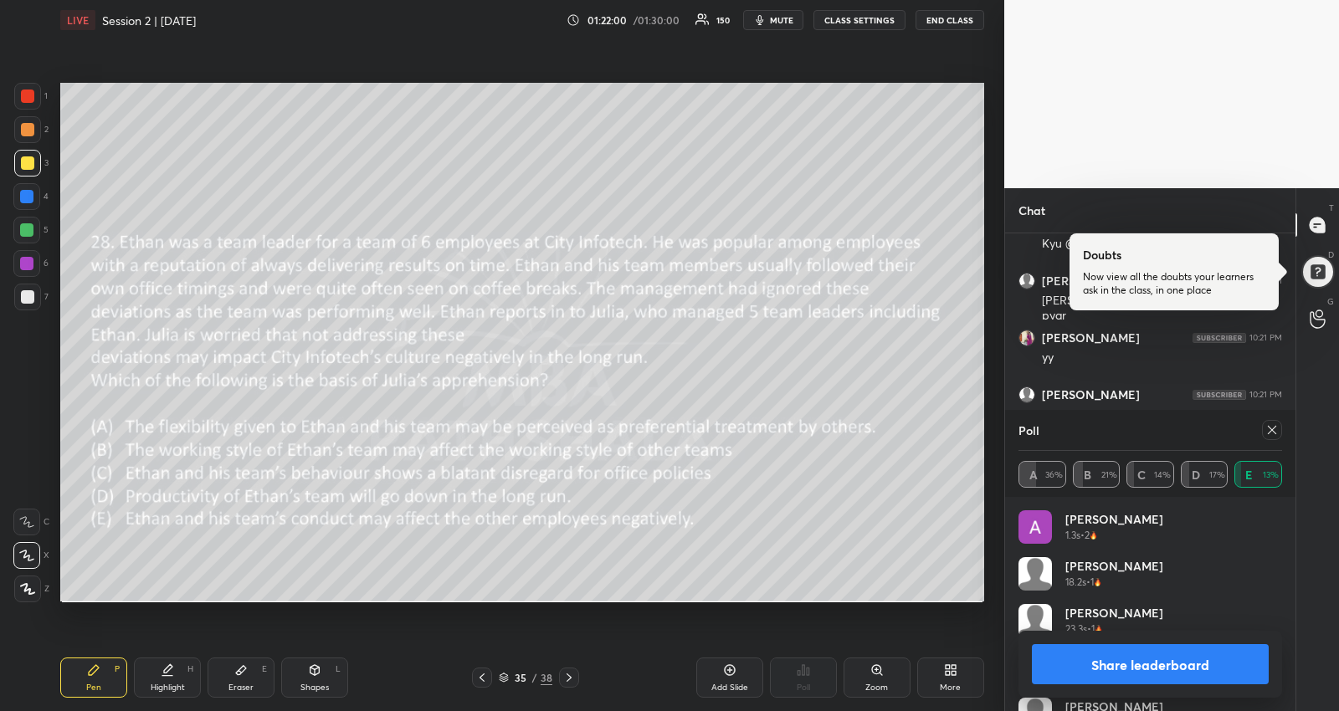
scroll to position [63910, 0]
click at [1275, 433] on icon at bounding box center [1271, 429] width 13 height 13
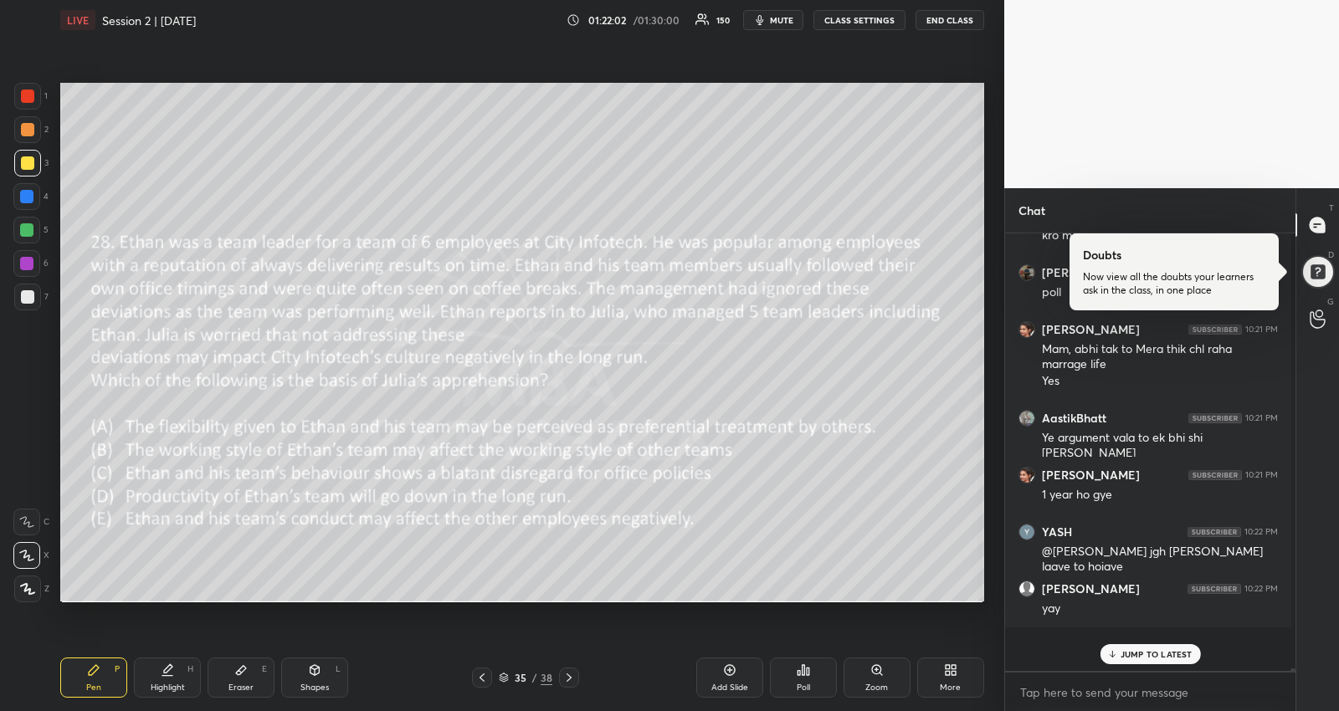
scroll to position [63847, 0]
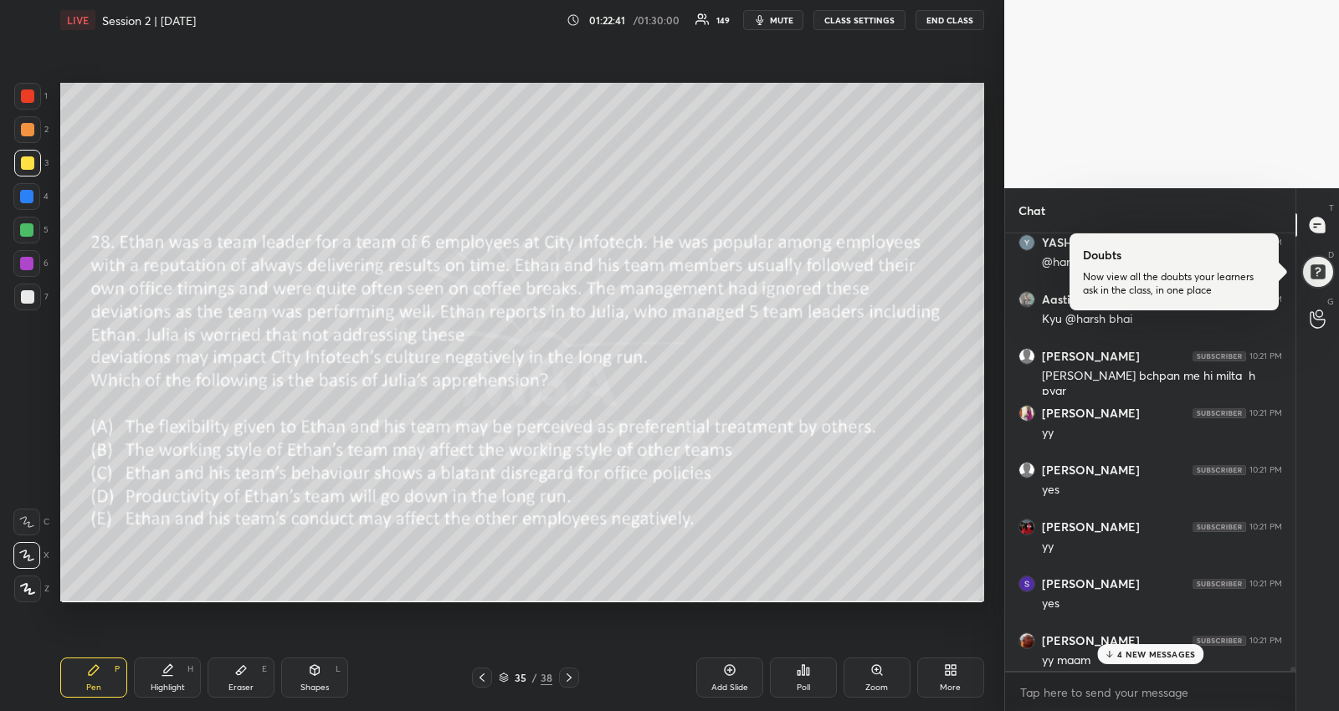
click at [1124, 649] on p "4 NEW MESSAGES" at bounding box center [1156, 654] width 78 height 10
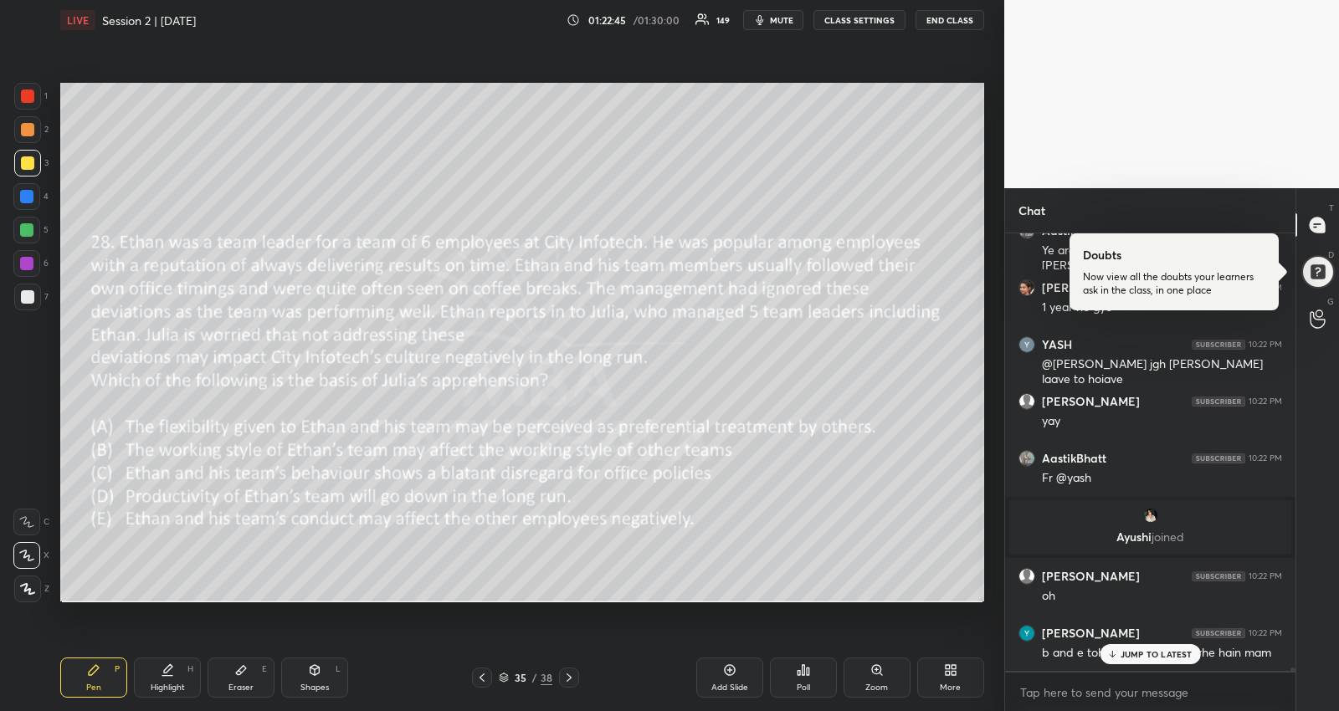
click at [1128, 647] on div "JUMP TO LATEST" at bounding box center [1150, 654] width 100 height 20
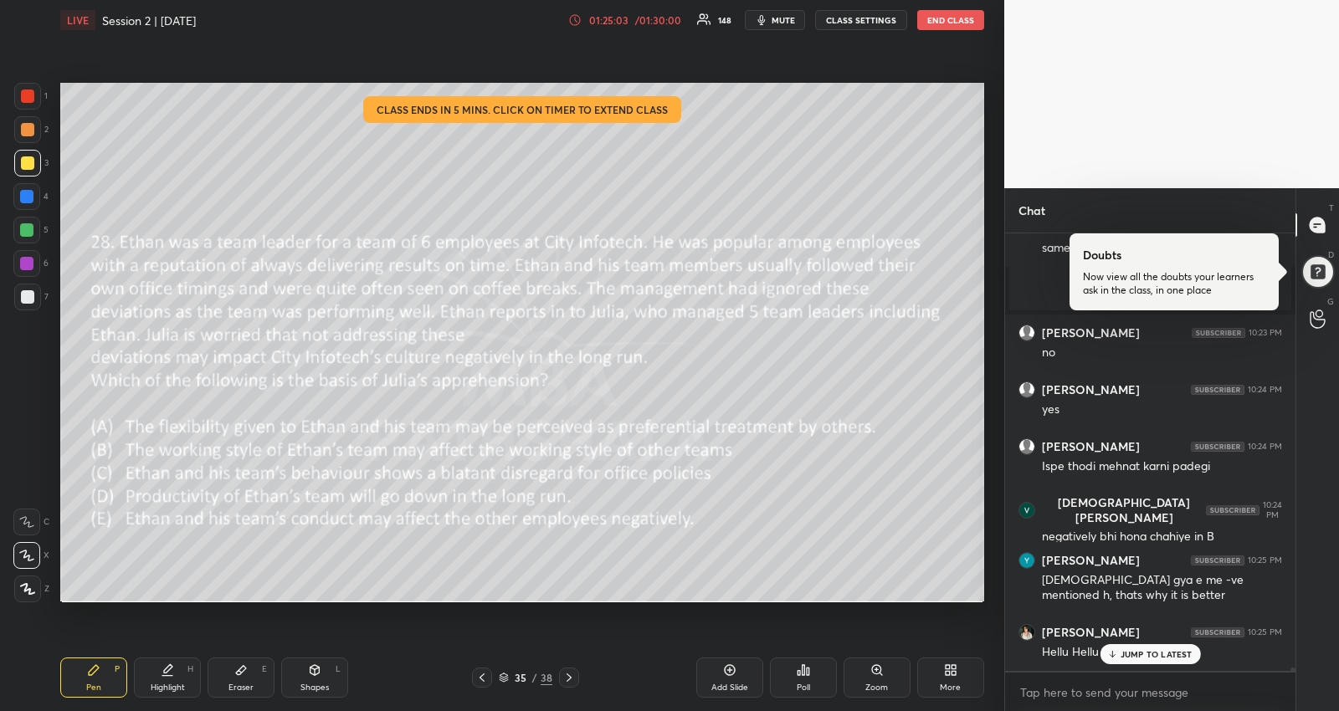
scroll to position [64391, 0]
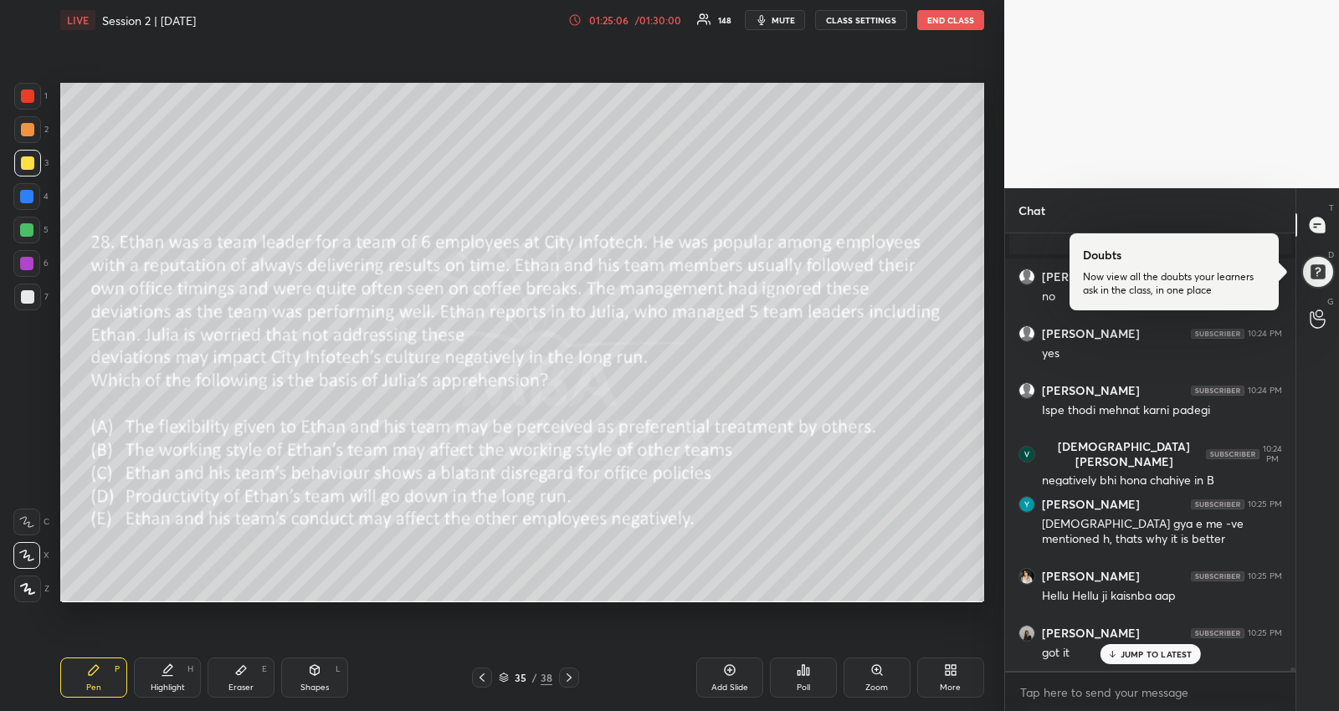
click at [568, 671] on icon at bounding box center [568, 677] width 13 height 13
click at [810, 691] on div "Poll" at bounding box center [803, 688] width 13 height 8
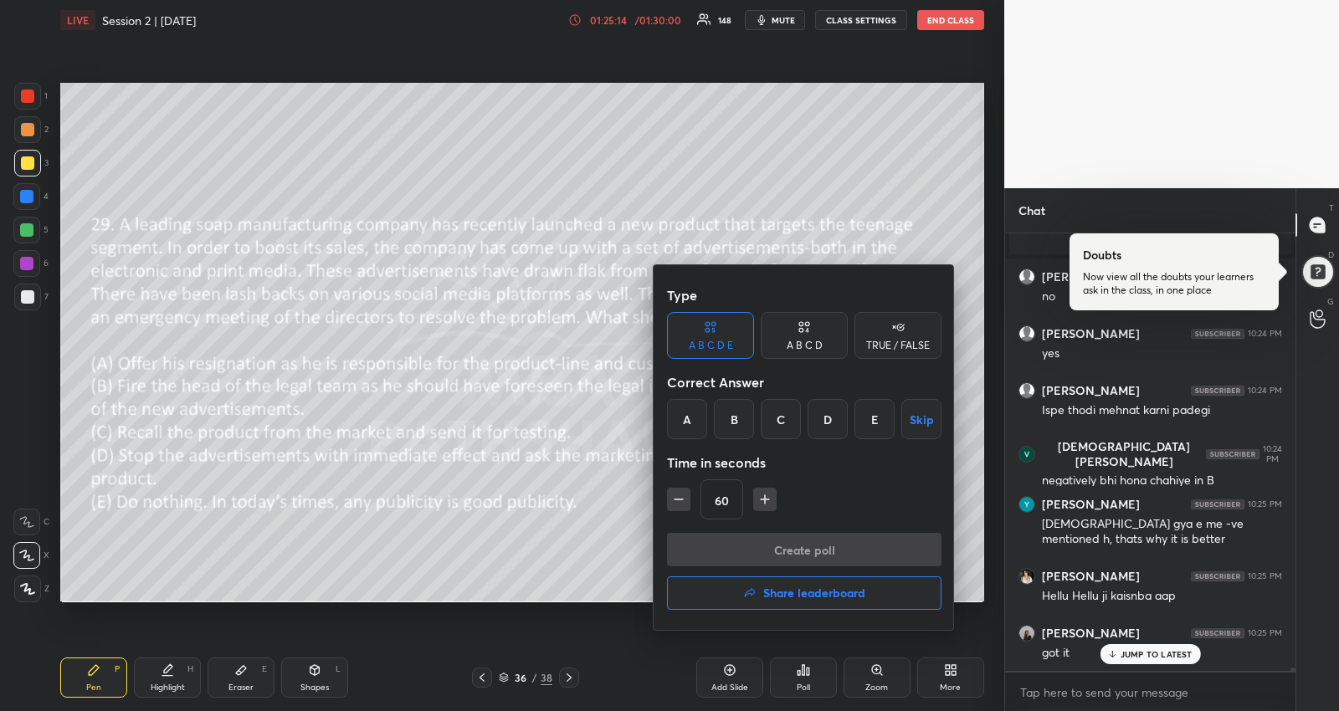
click at [829, 419] on div "D" at bounding box center [828, 419] width 40 height 40
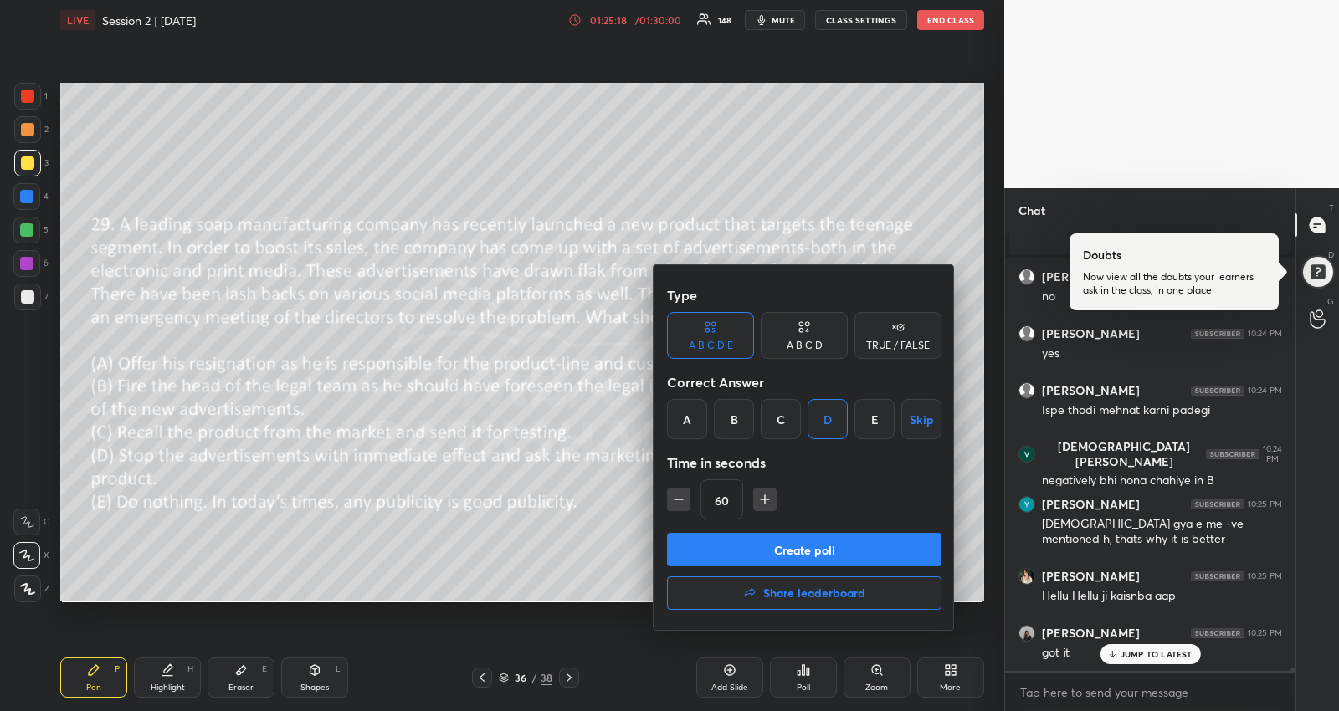
click at [724, 542] on button "Create poll" at bounding box center [804, 549] width 274 height 33
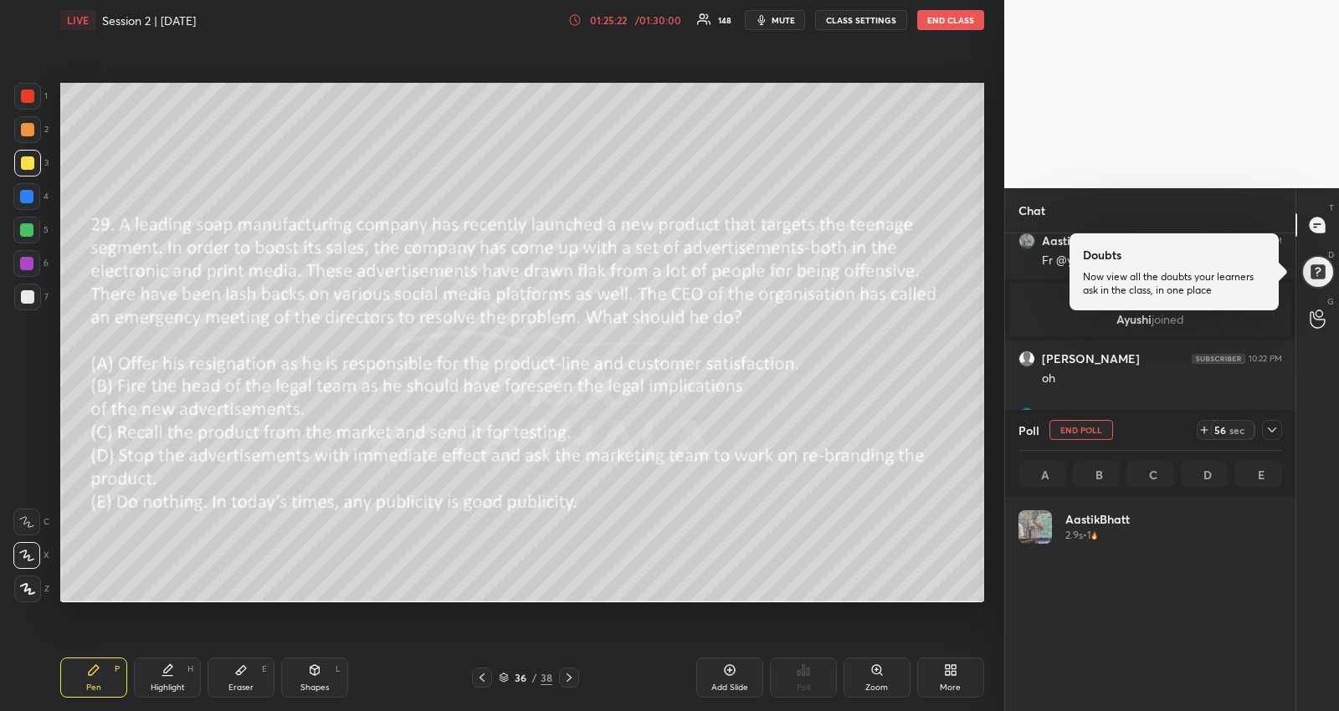
scroll to position [196, 259]
click at [1276, 427] on icon at bounding box center [1271, 429] width 13 height 13
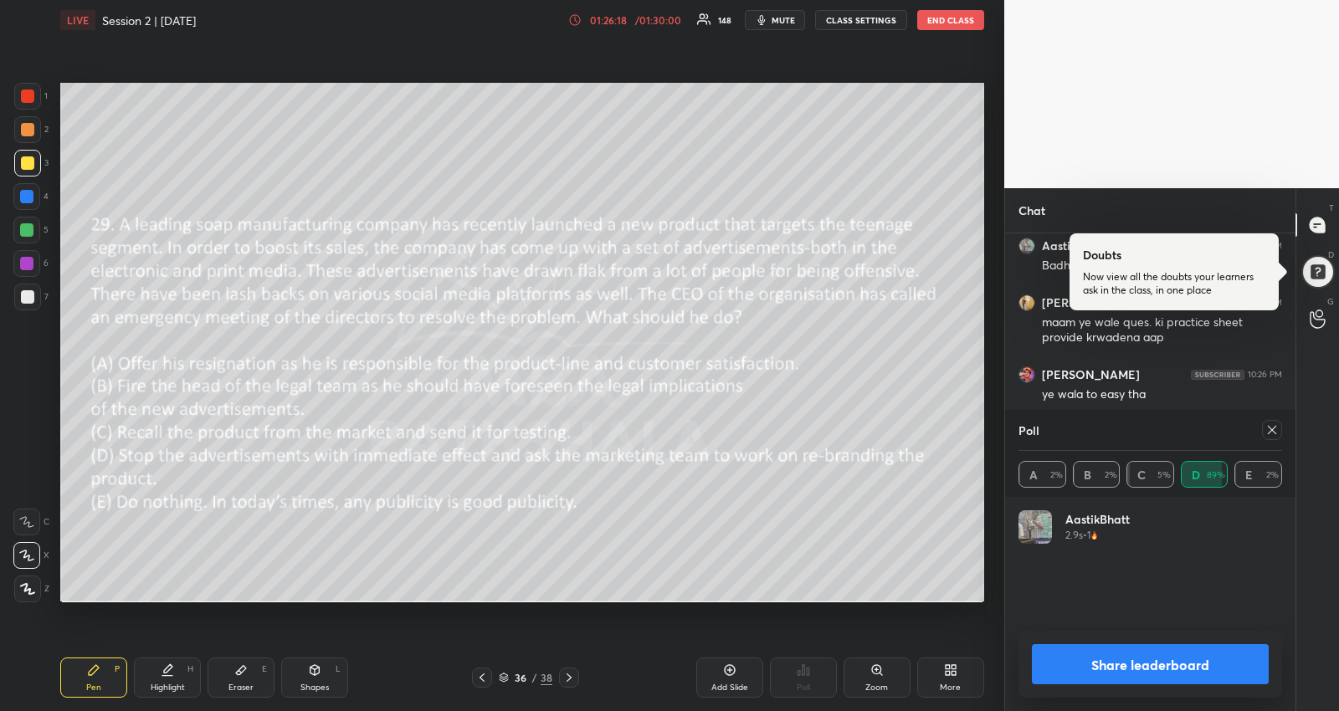
scroll to position [5, 5]
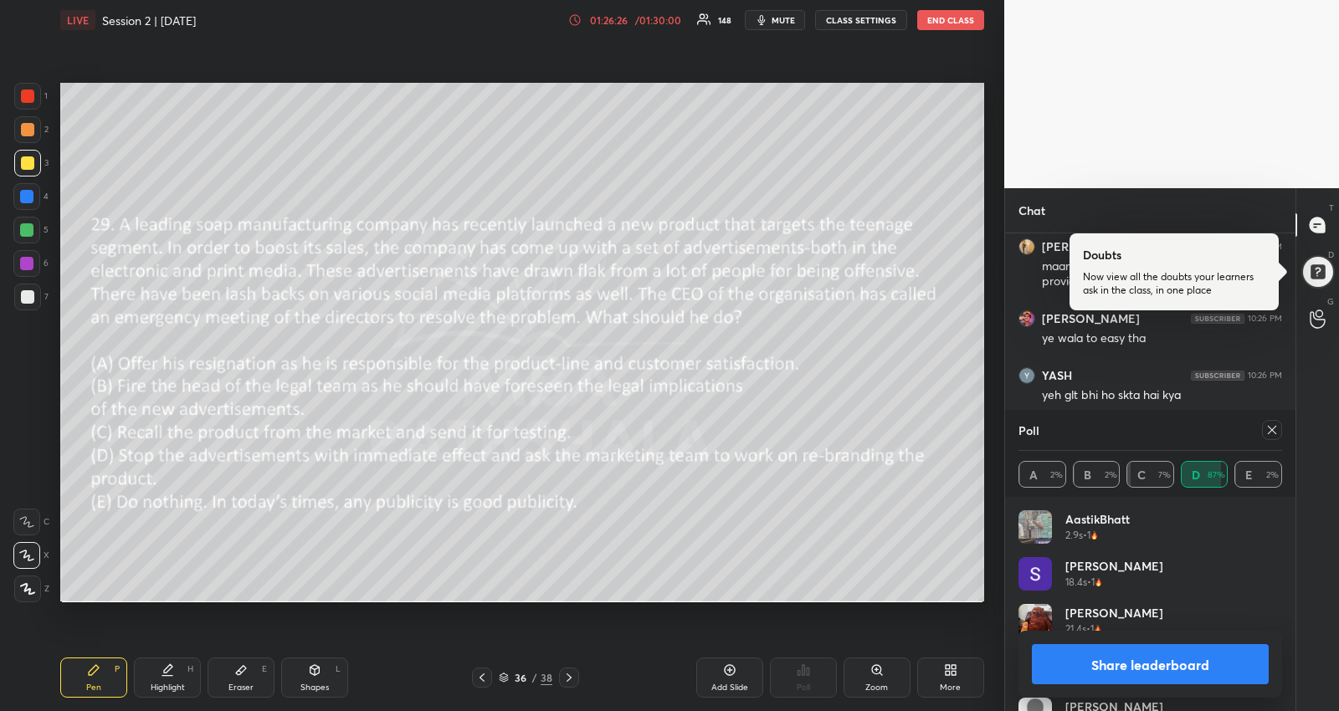
click at [1271, 432] on icon at bounding box center [1271, 429] width 13 height 13
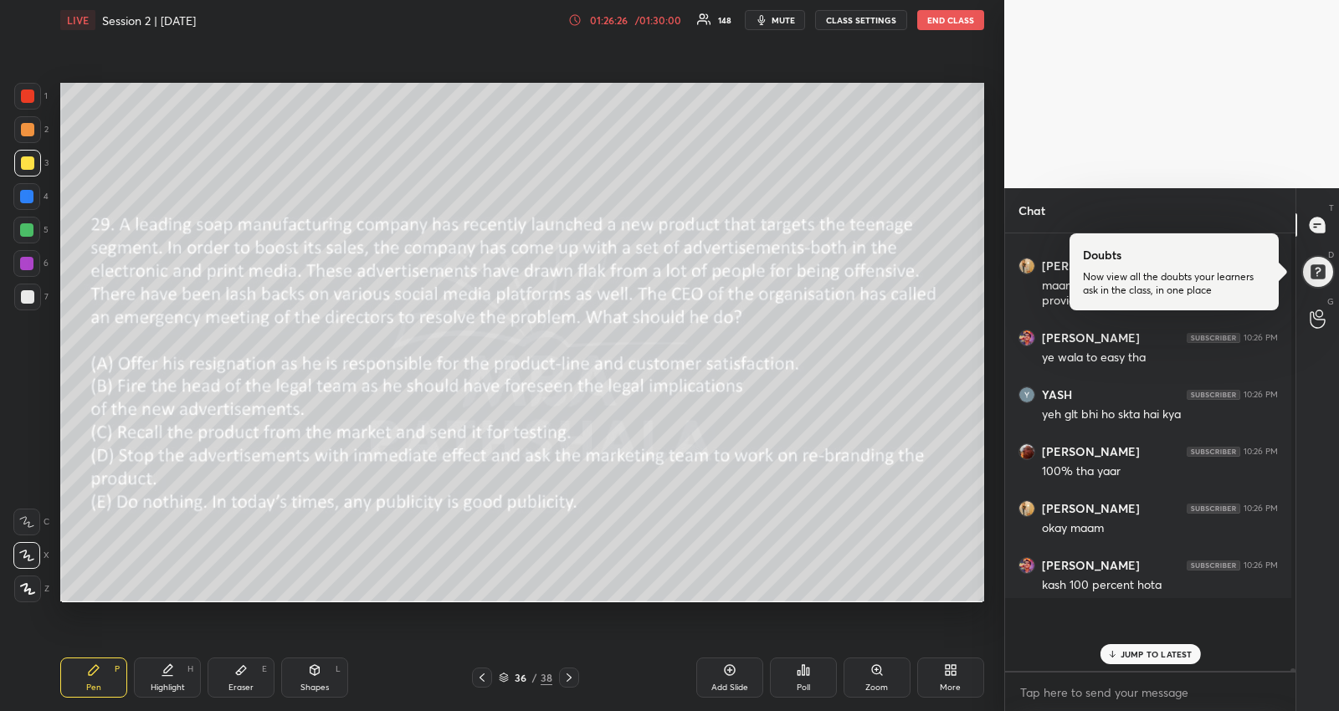
scroll to position [64758, 0]
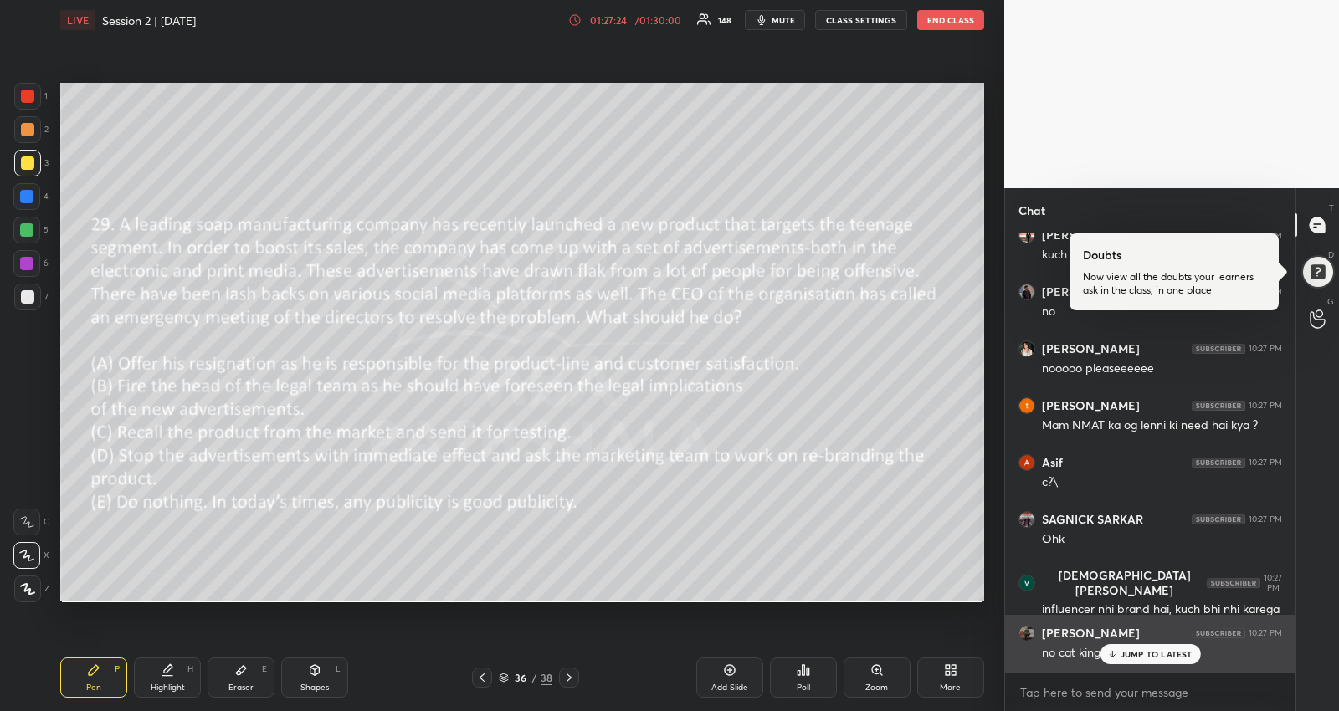
click at [1161, 653] on p "JUMP TO LATEST" at bounding box center [1157, 654] width 72 height 10
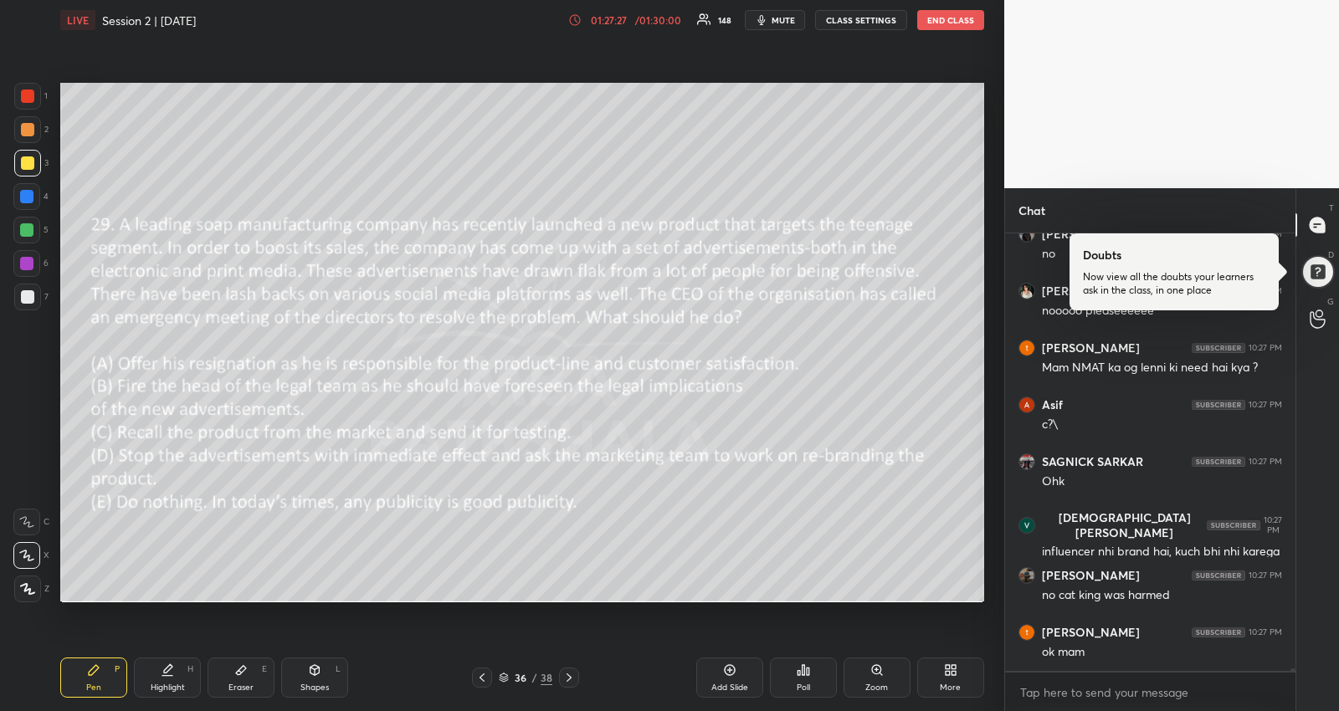
click at [567, 679] on icon at bounding box center [568, 677] width 13 height 13
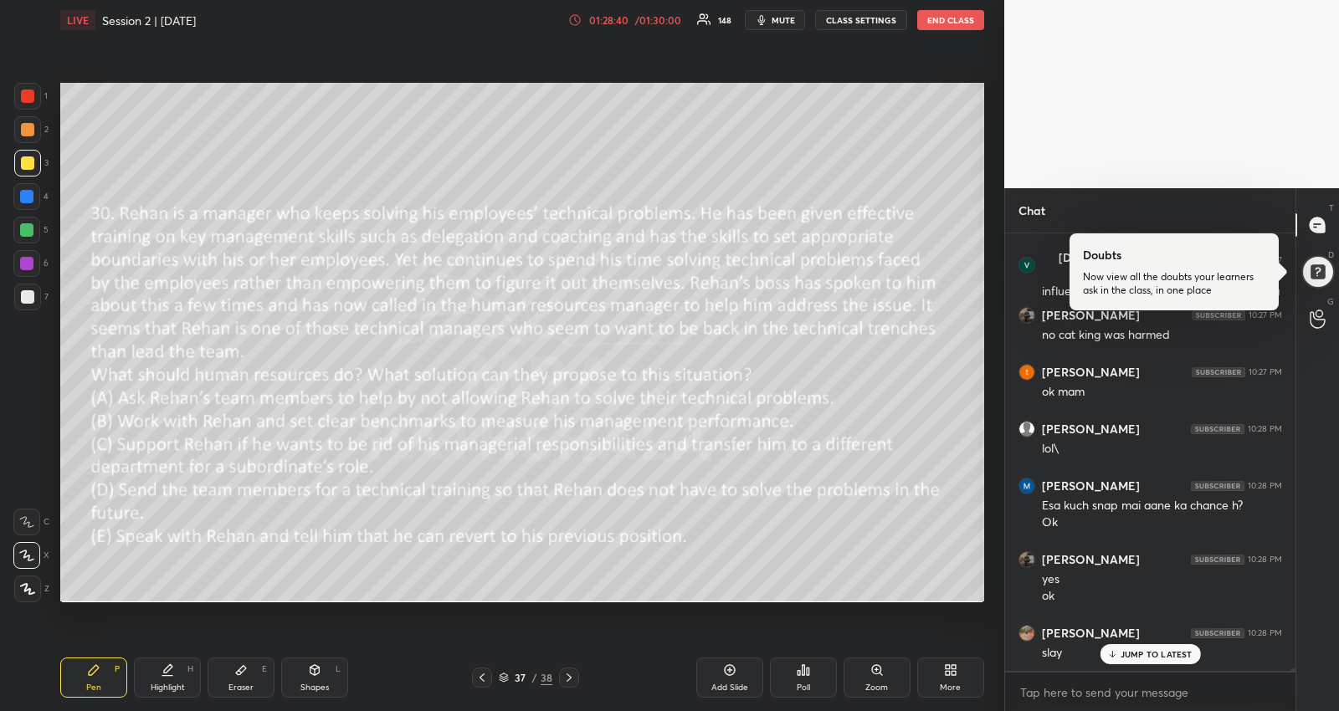
scroll to position [68804, 0]
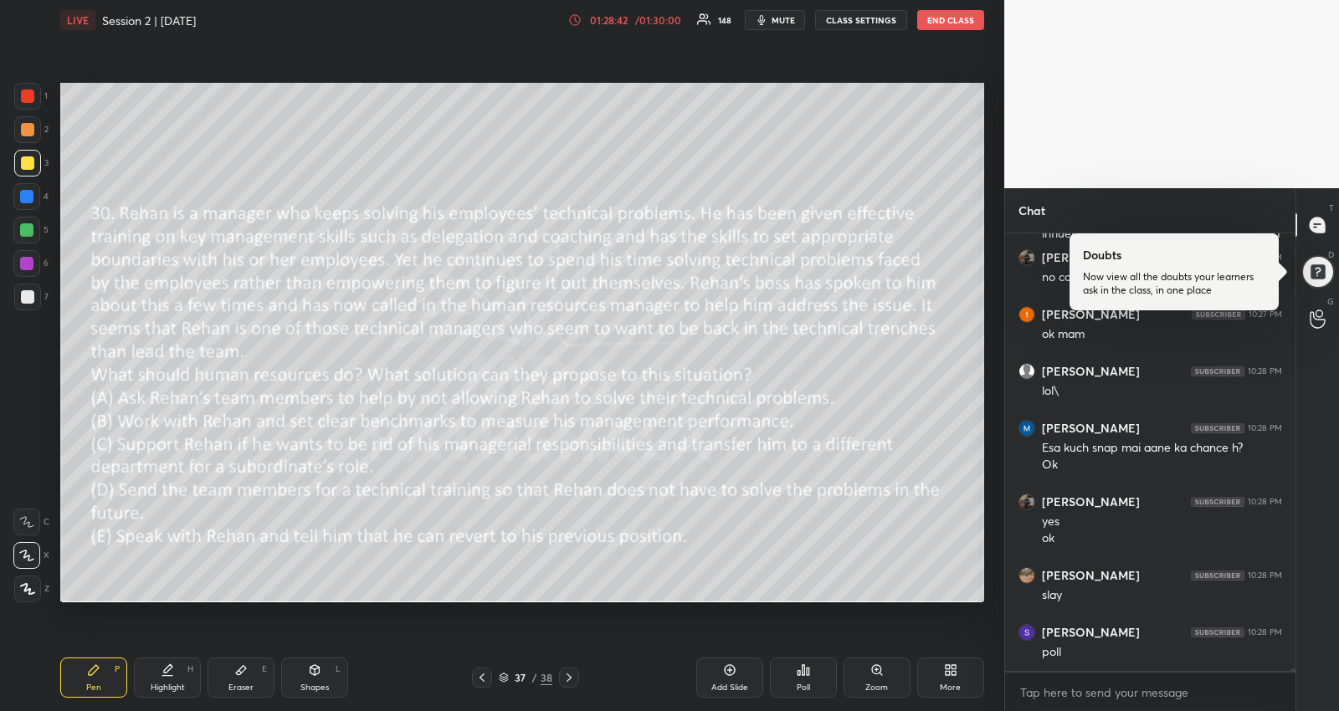
click at [829, 683] on div "Poll" at bounding box center [803, 678] width 67 height 40
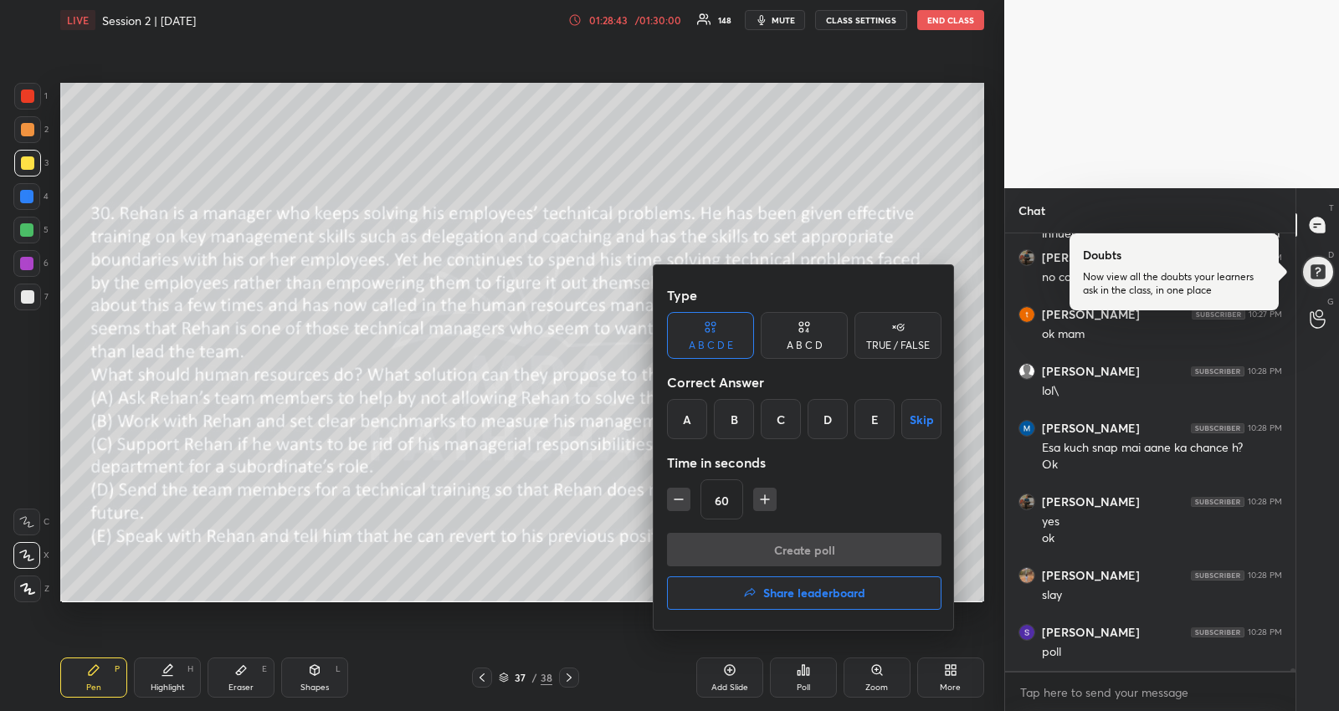
click at [741, 427] on div "B" at bounding box center [734, 419] width 40 height 40
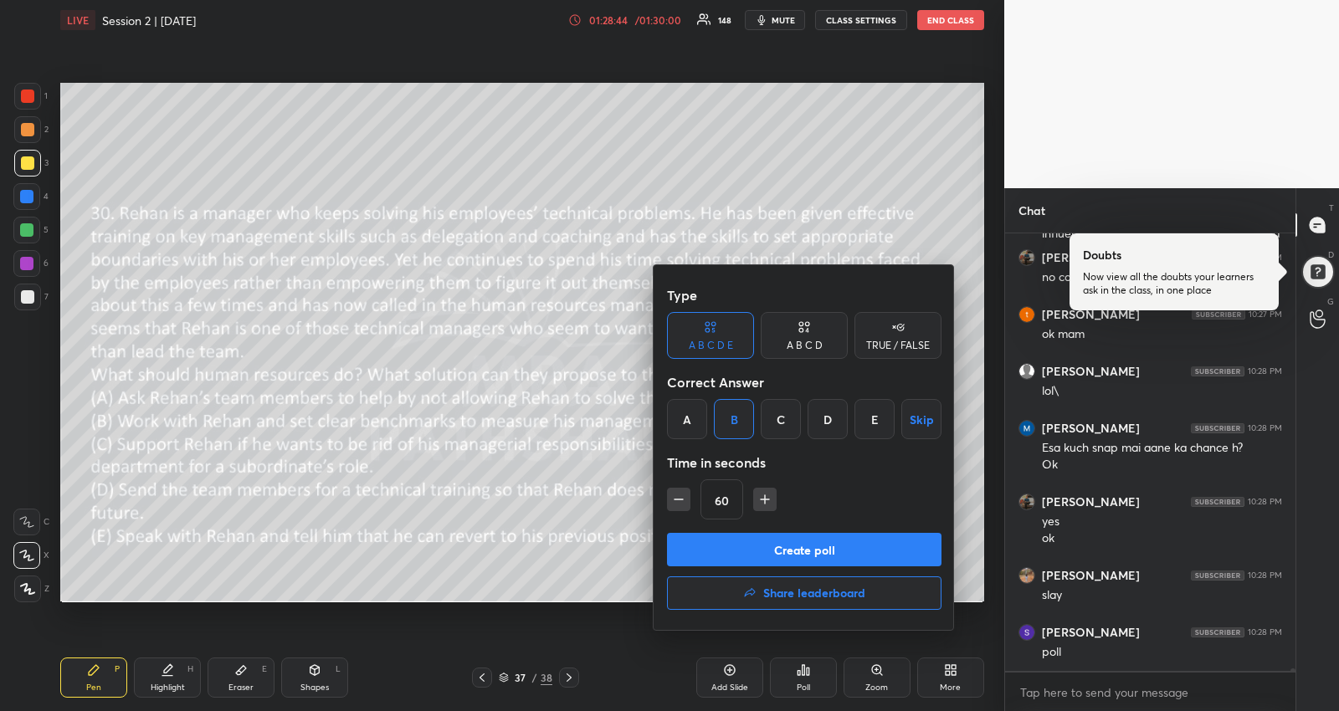
click at [841, 546] on button "Create poll" at bounding box center [804, 549] width 274 height 33
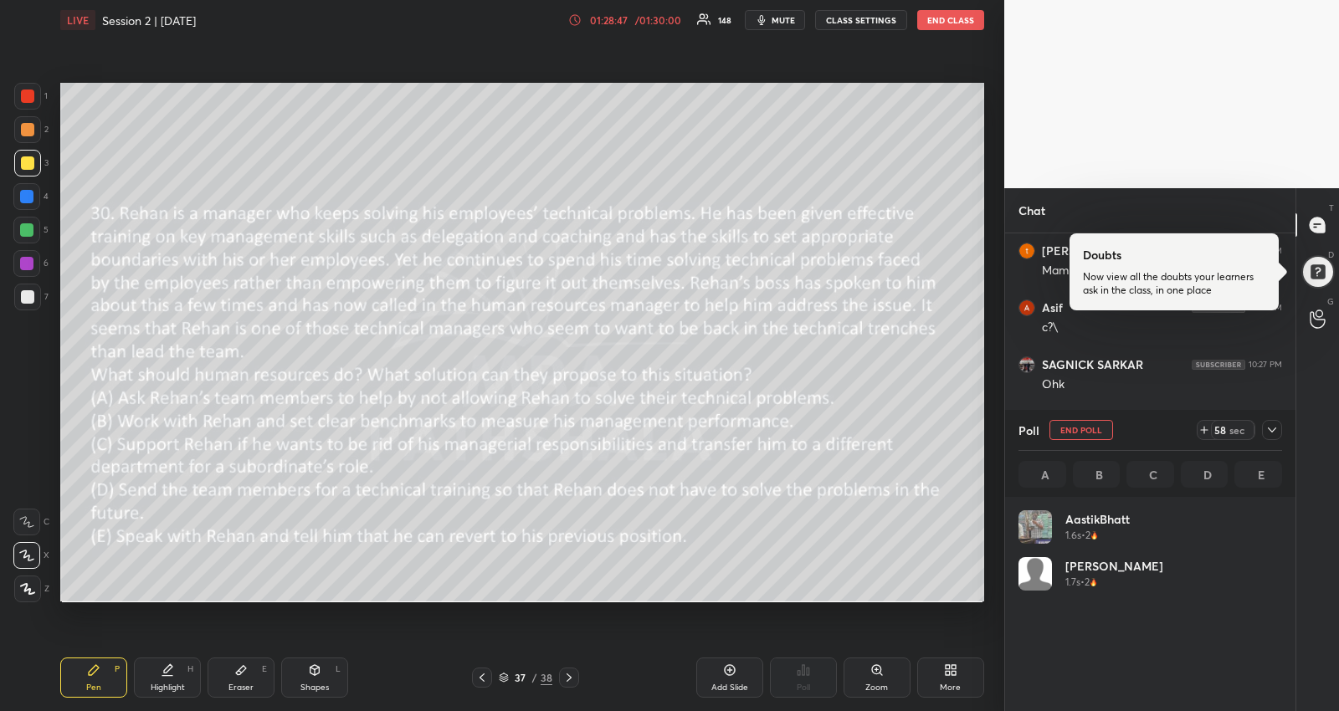
scroll to position [196, 259]
click at [1275, 428] on icon at bounding box center [1272, 430] width 8 height 5
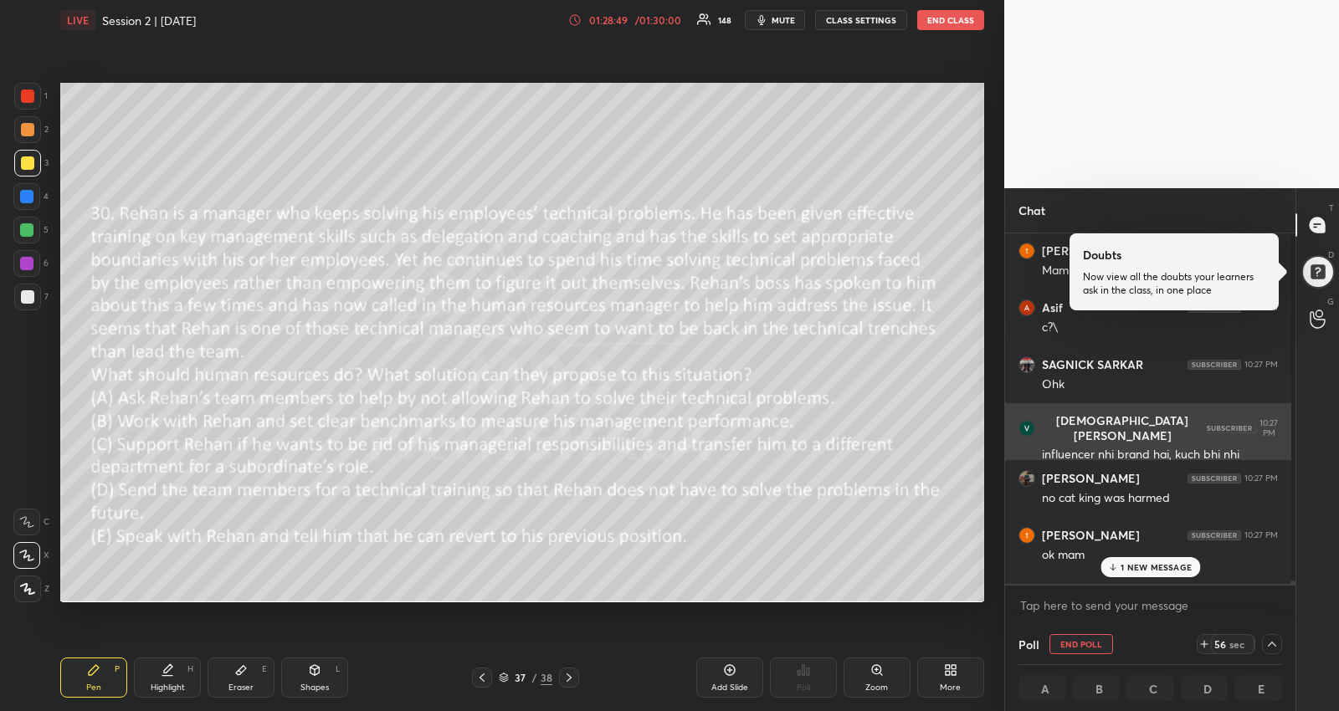
scroll to position [5, 1]
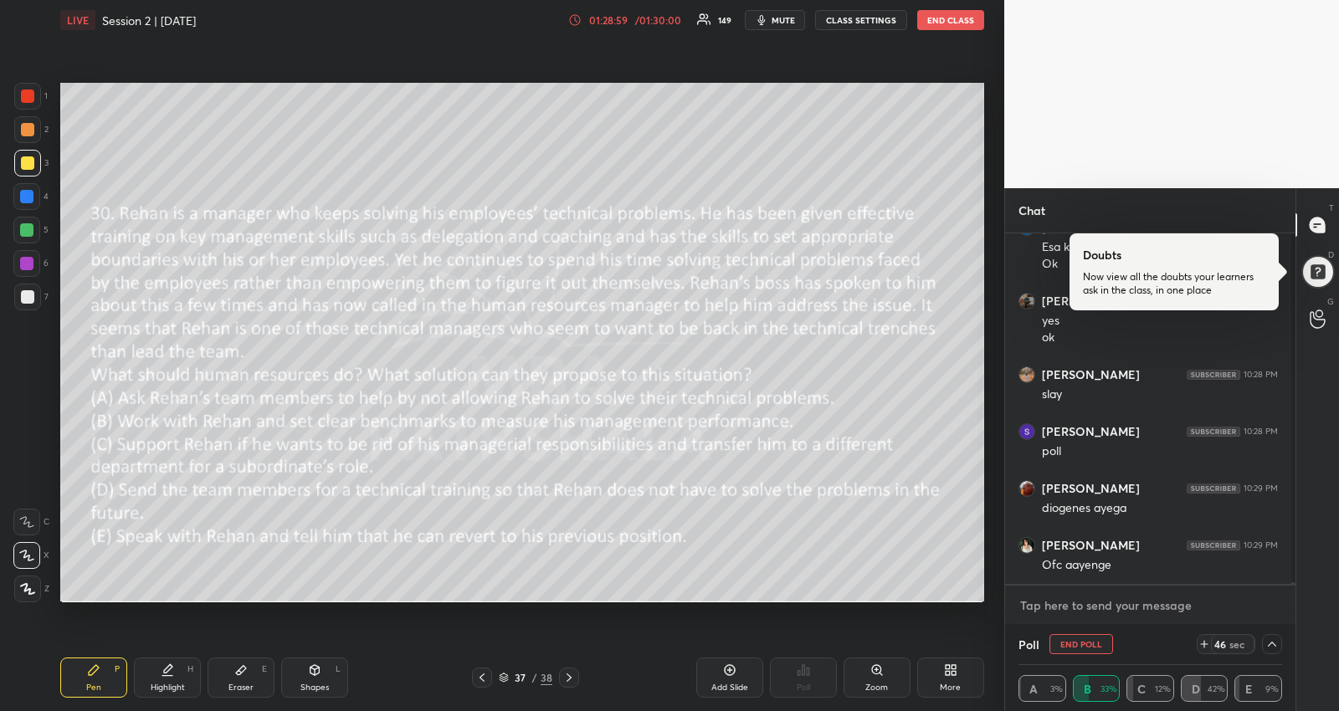
click at [1136, 605] on textarea at bounding box center [1150, 606] width 264 height 27
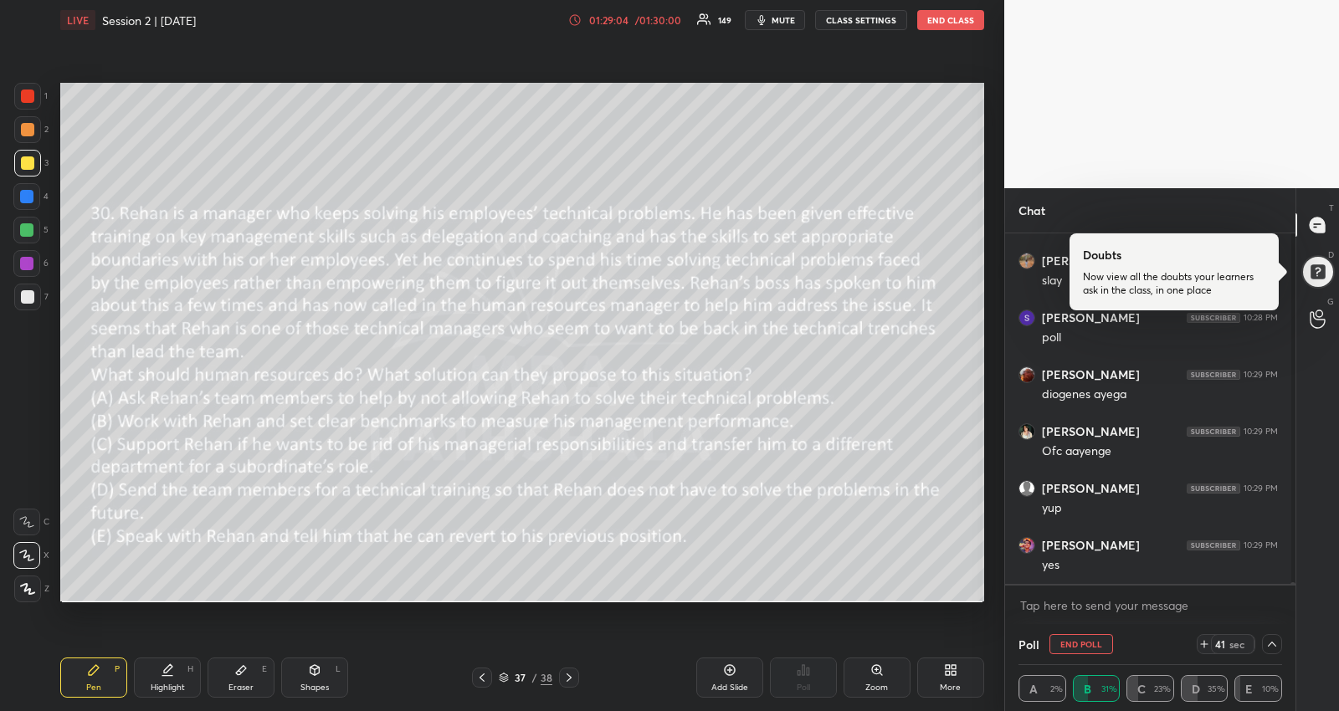
click at [1156, 566] on div "yes" at bounding box center [1160, 565] width 236 height 17
click at [1159, 612] on textarea at bounding box center [1150, 606] width 264 height 27
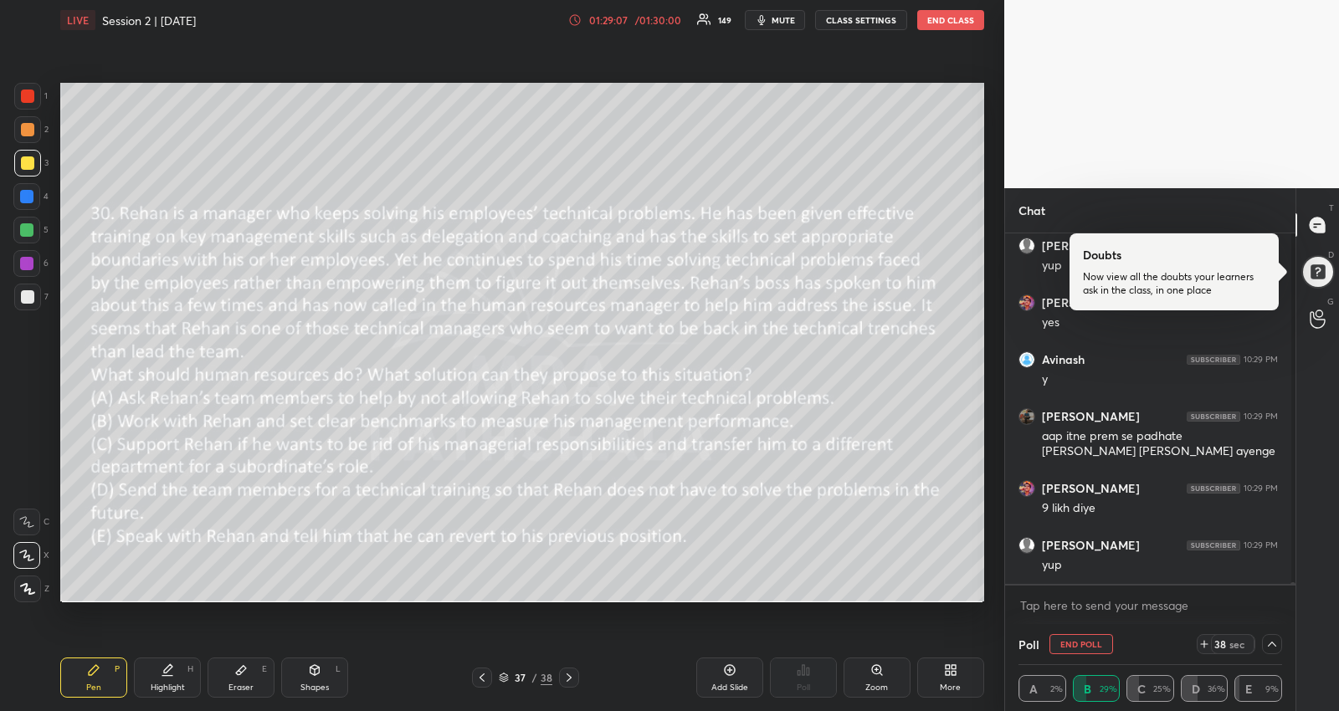
click at [1174, 570] on div "yup" at bounding box center [1160, 565] width 236 height 17
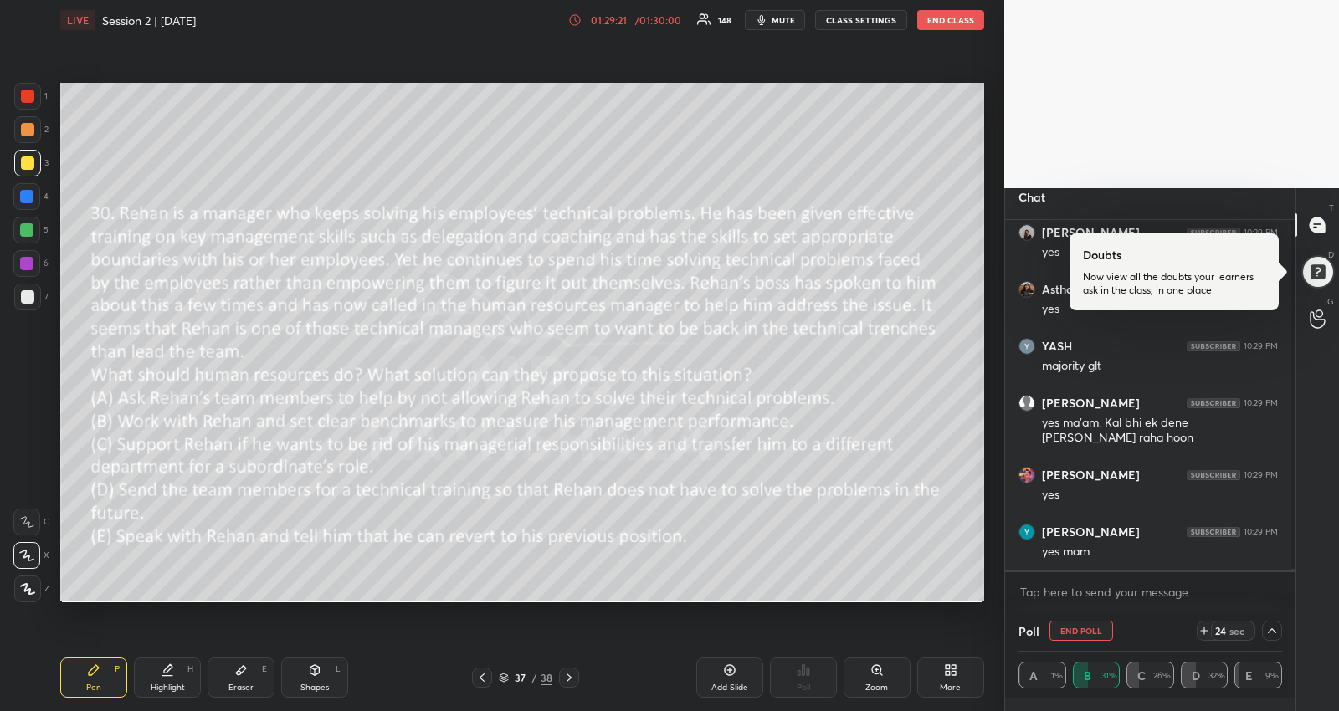
click at [1157, 554] on div "[PERSON_NAME] 10:29 PM [PERSON_NAME] 10:29 PM yes [PERSON_NAME] 10:29 PM yes YA…" at bounding box center [1148, 395] width 286 height 351
click at [1156, 584] on textarea at bounding box center [1150, 592] width 264 height 27
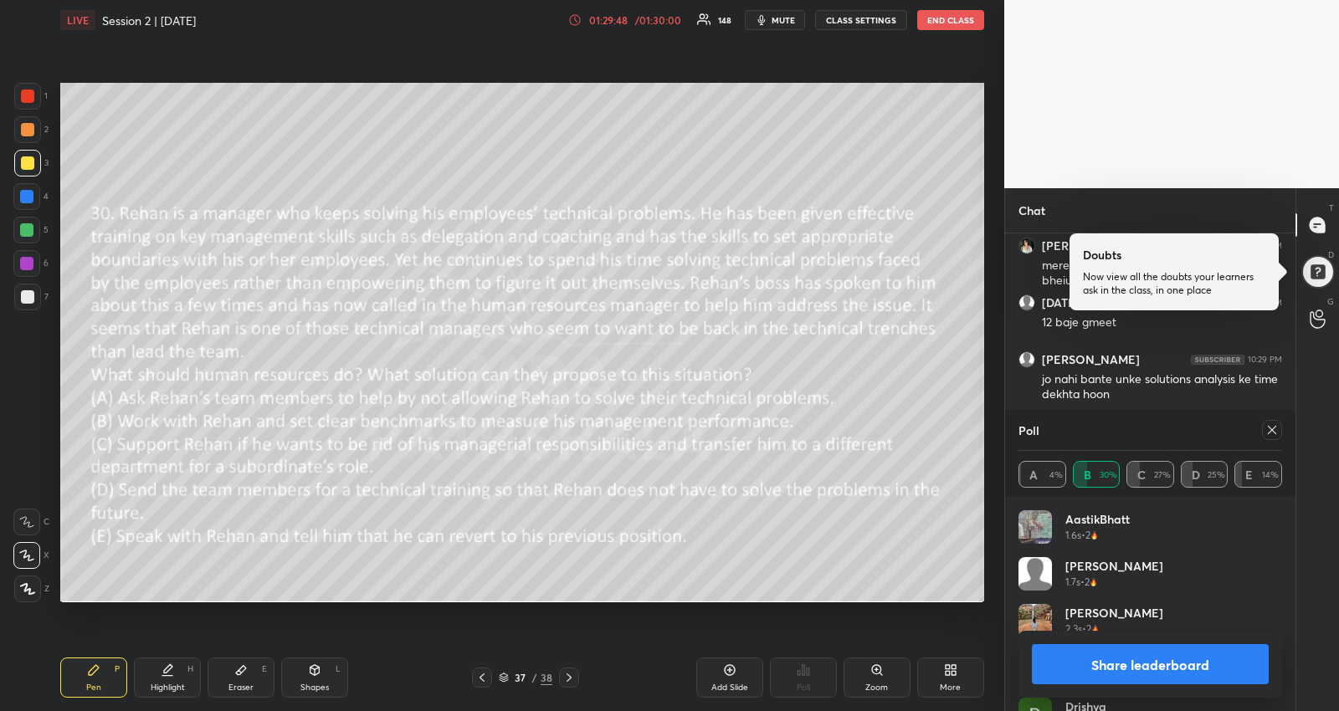
click at [1274, 430] on icon at bounding box center [1271, 429] width 13 height 13
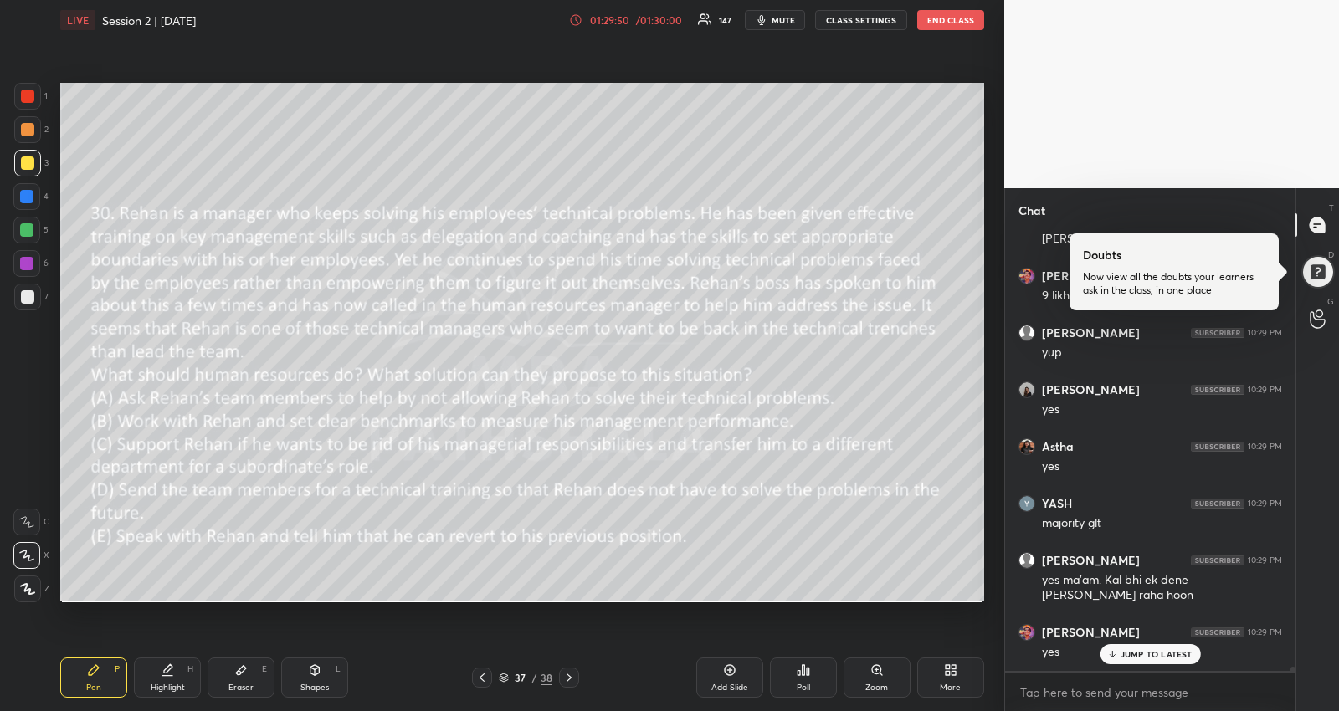
click at [1139, 649] on p "JUMP TO LATEST" at bounding box center [1157, 654] width 72 height 10
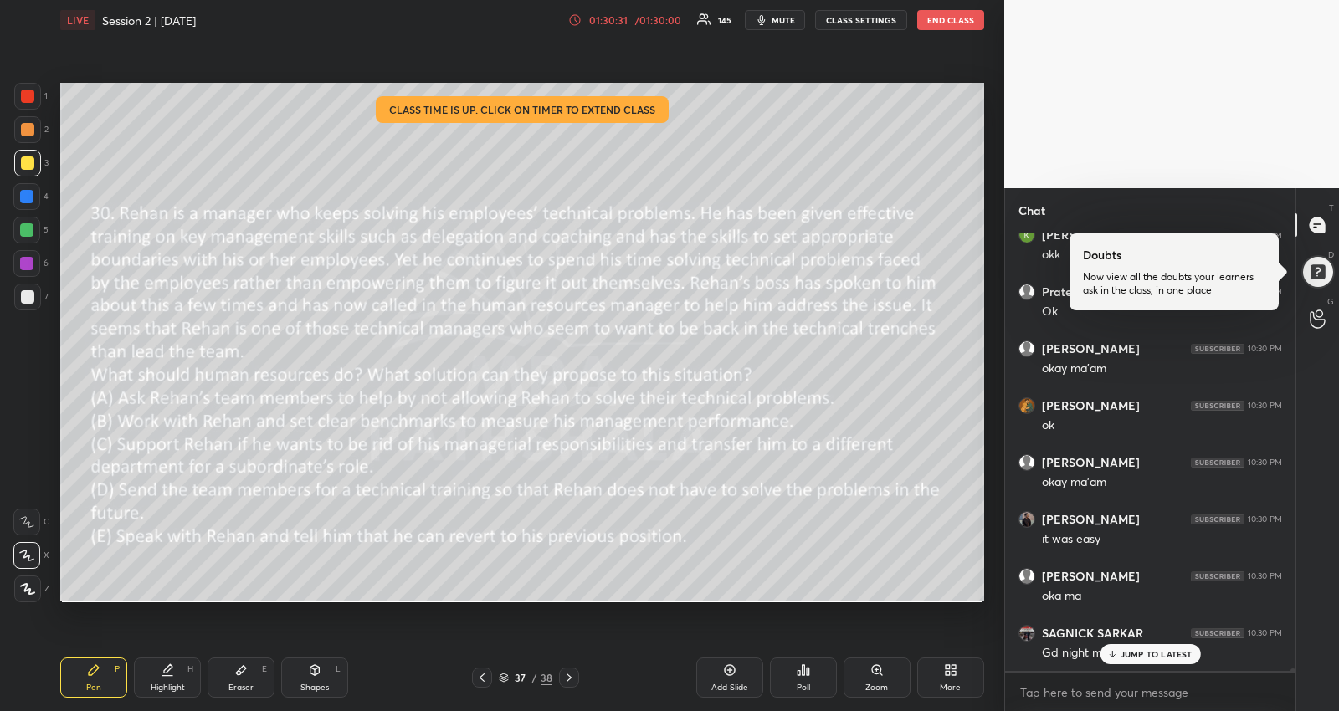
click at [1129, 650] on p "JUMP TO LATEST" at bounding box center [1157, 654] width 72 height 10
click at [565, 675] on icon at bounding box center [568, 677] width 13 height 13
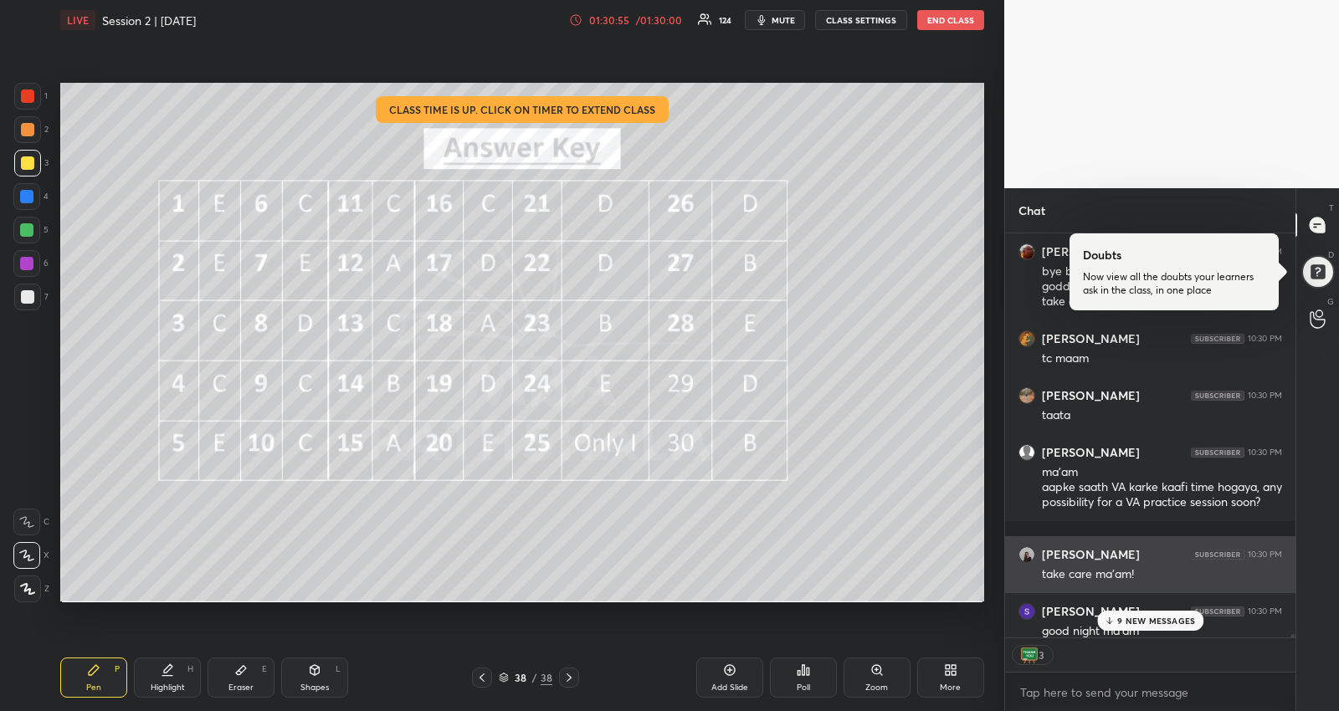
scroll to position [433, 286]
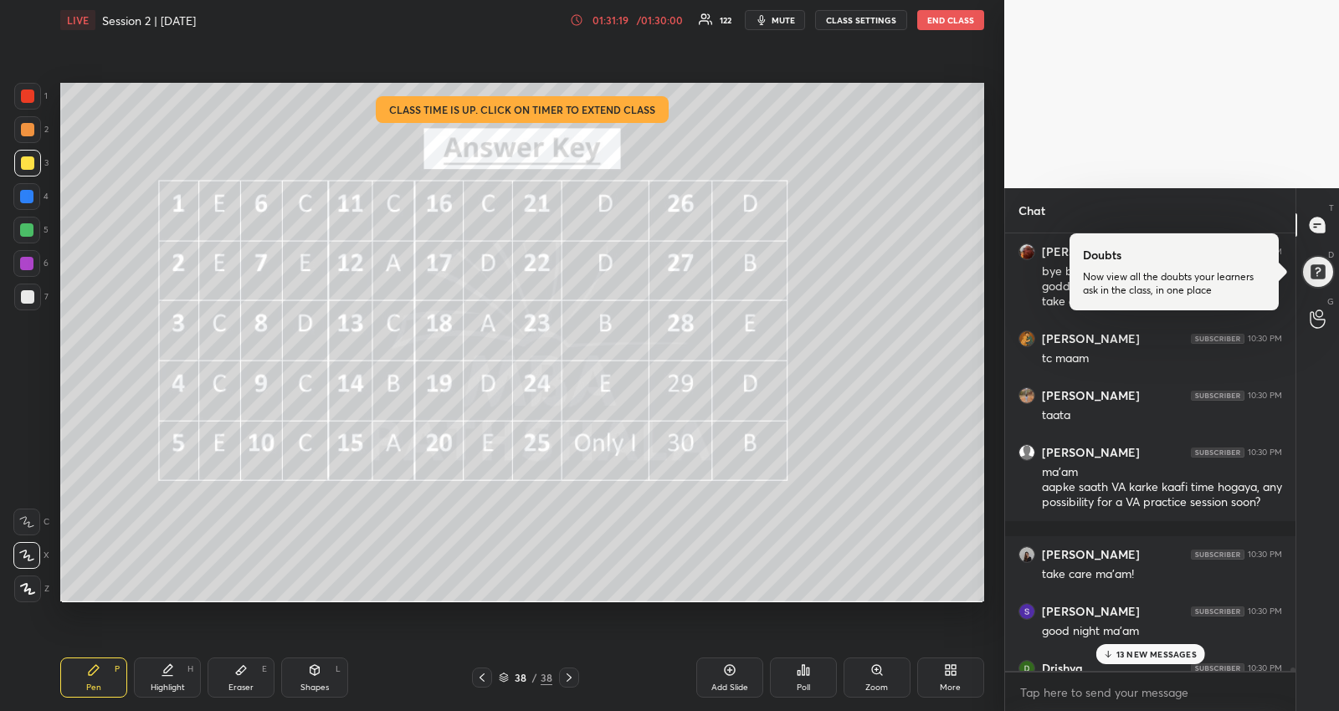
drag, startPoint x: 730, startPoint y: 680, endPoint x: 712, endPoint y: 659, distance: 27.3
click at [728, 681] on div "Add Slide" at bounding box center [729, 678] width 67 height 40
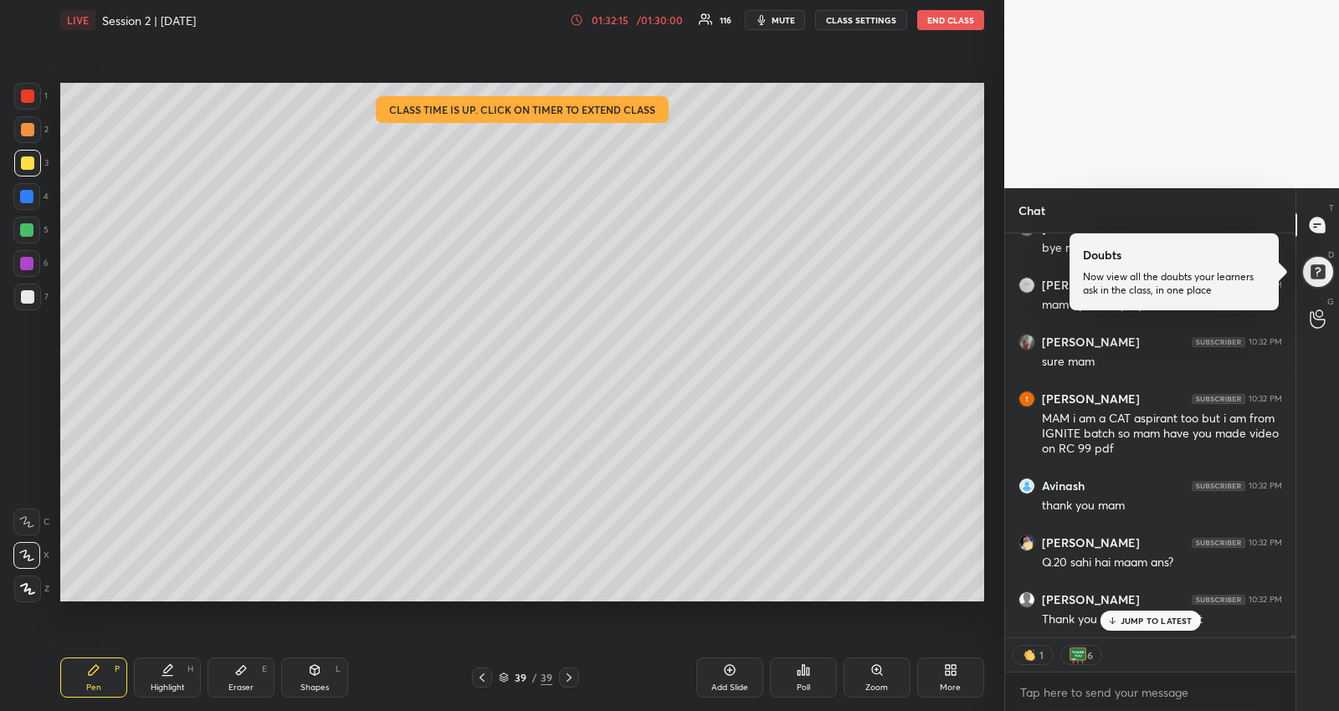
scroll to position [72759, 0]
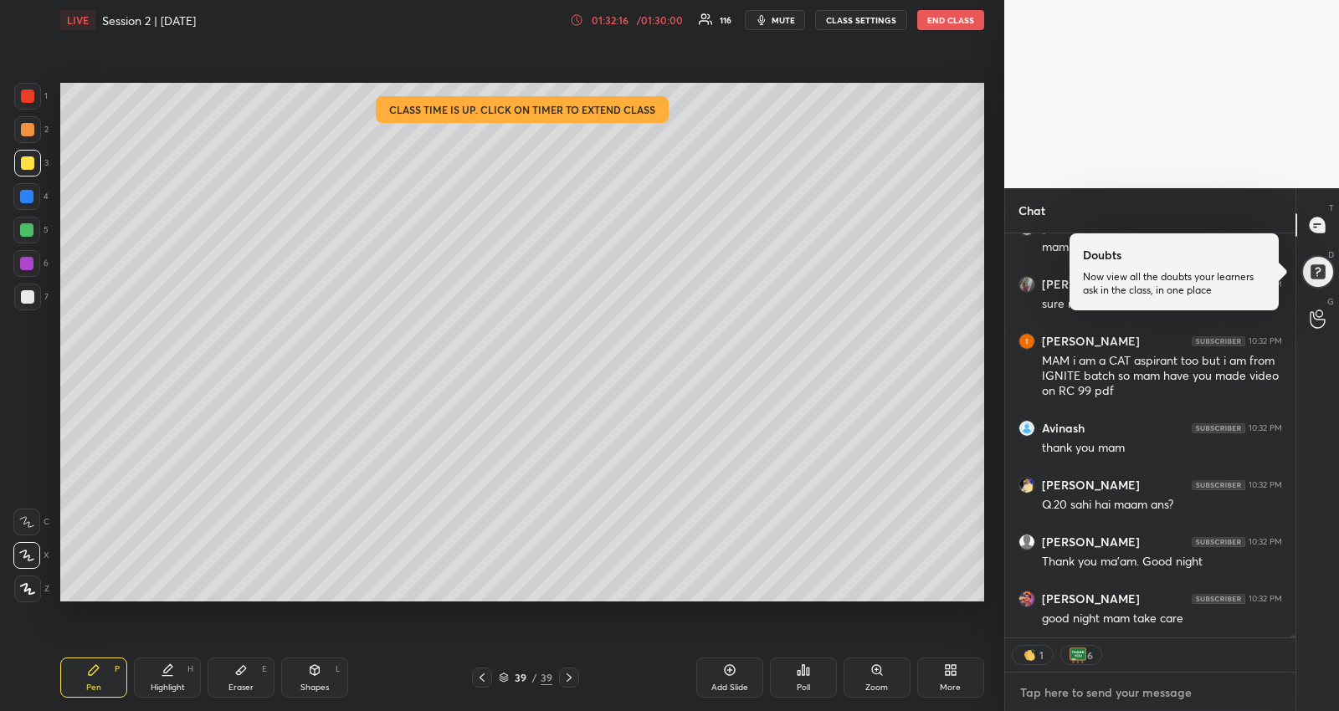
click at [1065, 692] on textarea at bounding box center [1150, 693] width 264 height 27
type textarea "x"
type textarea "k"
type textarea "x"
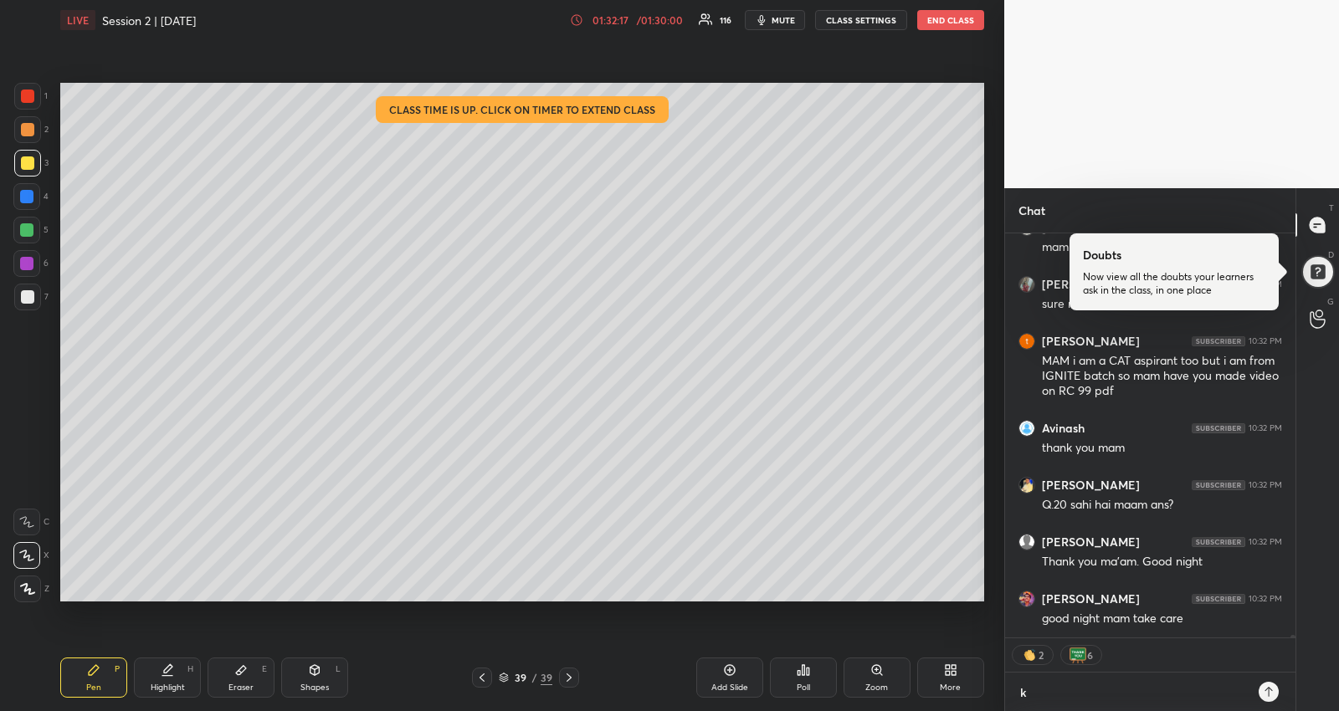
type textarea "ka"
type textarea "x"
type textarea "kar"
type textarea "x"
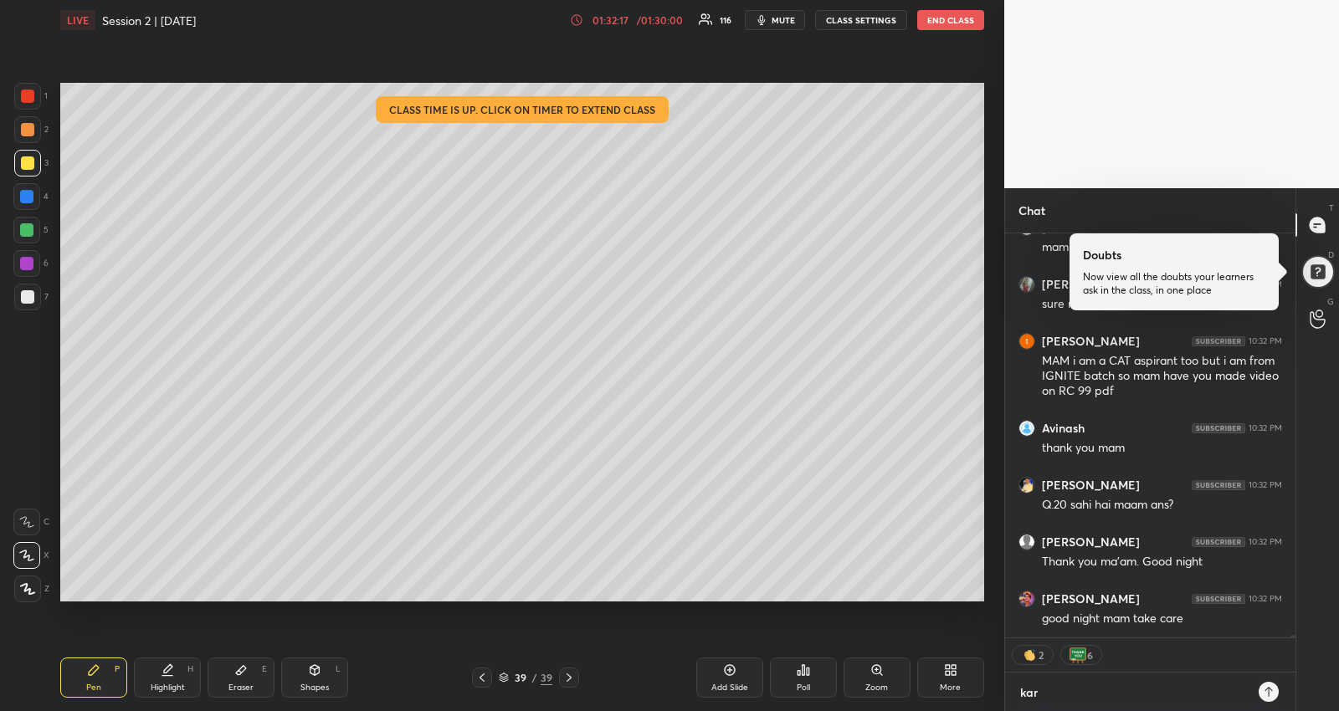
type textarea "[PERSON_NAME]"
type textarea "x"
type textarea "karis"
type textarea "x"
type textarea "[PERSON_NAME]"
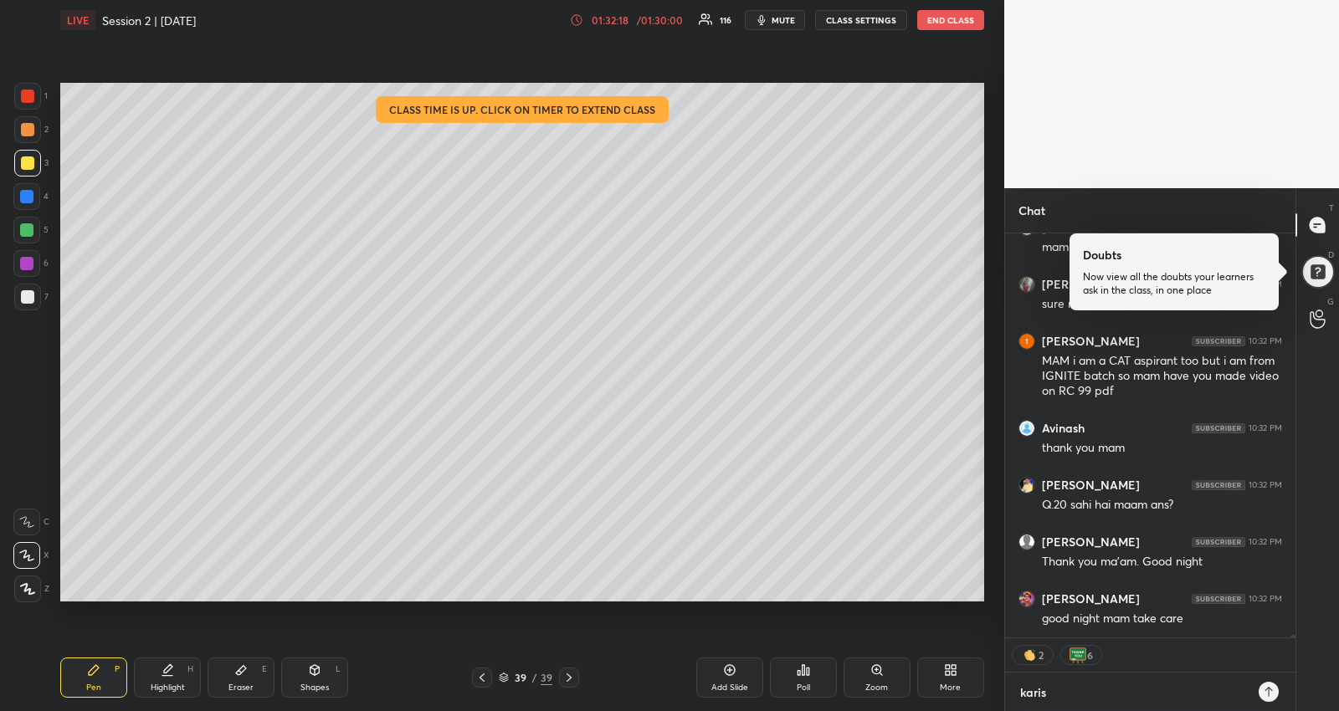
type textarea "x"
type textarea "karishm"
type textarea "x"
type textarea "karishma"
type textarea "x"
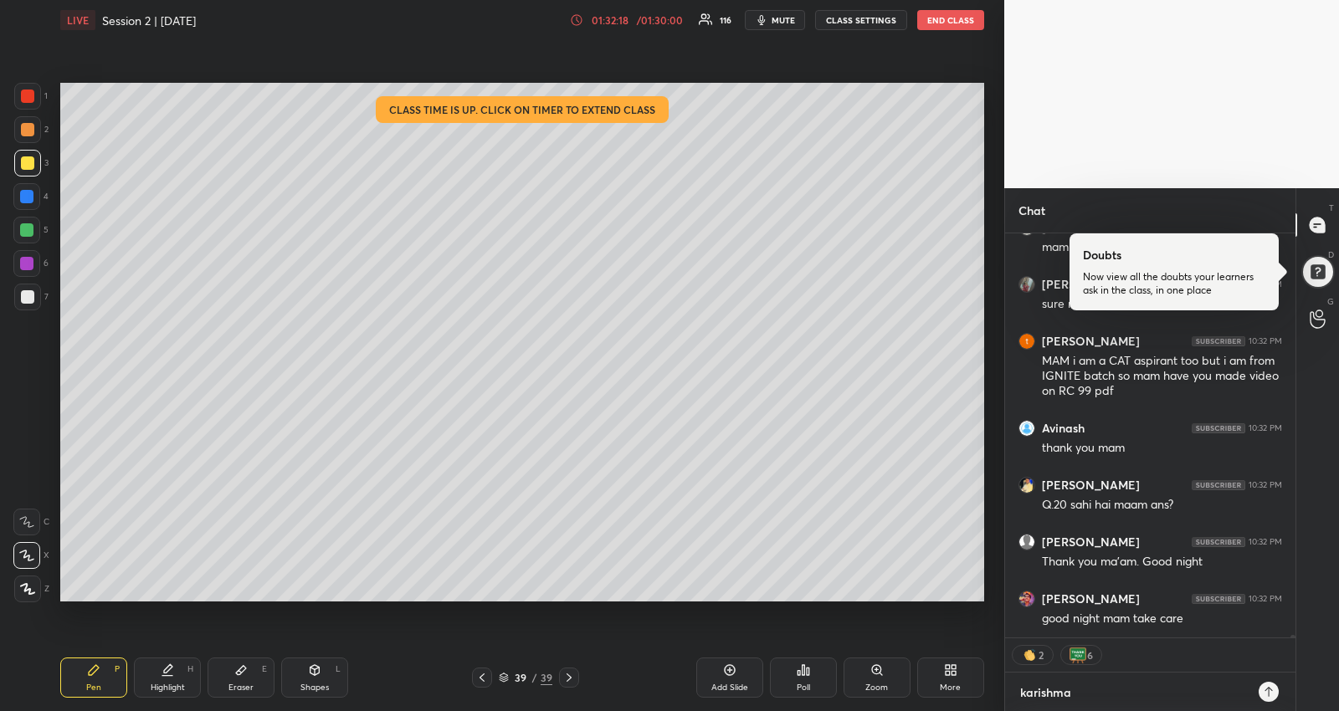
type textarea "karishmag"
type textarea "x"
type textarea "karishmagi"
type textarea "x"
type textarea "karishmagik"
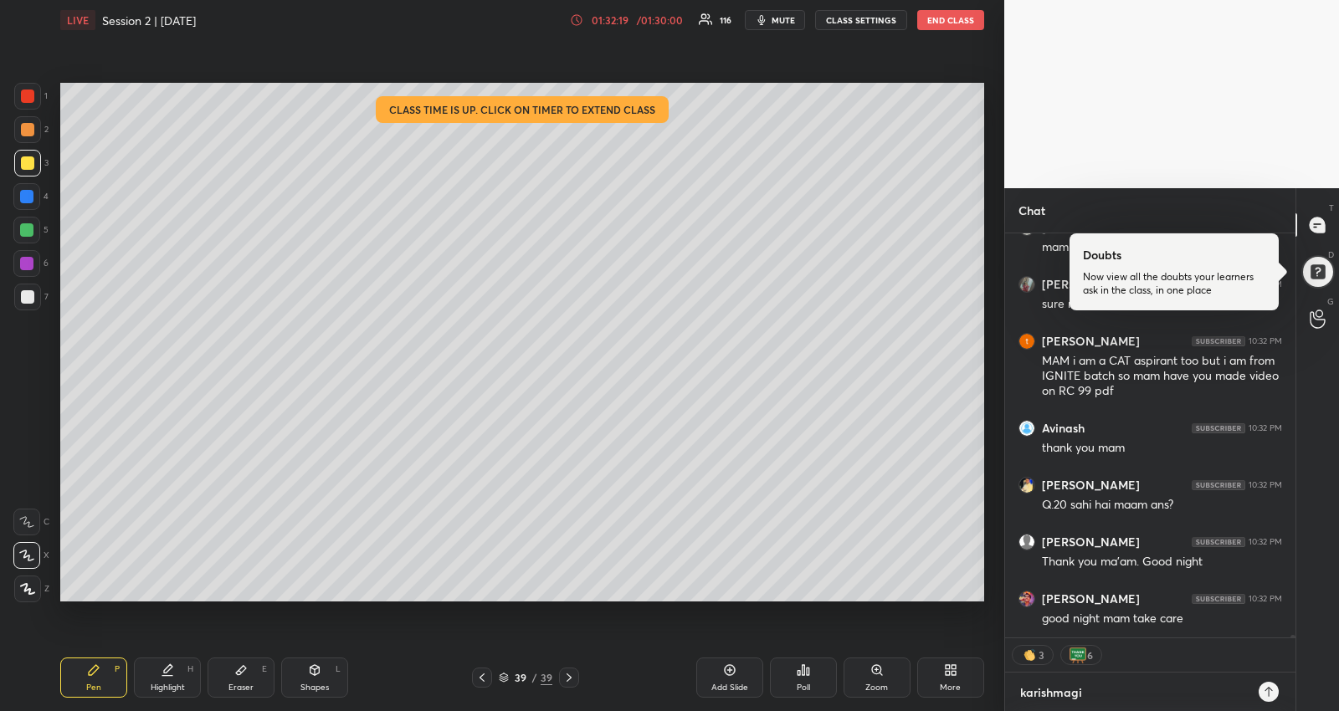
type textarea "x"
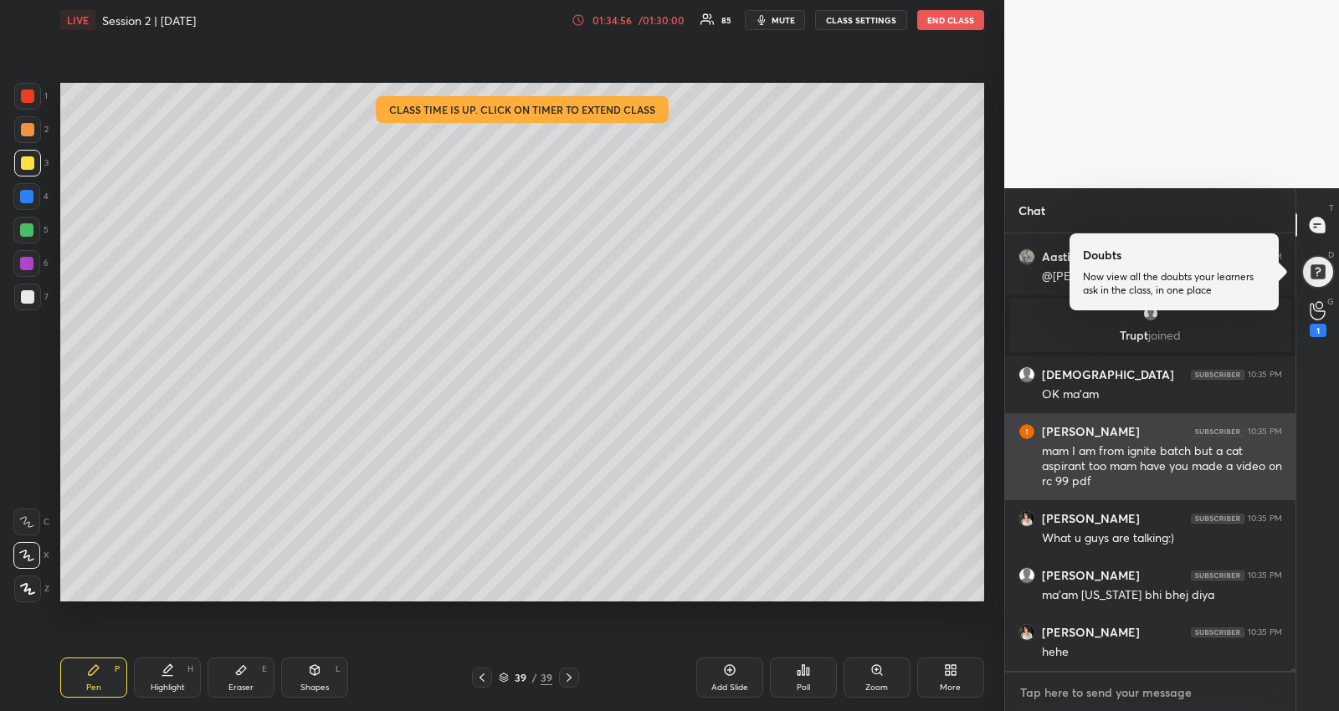
scroll to position [72688, 0]
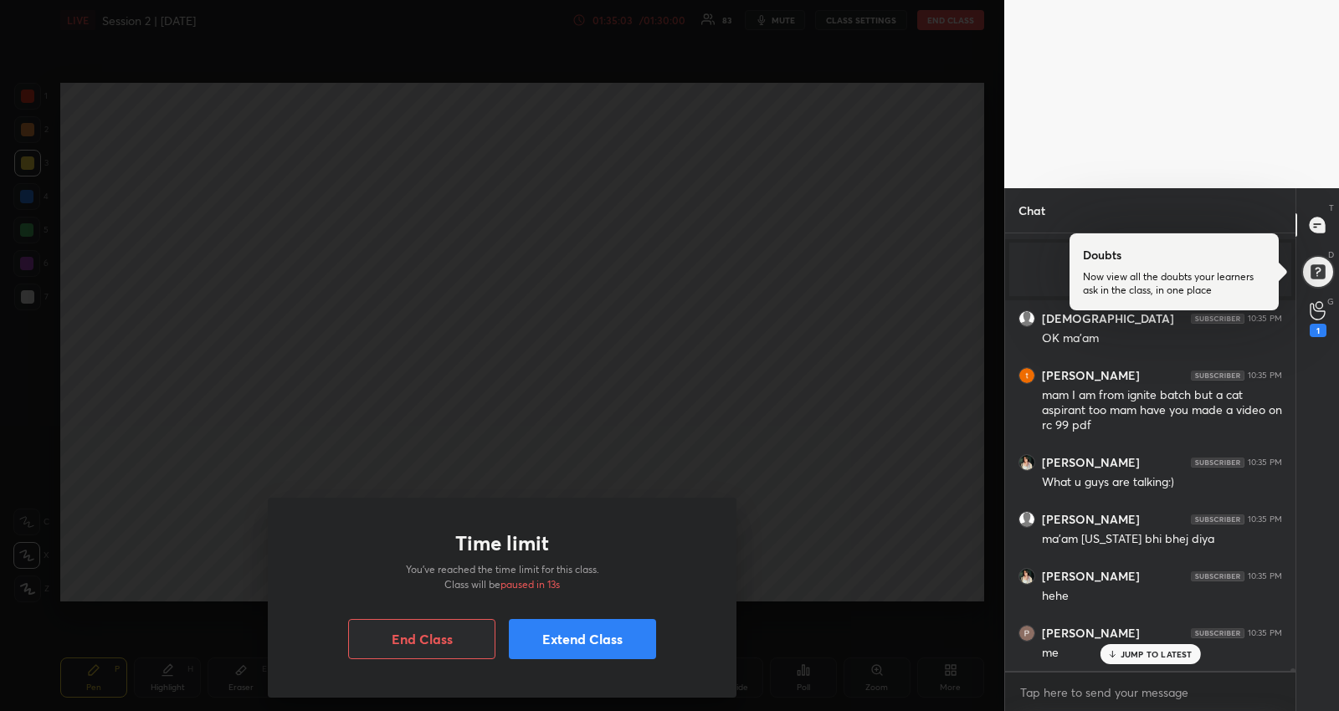
click at [554, 650] on button "Extend Class" at bounding box center [582, 639] width 147 height 40
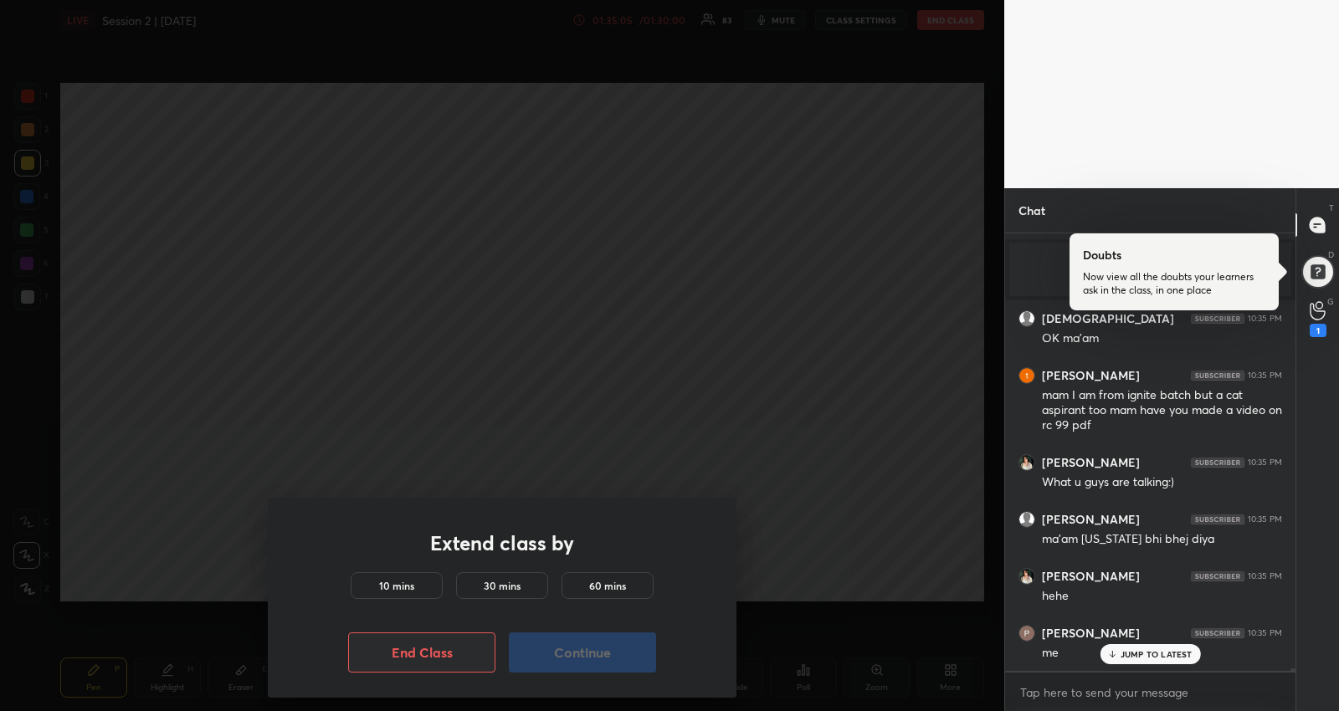
click at [432, 587] on div "10 mins" at bounding box center [397, 585] width 92 height 27
click at [587, 659] on button "Continue" at bounding box center [582, 653] width 147 height 40
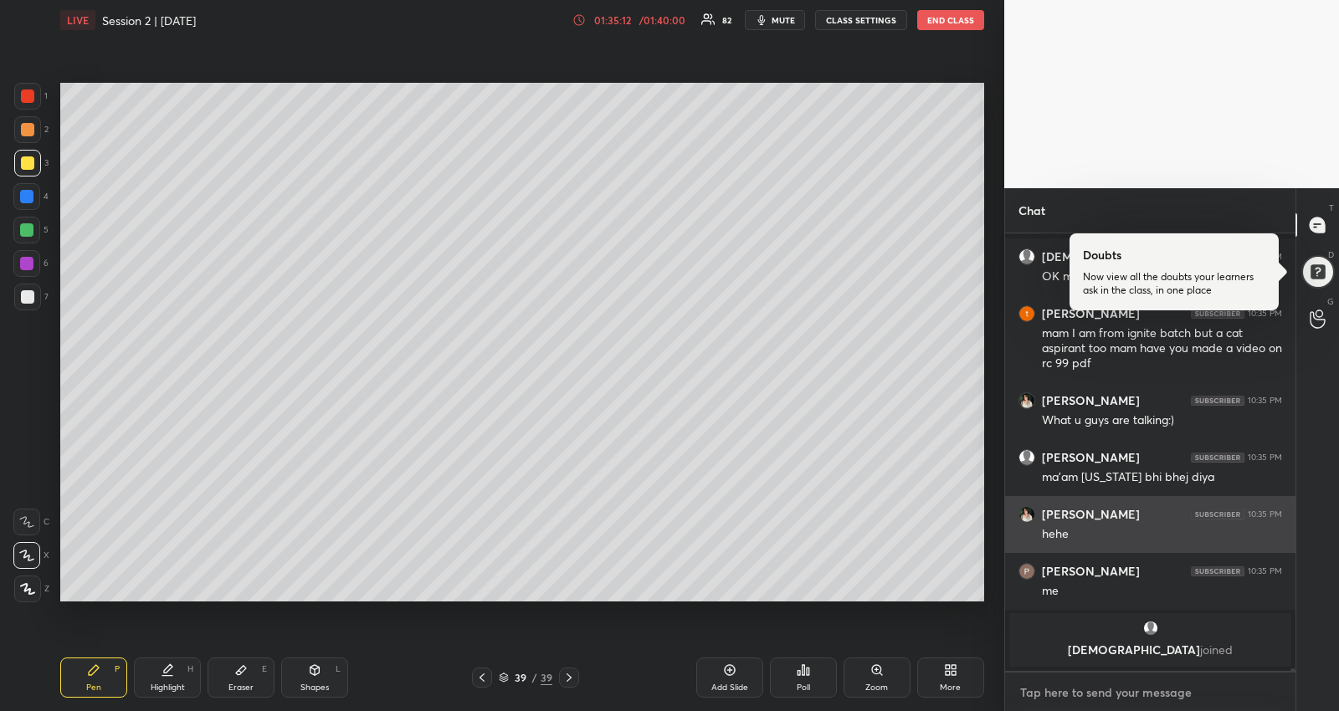
scroll to position [72806, 0]
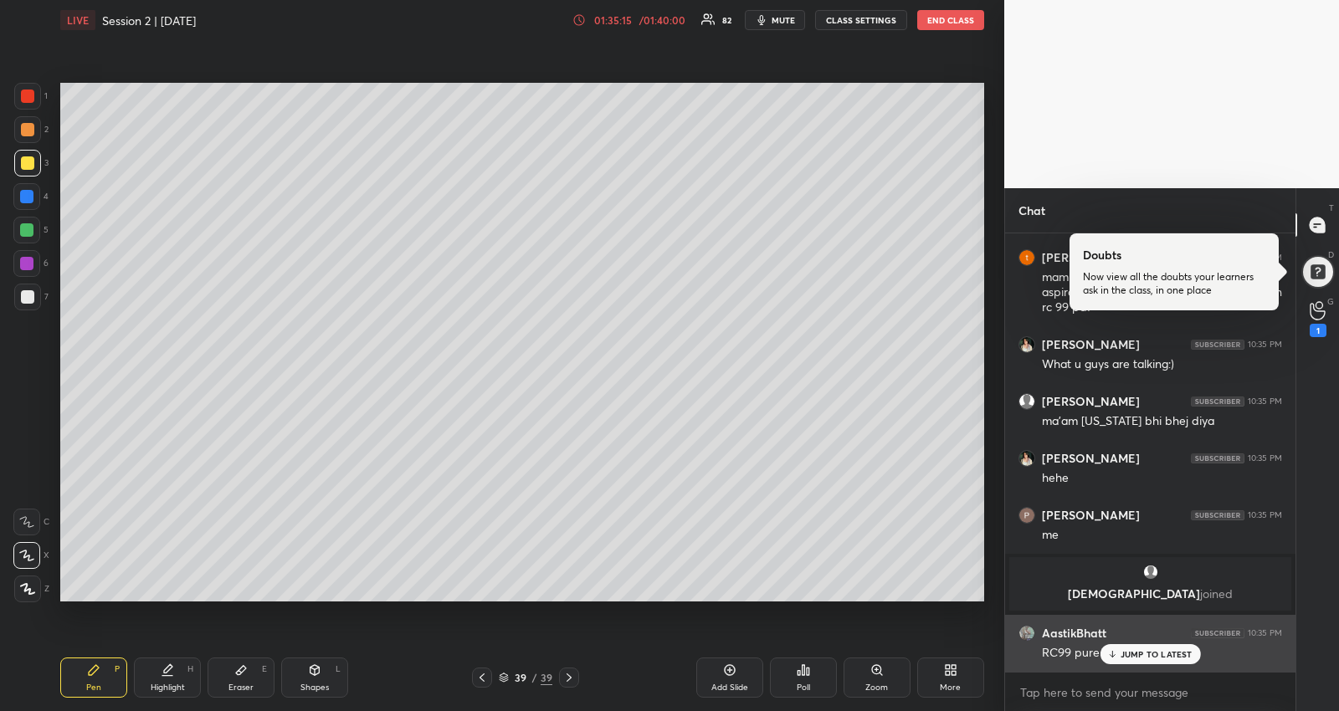
click at [1186, 643] on div "RC99 pure gem fr" at bounding box center [1162, 652] width 240 height 20
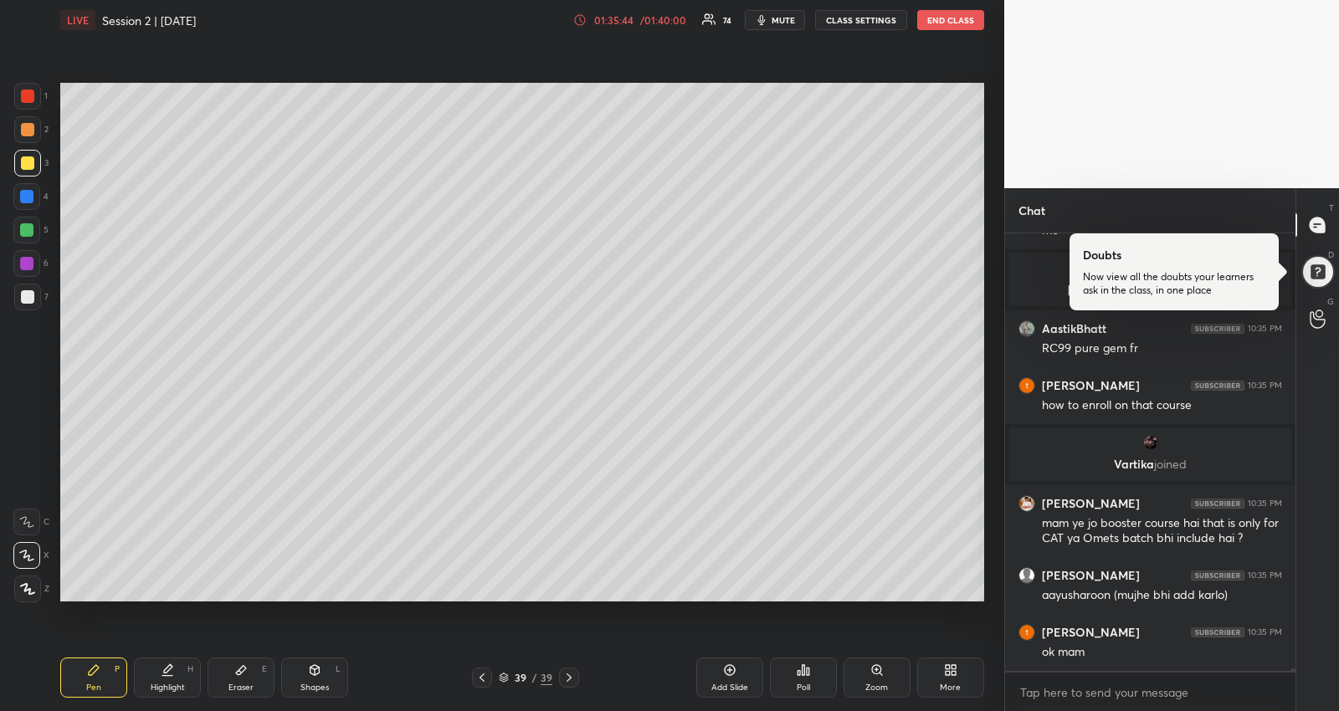
scroll to position [73014, 0]
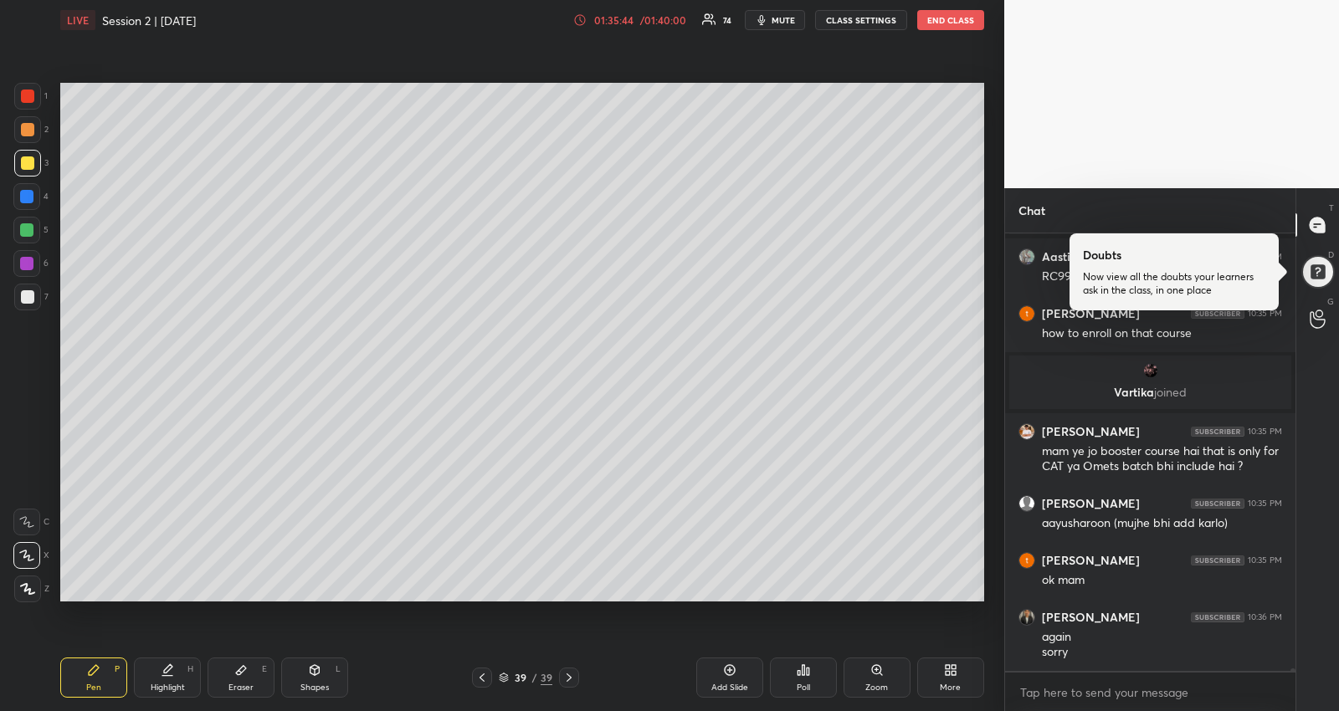
click at [928, 18] on button "END CLASS" at bounding box center [950, 20] width 67 height 20
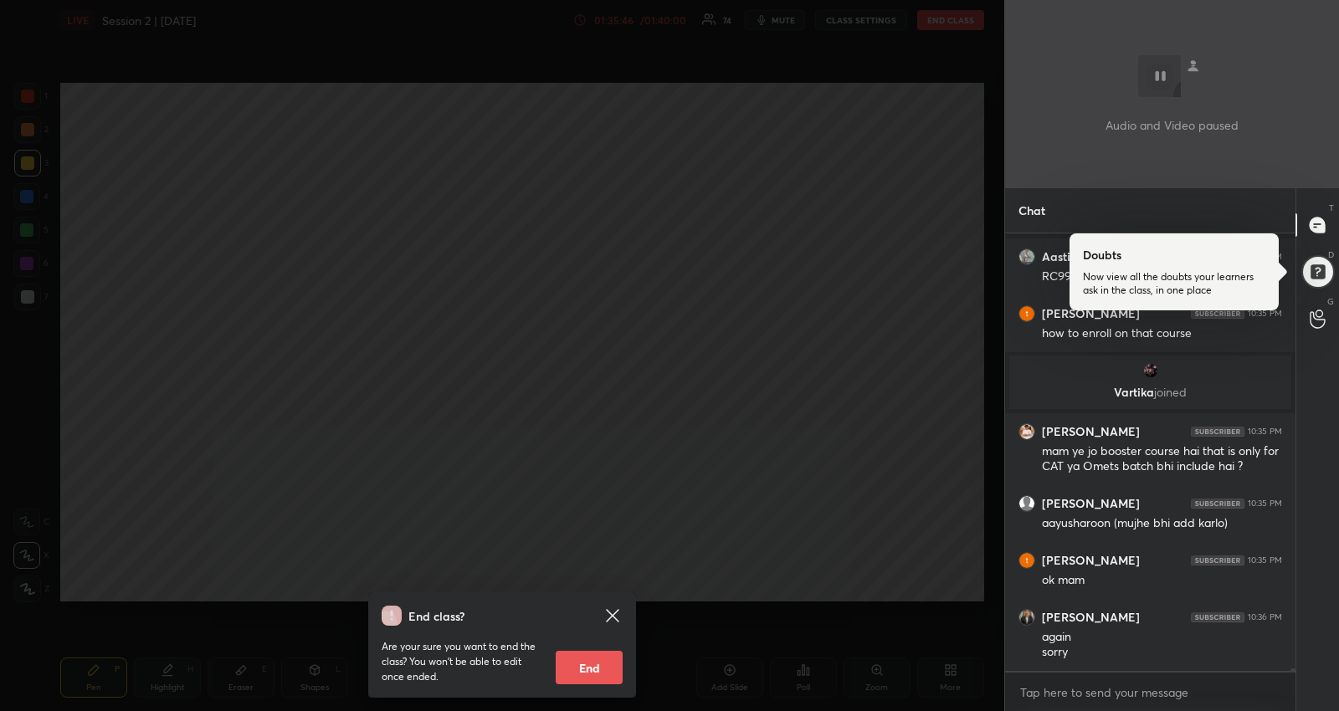
click at [601, 664] on button "End" at bounding box center [589, 667] width 67 height 33
type textarea "x"
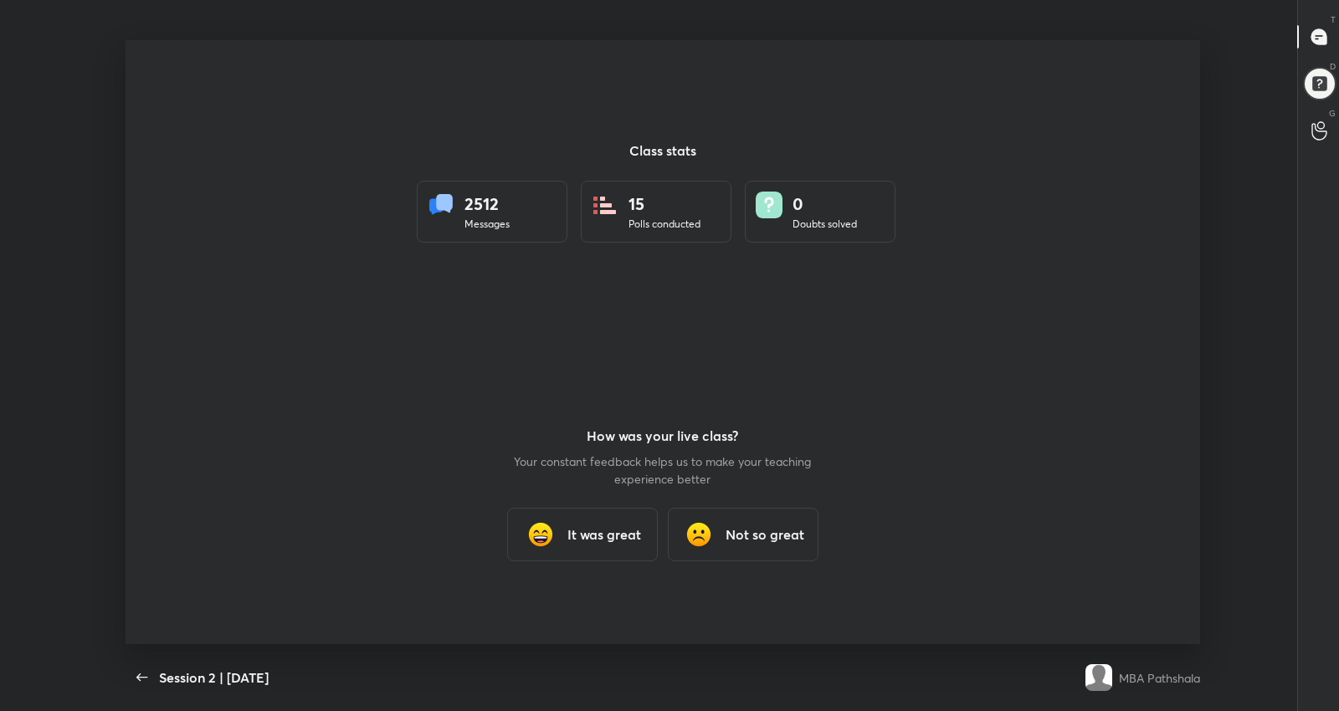
scroll to position [0, 0]
